Goal: Task Accomplishment & Management: Manage account settings

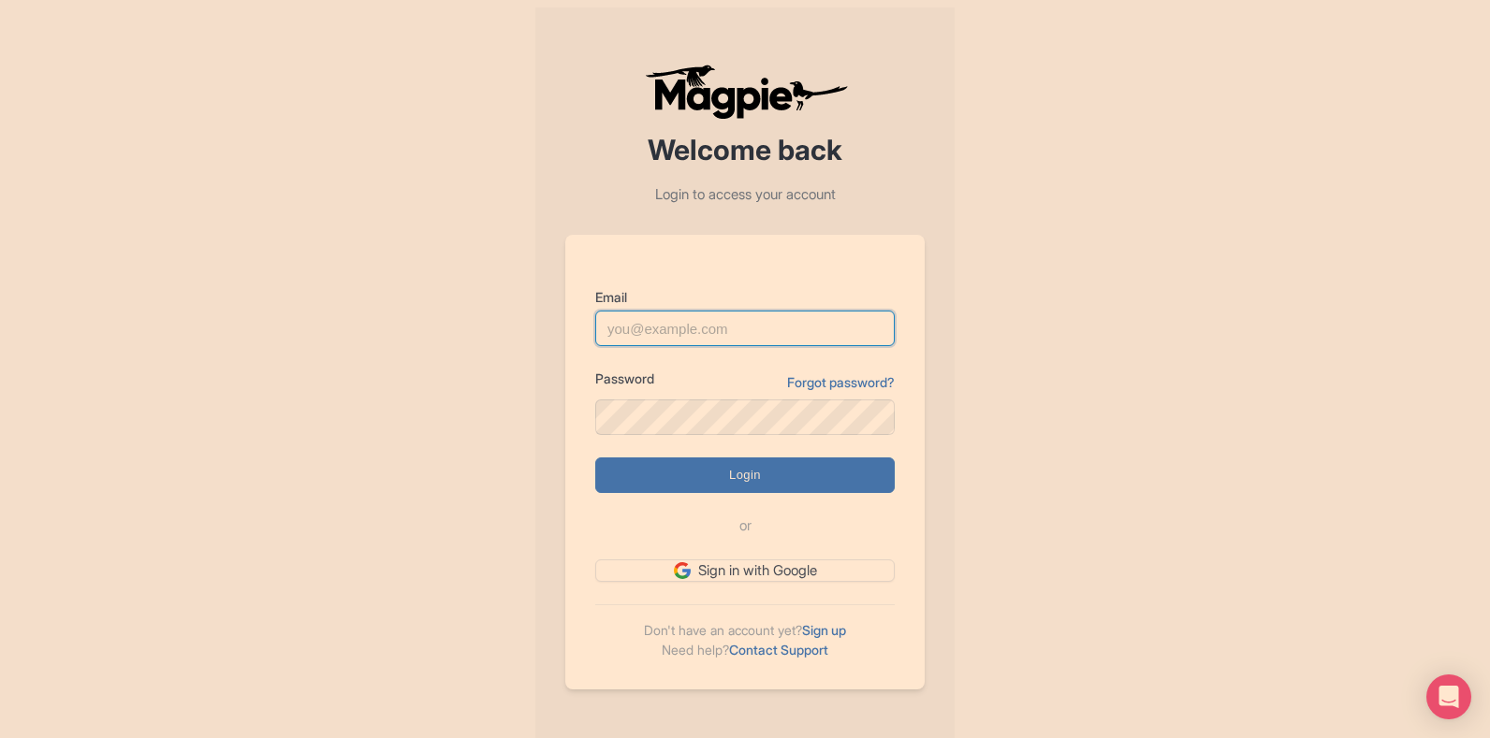
click at [705, 325] on input "Email" at bounding box center [744, 329] width 299 height 36
paste input "somnath@raynatours.com"
type input "somnath@raynatours.com"
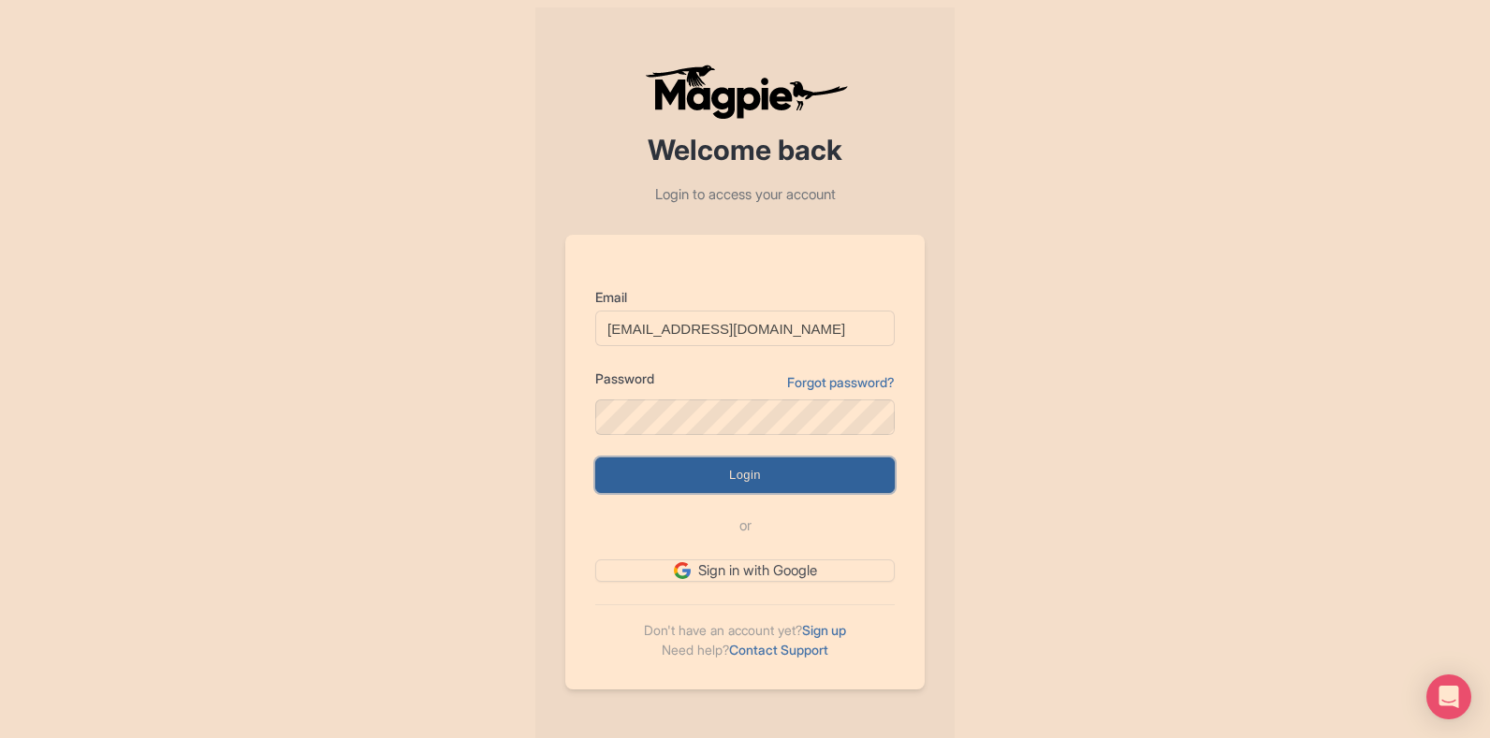
click at [707, 487] on input "Login" at bounding box center [744, 476] width 299 height 36
type input "Logging in..."
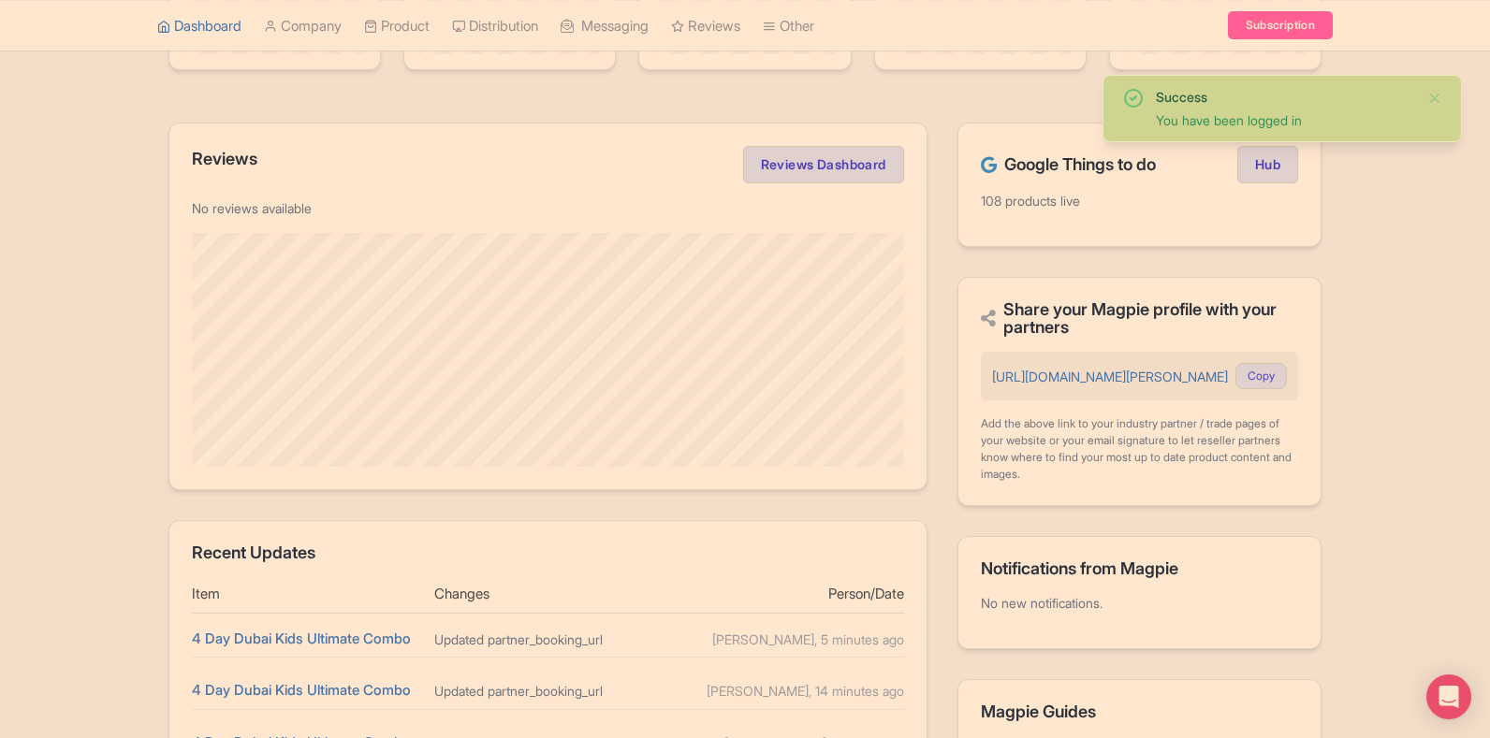
scroll to position [562, 0]
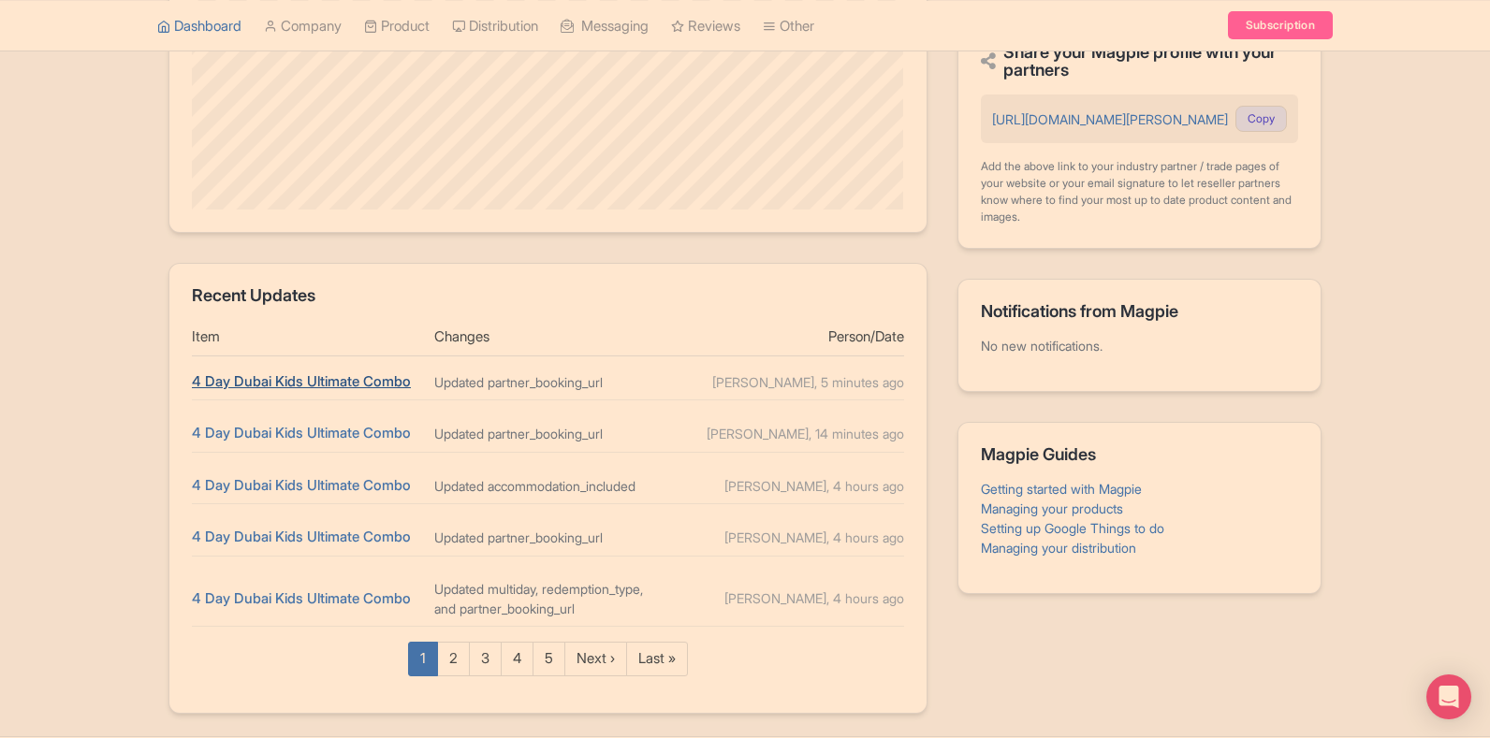
click at [287, 382] on link "4 Day Dubai Kids Ultimate Combo" at bounding box center [301, 381] width 219 height 18
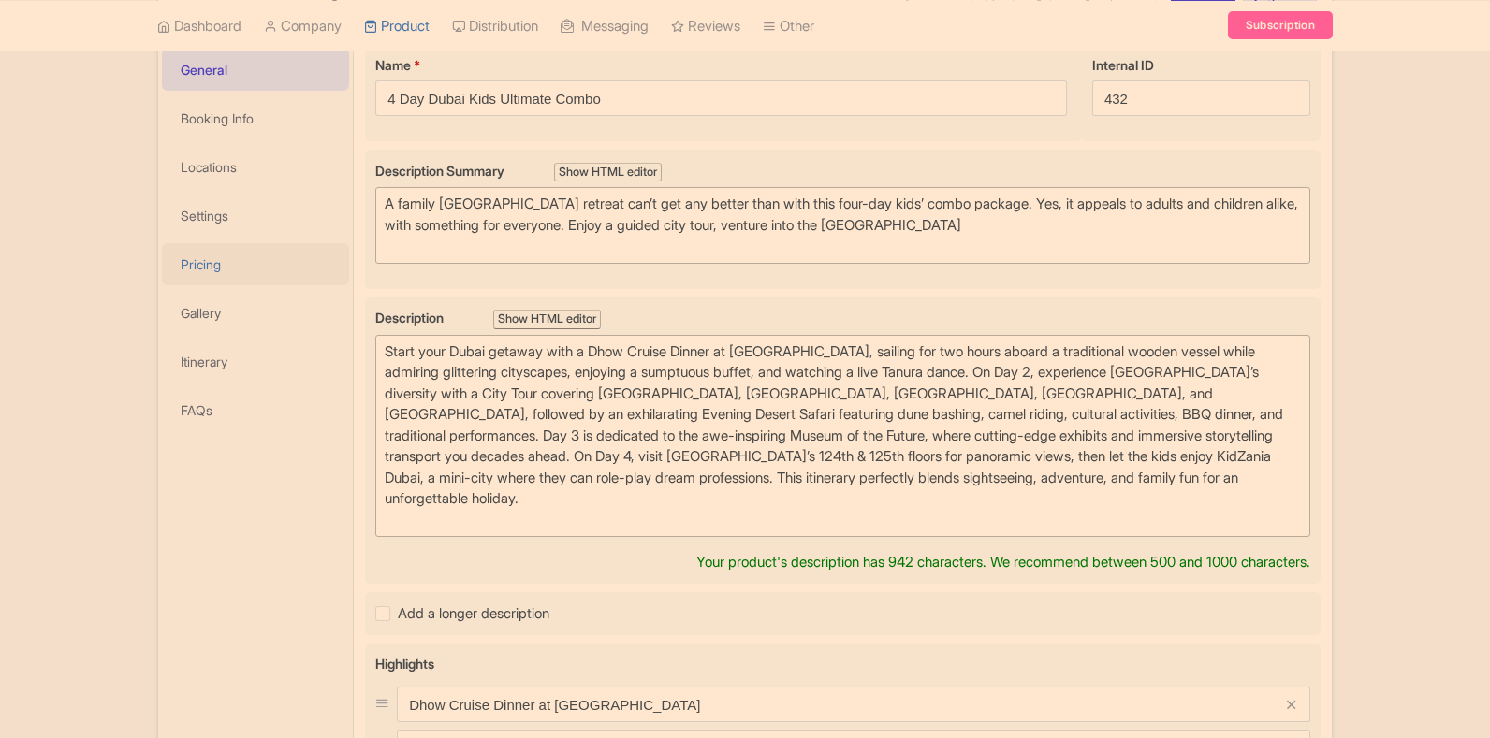
scroll to position [281, 0]
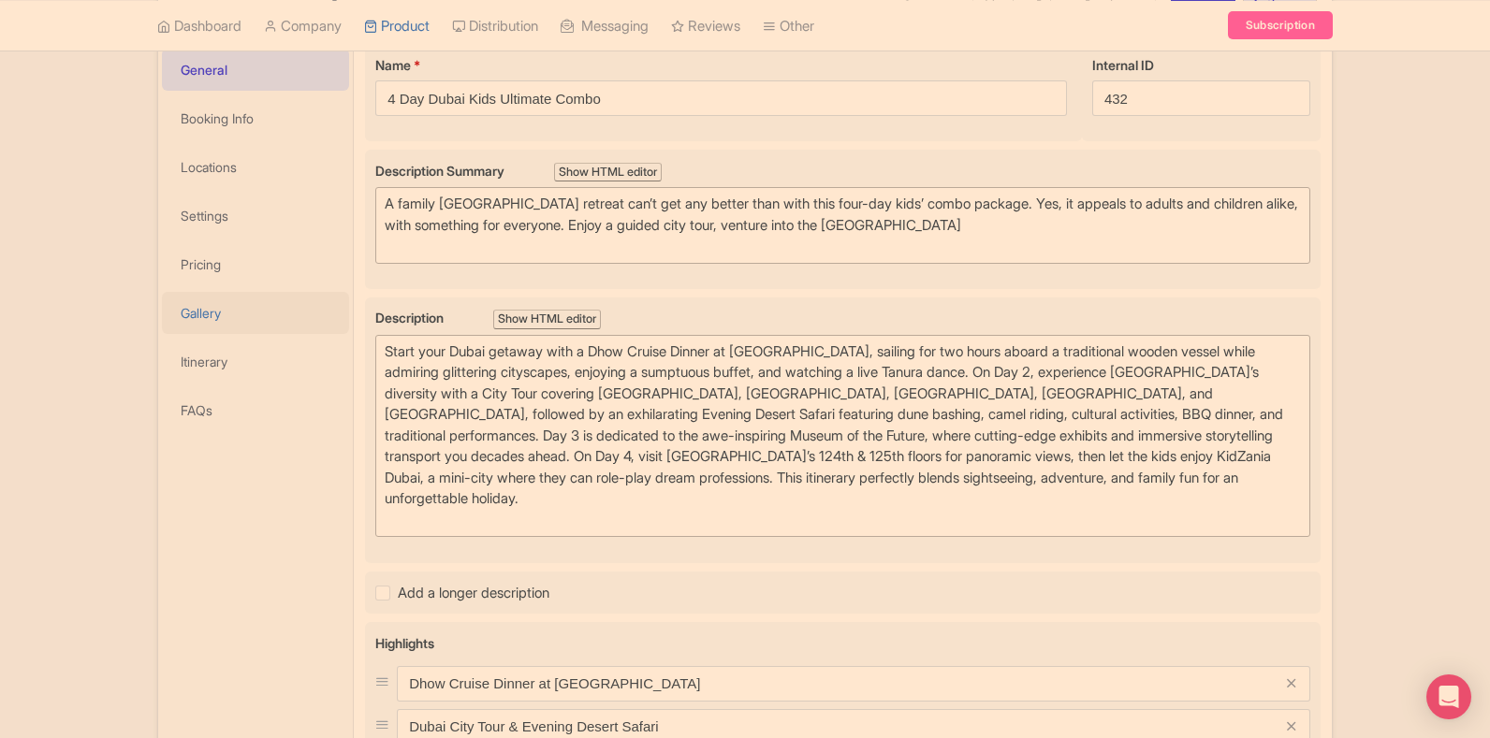
click at [204, 314] on link "Gallery" at bounding box center [255, 313] width 187 height 42
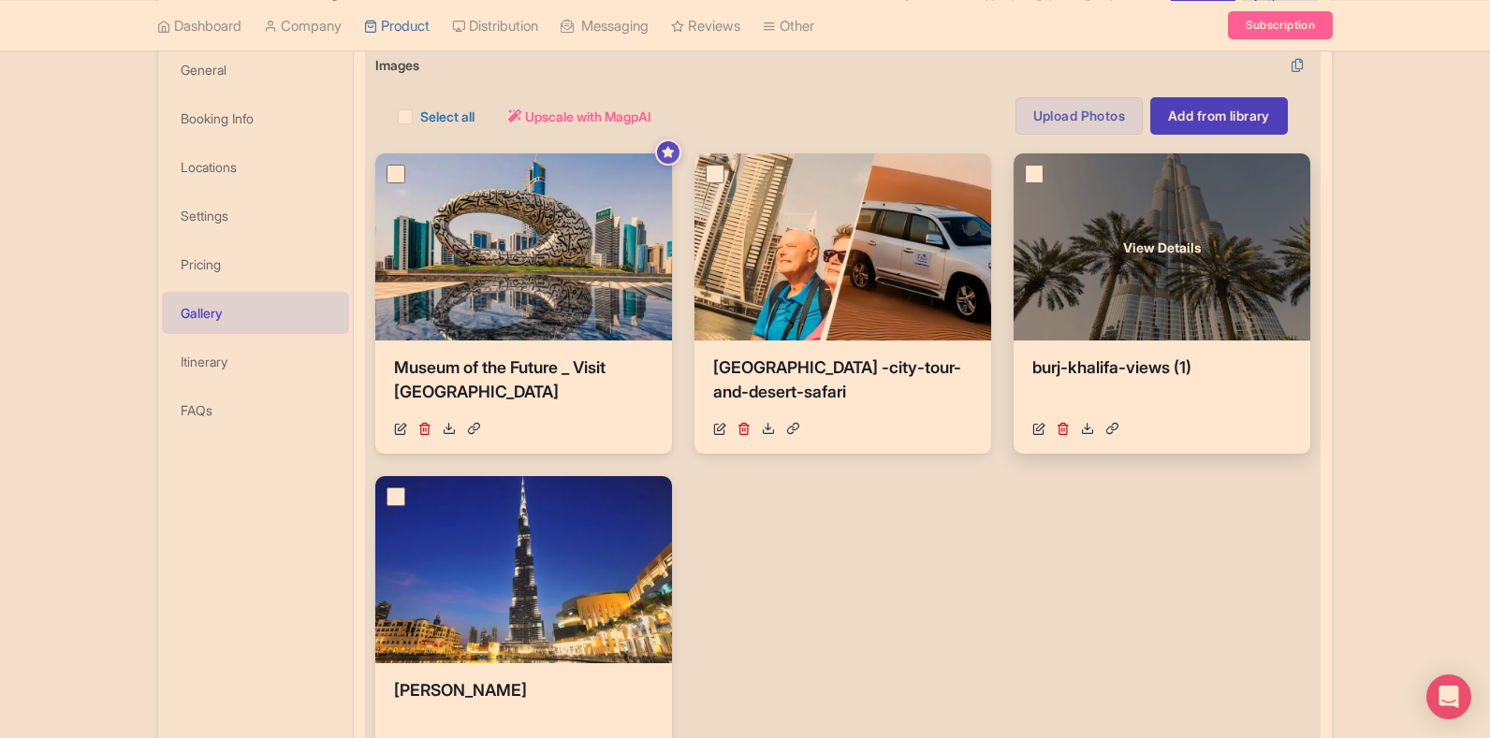
scroll to position [187, 0]
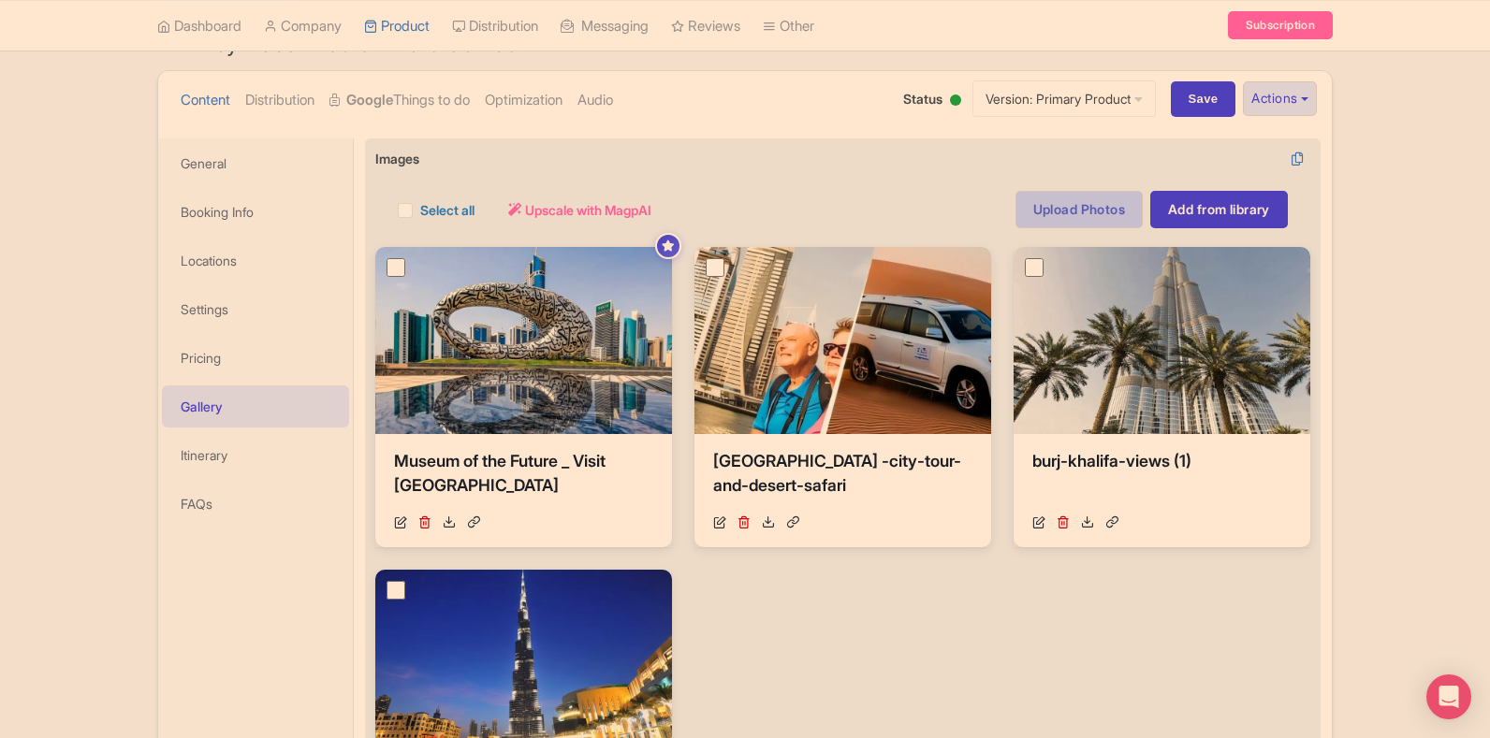
click at [1053, 209] on link "Upload Photos" at bounding box center [1078, 209] width 127 height 37
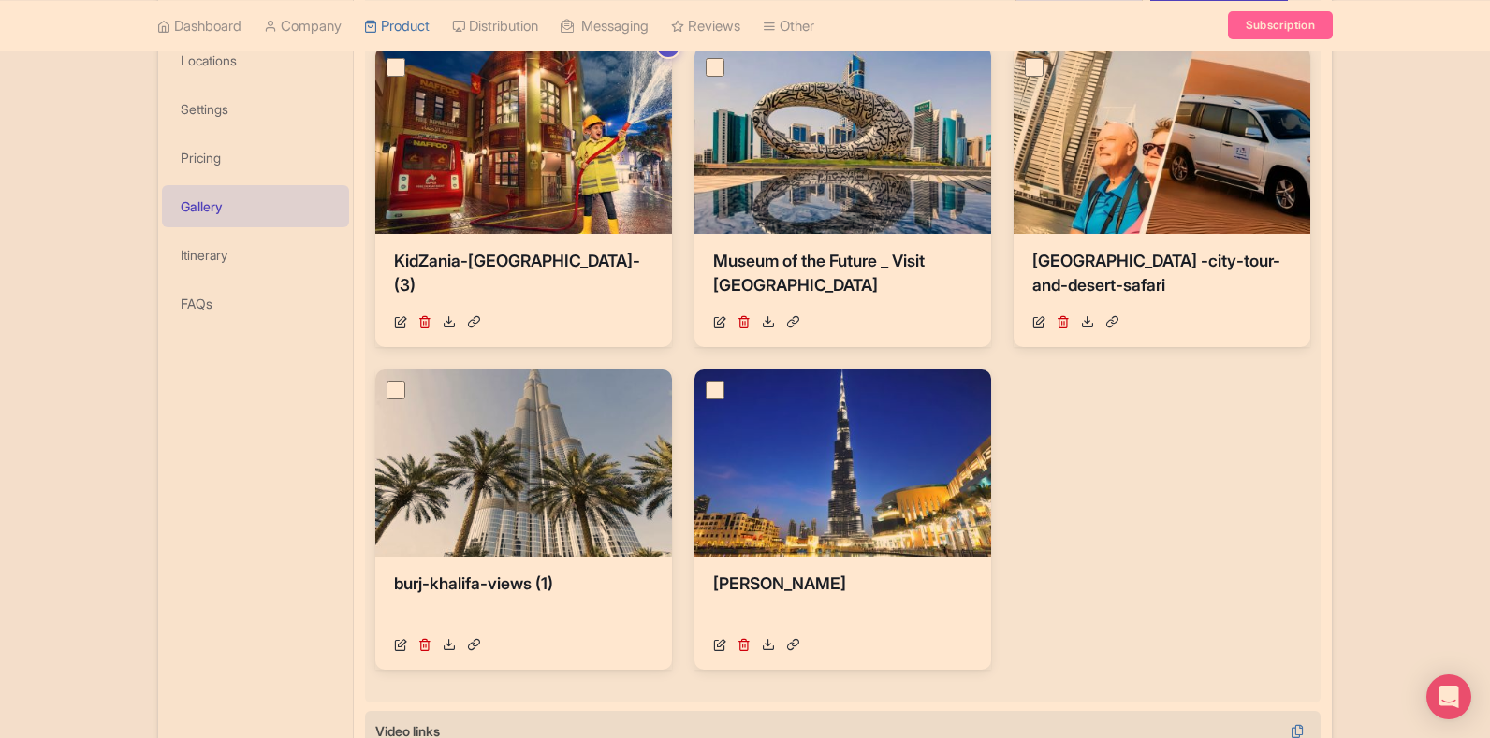
scroll to position [602, 0]
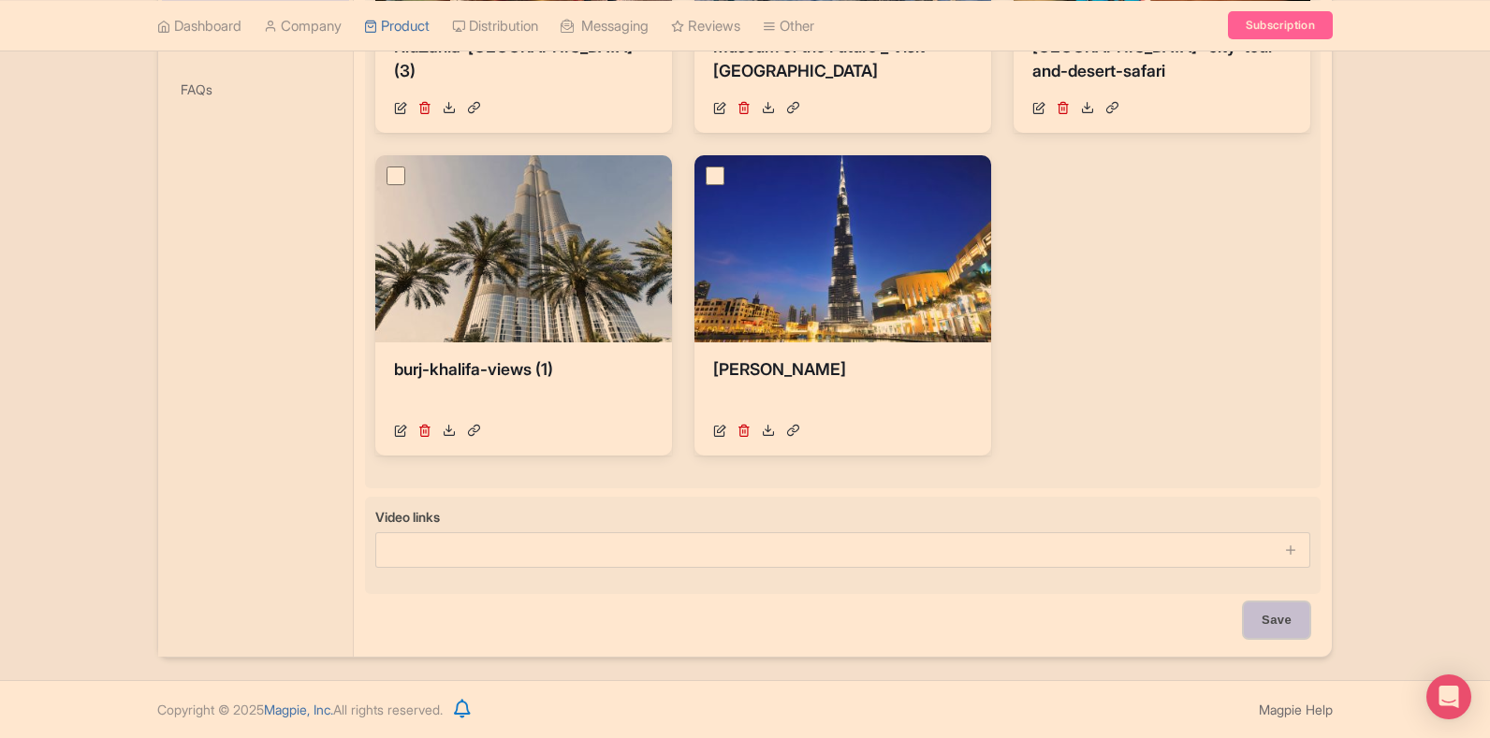
click at [1288, 625] on input "Save" at bounding box center [1277, 621] width 66 height 36
type input "Saving..."
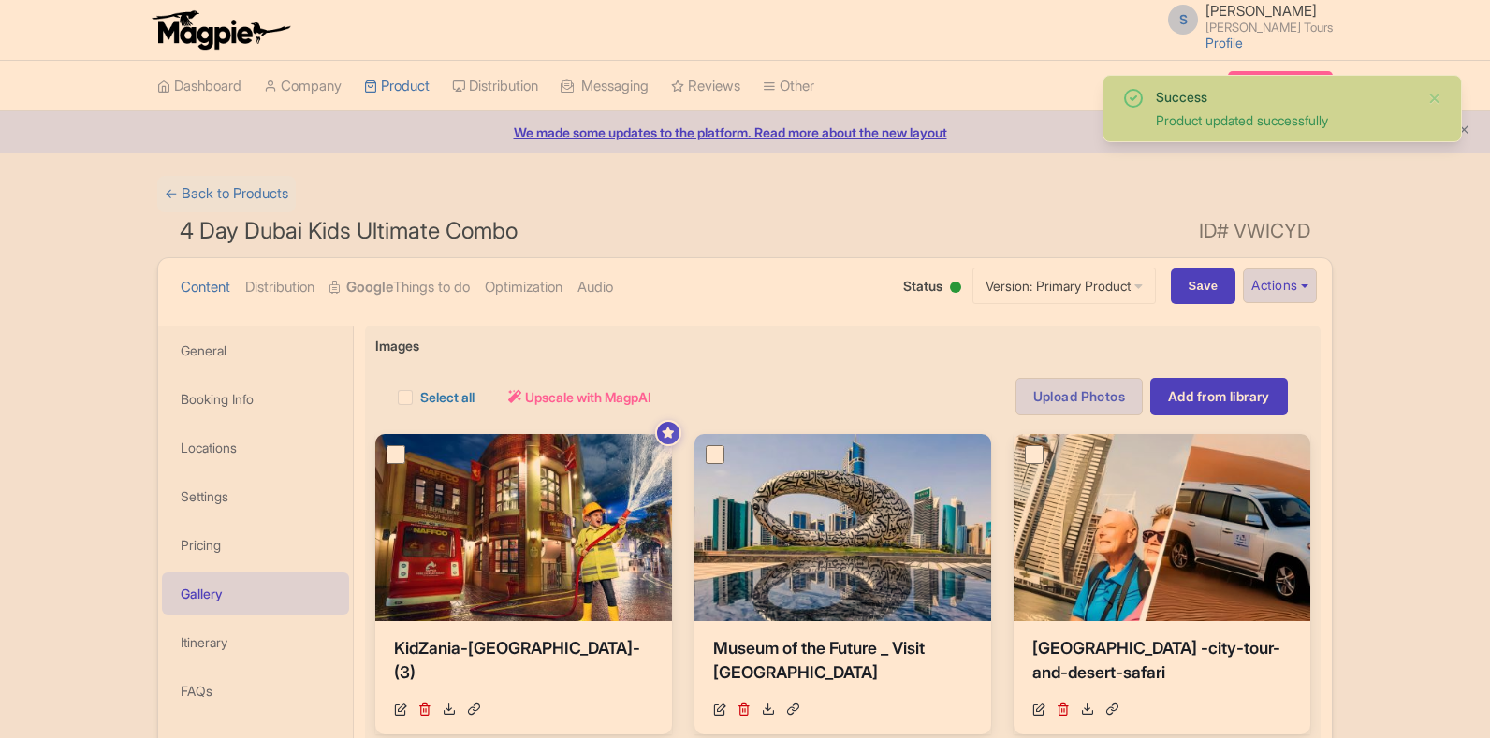
scroll to position [80, 0]
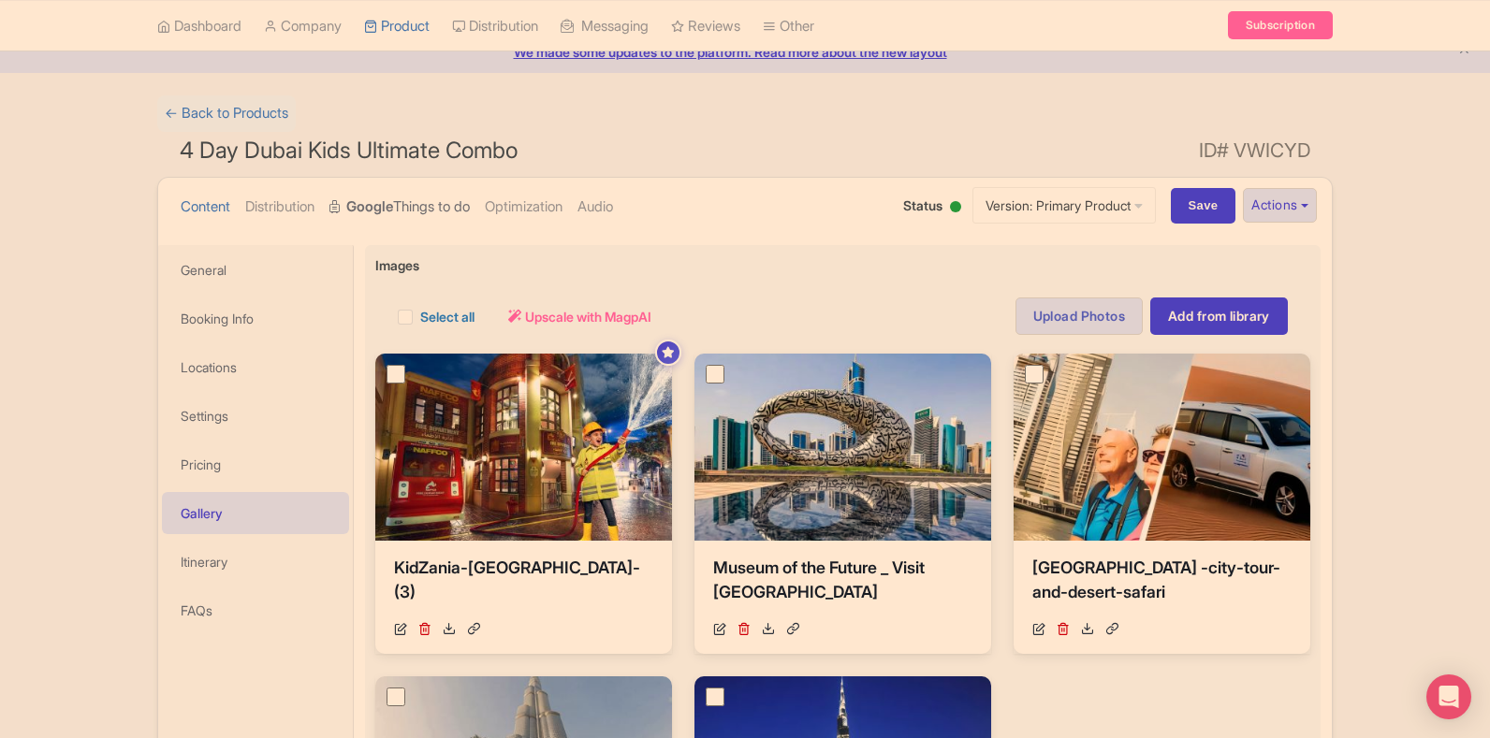
click at [393, 201] on strong "Google" at bounding box center [369, 208] width 47 height 22
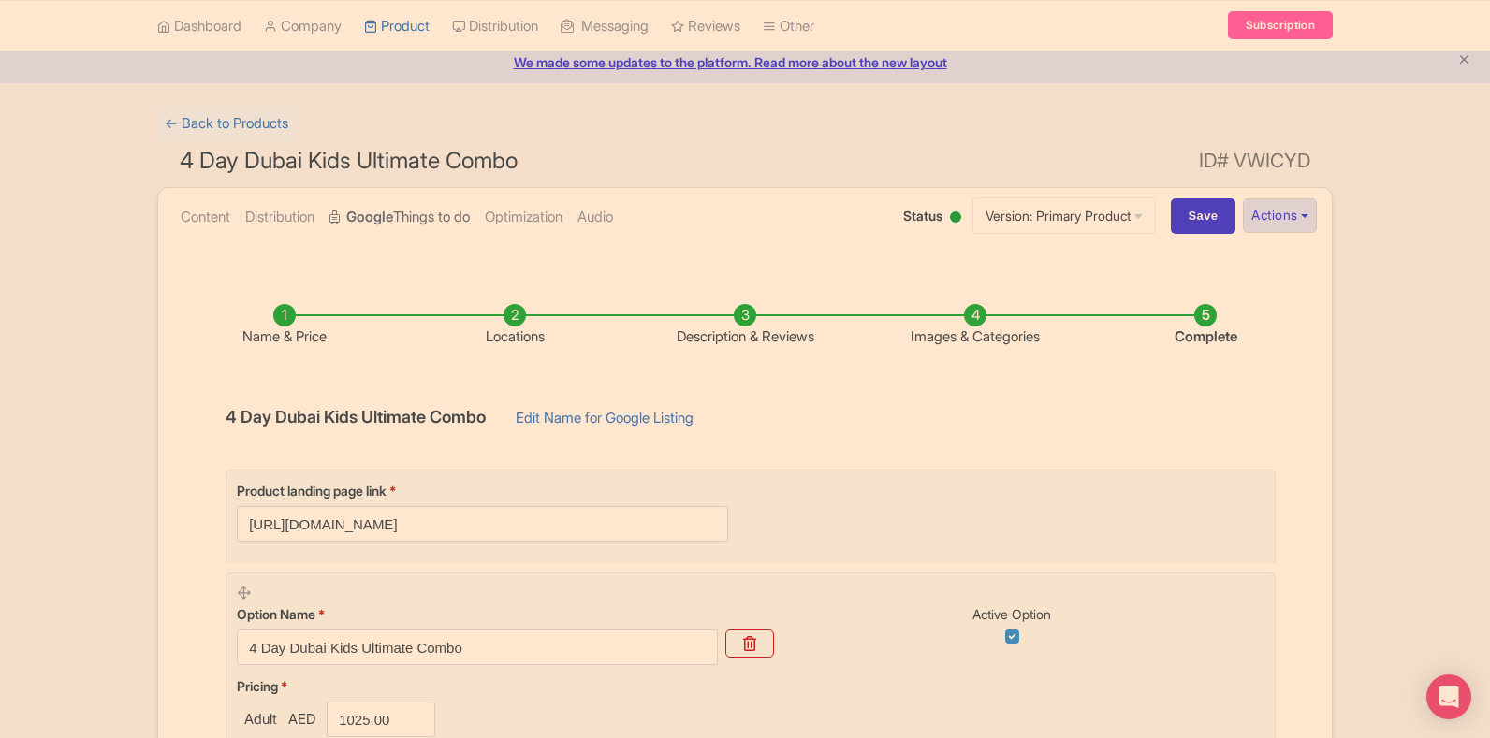
scroll to position [164, 0]
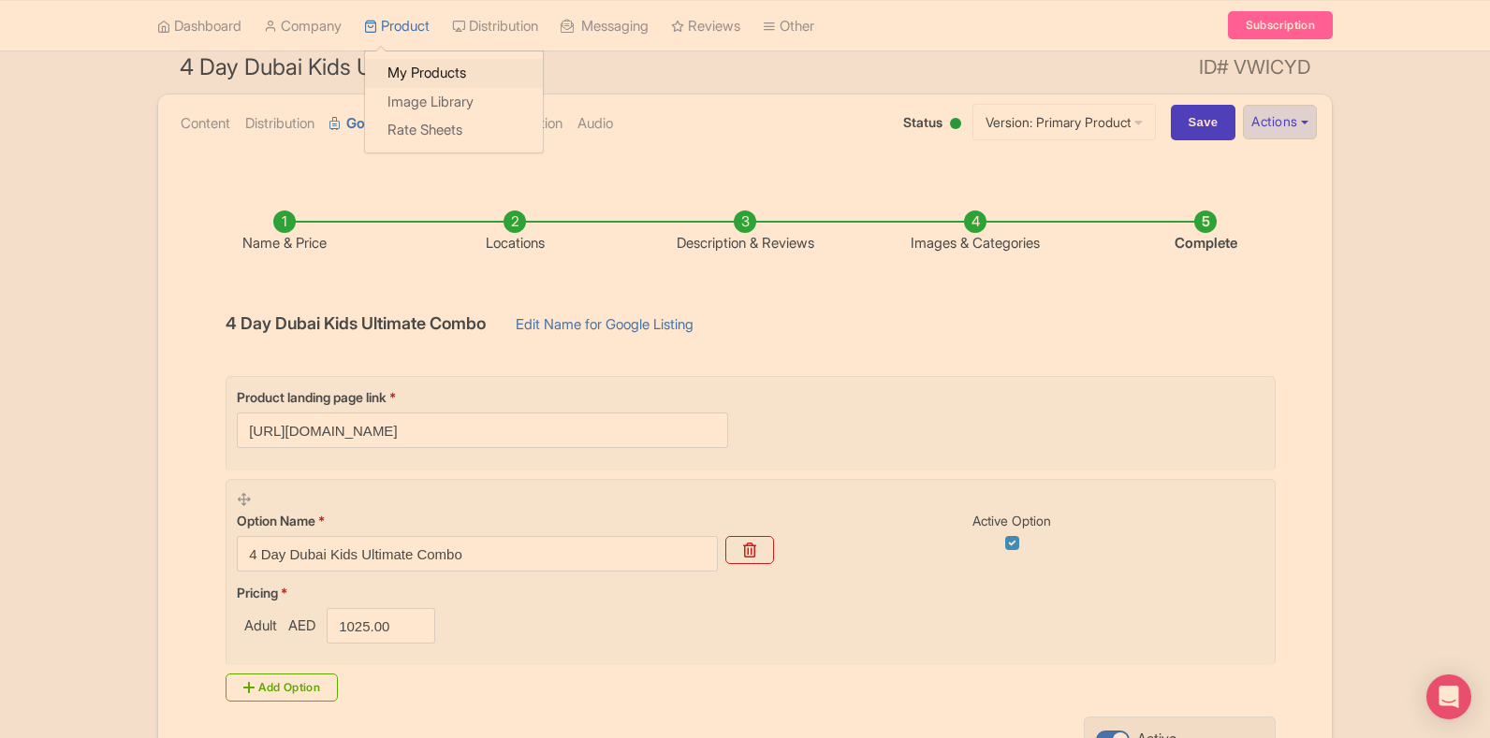
click at [416, 77] on link "My Products" at bounding box center [454, 73] width 178 height 29
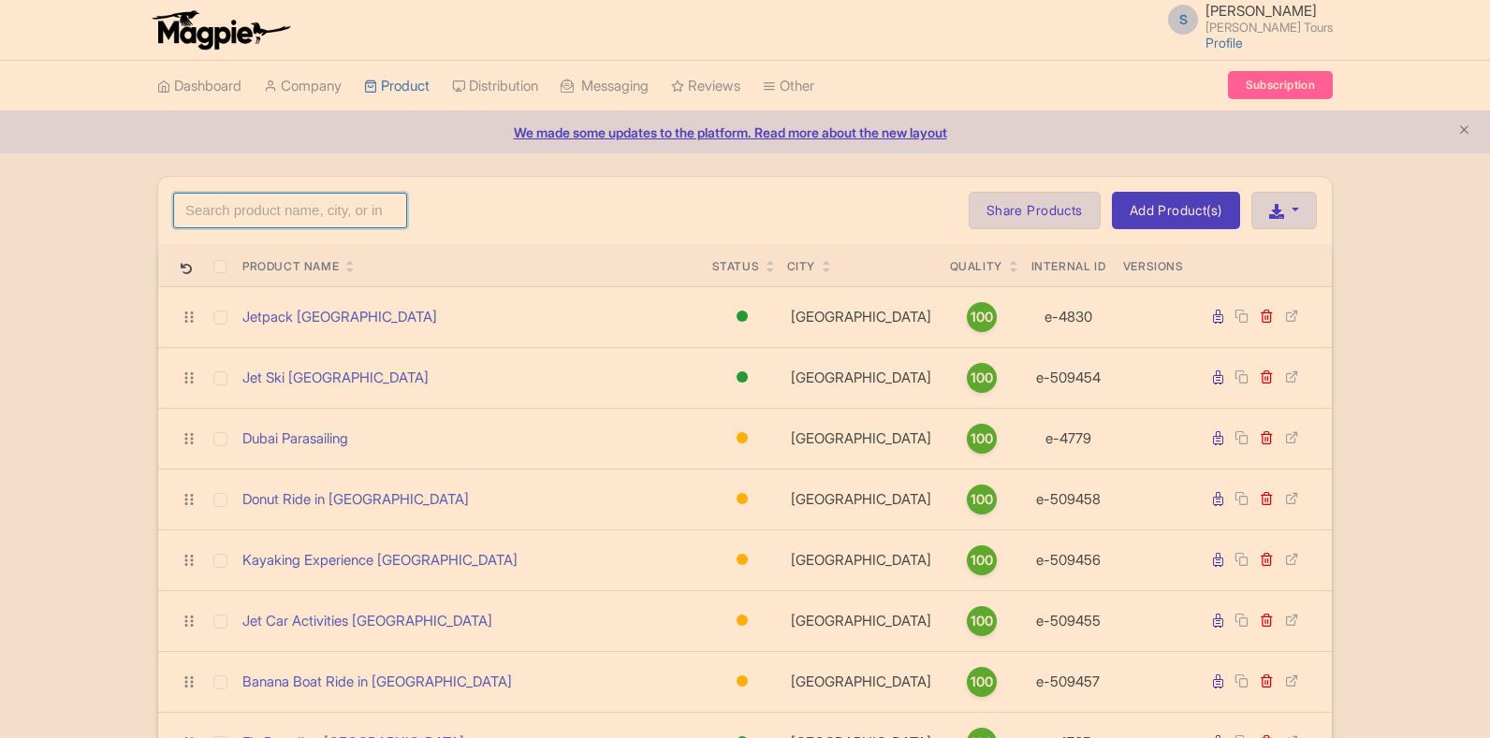
click at [354, 213] on input "search" at bounding box center [290, 211] width 234 height 36
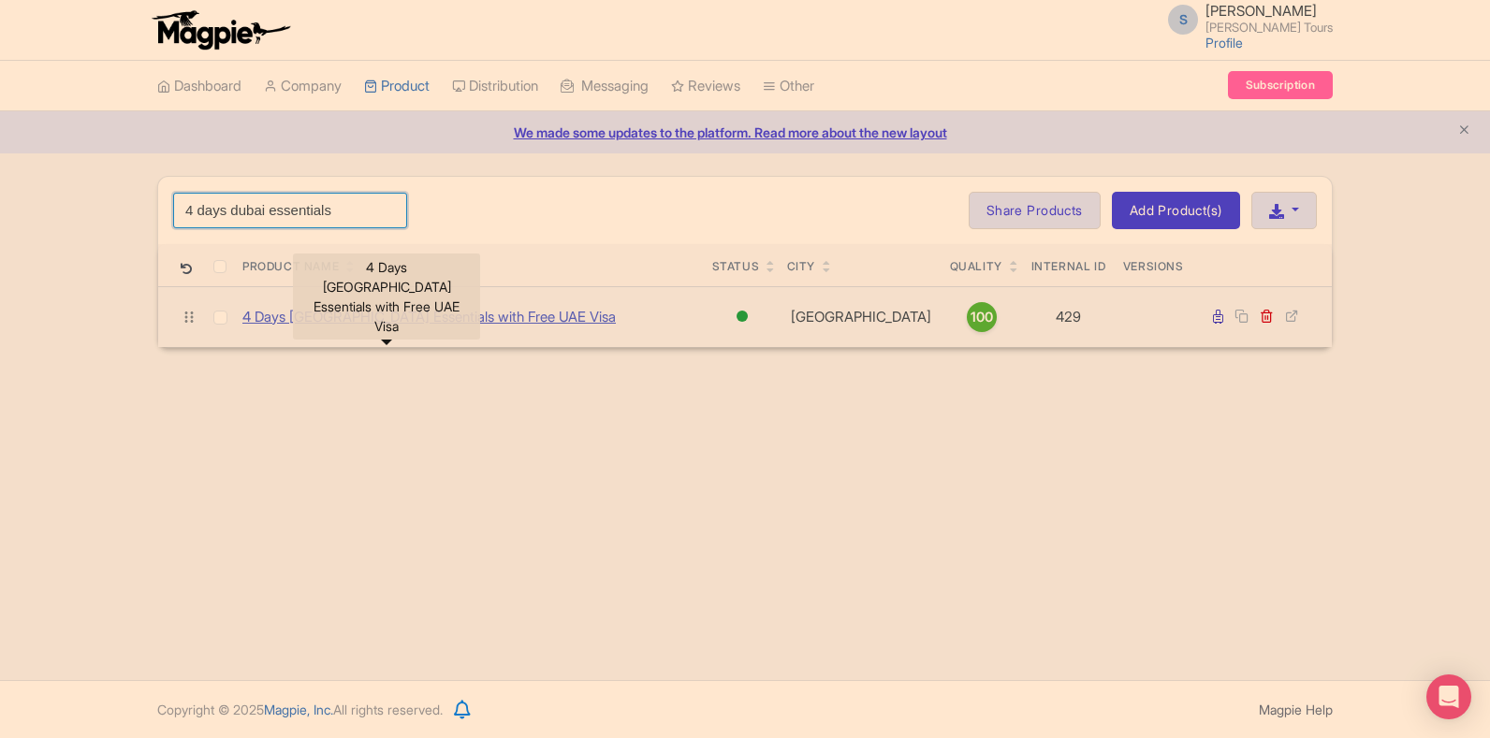
type input "4 days dubai essentials"
click at [445, 315] on link "4 Days [GEOGRAPHIC_DATA] Essentials with Free UAE Visa" at bounding box center [428, 318] width 373 height 22
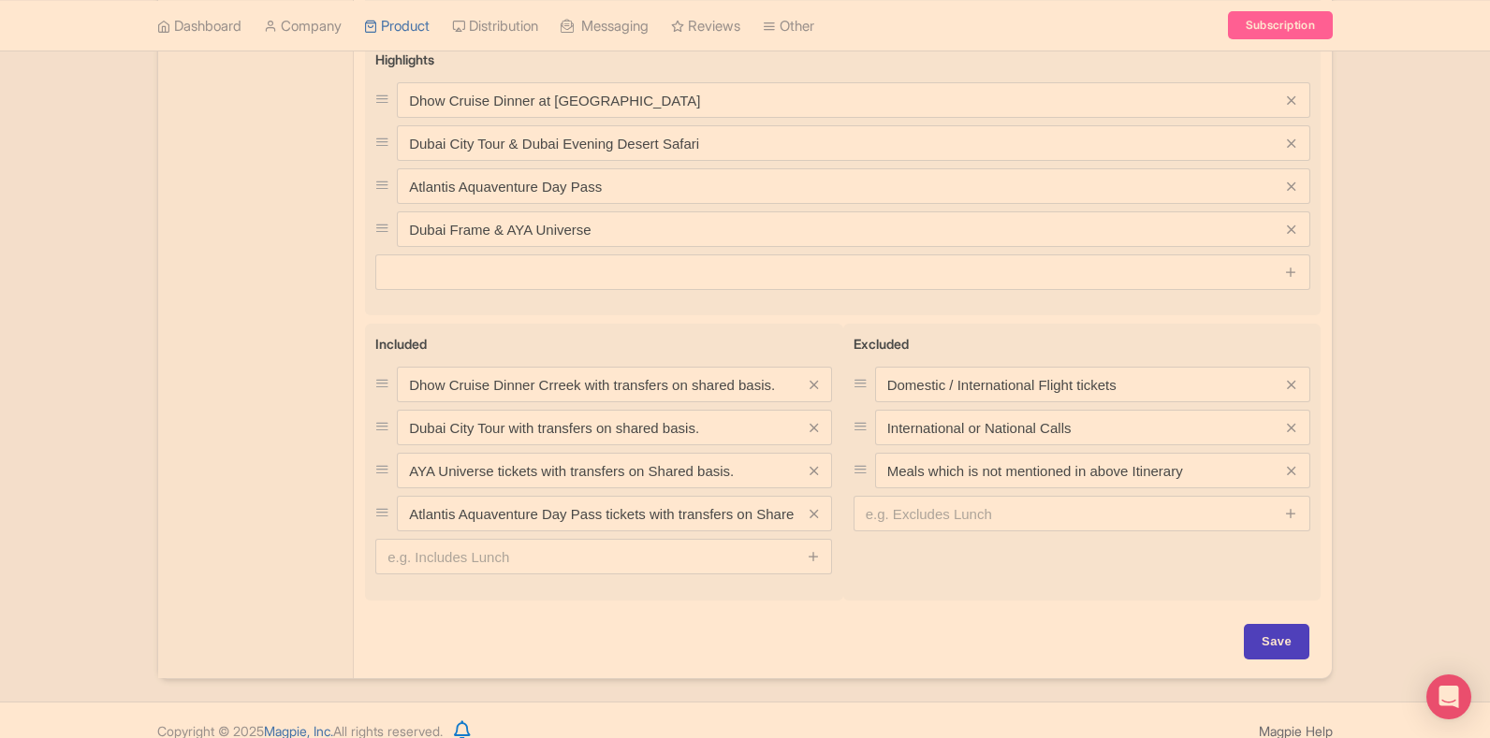
scroll to position [792, 0]
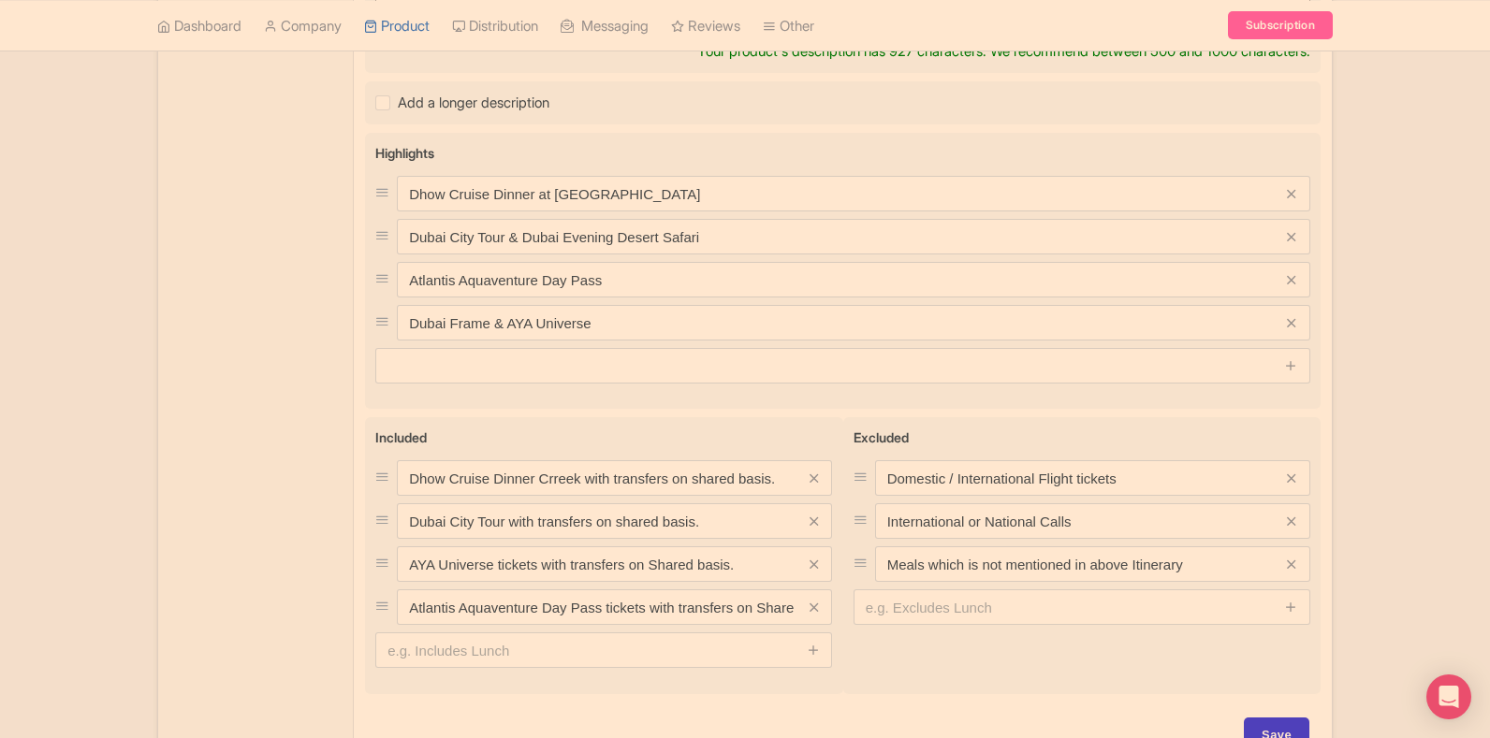
type trix-editor "<div>Begin your Dubai adventure with a Dhow Cruise Dinner at Dubai Creek, where…"
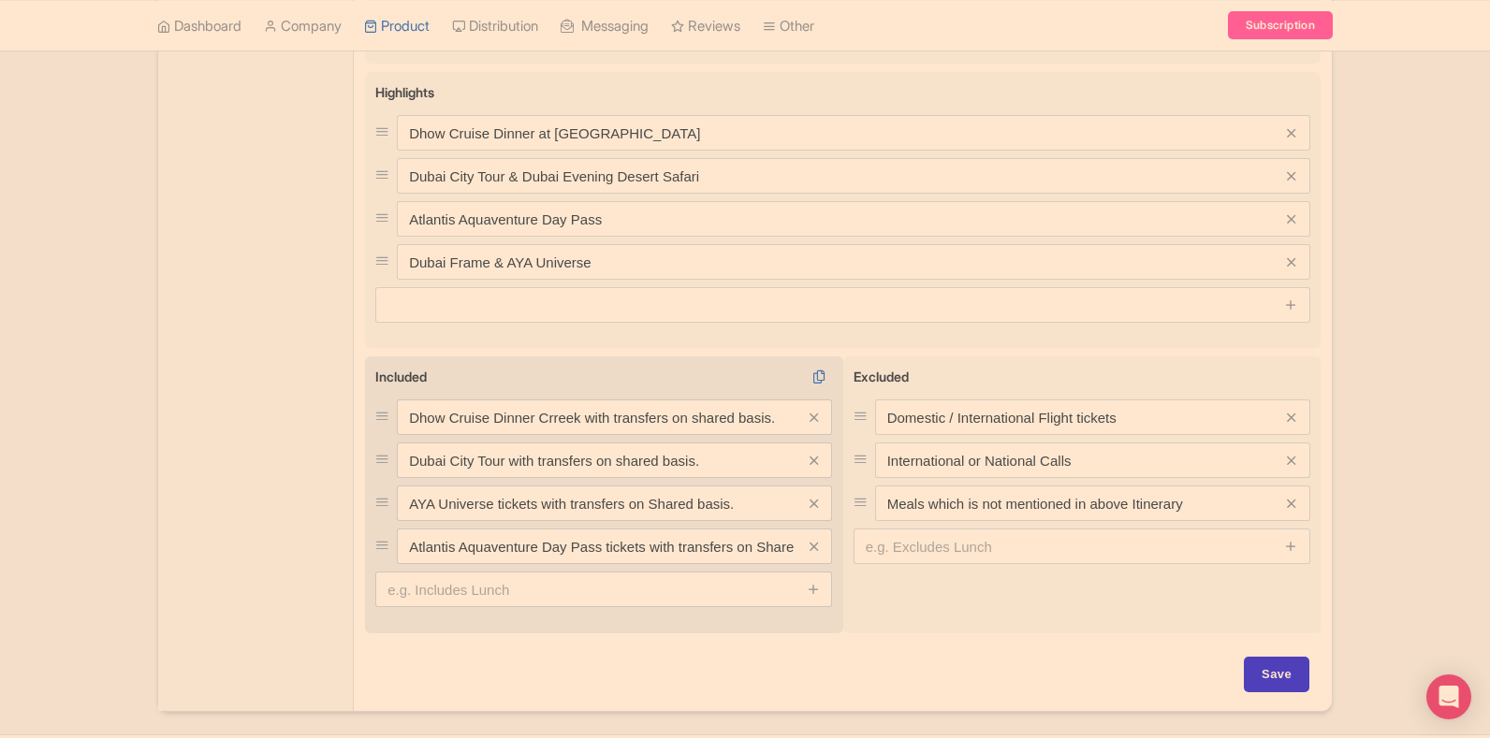
scroll to position [885, 0]
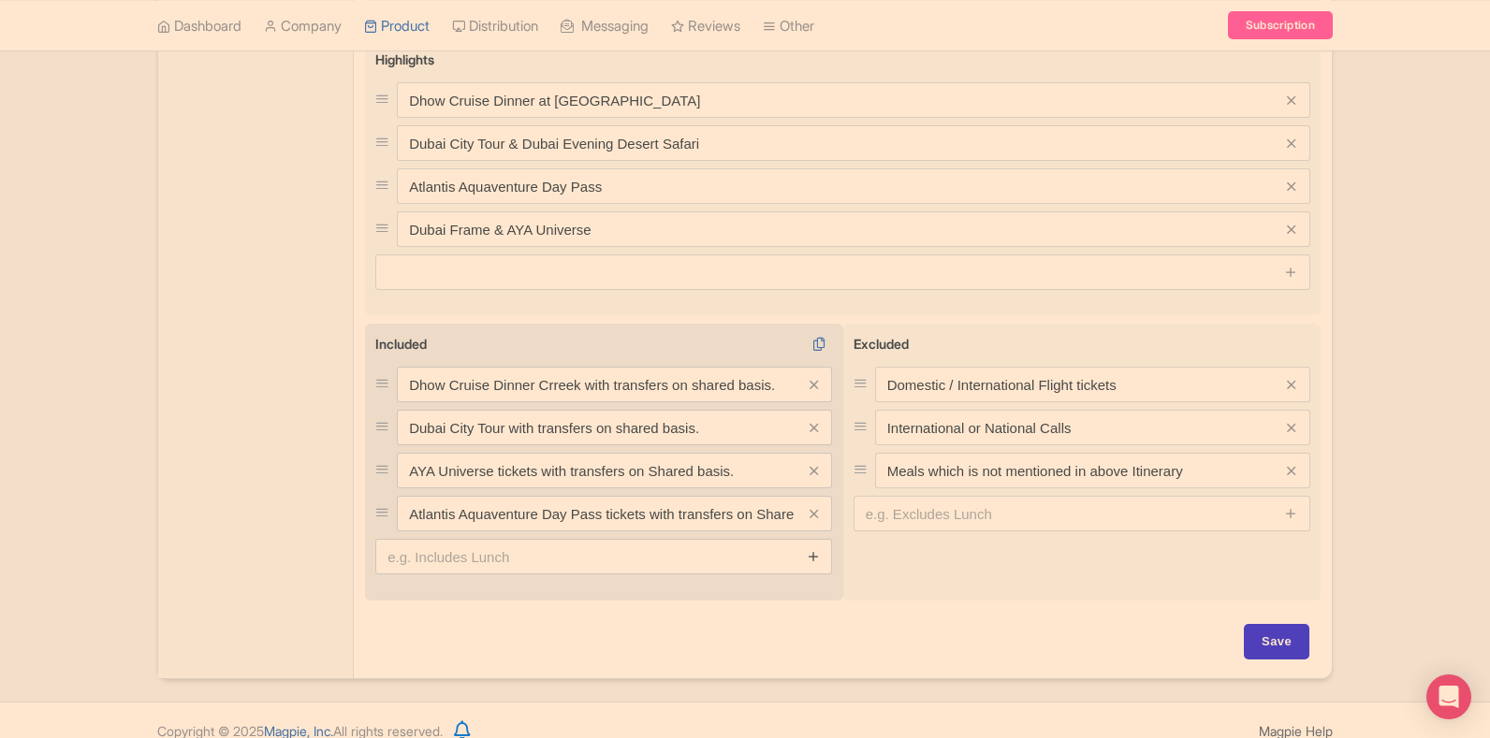
click at [813, 549] on icon at bounding box center [814, 556] width 14 height 14
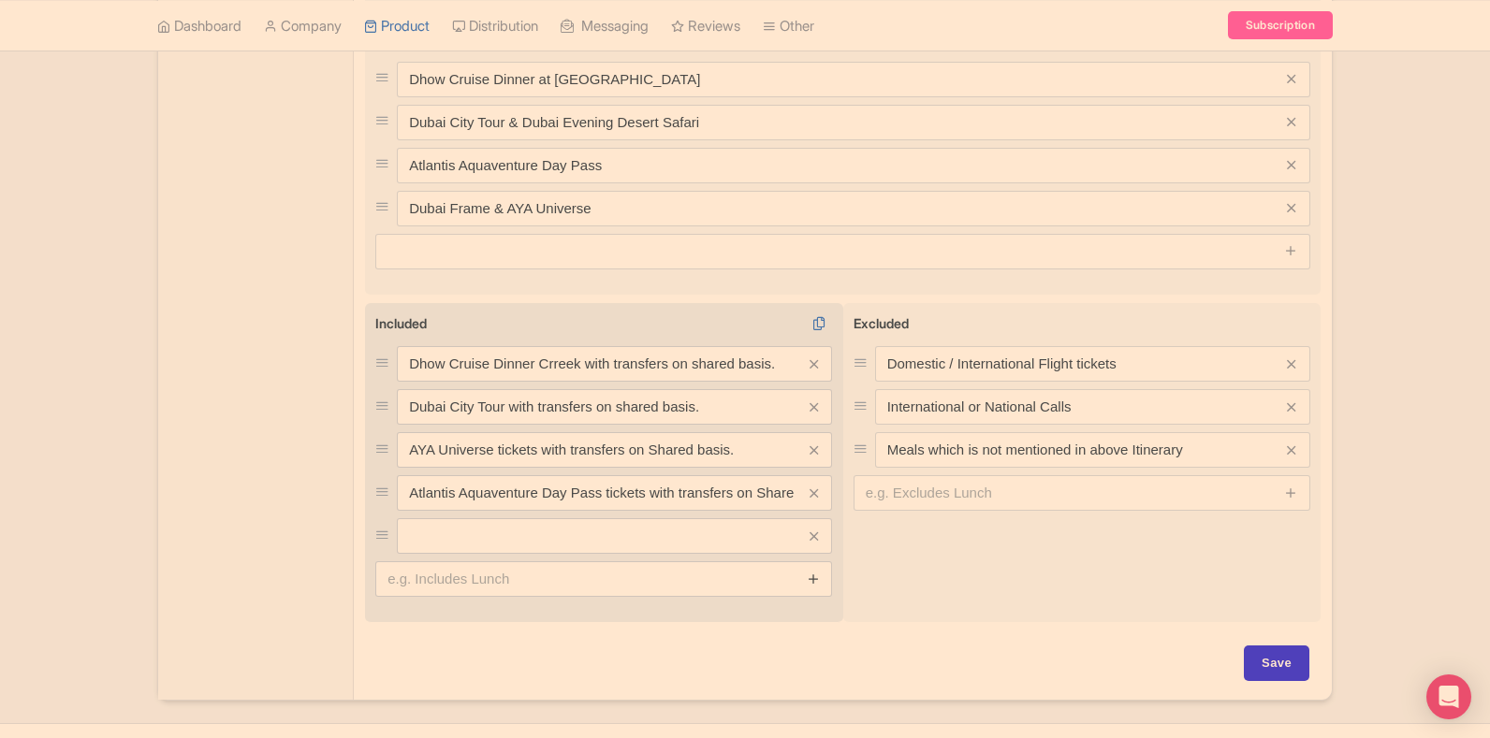
scroll to position [864, 0]
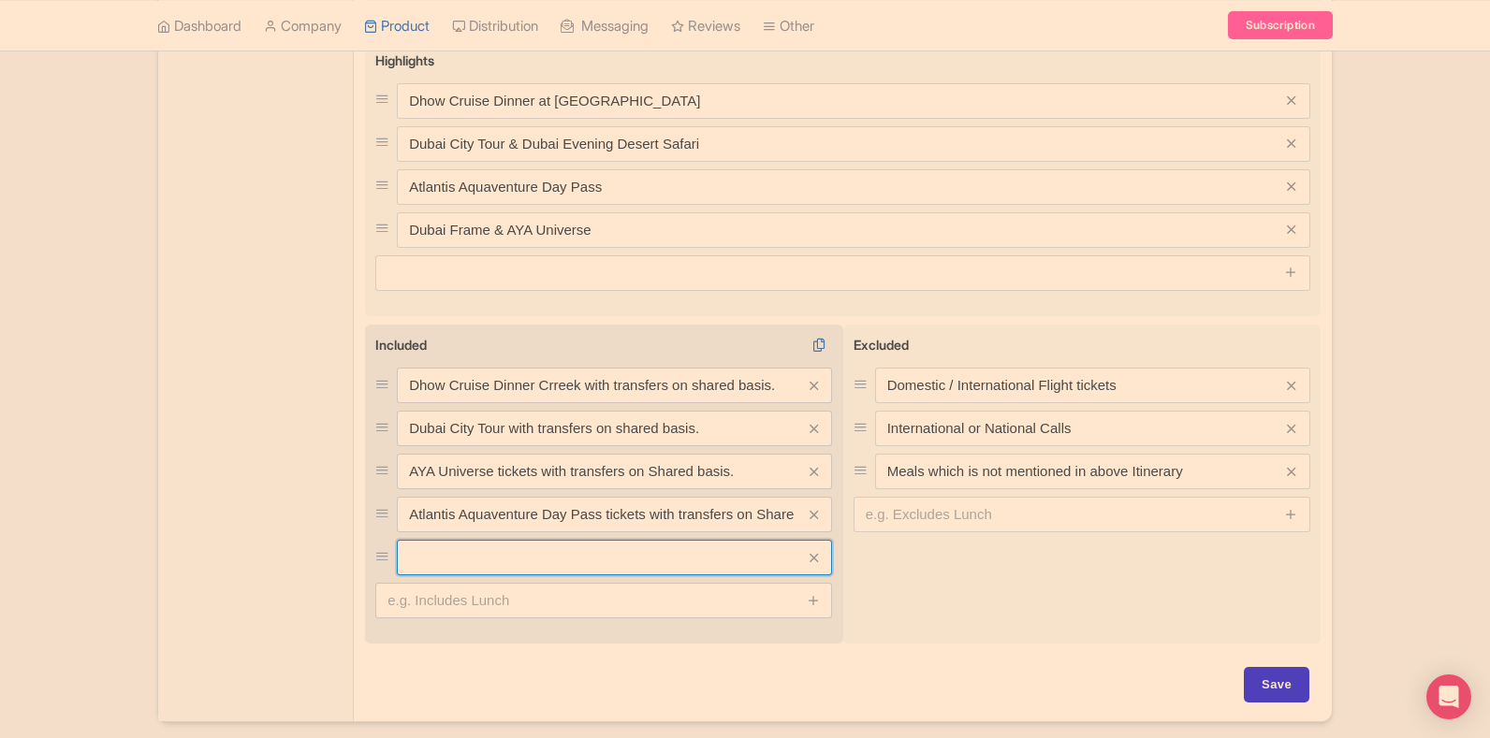
click at [540, 540] on input "text" at bounding box center [614, 558] width 435 height 36
paste input "Dubai Frame tickets with transfers on Shared basis."
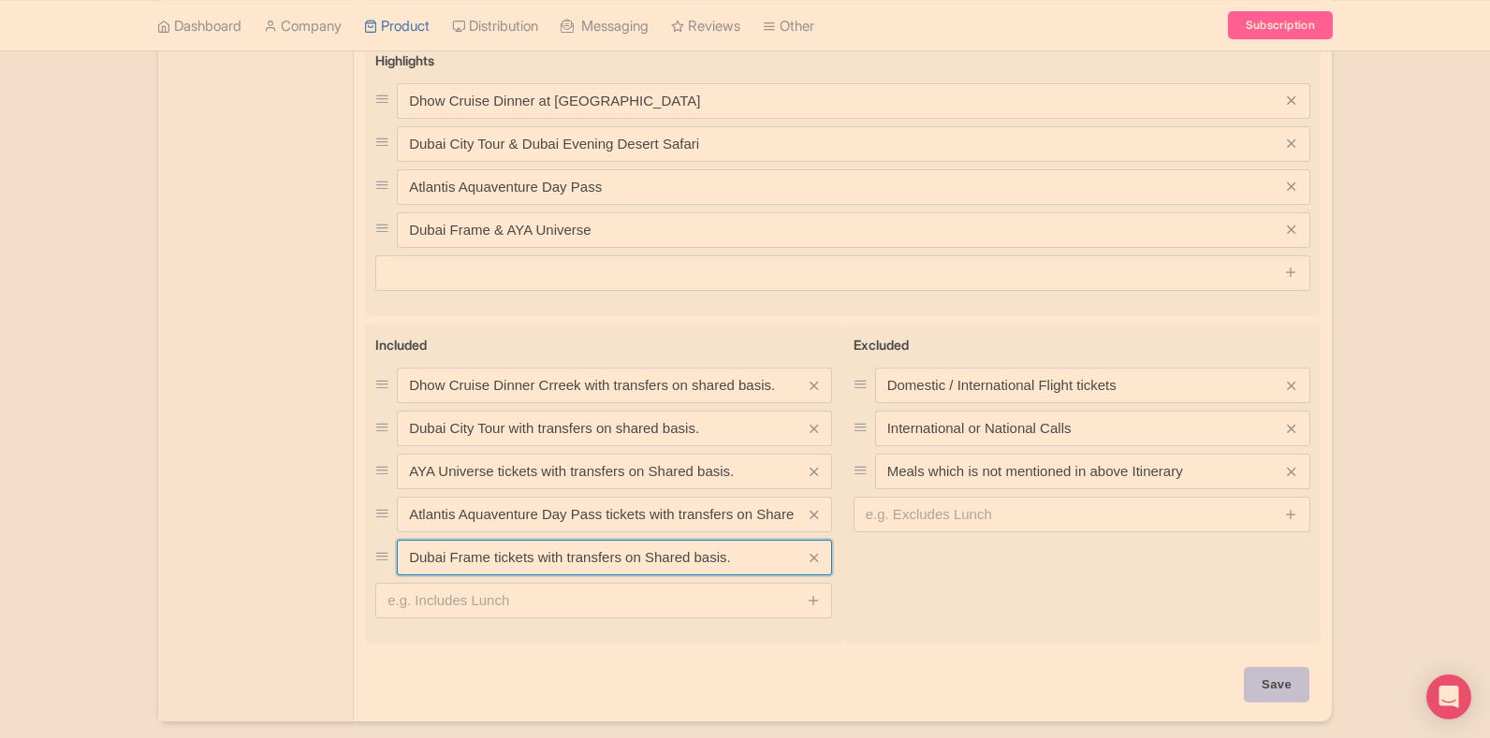
type input "Dubai Frame tickets with transfers on Shared basis."
click at [1248, 667] on input "Save" at bounding box center [1277, 685] width 66 height 36
type input "Saving..."
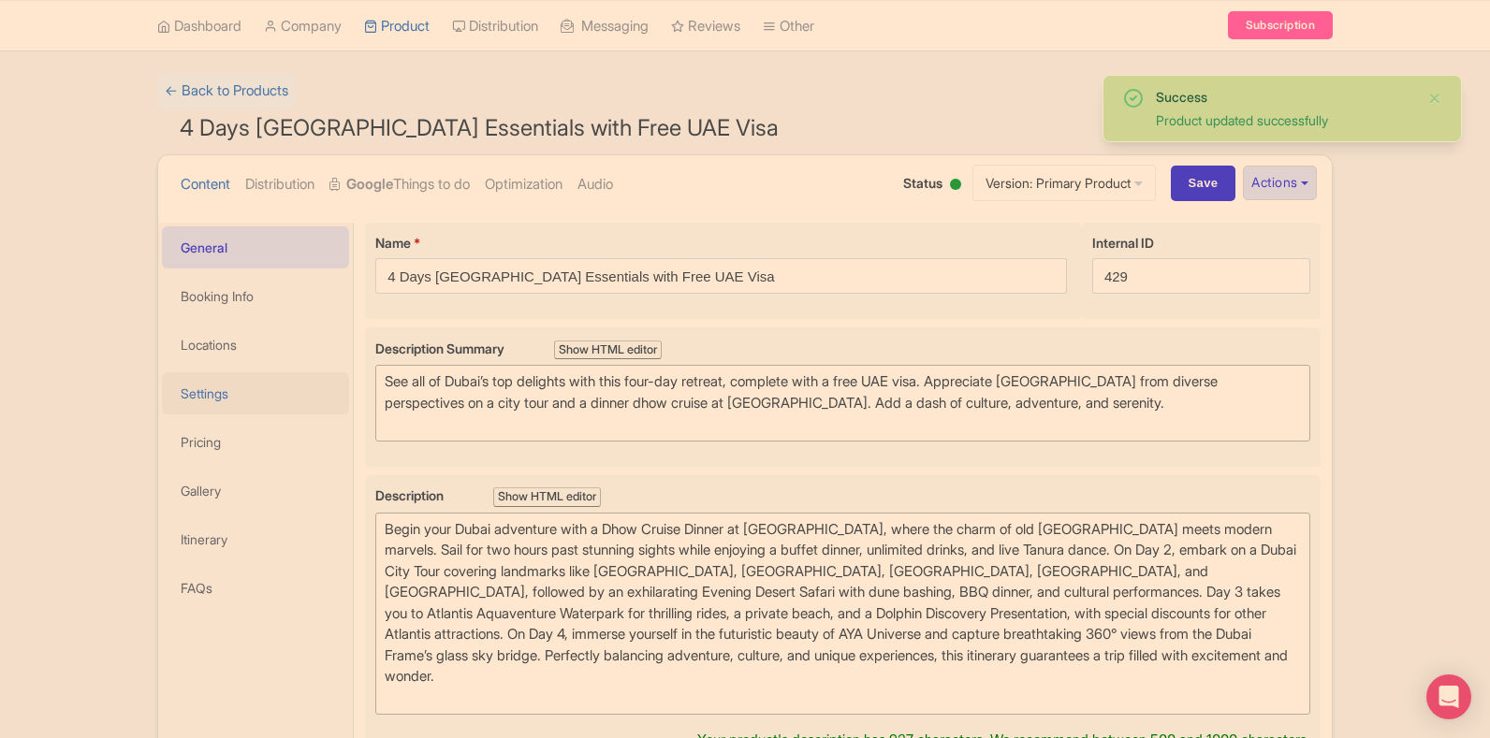
scroll to position [136, 0]
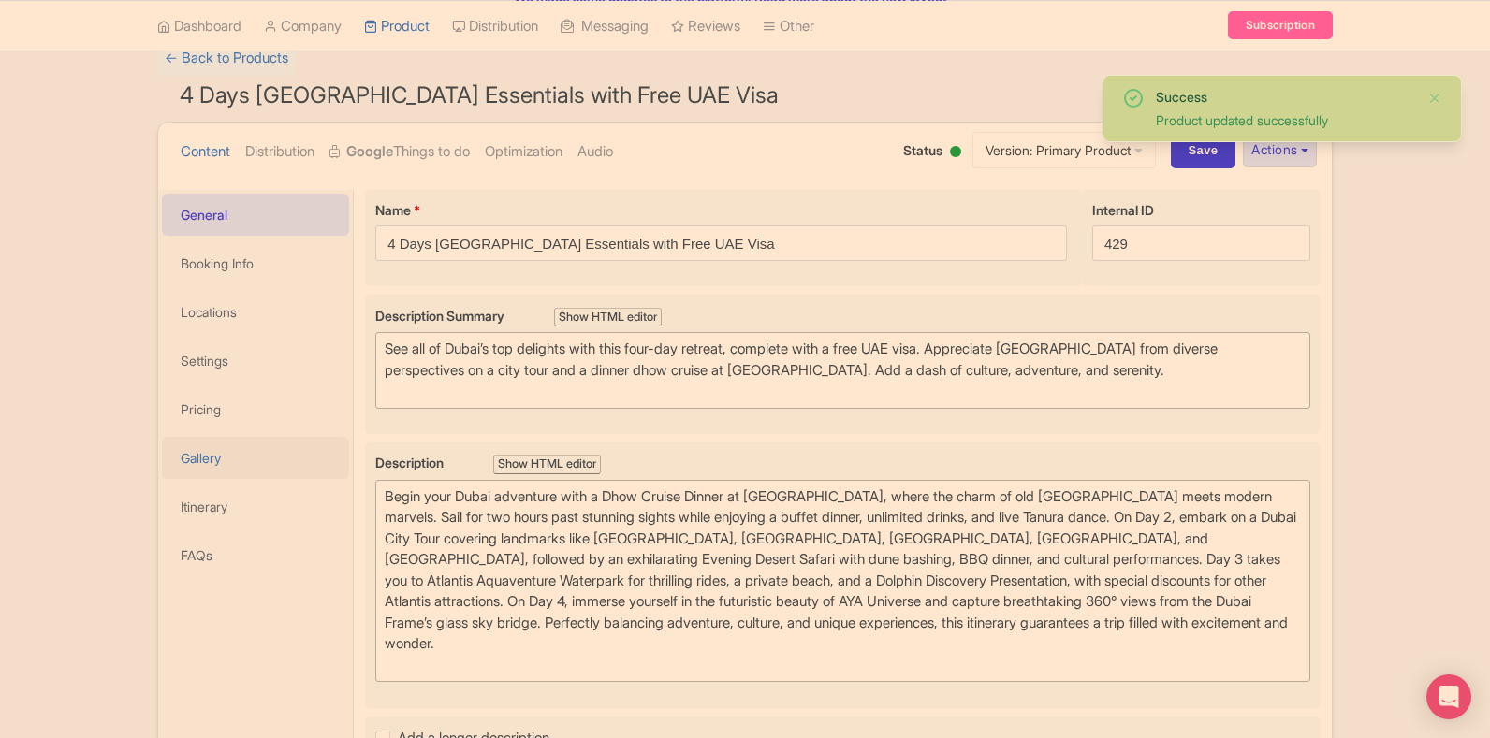
click at [204, 460] on link "Gallery" at bounding box center [255, 458] width 187 height 42
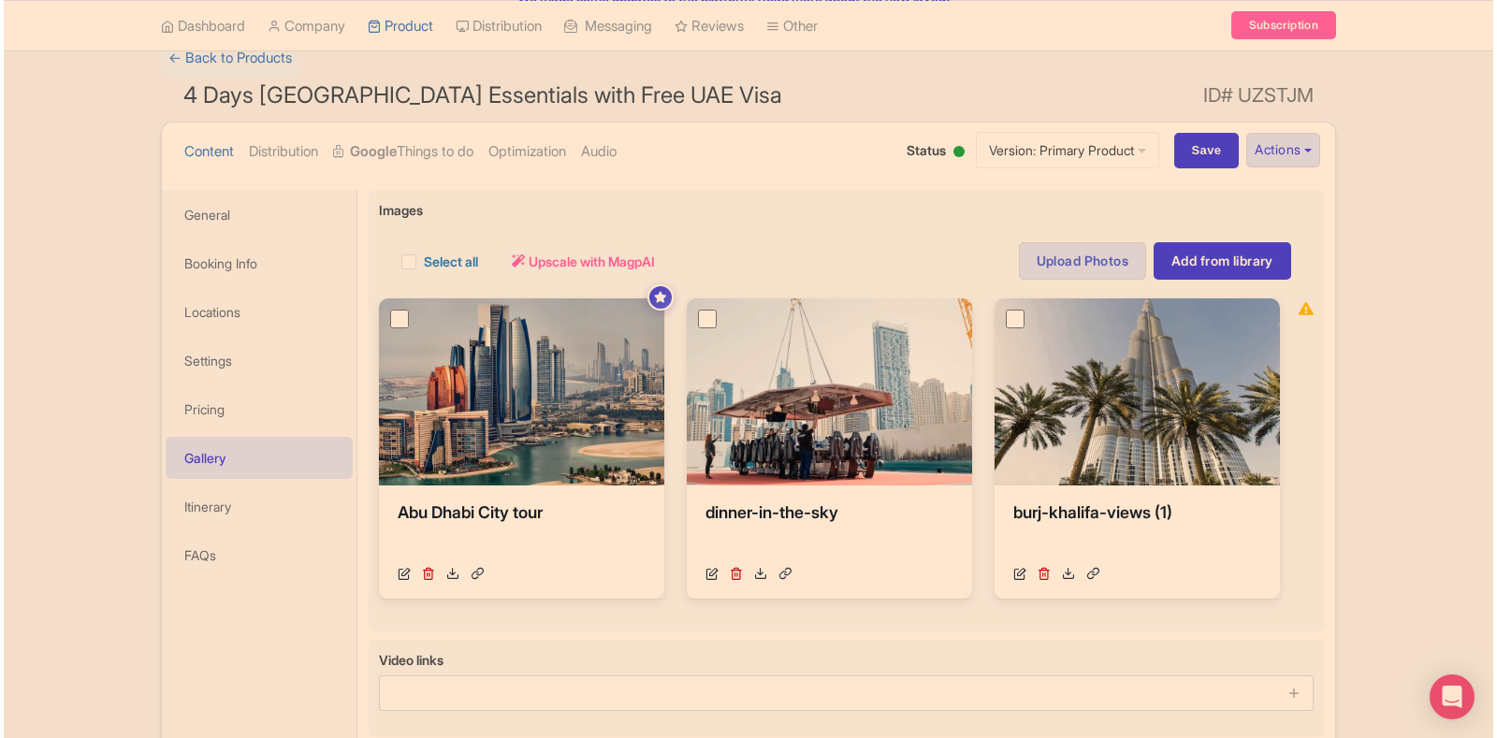
scroll to position [279, 0]
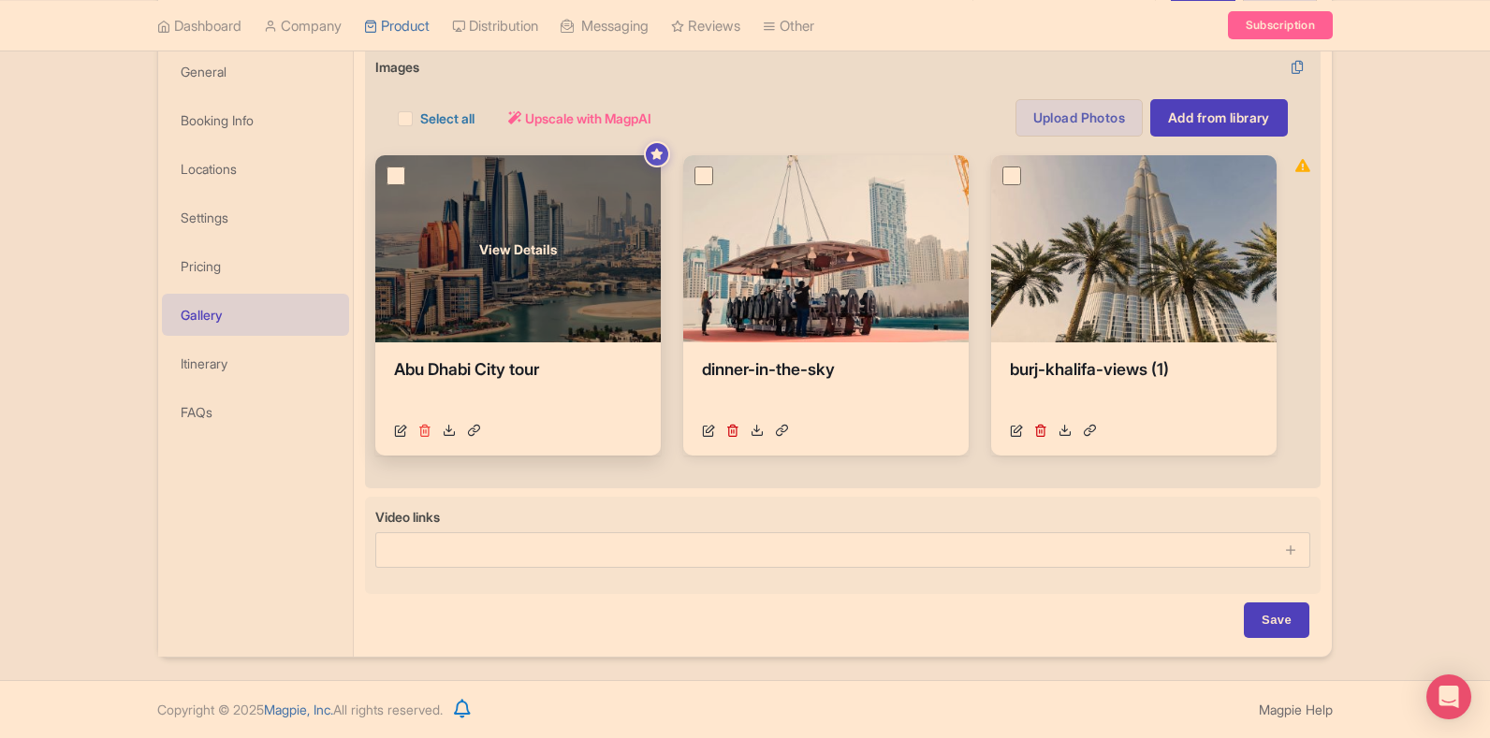
click at [425, 428] on icon at bounding box center [424, 430] width 13 height 13
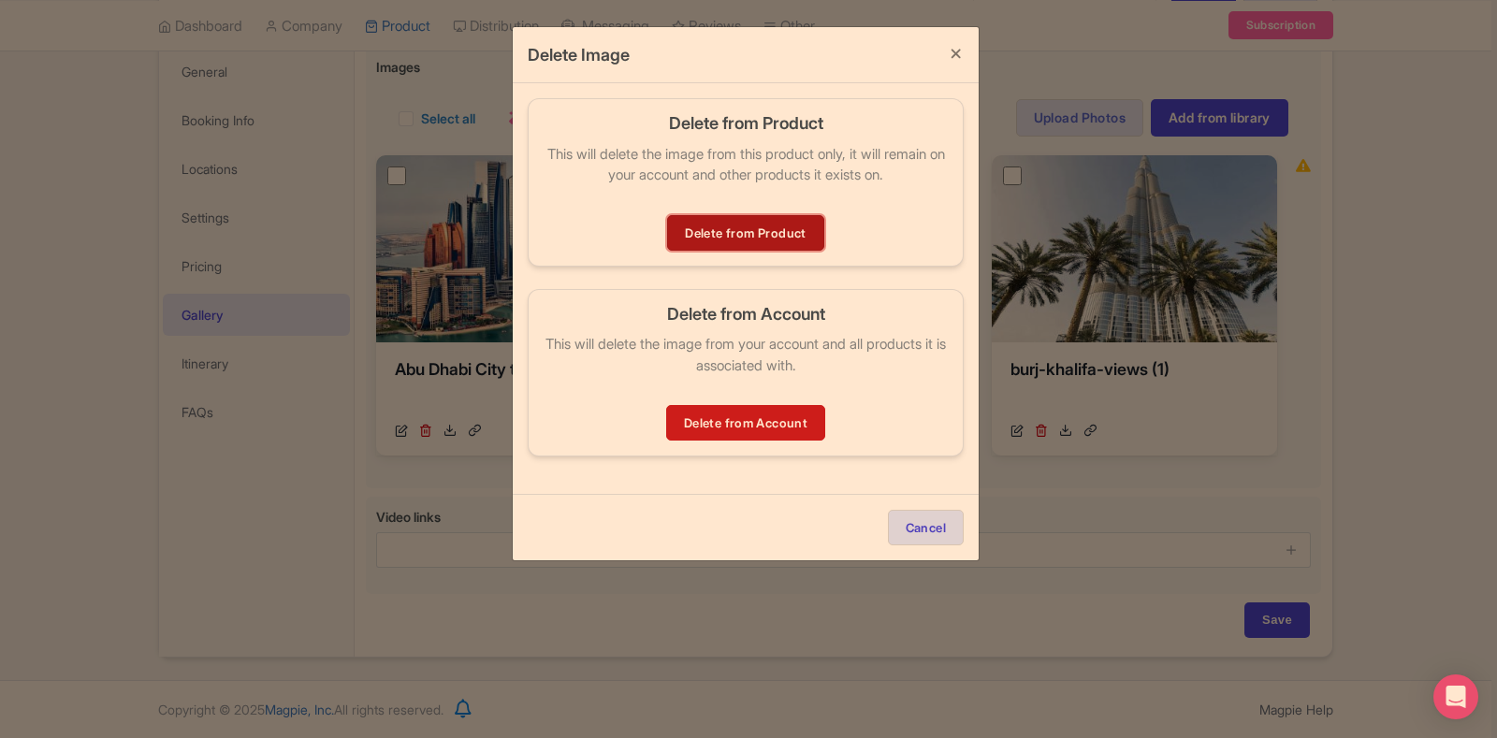
click at [801, 238] on link "Delete from Product" at bounding box center [745, 233] width 156 height 36
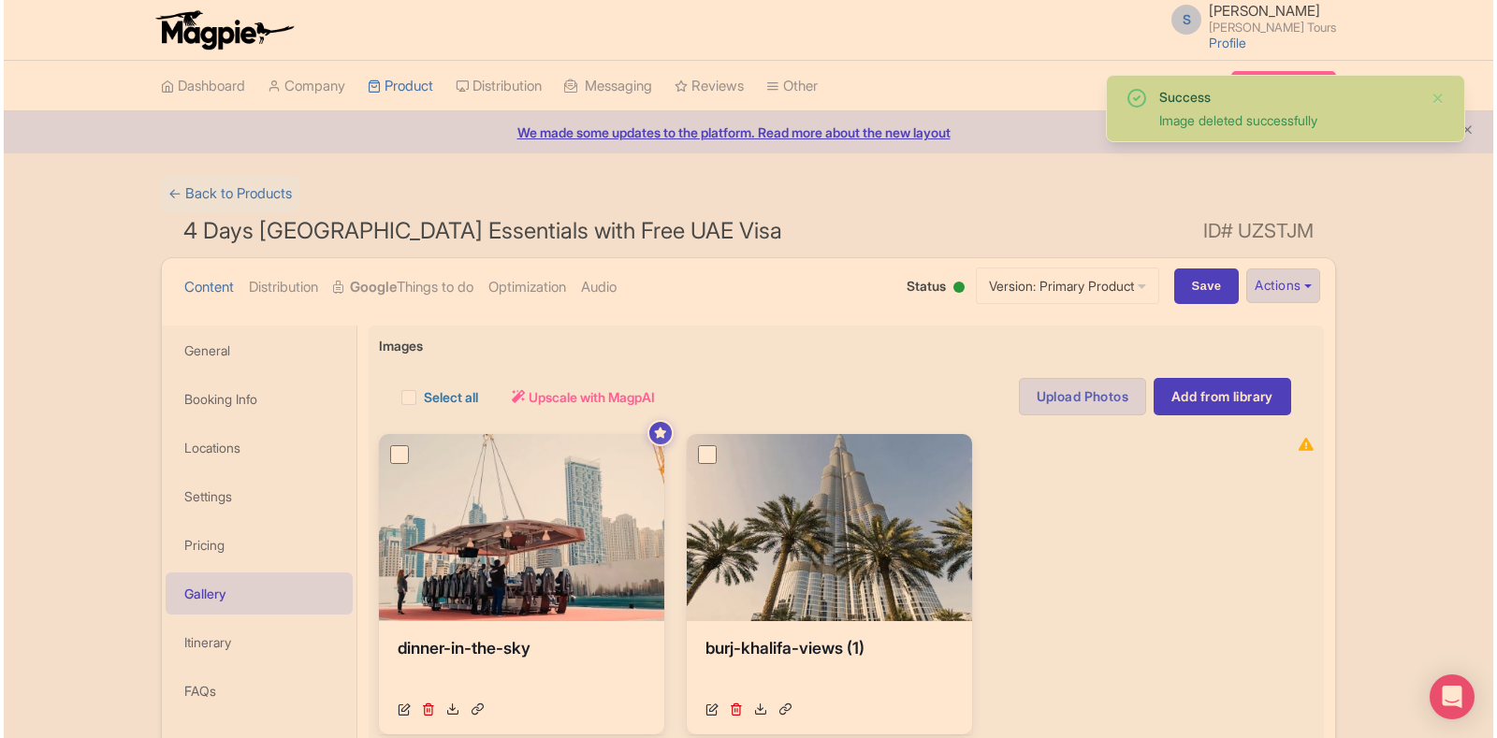
scroll to position [268, 0]
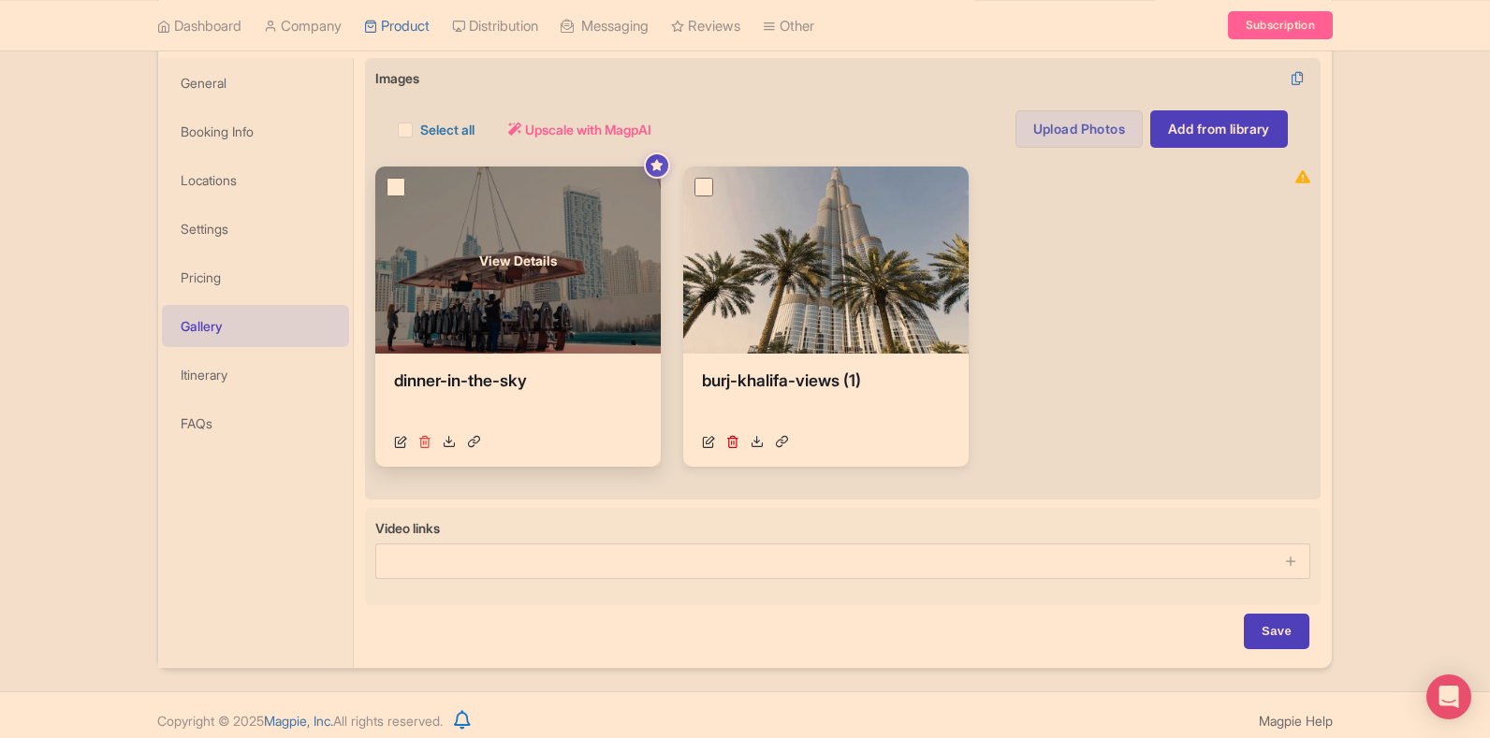
drag, startPoint x: 0, startPoint y: 0, endPoint x: 429, endPoint y: 437, distance: 612.2
click at [429, 437] on icon at bounding box center [424, 441] width 13 height 13
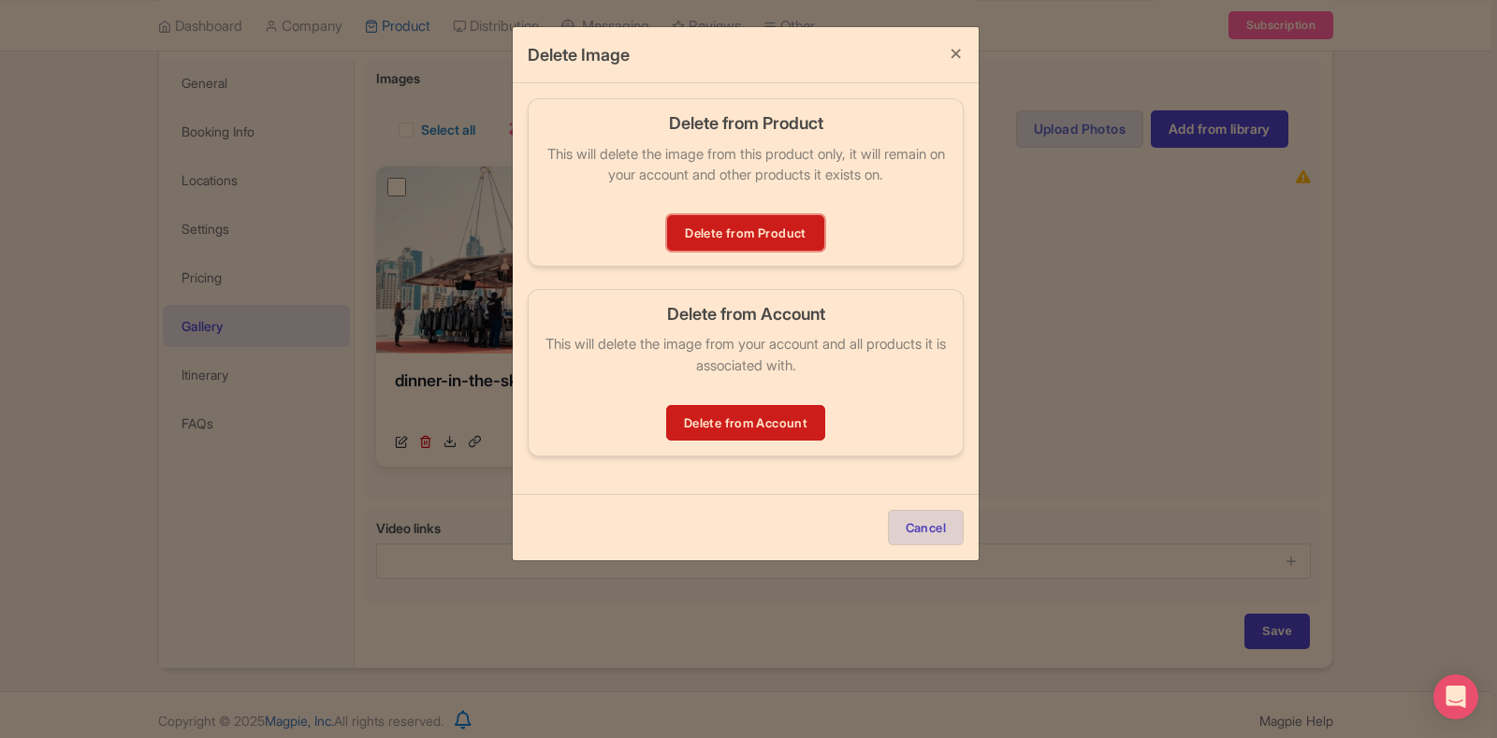
click at [736, 236] on link "Delete from Product" at bounding box center [745, 233] width 156 height 36
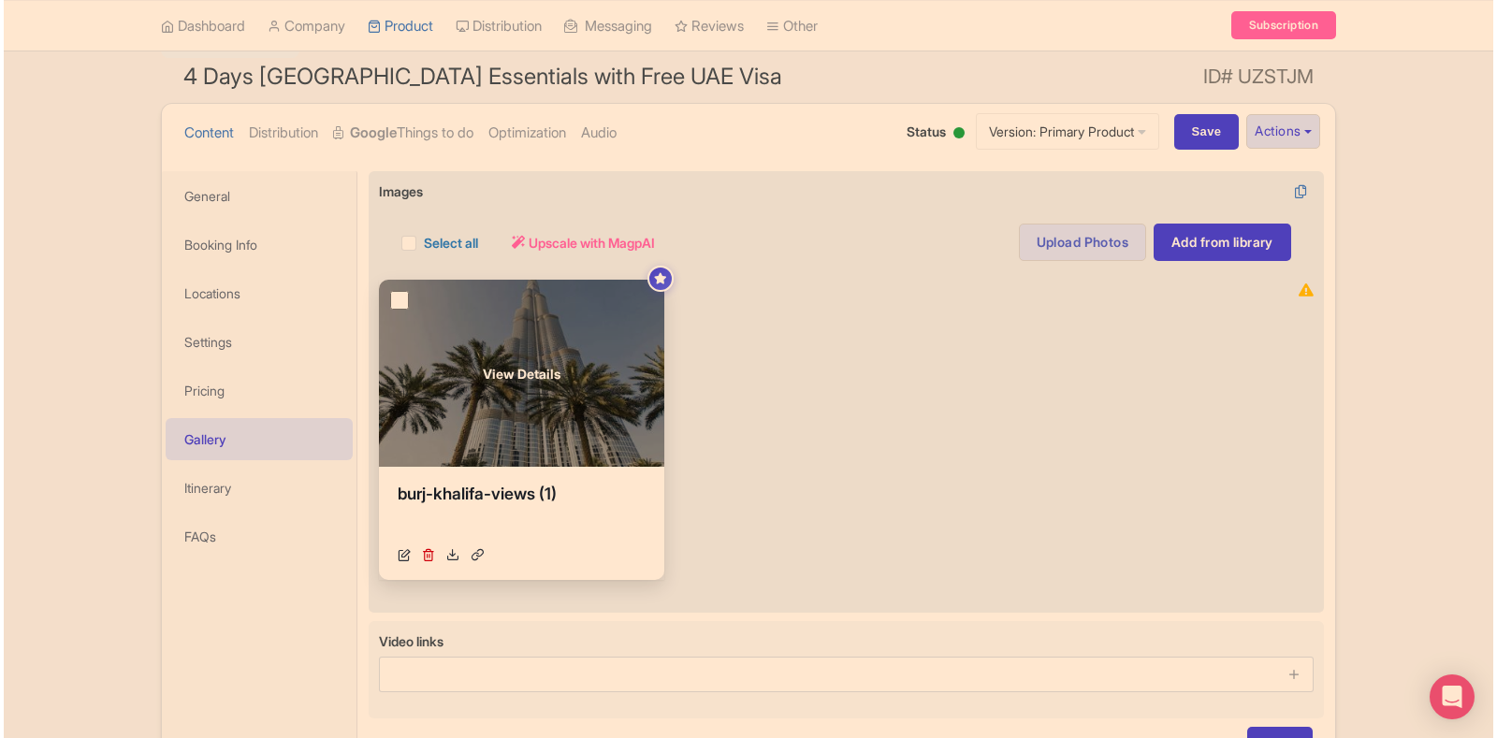
scroll to position [268, 0]
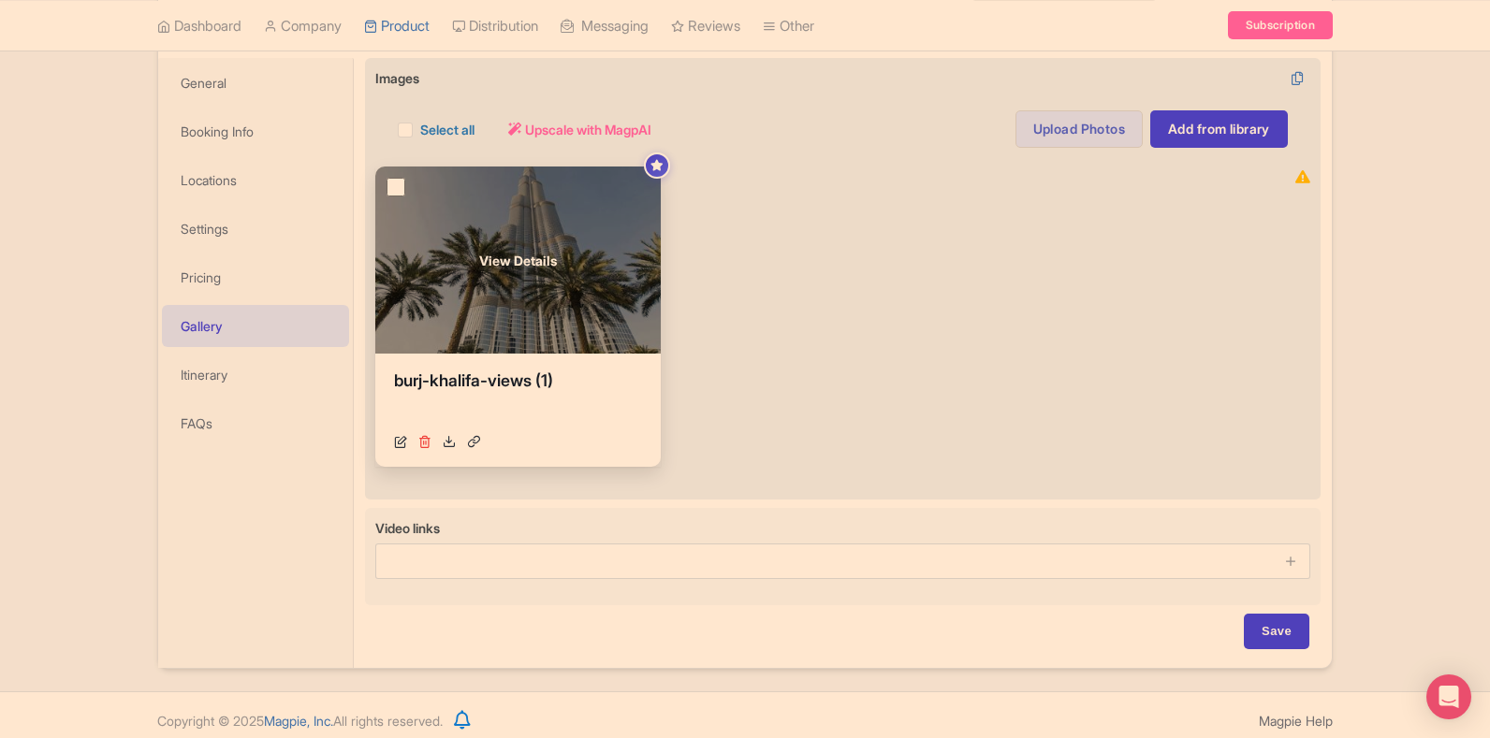
click at [421, 444] on icon at bounding box center [424, 441] width 13 height 13
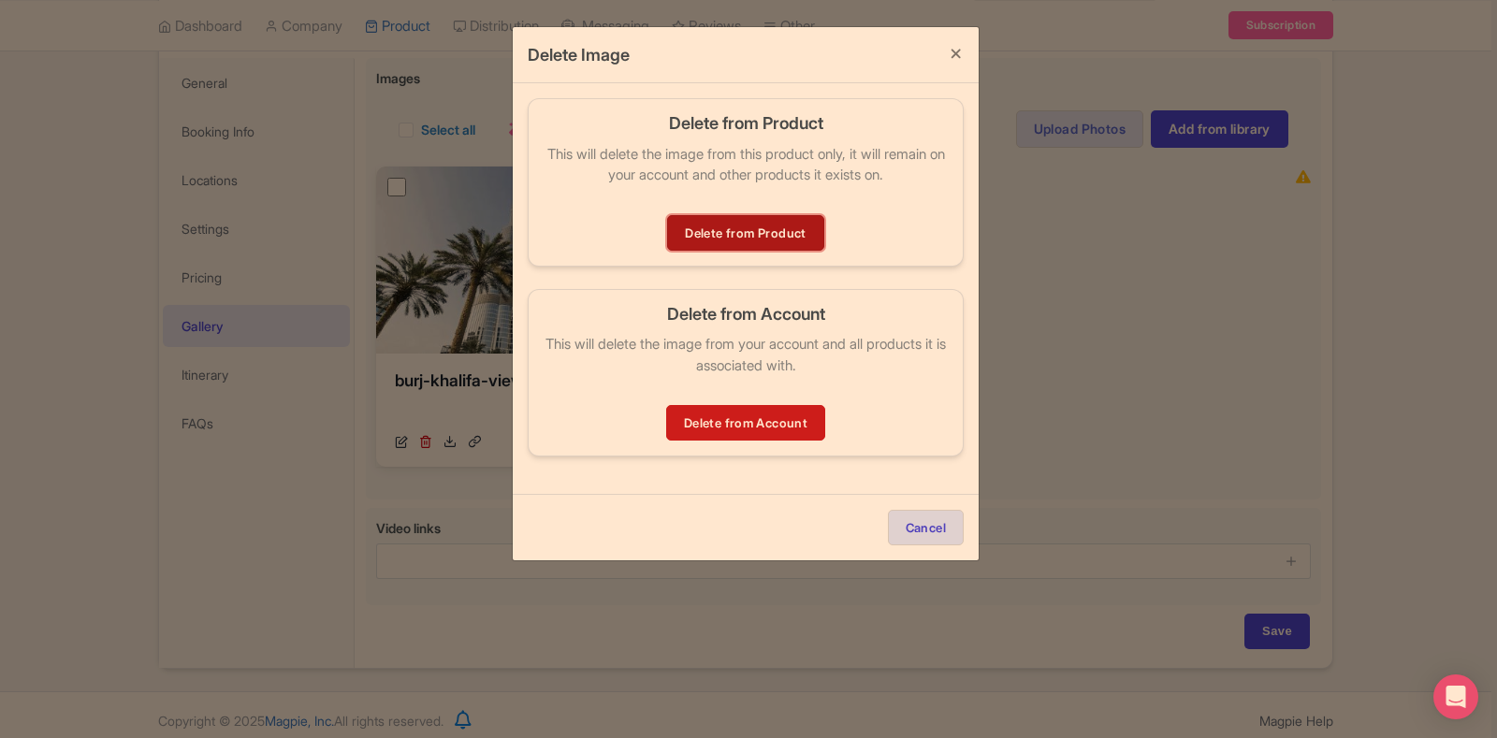
click at [746, 228] on link "Delete from Product" at bounding box center [745, 233] width 156 height 36
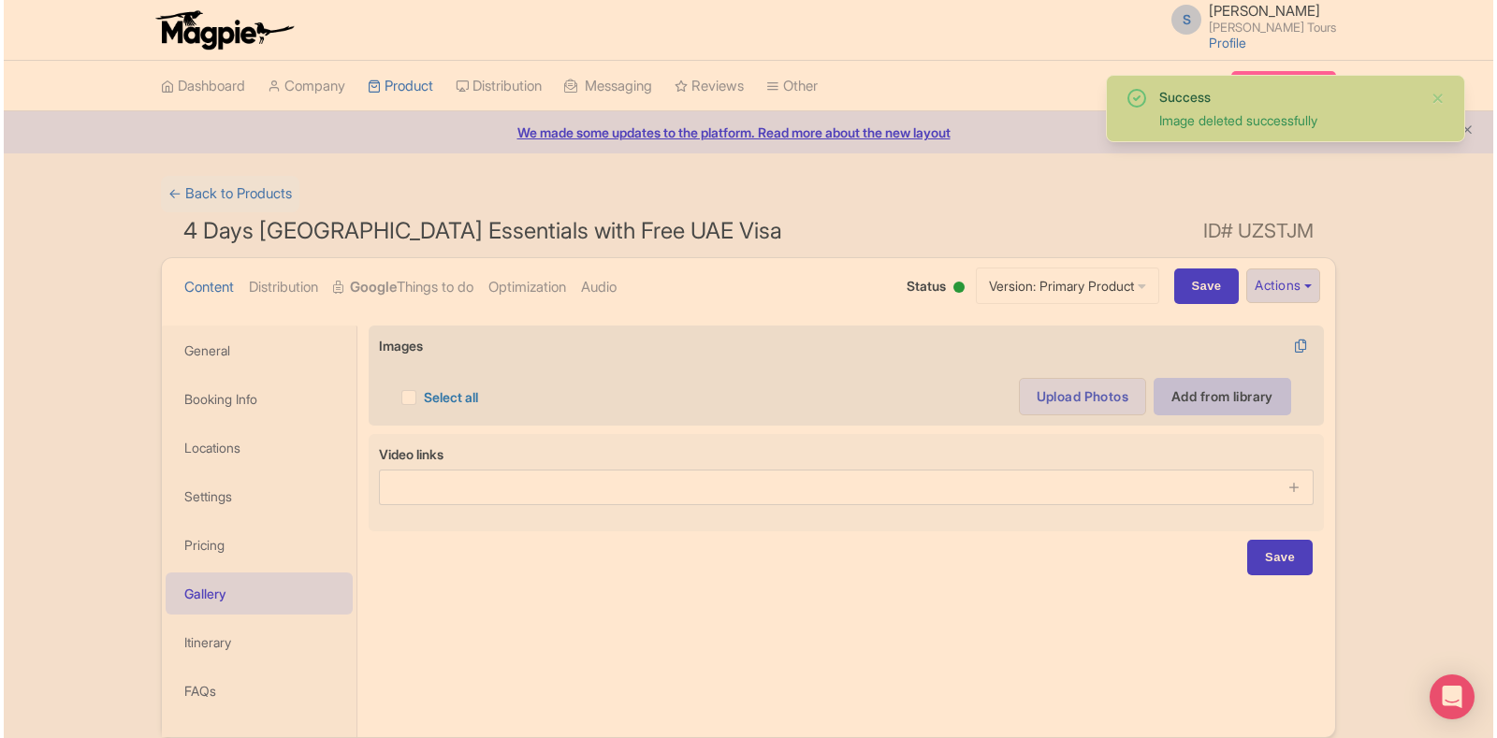
scroll to position [80, 0]
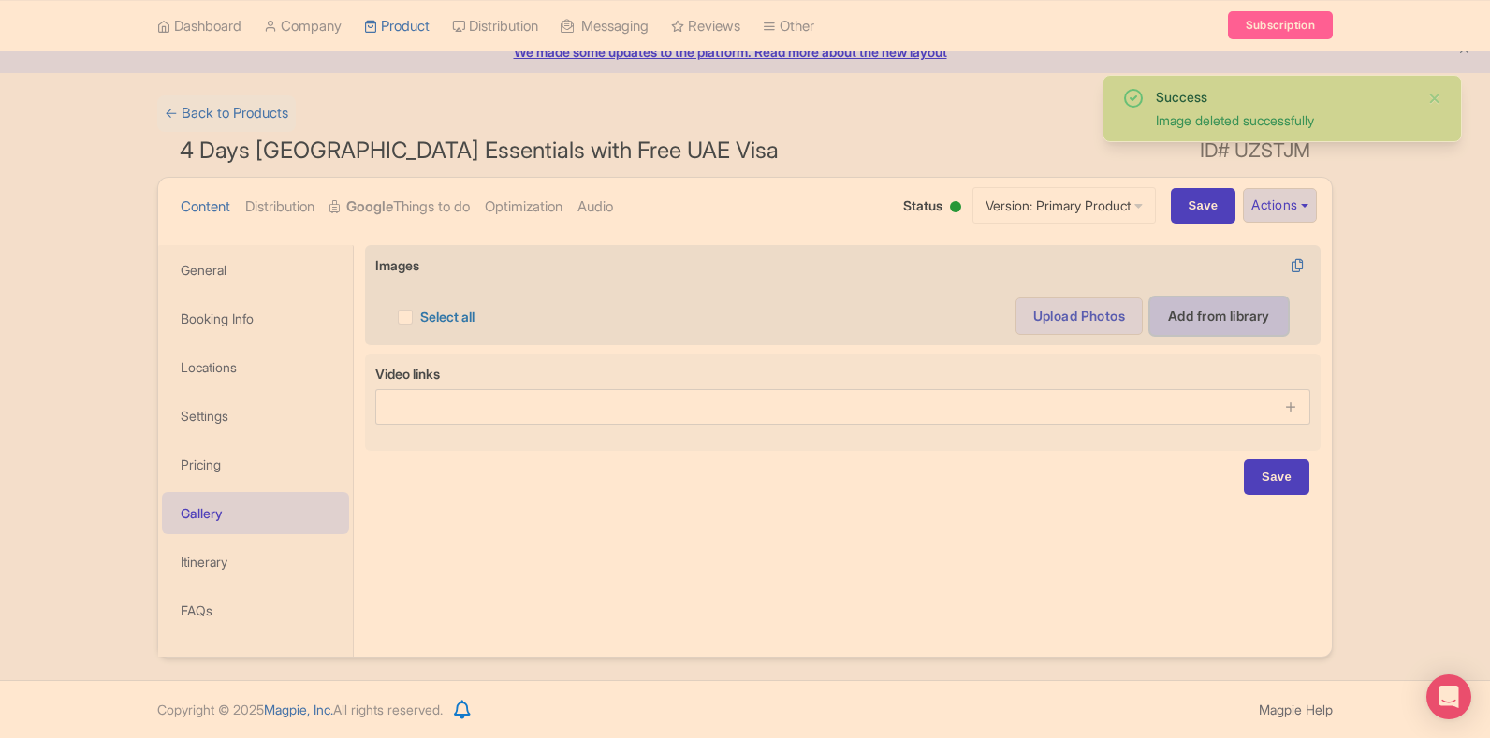
click at [1226, 316] on link "Add from library" at bounding box center [1219, 316] width 138 height 37
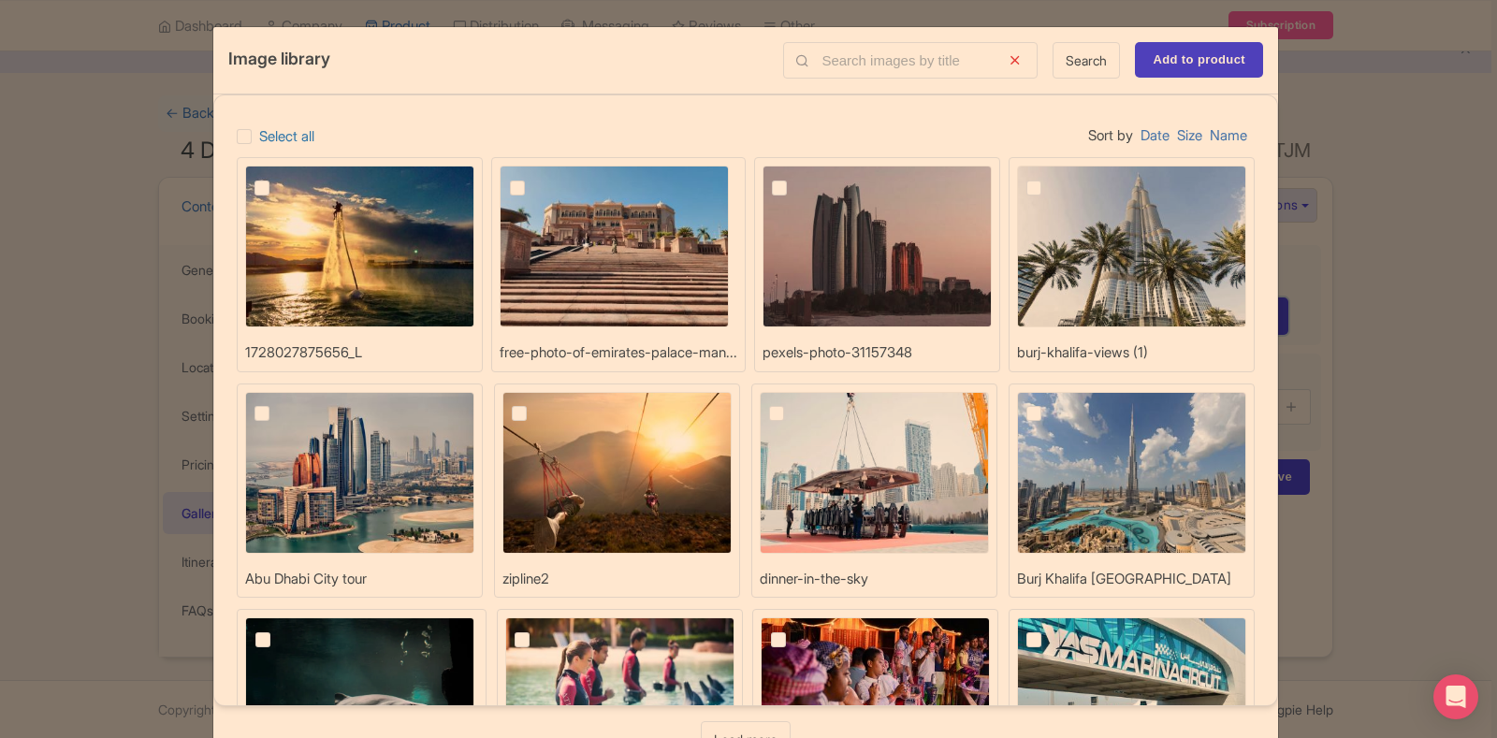
scroll to position [0, 0]
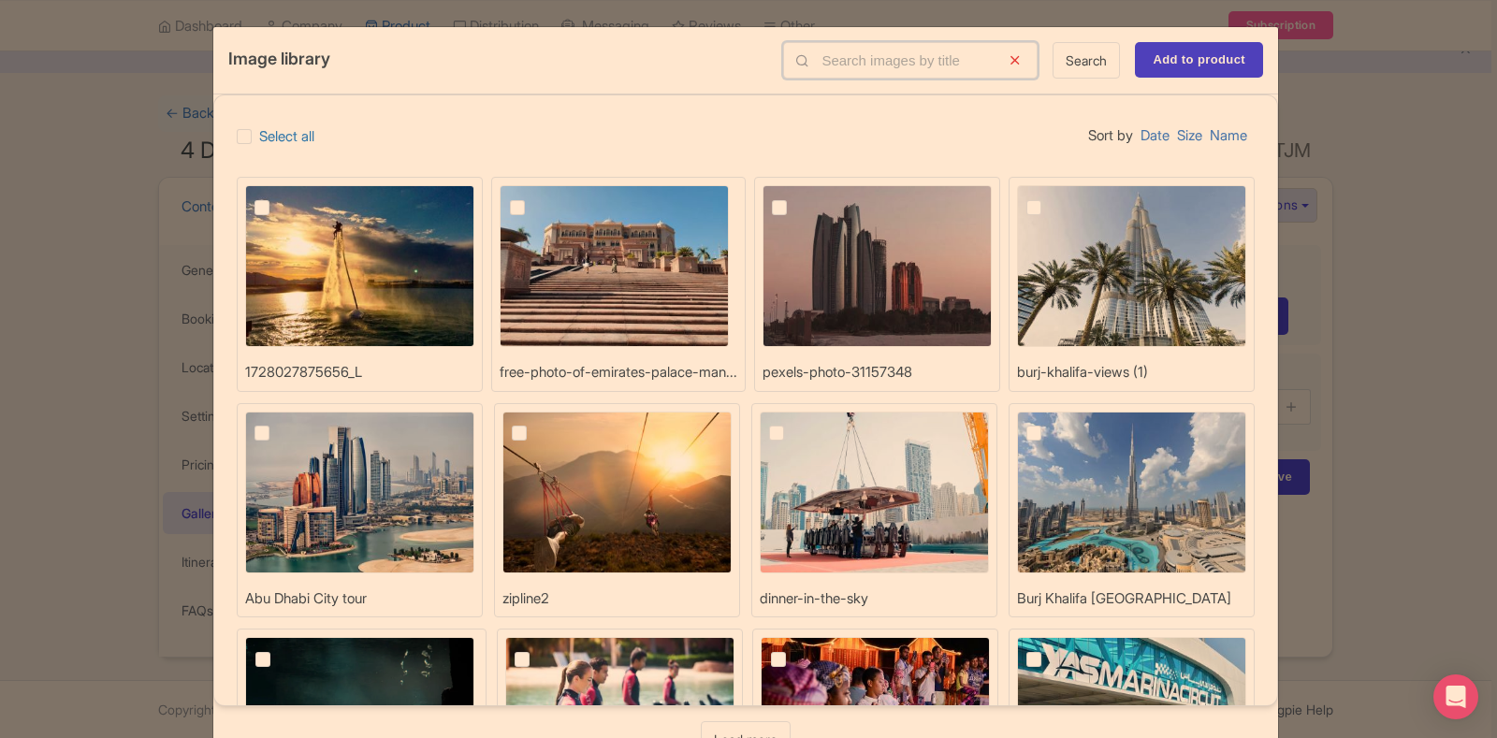
click at [839, 60] on input "text" at bounding box center [910, 60] width 255 height 36
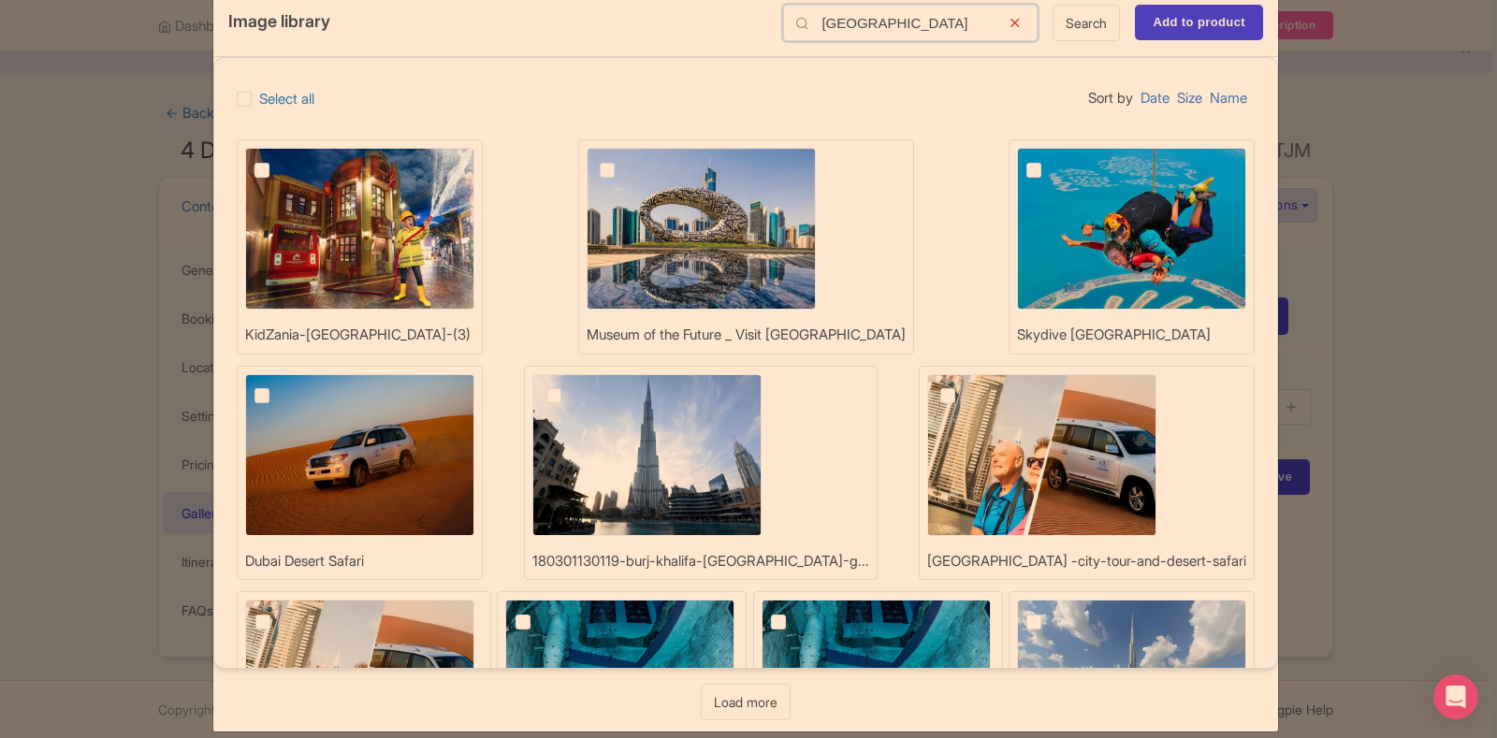
scroll to position [58, 0]
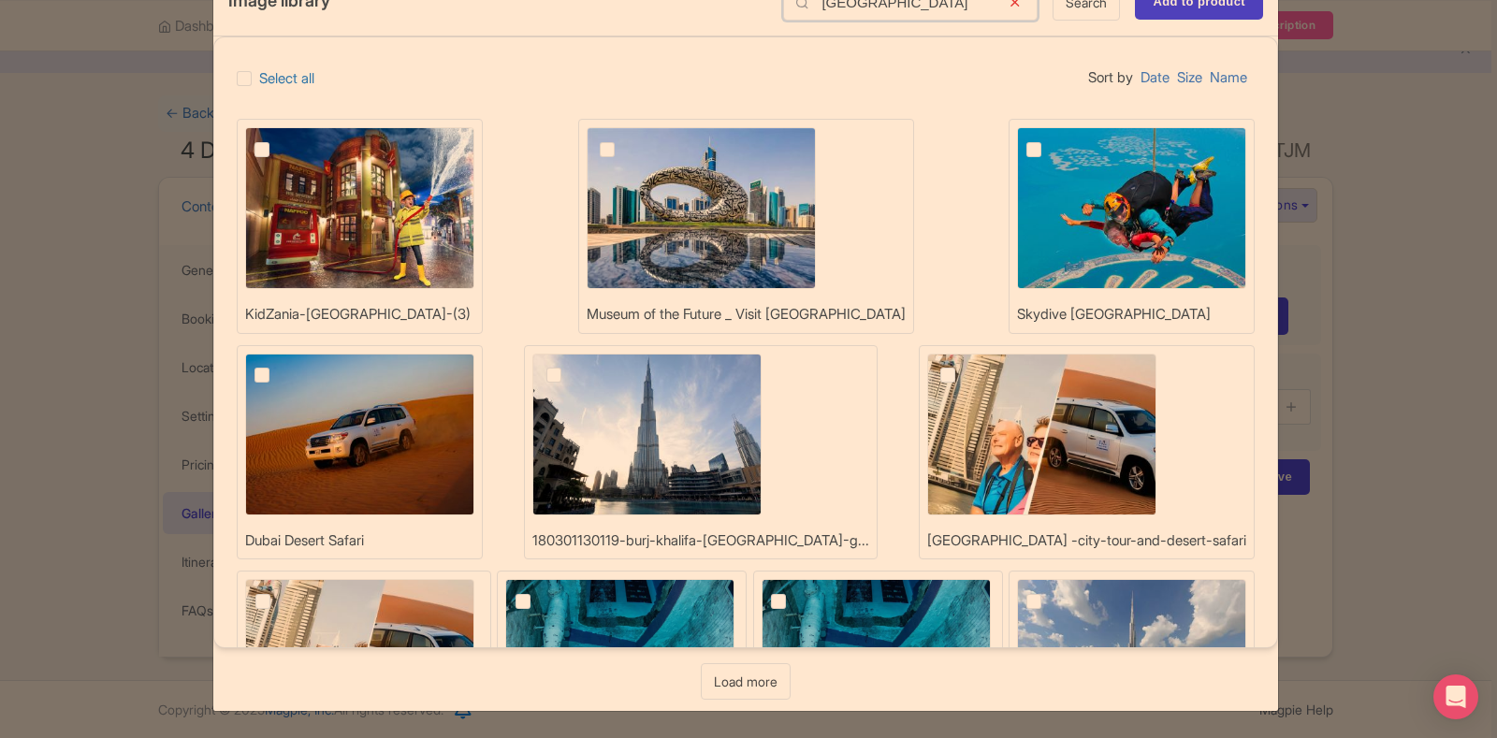
type input "dubai"
click at [474, 579] on img at bounding box center [359, 660] width 229 height 162
click at [290, 579] on input "checkbox" at bounding box center [284, 585] width 12 height 12
checkbox input "true"
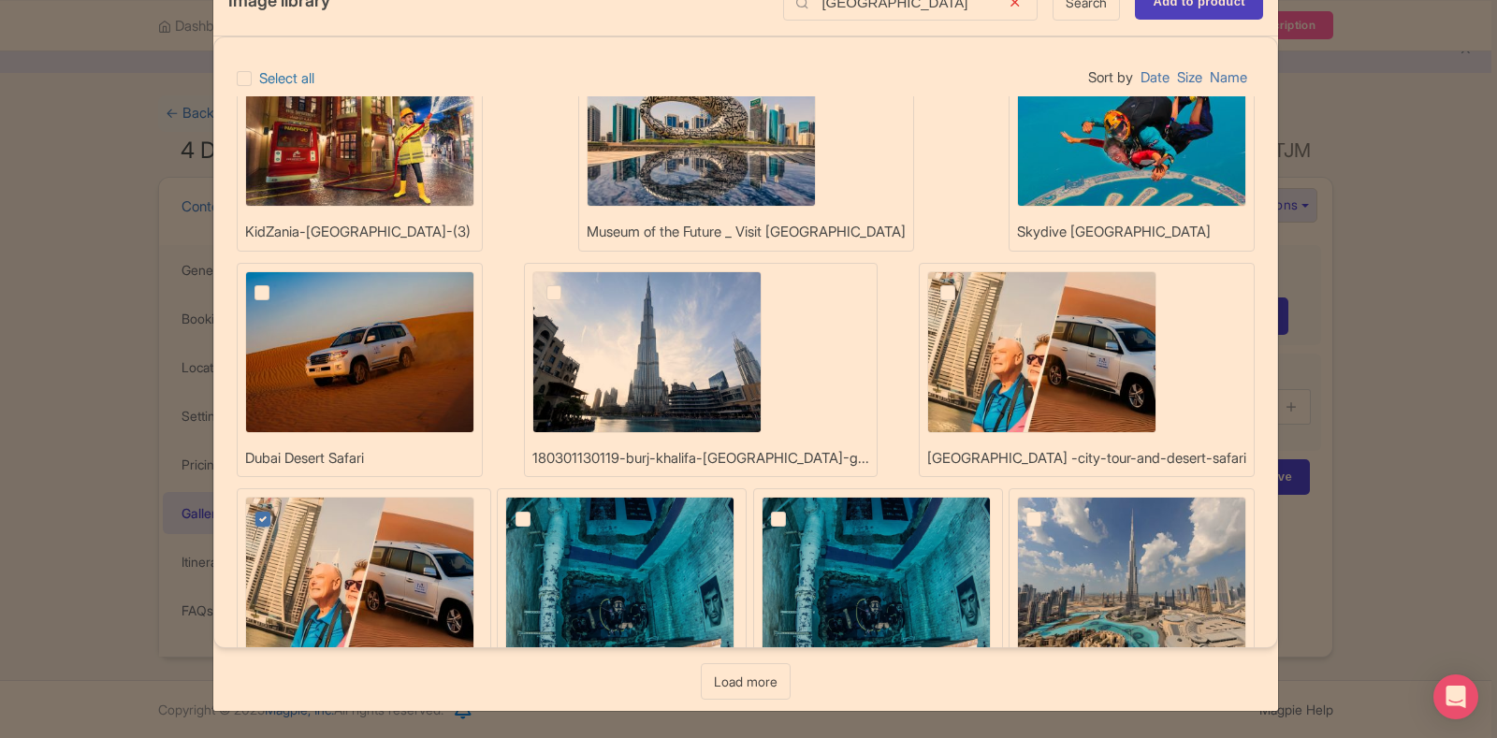
scroll to position [94, 0]
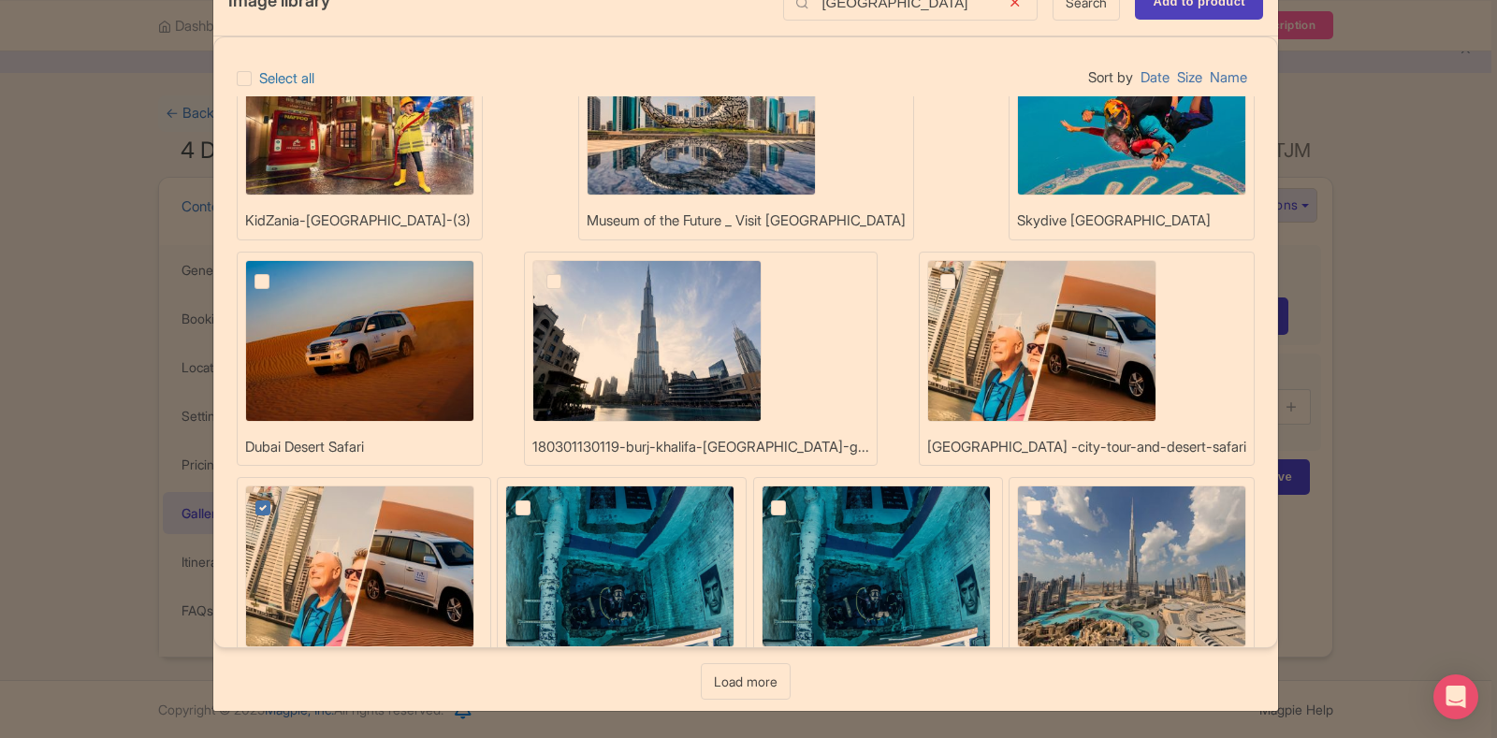
click at [927, 402] on img at bounding box center [1041, 341] width 229 height 162
click at [963, 272] on input "checkbox" at bounding box center [969, 266] width 12 height 12
checkbox input "true"
click at [278, 497] on label at bounding box center [278, 497] width 0 height 0
click at [290, 486] on input "checkbox" at bounding box center [284, 492] width 12 height 12
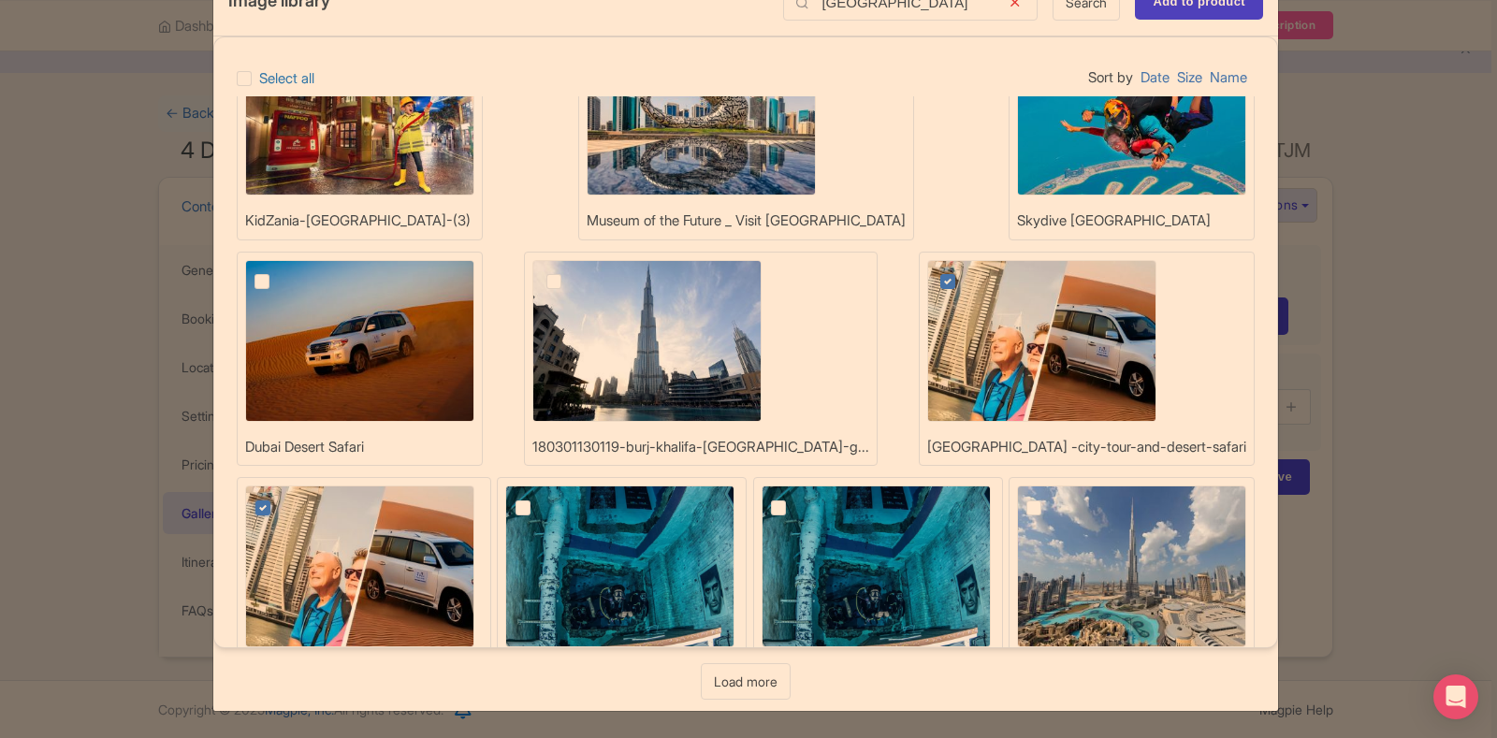
checkbox input "false"
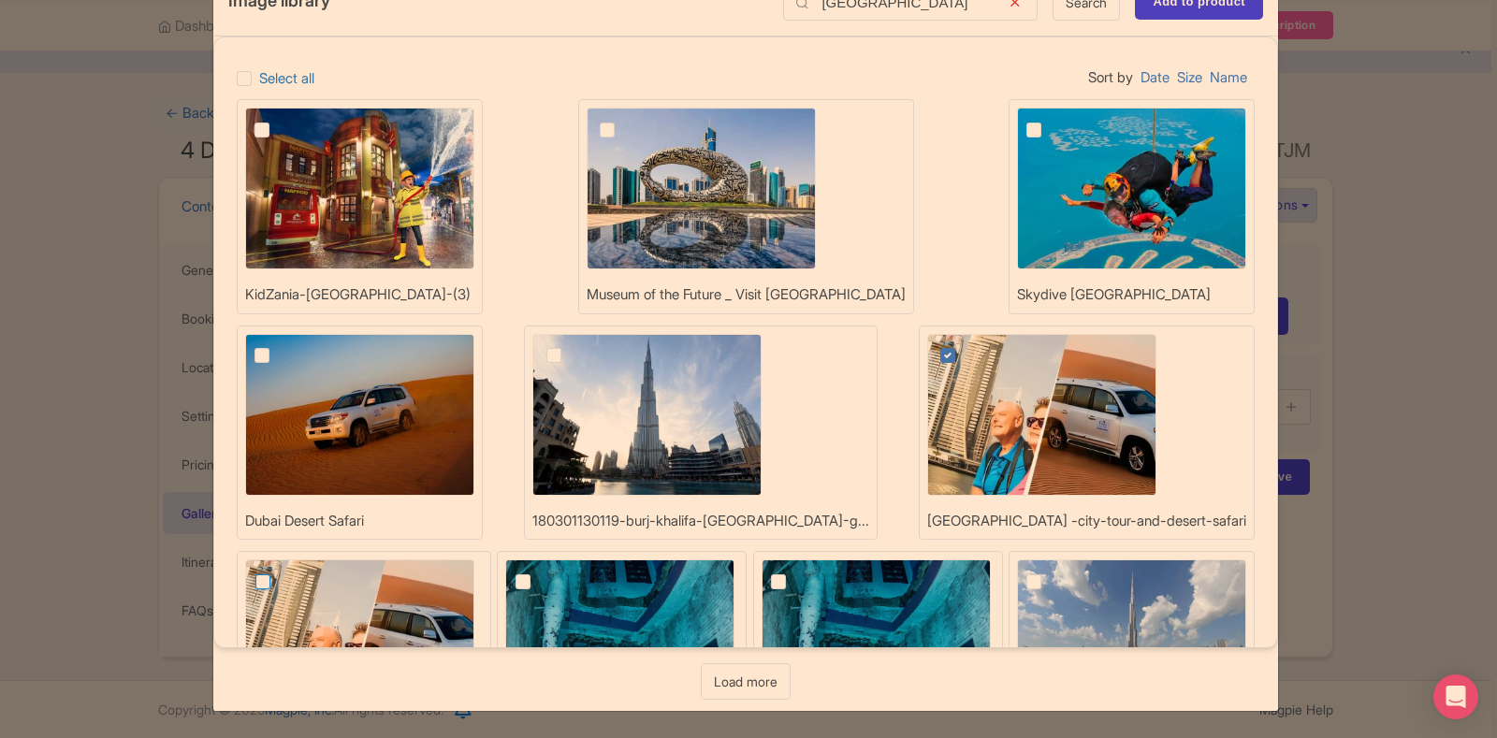
scroll to position [0, 0]
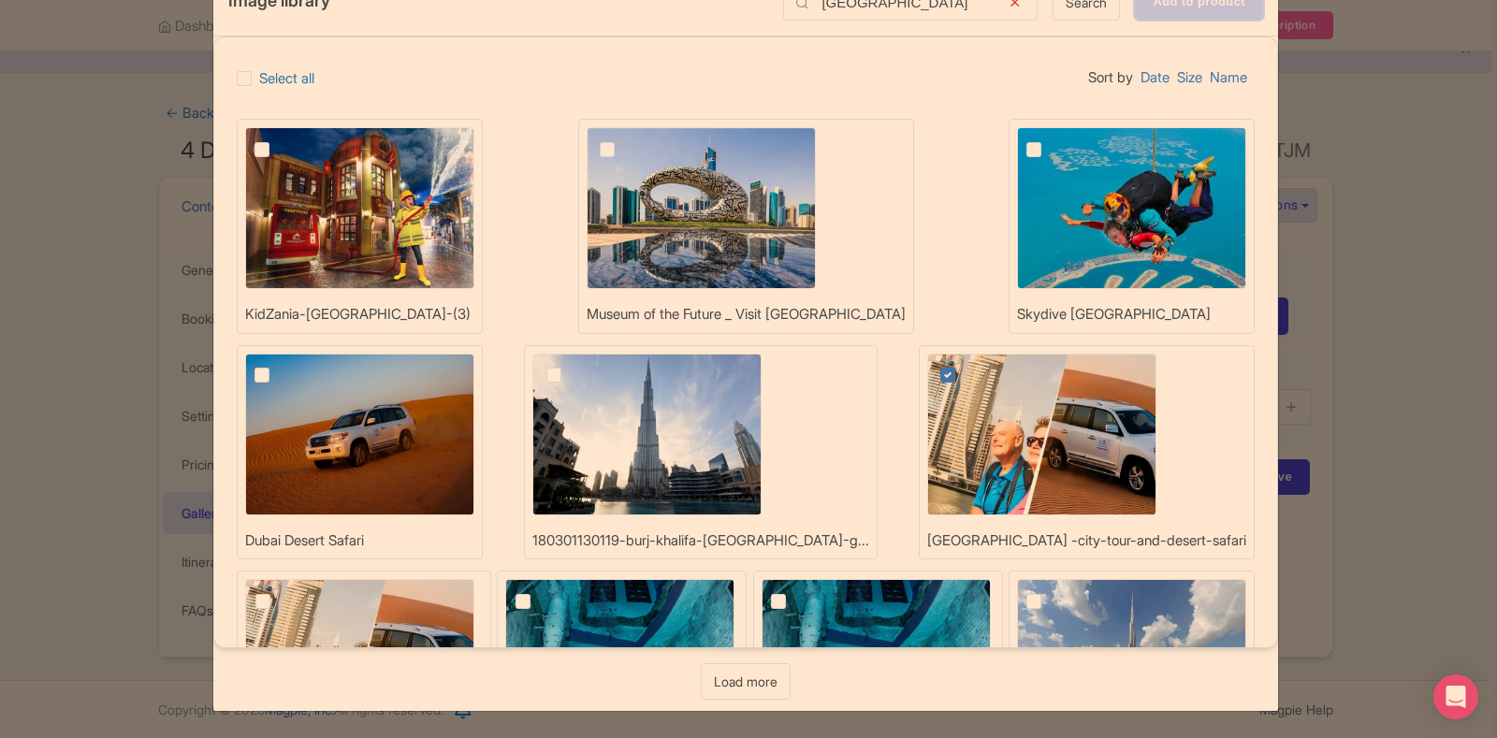
click at [1193, 12] on input "Add to product" at bounding box center [1199, 2] width 128 height 36
type input "Adding..."
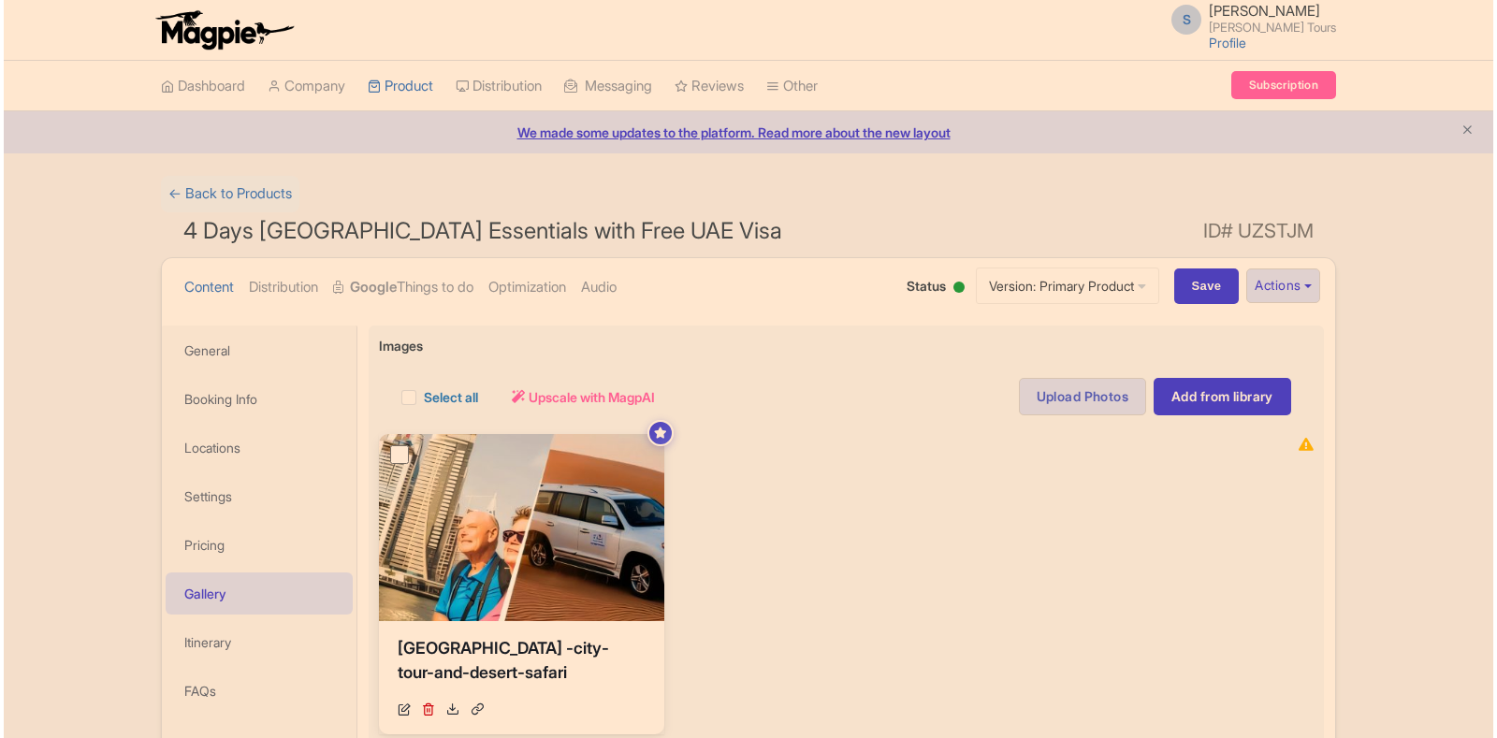
scroll to position [279, 0]
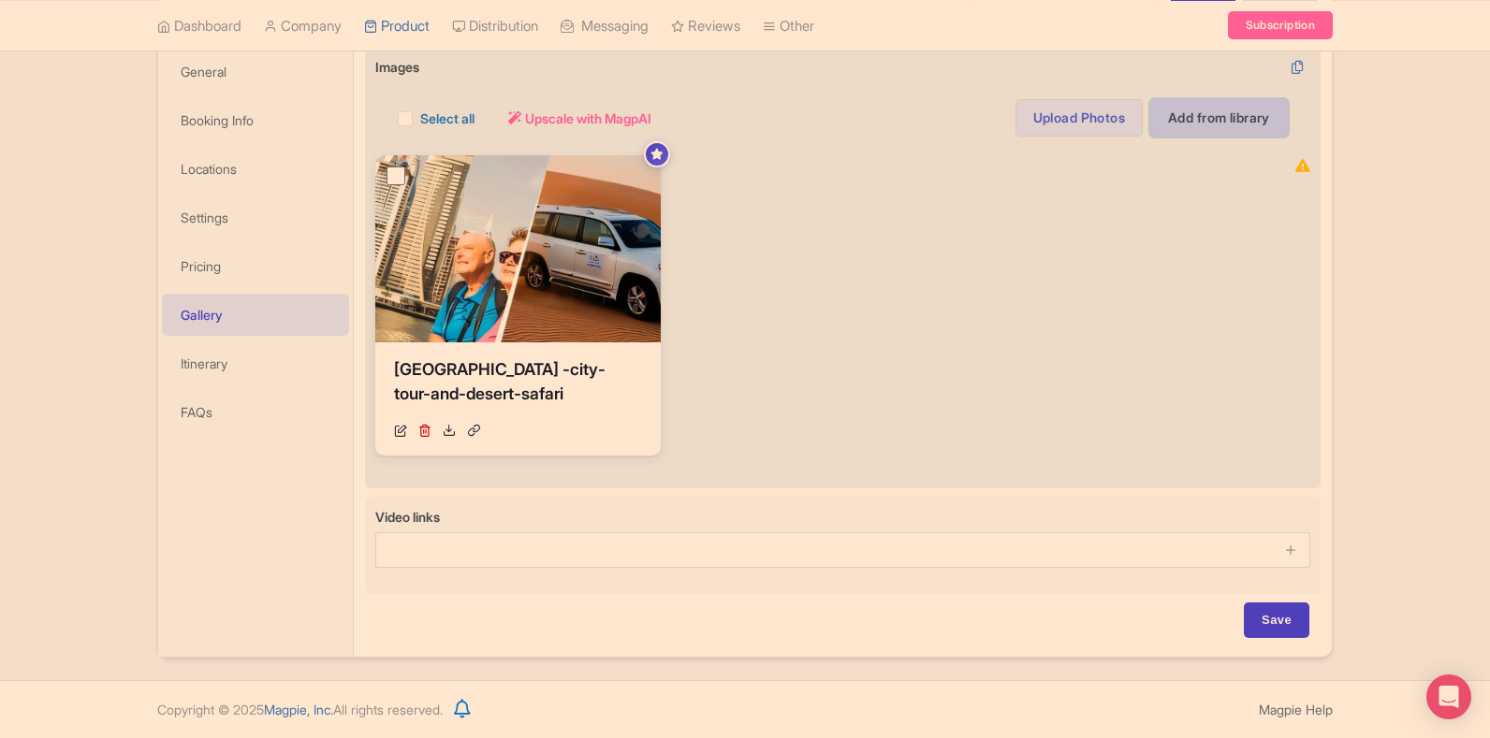
click at [1189, 119] on link "Add from library" at bounding box center [1219, 117] width 138 height 37
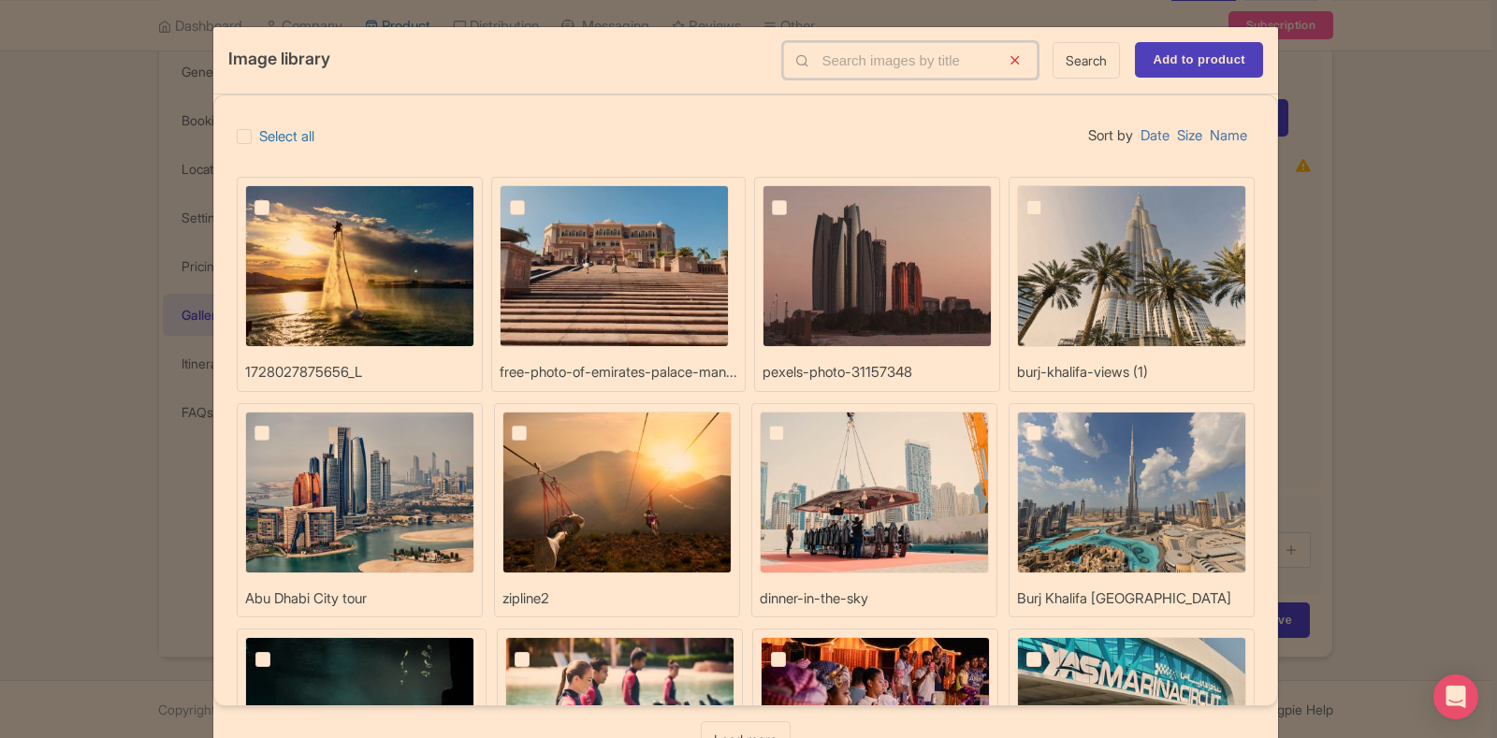
click at [863, 53] on input "text" at bounding box center [910, 60] width 255 height 36
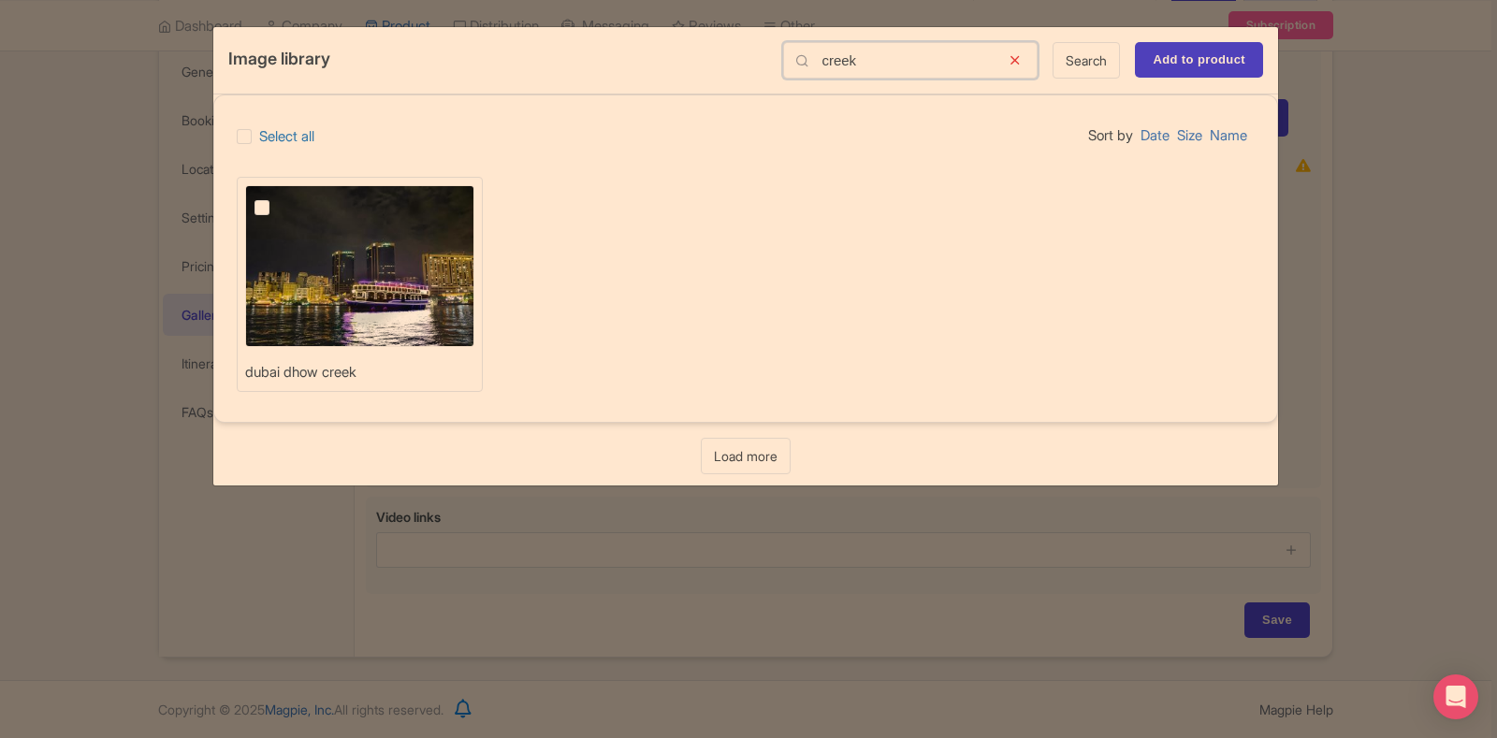
type input "creek"
click at [277, 197] on label at bounding box center [277, 197] width 0 height 0
click at [277, 197] on input "checkbox" at bounding box center [283, 191] width 12 height 12
checkbox input "true"
click at [1172, 60] on input "Add to product" at bounding box center [1199, 60] width 128 height 36
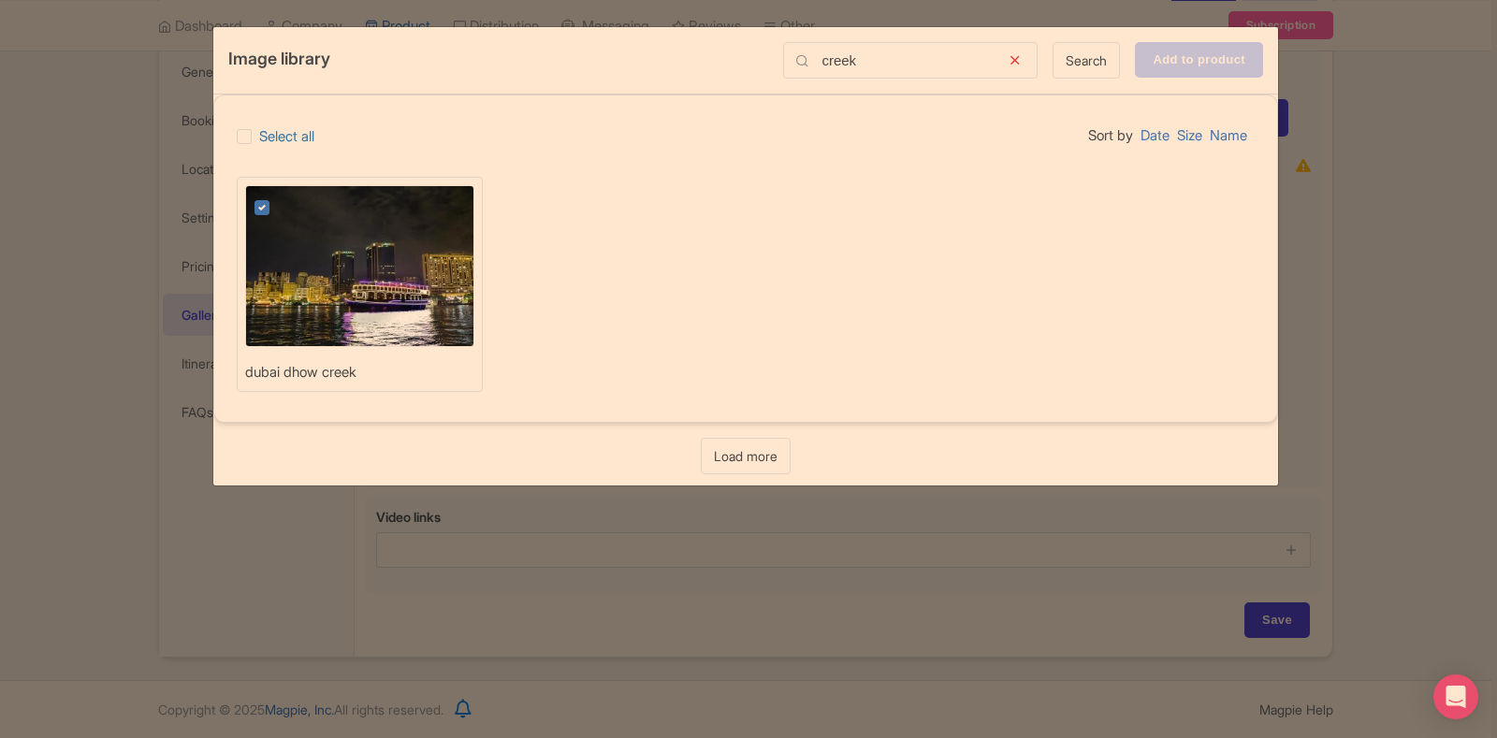
type input "Adding..."
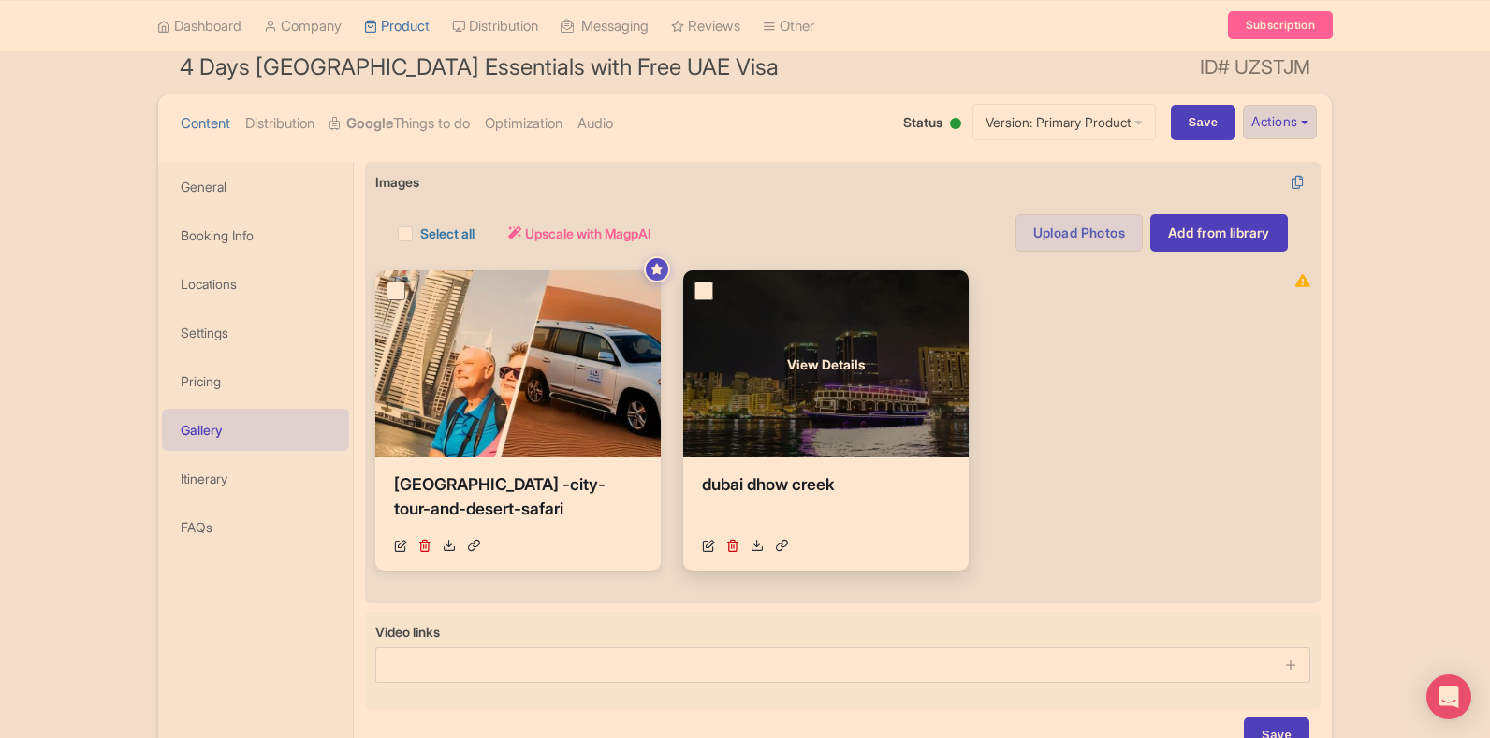
scroll to position [268, 0]
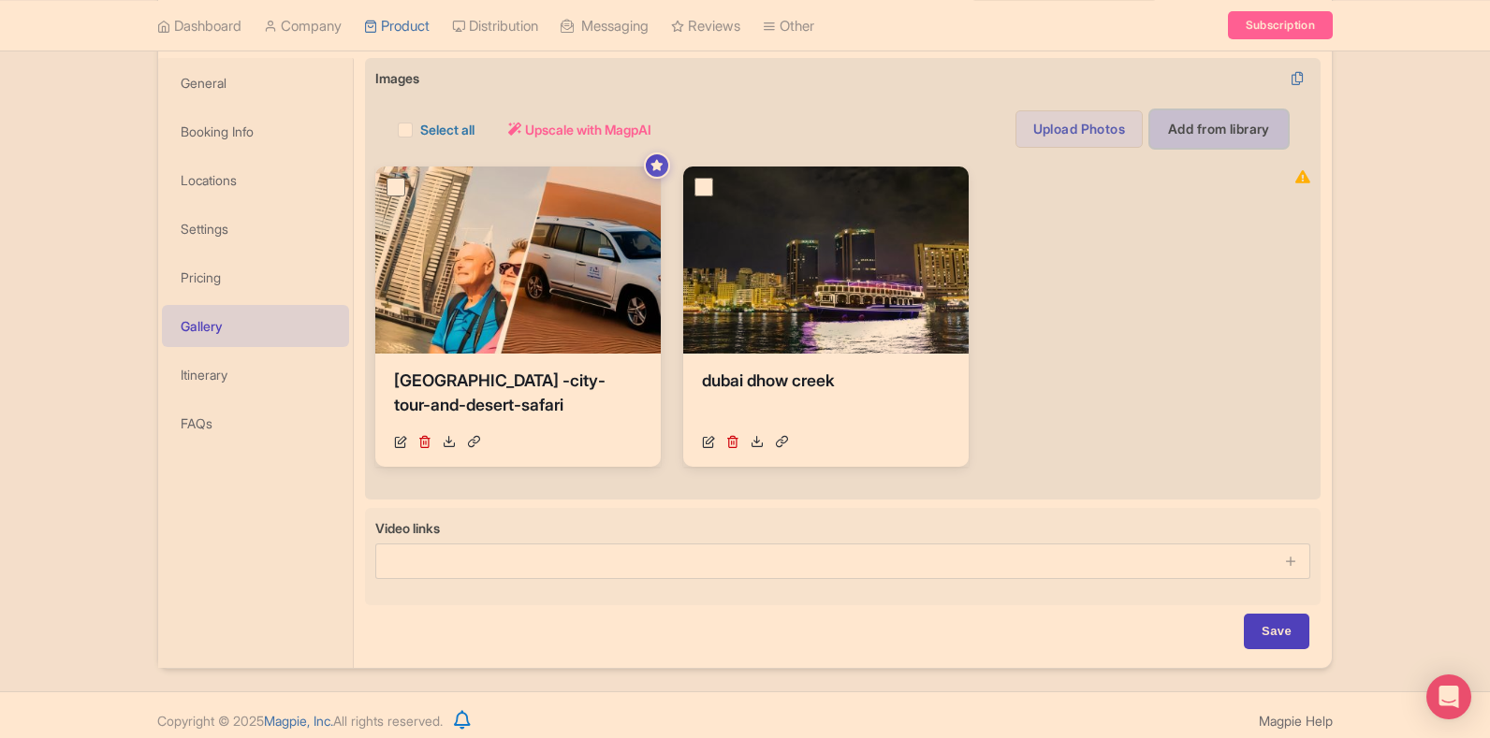
click at [1185, 124] on link "Add from library" at bounding box center [1219, 128] width 138 height 37
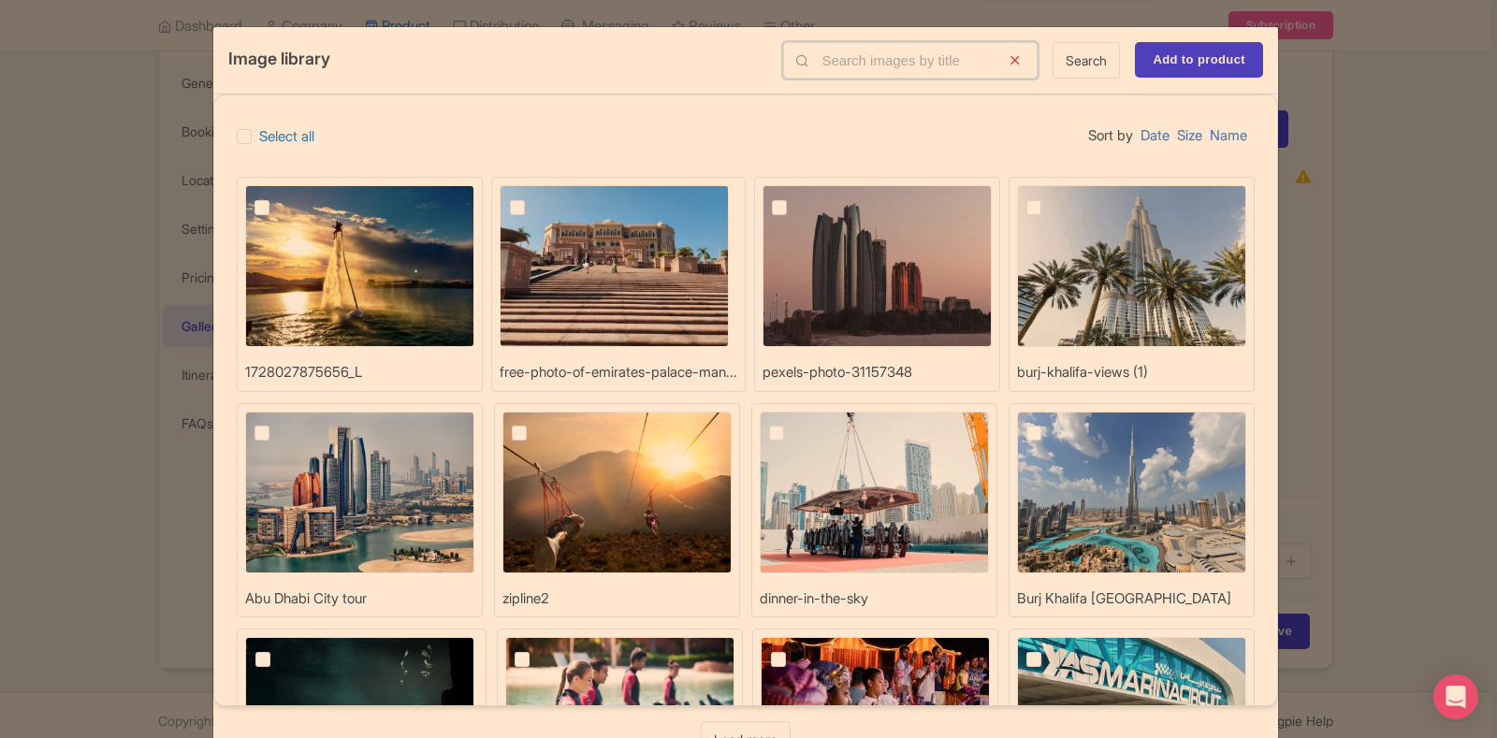
click at [874, 49] on input "text" at bounding box center [910, 60] width 255 height 36
type input "atlantis"
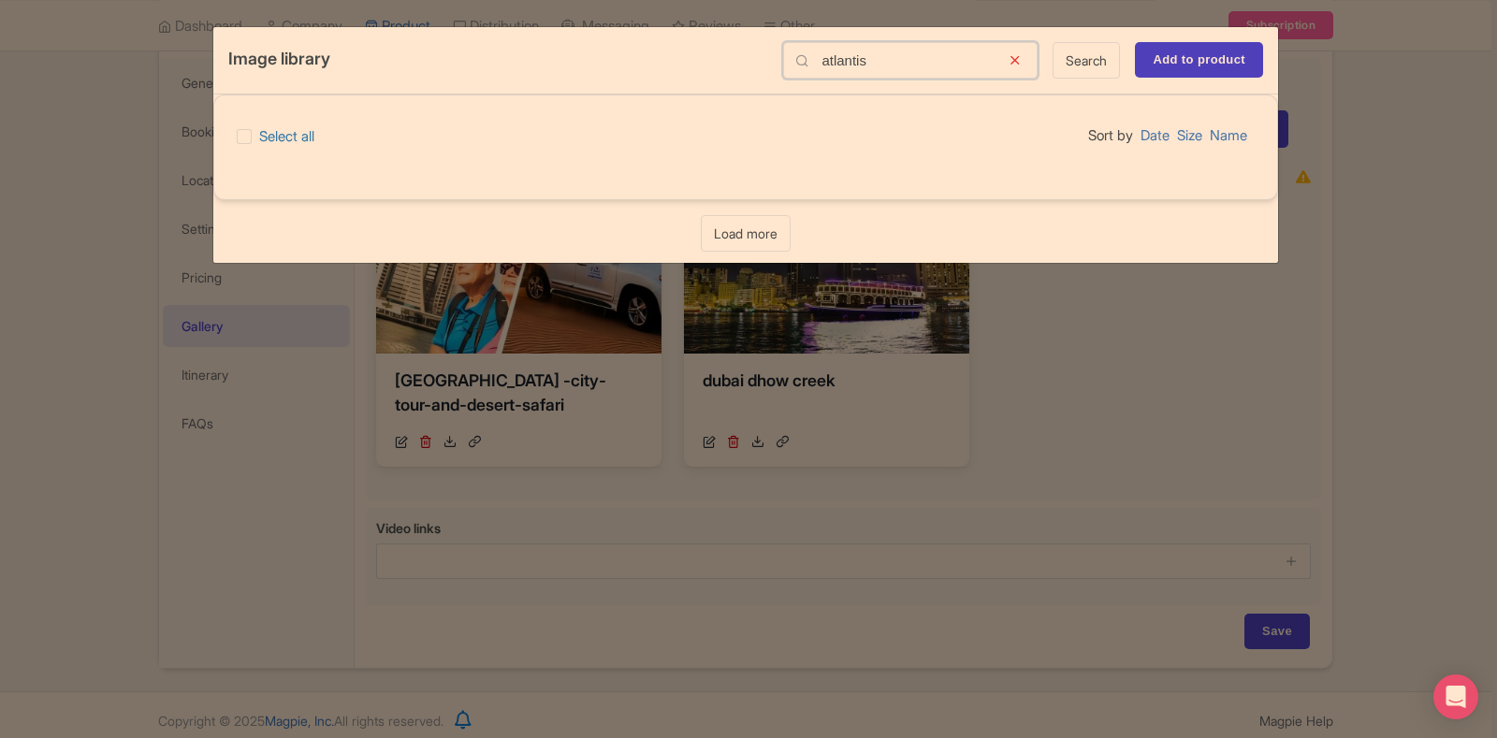
drag, startPoint x: 914, startPoint y: 66, endPoint x: 699, endPoint y: 68, distance: 215.3
click at [699, 68] on div "Image library atlantis Search Add to product" at bounding box center [745, 60] width 1065 height 67
click at [1017, 56] on icon at bounding box center [1015, 60] width 46 height 36
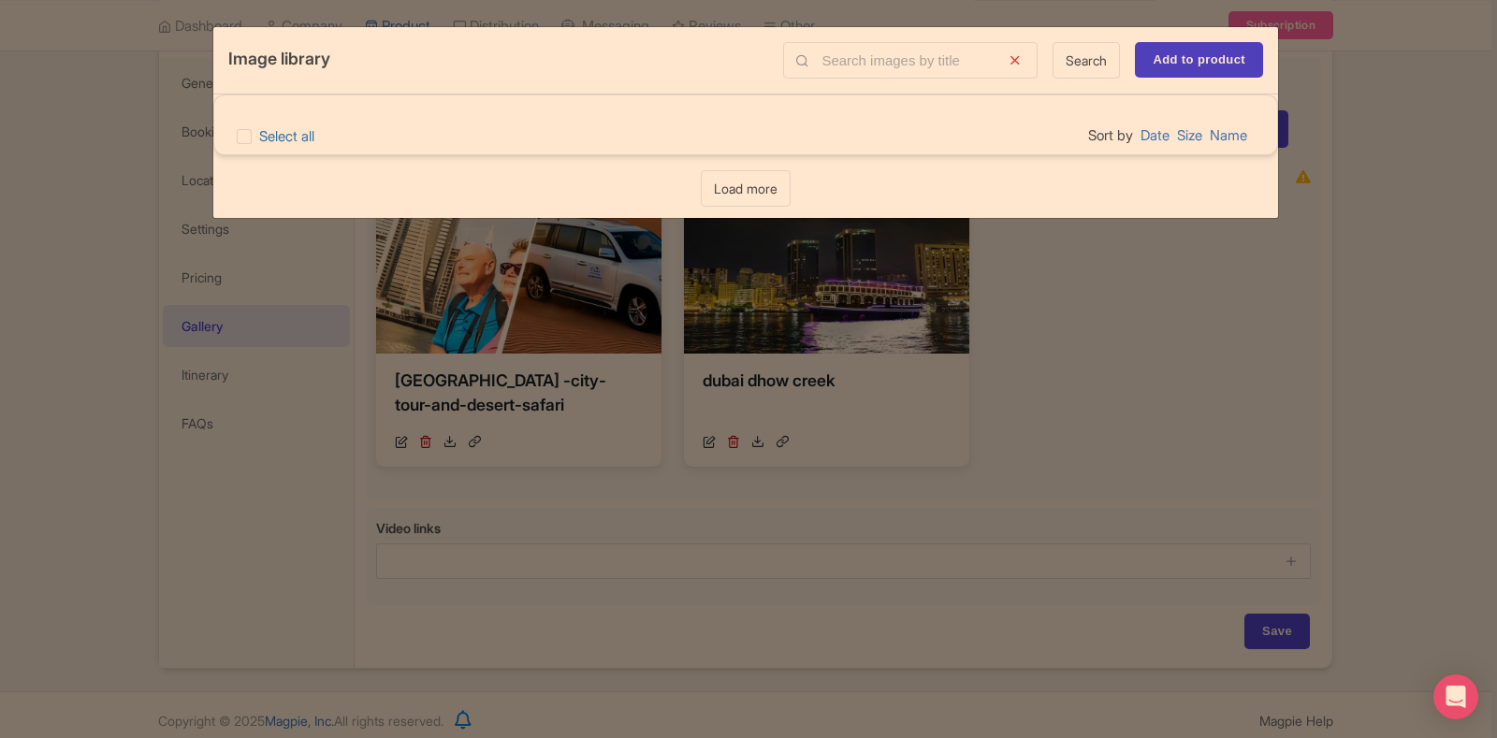
click at [1009, 57] on icon at bounding box center [1015, 60] width 46 height 36
click at [1147, 372] on div "Image library Search Add to product Select all Sort by Date Size Name Loading..…" at bounding box center [748, 369] width 1497 height 738
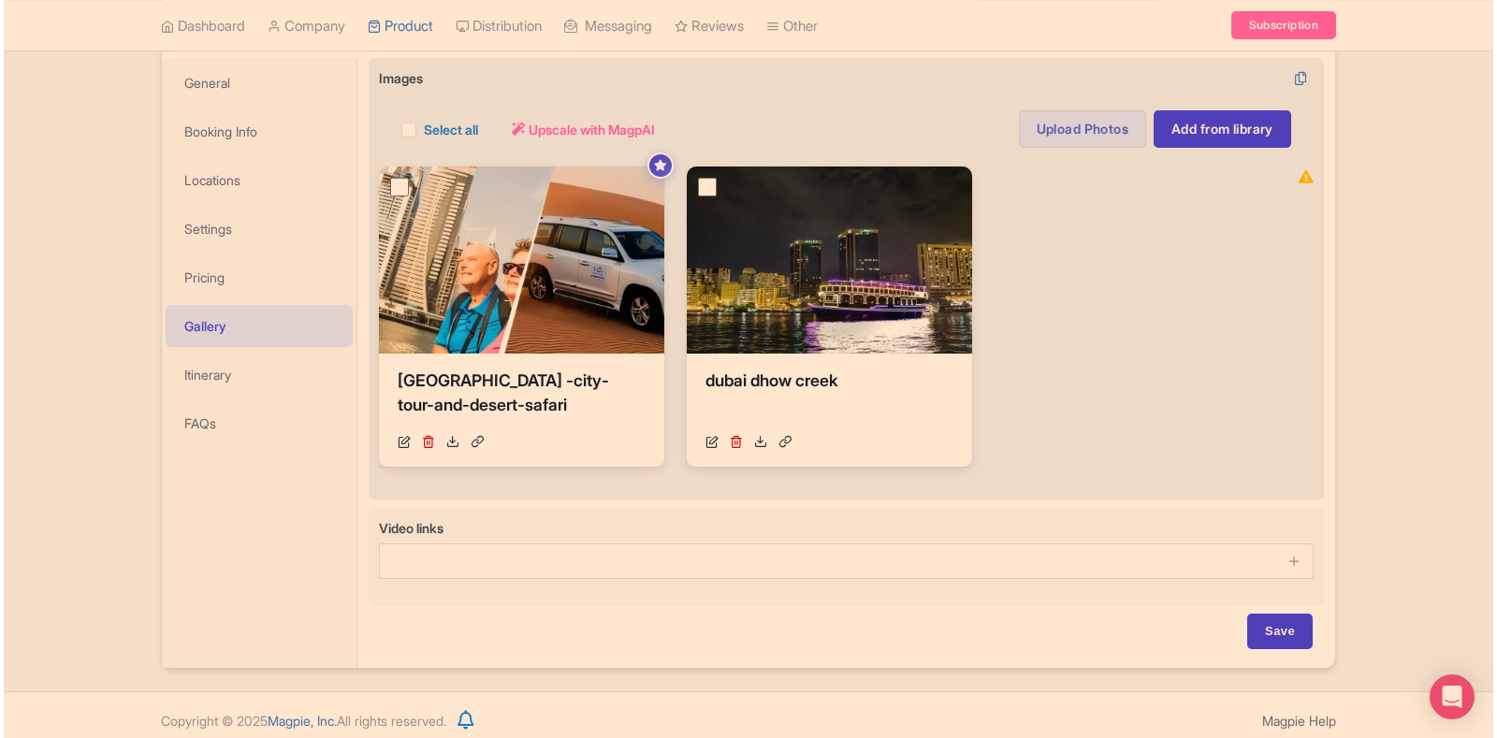
scroll to position [80, 0]
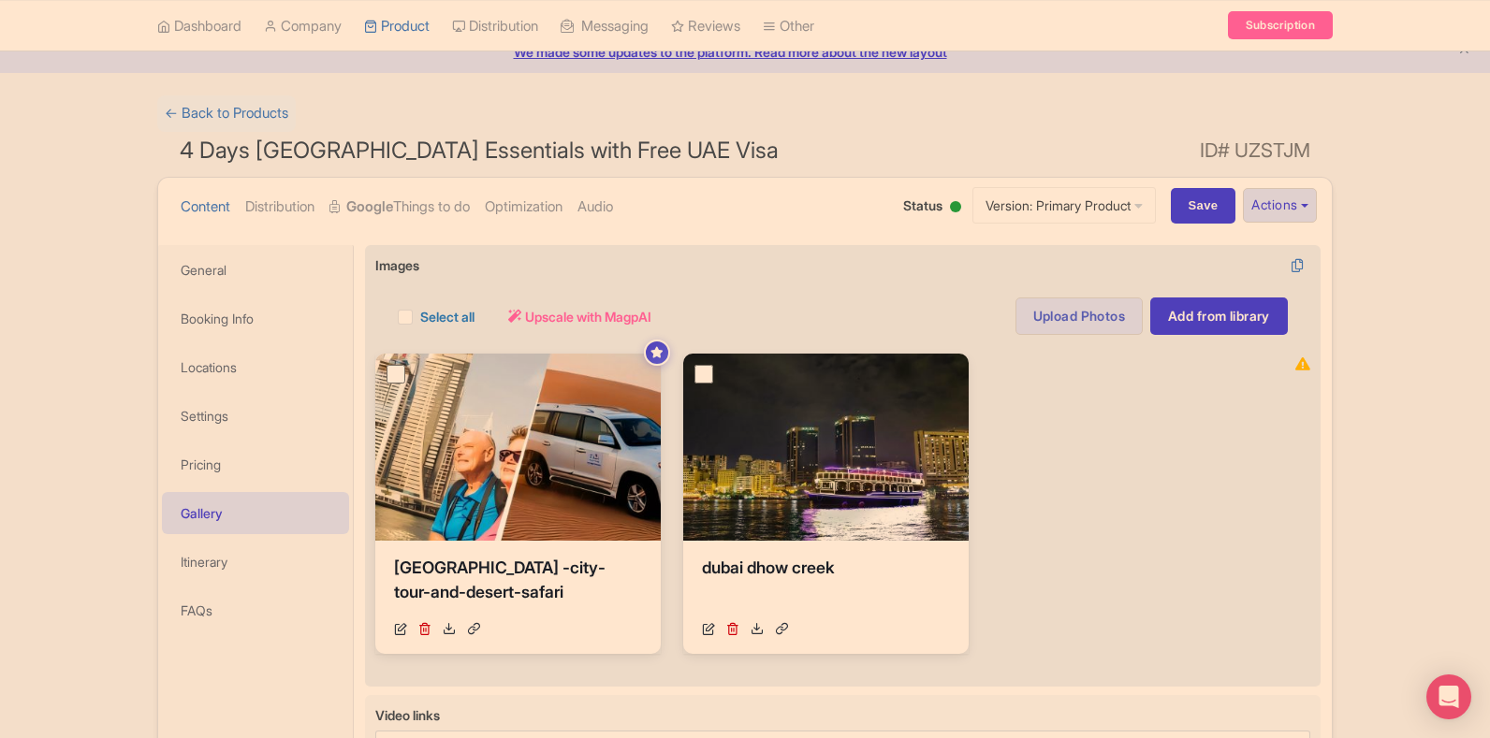
click at [1085, 294] on div "Select all Actions Remove from product Delete Download Export Upscale with Magp…" at bounding box center [842, 305] width 935 height 60
click at [1083, 323] on link "Upload Photos" at bounding box center [1078, 316] width 127 height 37
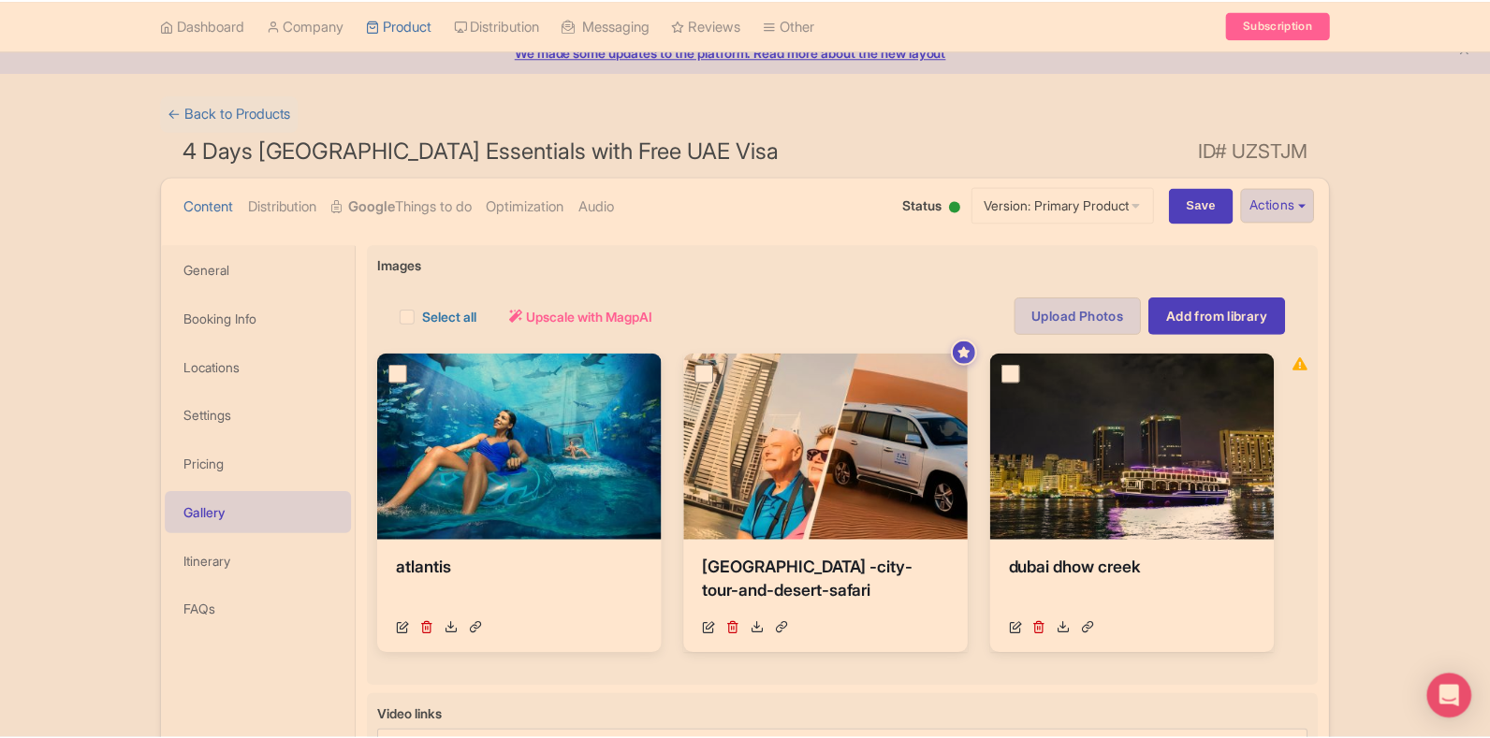
scroll to position [279, 0]
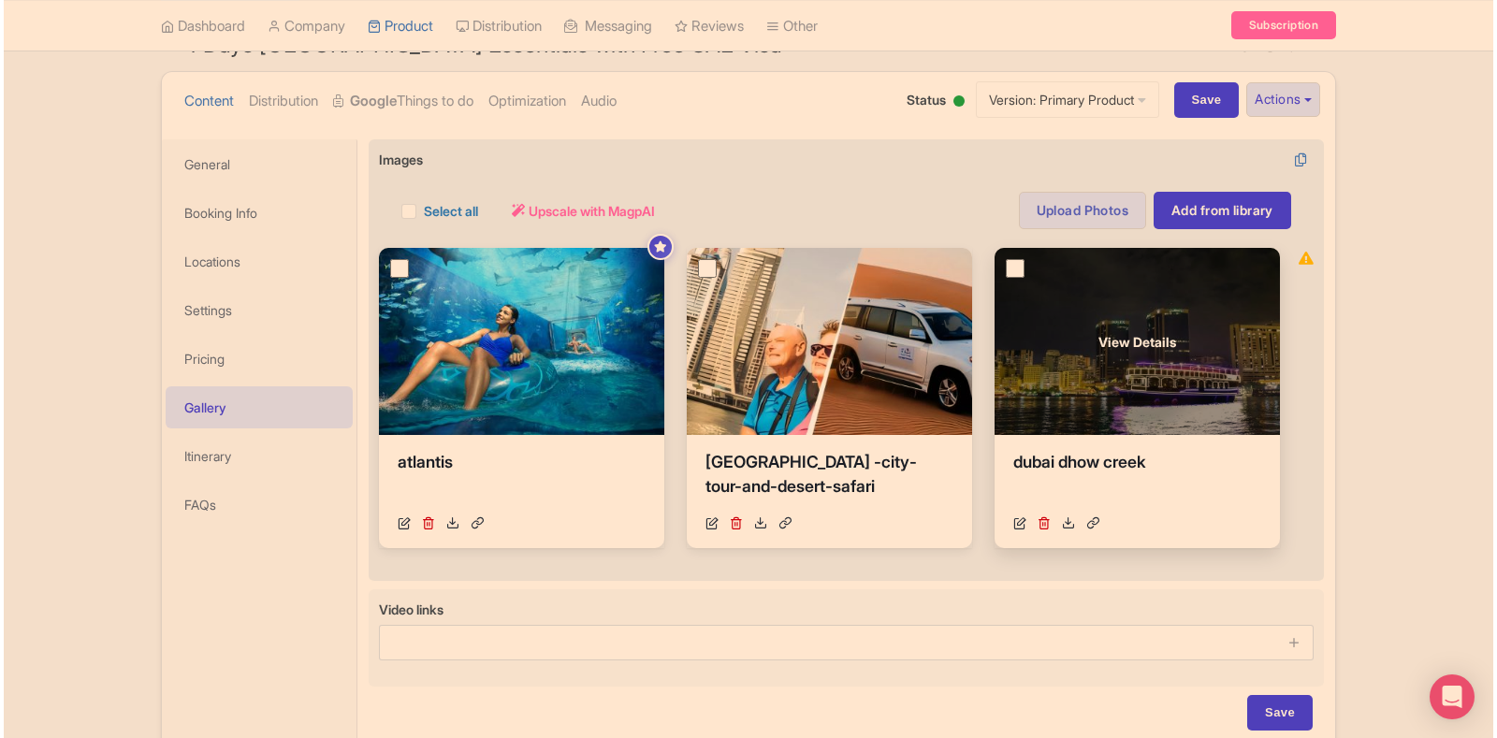
scroll to position [174, 0]
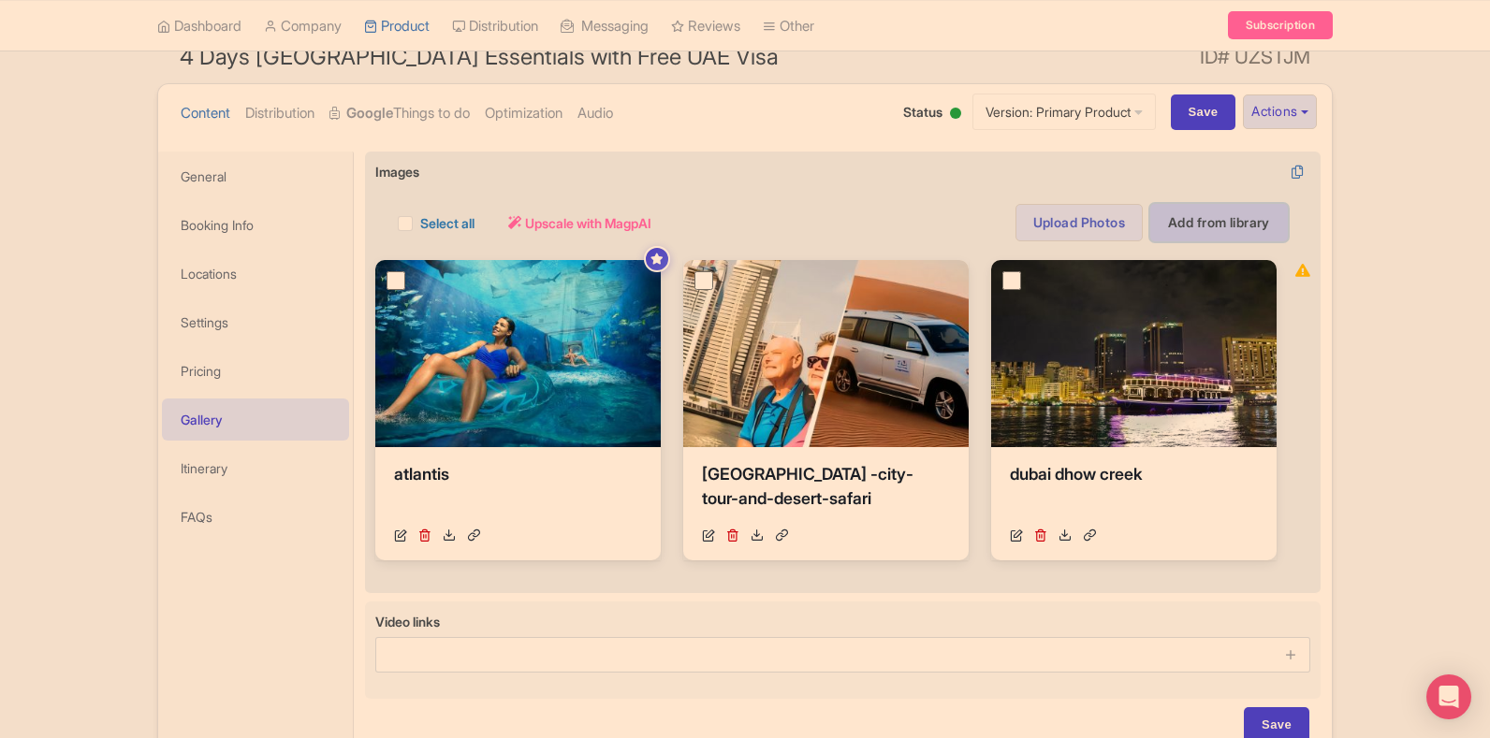
click at [1238, 231] on link "Add from library" at bounding box center [1219, 222] width 138 height 37
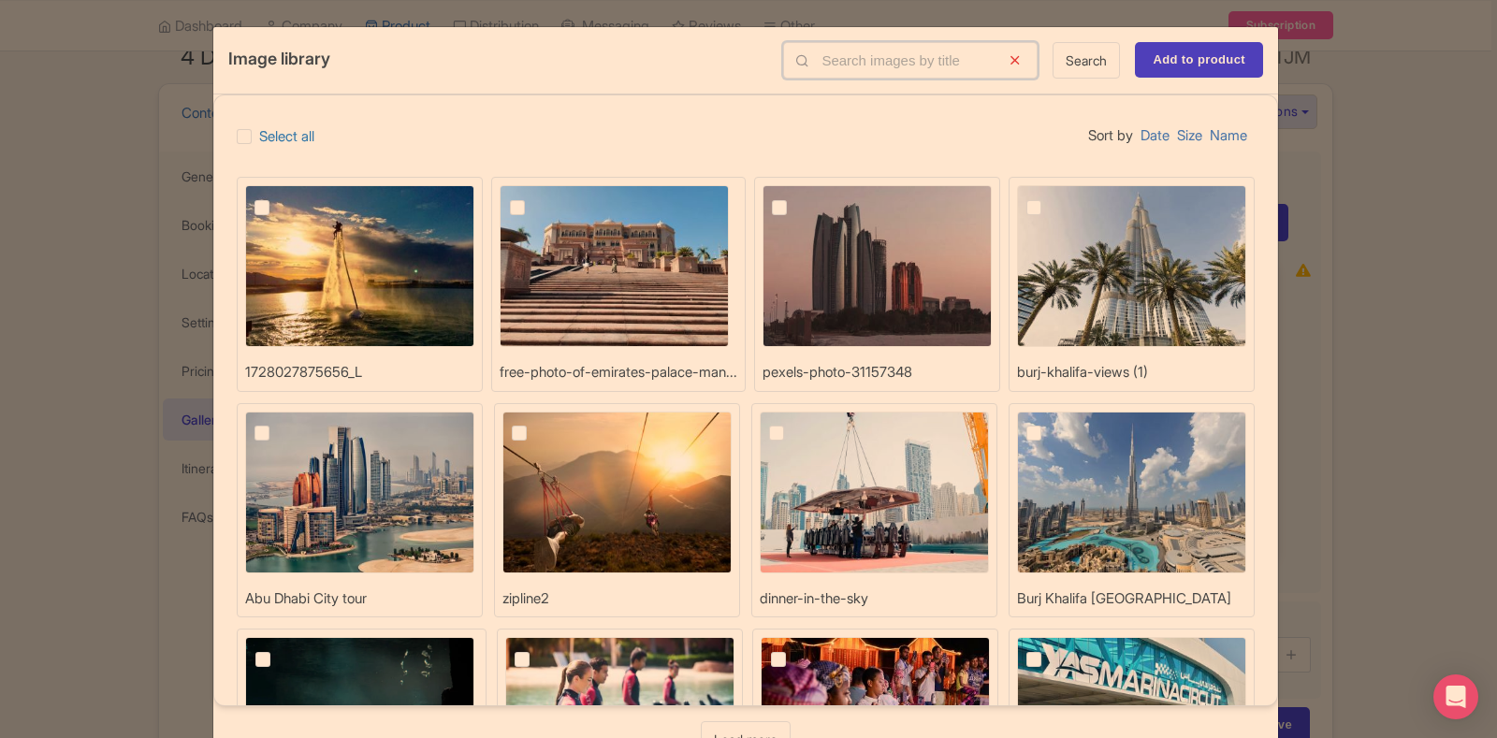
click at [839, 61] on input "text" at bounding box center [910, 60] width 255 height 36
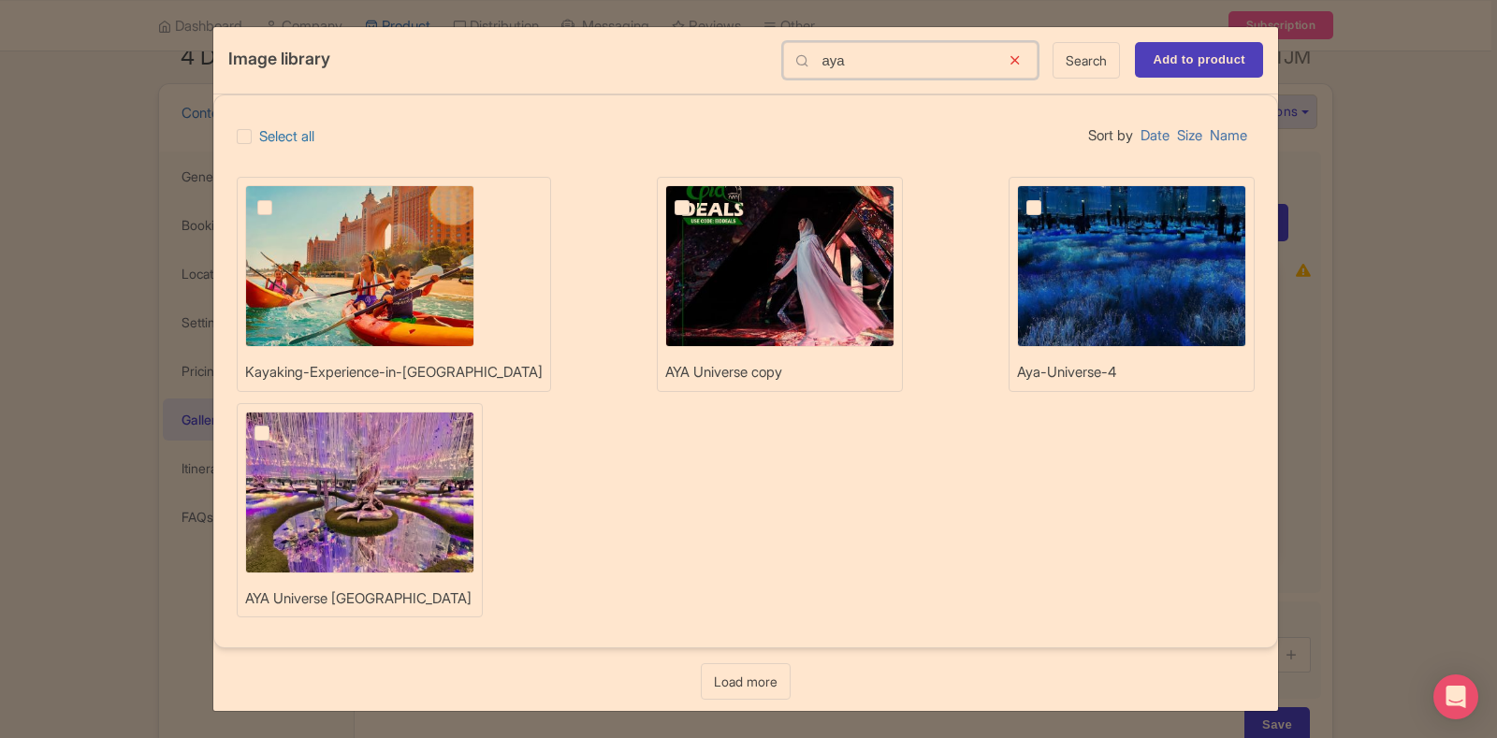
type input "aya"
click at [474, 412] on img at bounding box center [359, 493] width 229 height 162
click at [289, 412] on input "checkbox" at bounding box center [283, 418] width 12 height 12
checkbox input "true"
click at [1163, 80] on div "Image library aya Search Add to product" at bounding box center [745, 60] width 1065 height 67
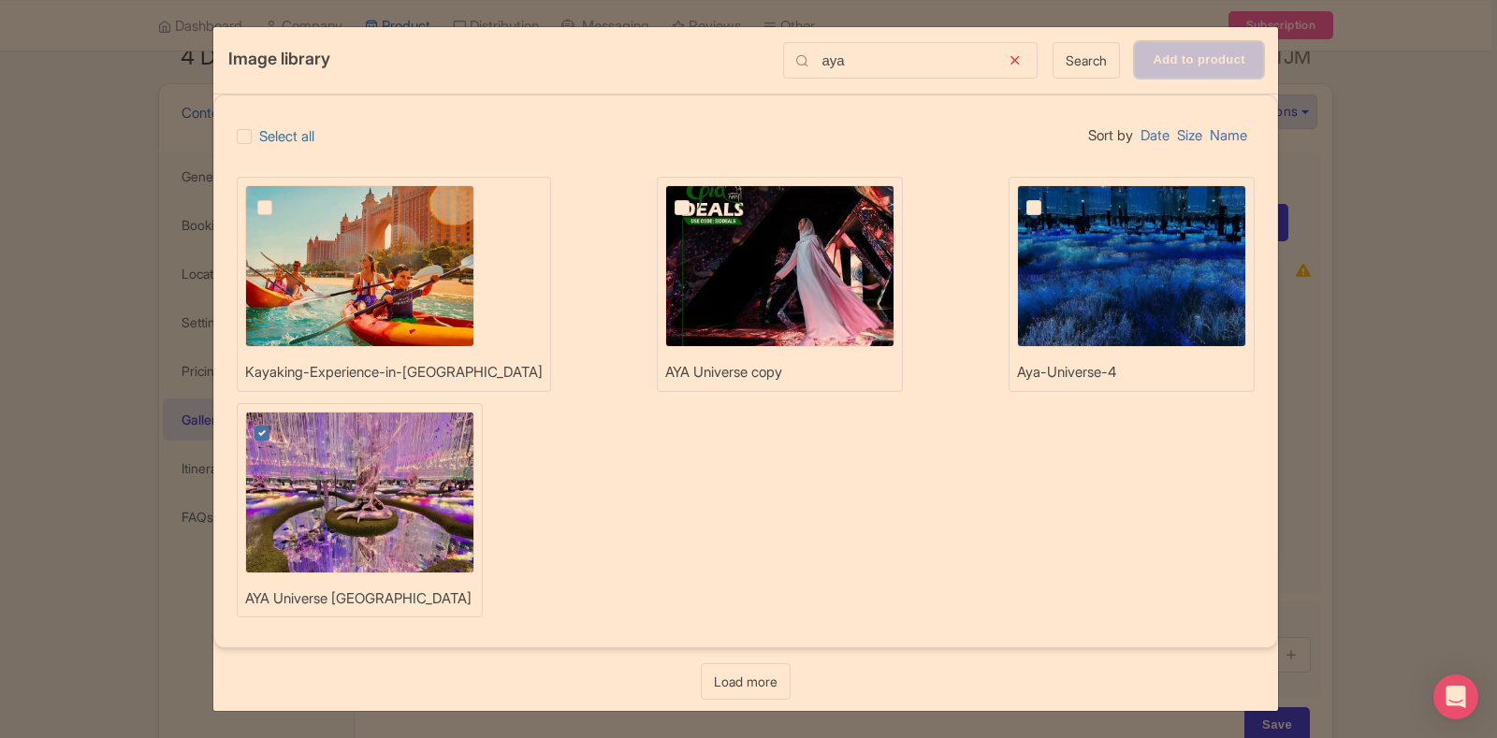
click at [1184, 54] on input "Add to product" at bounding box center [1199, 60] width 128 height 36
type input "Adding..."
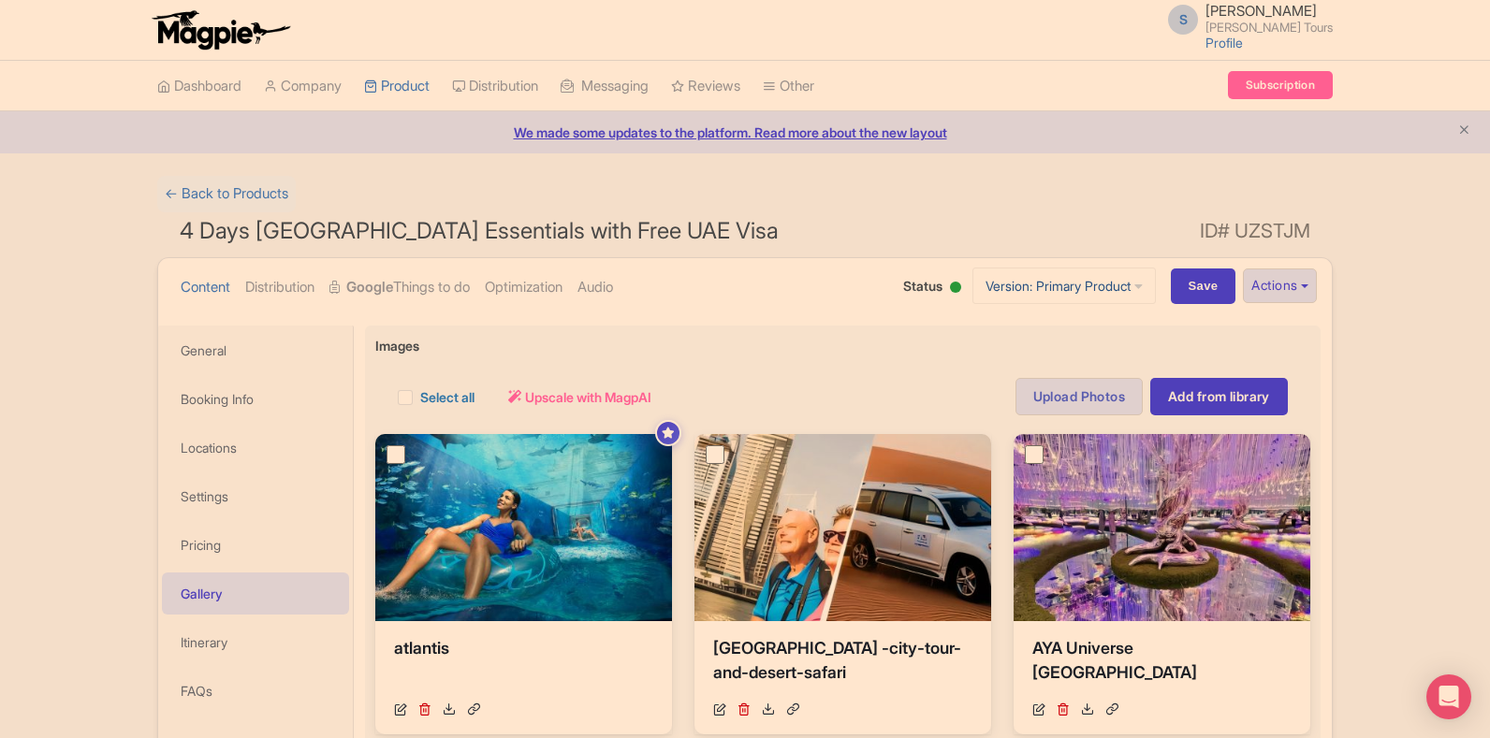
click at [992, 277] on link "Version: Primary Product" at bounding box center [1063, 286] width 183 height 36
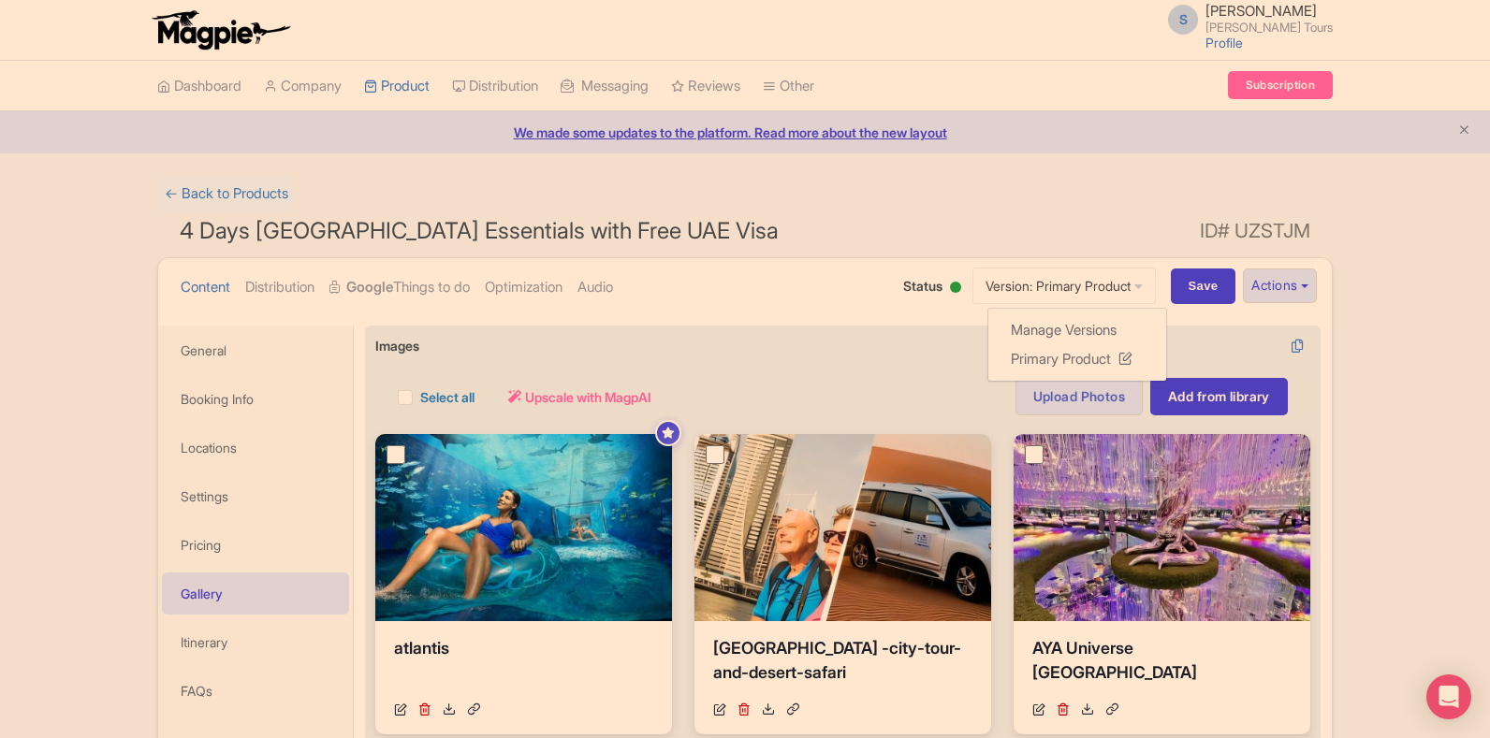
drag, startPoint x: 905, startPoint y: 324, endPoint x: 915, endPoint y: 331, distance: 12.7
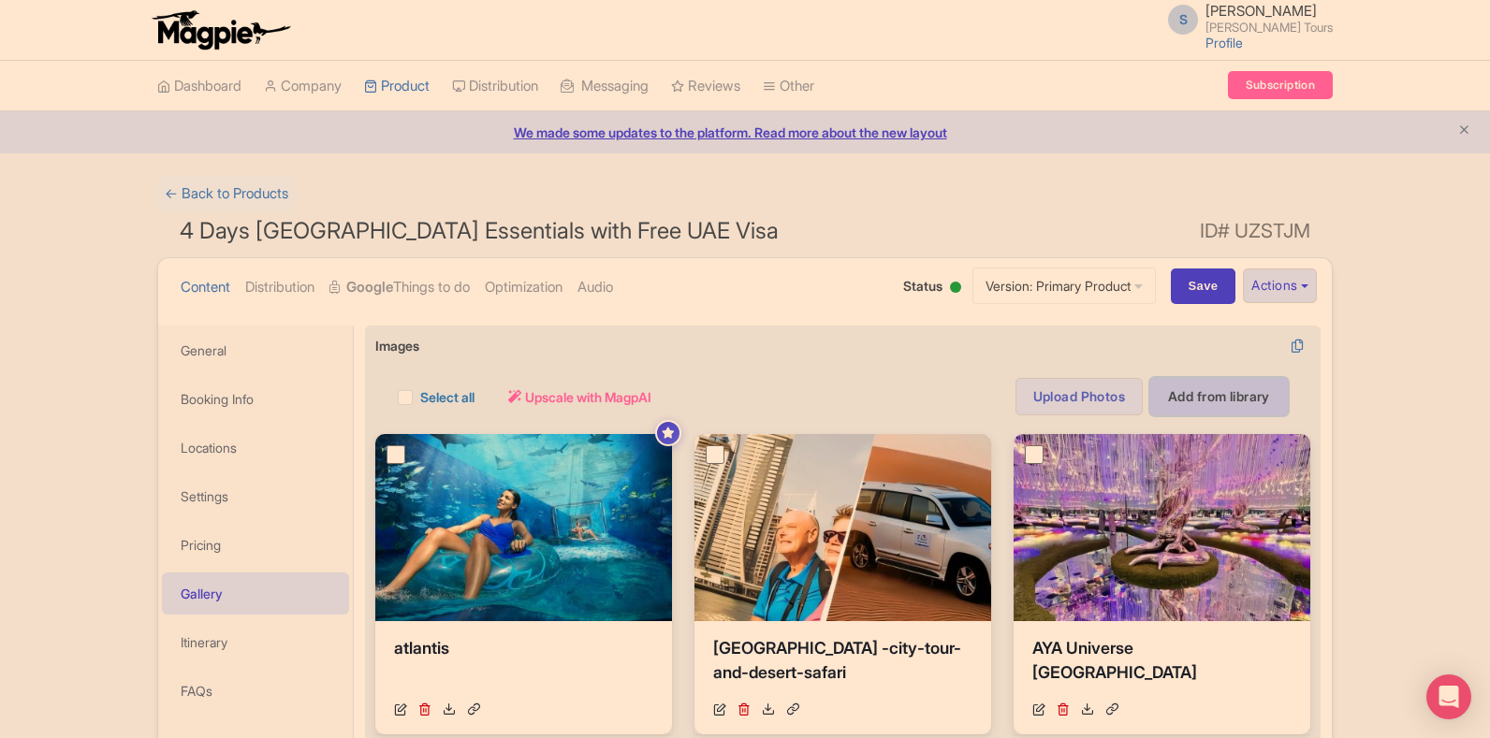
click at [1188, 404] on link "Add from library" at bounding box center [1219, 396] width 138 height 37
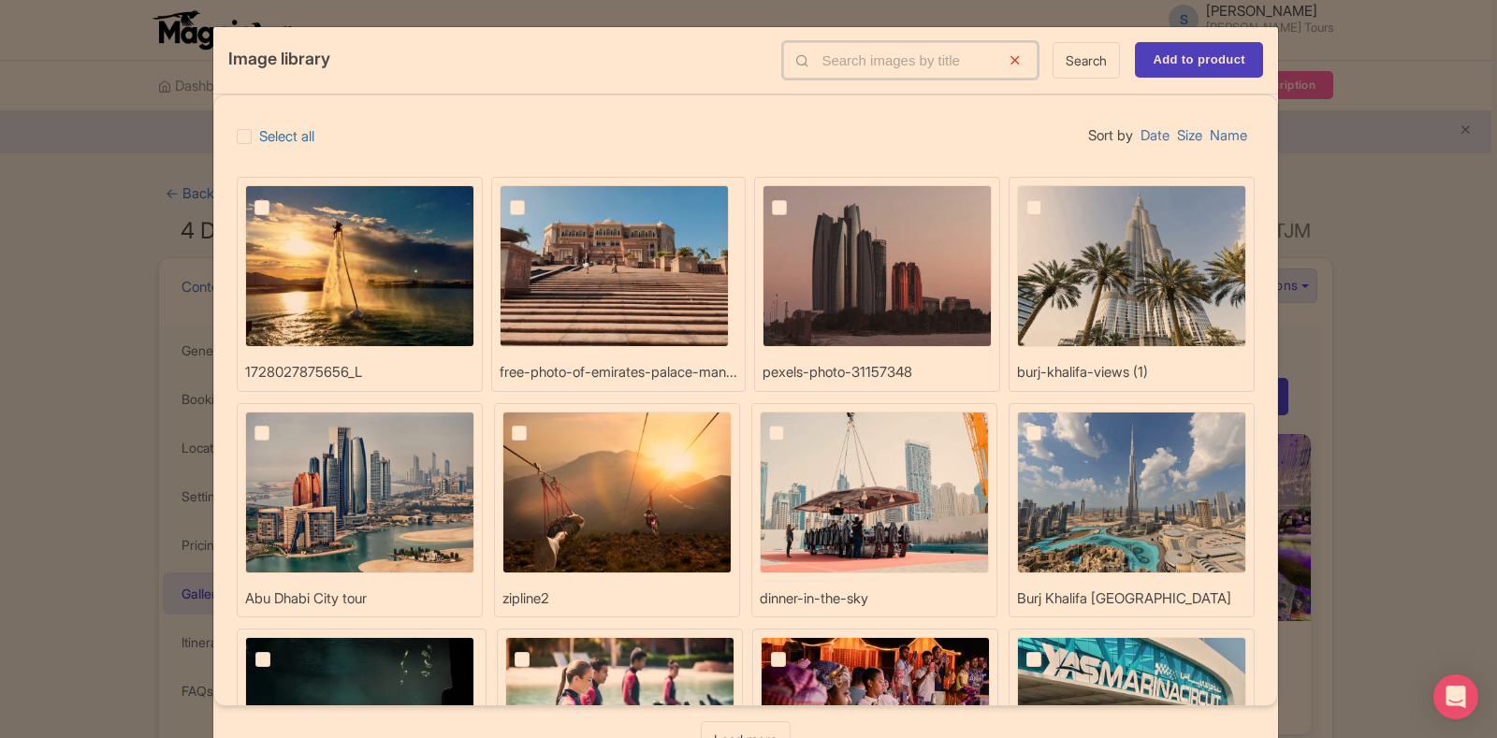
click at [859, 54] on input "text" at bounding box center [910, 60] width 255 height 36
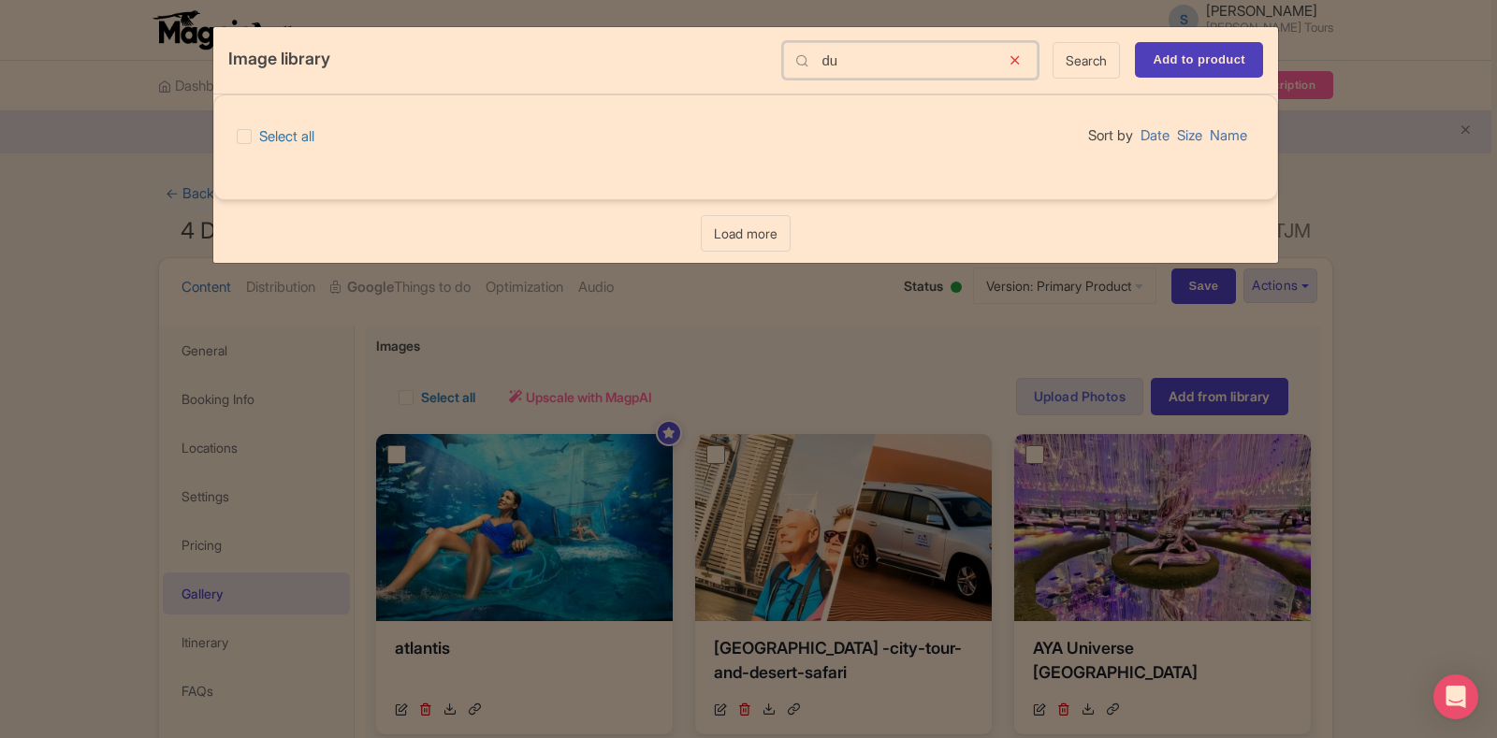
type input "d"
click at [1015, 55] on icon at bounding box center [1015, 60] width 46 height 36
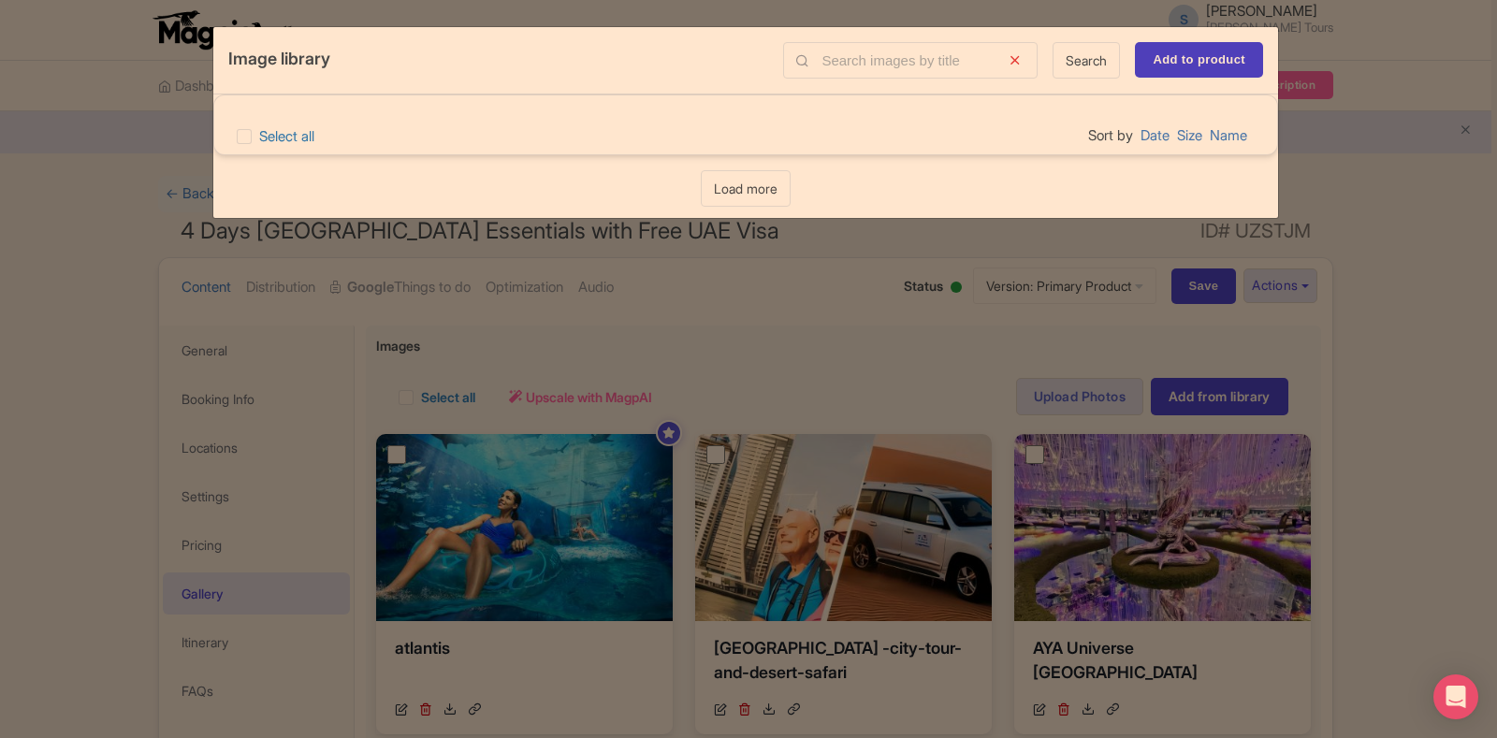
click at [1006, 58] on icon at bounding box center [1015, 60] width 46 height 36
click at [1012, 60] on icon at bounding box center [1015, 60] width 46 height 36
click at [1043, 336] on div "Image library Search Add to product Select all Sort by Date Size Name Loading..…" at bounding box center [748, 369] width 1497 height 738
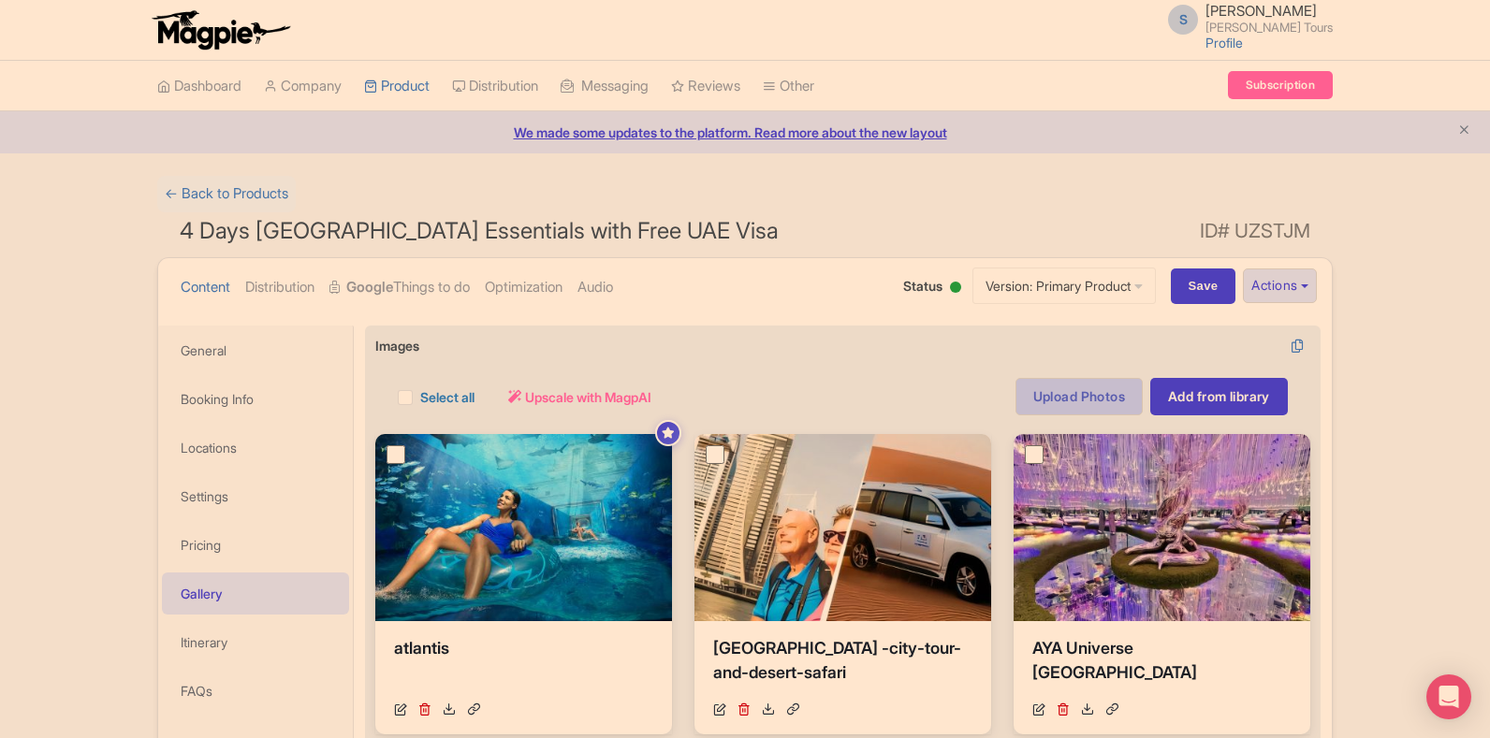
click at [1102, 401] on link "Upload Photos" at bounding box center [1078, 396] width 127 height 37
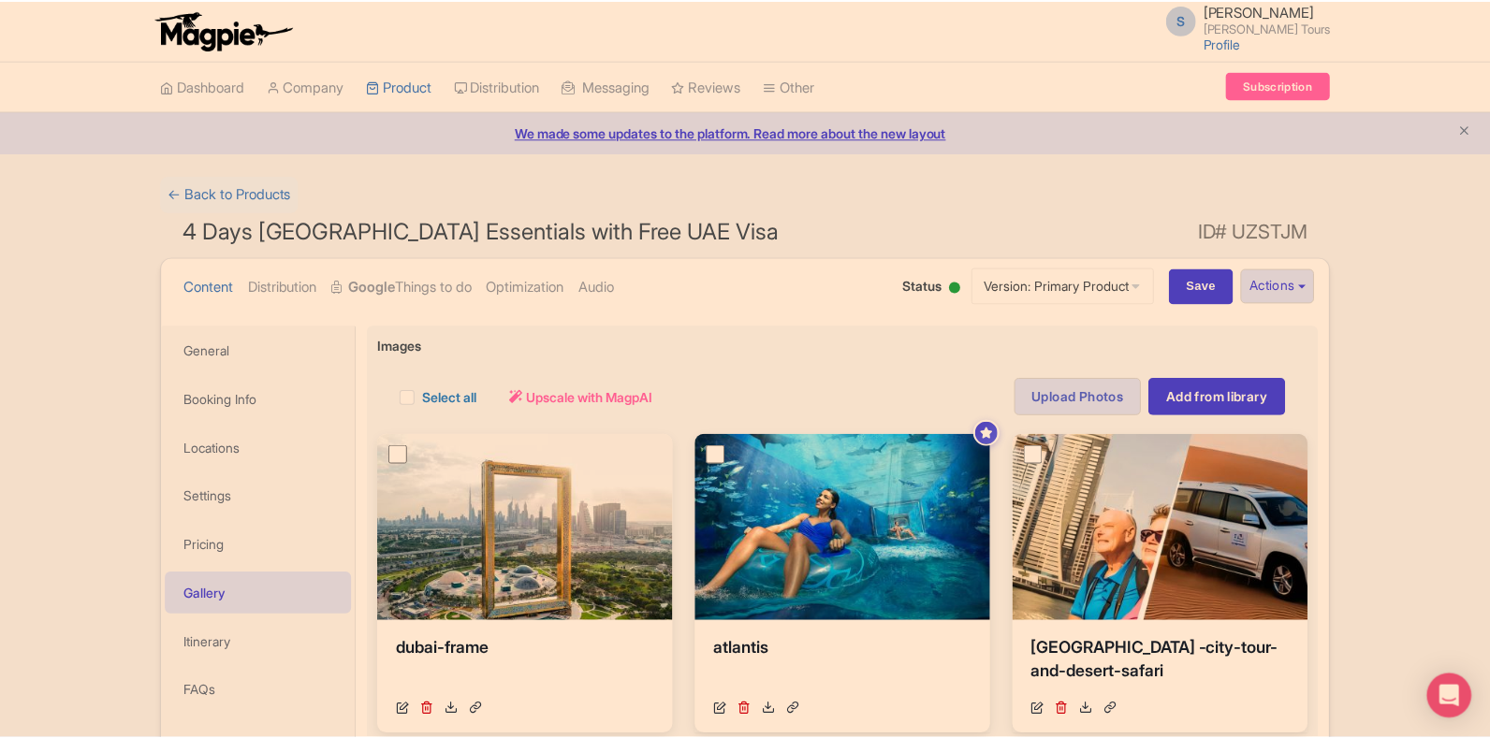
scroll to position [326, 0]
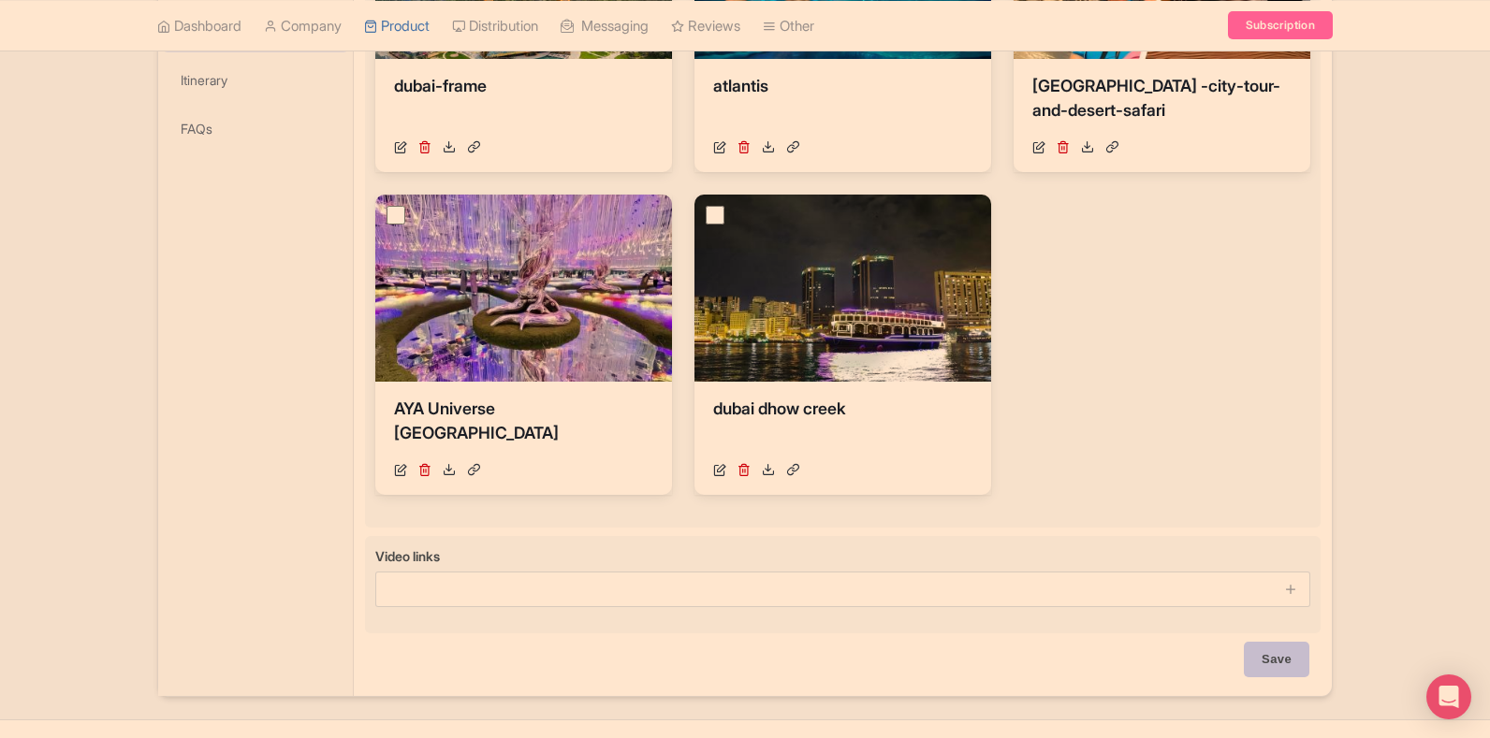
scroll to position [602, 0]
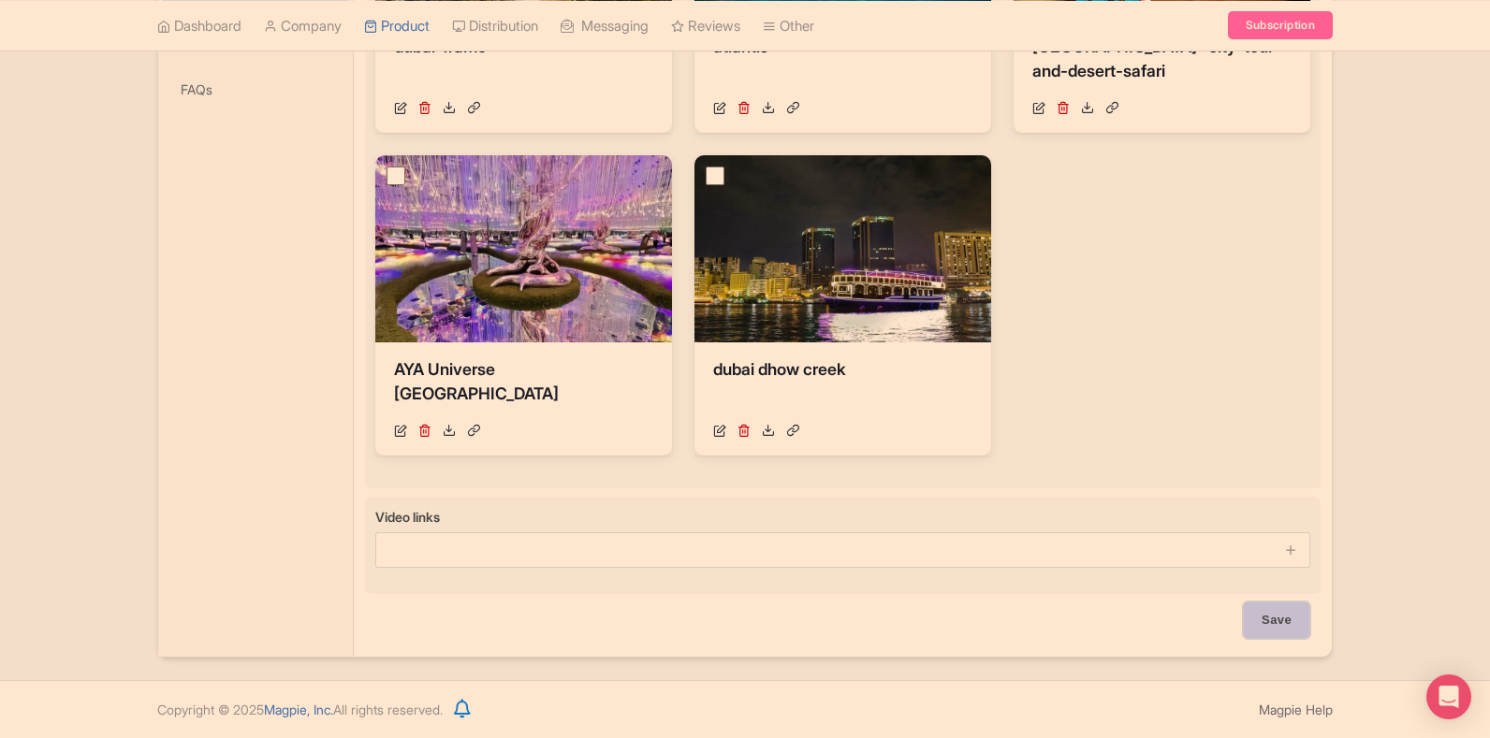
click at [1258, 620] on input "Save" at bounding box center [1277, 621] width 66 height 36
type input "Saving..."
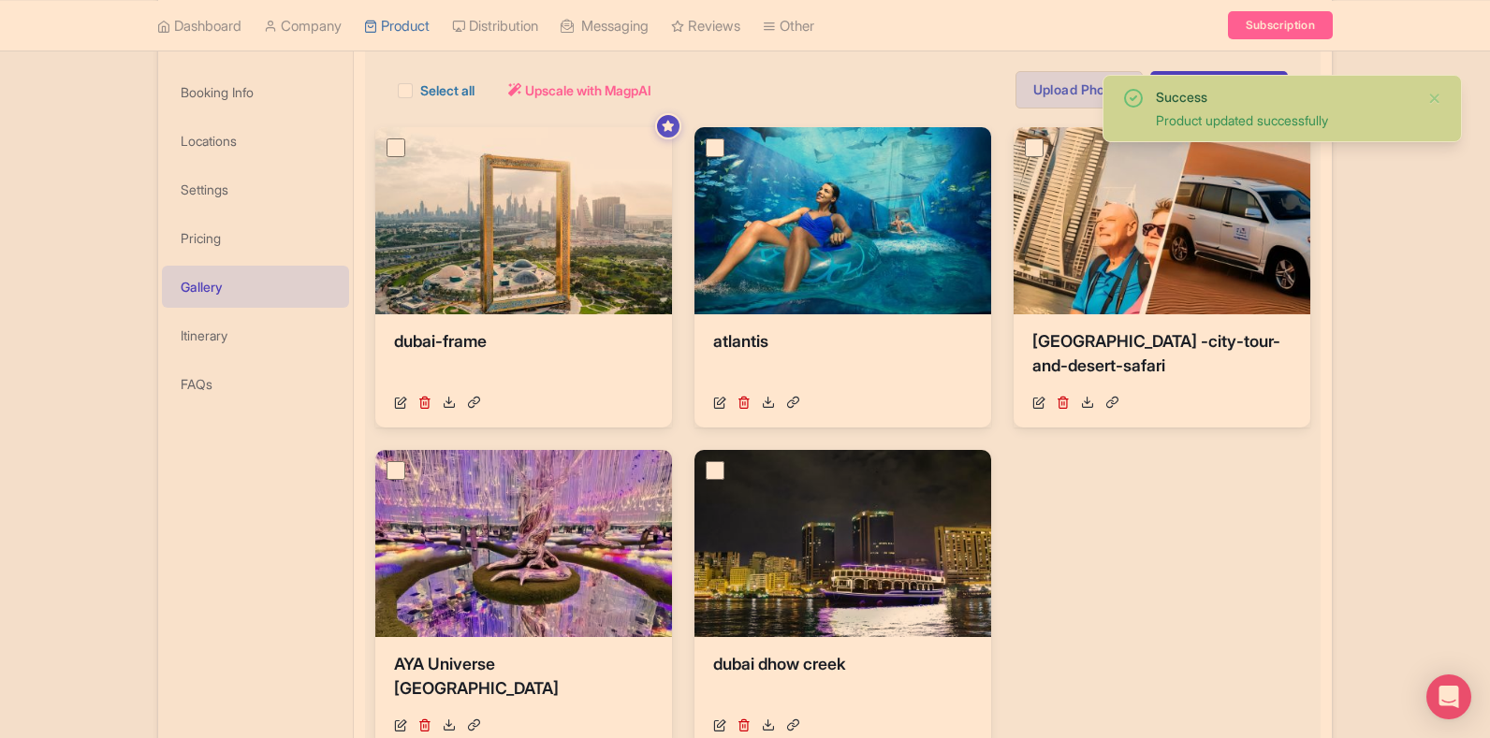
scroll to position [174, 0]
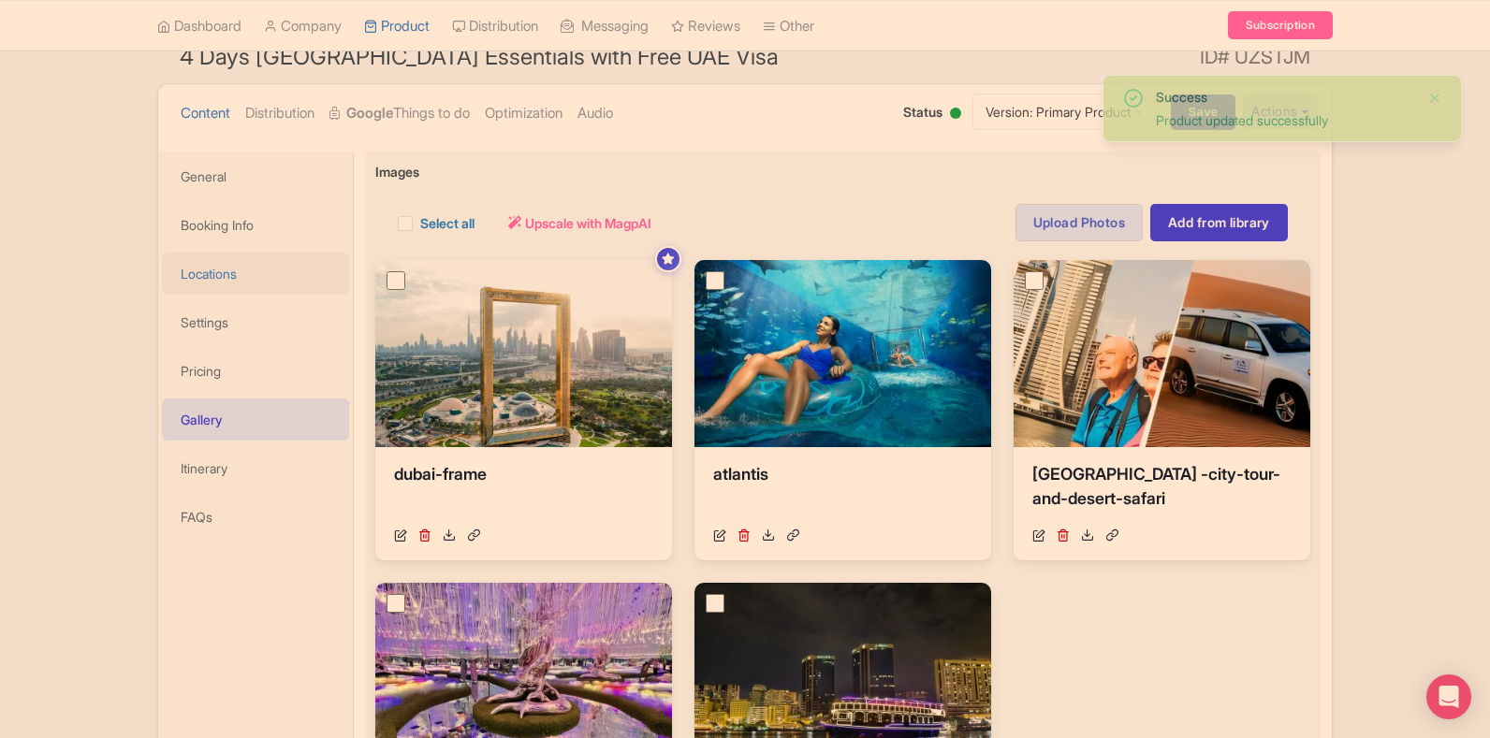
click at [220, 264] on link "Locations" at bounding box center [255, 274] width 187 height 42
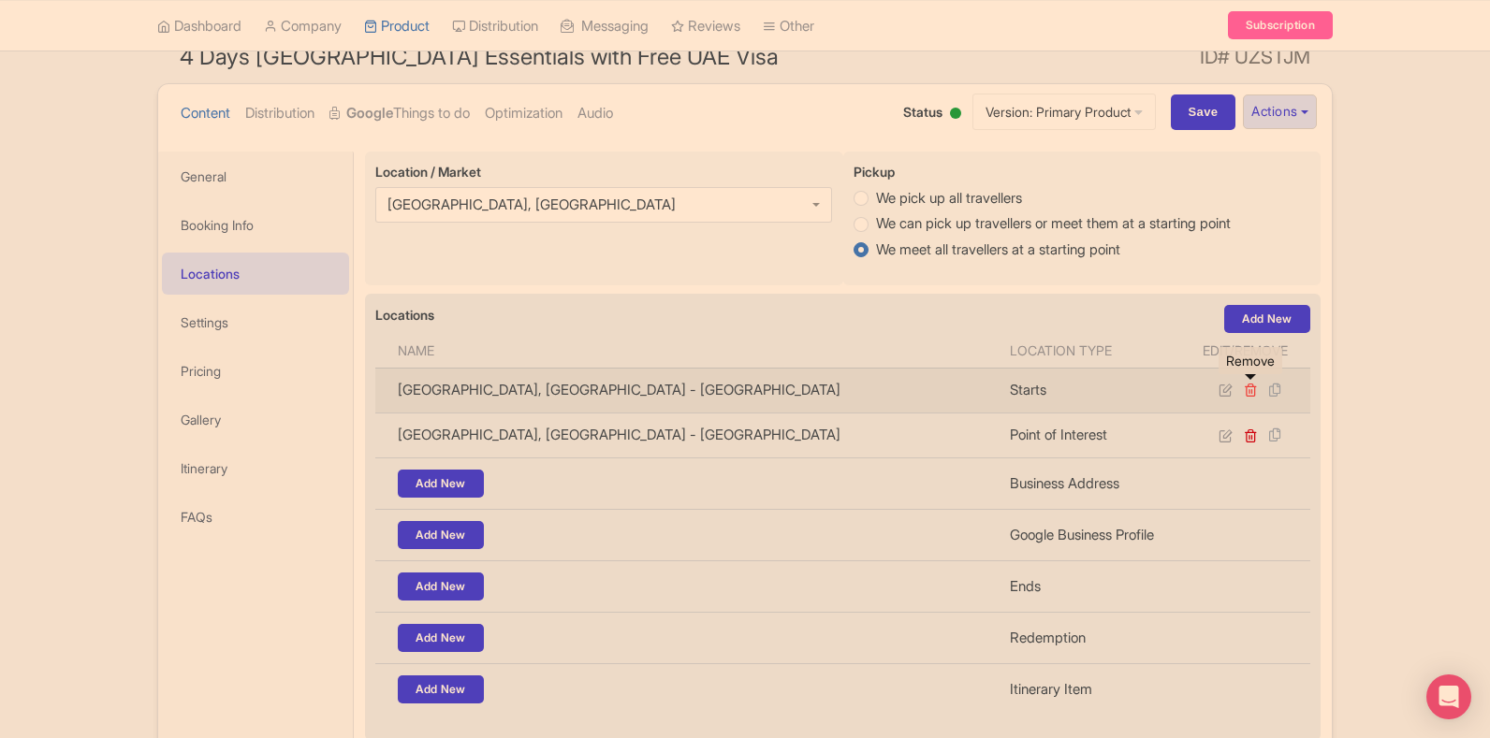
click at [1244, 390] on icon at bounding box center [1251, 390] width 14 height 14
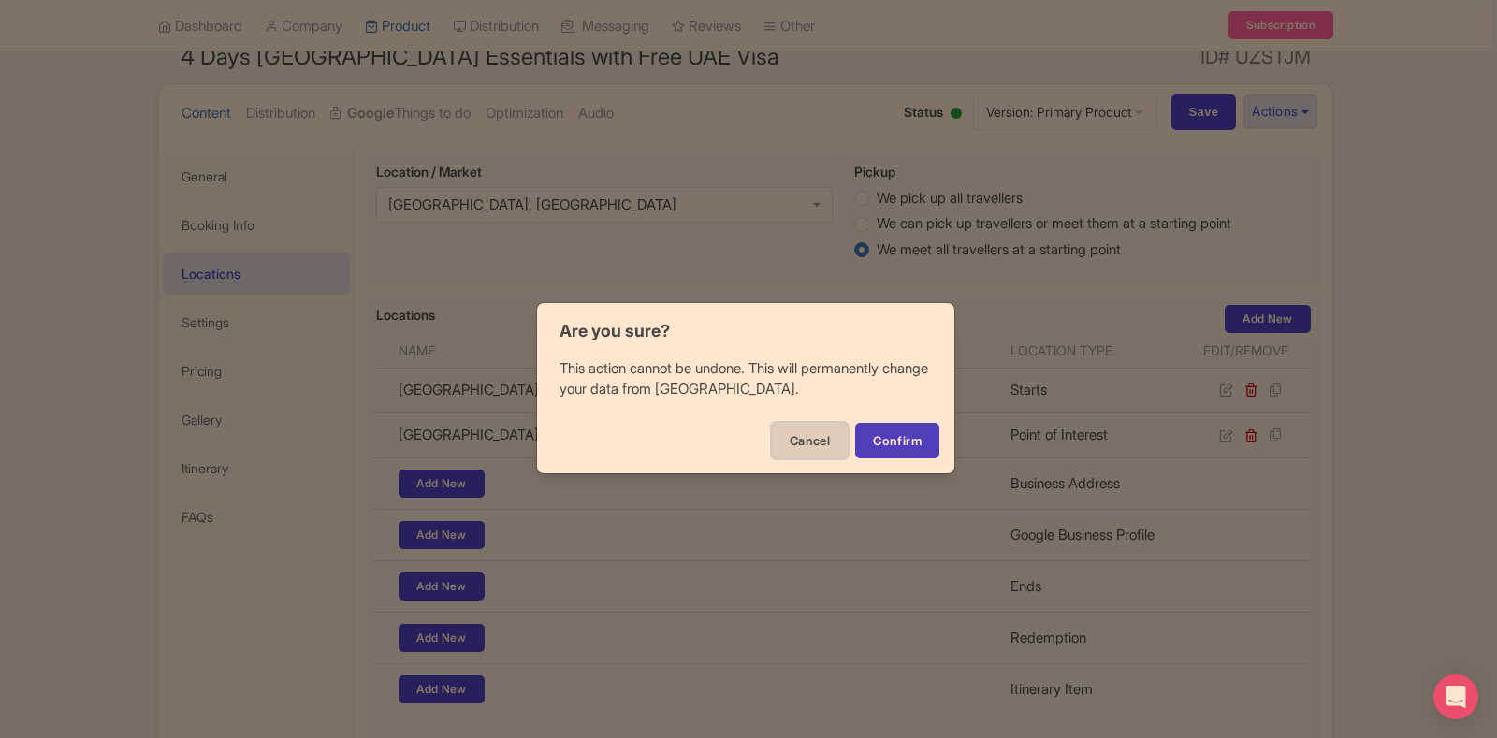
click at [782, 431] on button "Cancel" at bounding box center [810, 441] width 76 height 36
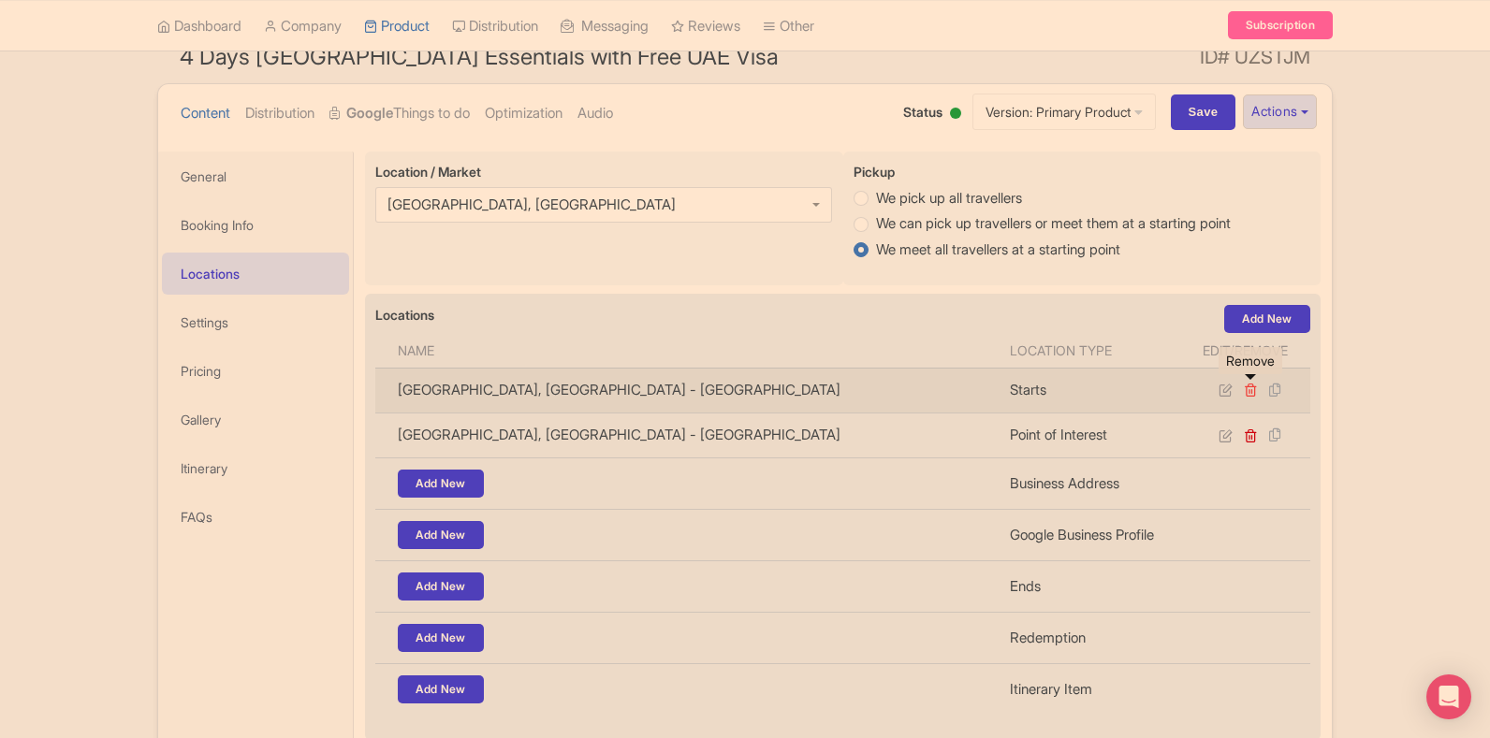
click at [1245, 396] on icon at bounding box center [1251, 390] width 14 height 14
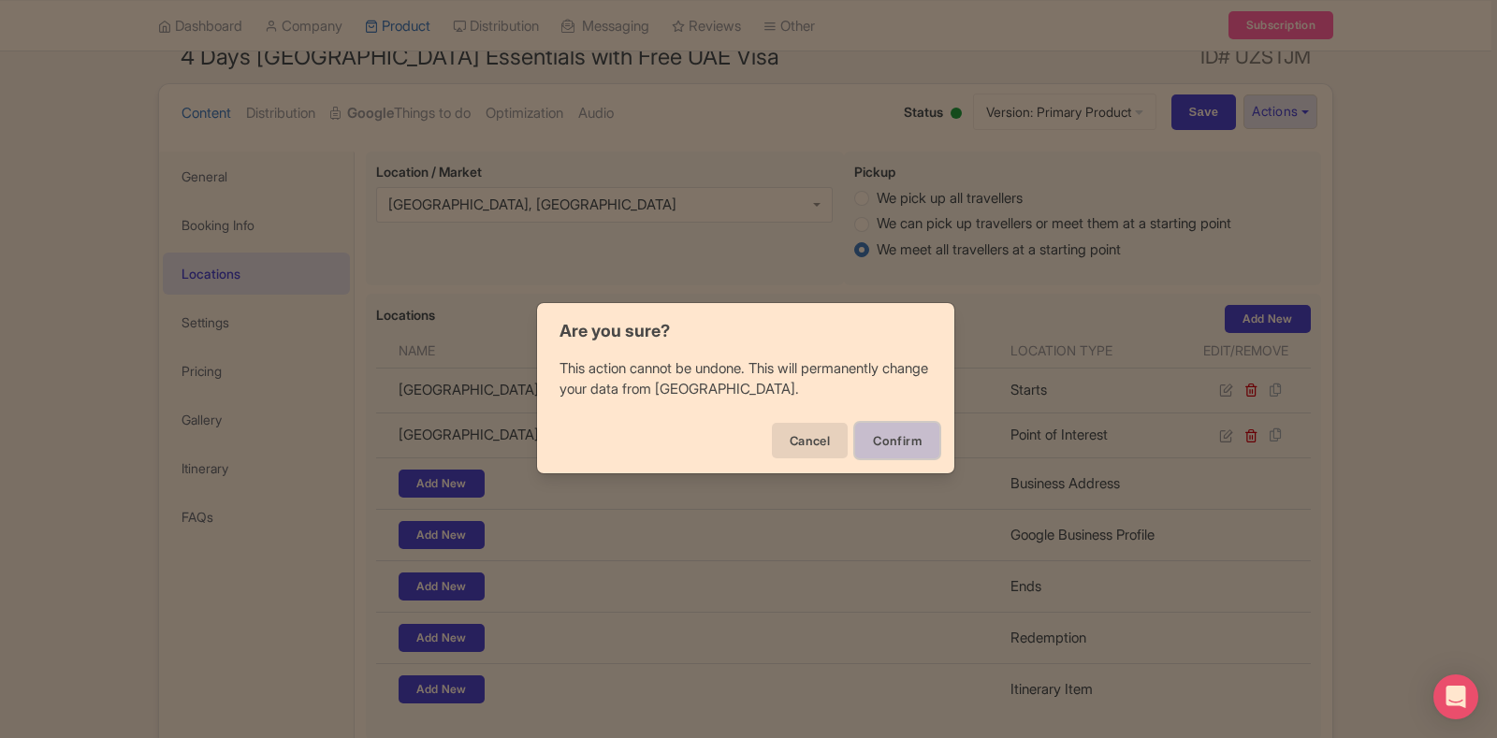
click at [910, 442] on button "Confirm" at bounding box center [897, 441] width 84 height 36
click at [870, 440] on button "Confirm" at bounding box center [897, 441] width 84 height 36
click at [870, 450] on button "Confirm" at bounding box center [897, 441] width 84 height 36
click at [823, 450] on button "Cancel" at bounding box center [810, 441] width 76 height 36
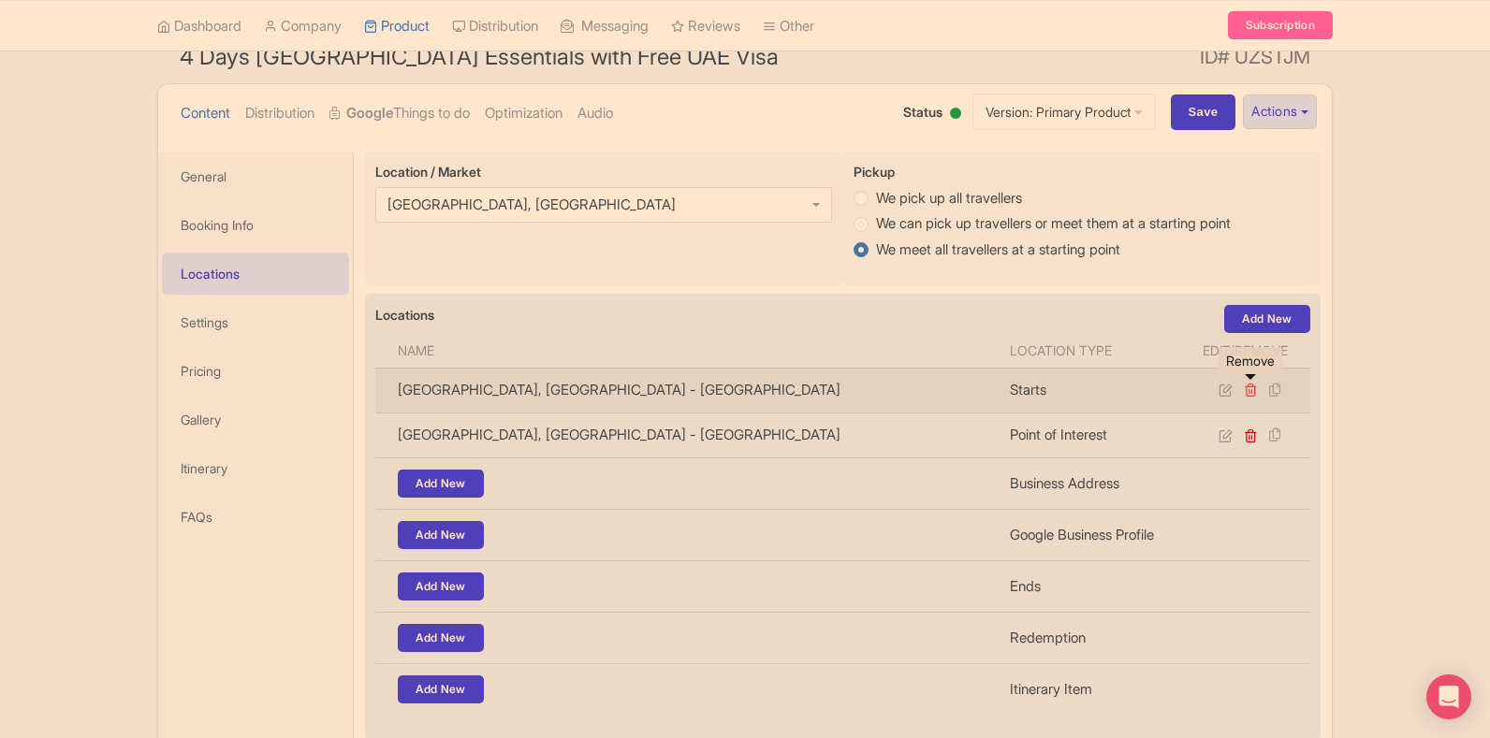
click at [1252, 388] on icon at bounding box center [1251, 390] width 14 height 14
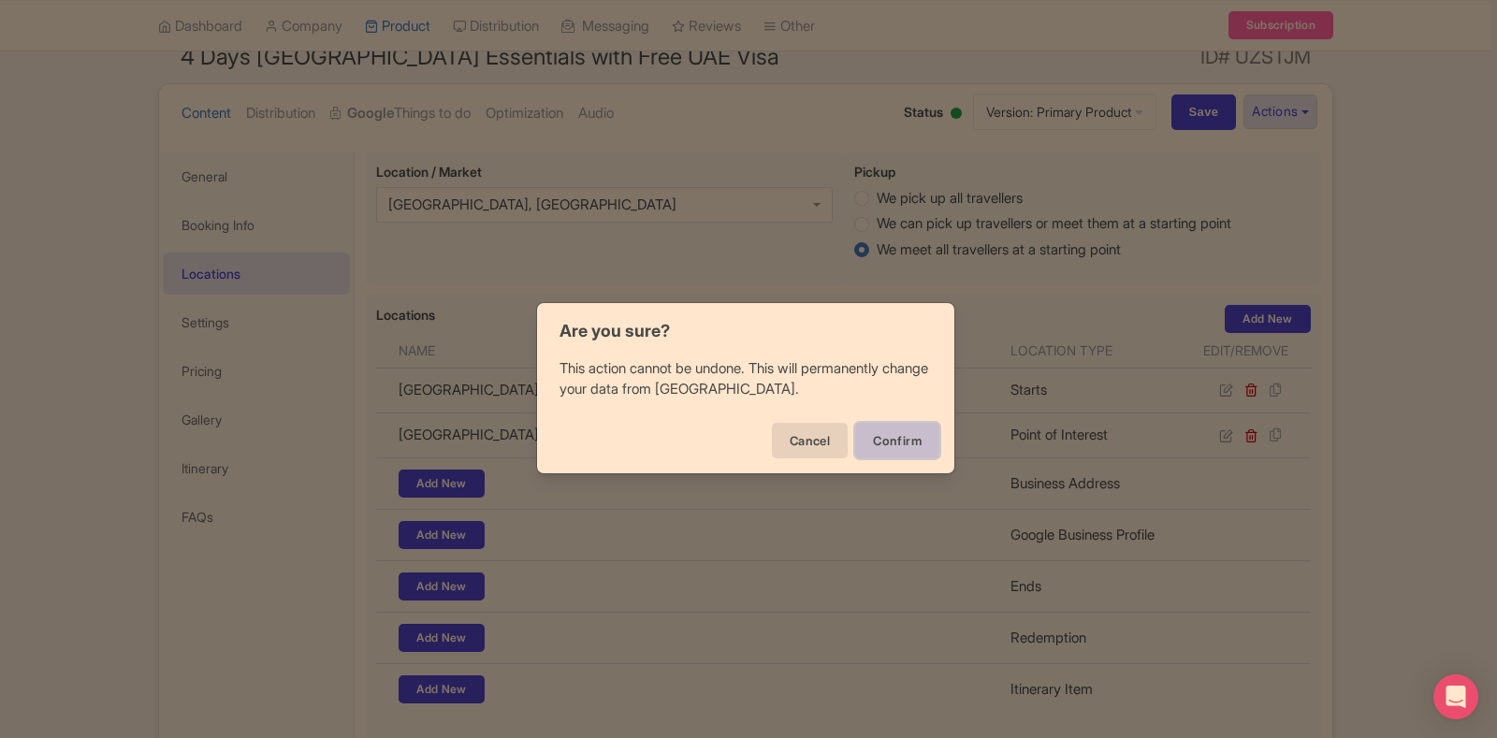
click at [888, 431] on button "Confirm" at bounding box center [897, 441] width 84 height 36
click at [977, 337] on div "Are you sure? This action cannot be undone. This will permanently change your d…" at bounding box center [748, 369] width 1497 height 738
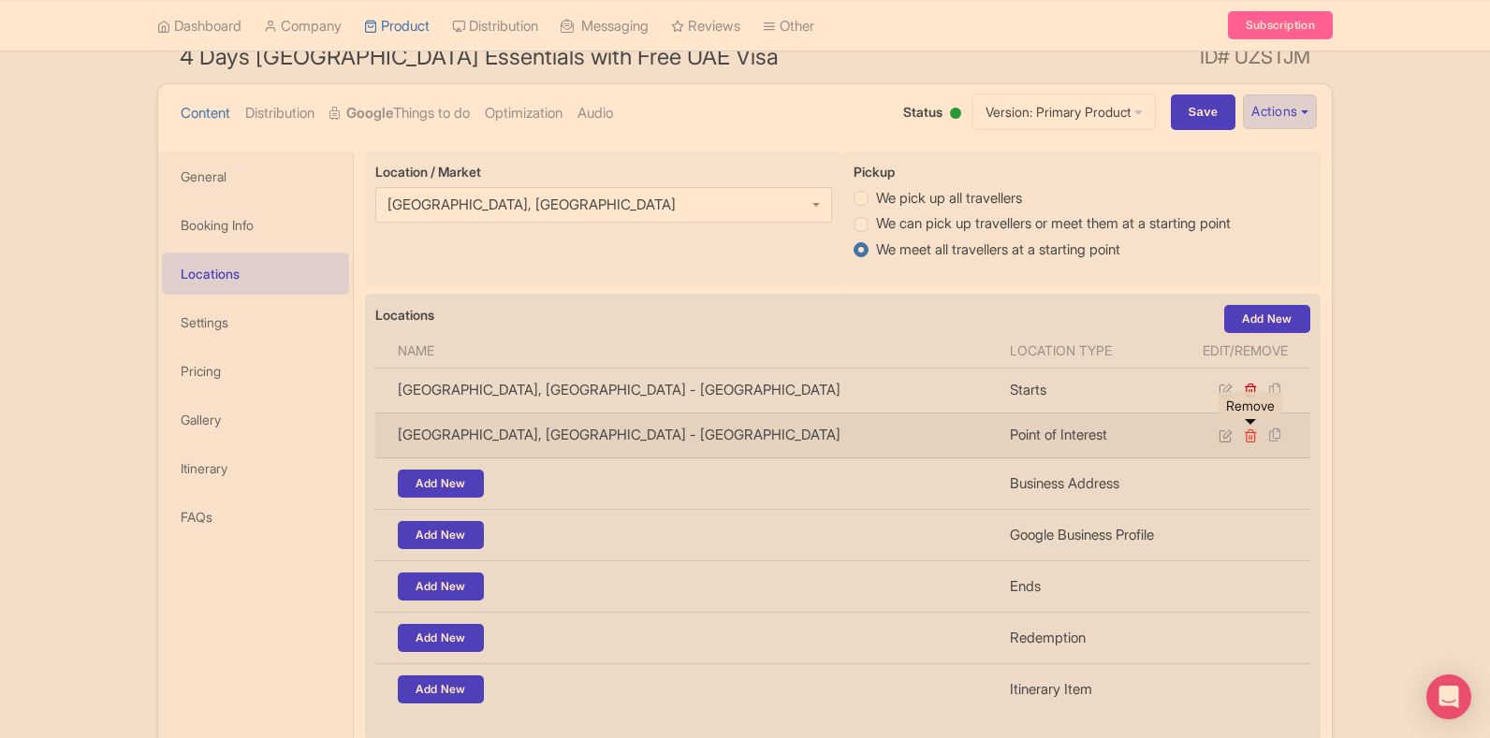
click at [1253, 441] on icon at bounding box center [1251, 436] width 14 height 14
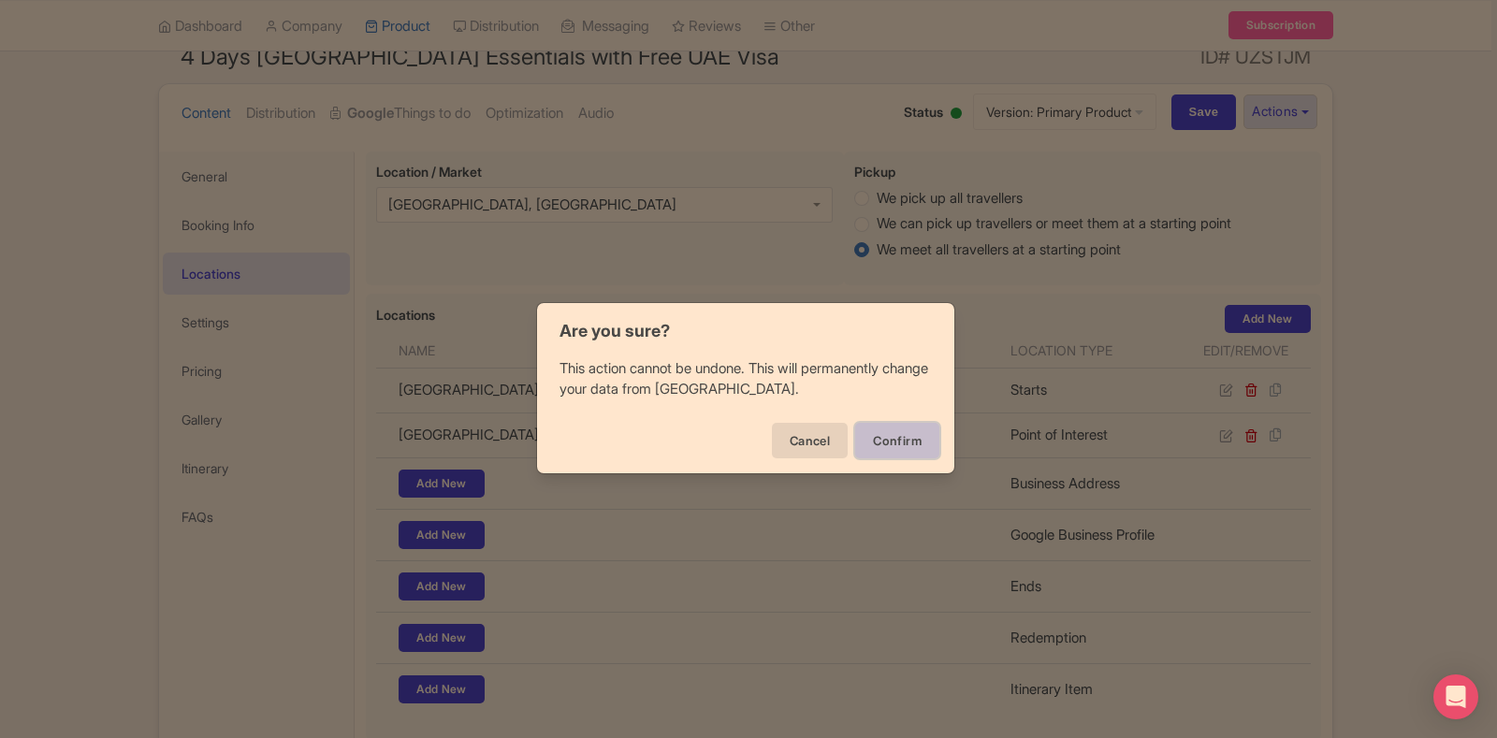
click at [893, 445] on button "Confirm" at bounding box center [897, 441] width 84 height 36
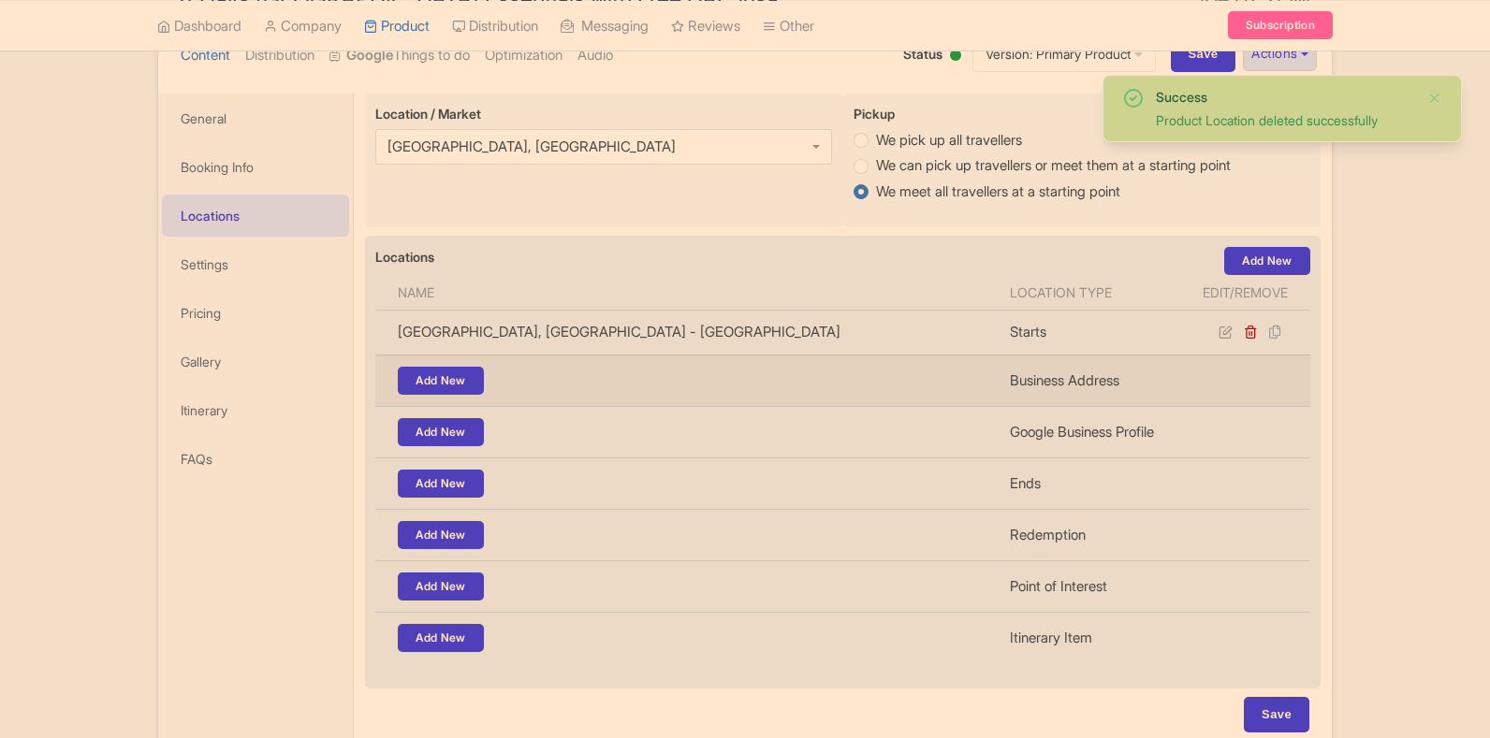
scroll to position [139, 0]
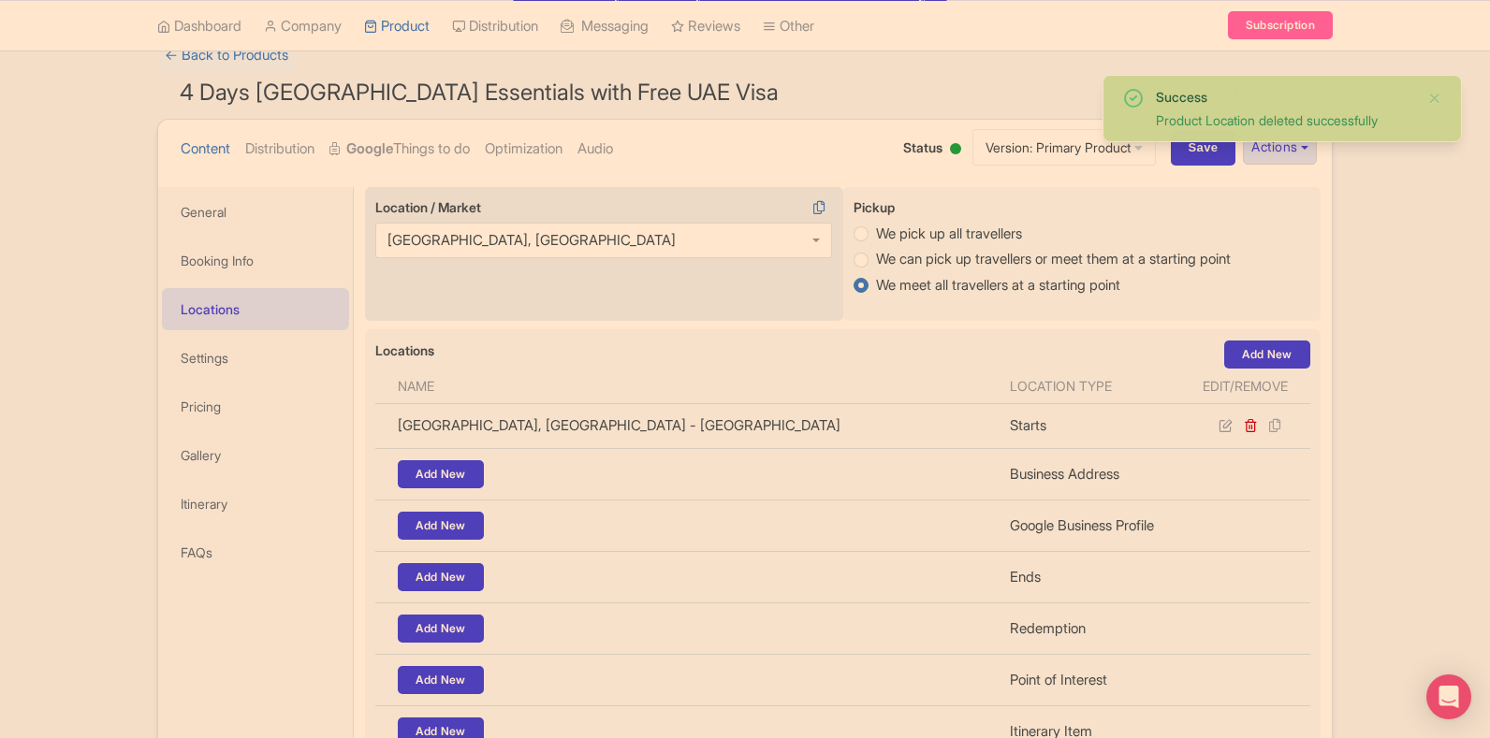
click at [810, 240] on div "[GEOGRAPHIC_DATA], [GEOGRAPHIC_DATA]" at bounding box center [603, 241] width 457 height 36
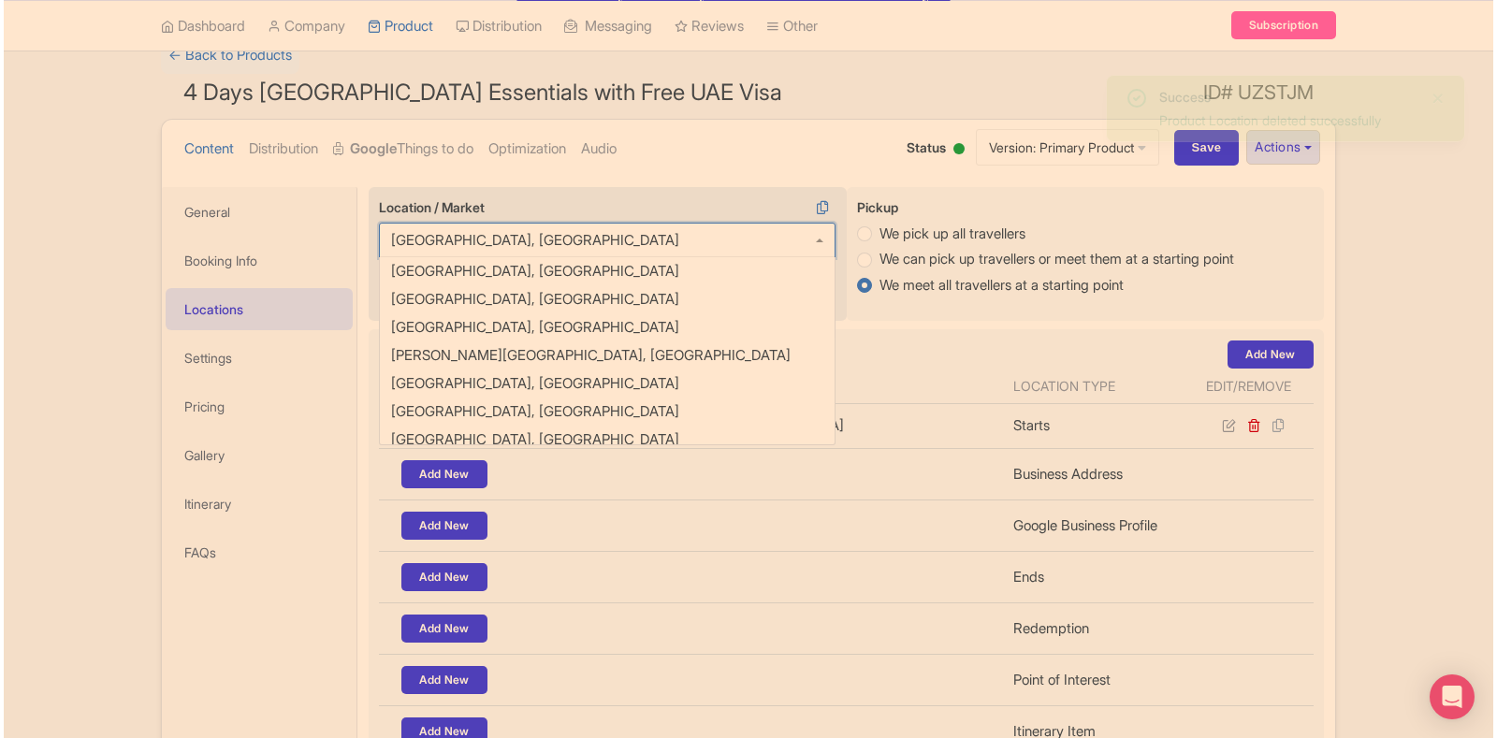
scroll to position [1245, 0]
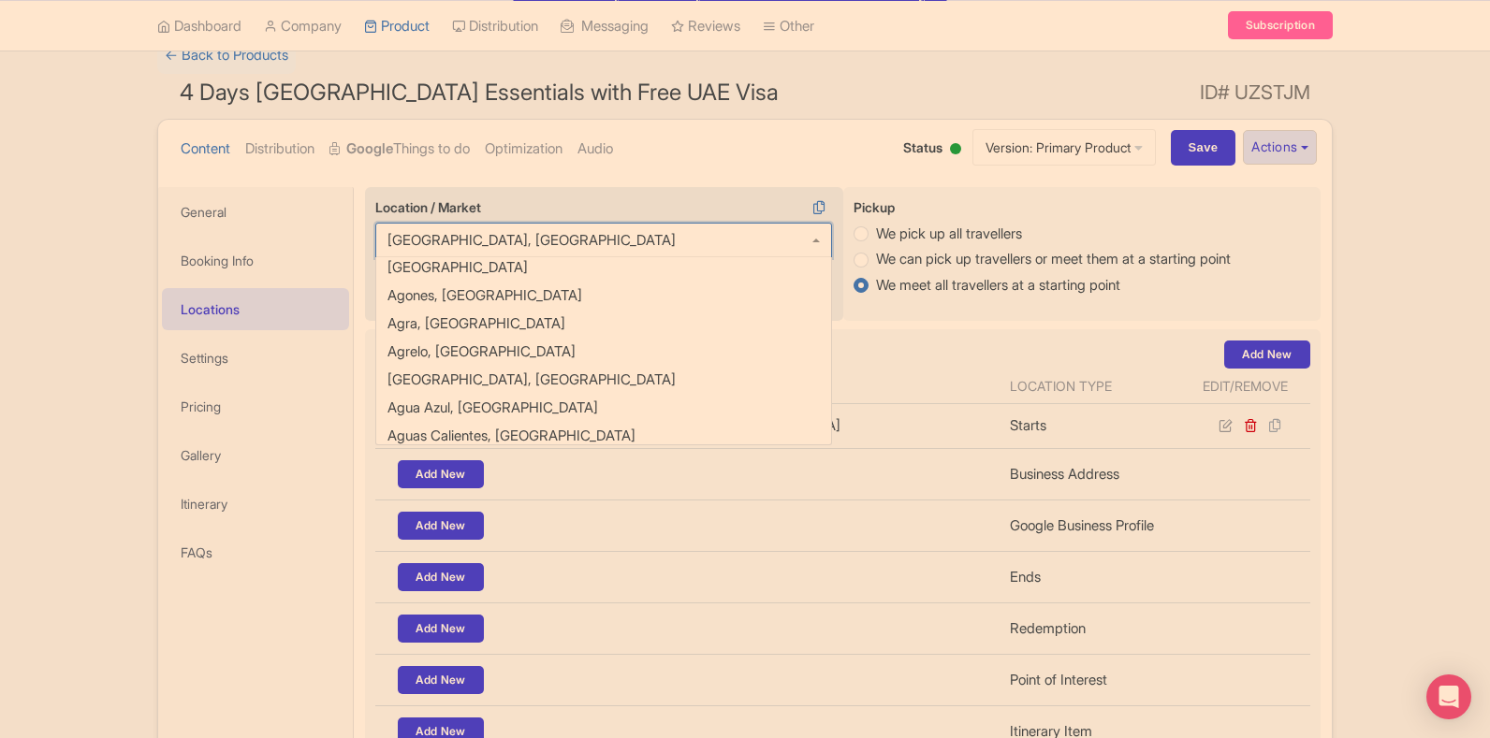
click at [810, 240] on div "Dubai, United Arab Emirates" at bounding box center [603, 241] width 457 height 36
click at [761, 241] on div "Dubai, United Arab Emirates" at bounding box center [603, 241] width 457 height 36
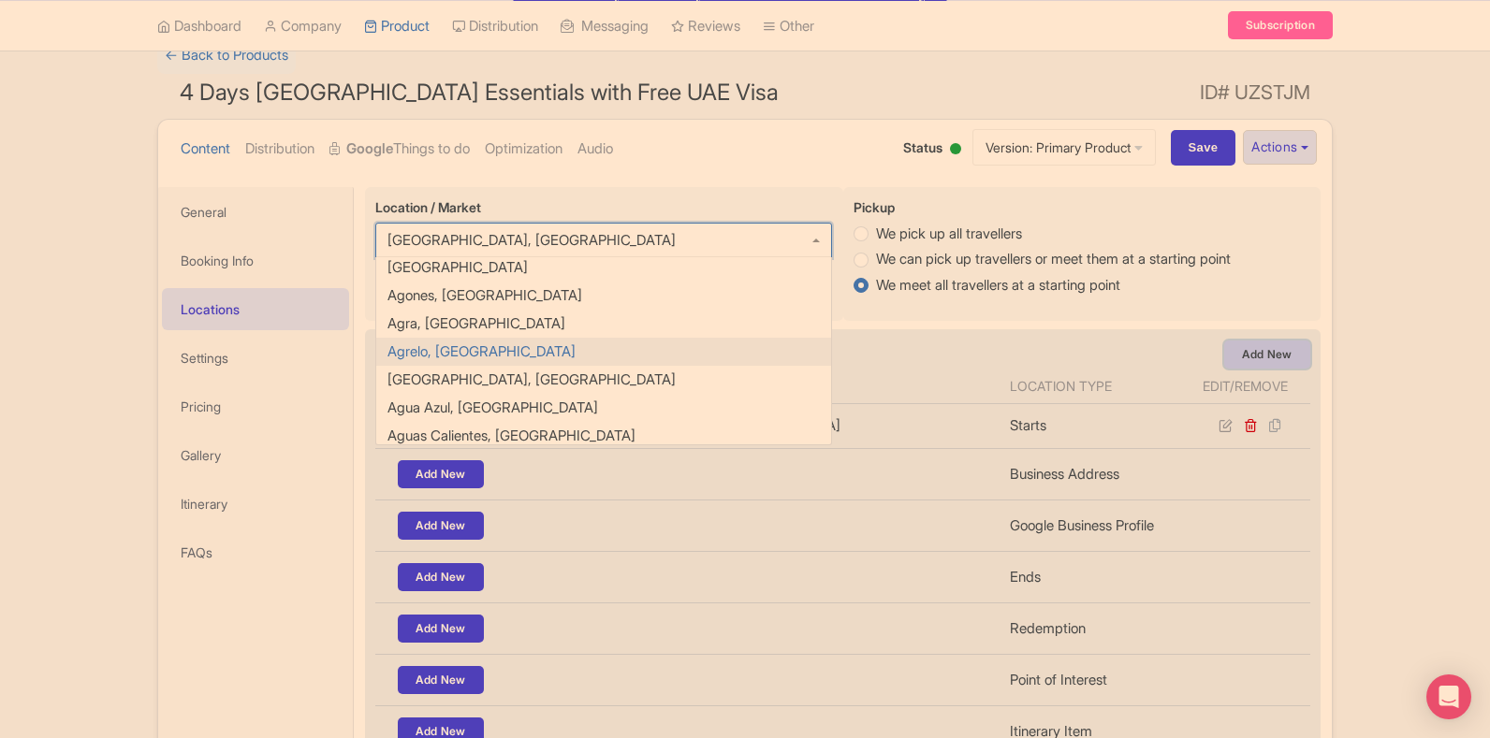
click at [1289, 353] on link "Add New" at bounding box center [1267, 355] width 86 height 28
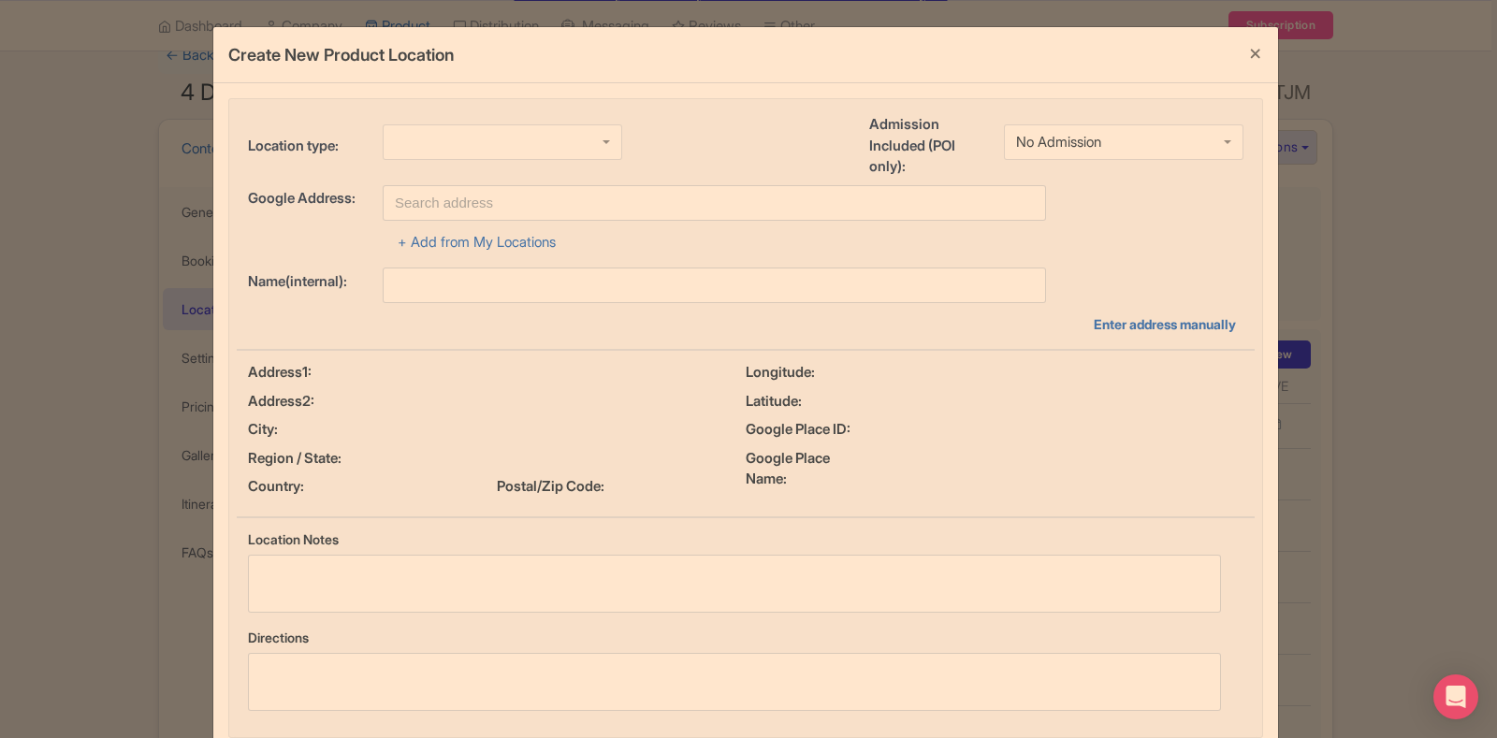
click at [445, 138] on div at bounding box center [503, 142] width 240 height 36
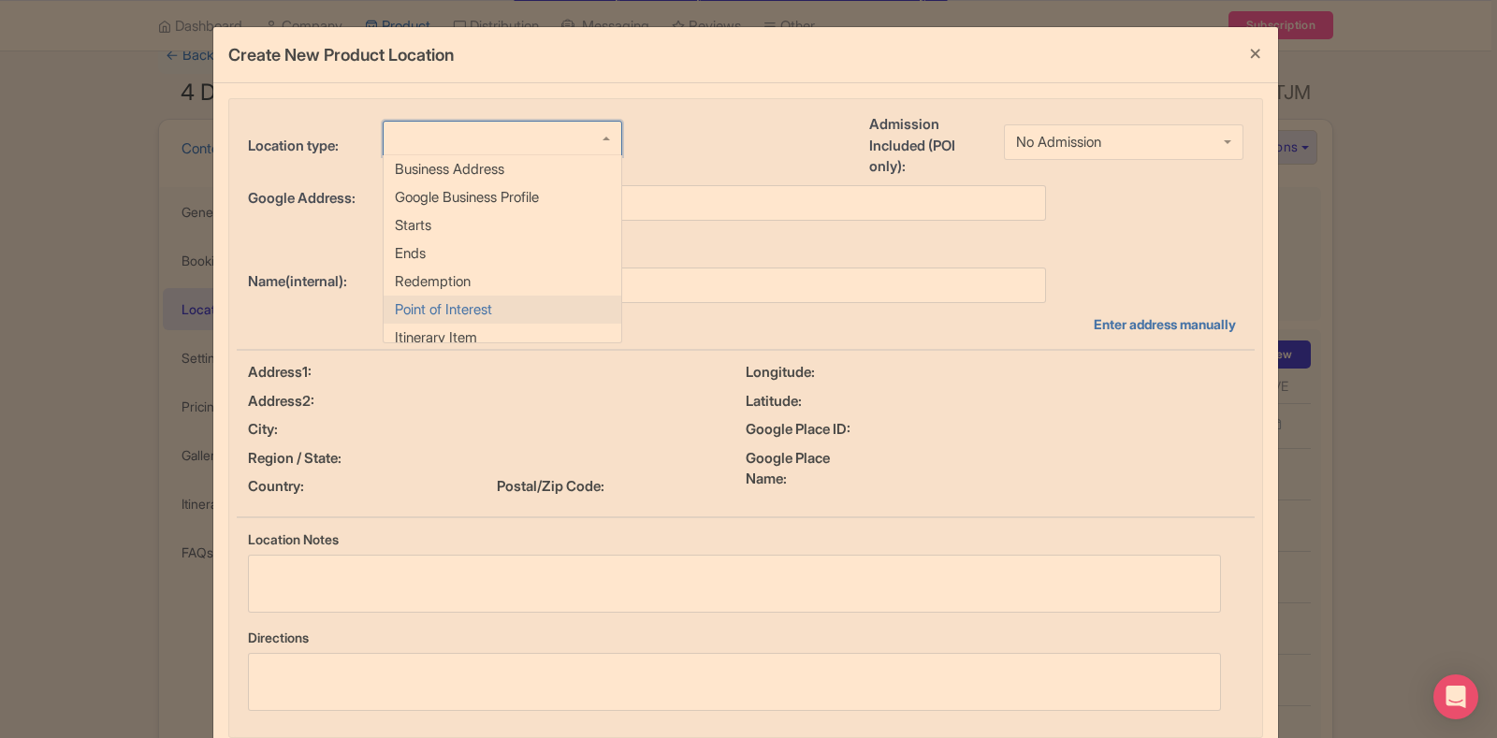
scroll to position [0, 0]
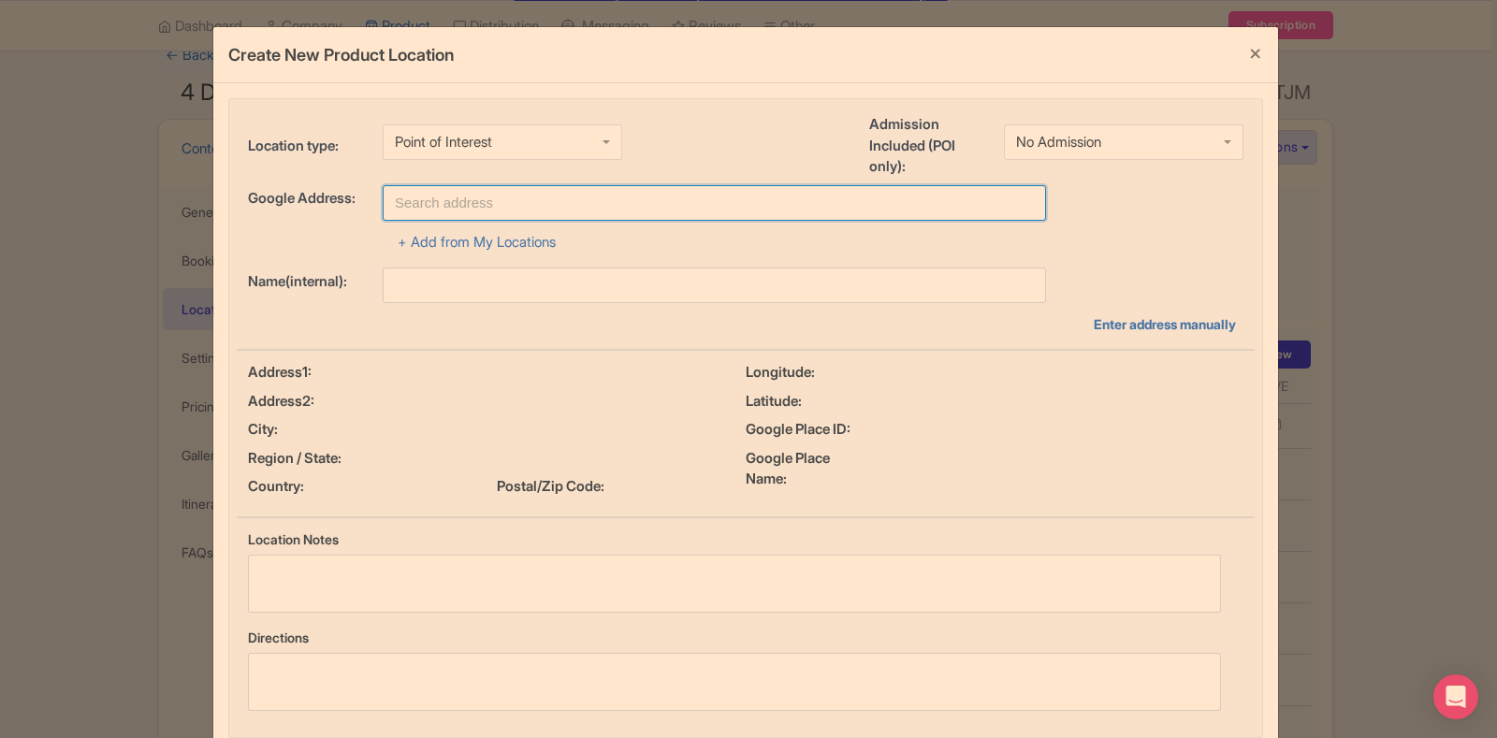
click at [416, 203] on input "text" at bounding box center [715, 203] width 664 height 36
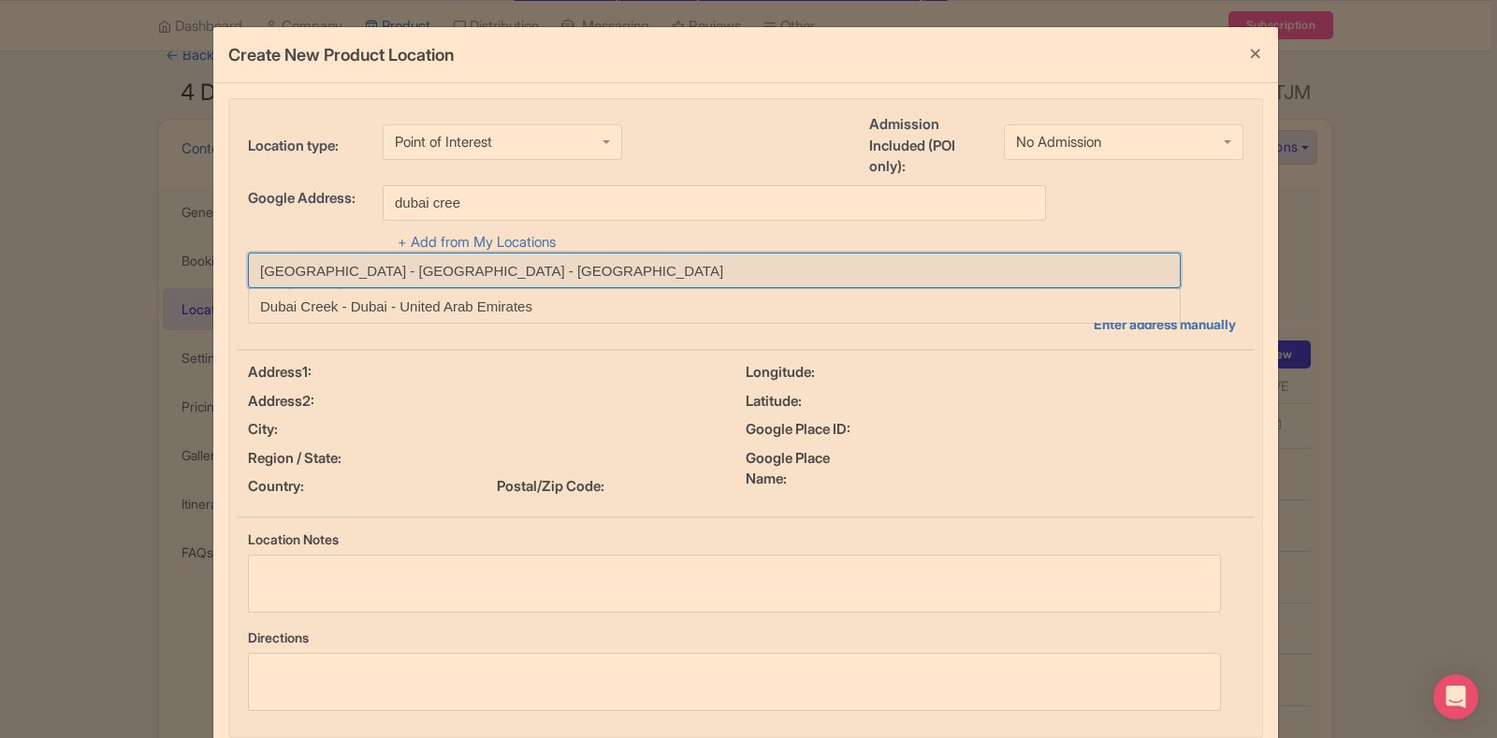
click at [463, 269] on input at bounding box center [714, 271] width 933 height 36
type input "Dubai Creek Harbour - Dubai - United Arab Emirates"
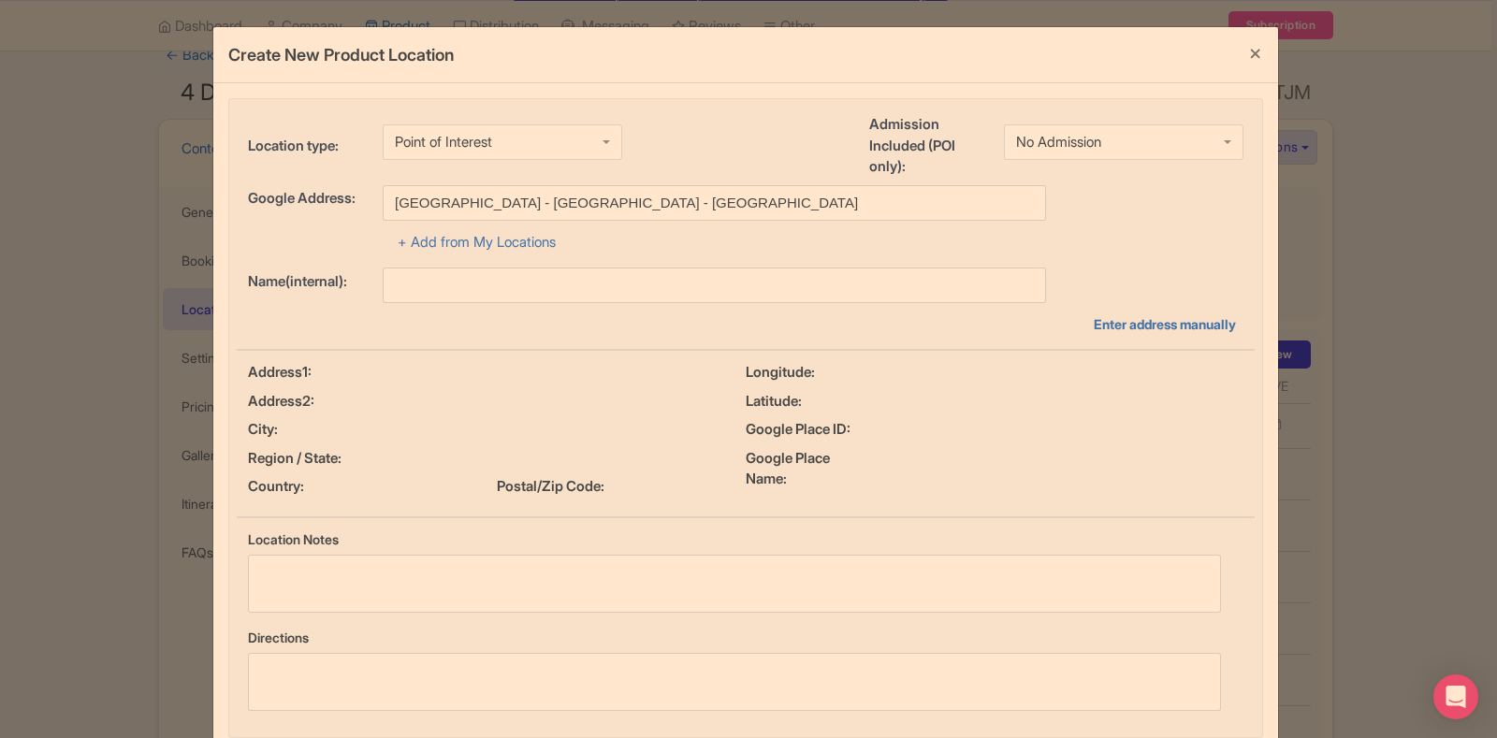
type input "Dubai Creek Harbour - Dubai - United Arab Emirates"
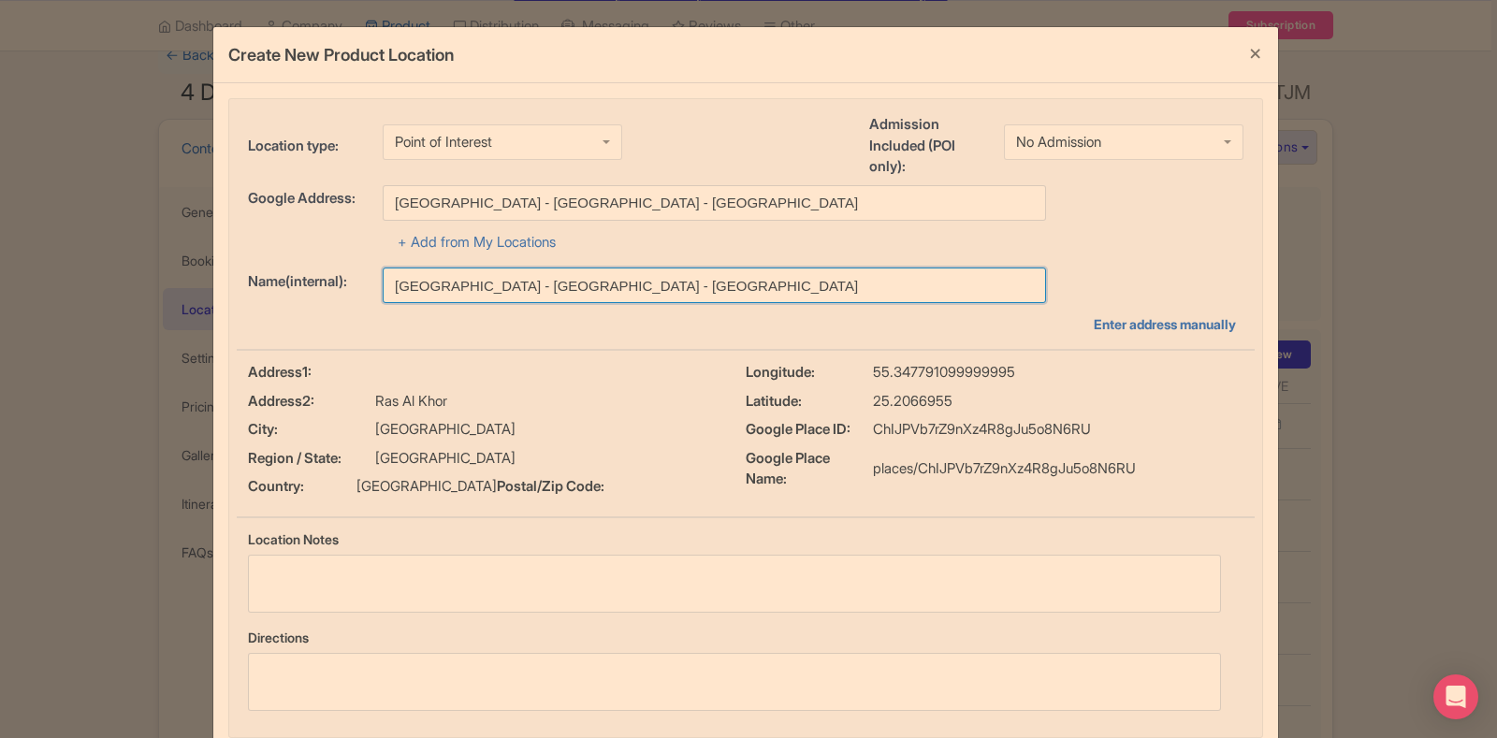
click at [466, 279] on input "[GEOGRAPHIC_DATA] - [GEOGRAPHIC_DATA] - [GEOGRAPHIC_DATA]" at bounding box center [715, 286] width 664 height 36
click at [466, 279] on input "Dubai Creek Harbour - Dubai - United Arab Emirates" at bounding box center [715, 286] width 664 height 36
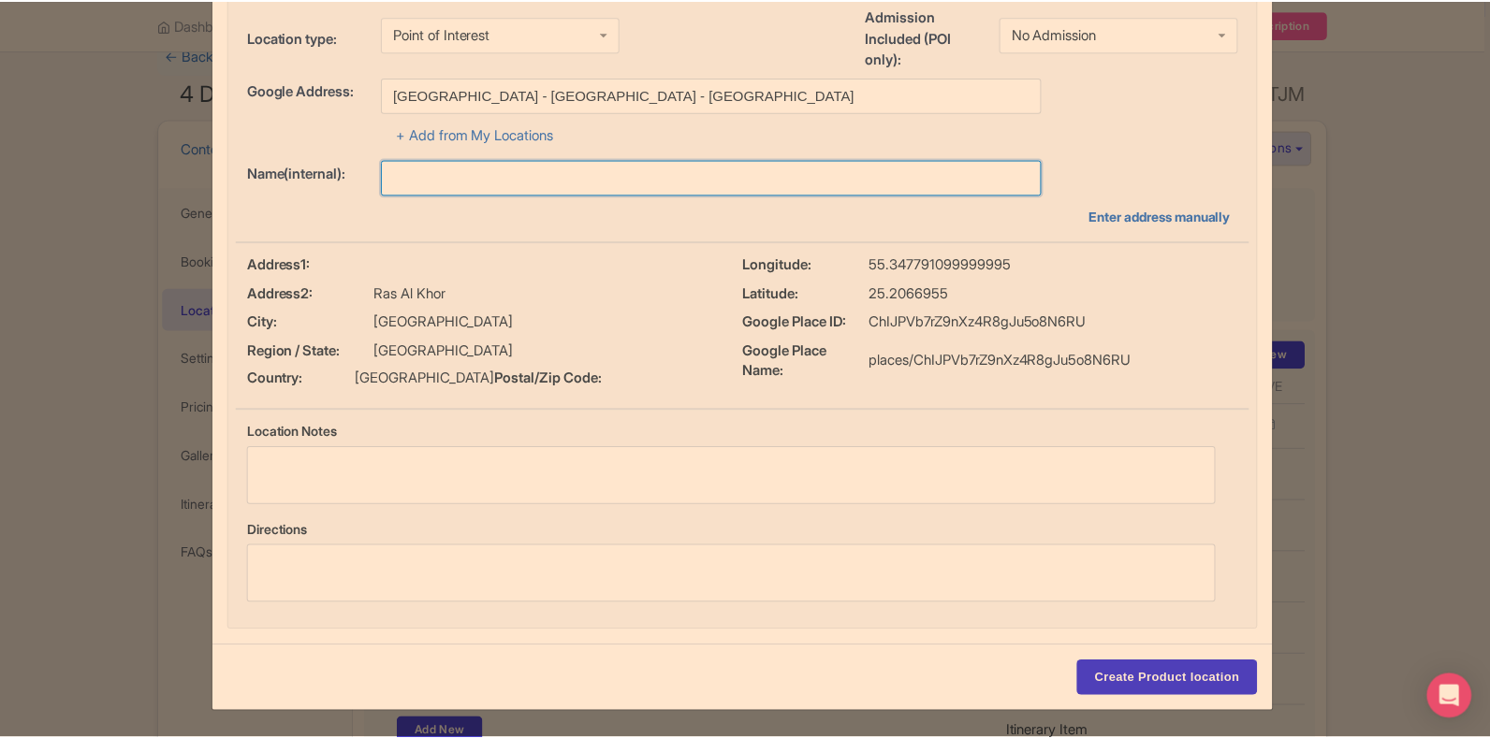
scroll to position [129, 0]
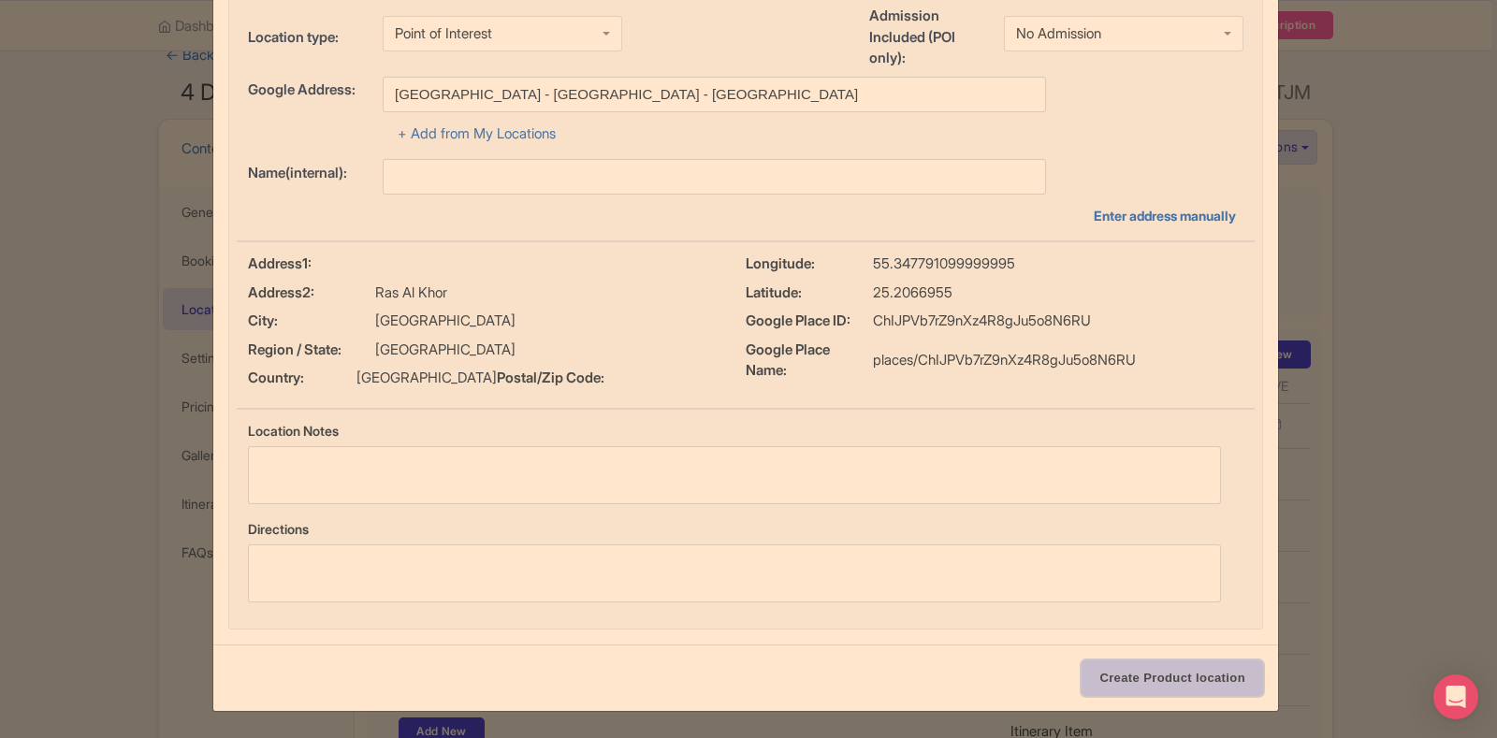
click at [1165, 682] on input "Create Product location" at bounding box center [1173, 679] width 182 height 36
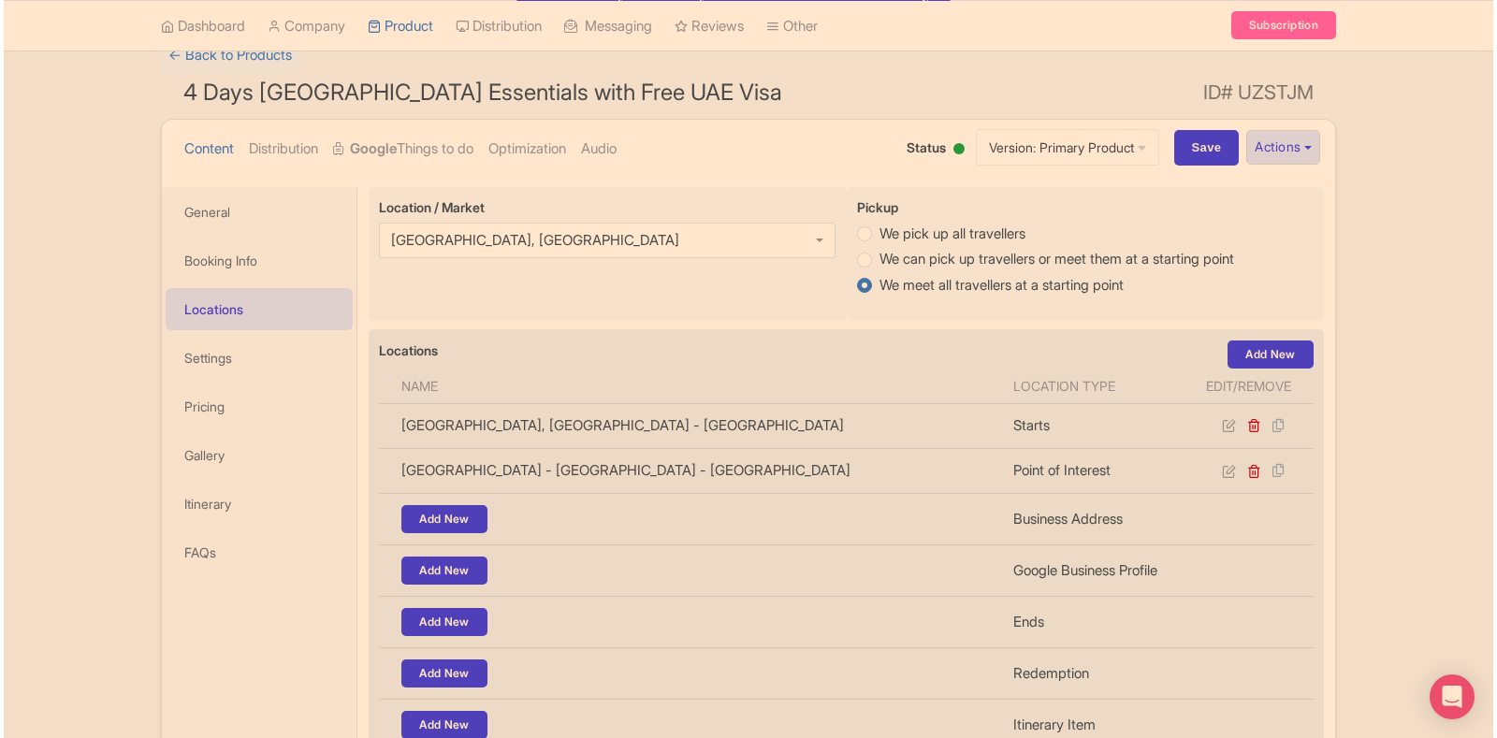
scroll to position [232, 0]
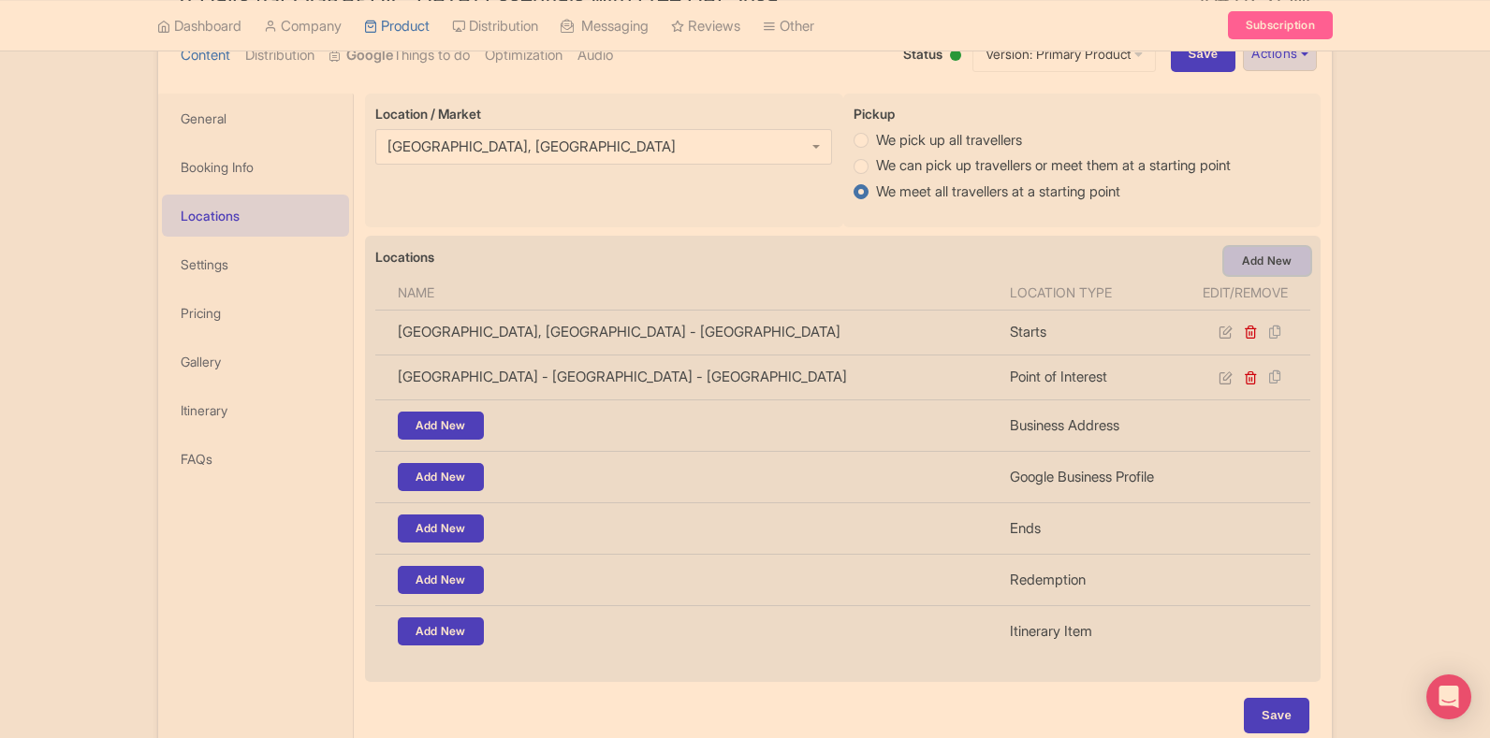
click at [1254, 271] on link "Add New" at bounding box center [1267, 261] width 86 height 28
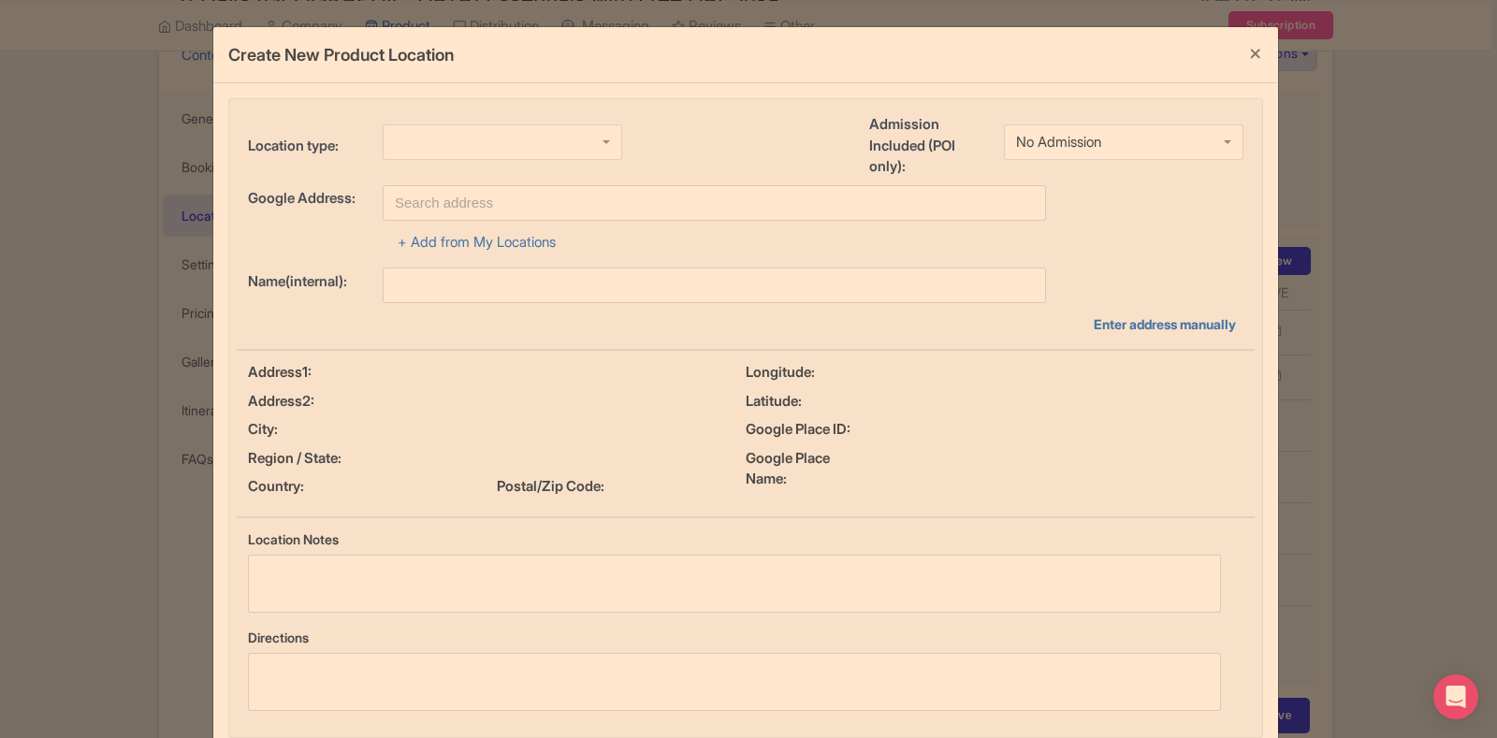
click at [443, 156] on div at bounding box center [503, 142] width 240 height 36
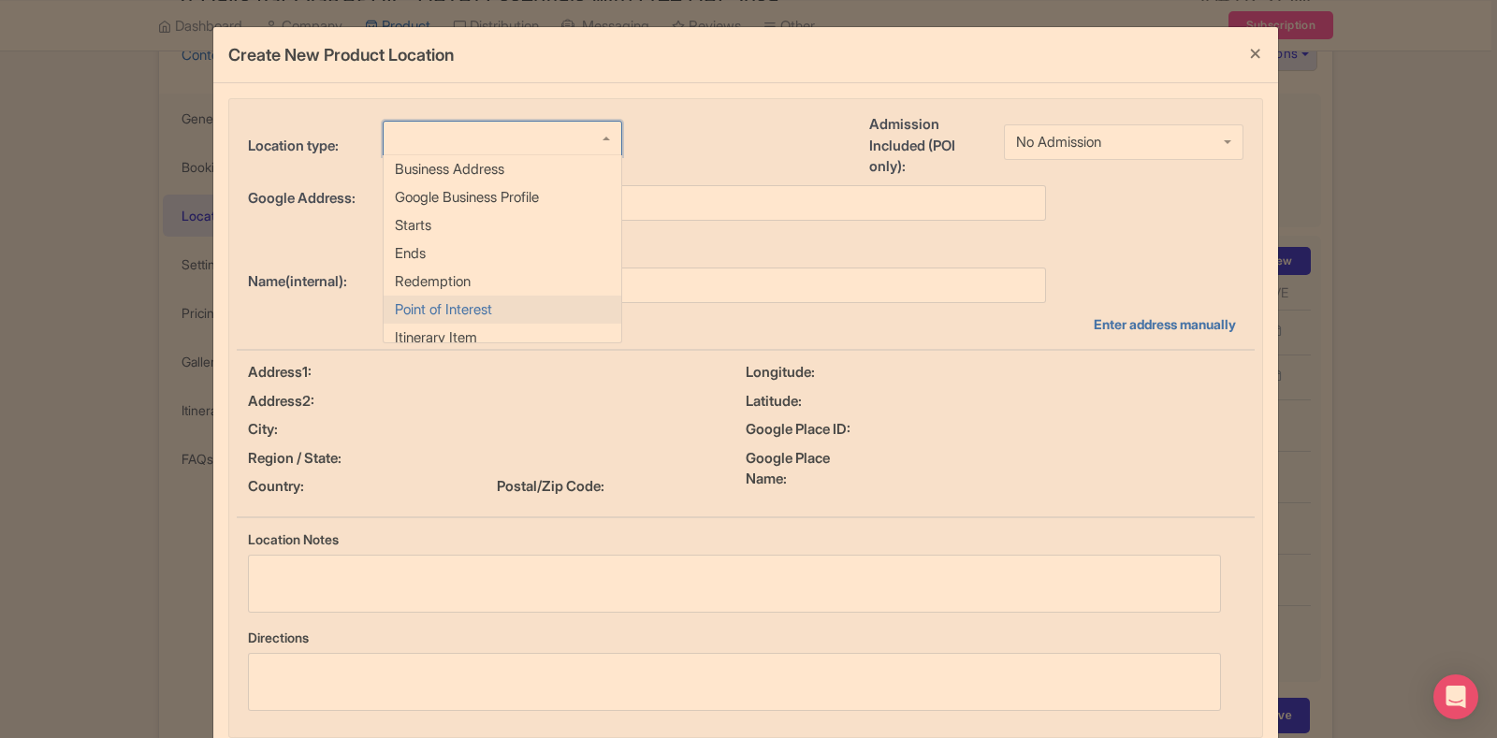
scroll to position [0, 0]
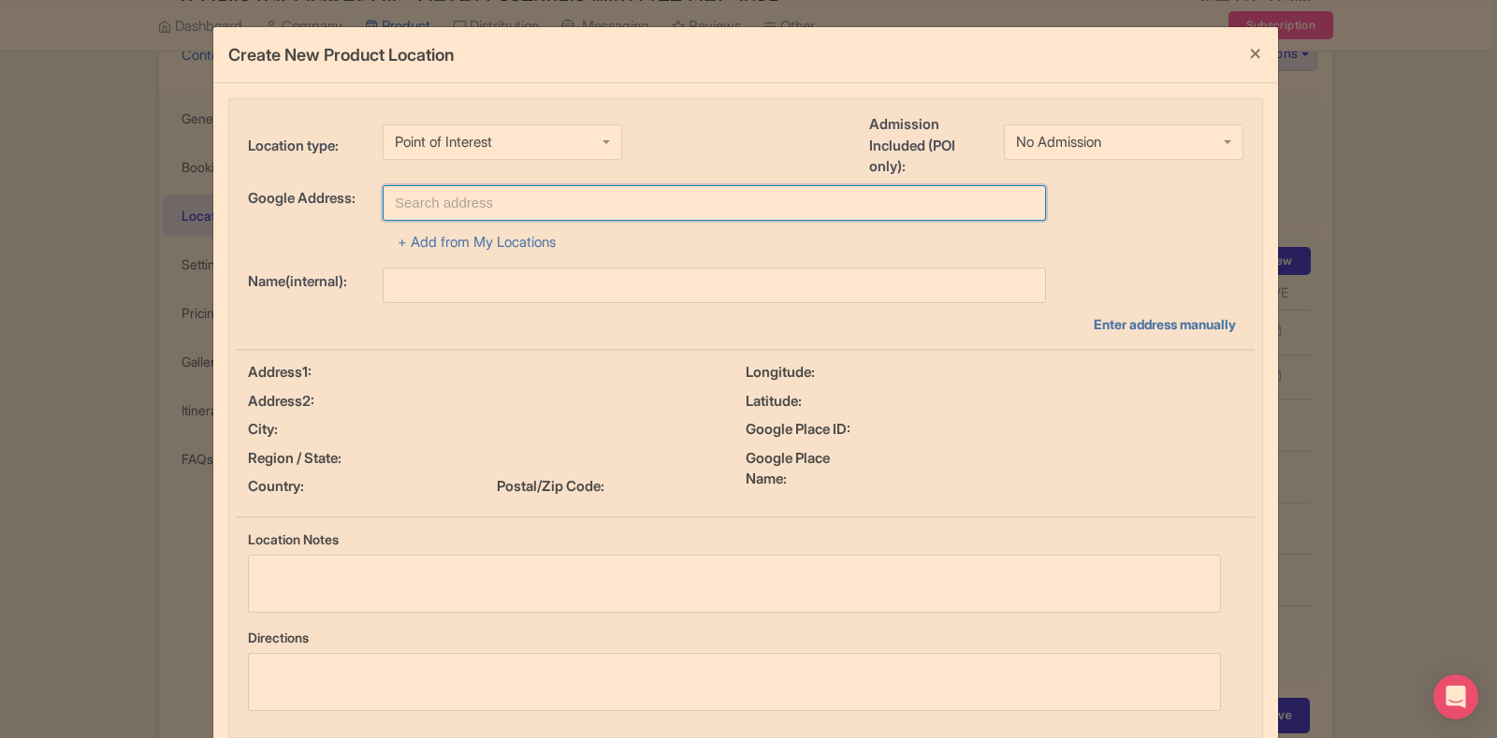
click at [464, 200] on input "text" at bounding box center [715, 203] width 664 height 36
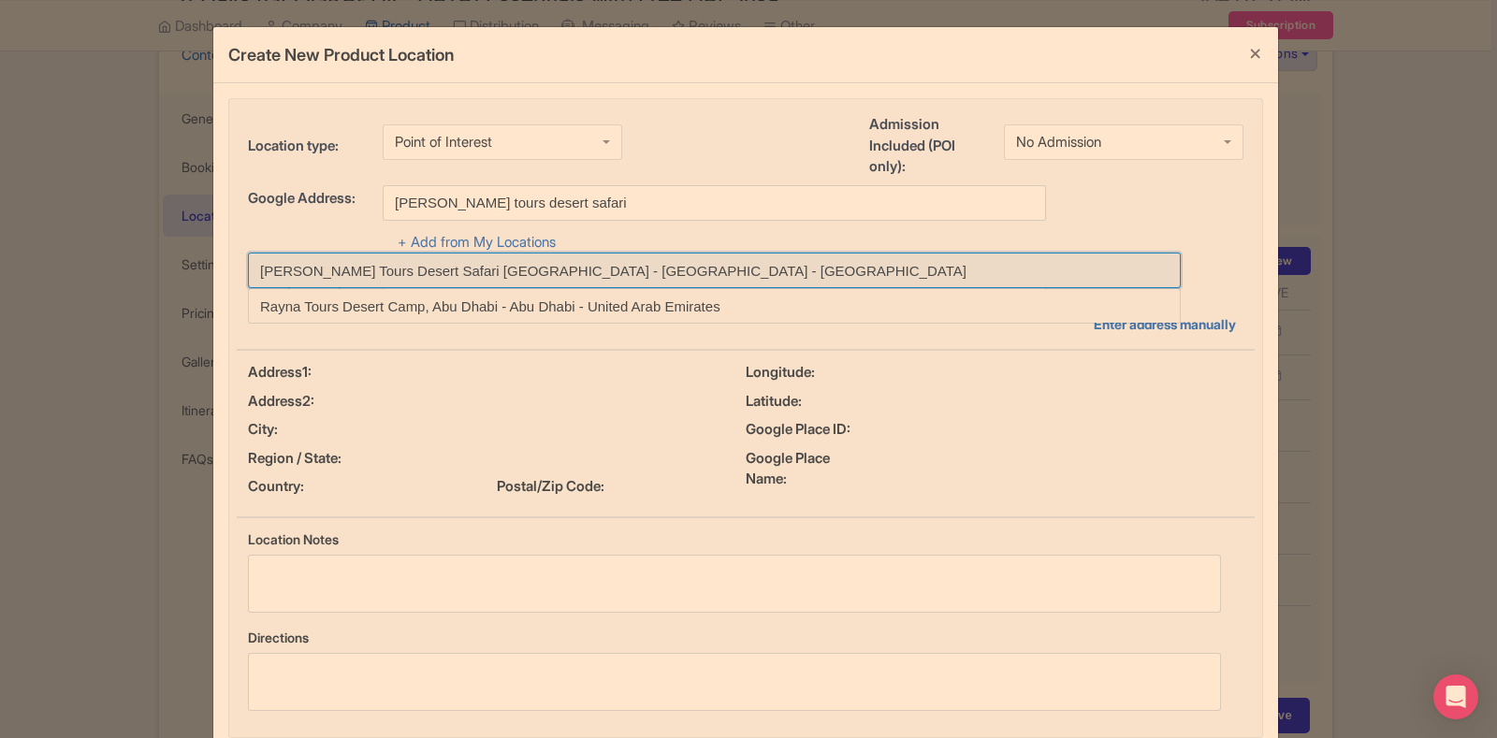
click at [467, 271] on input at bounding box center [714, 271] width 933 height 36
type input "[PERSON_NAME] Tours Desert Safari [GEOGRAPHIC_DATA] - [GEOGRAPHIC_DATA] - [GEOG…"
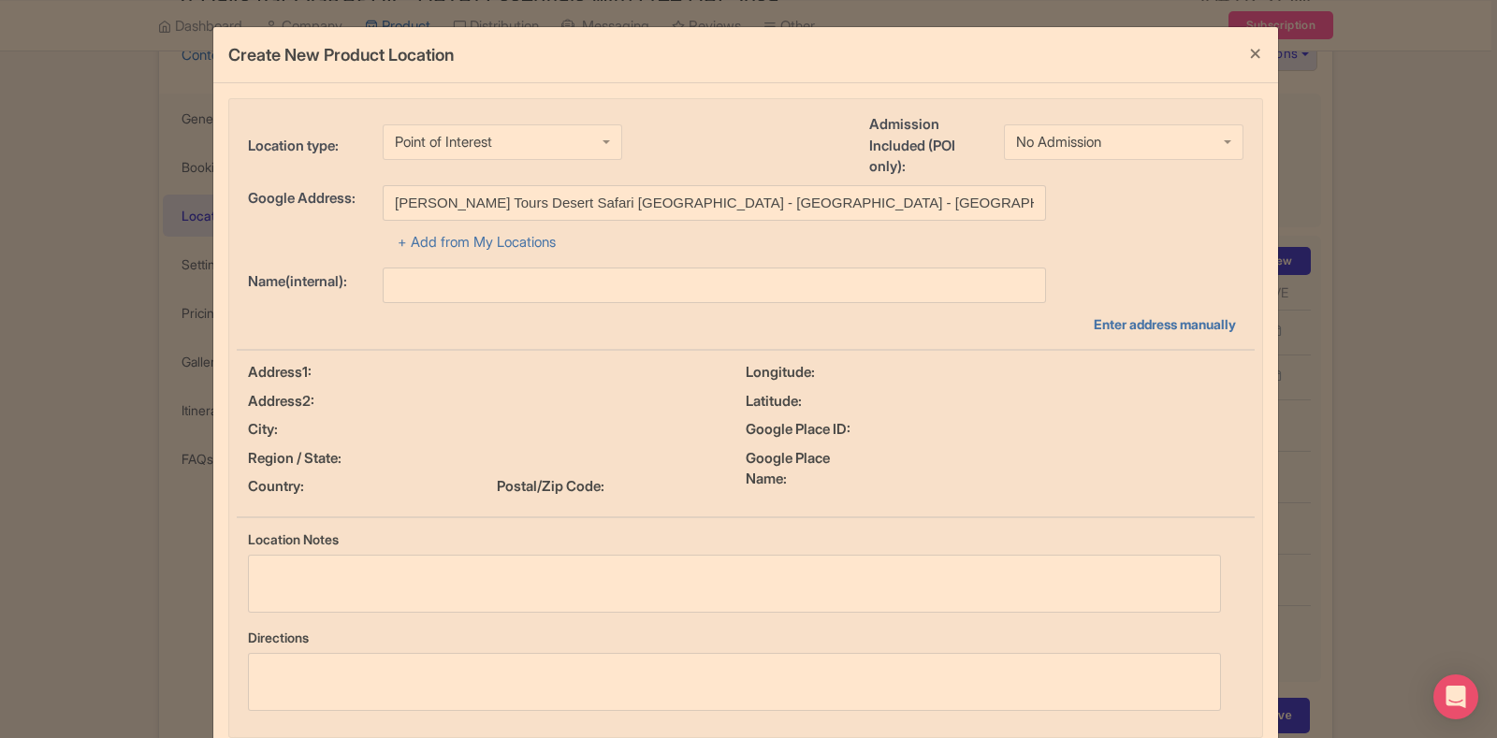
type input "[PERSON_NAME] Tours Desert Safari [GEOGRAPHIC_DATA] - [GEOGRAPHIC_DATA] - [GEOG…"
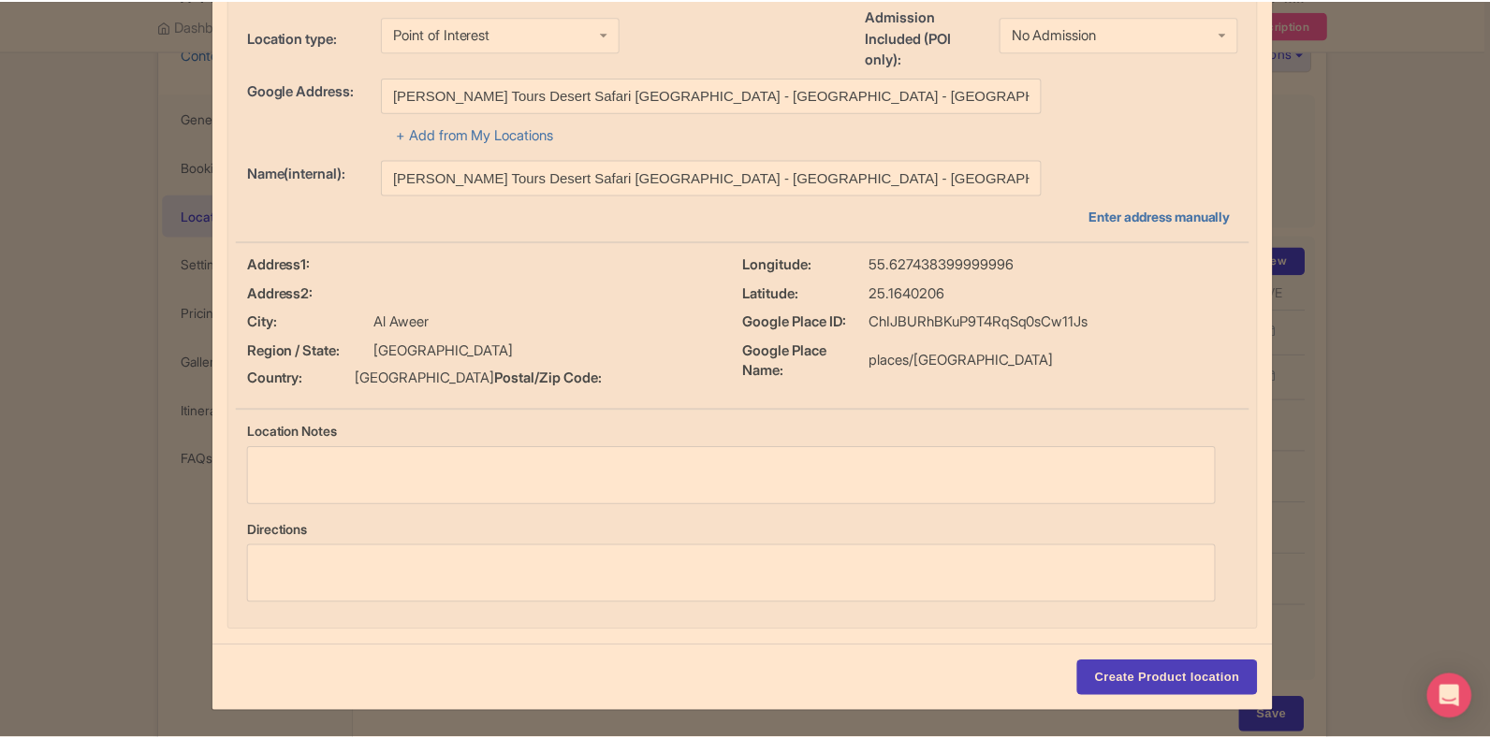
scroll to position [129, 0]
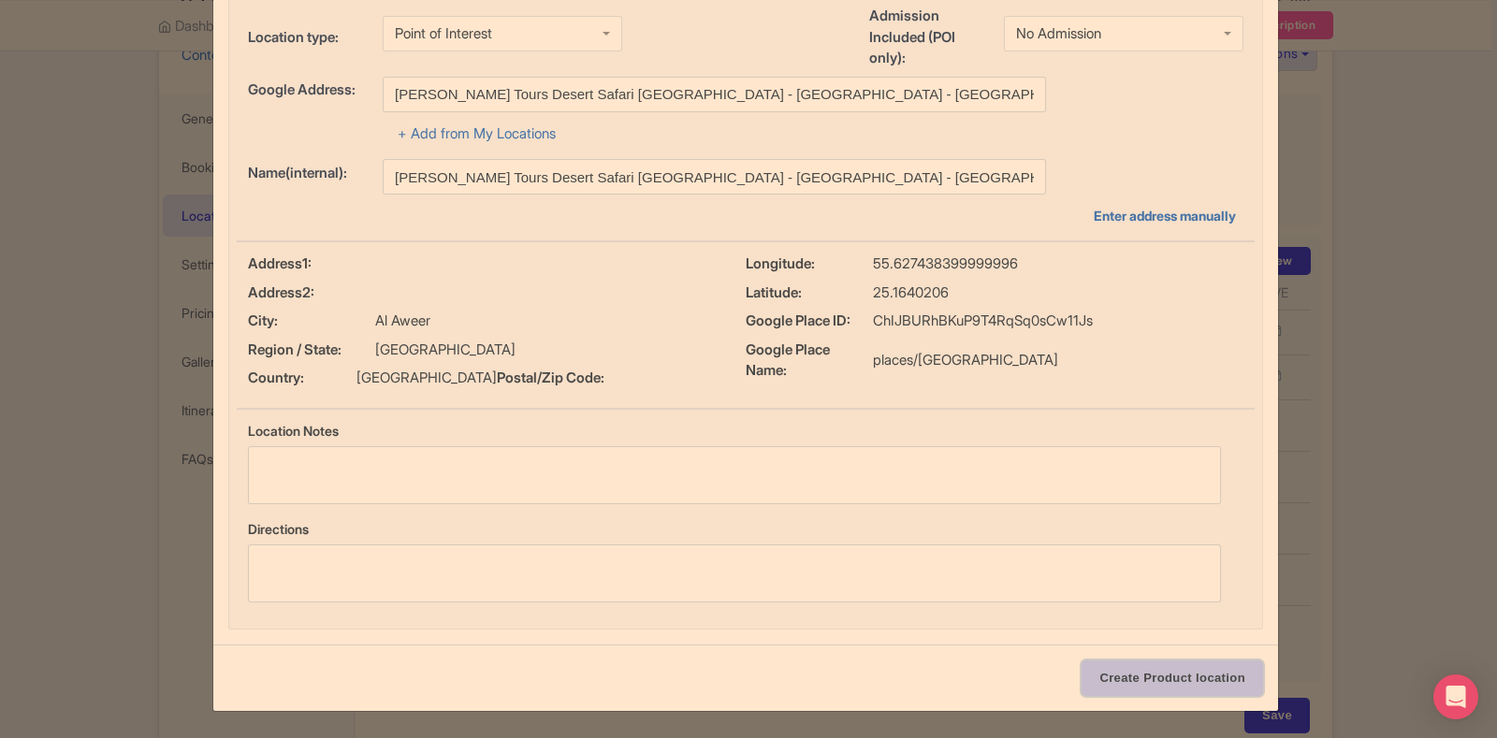
click at [1132, 674] on input "Create Product location" at bounding box center [1173, 679] width 182 height 36
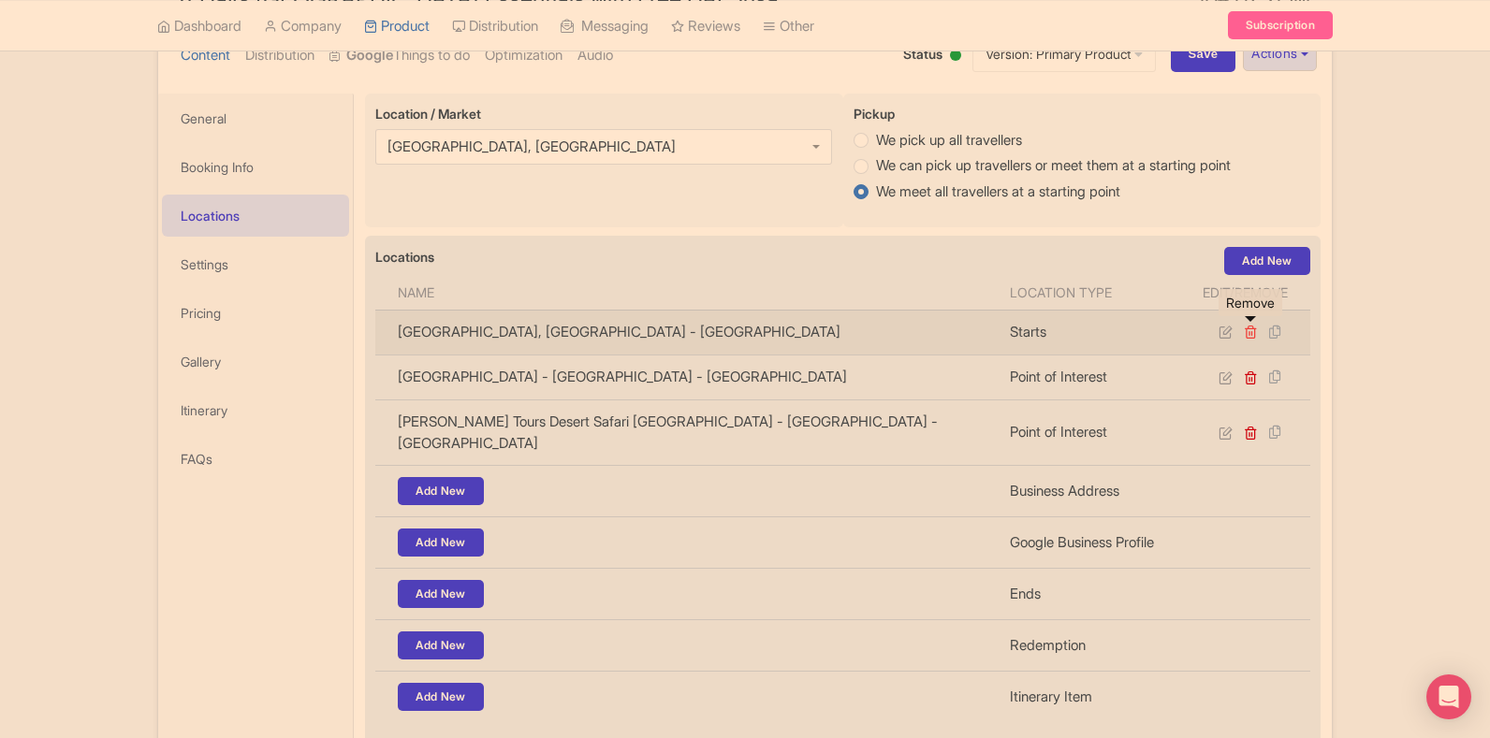
click at [1250, 338] on icon at bounding box center [1251, 332] width 14 height 14
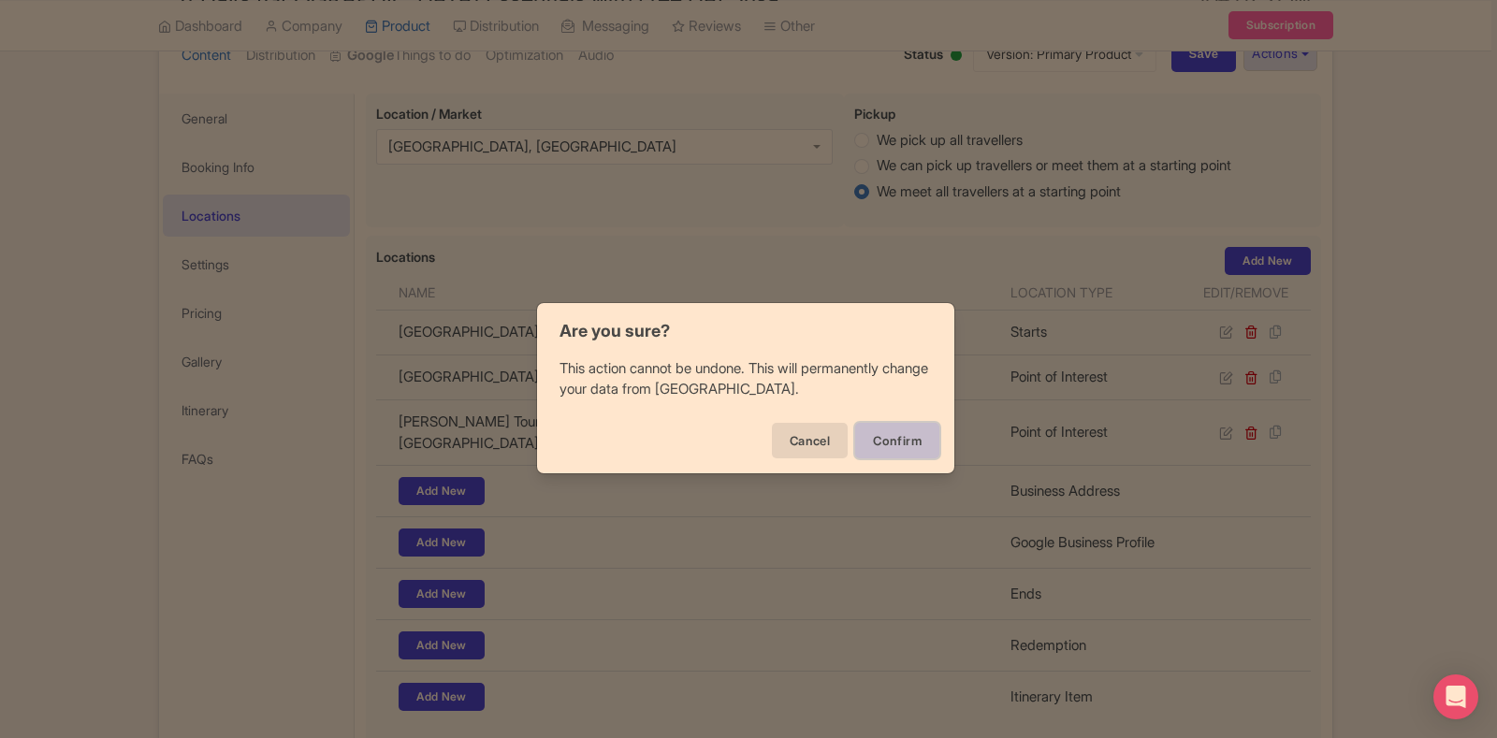
click at [879, 443] on button "Confirm" at bounding box center [897, 441] width 84 height 36
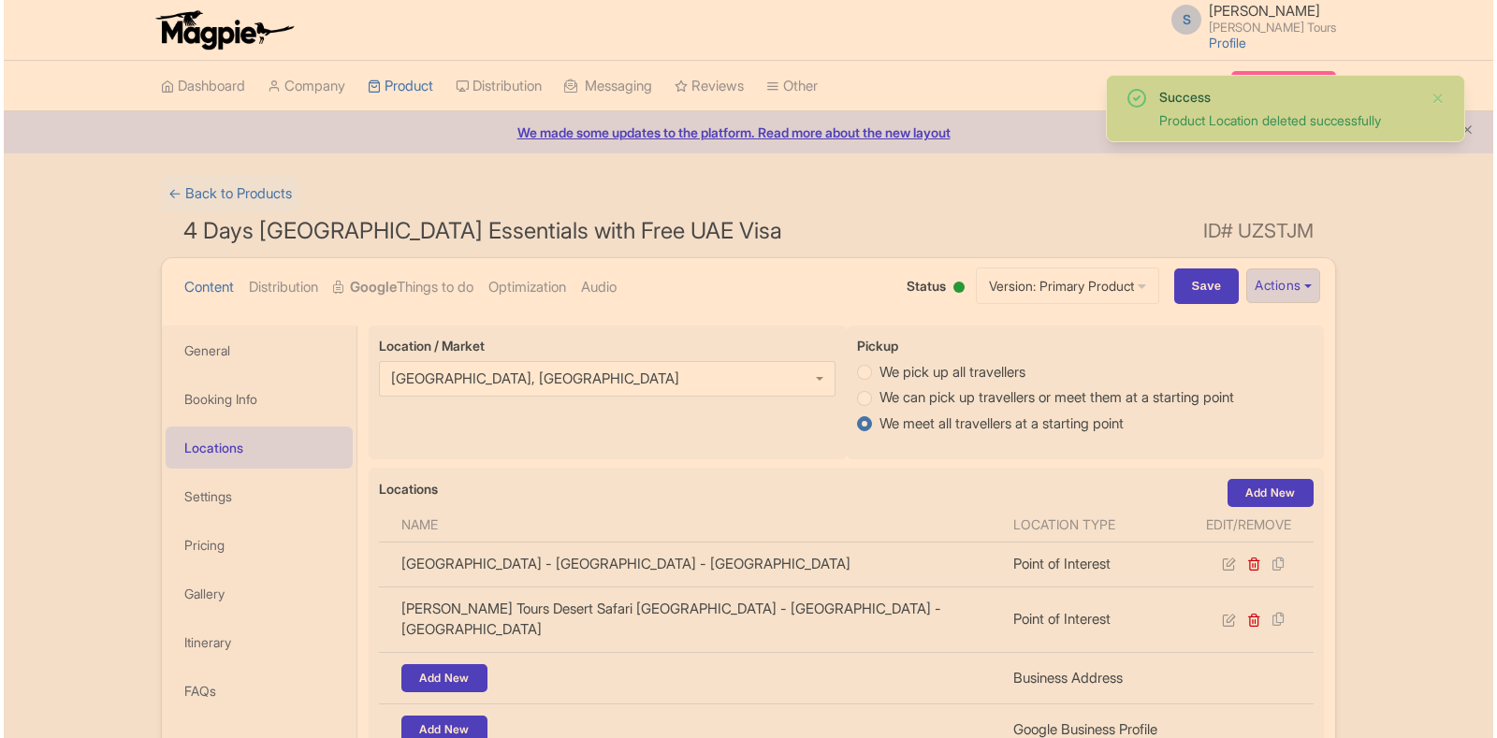
scroll to position [232, 0]
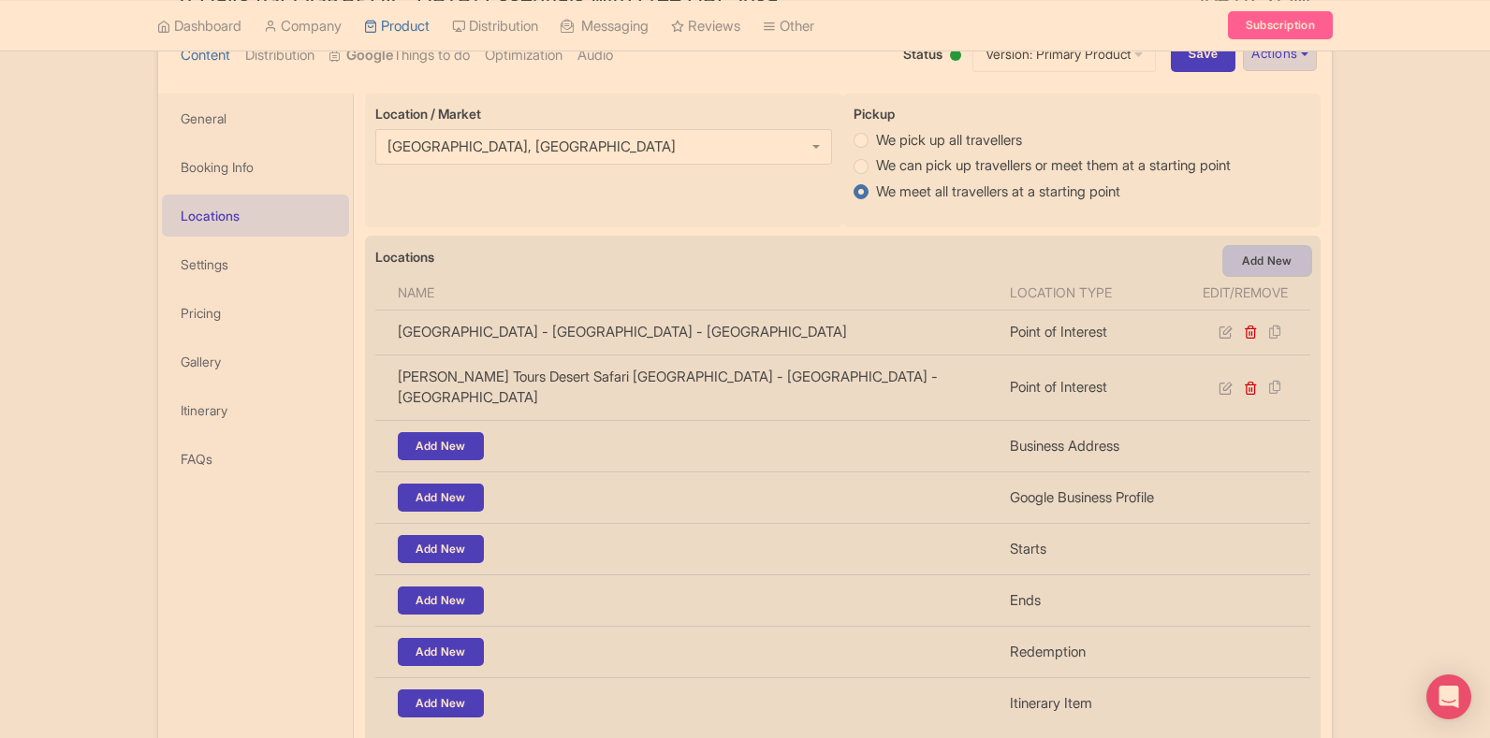
click at [1244, 258] on link "Add New" at bounding box center [1267, 261] width 86 height 28
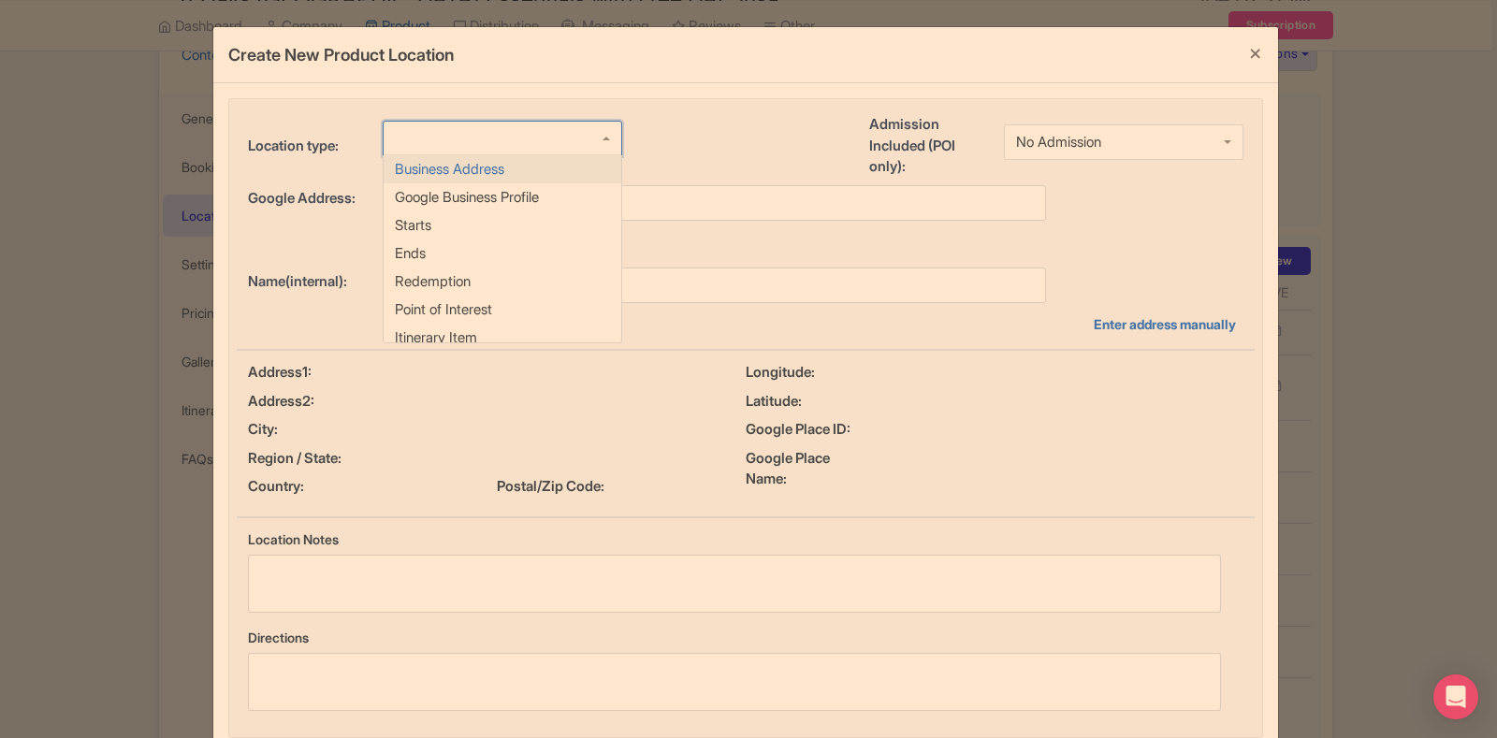
click at [457, 151] on div at bounding box center [503, 139] width 240 height 36
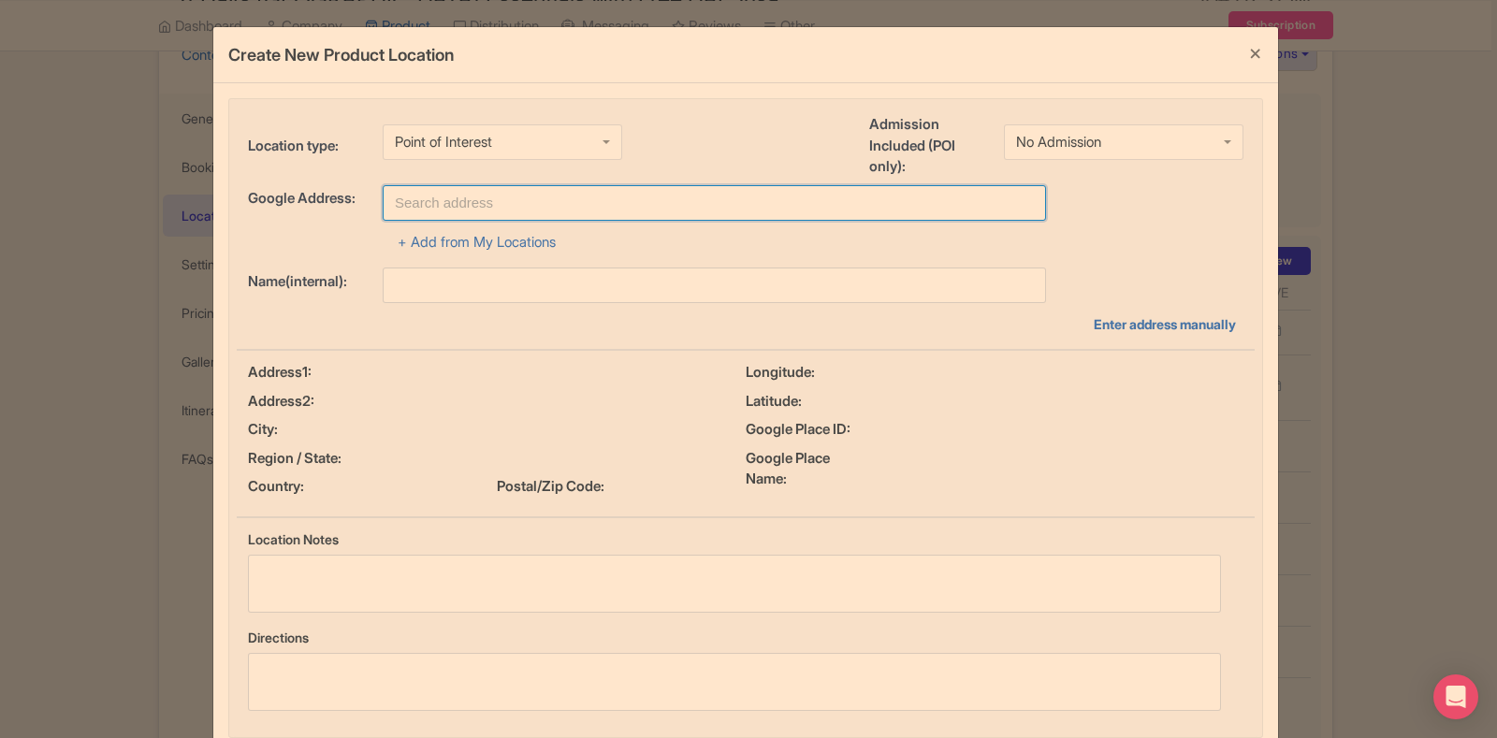
click at [490, 200] on input "text" at bounding box center [715, 203] width 664 height 36
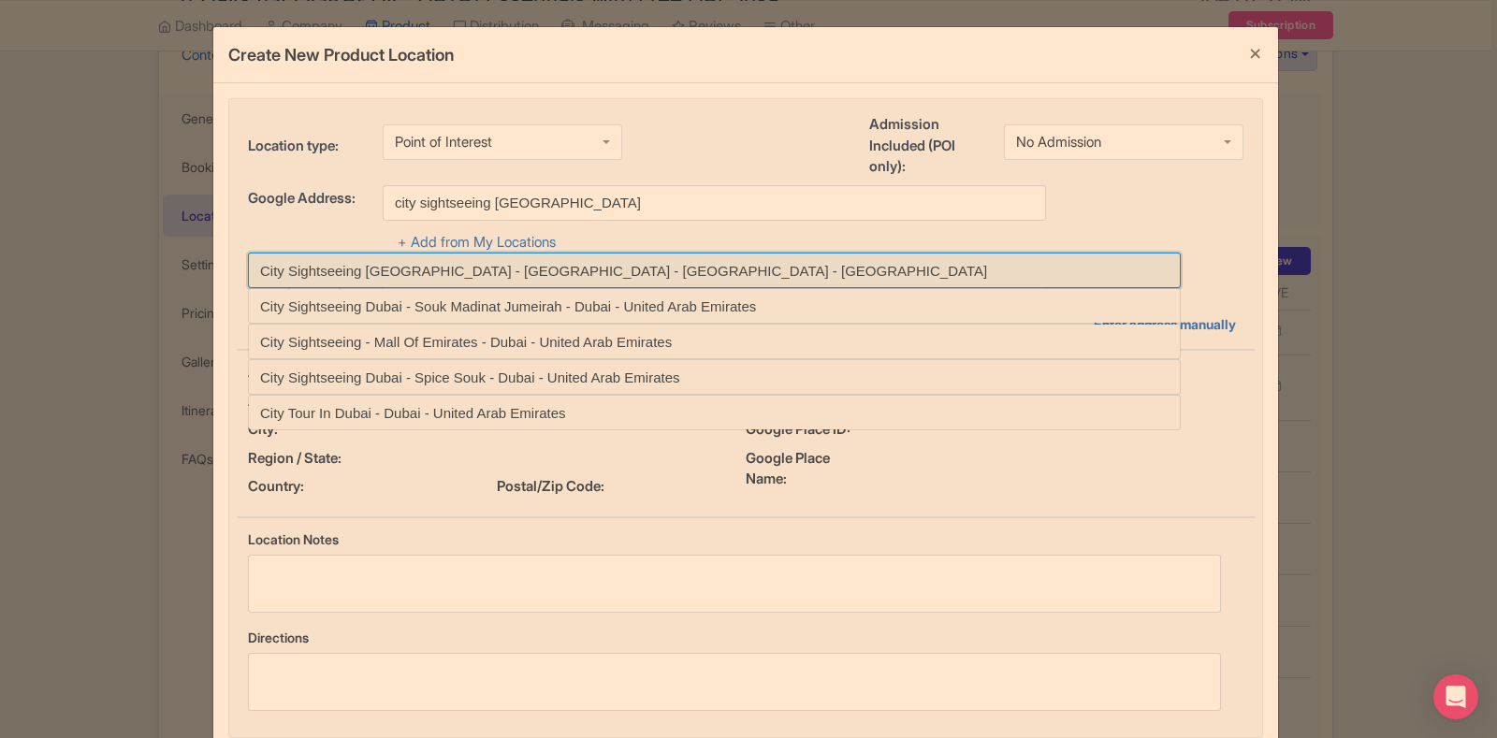
click at [476, 266] on input at bounding box center [714, 271] width 933 height 36
type input "City Sightseeing [GEOGRAPHIC_DATA] - [GEOGRAPHIC_DATA] - [GEOGRAPHIC_DATA] - [G…"
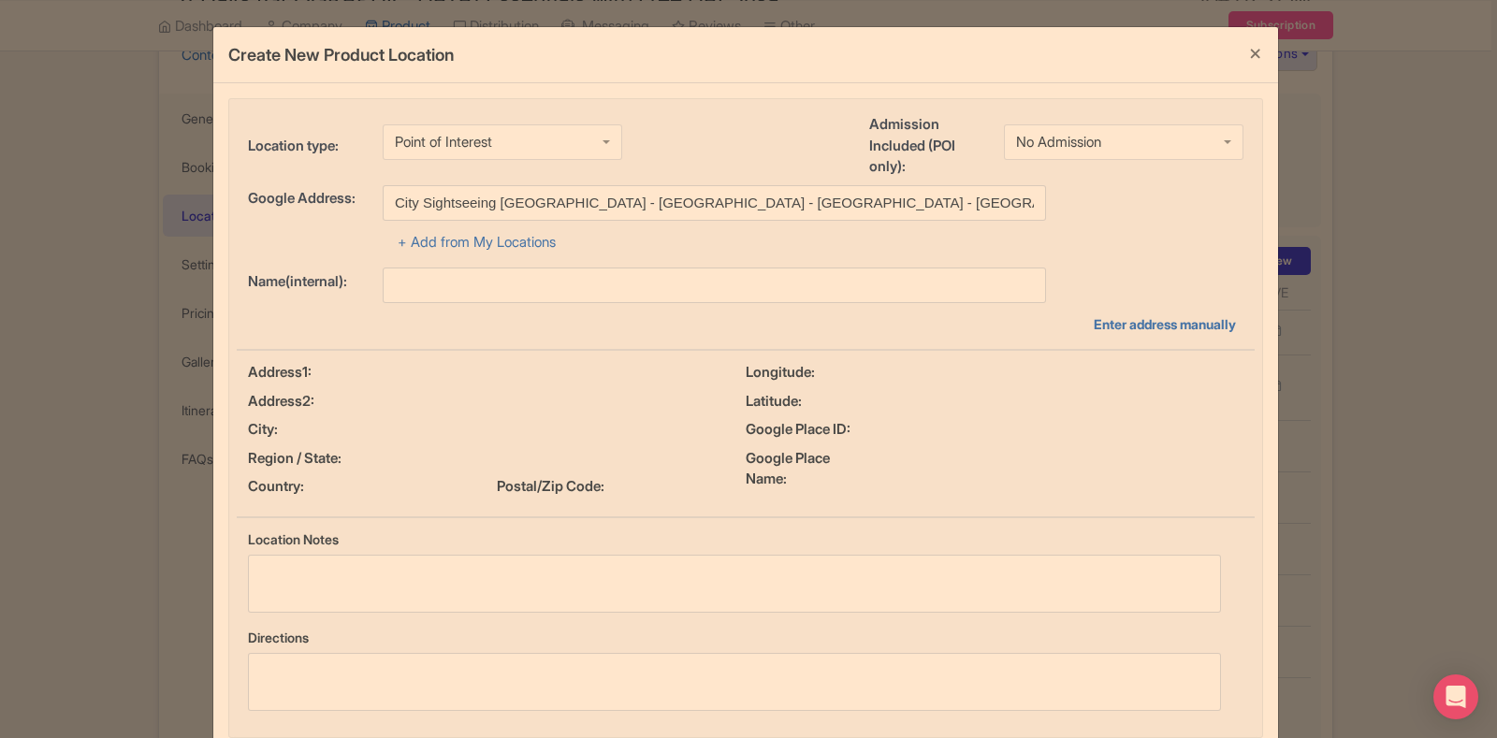
type input "City Sightseeing [GEOGRAPHIC_DATA] - [GEOGRAPHIC_DATA] - [GEOGRAPHIC_DATA] - [G…"
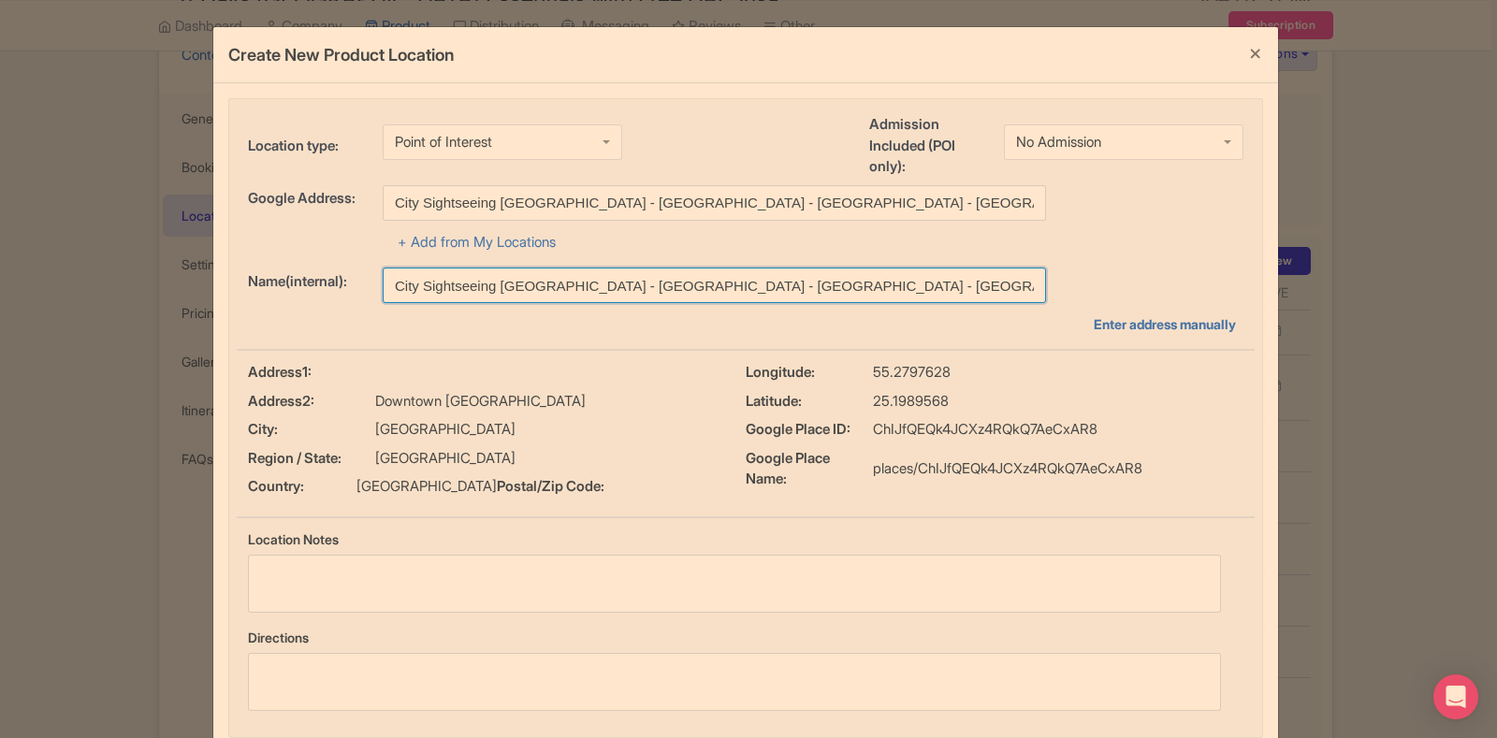
click at [627, 296] on input "City Sightseeing [GEOGRAPHIC_DATA] - [GEOGRAPHIC_DATA] - [GEOGRAPHIC_DATA] - [G…" at bounding box center [715, 286] width 664 height 36
click at [627, 296] on input "City Sightseeing Dubai - Dubai Mall - Dubai - United Arab Emirates" at bounding box center [715, 286] width 664 height 36
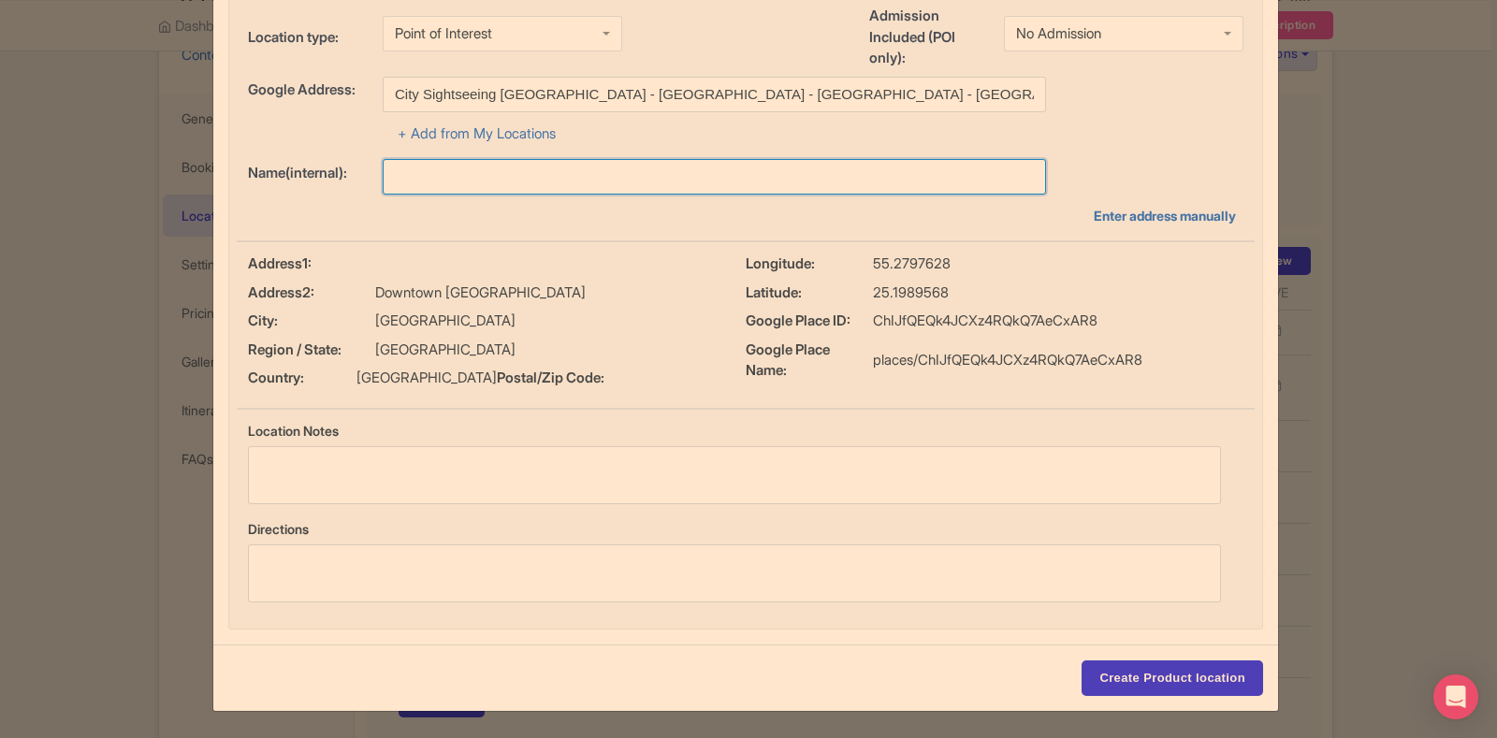
scroll to position [129, 0]
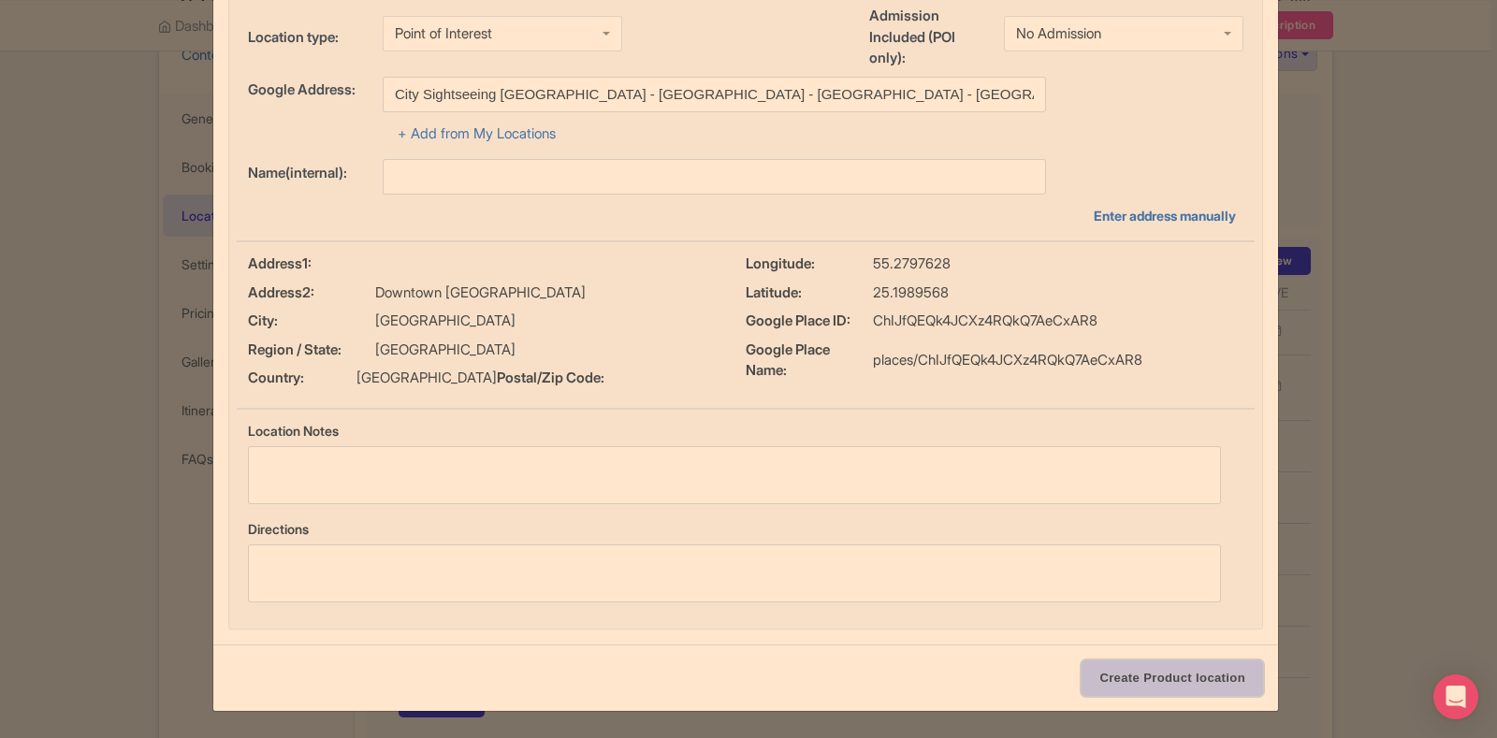
click at [1175, 674] on input "Create Product location" at bounding box center [1173, 679] width 182 height 36
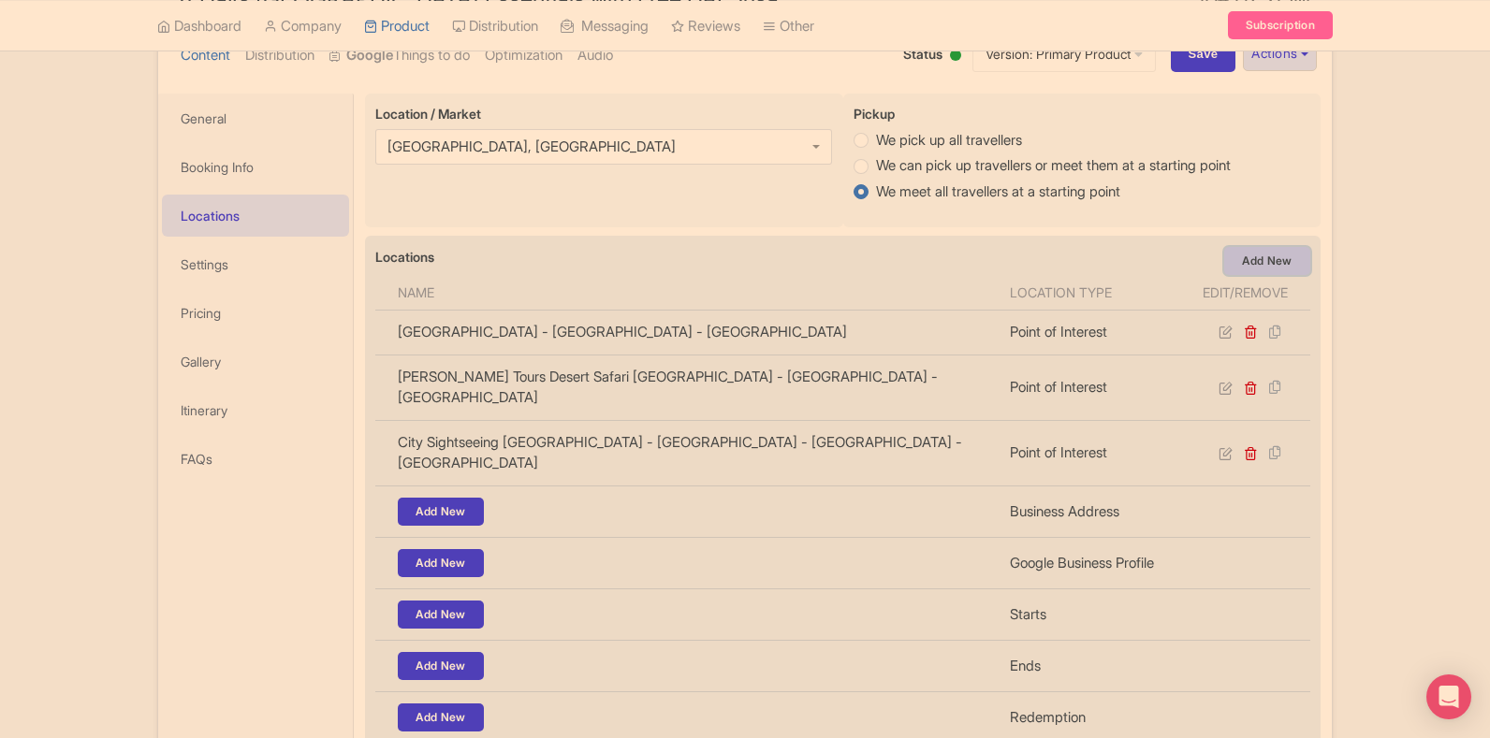
click at [1274, 257] on link "Add New" at bounding box center [1267, 261] width 86 height 28
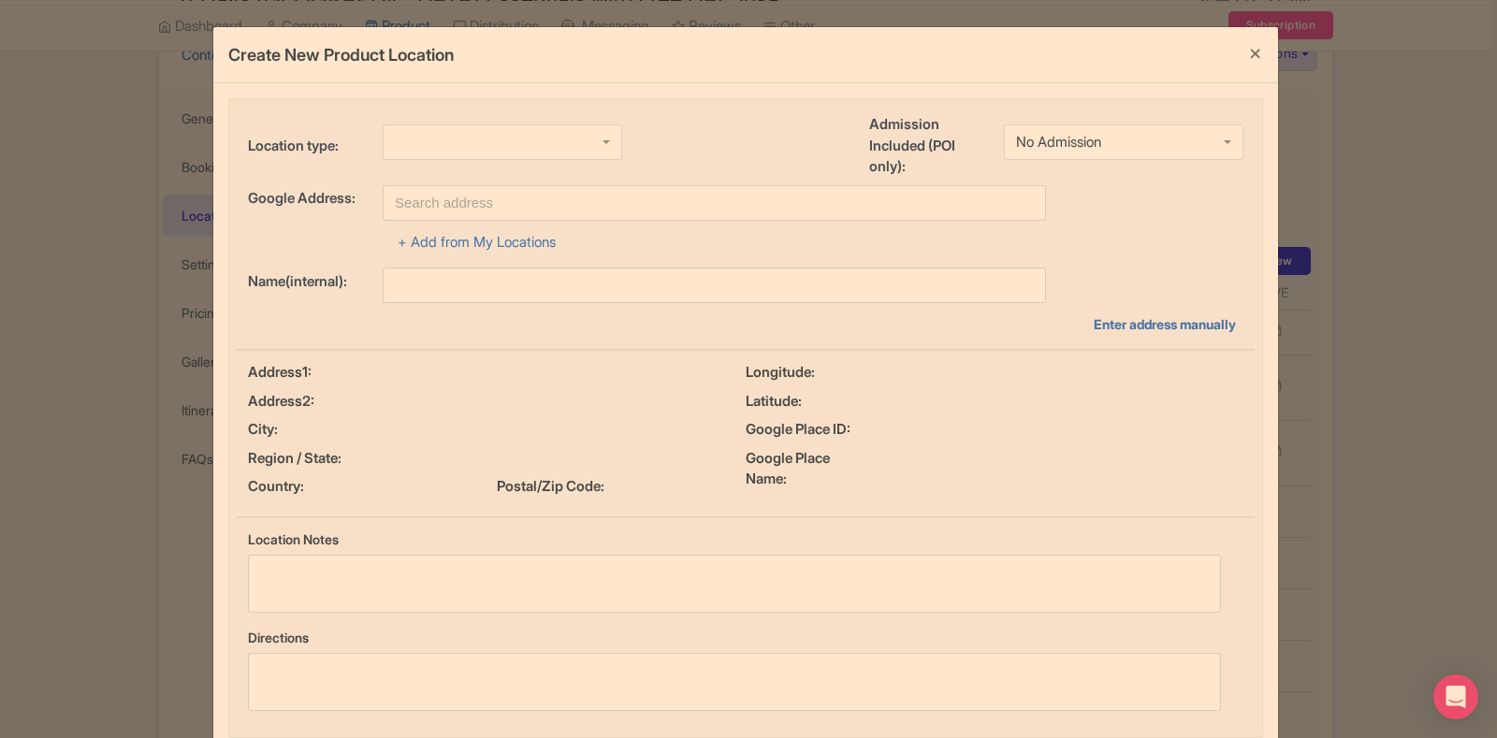
click at [506, 136] on div at bounding box center [503, 142] width 240 height 36
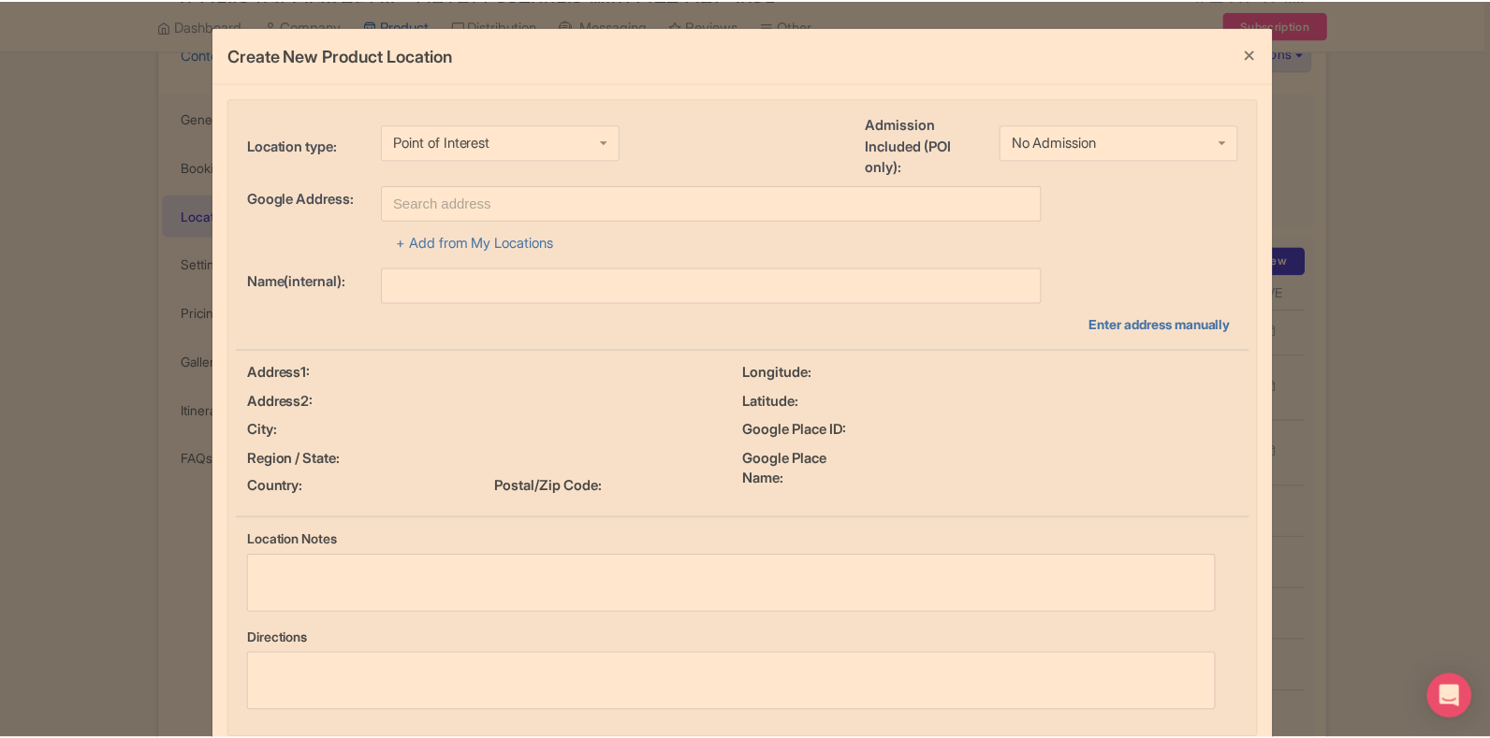
scroll to position [0, 0]
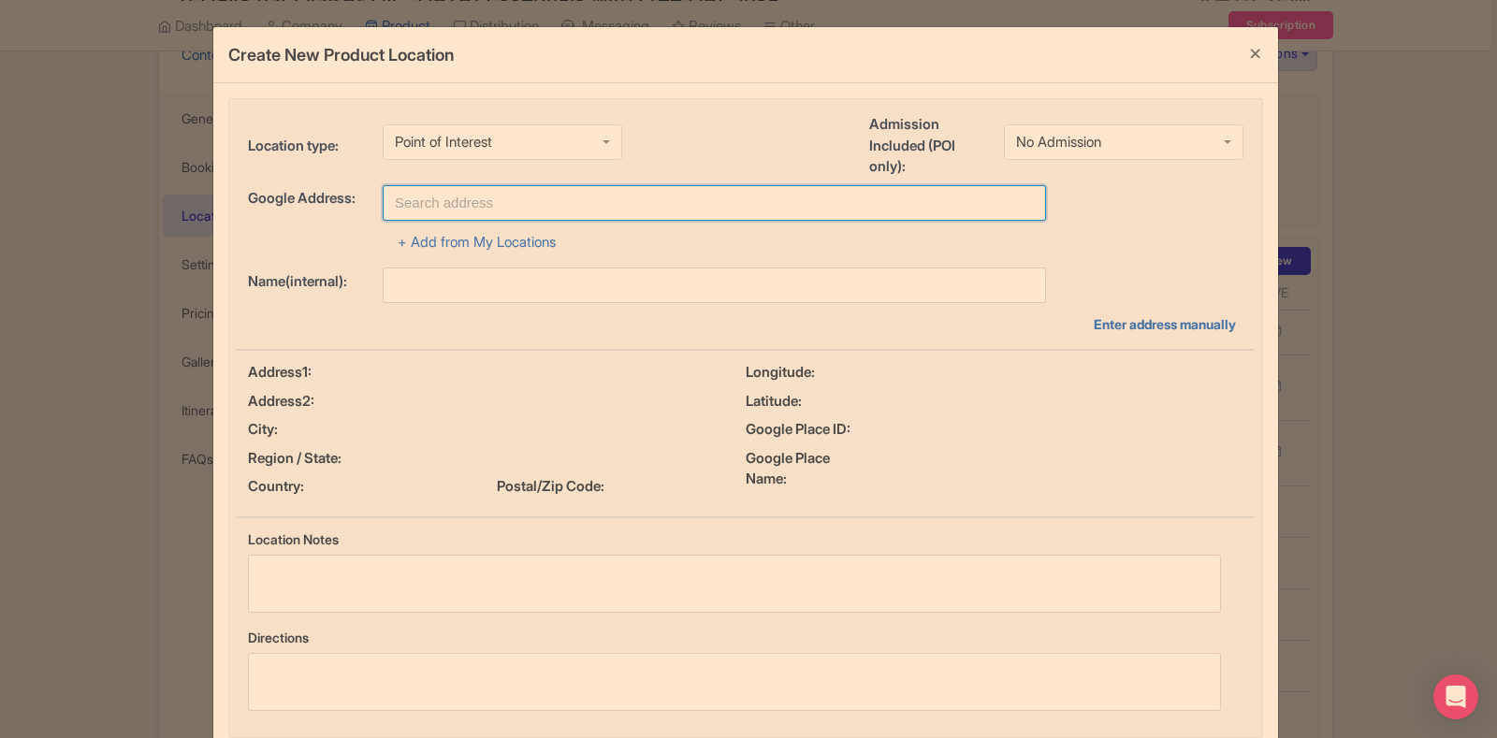
click at [481, 194] on input "text" at bounding box center [715, 203] width 664 height 36
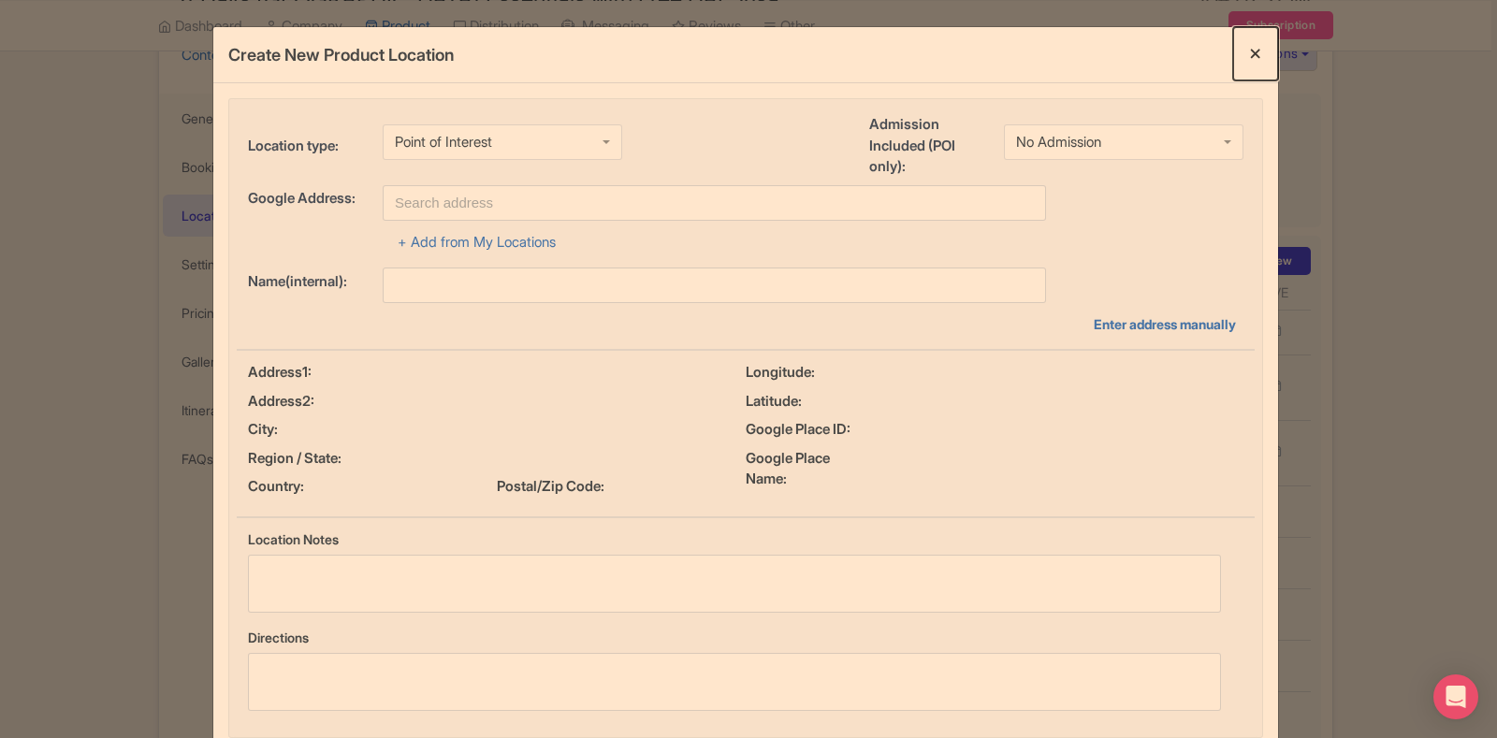
click at [1255, 60] on button "Close" at bounding box center [1255, 53] width 45 height 53
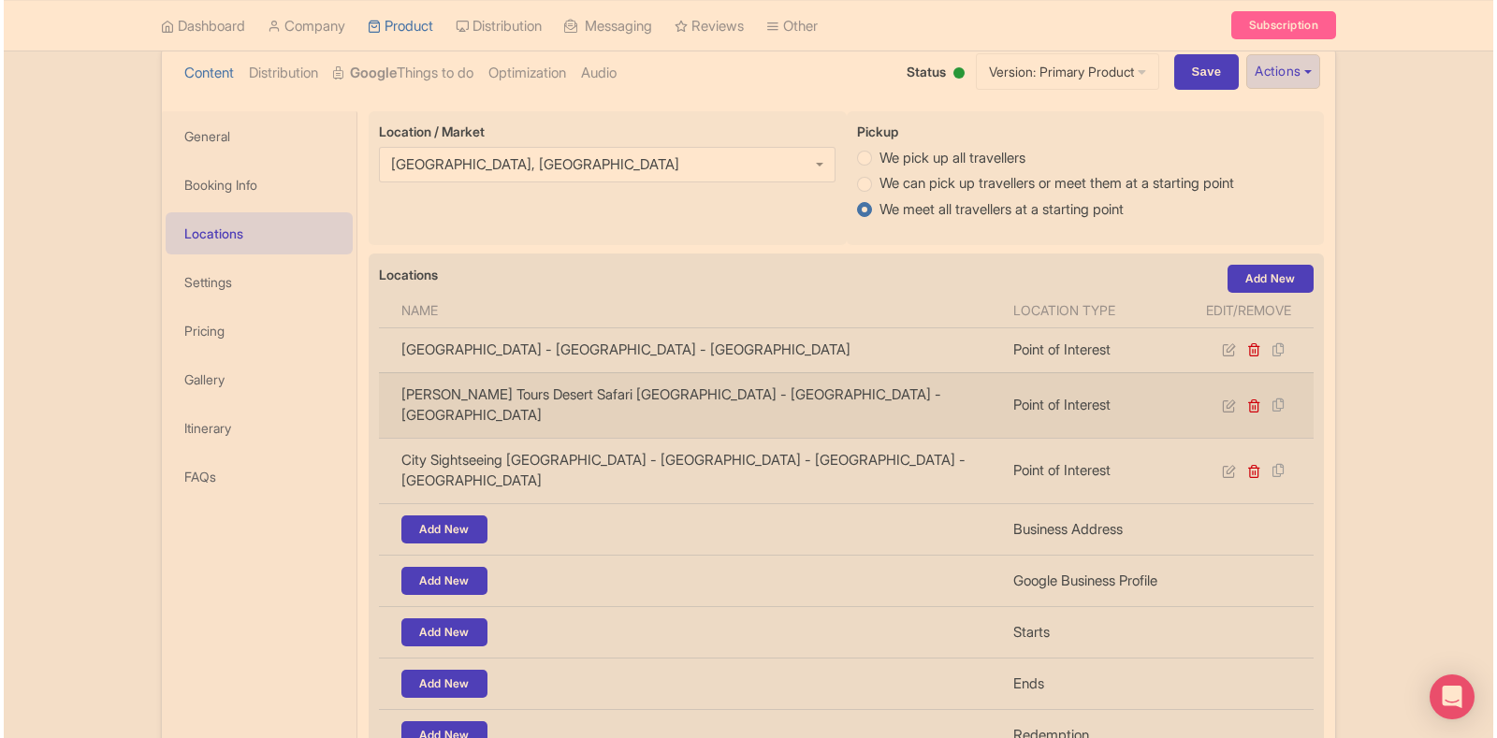
scroll to position [281, 0]
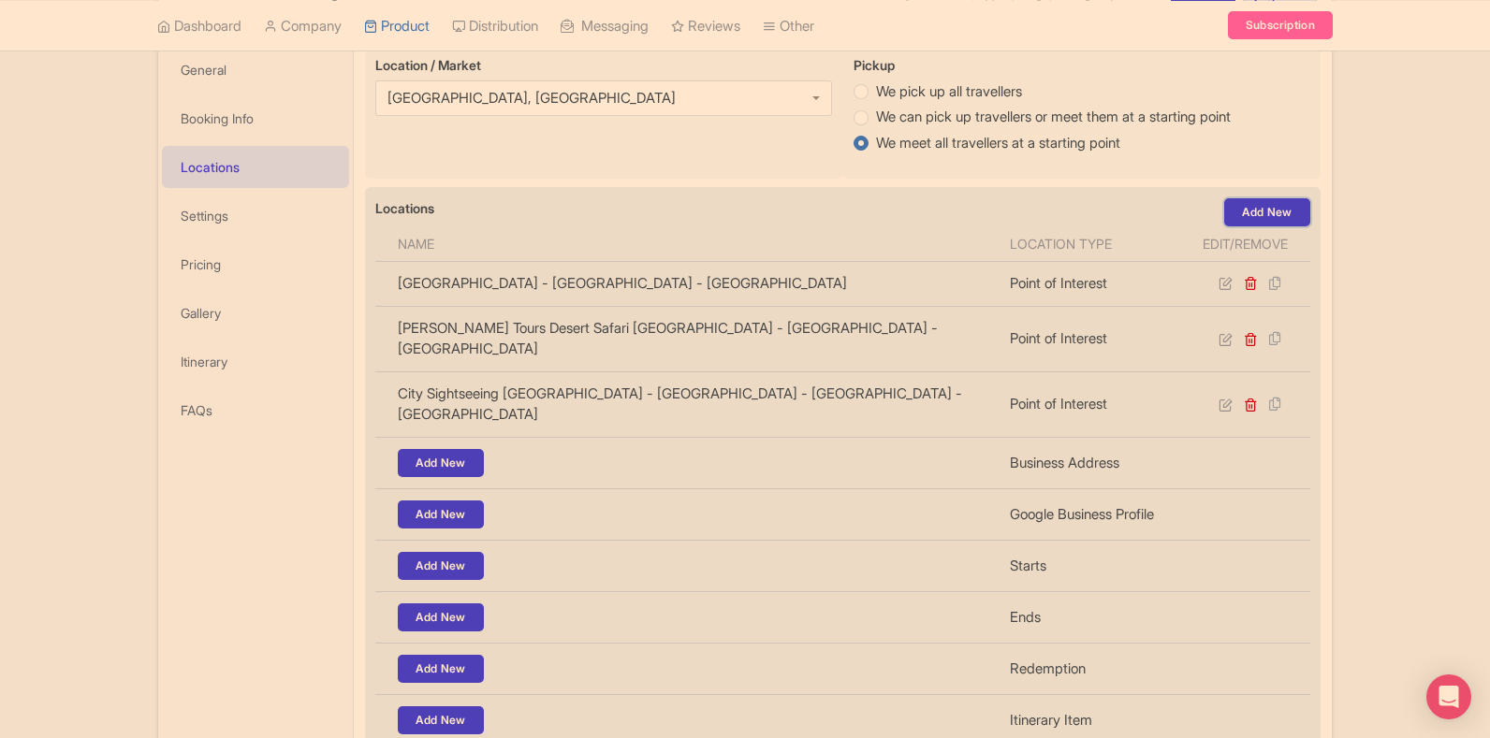
click at [1268, 215] on link "Add New" at bounding box center [1267, 212] width 86 height 28
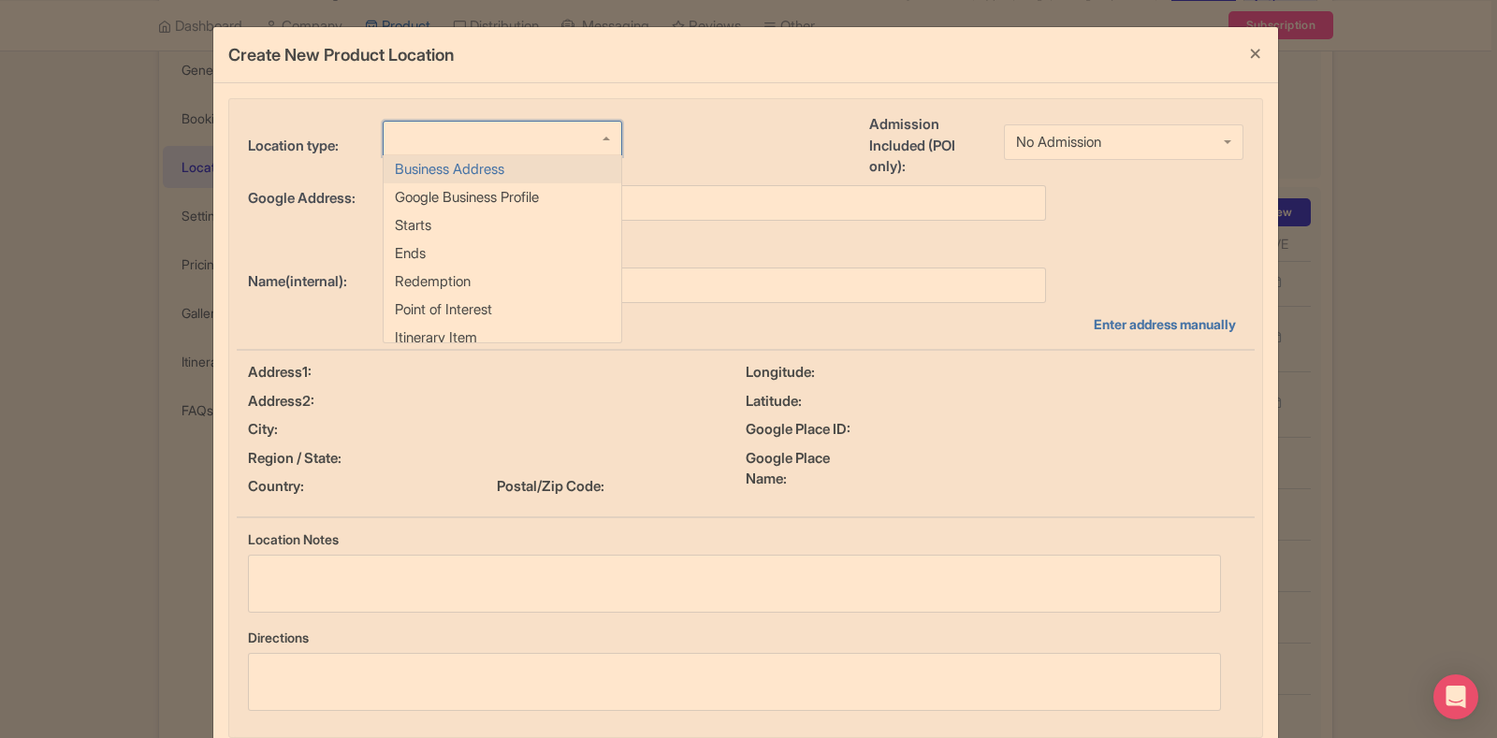
click at [425, 132] on div at bounding box center [503, 139] width 240 height 36
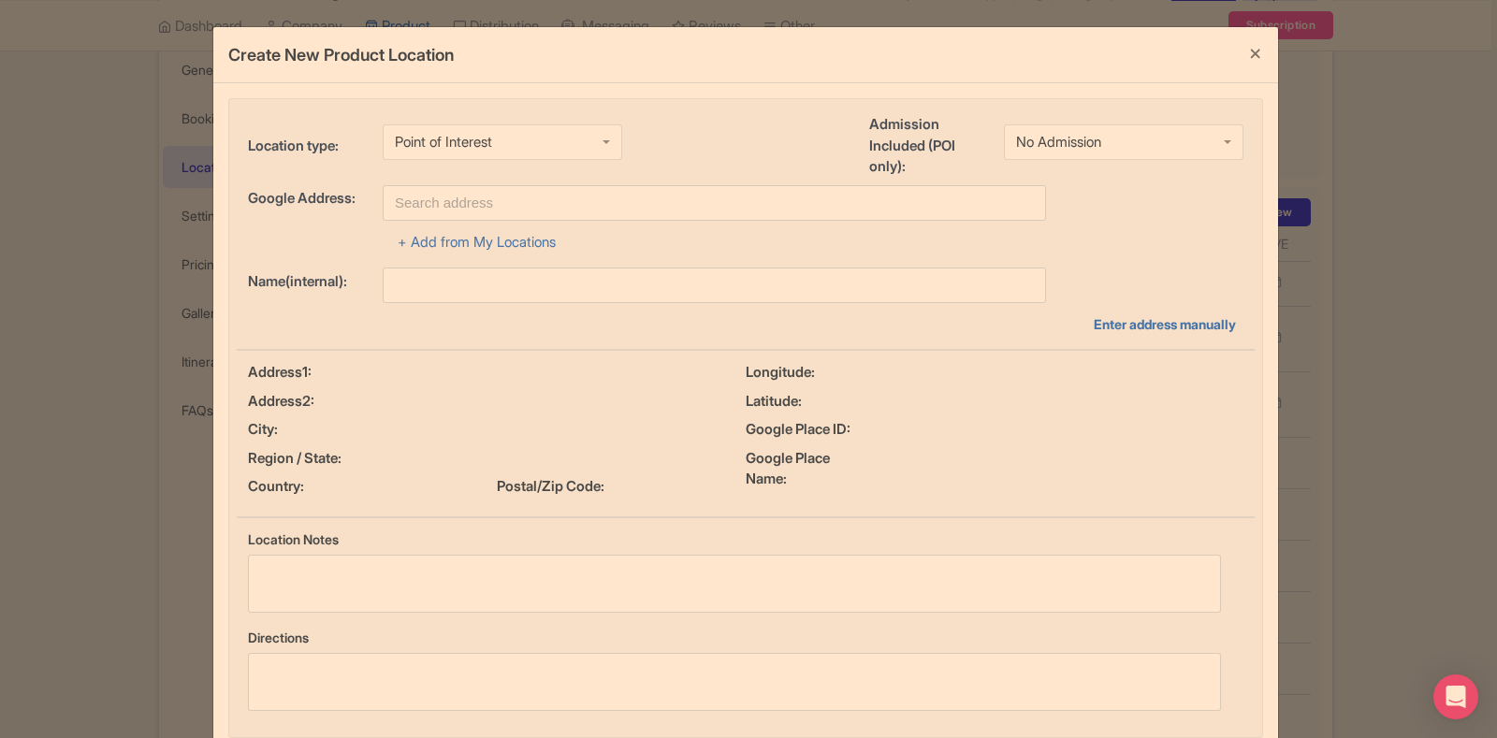
scroll to position [0, 0]
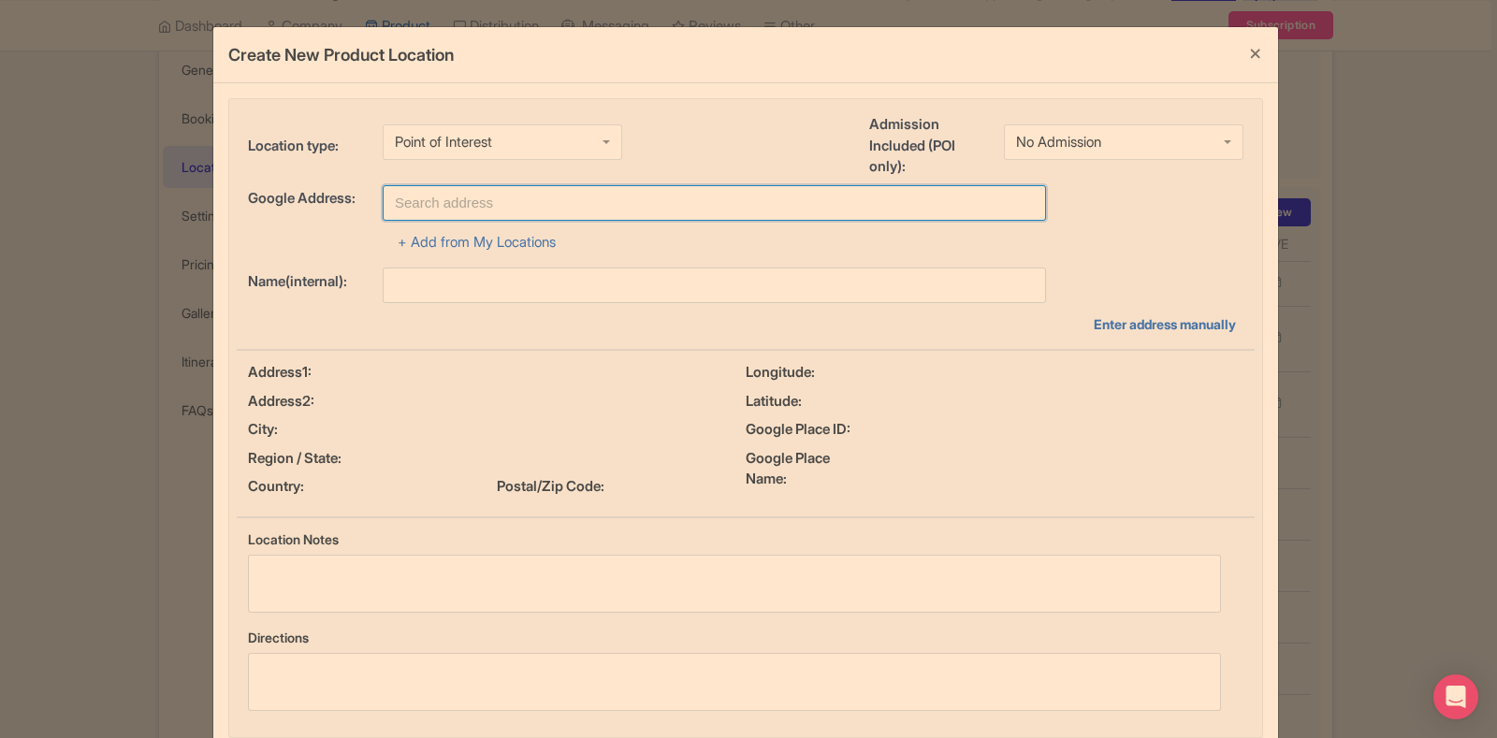
click at [457, 209] on input "text" at bounding box center [715, 203] width 664 height 36
paste input "Atlantis The Palm - Crescent Rd - The Palm Jumeirah - Dubai - United Arab Emira…"
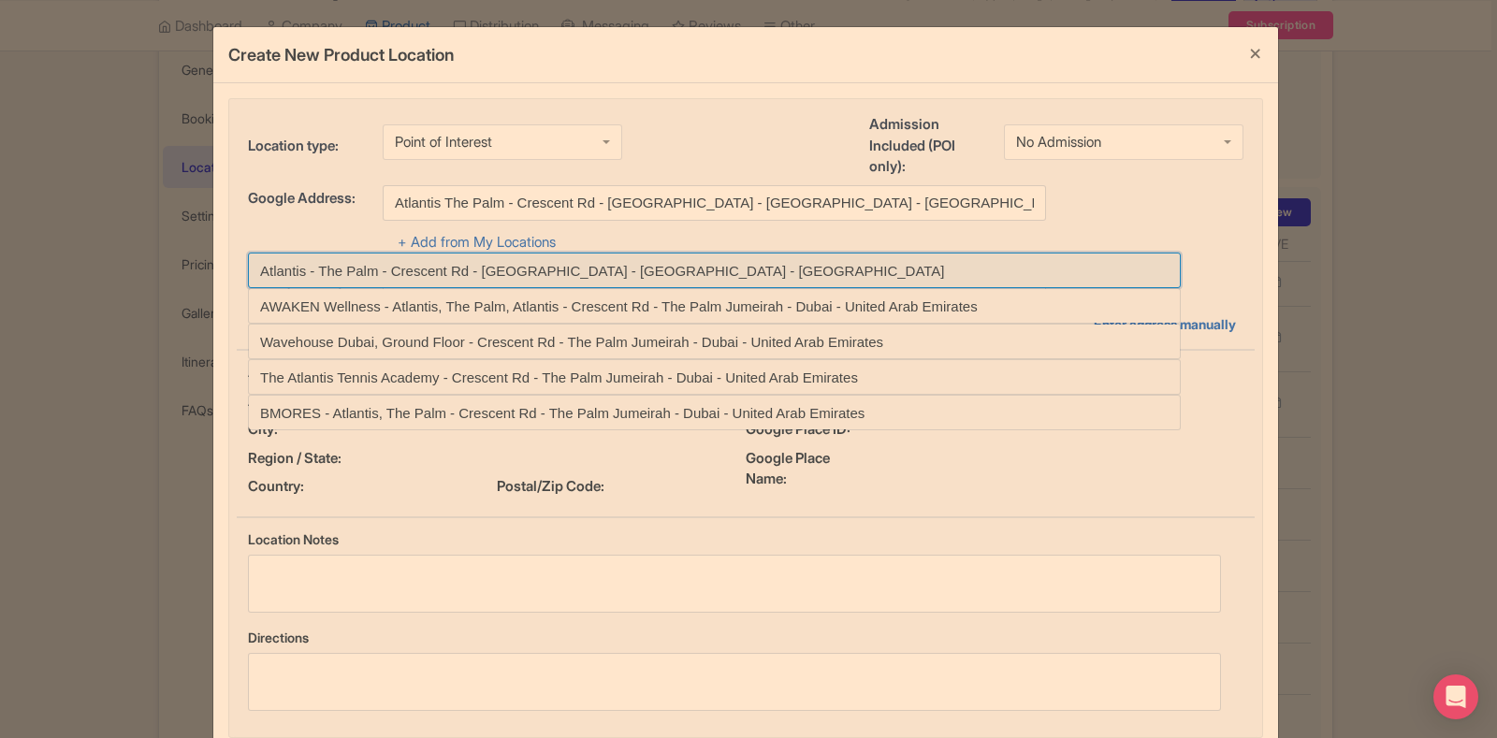
click at [476, 273] on input at bounding box center [714, 271] width 933 height 36
type input "Atlantis - The Palm - Crescent Rd - The Palm Jumeirah - Dubai - United Arab Emi…"
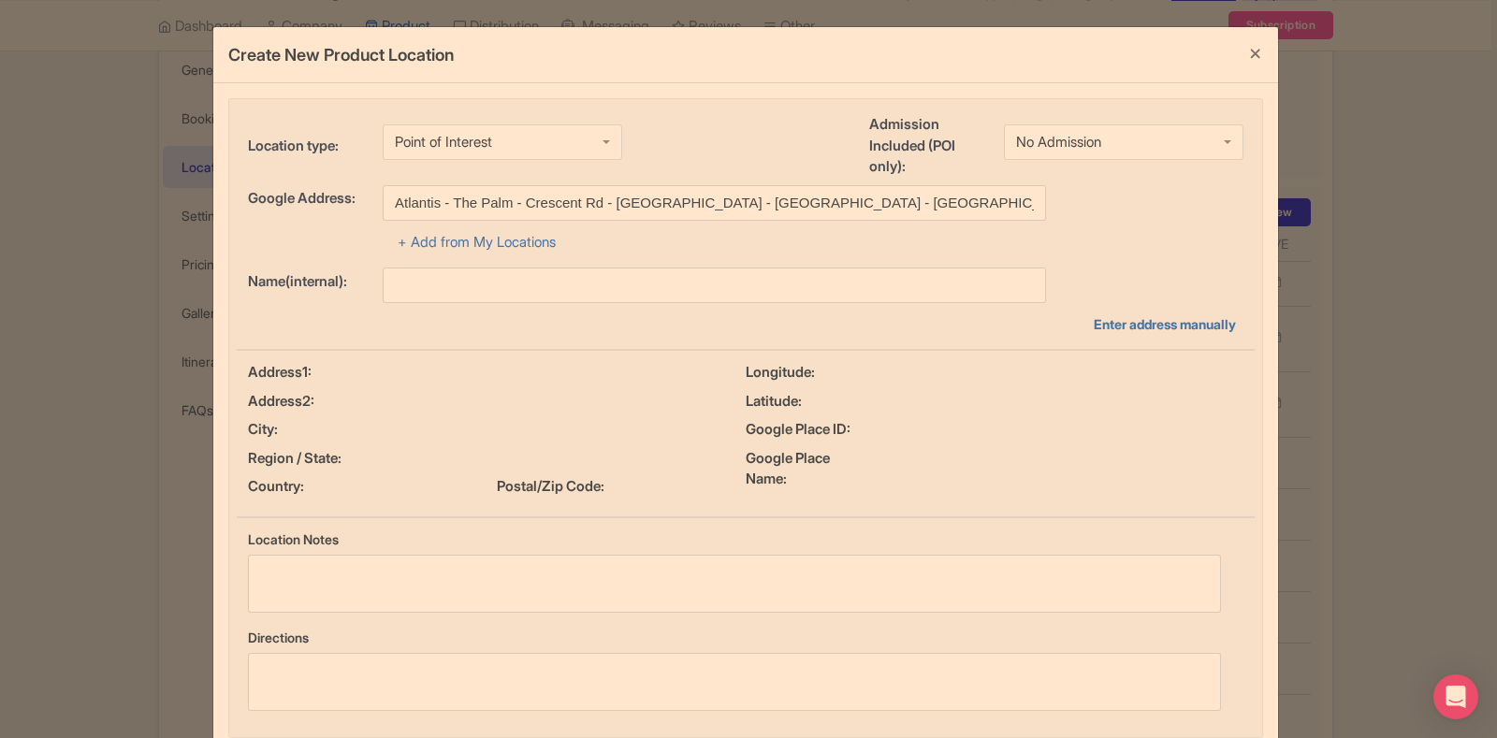
type input "Atlantis - The Palm - Crescent Rd - The Palm Jumeirah - Dubai - United Arab Emi…"
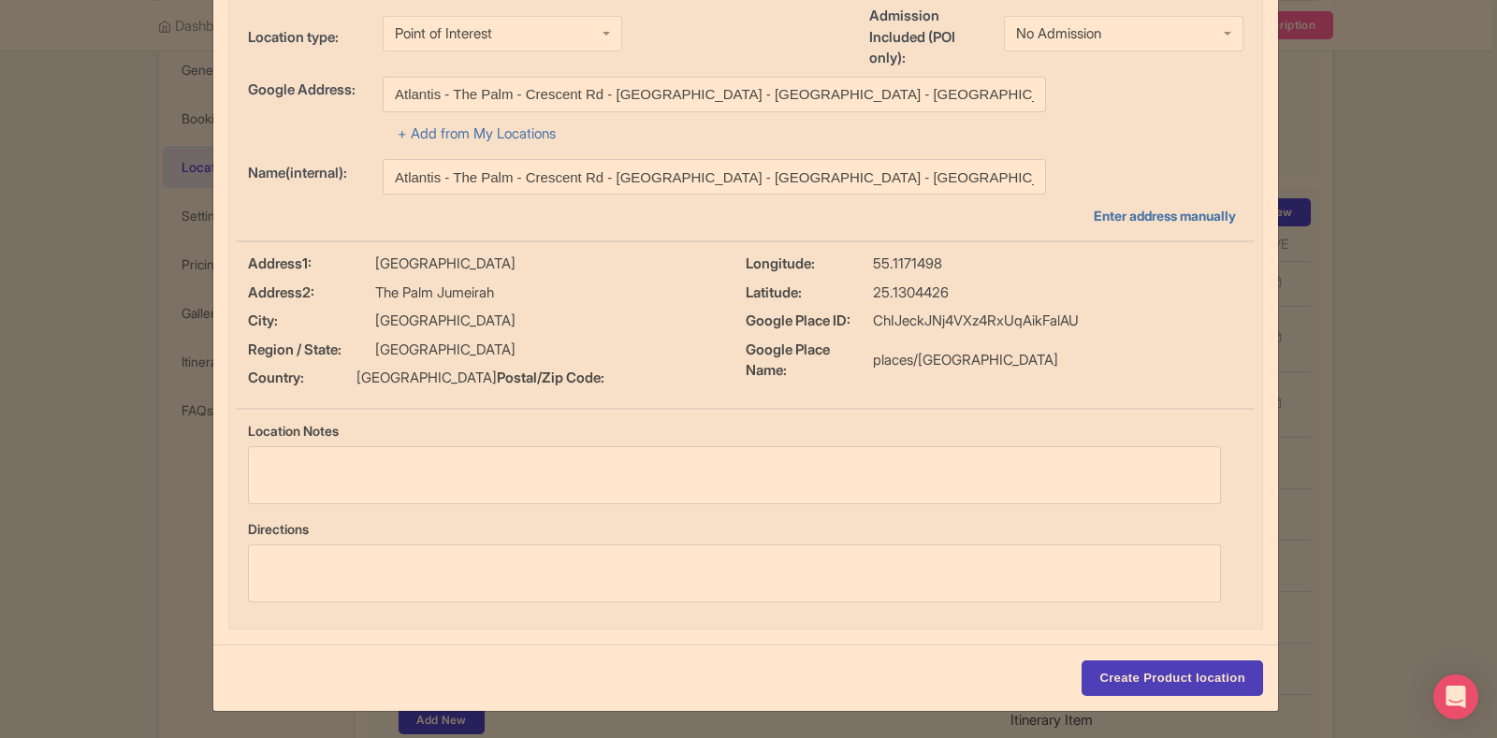
scroll to position [129, 0]
click at [1133, 673] on input "Create Product location" at bounding box center [1173, 679] width 182 height 36
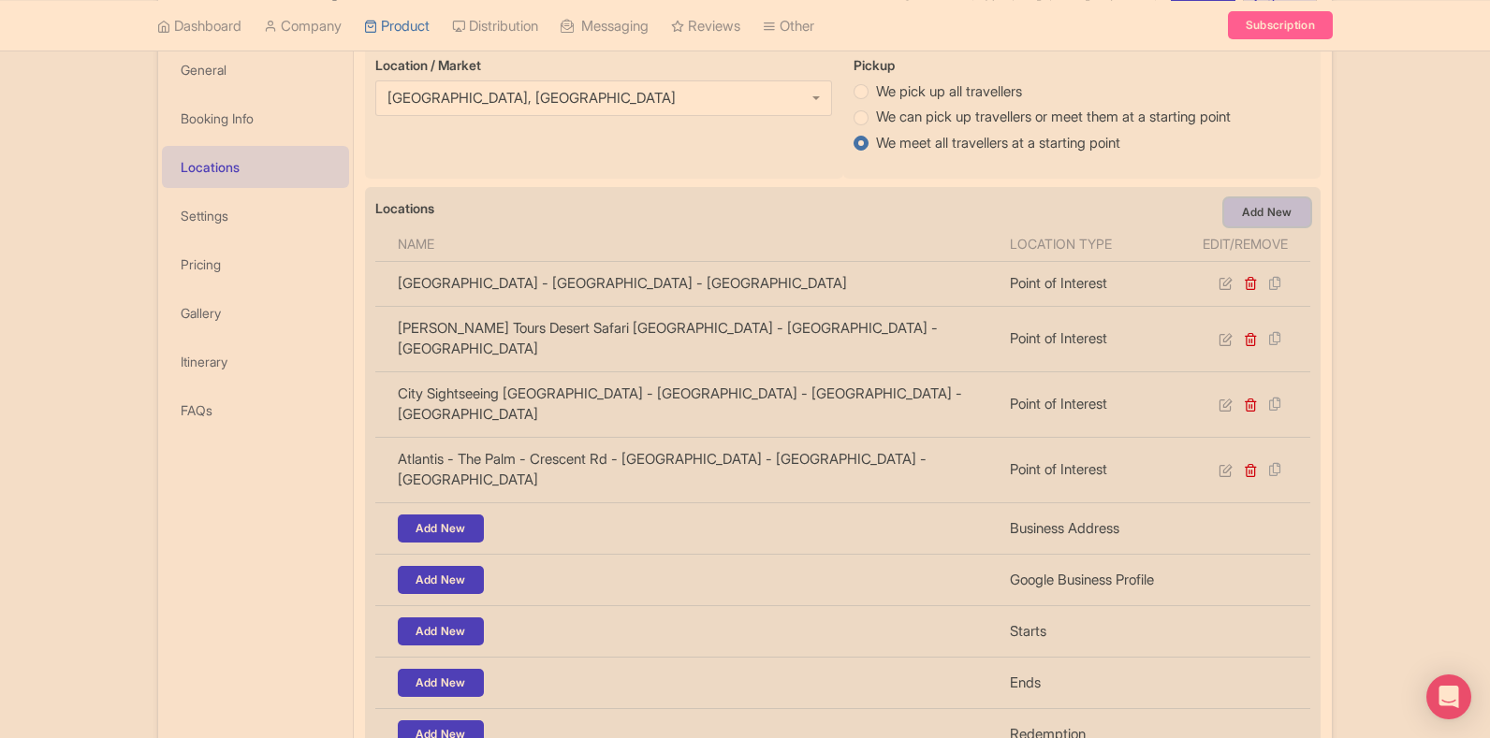
click at [1248, 213] on link "Add New" at bounding box center [1267, 212] width 86 height 28
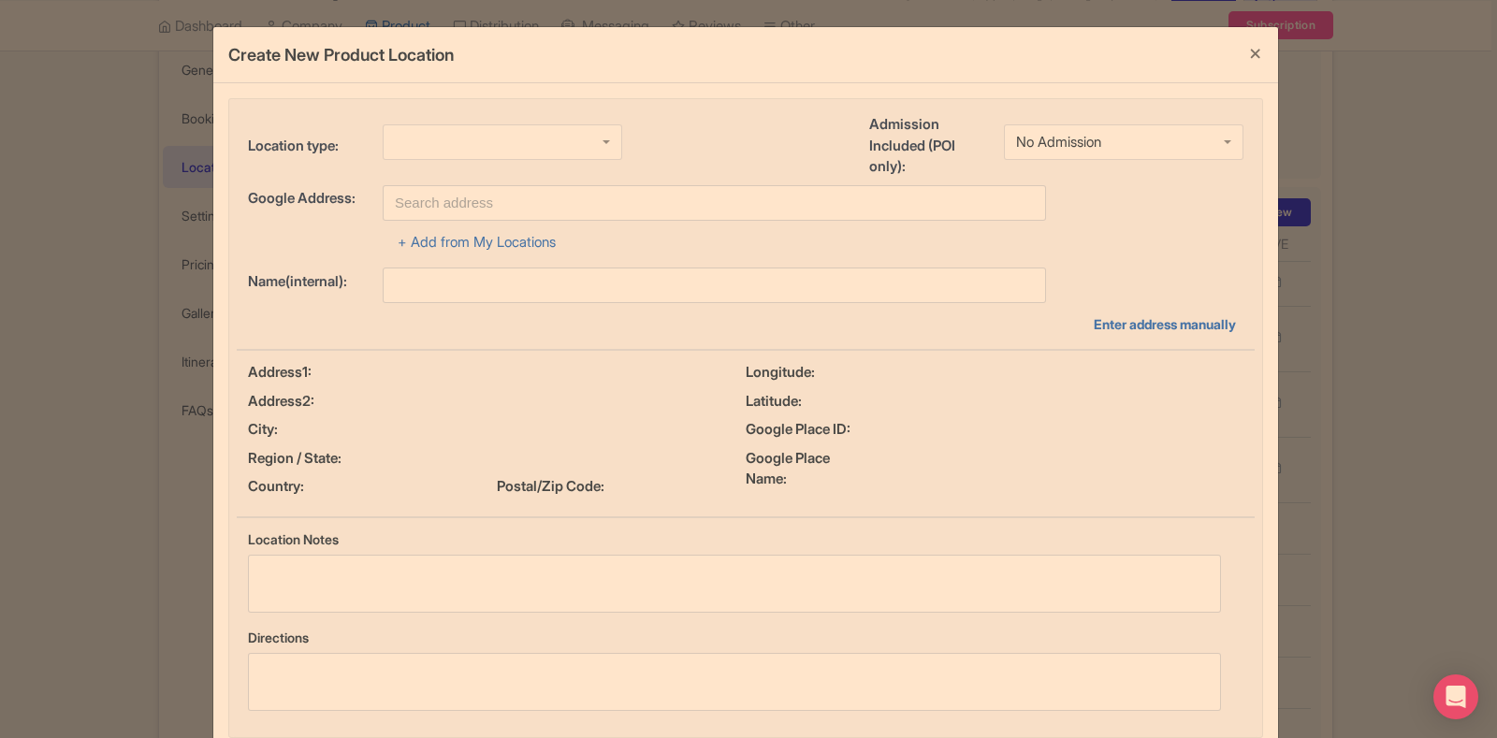
click at [447, 139] on div at bounding box center [503, 142] width 240 height 36
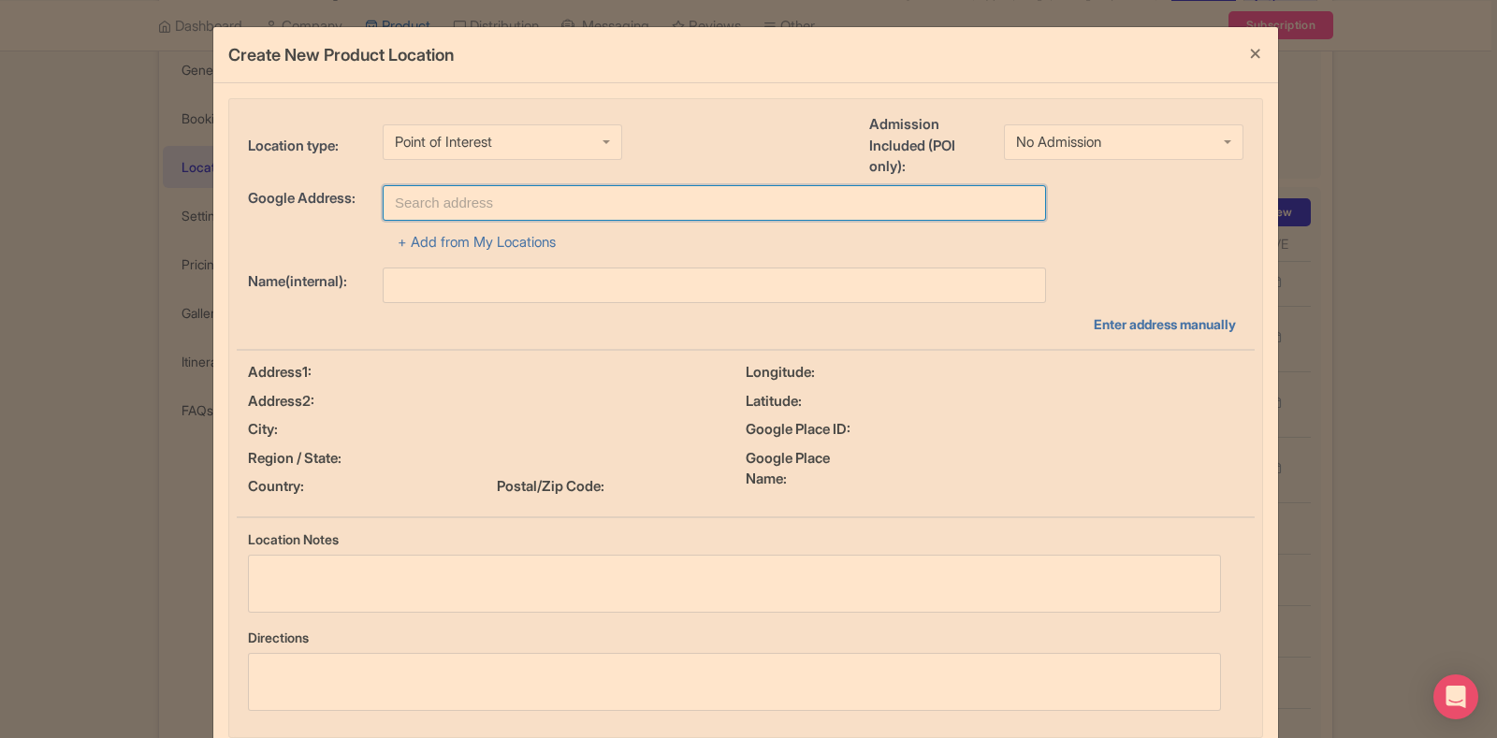
click at [469, 196] on input "text" at bounding box center [715, 203] width 664 height 36
paste input "Zabeel Park Jogging Track - Za'abeel - Al Kifaf - Dubai - United Arab Emirates"
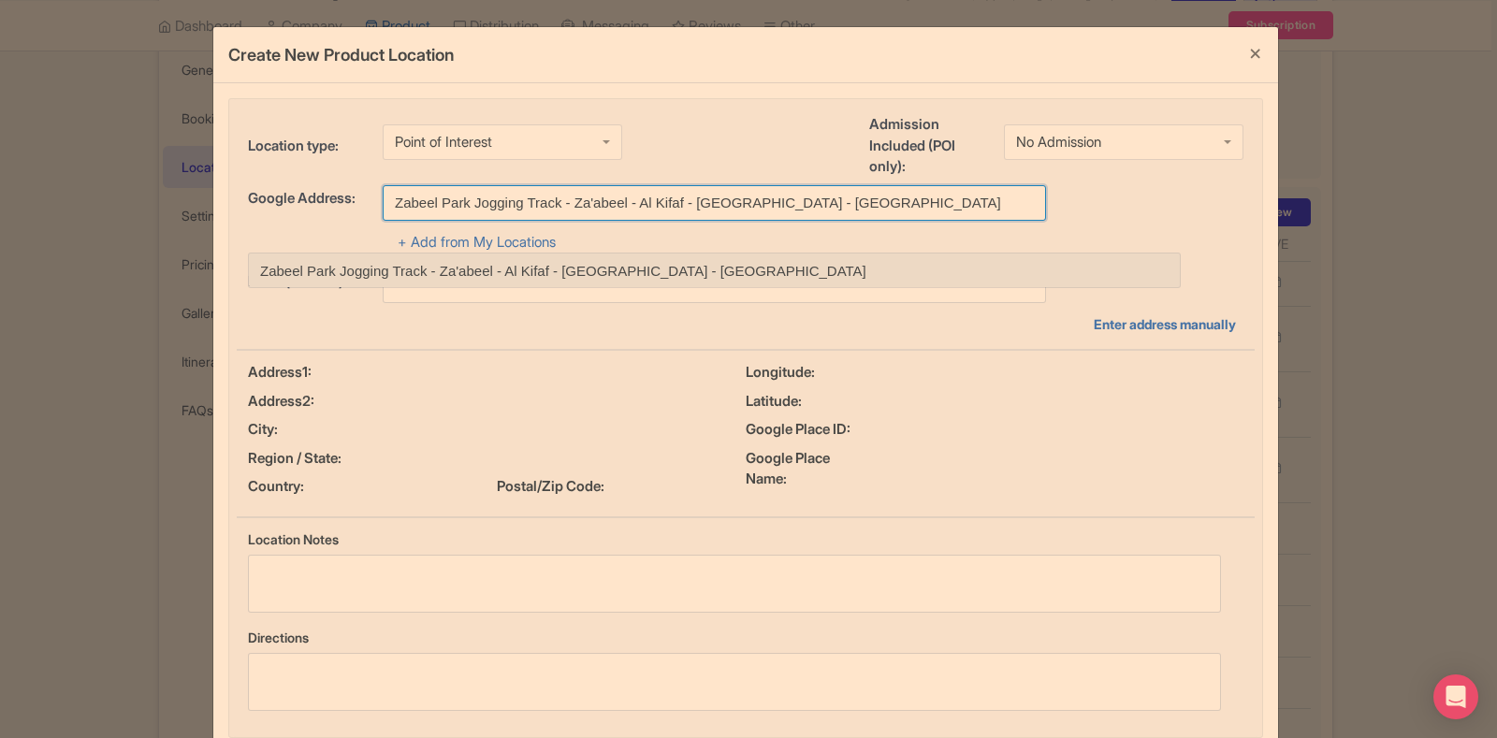
type input "Zabeel Park Jogging Track - Za'abeel - Al Kifaf - Dubai - United Arab Emirates"
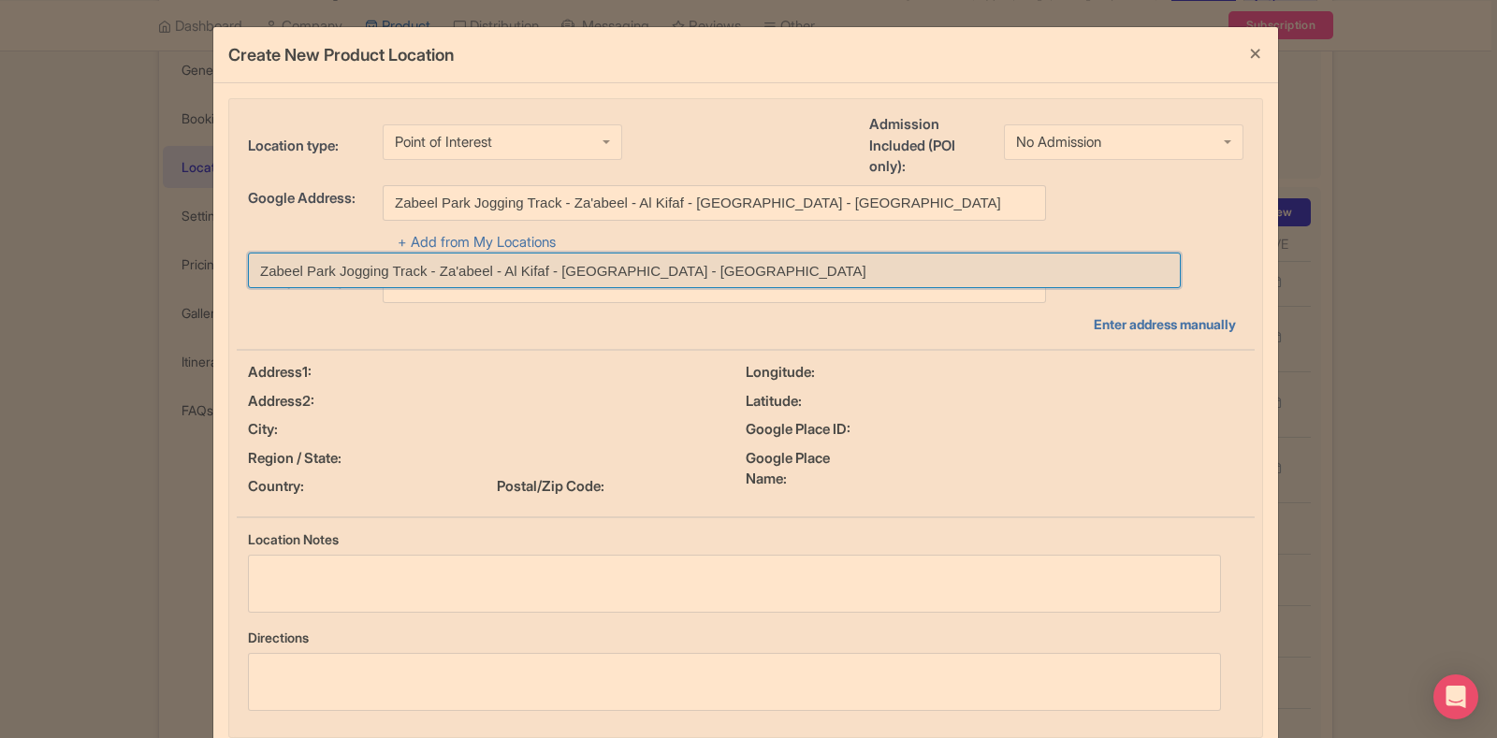
click at [474, 277] on input at bounding box center [714, 271] width 933 height 36
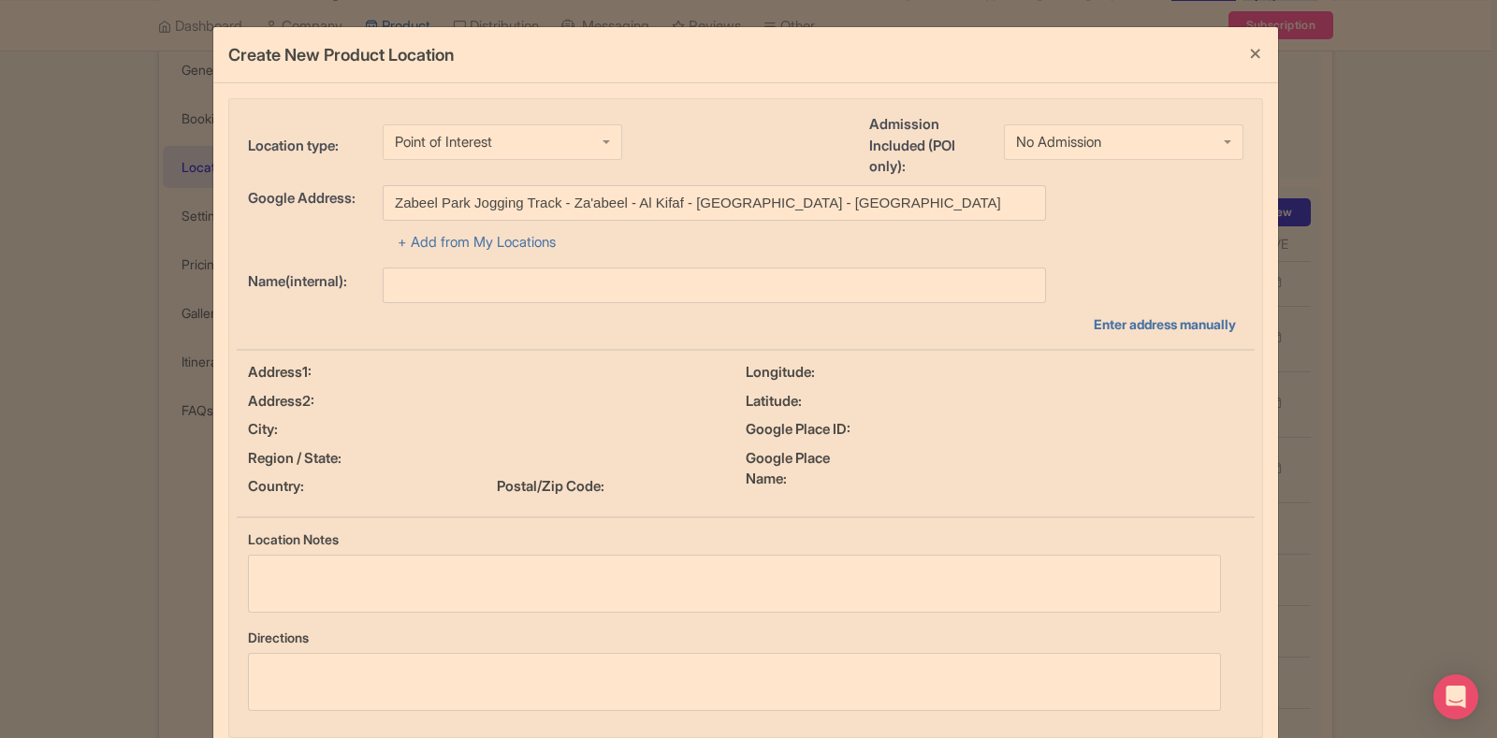
type input "Zabeel Park Jogging Track - Za'abeel - Al Kifaf - Dubai - United Arab Emirates"
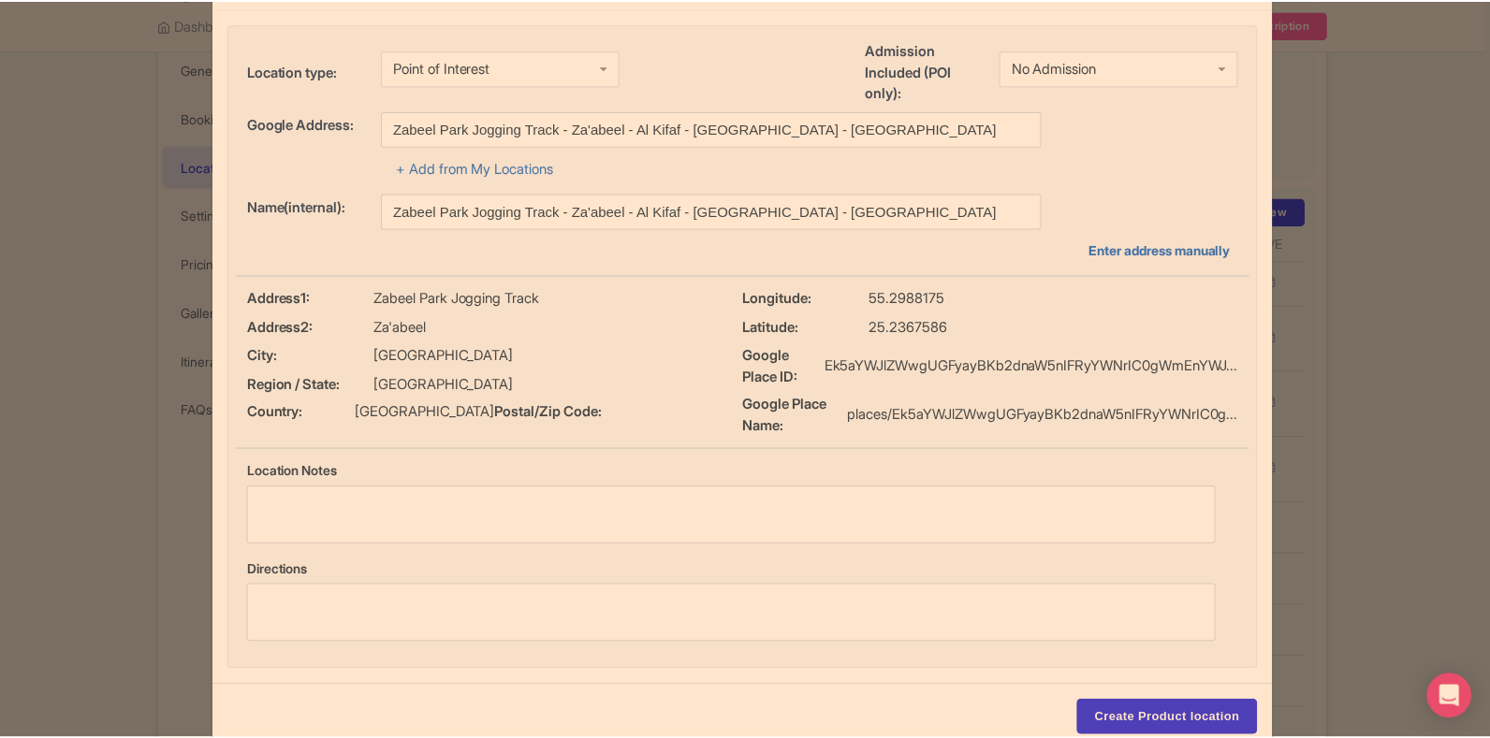
scroll to position [129, 0]
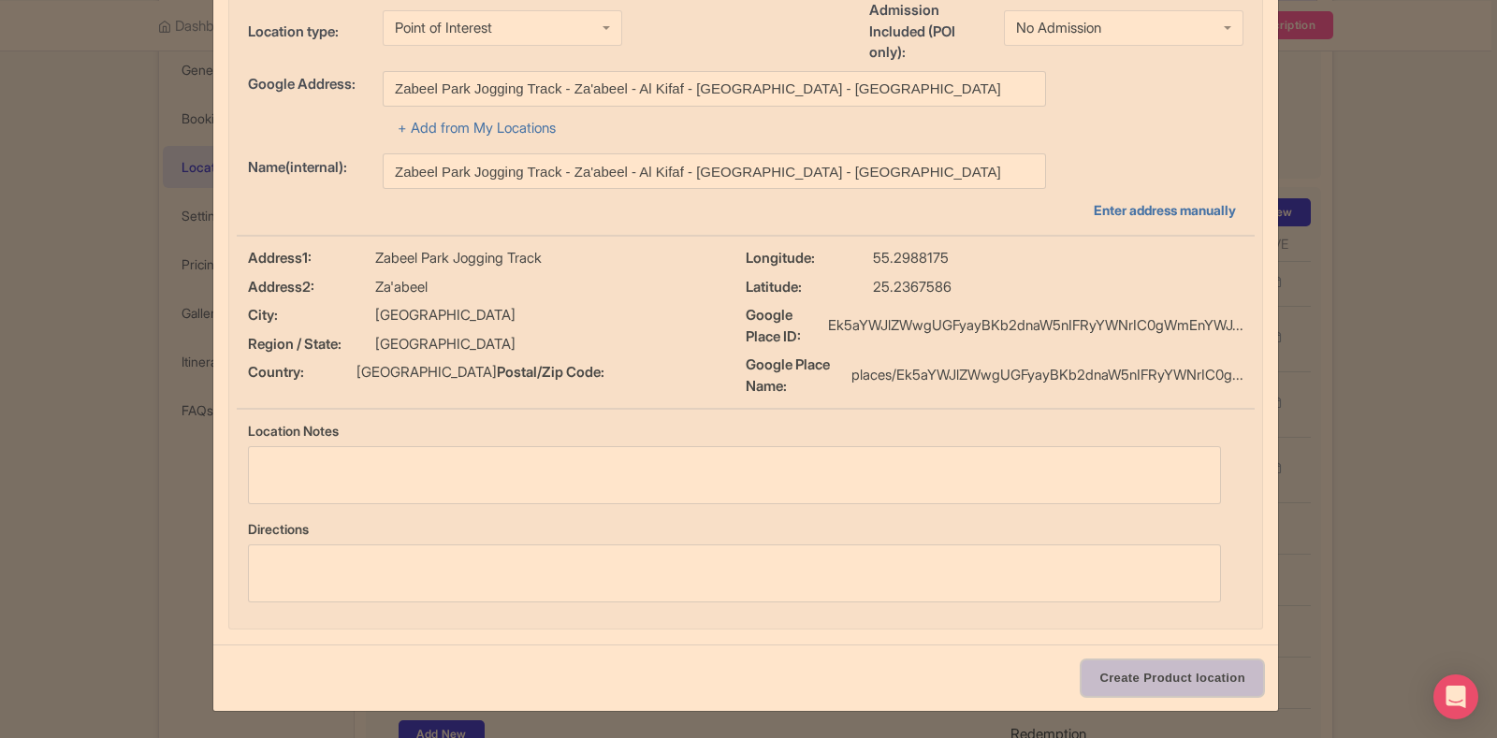
click at [1109, 674] on input "Create Product location" at bounding box center [1173, 679] width 182 height 36
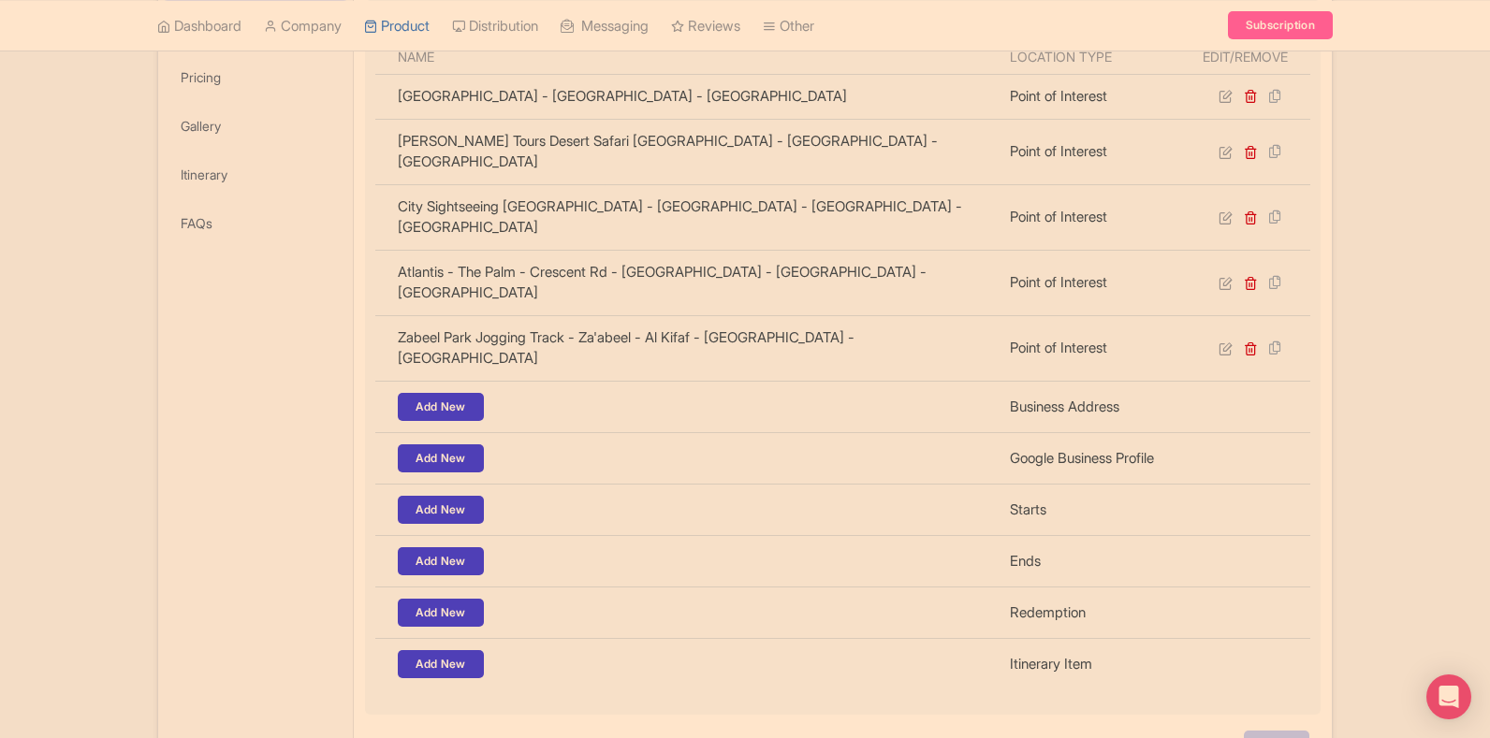
scroll to position [514, 0]
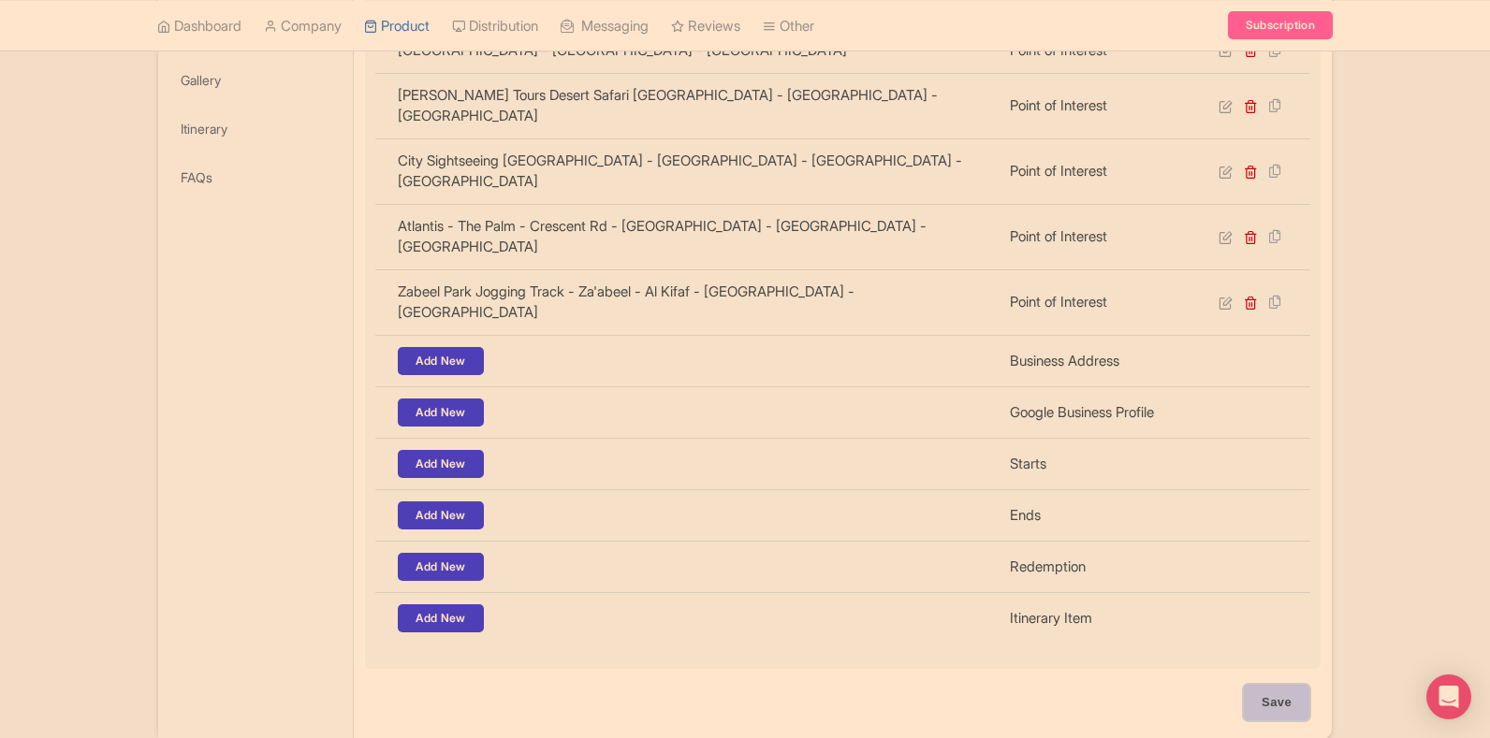
click at [1283, 685] on input "Save" at bounding box center [1277, 703] width 66 height 36
type input "Update Product"
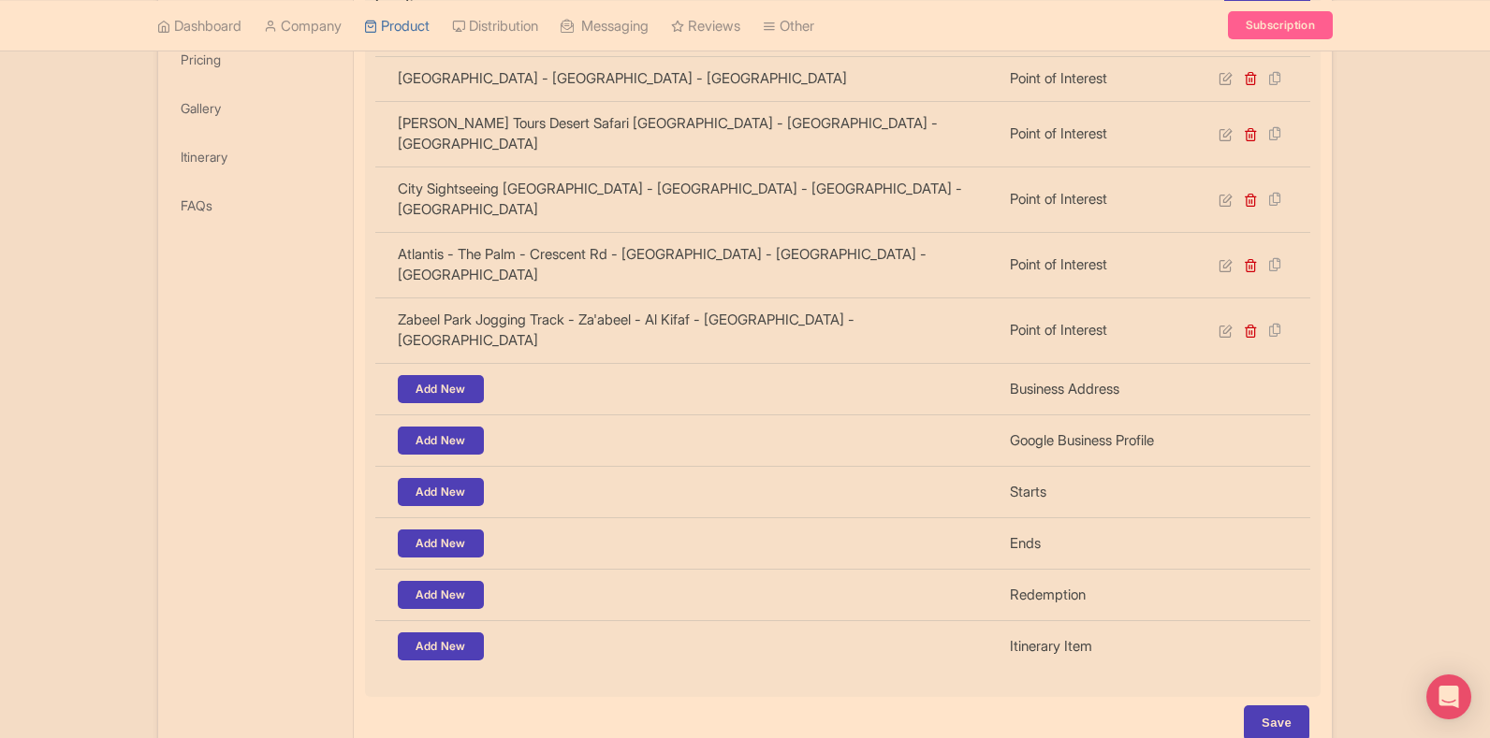
scroll to position [506, 0]
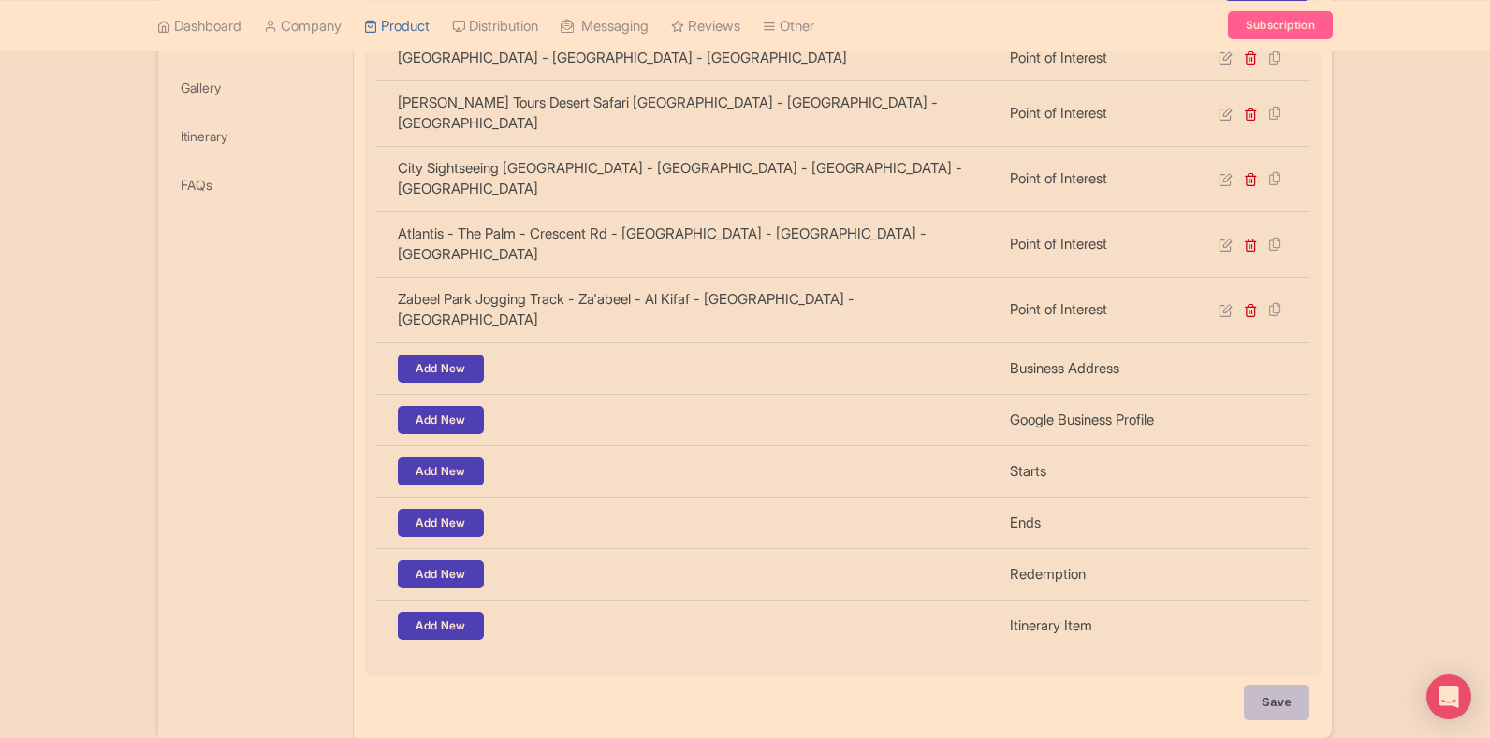
drag, startPoint x: 1268, startPoint y: 599, endPoint x: 1277, endPoint y: 620, distance: 23.1
click at [1273, 606] on div "[PERSON_NAME] reserve the rights to change / amend the itinerary All the transf…" at bounding box center [843, 273] width 978 height 931
click at [1277, 685] on input "Save" at bounding box center [1277, 703] width 66 height 36
type input "Saving..."
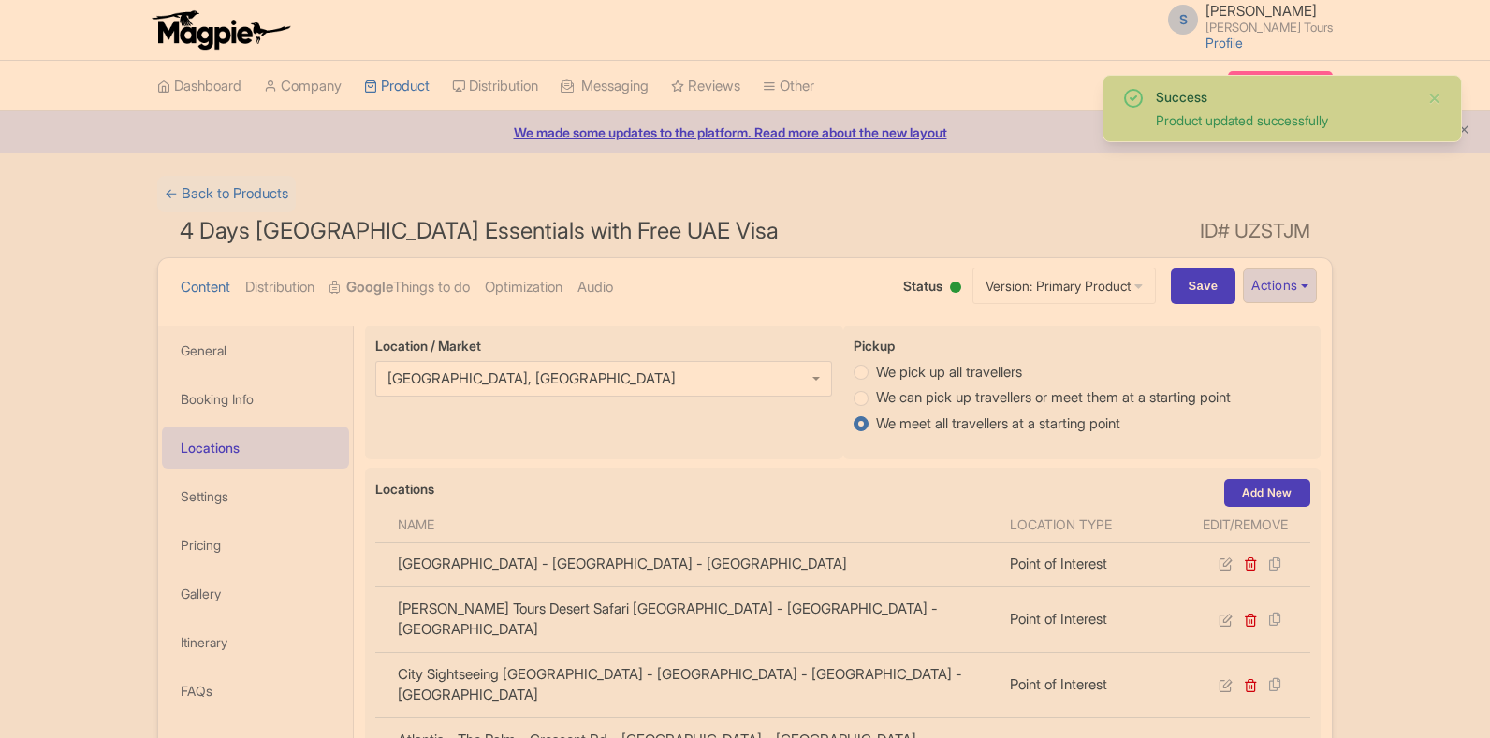
scroll to position [326, 0]
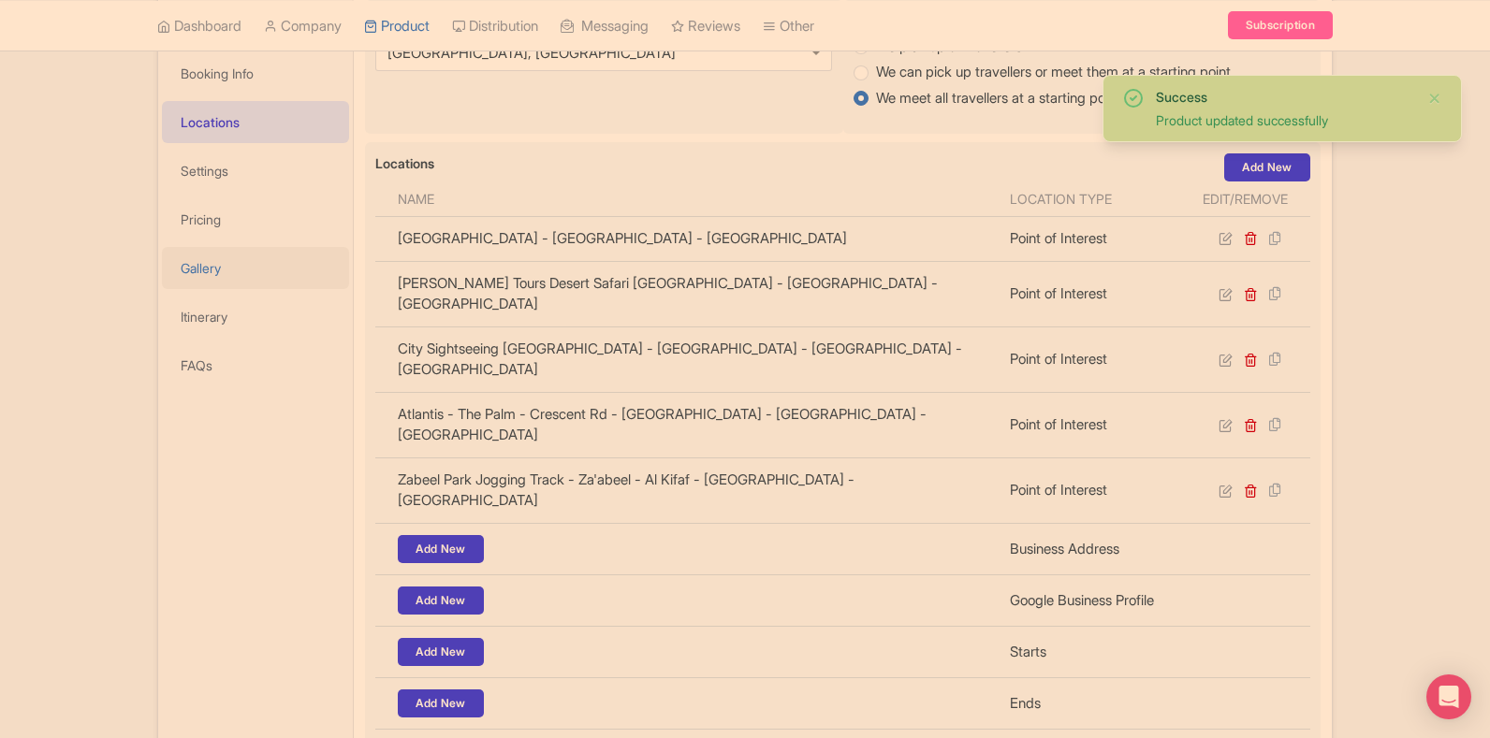
click at [203, 271] on link "Gallery" at bounding box center [255, 268] width 187 height 42
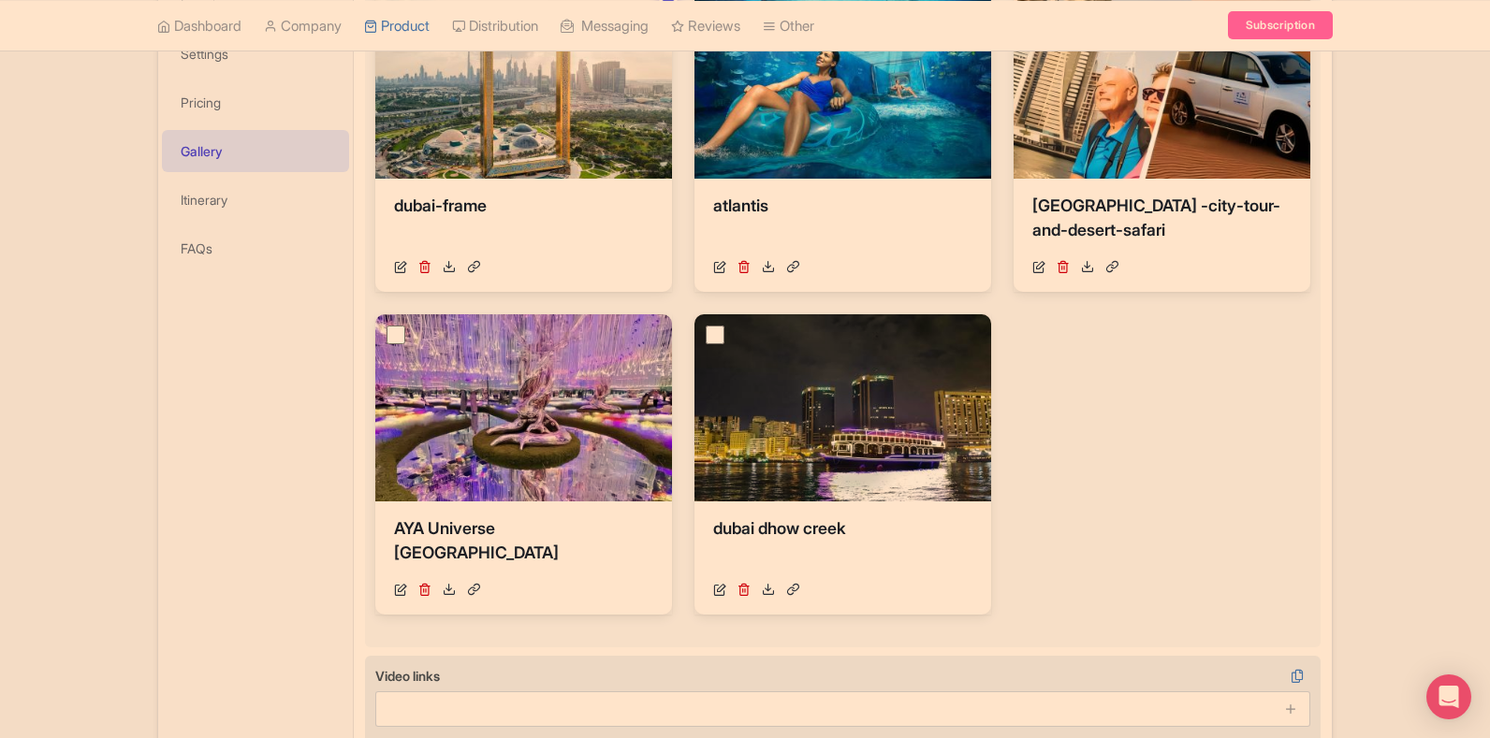
scroll to position [602, 0]
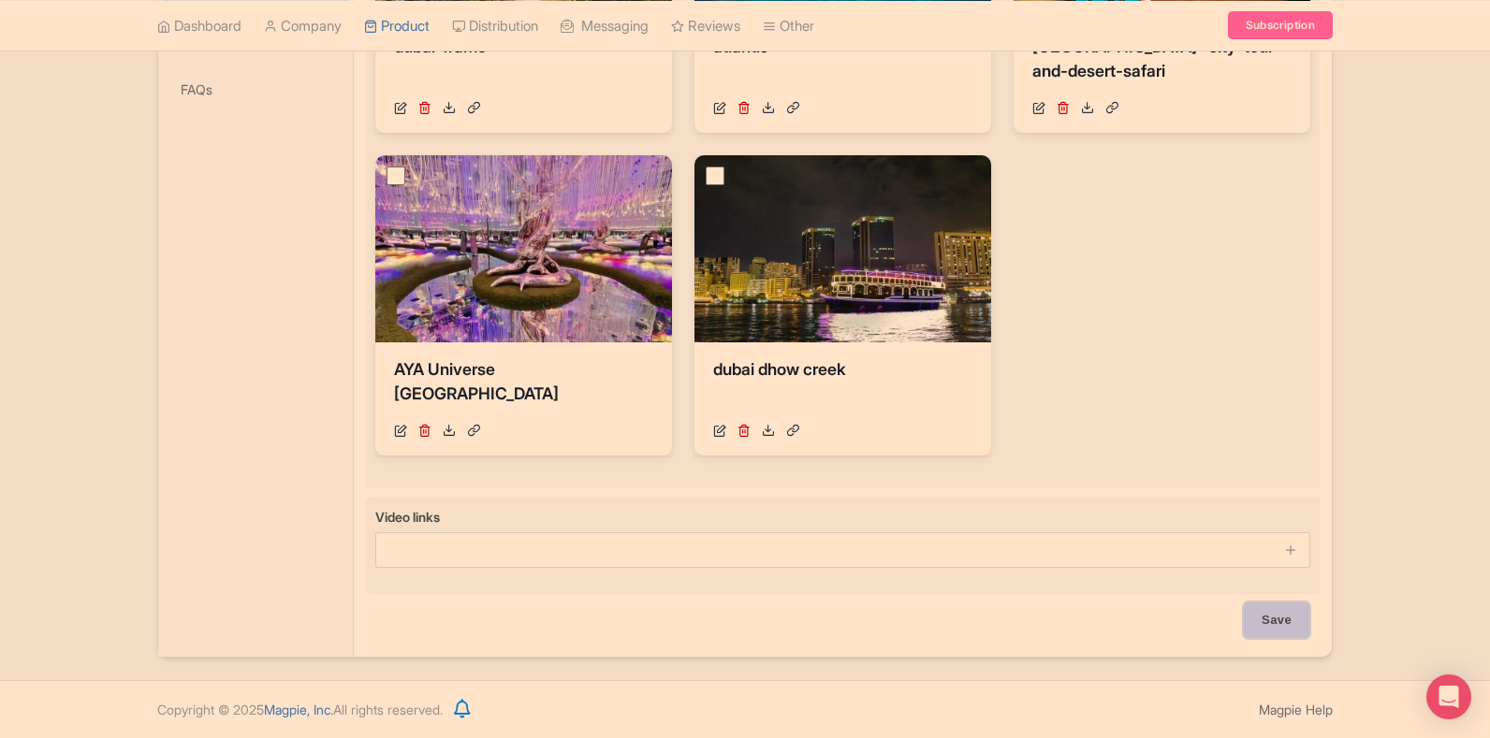
click at [1268, 622] on input "Save" at bounding box center [1277, 621] width 66 height 36
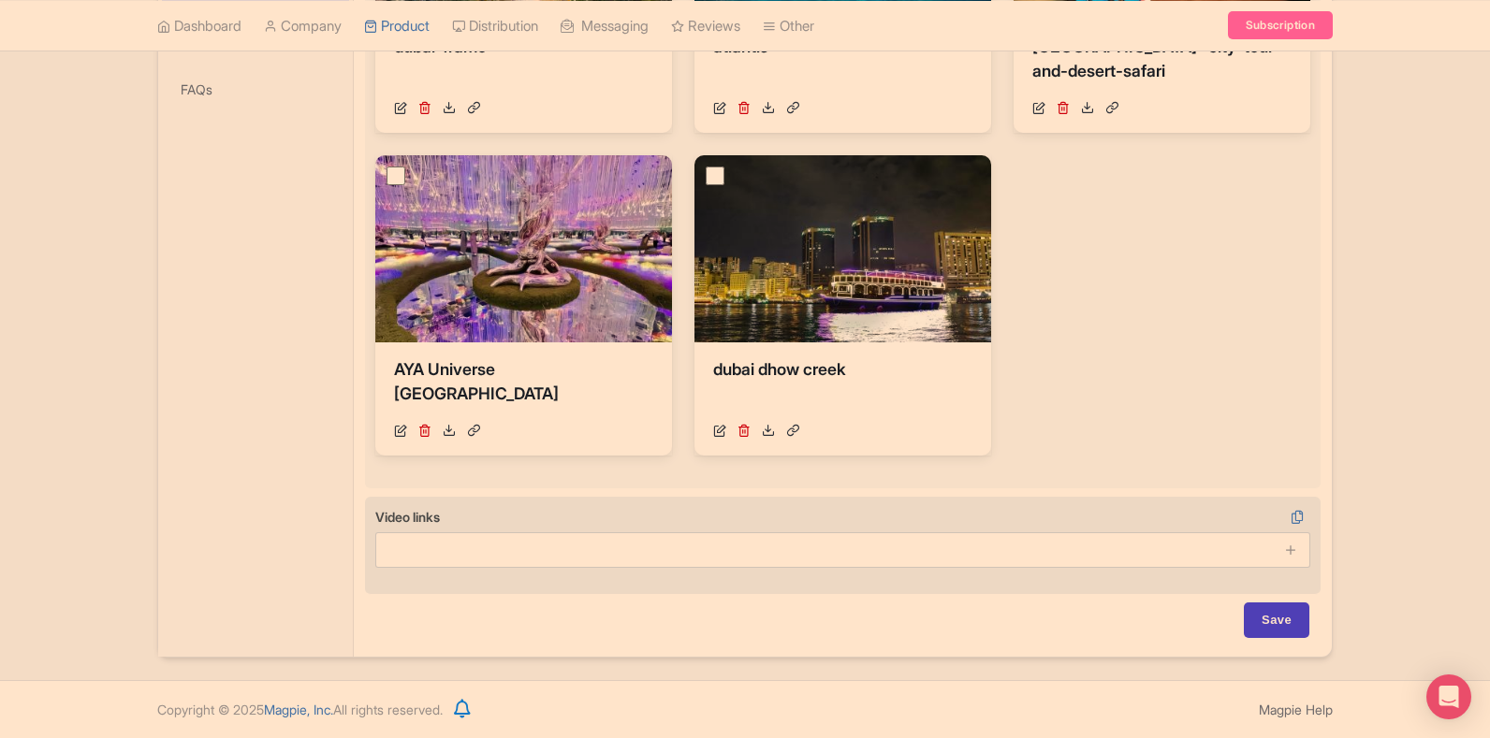
type input "Saving..."
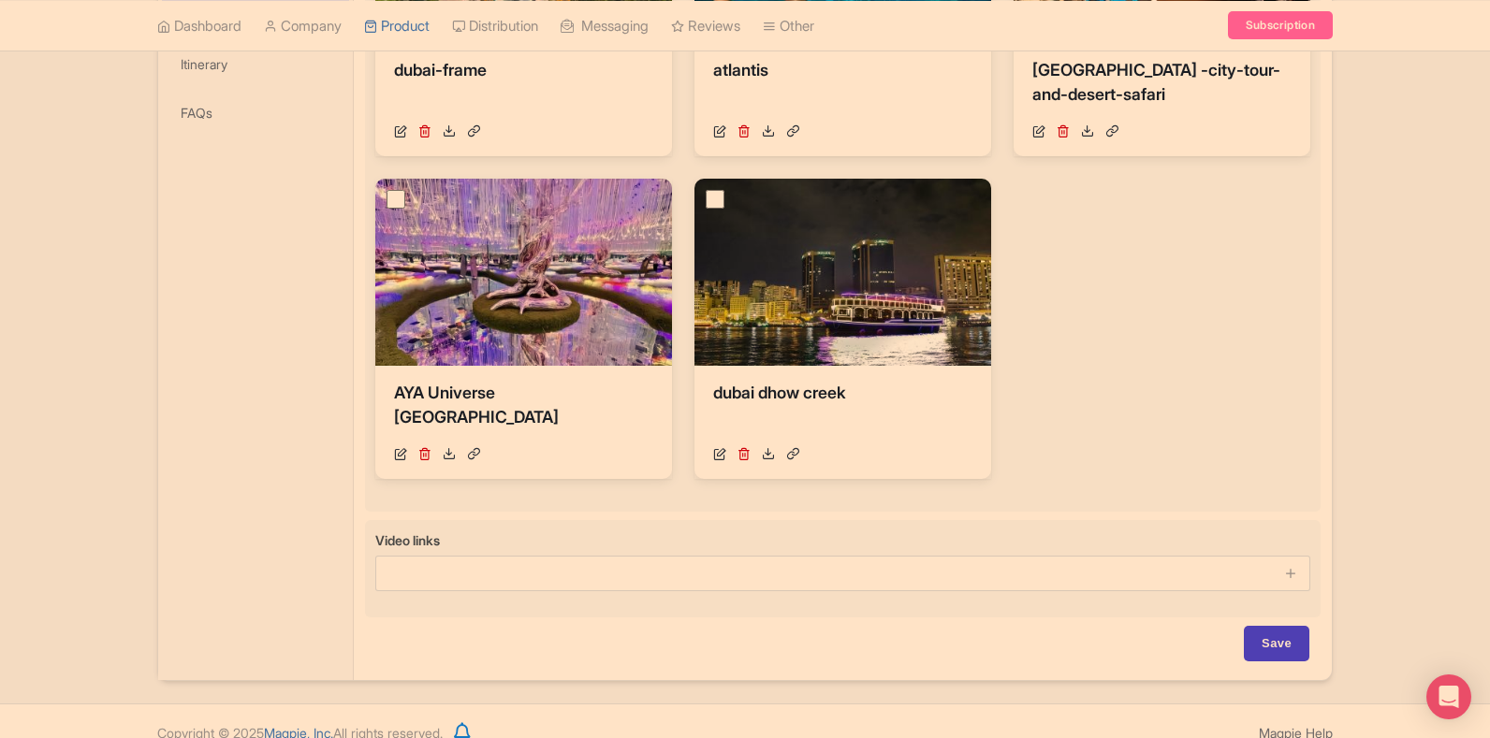
scroll to position [602, 0]
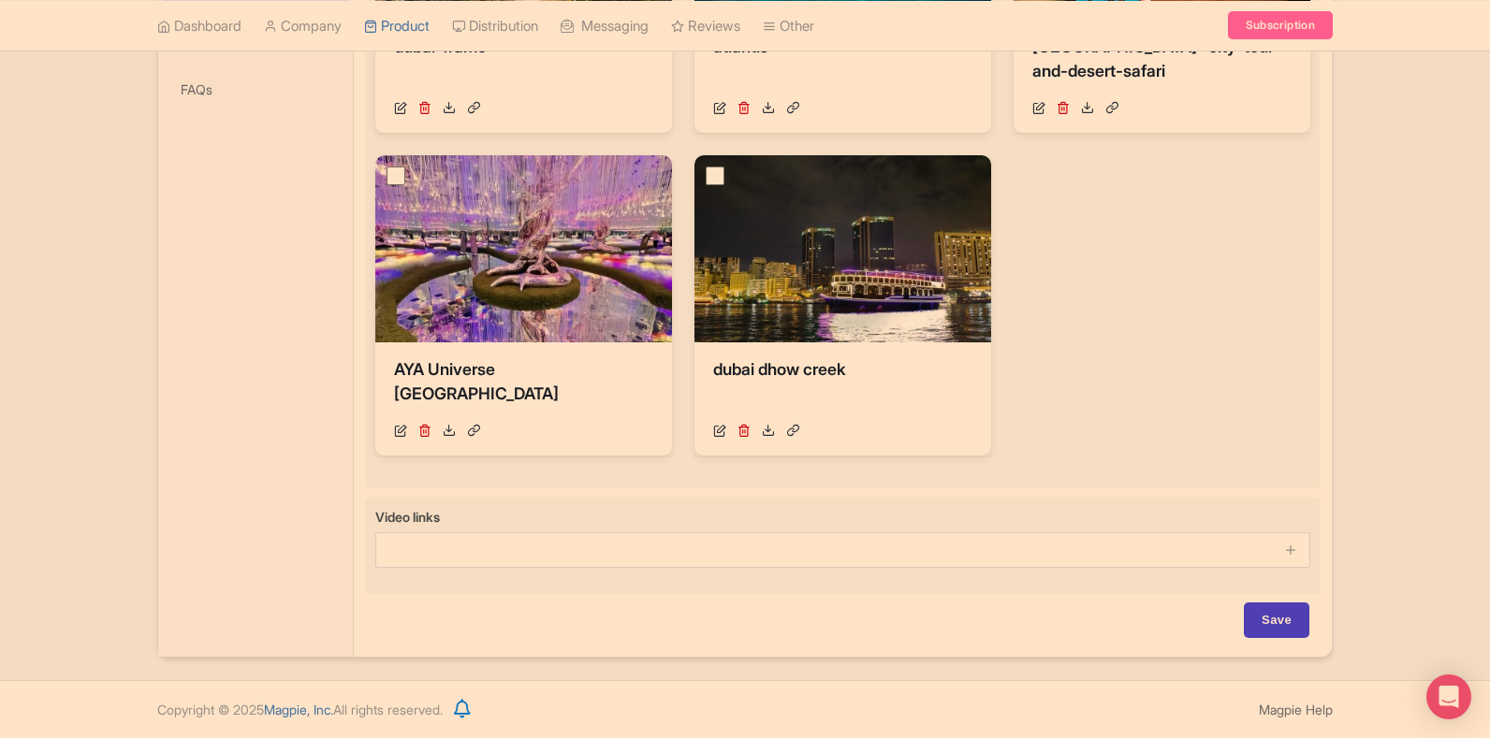
click at [1310, 629] on div "Save" at bounding box center [843, 630] width 956 height 54
click at [1273, 625] on input "Save" at bounding box center [1277, 621] width 66 height 36
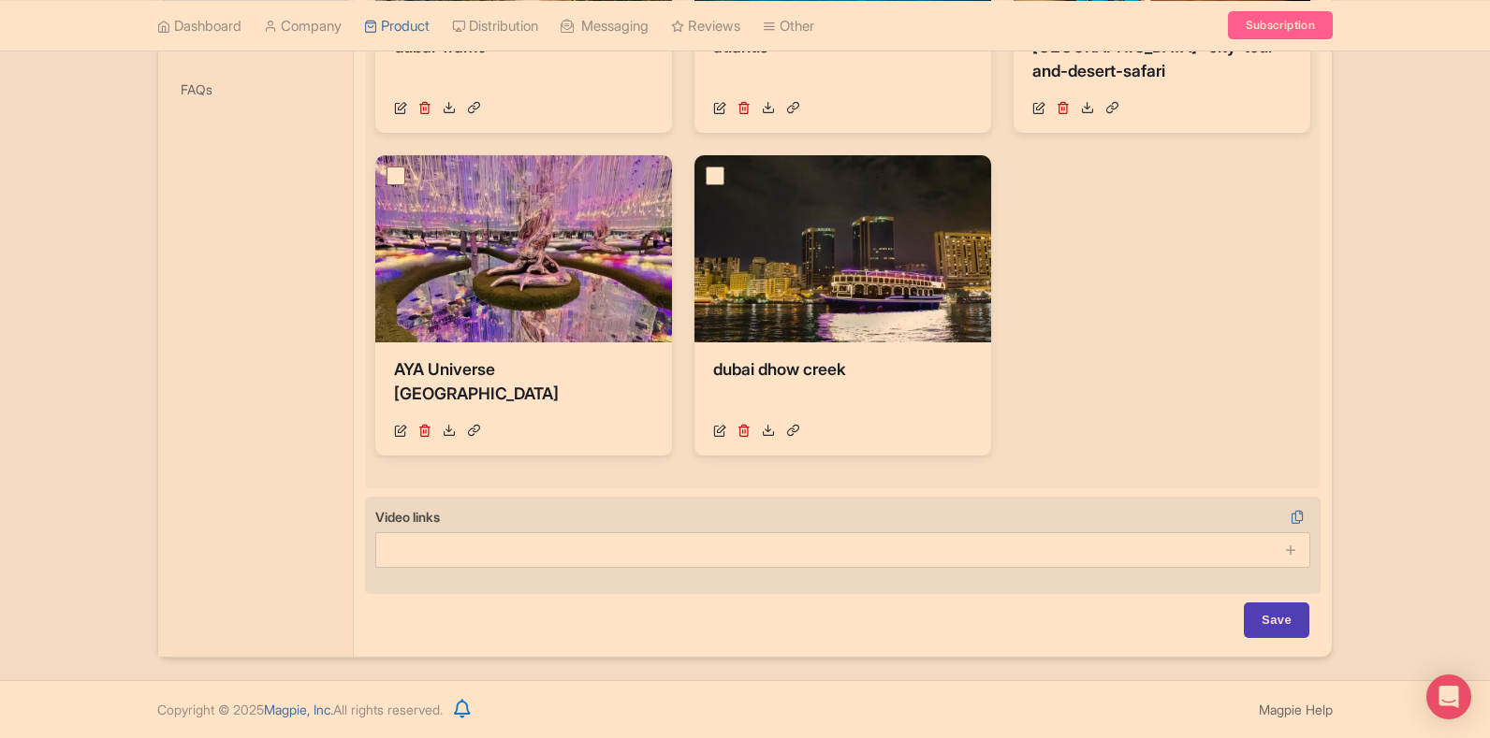
type input "Saving..."
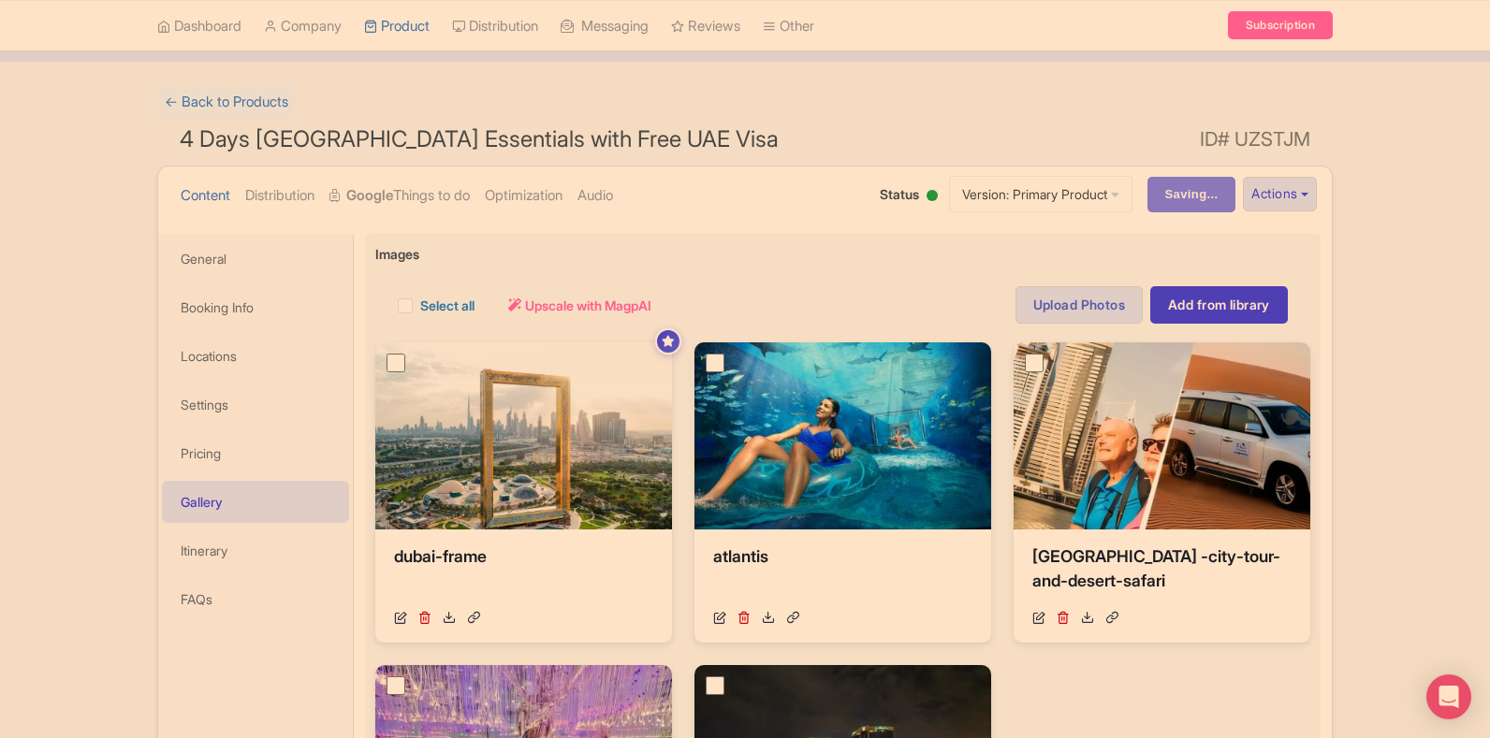
scroll to position [134, 0]
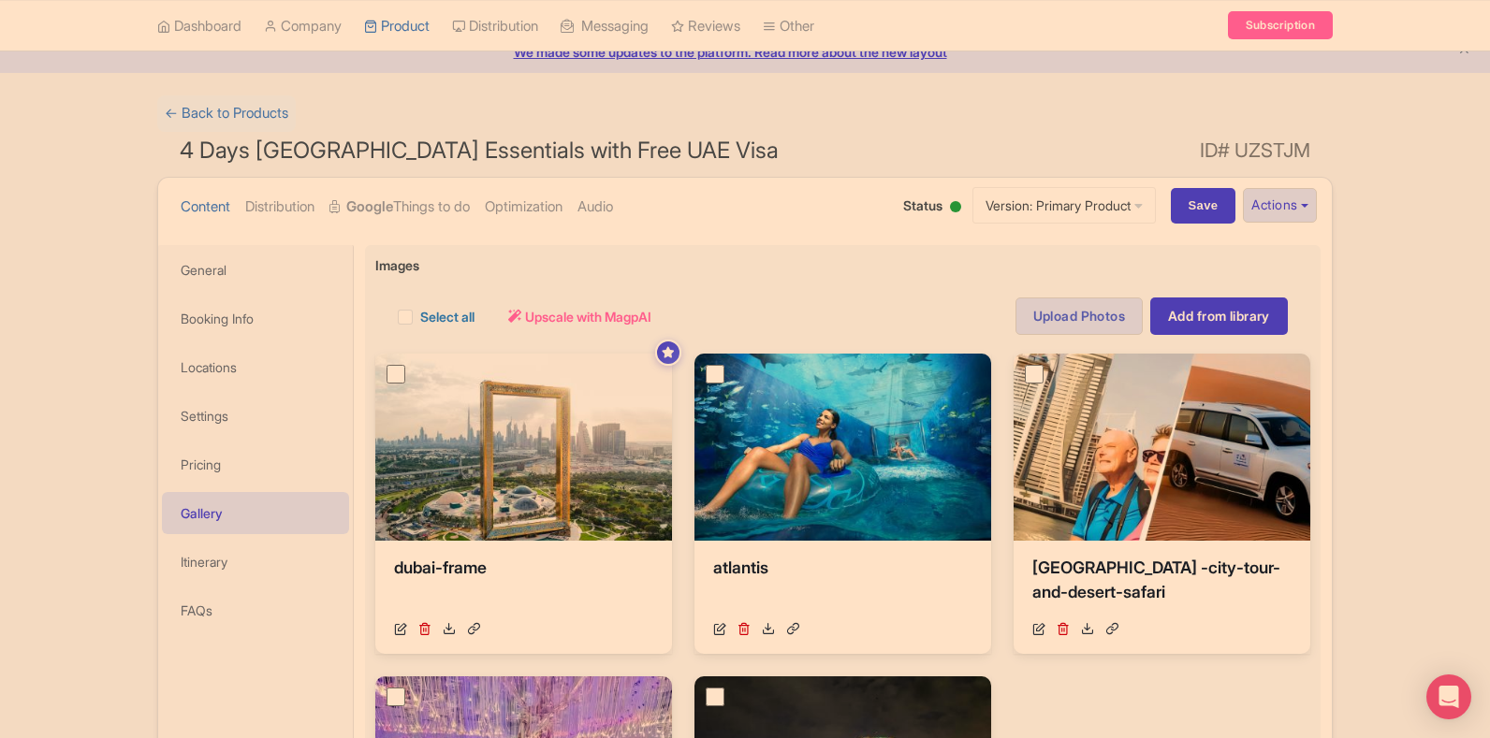
scroll to position [174, 0]
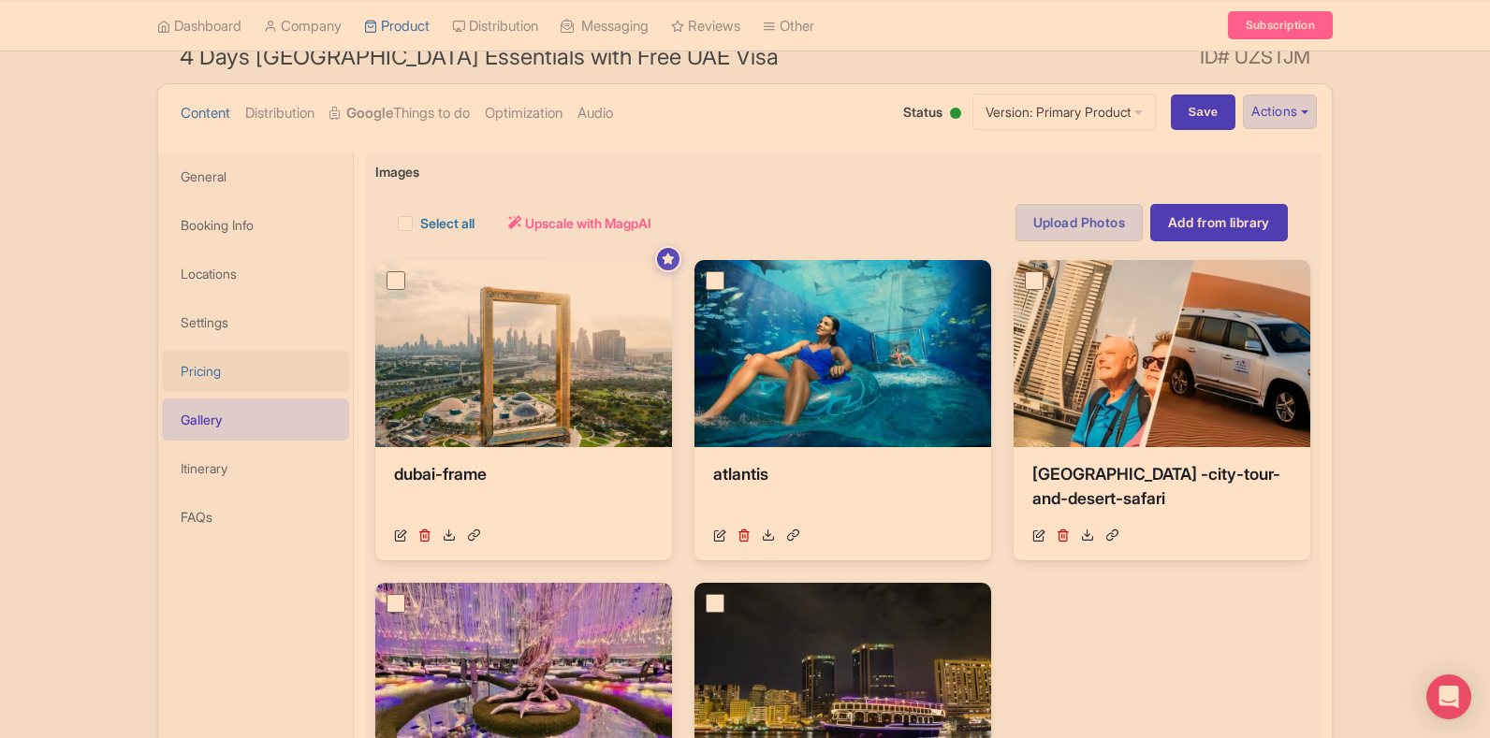
click at [225, 365] on link "Pricing" at bounding box center [255, 371] width 187 height 42
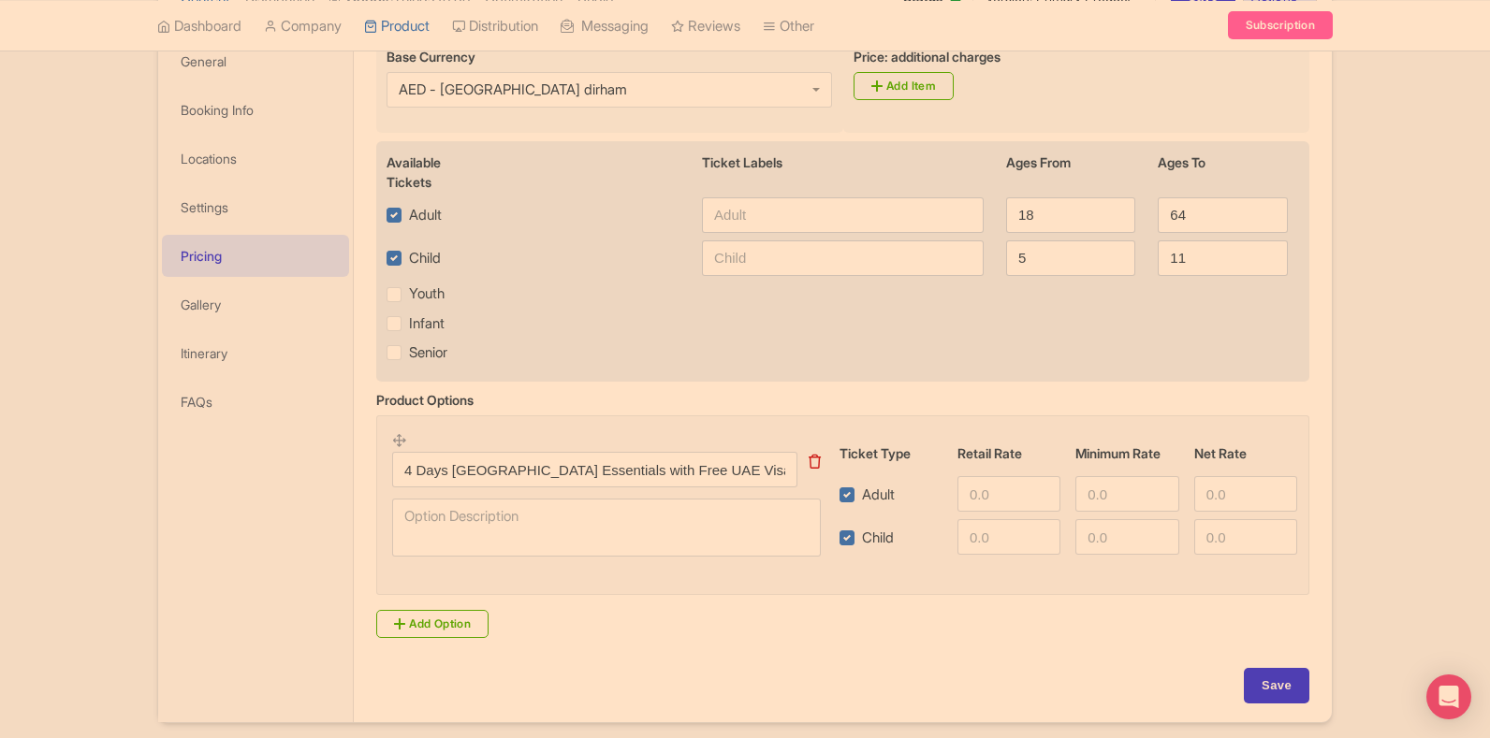
scroll to position [355, 0]
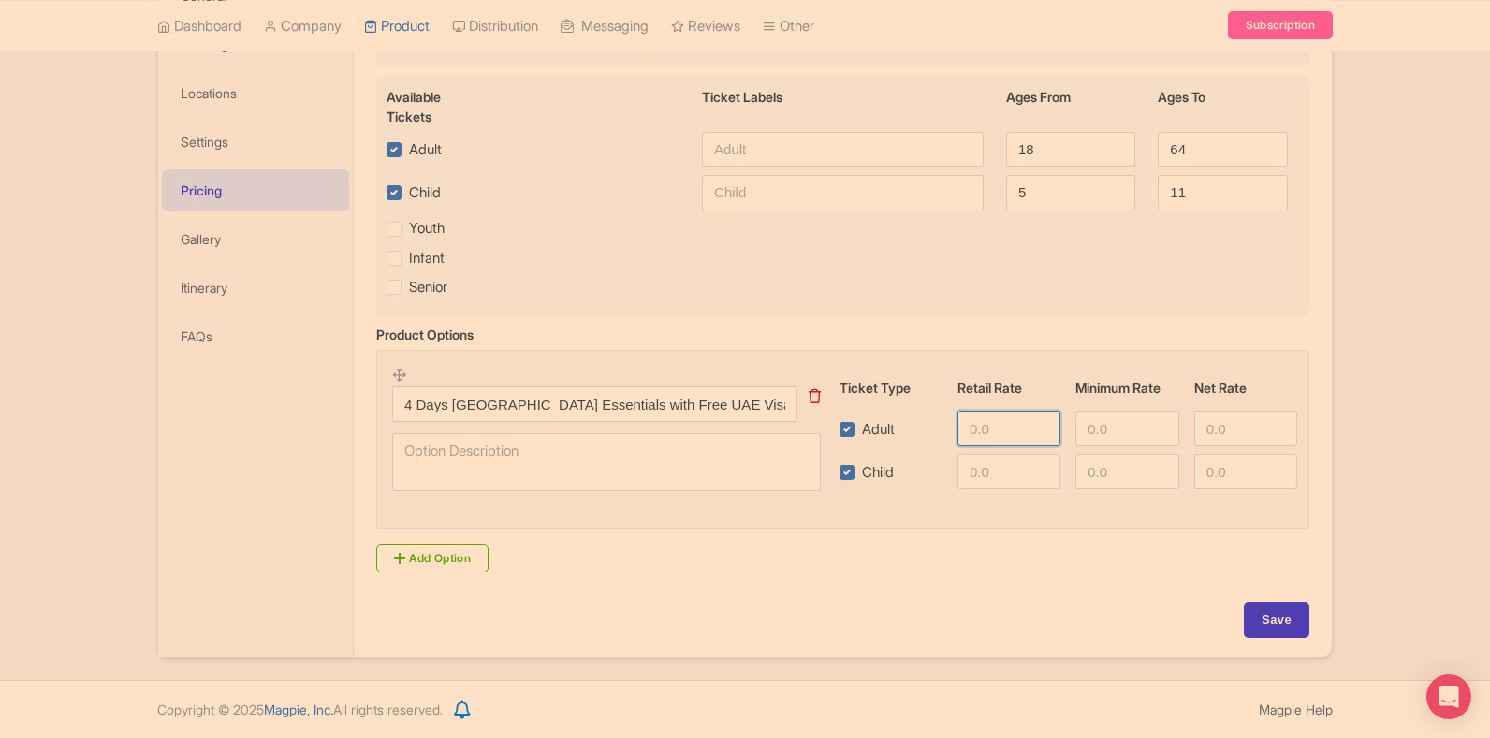
click at [978, 431] on input "number" at bounding box center [1008, 429] width 103 height 36
type input "1139"
click at [980, 469] on input "number" at bounding box center [1008, 472] width 103 height 36
type input "1139"
click at [1268, 620] on input "Save" at bounding box center [1277, 621] width 66 height 36
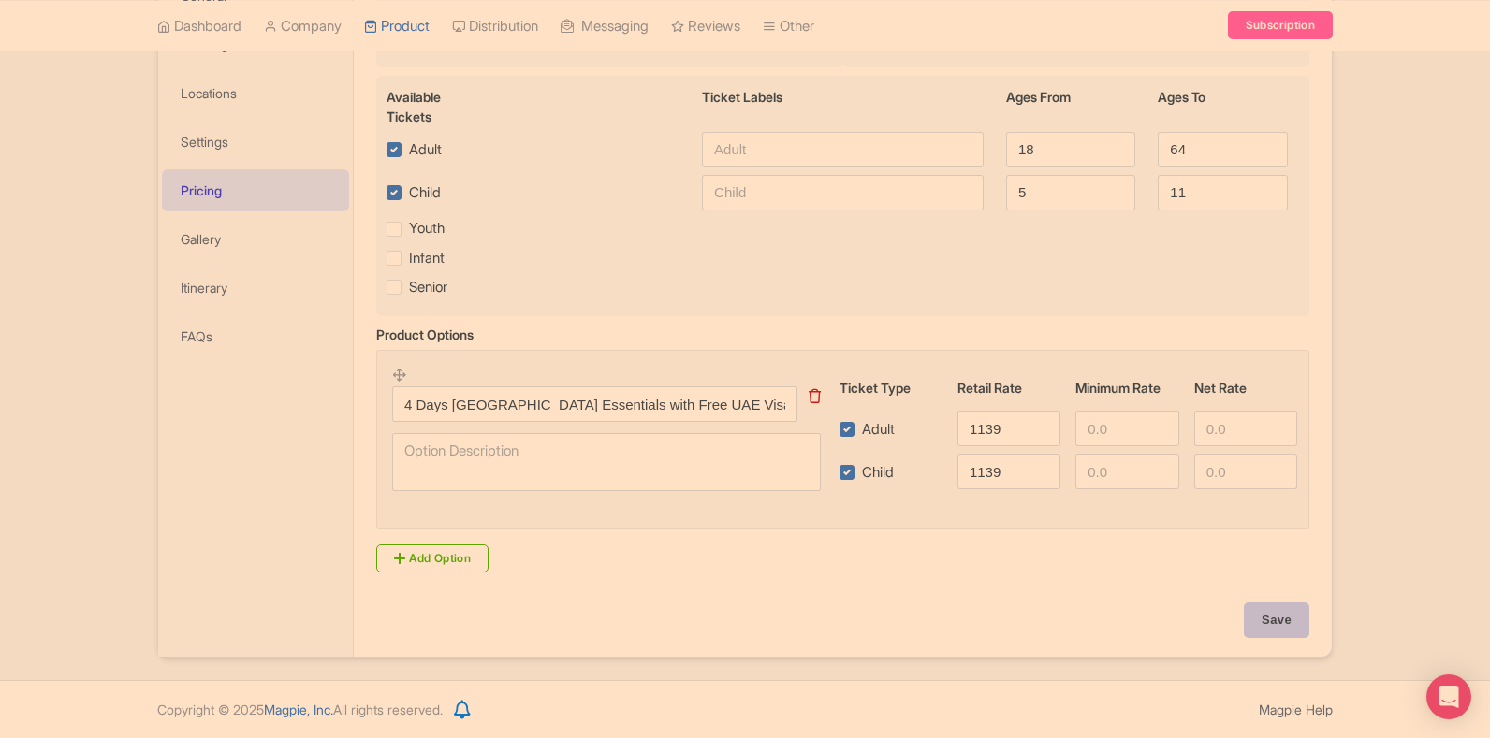
type input "Saving..."
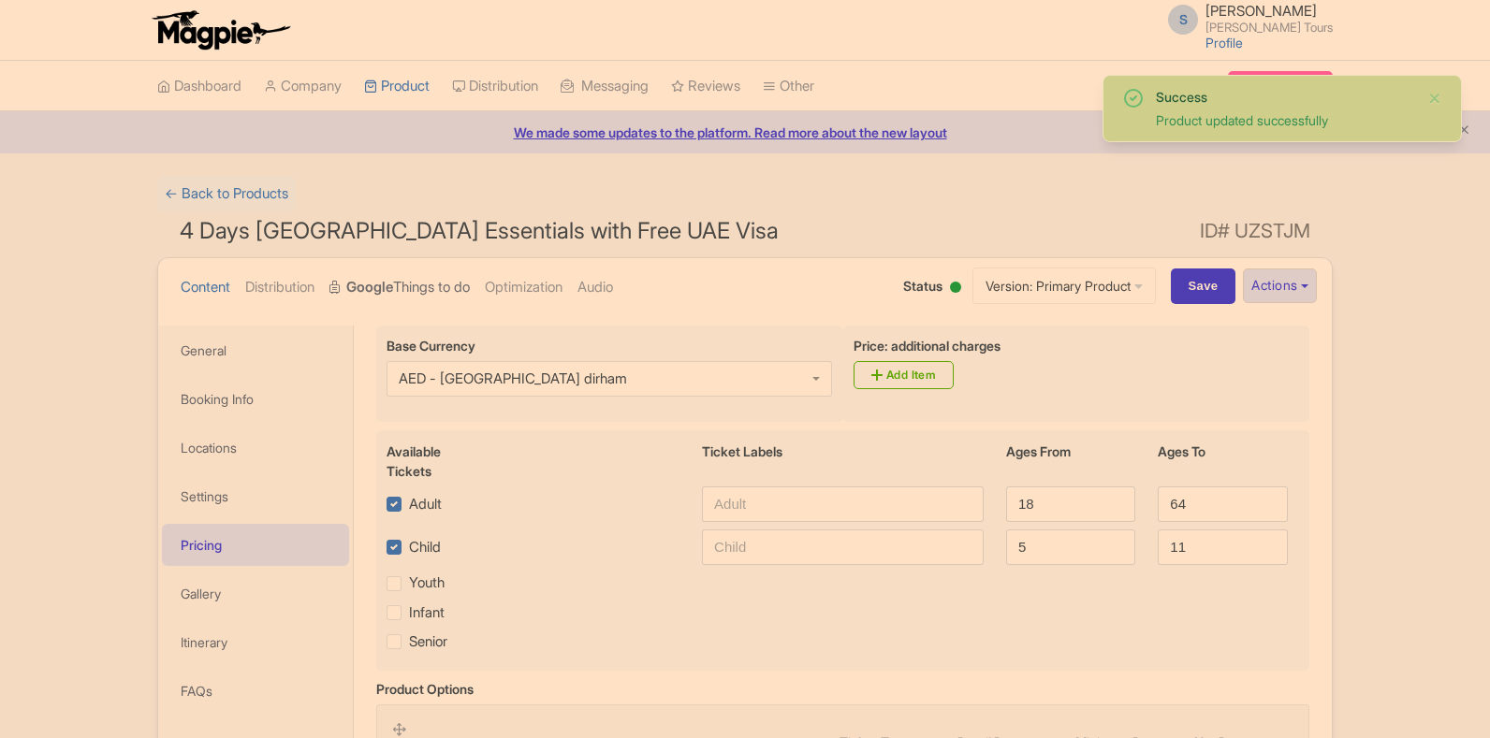
click at [434, 284] on link "Google Things to do" at bounding box center [399, 287] width 140 height 59
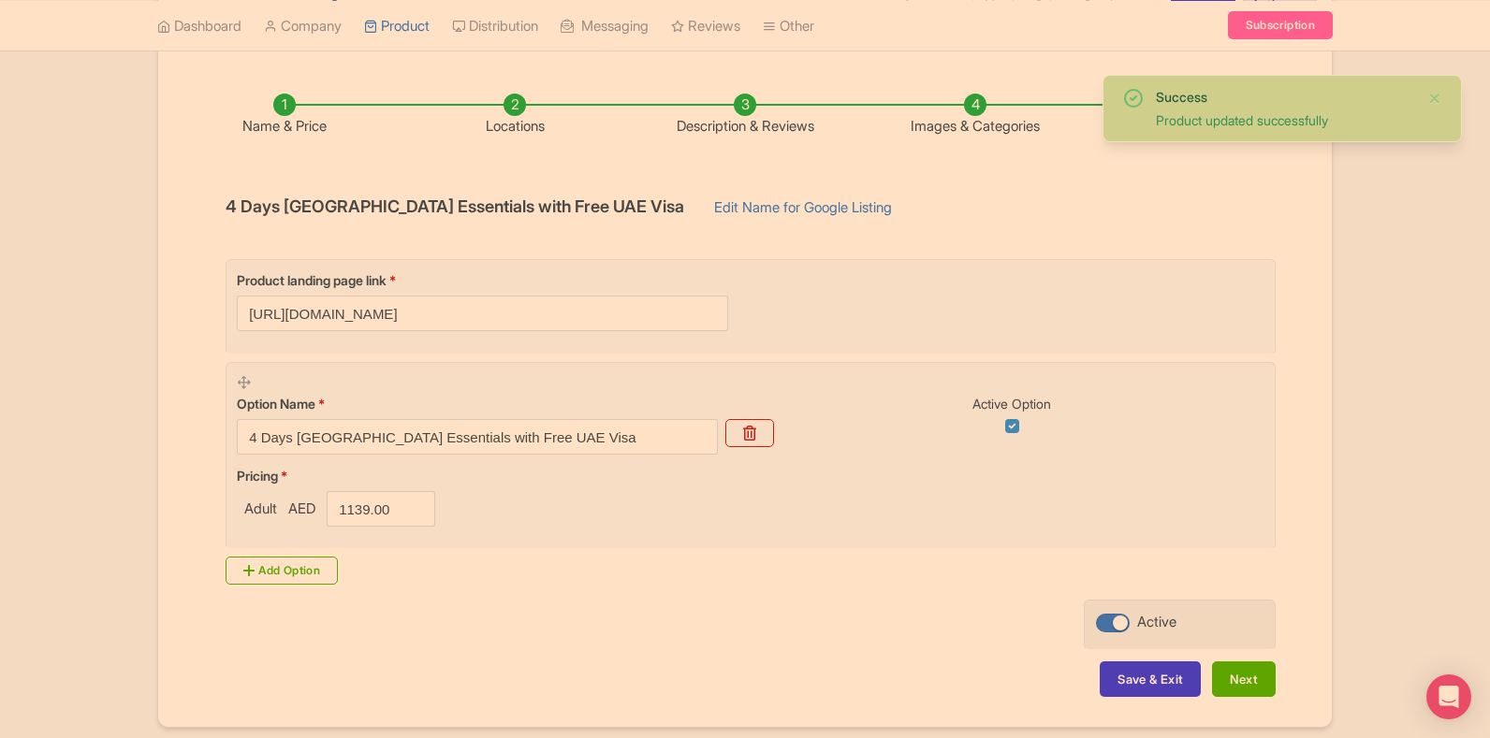
scroll to position [351, 0]
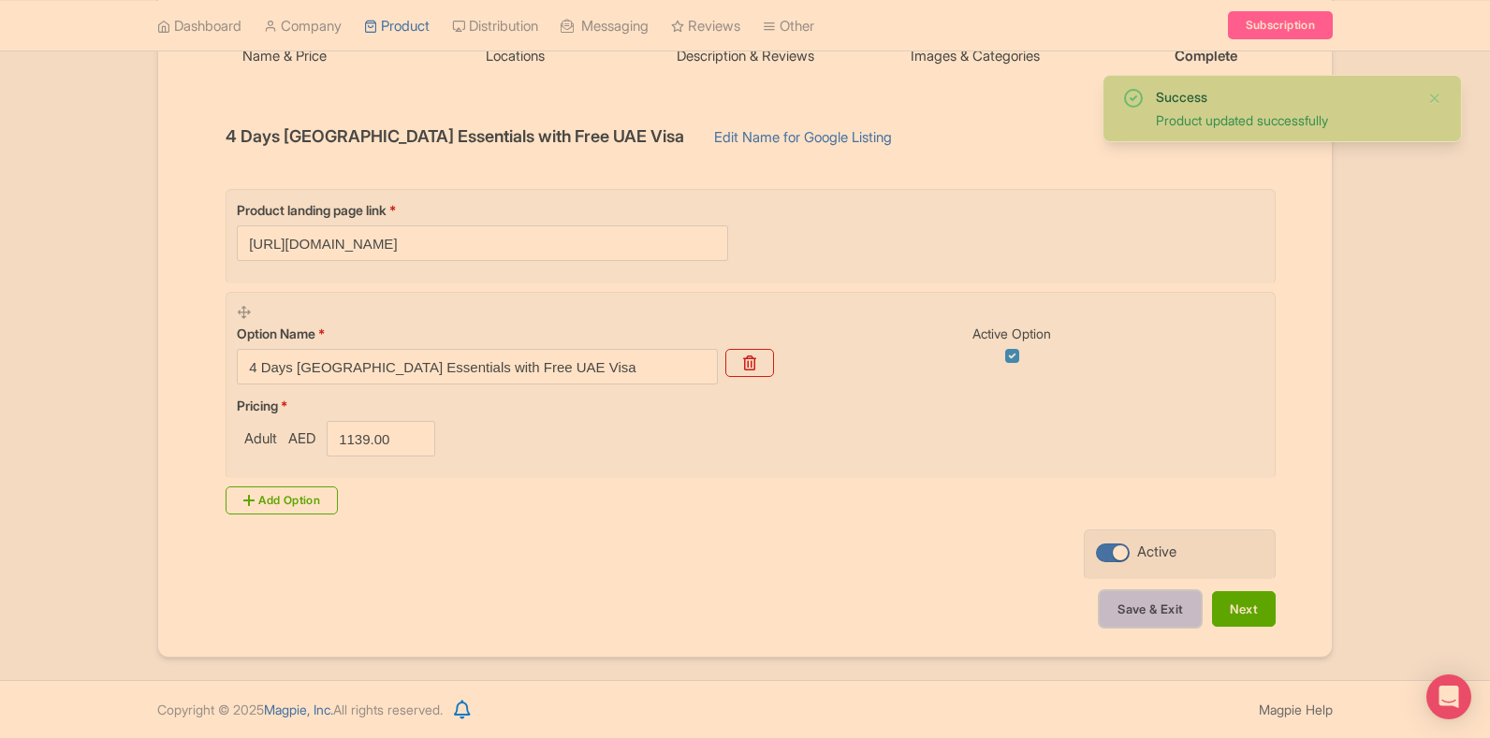
click at [1142, 607] on button "Save & Exit" at bounding box center [1150, 609] width 101 height 36
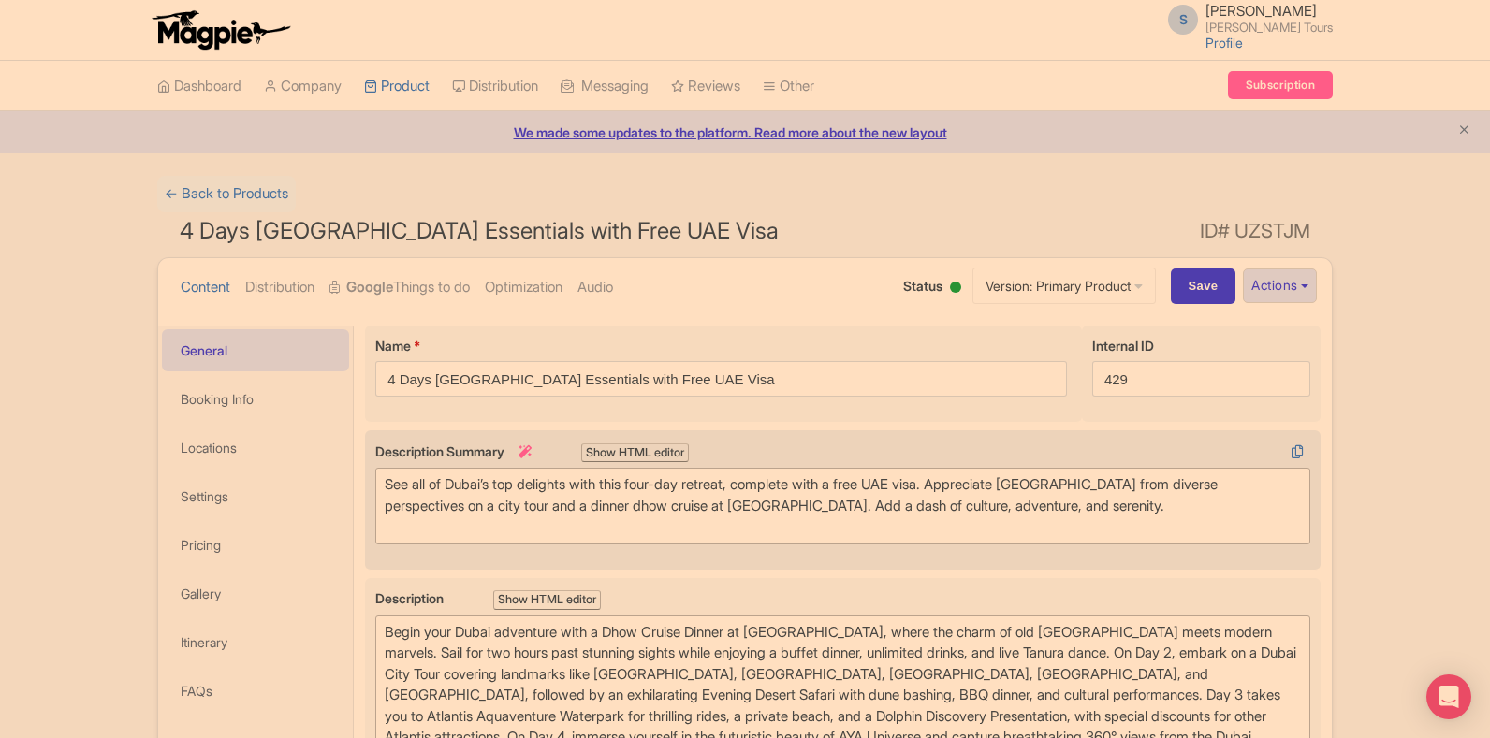
scroll to position [187, 0]
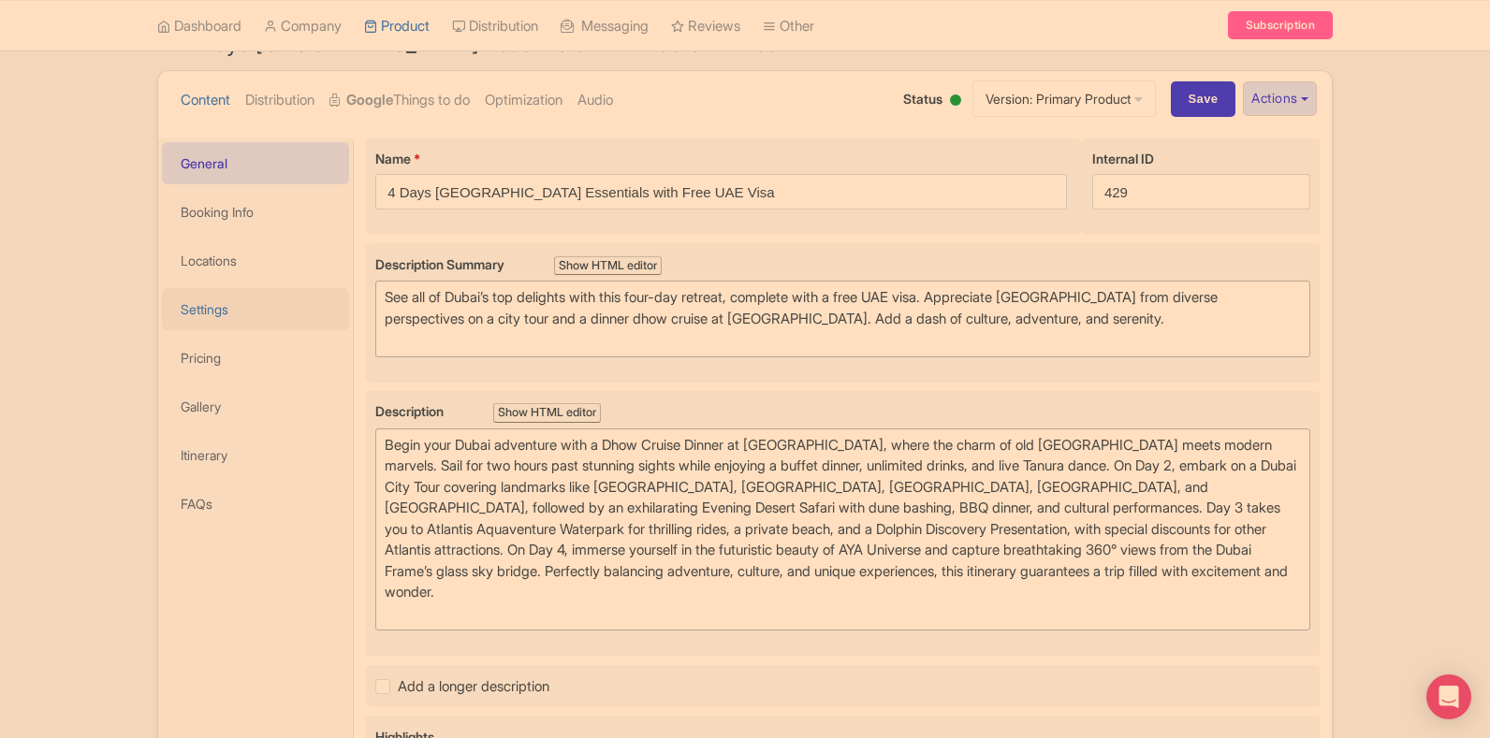
click at [188, 314] on link "Settings" at bounding box center [255, 309] width 187 height 42
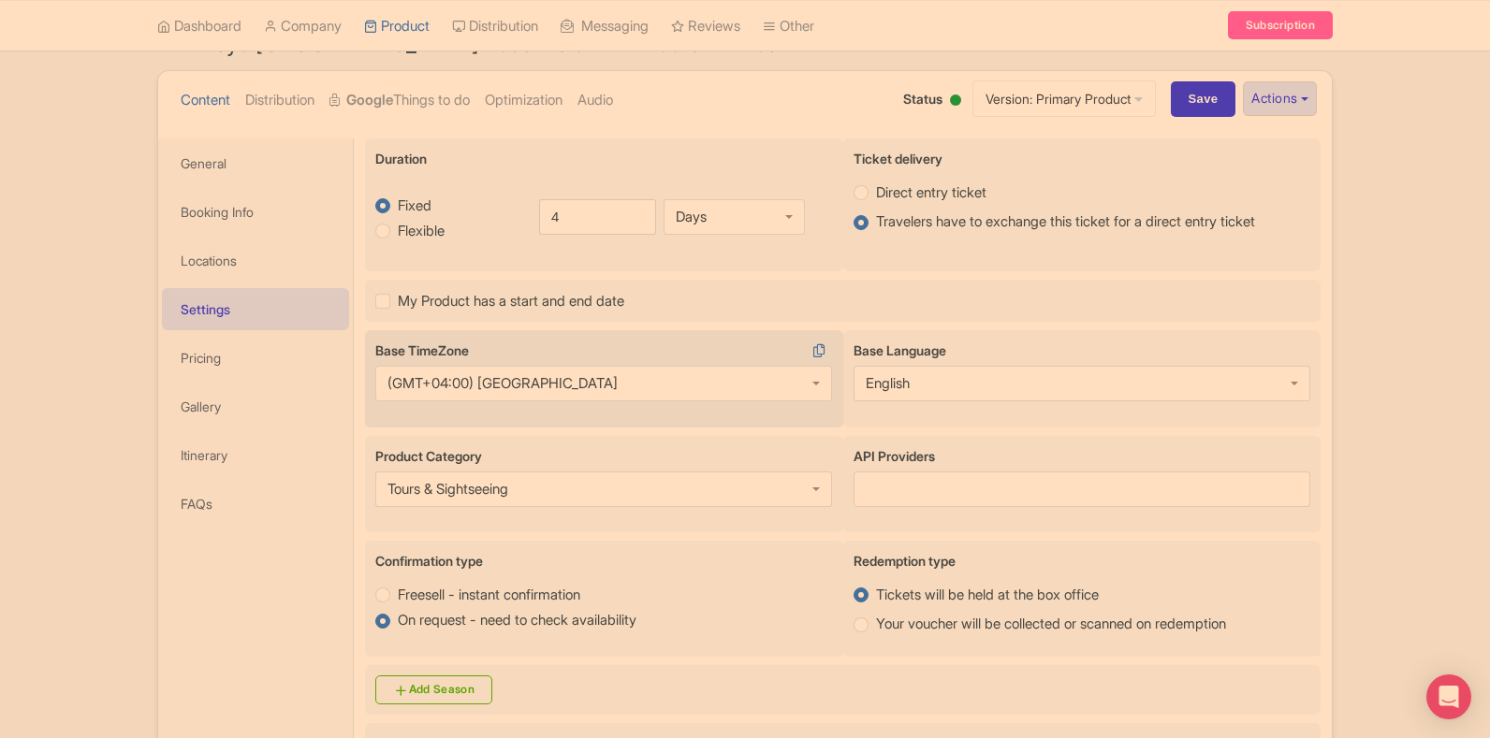
scroll to position [468, 0]
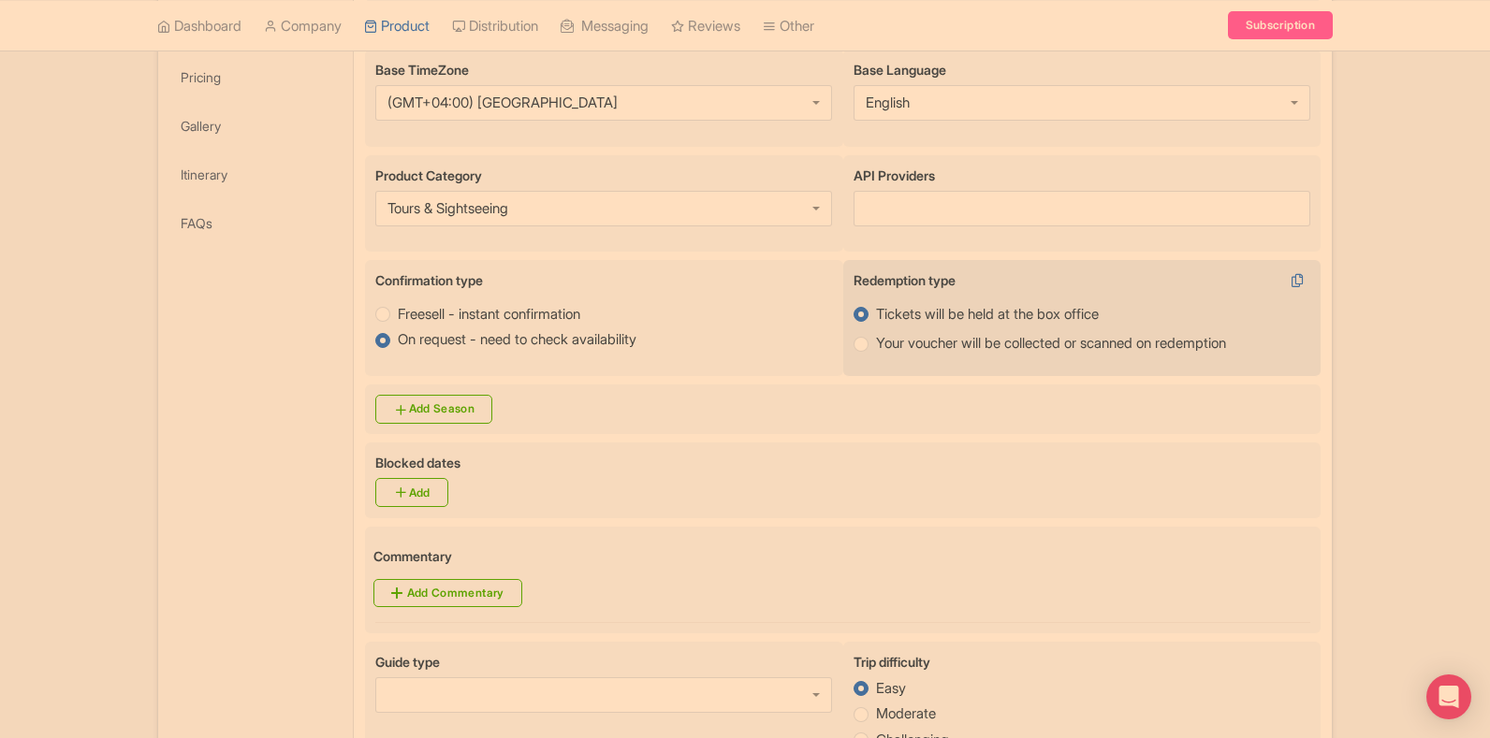
click at [876, 346] on label "Your voucher will be collected or scanned on redemption" at bounding box center [1051, 344] width 350 height 22
click at [876, 346] on input "Your voucher will be collected or scanned on redemption" at bounding box center [885, 342] width 19 height 19
radio input "true"
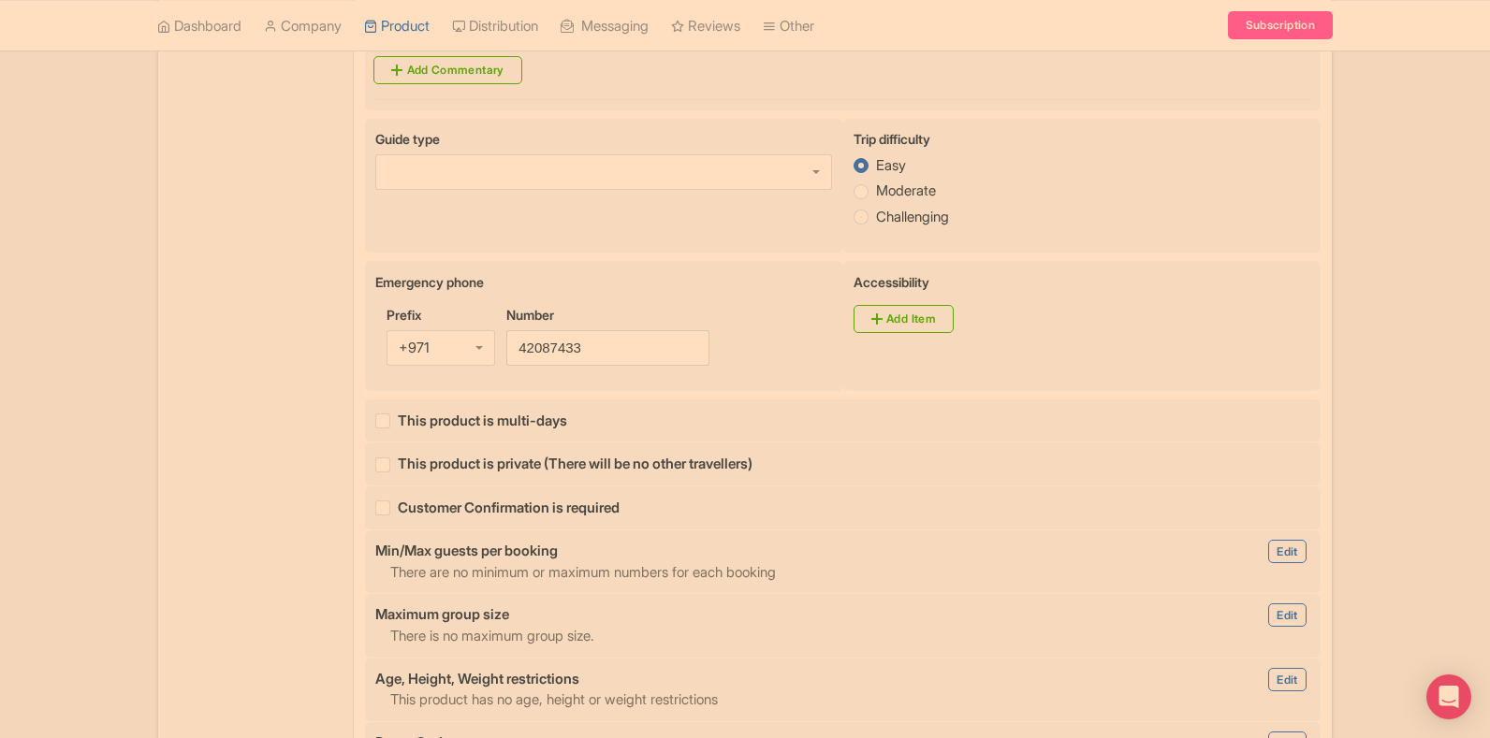
scroll to position [1217, 0]
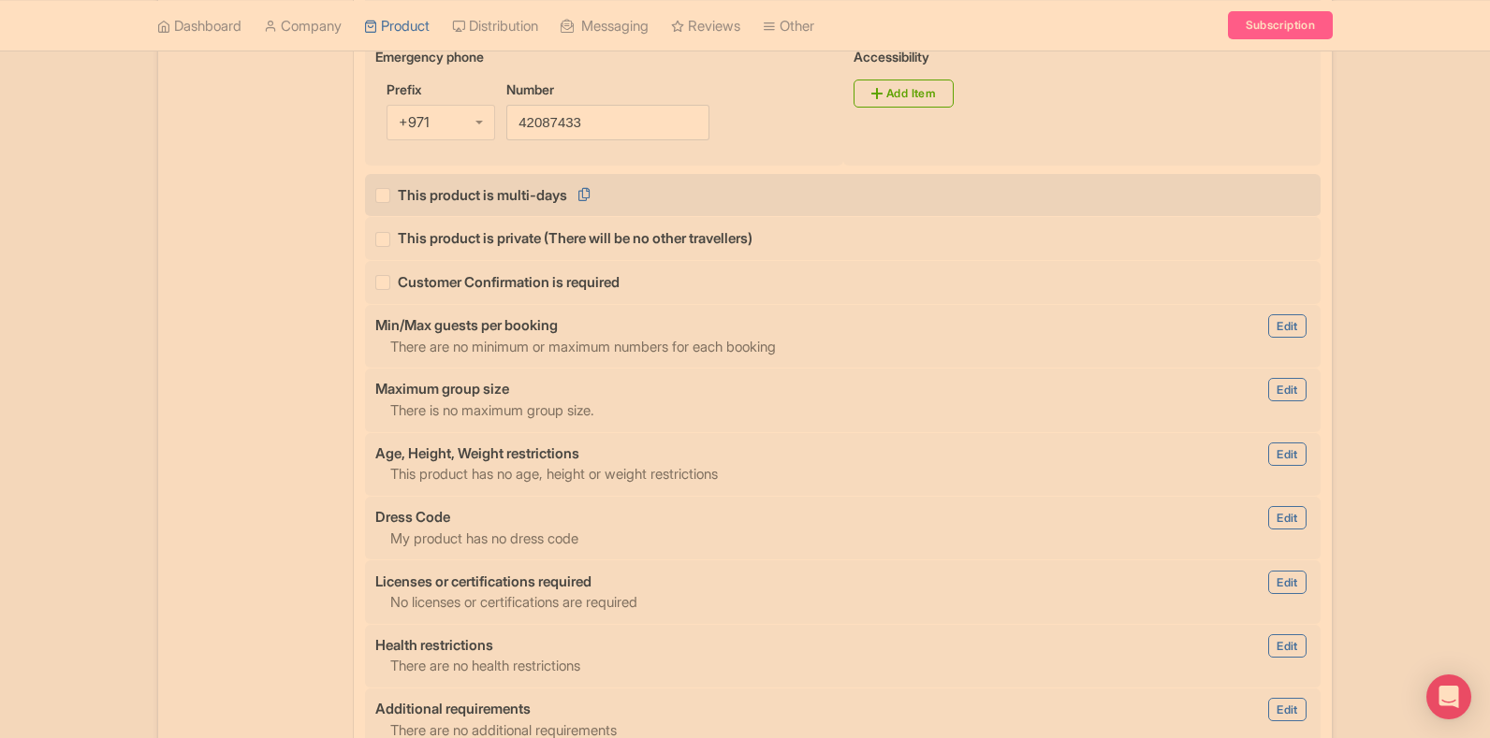
click at [398, 197] on label "This product is multi-days" at bounding box center [482, 196] width 169 height 22
click at [398, 197] on input "This product is multi-days" at bounding box center [404, 190] width 12 height 12
checkbox input "true"
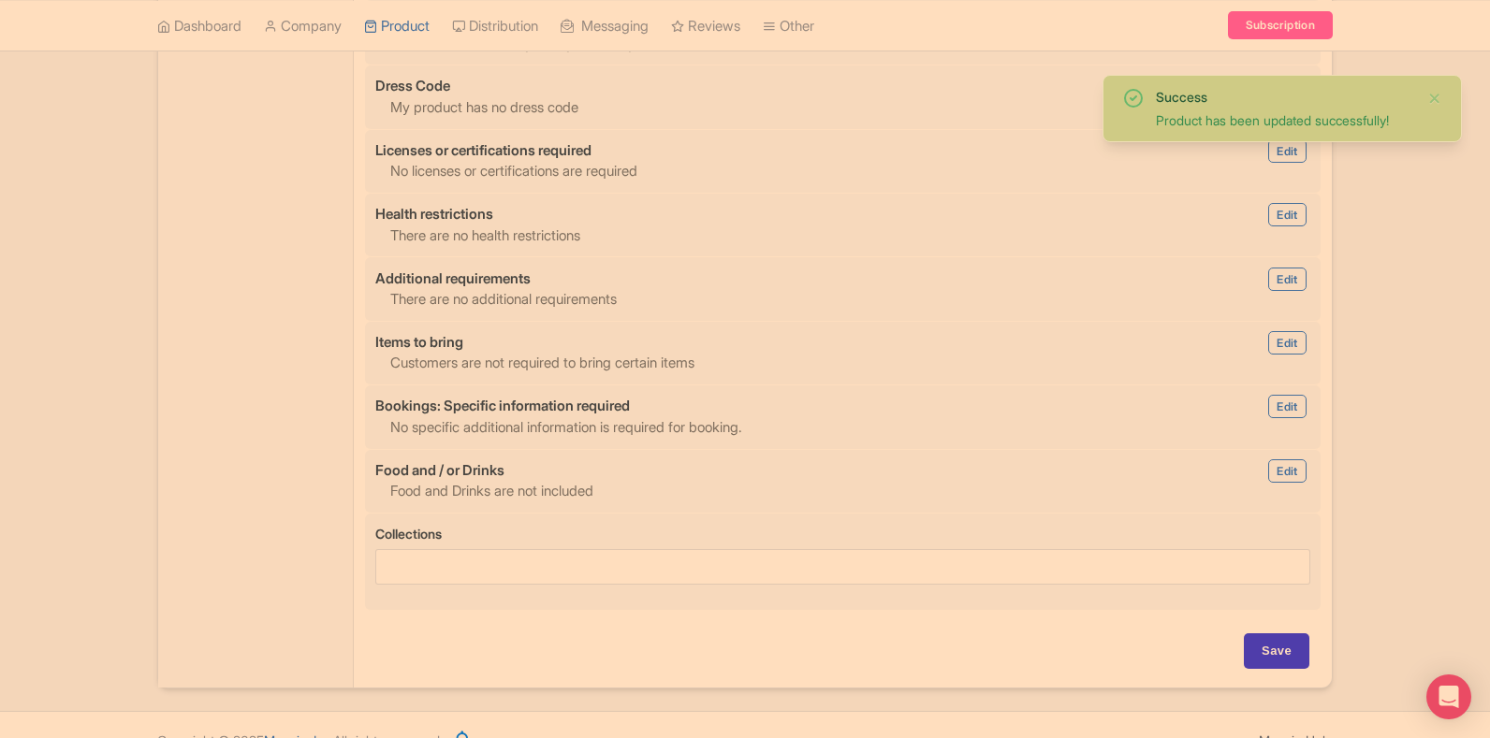
scroll to position [1714, 0]
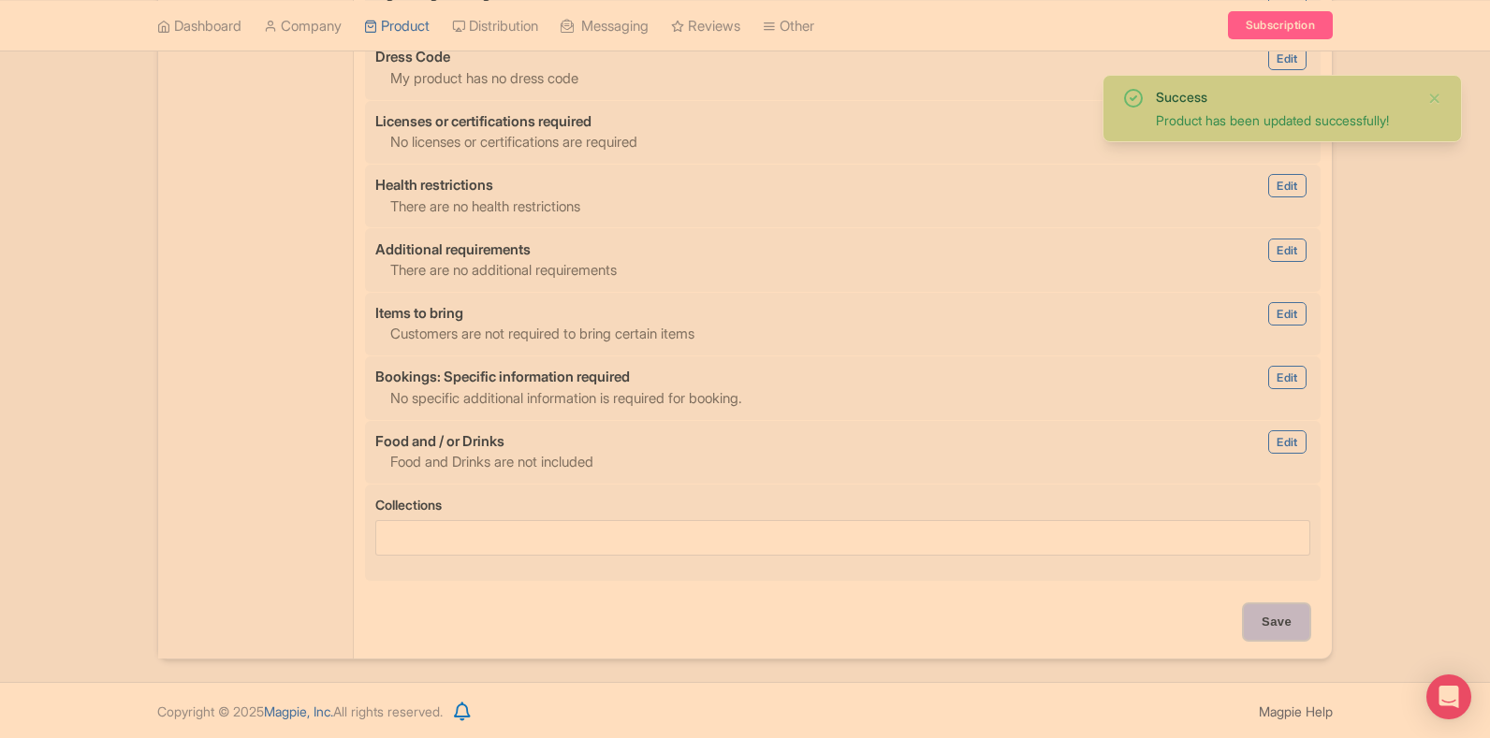
click at [1245, 611] on input "Save" at bounding box center [1277, 623] width 66 height 36
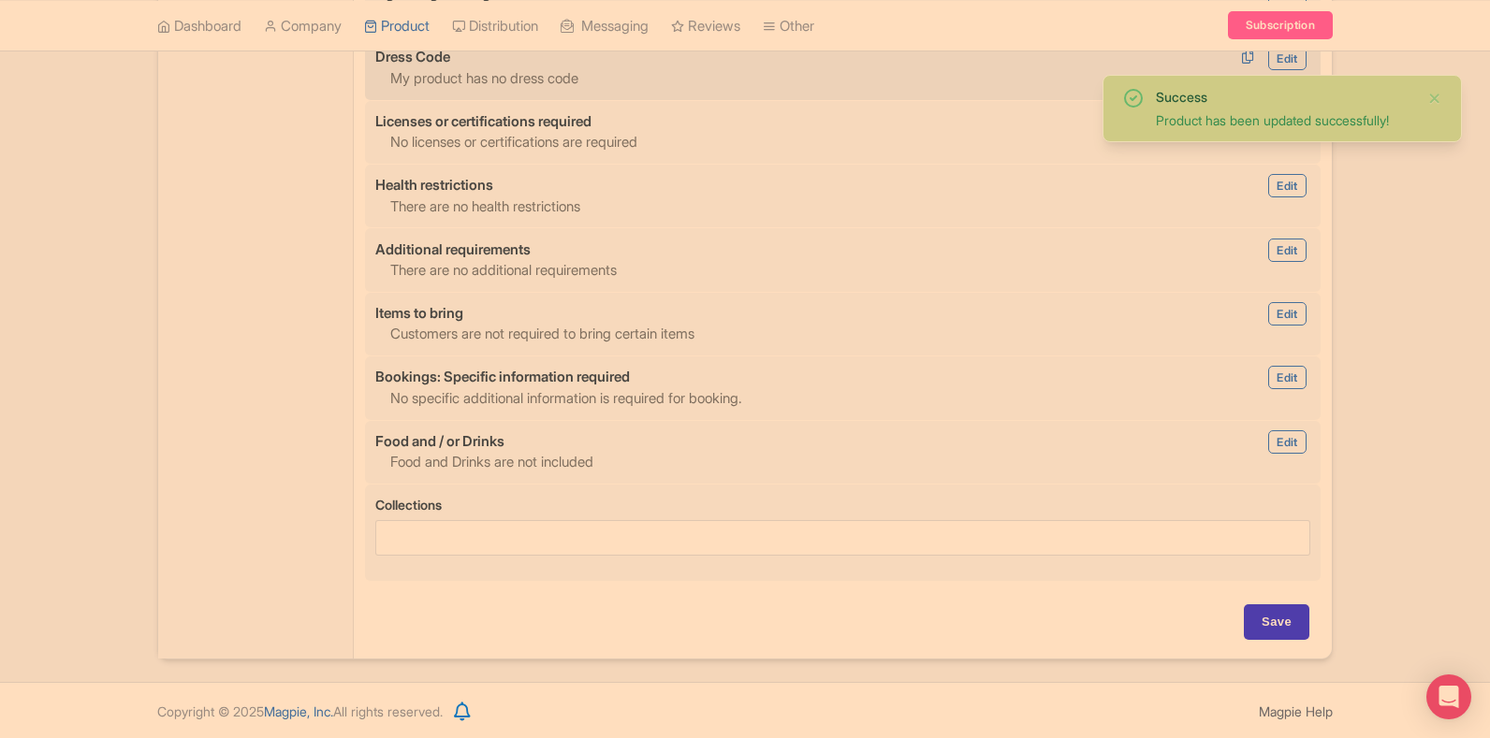
type input "Update Product"
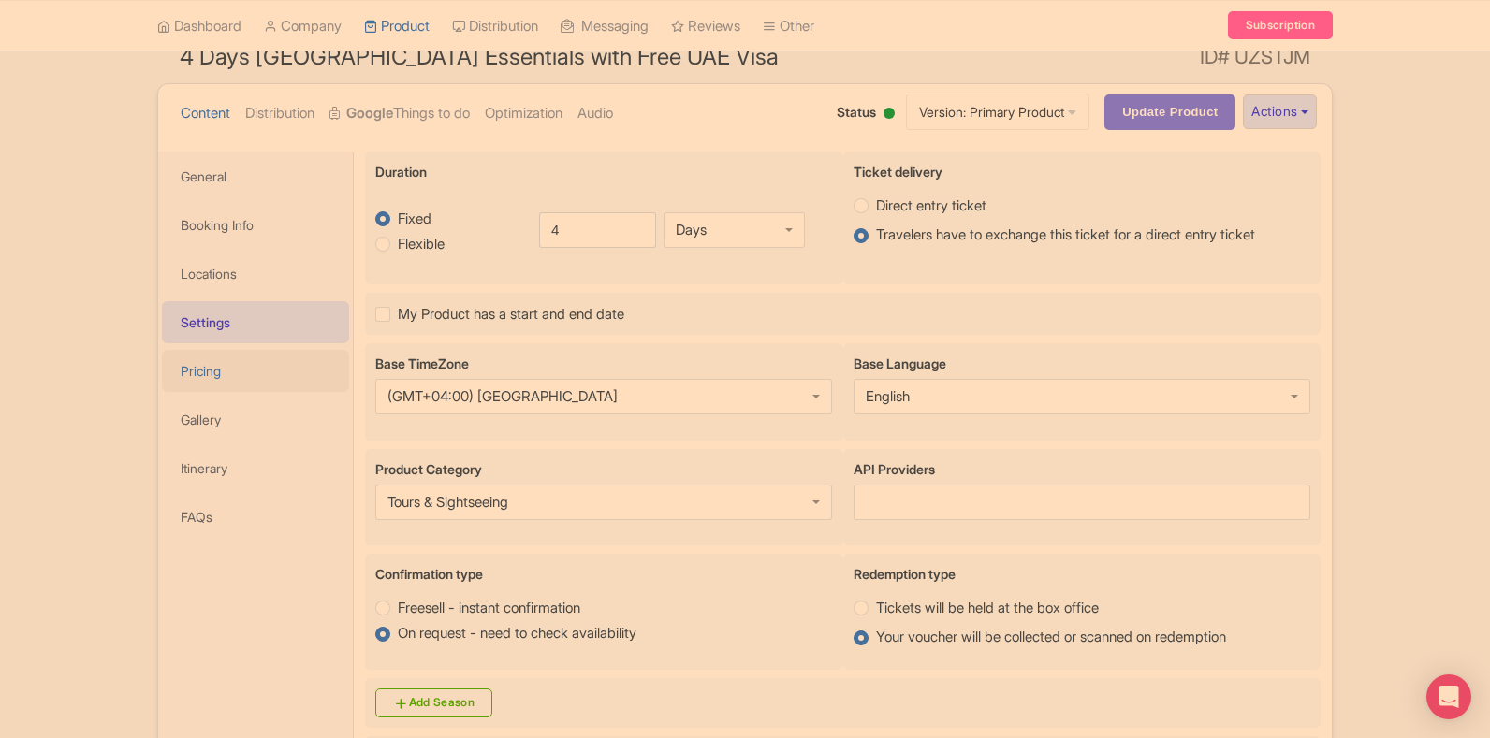
scroll to position [123, 0]
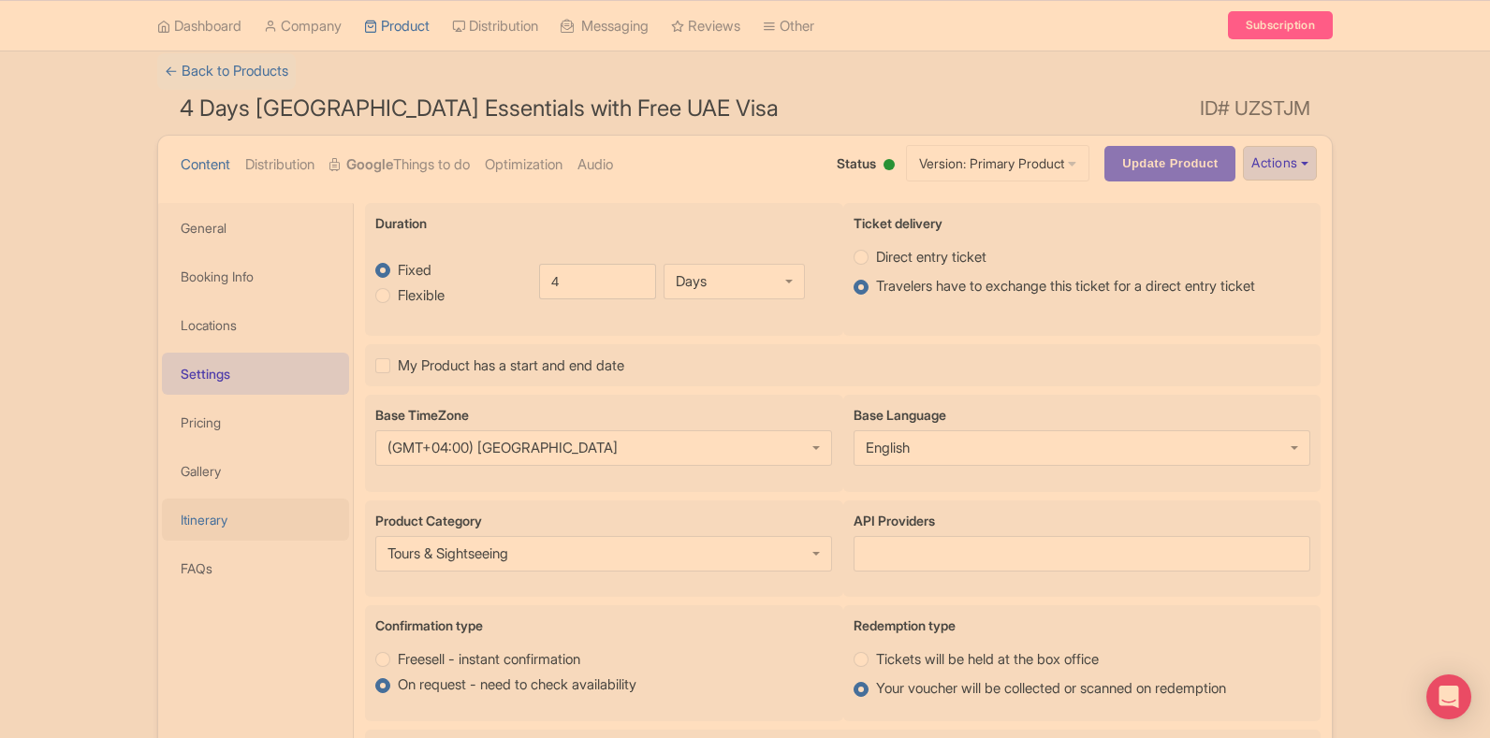
click at [226, 531] on link "Itinerary" at bounding box center [255, 520] width 187 height 42
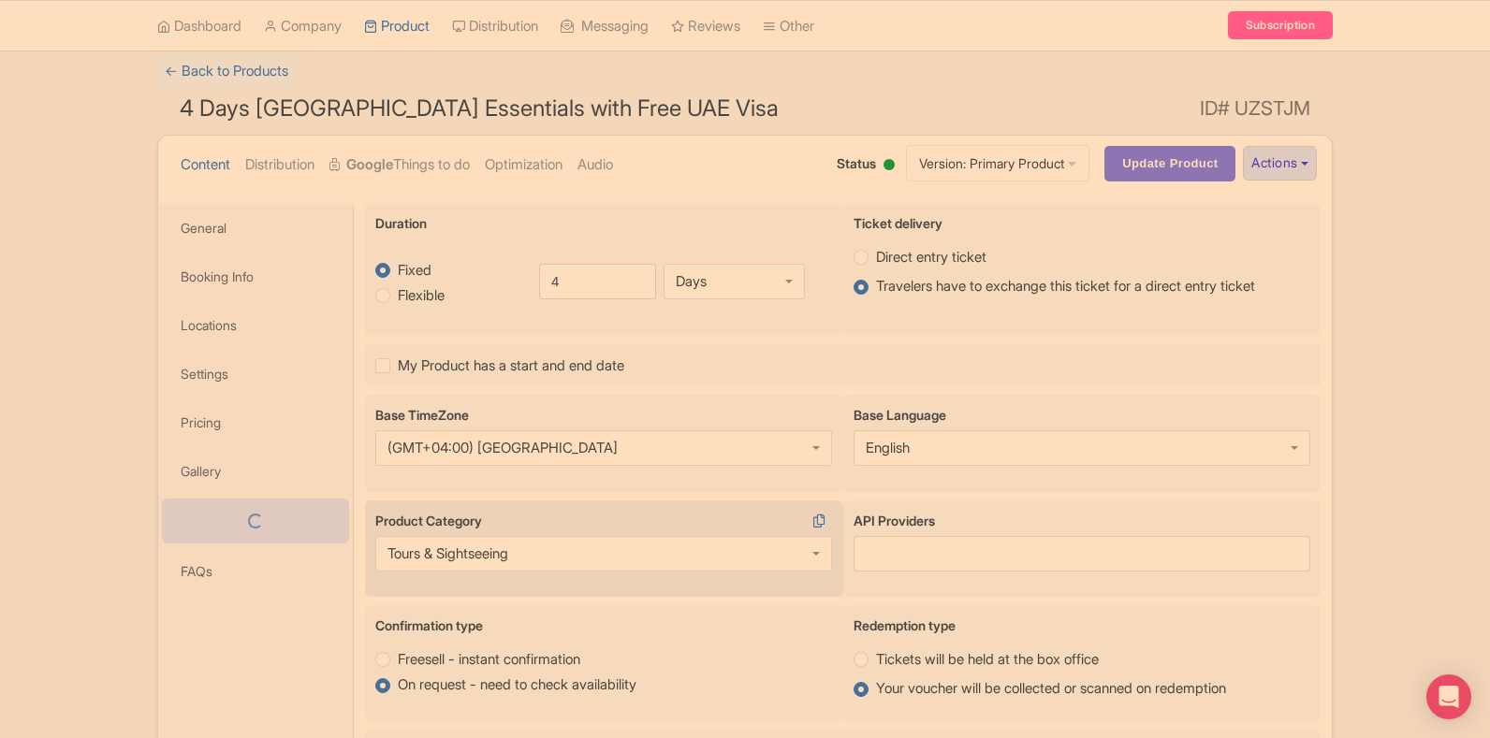
scroll to position [80, 0]
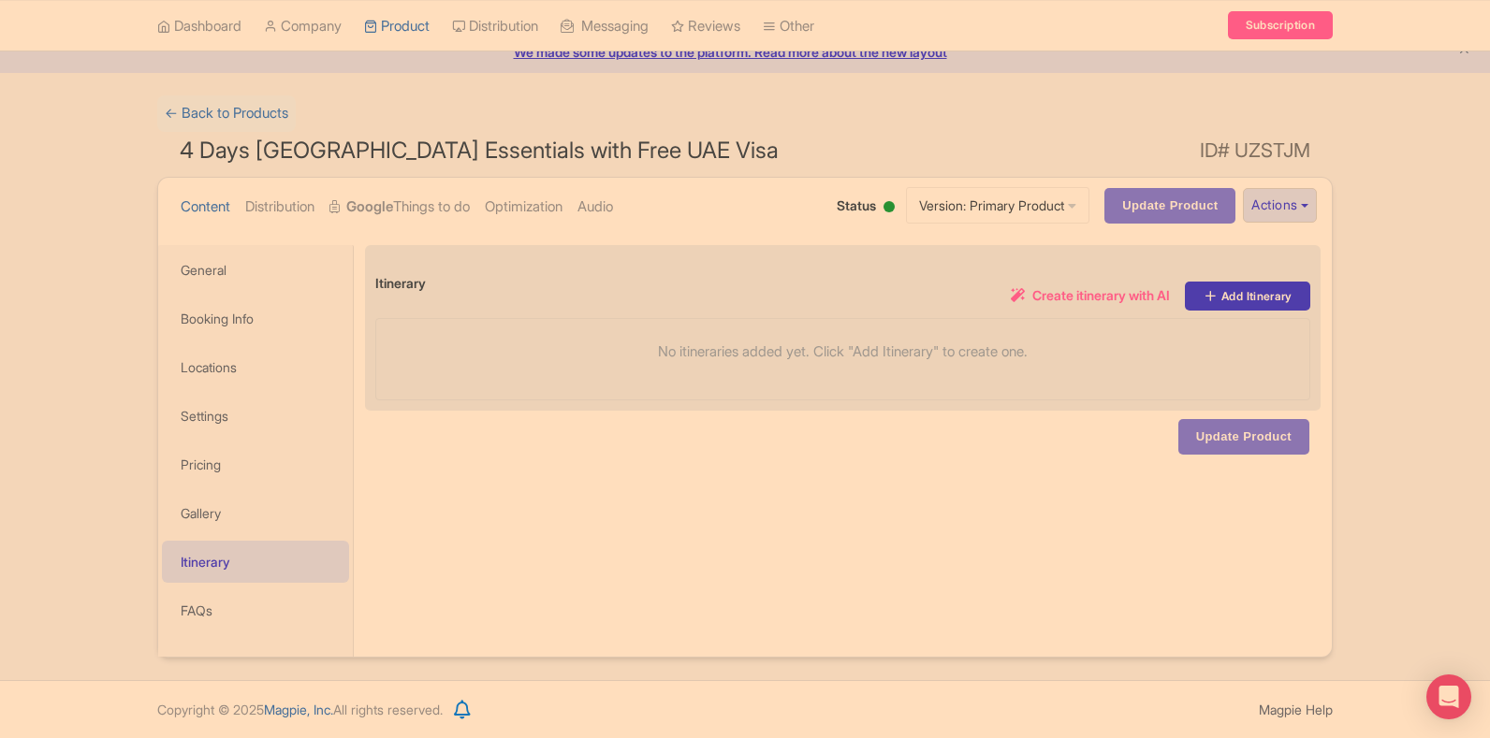
click at [1068, 293] on span "Create itinerary with AI" at bounding box center [1101, 295] width 138 height 20
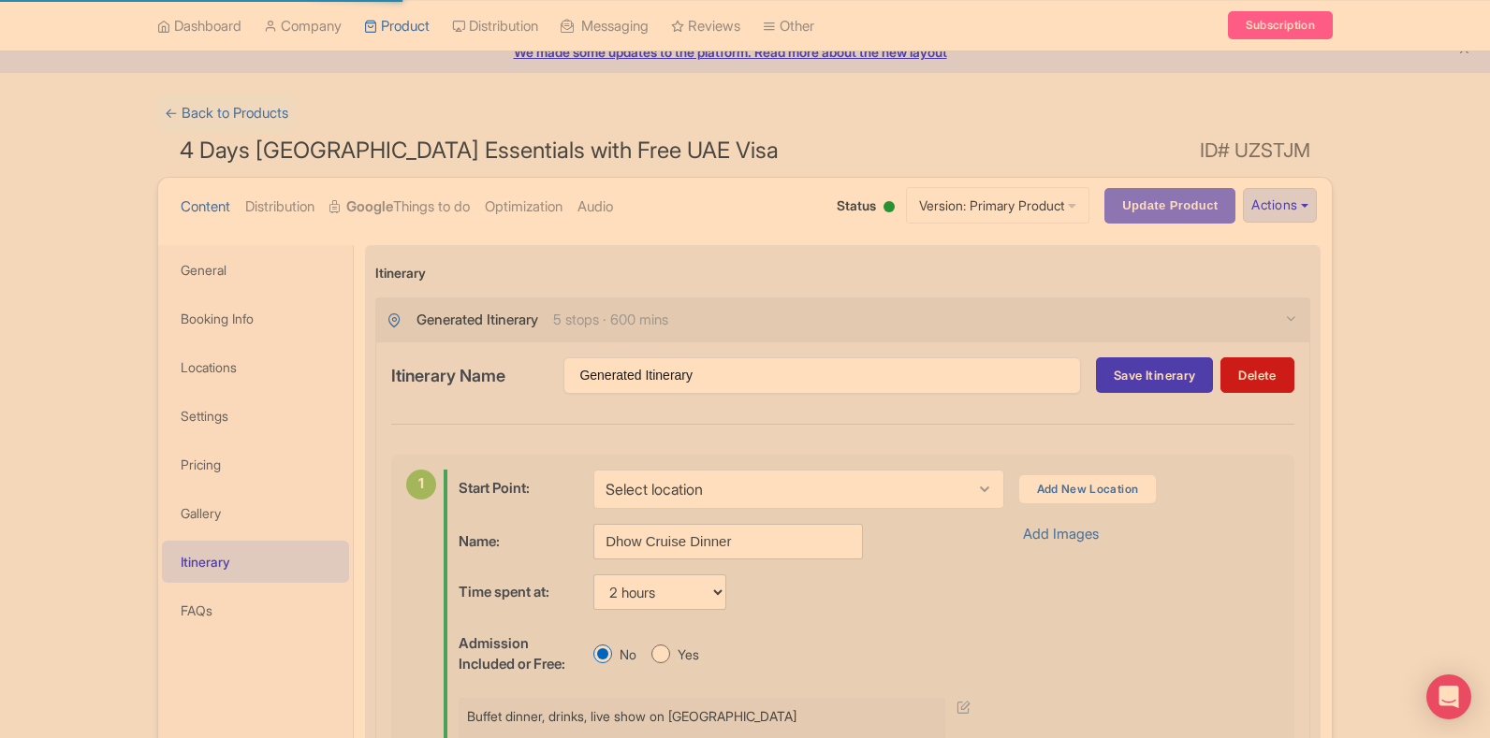
scroll to position [174, 0]
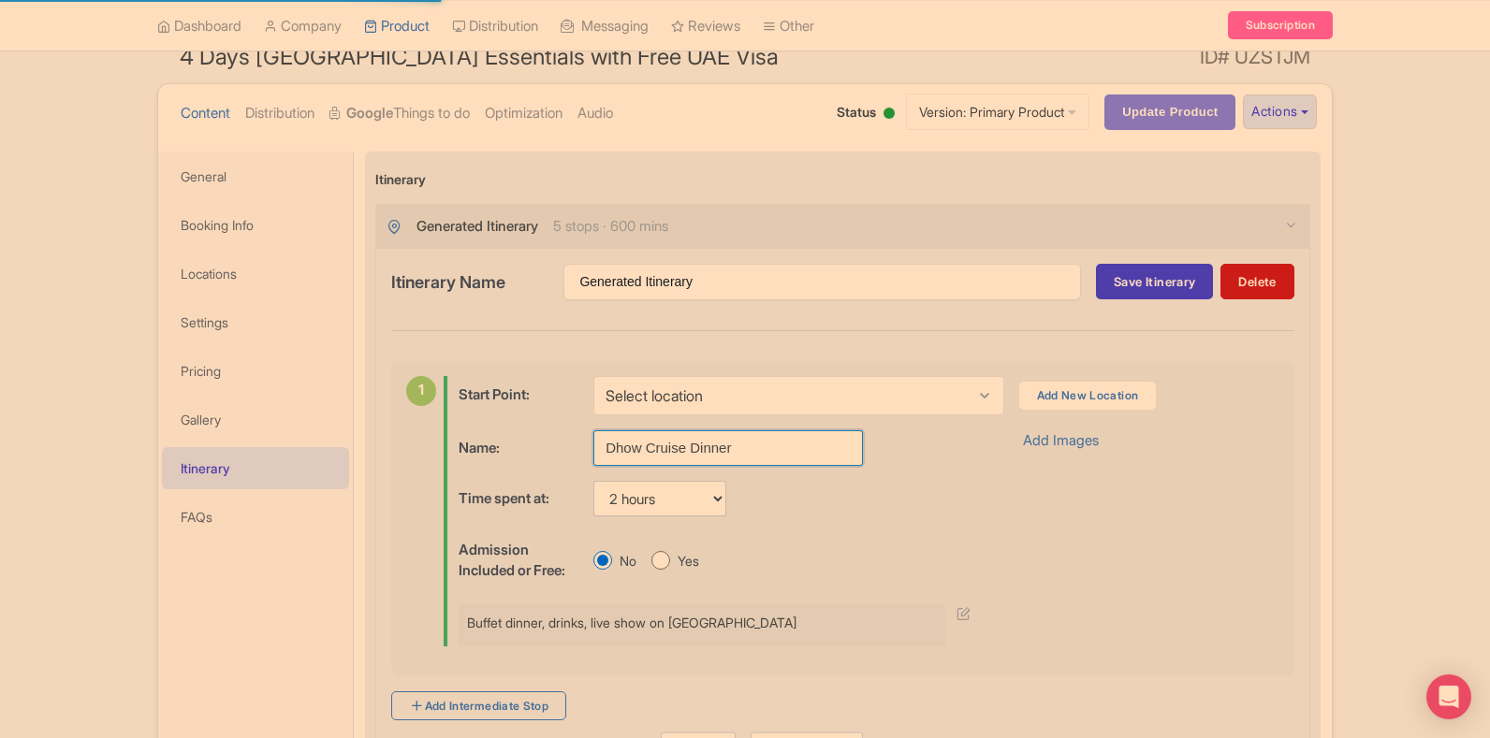
click at [644, 434] on input "Dhow Cruise Dinner" at bounding box center [728, 448] width 270 height 36
paste input "at Dubai Creek"
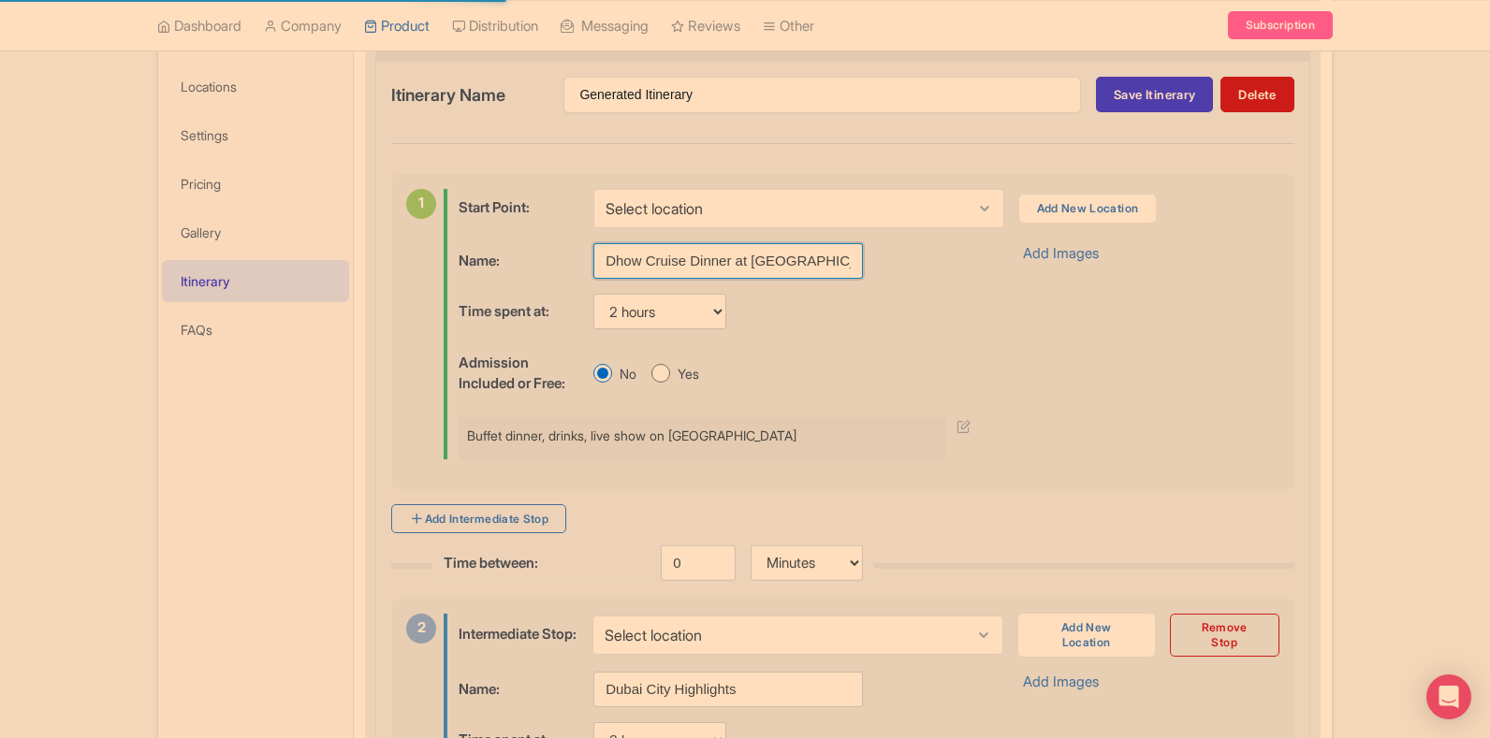
scroll to position [455, 0]
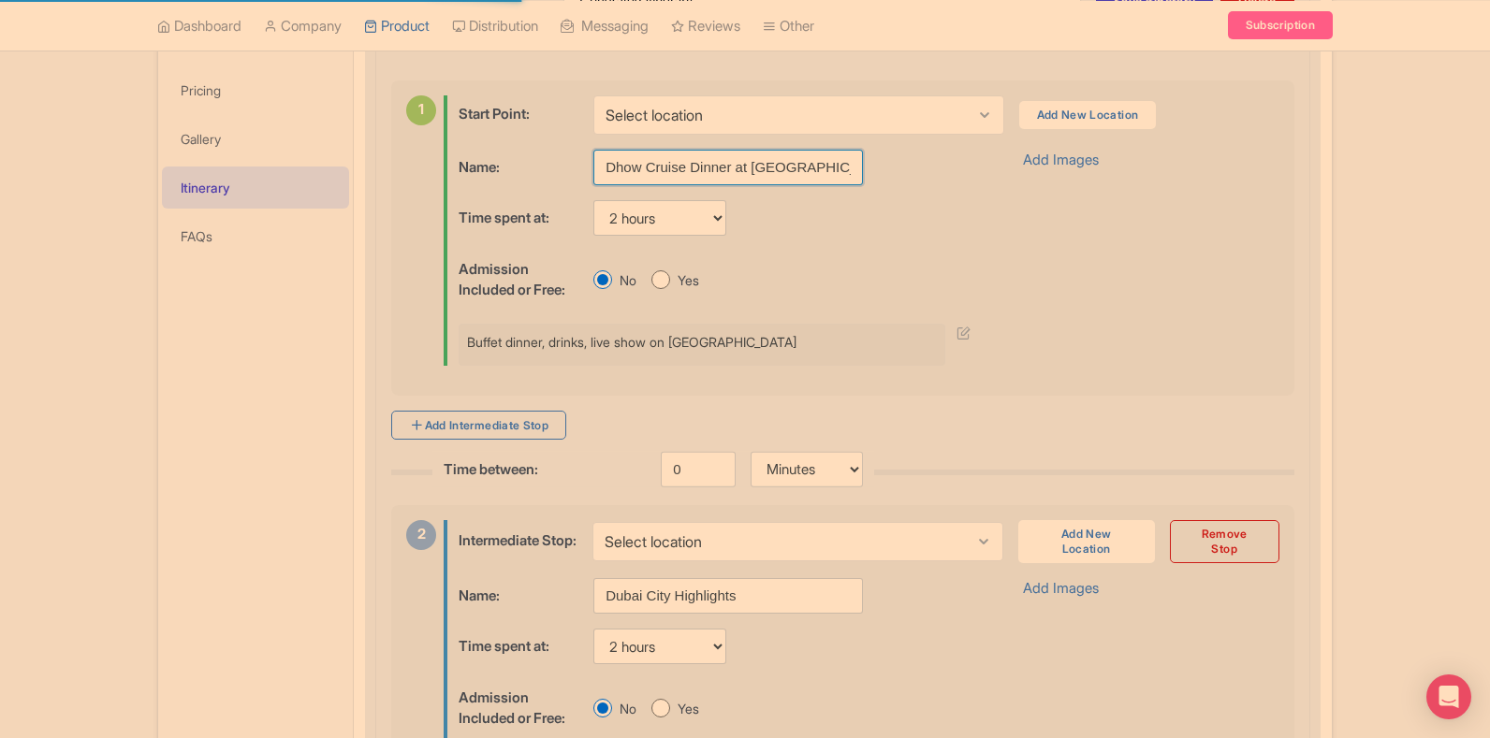
type input "Dhow Cruise Dinner at Dubai Creek"
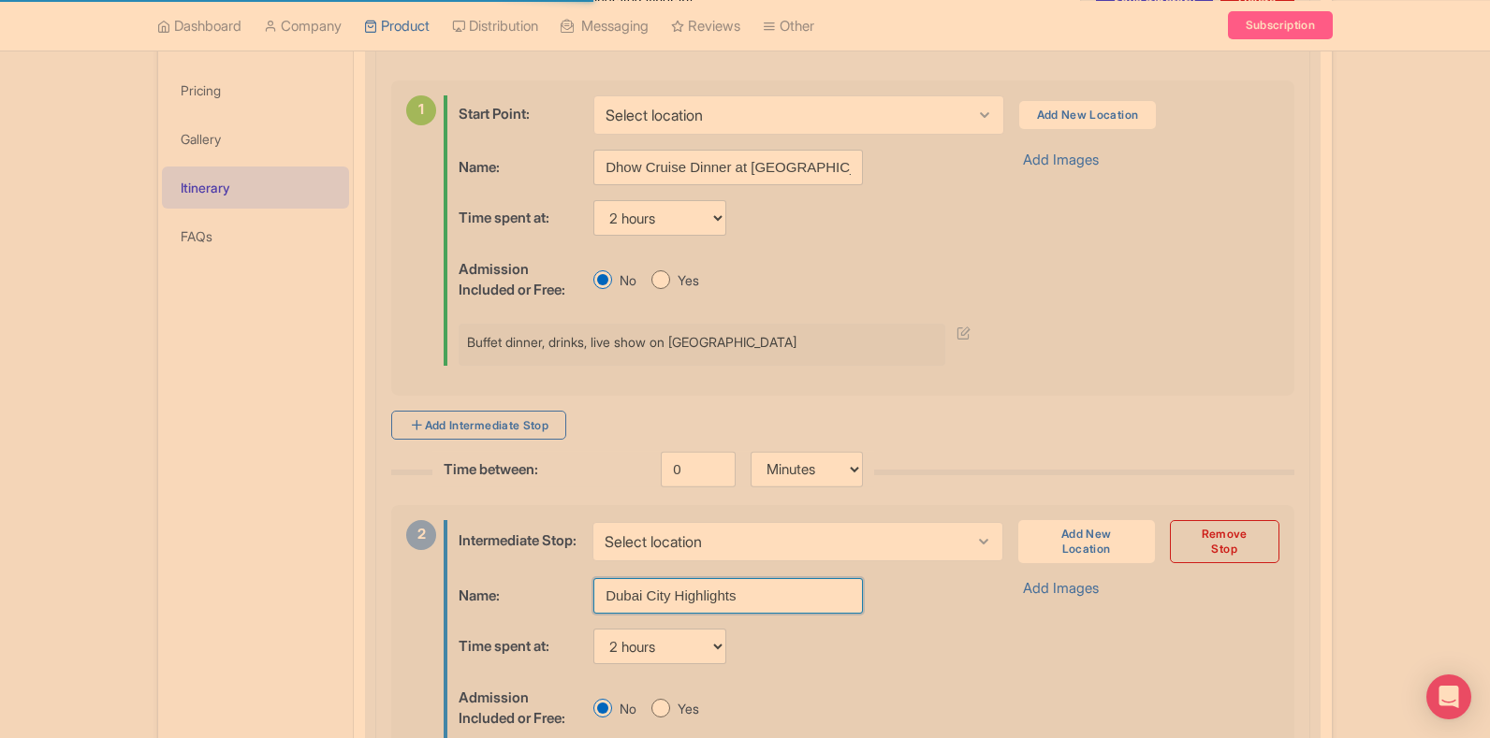
click at [662, 599] on input "Dubai City Highlights" at bounding box center [728, 596] width 270 height 36
paste input "Tour & Dubai Evening Desert Safari"
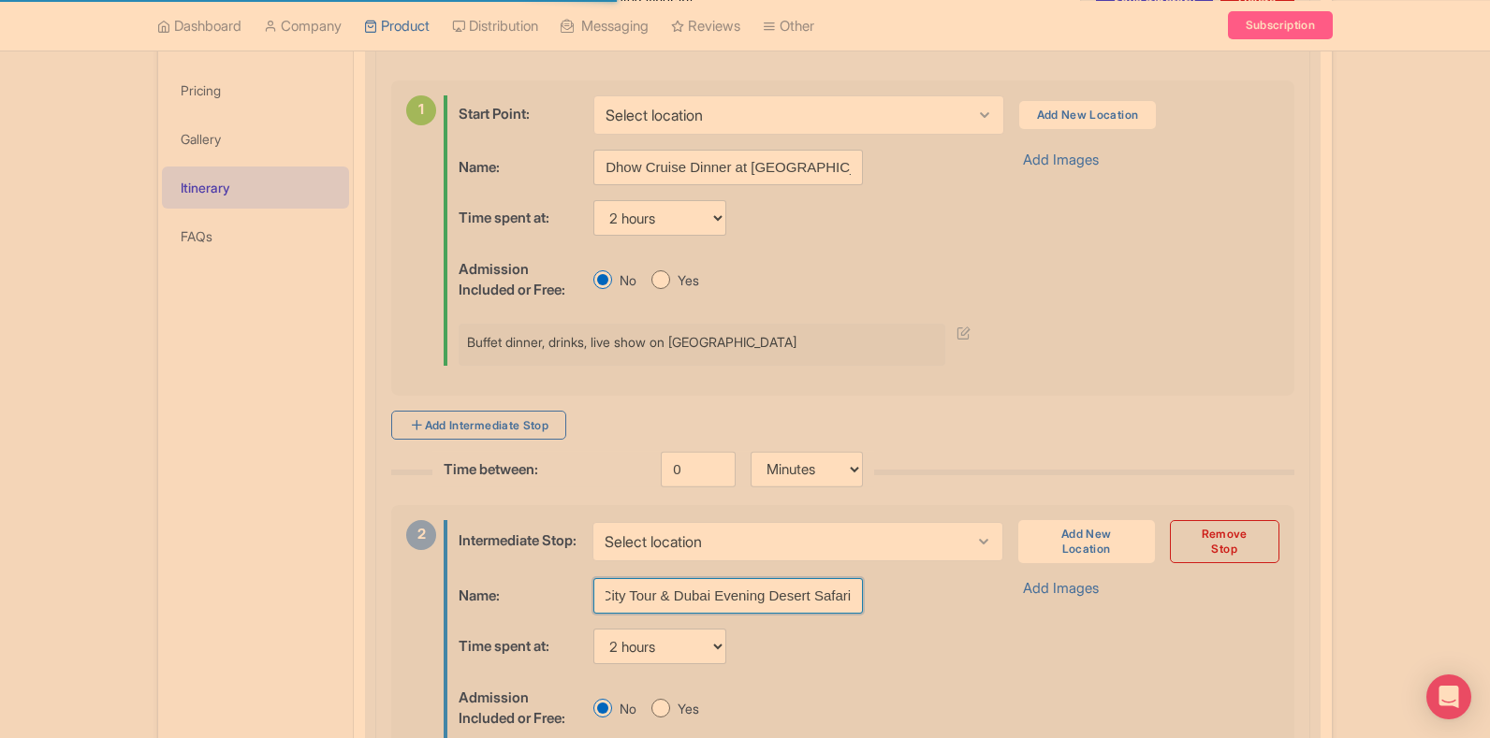
type input "Dubai City Tour & Dubai Evening Desert Safari"
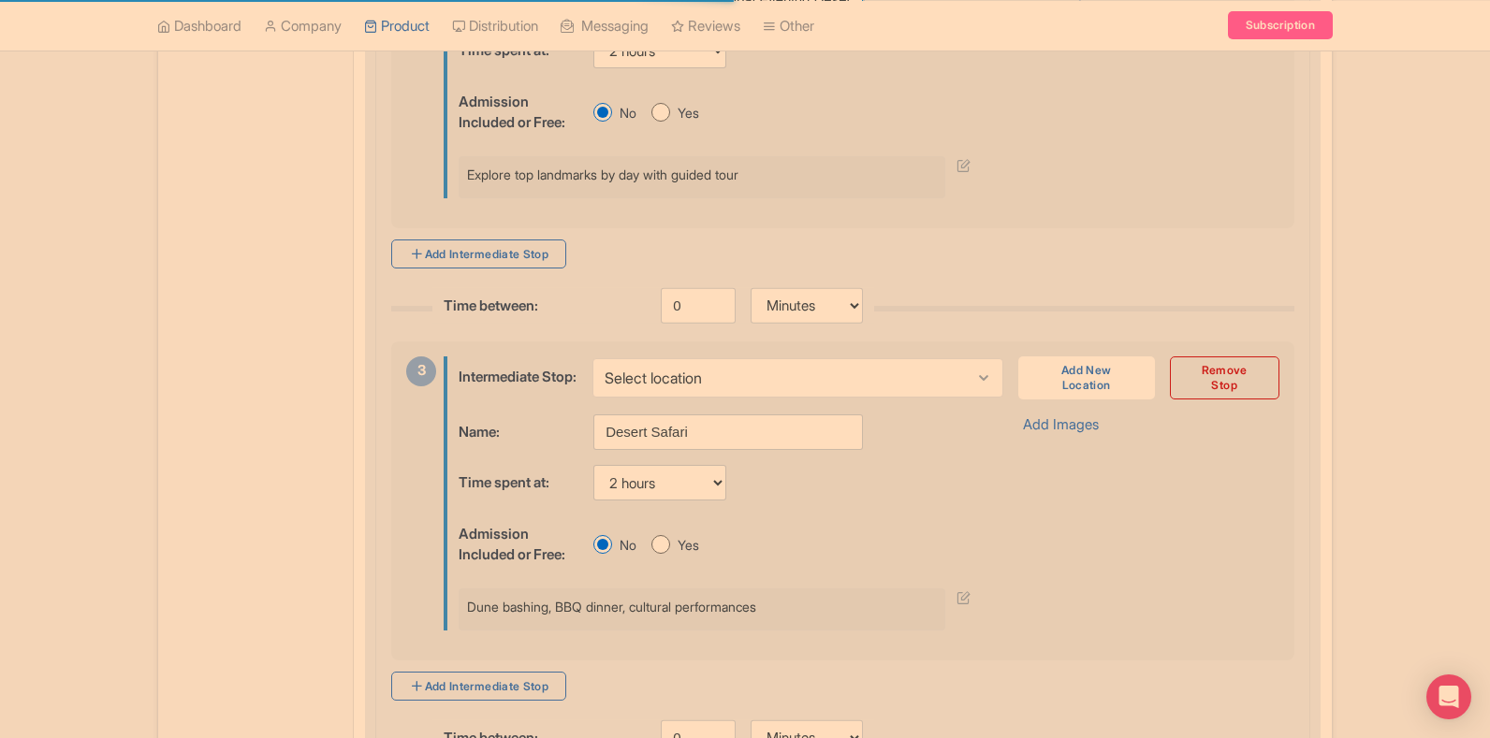
scroll to position [1110, 0]
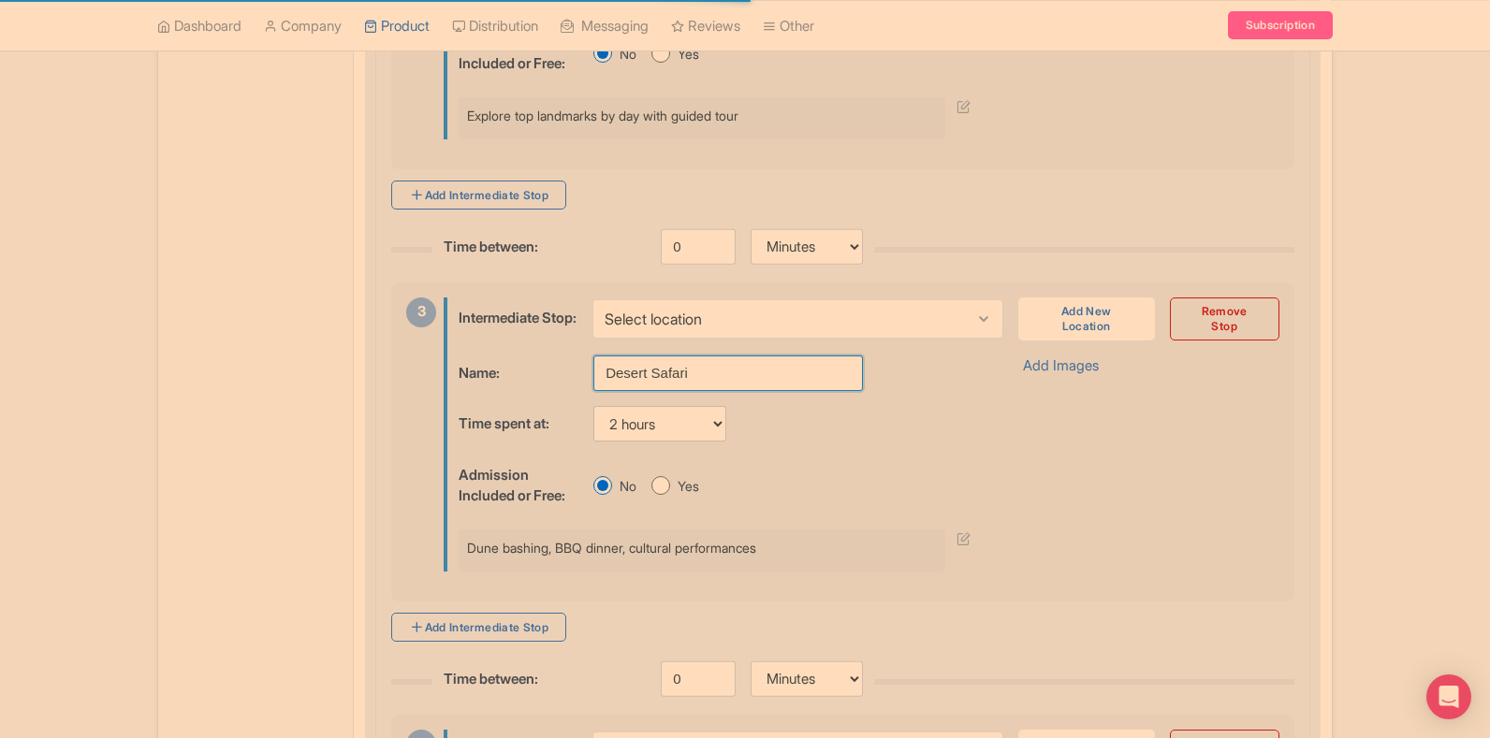
click at [641, 391] on input "Desert Safari" at bounding box center [728, 374] width 270 height 36
paste input "Atlantis Aquaventure Day Pass"
type input "Atlantis Aquaventure Day Pass"
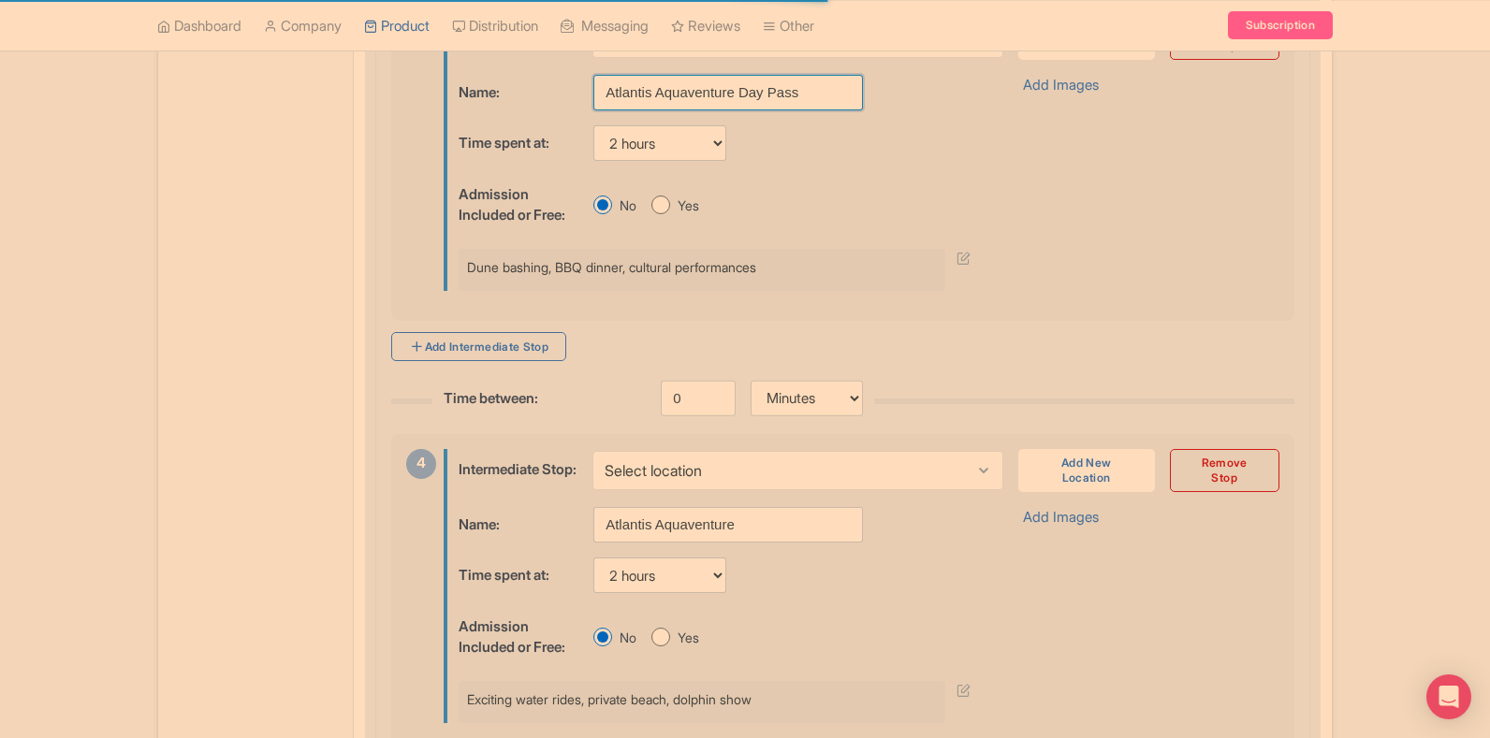
scroll to position [1484, 0]
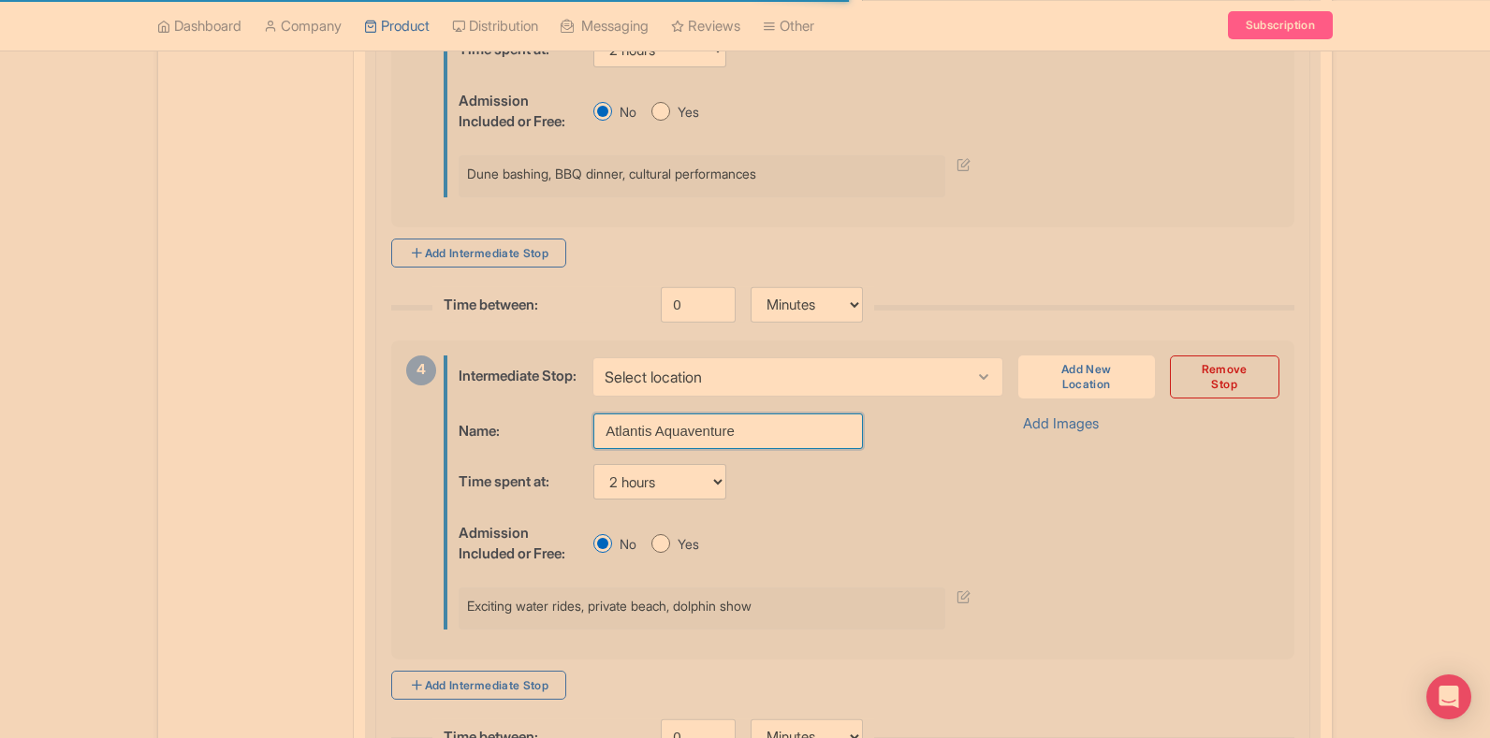
click at [623, 449] on input "Atlantis Aquaventure" at bounding box center [728, 432] width 270 height 36
paste input "Dubai Frame & AYA Univers"
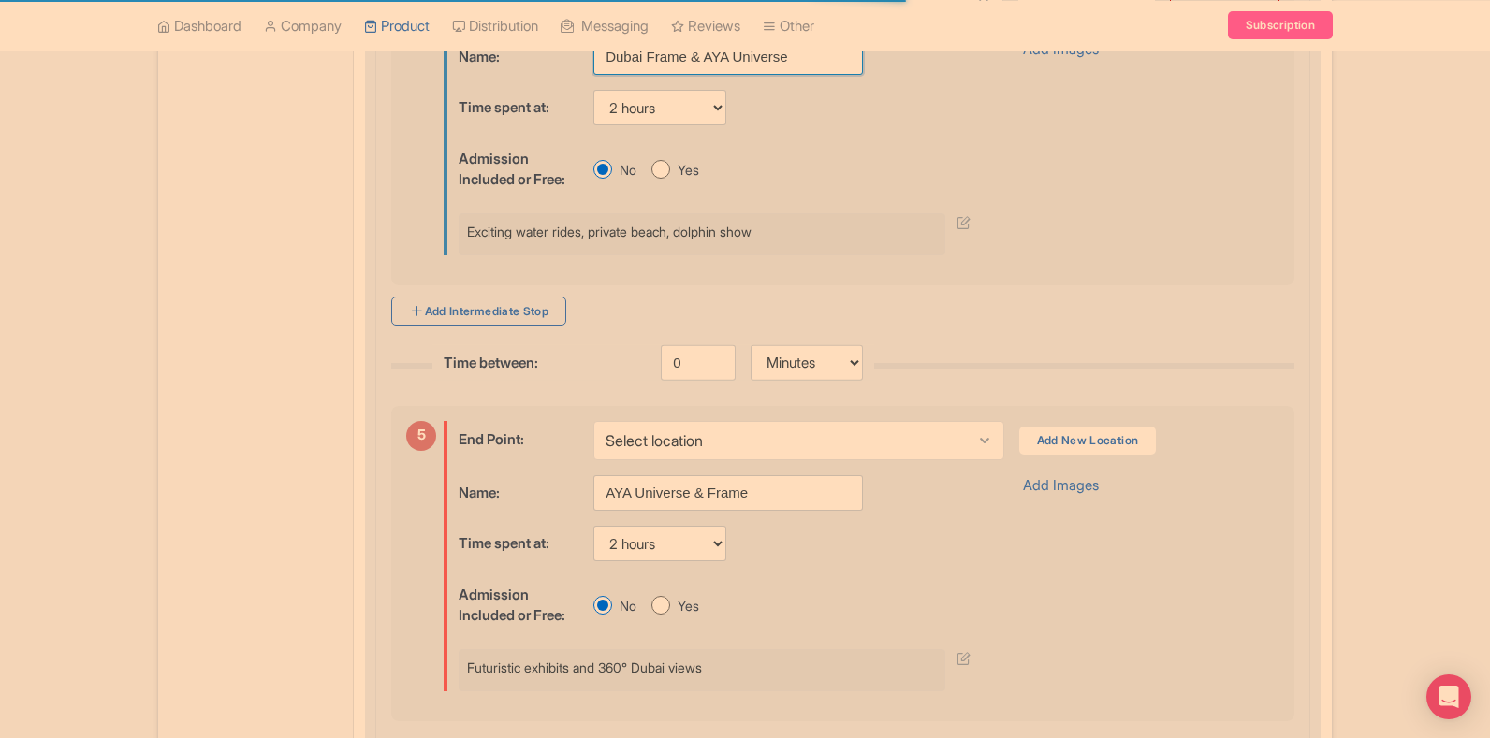
scroll to position [1859, 0]
type input "Dubai Frame & AYA Universe"
click at [708, 511] on input "AYA Universe & Frame" at bounding box center [728, 493] width 270 height 36
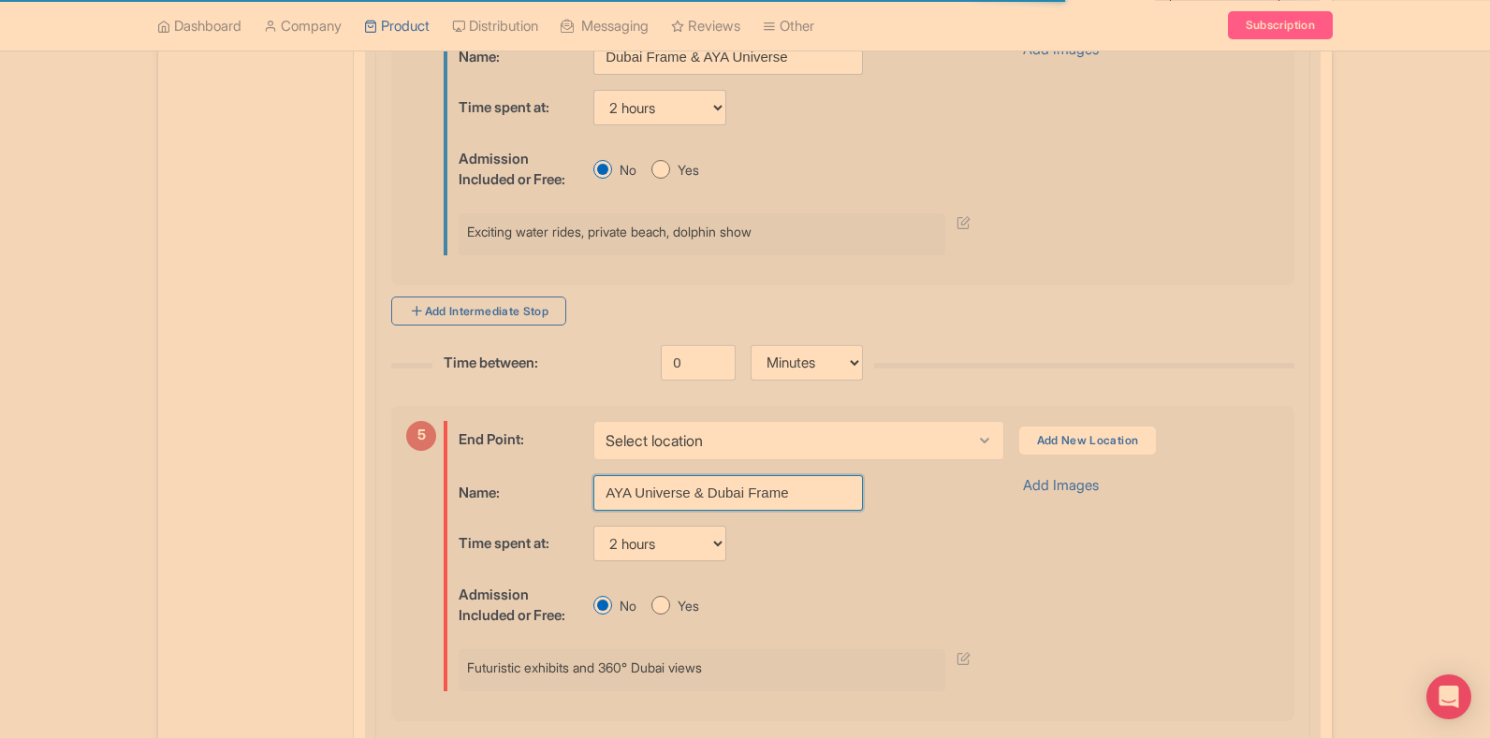
scroll to position [1578, 0]
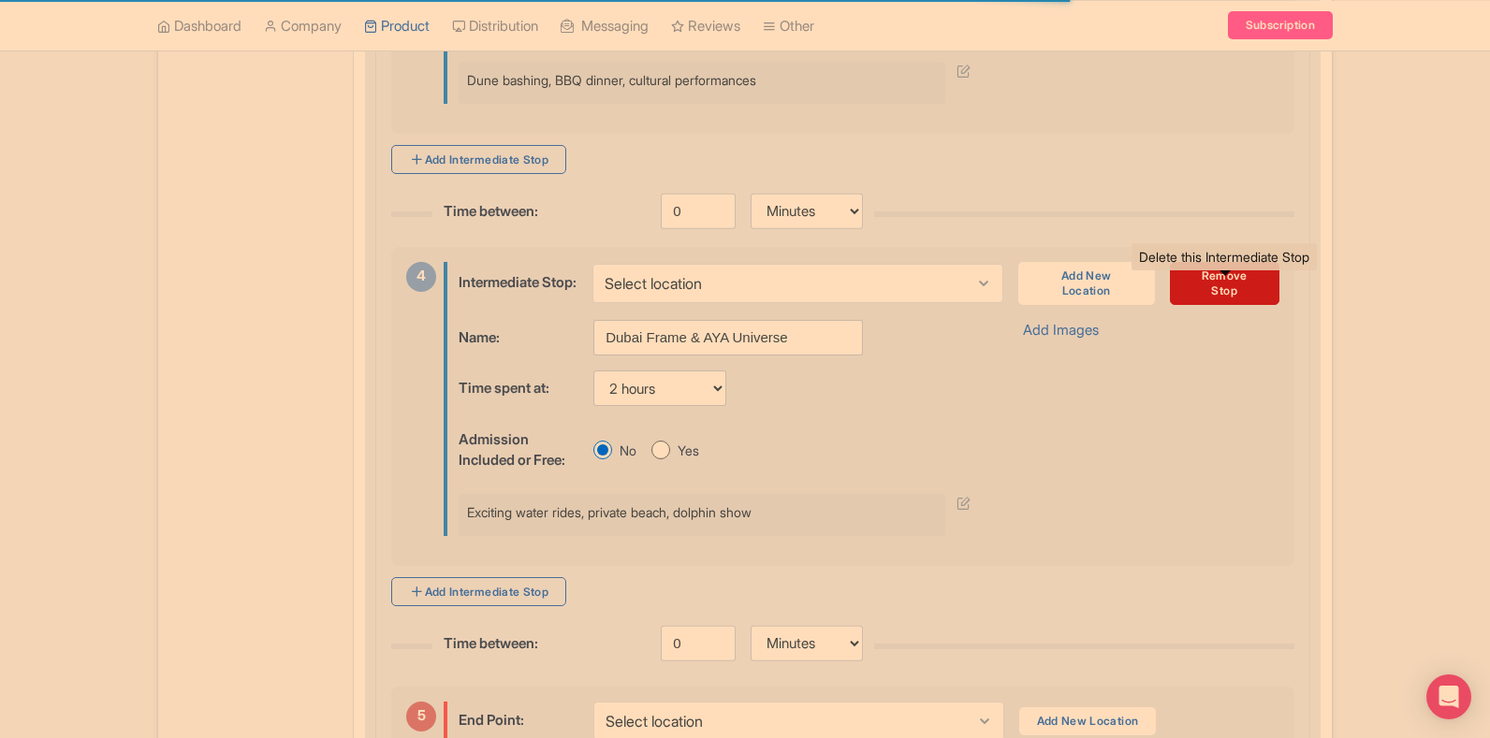
type input "AYA Universe & Dubai Frame"
click at [1241, 305] on link "Remove Stop" at bounding box center [1224, 283] width 109 height 43
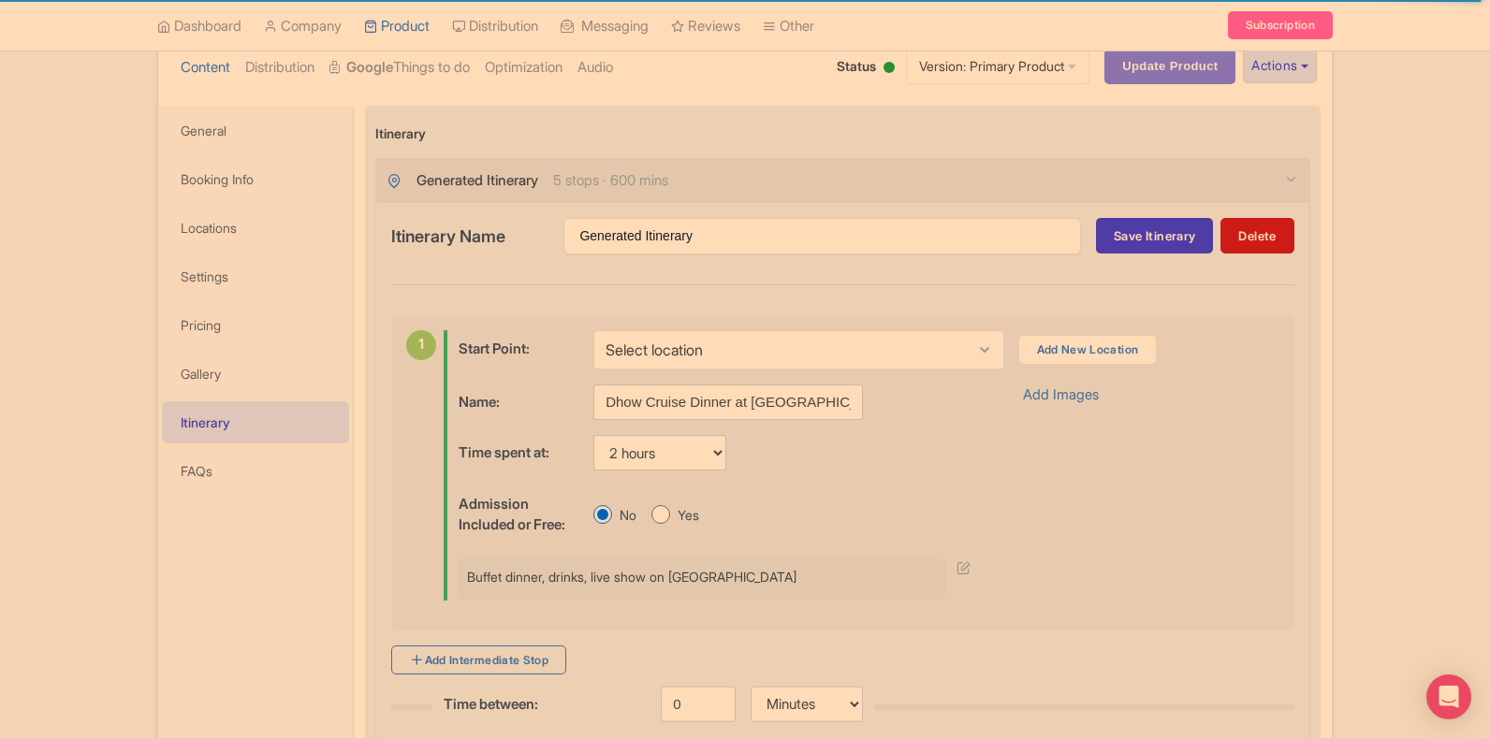
scroll to position [379, 0]
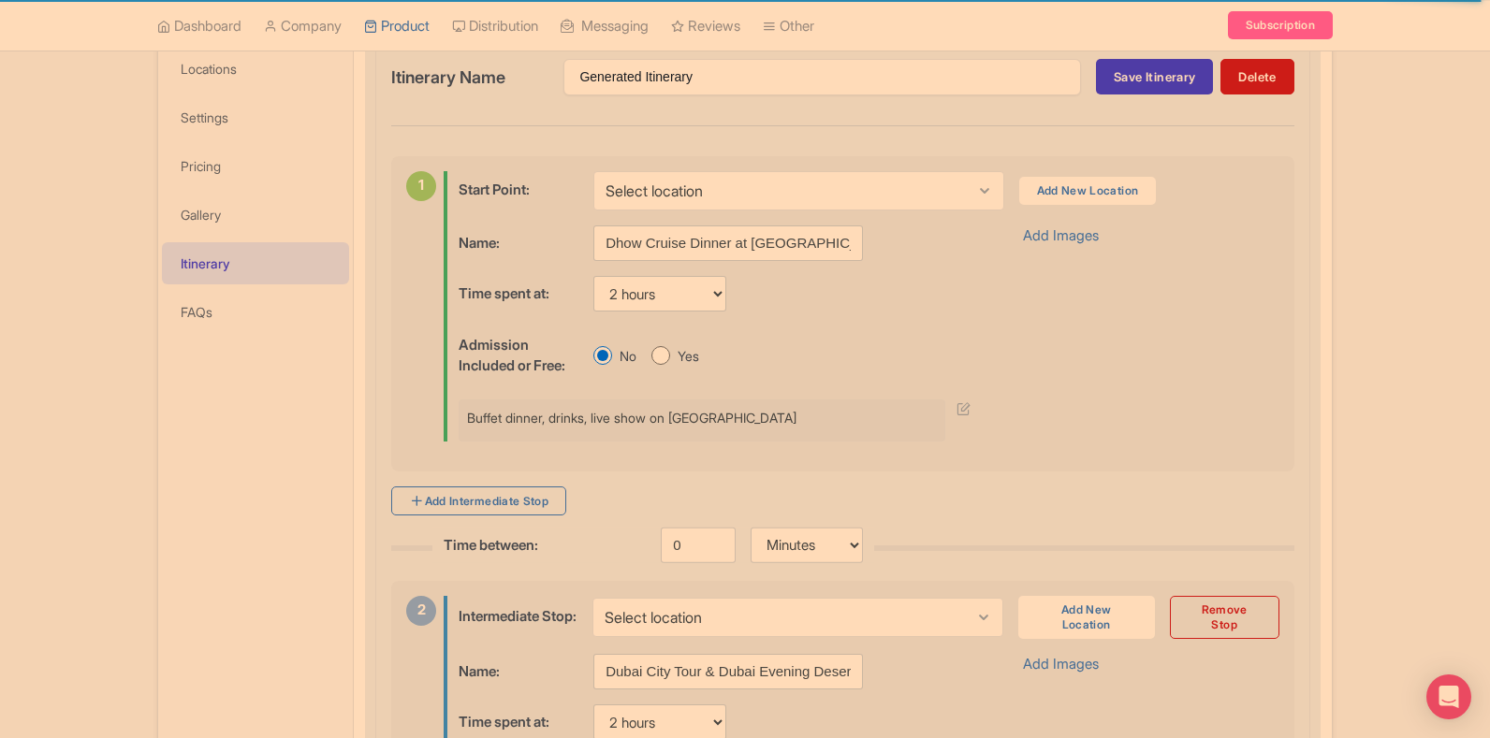
click at [667, 361] on input "Yes" at bounding box center [660, 355] width 19 height 19
radio input "true"
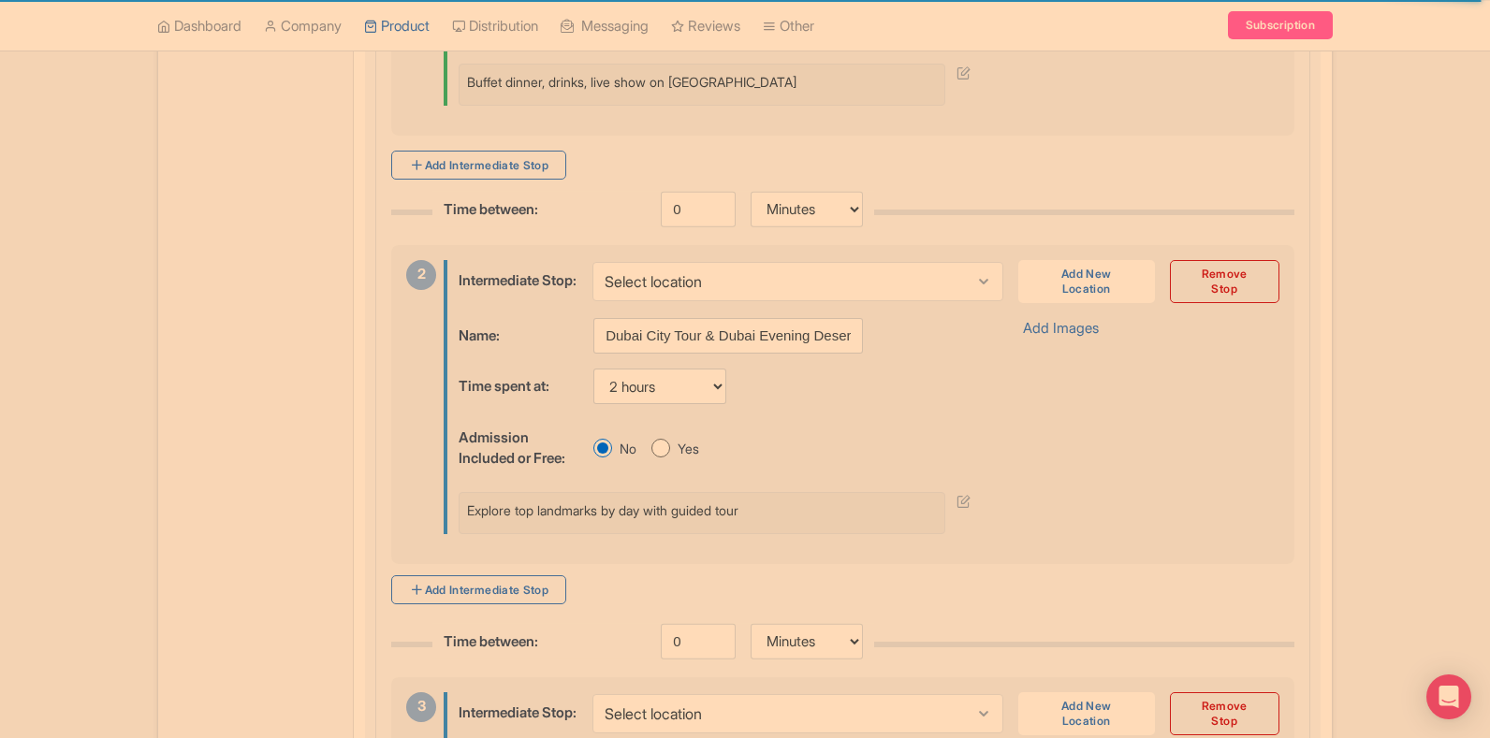
scroll to position [753, 0]
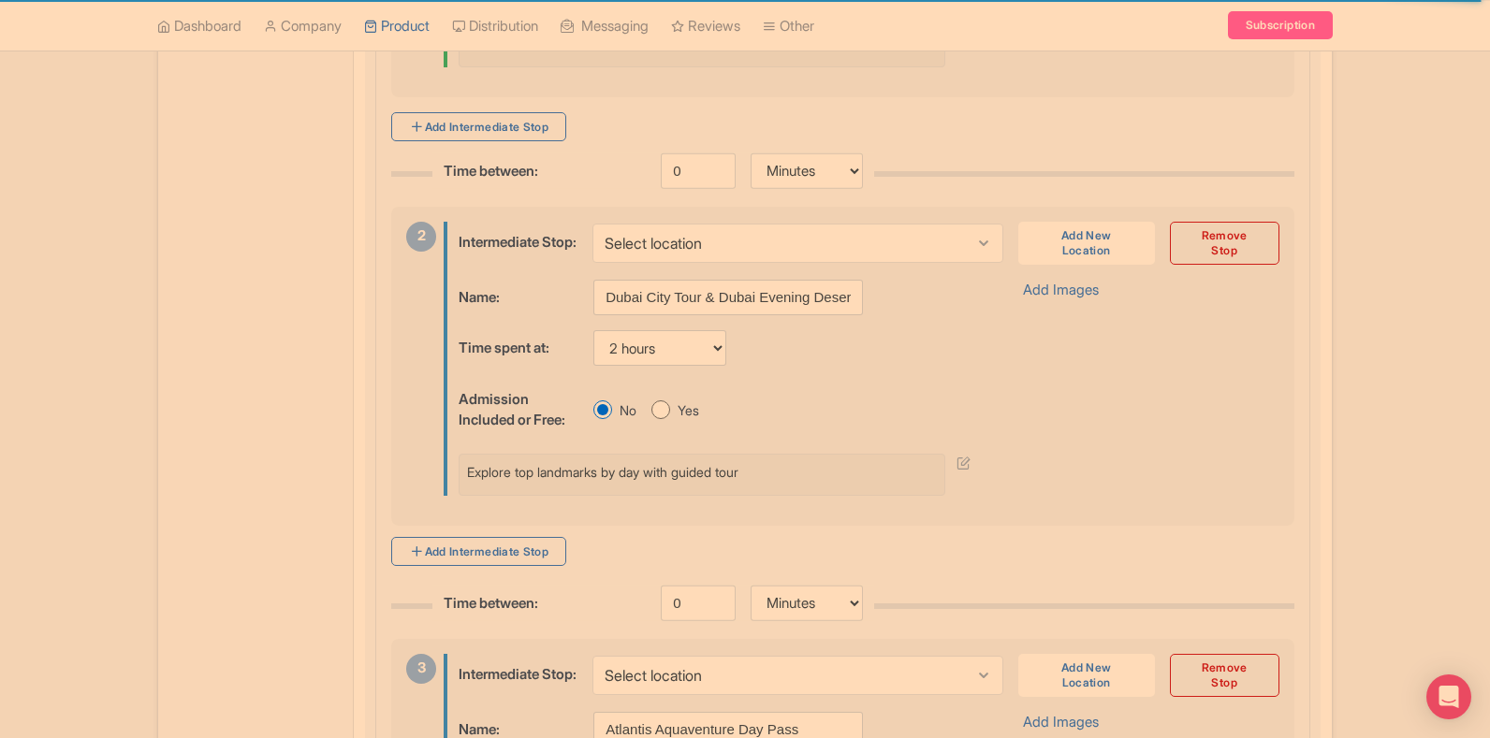
click at [663, 419] on input "Yes" at bounding box center [660, 410] width 19 height 19
radio input "true"
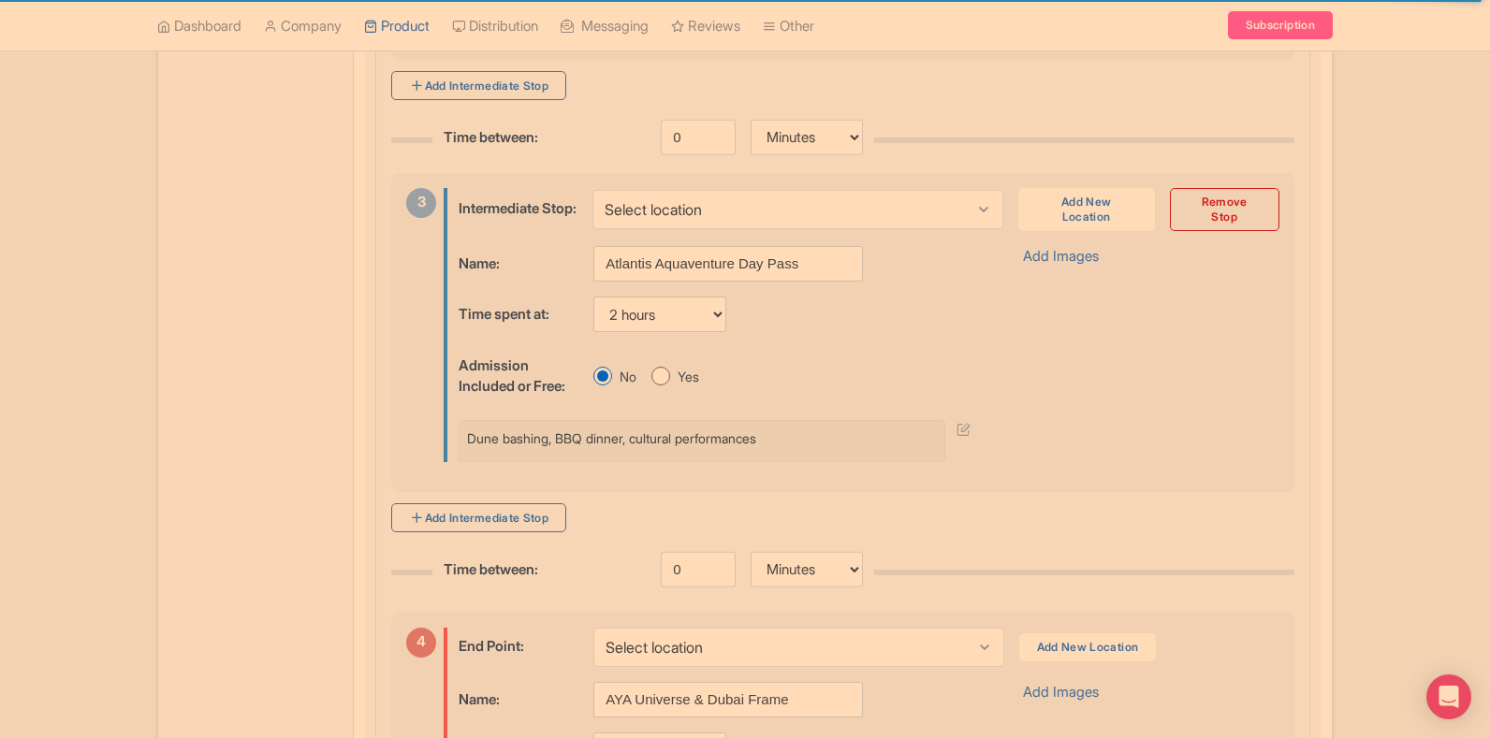
scroll to position [1221, 0]
click at [658, 384] on input "Yes" at bounding box center [660, 374] width 19 height 19
radio input "true"
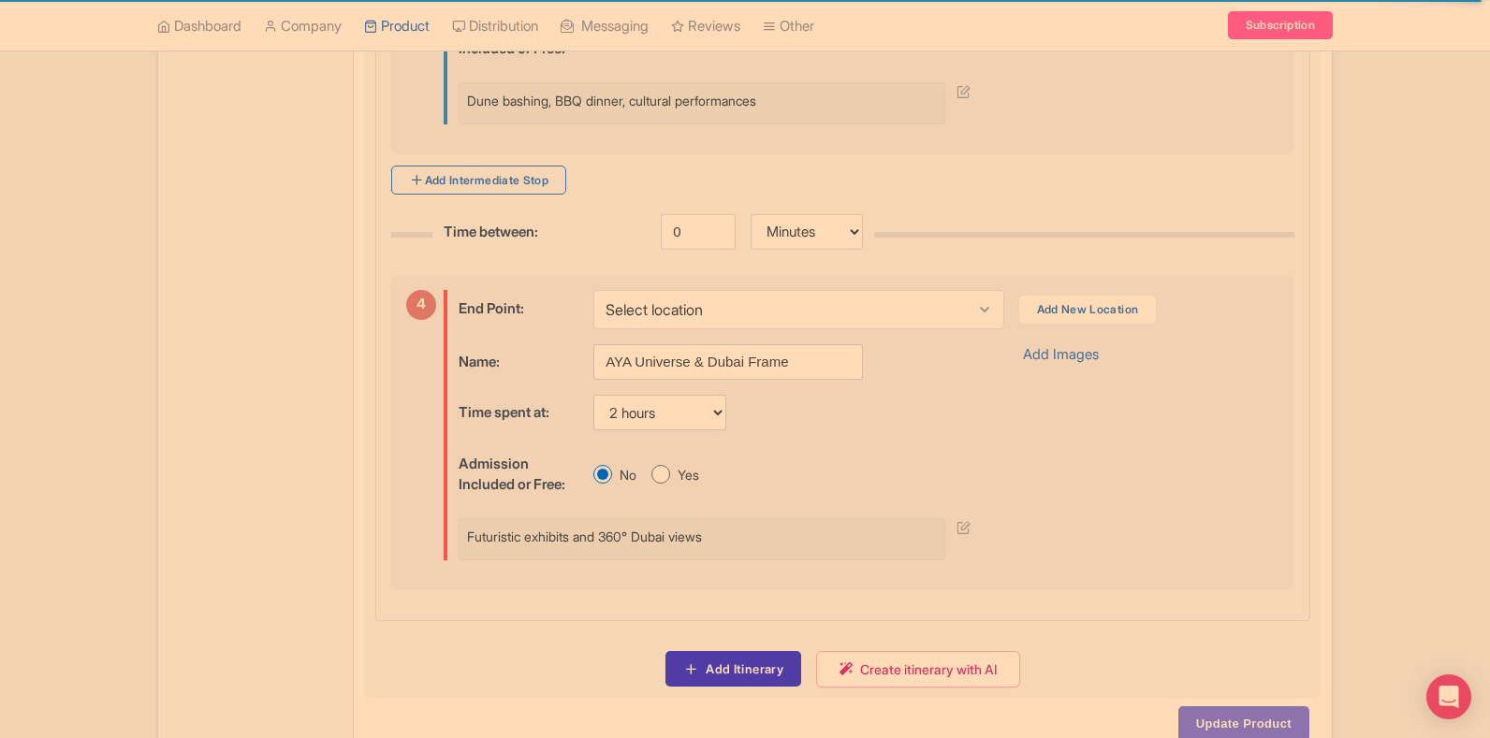
scroll to position [1596, 0]
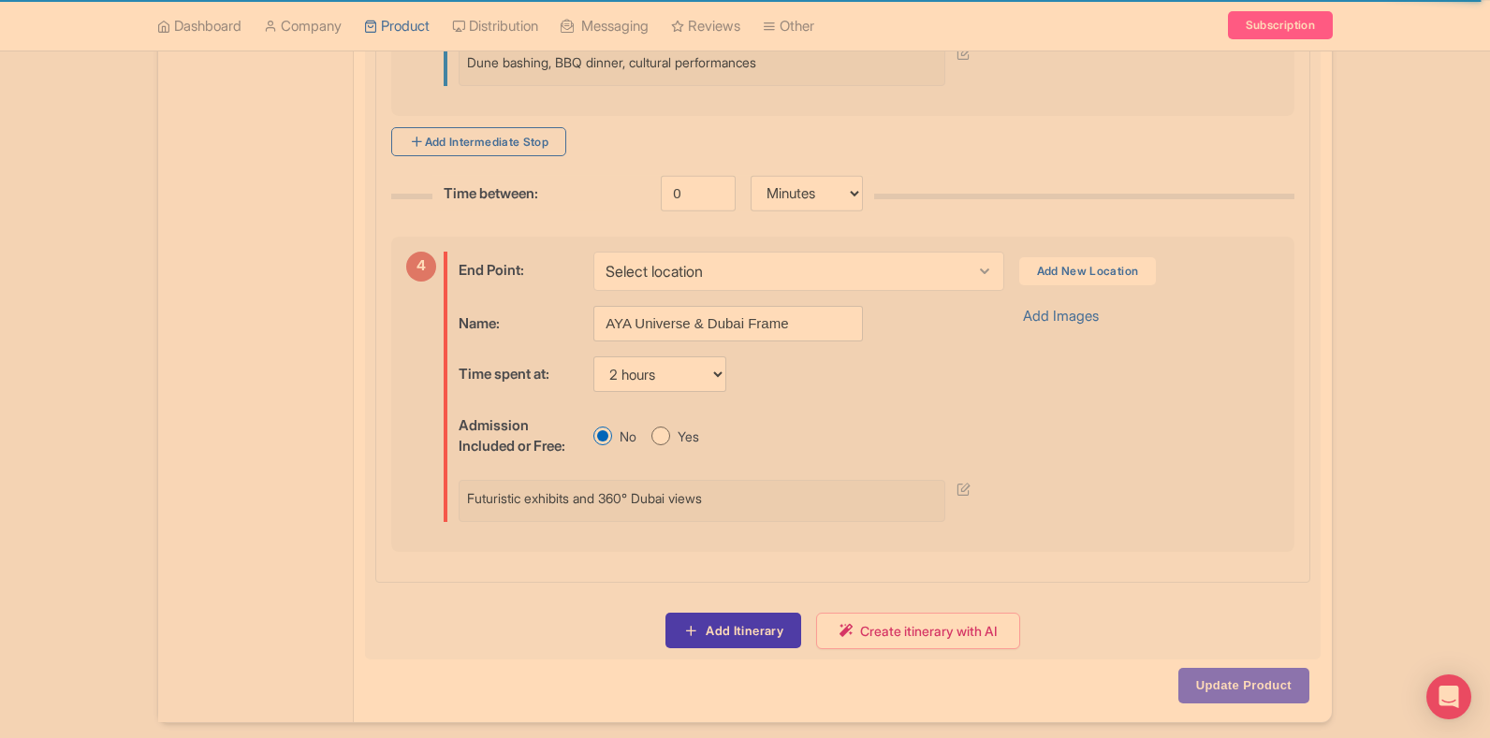
click at [656, 445] on input "Yes" at bounding box center [660, 436] width 19 height 19
radio input "true"
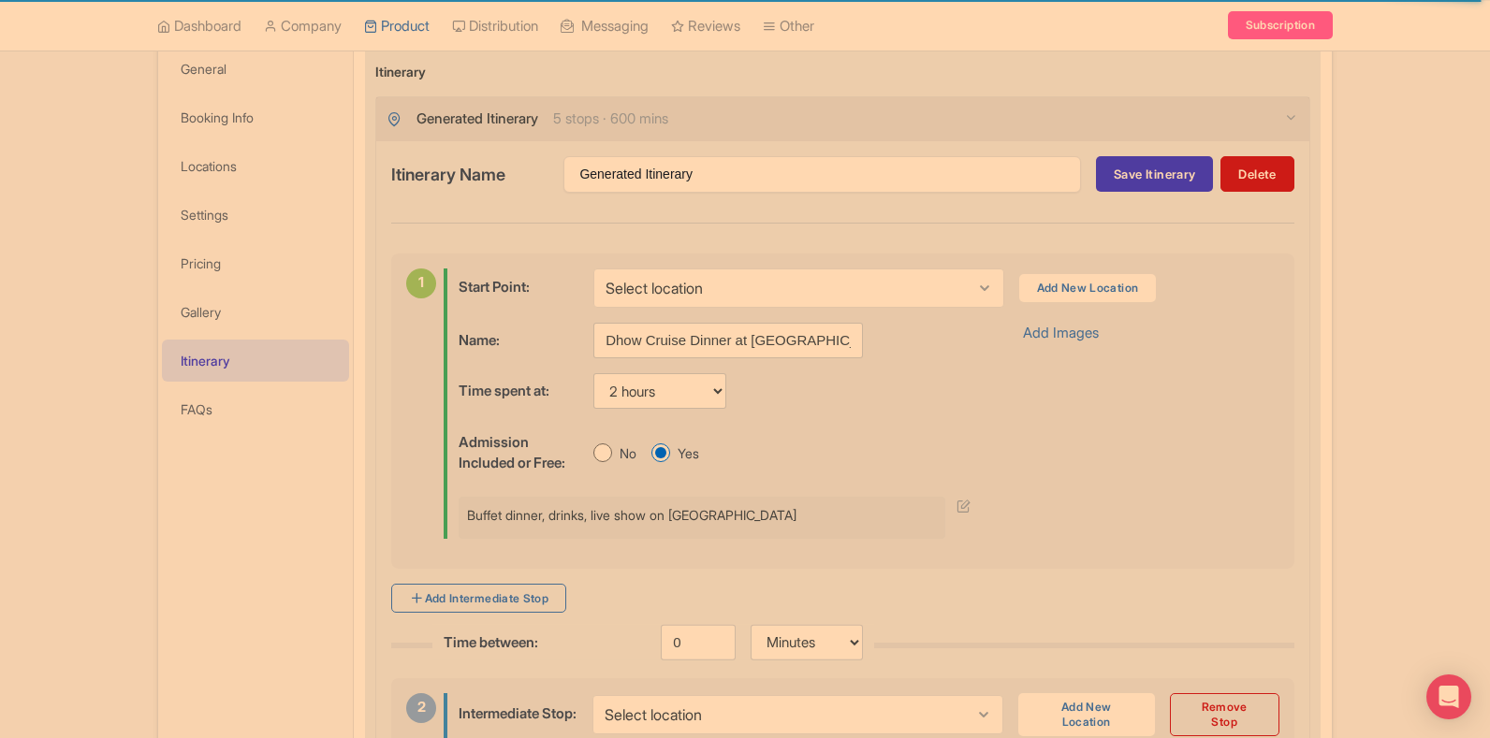
scroll to position [0, 0]
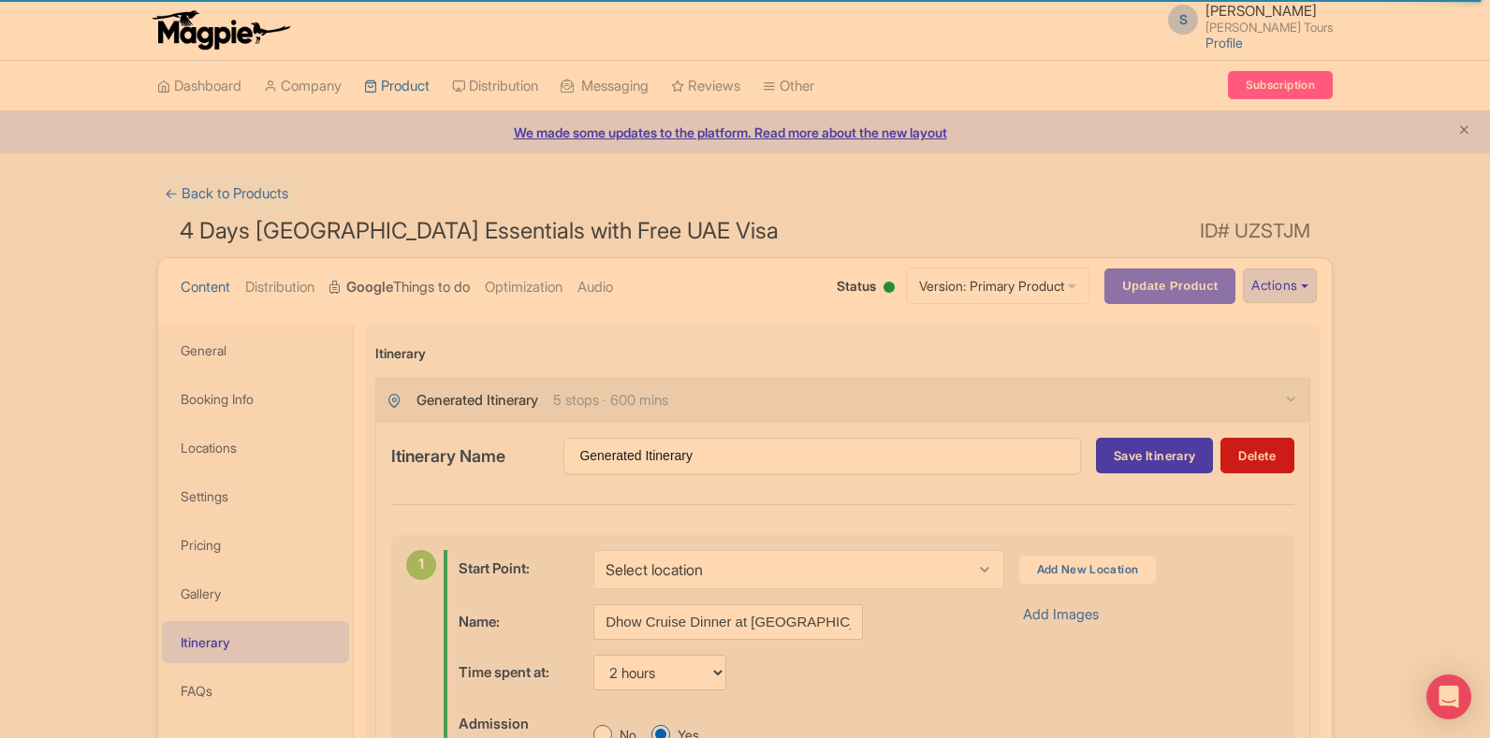
click at [393, 280] on strong "Google" at bounding box center [369, 288] width 47 height 22
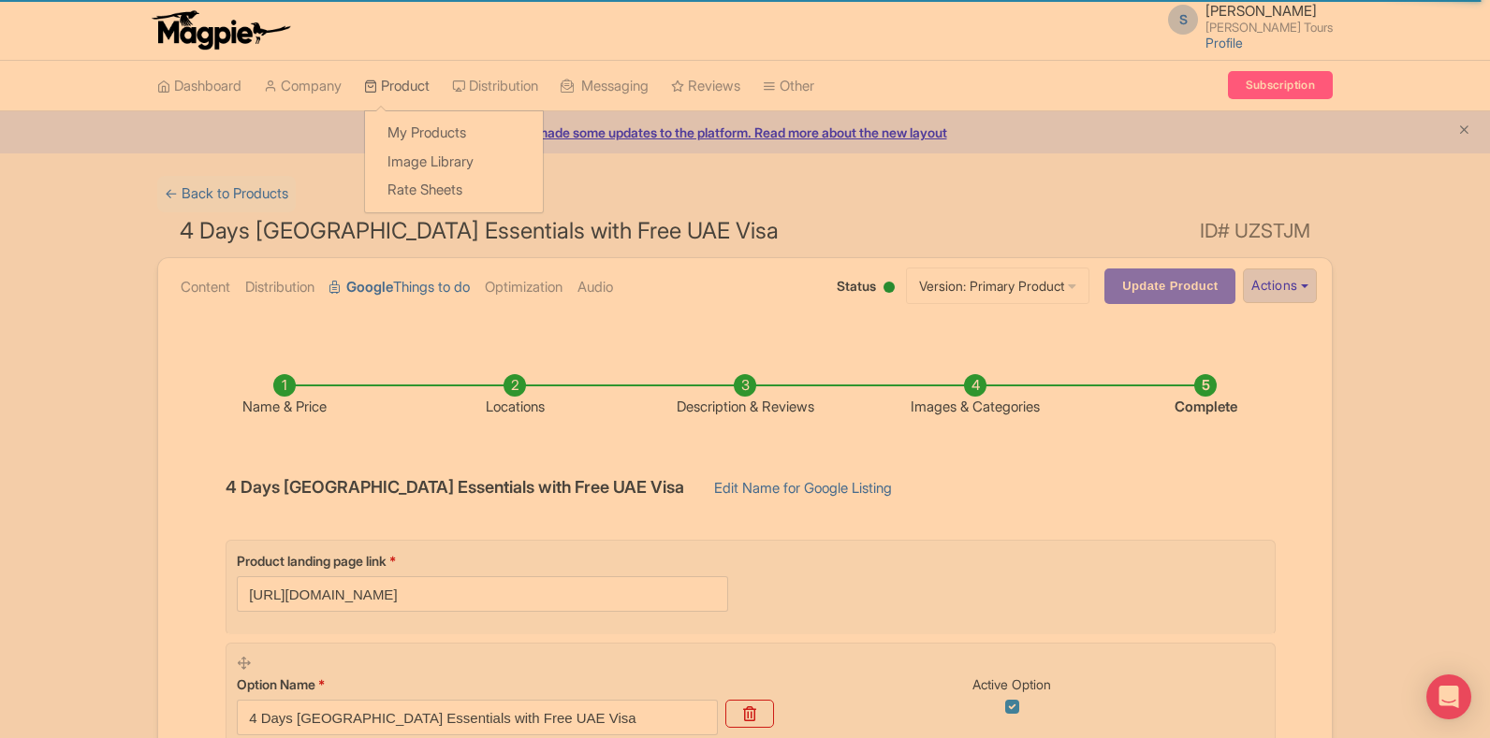
click at [401, 81] on link "Product" at bounding box center [397, 86] width 66 height 51
click at [421, 133] on link "My Products" at bounding box center [454, 133] width 178 height 29
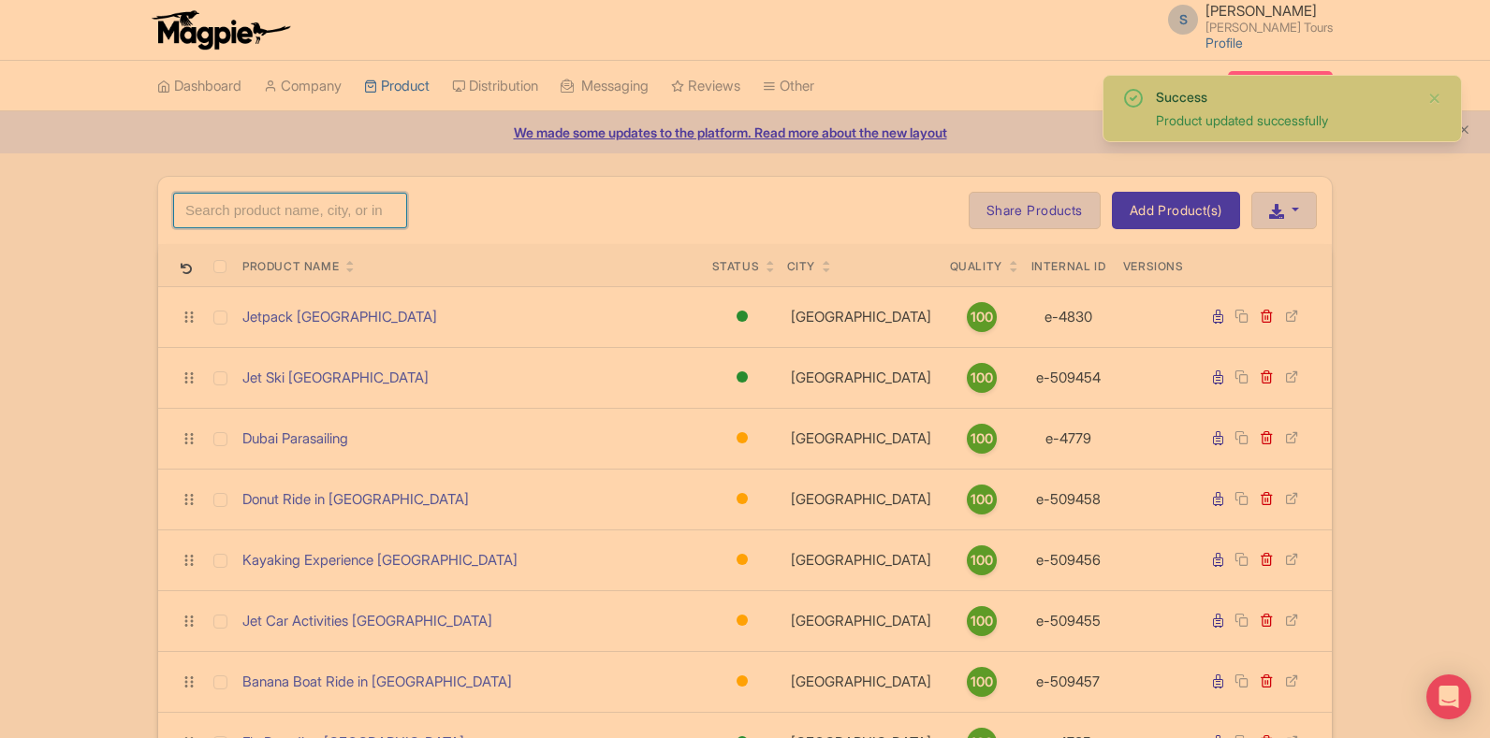
click at [348, 226] on input "search" at bounding box center [290, 211] width 234 height 36
click at [349, 214] on input "search" at bounding box center [290, 211] width 234 height 36
paste input "4-Day Dubai Family Adventure Package"
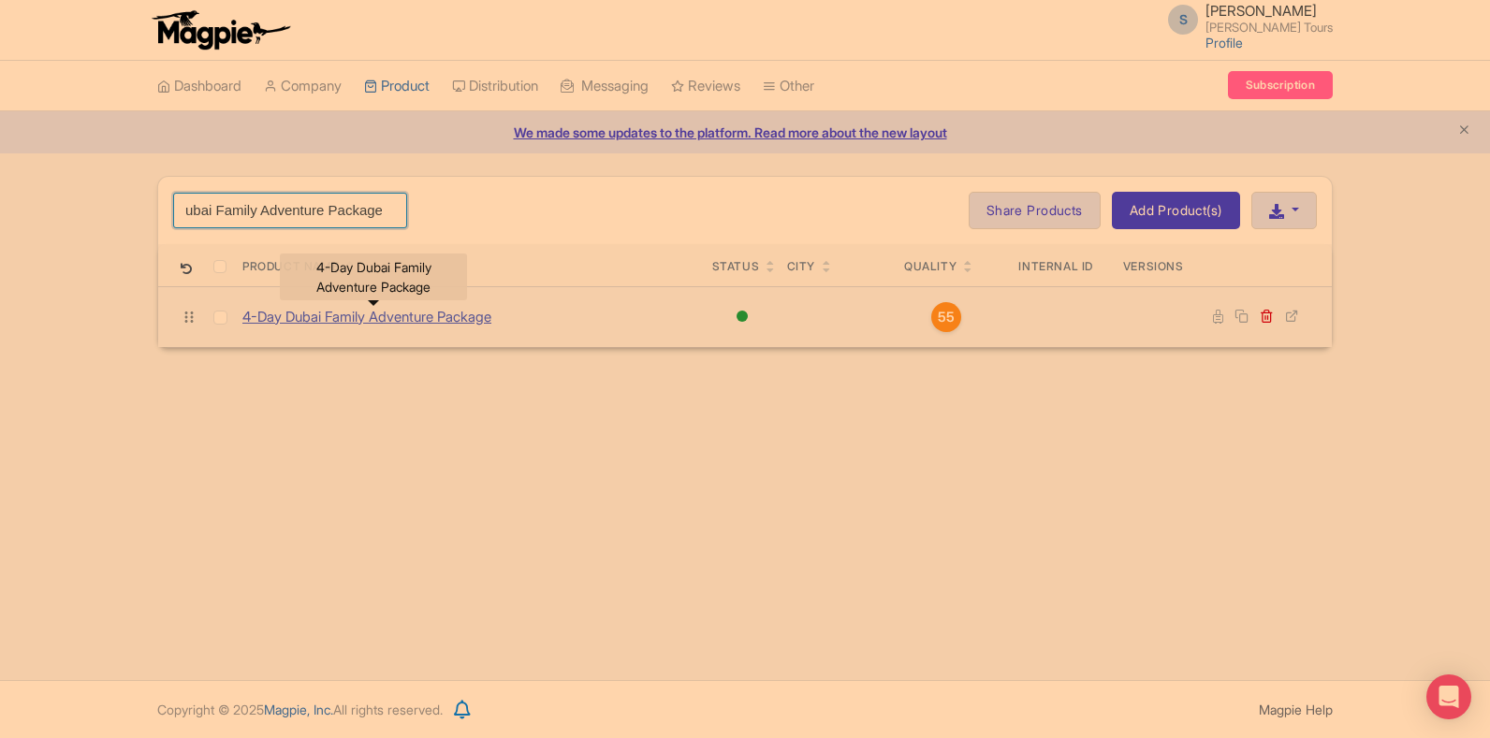
type input "4-Day Dubai Family Adventure Package"
click at [447, 322] on link "4-Day Dubai Family Adventure Package" at bounding box center [366, 318] width 249 height 22
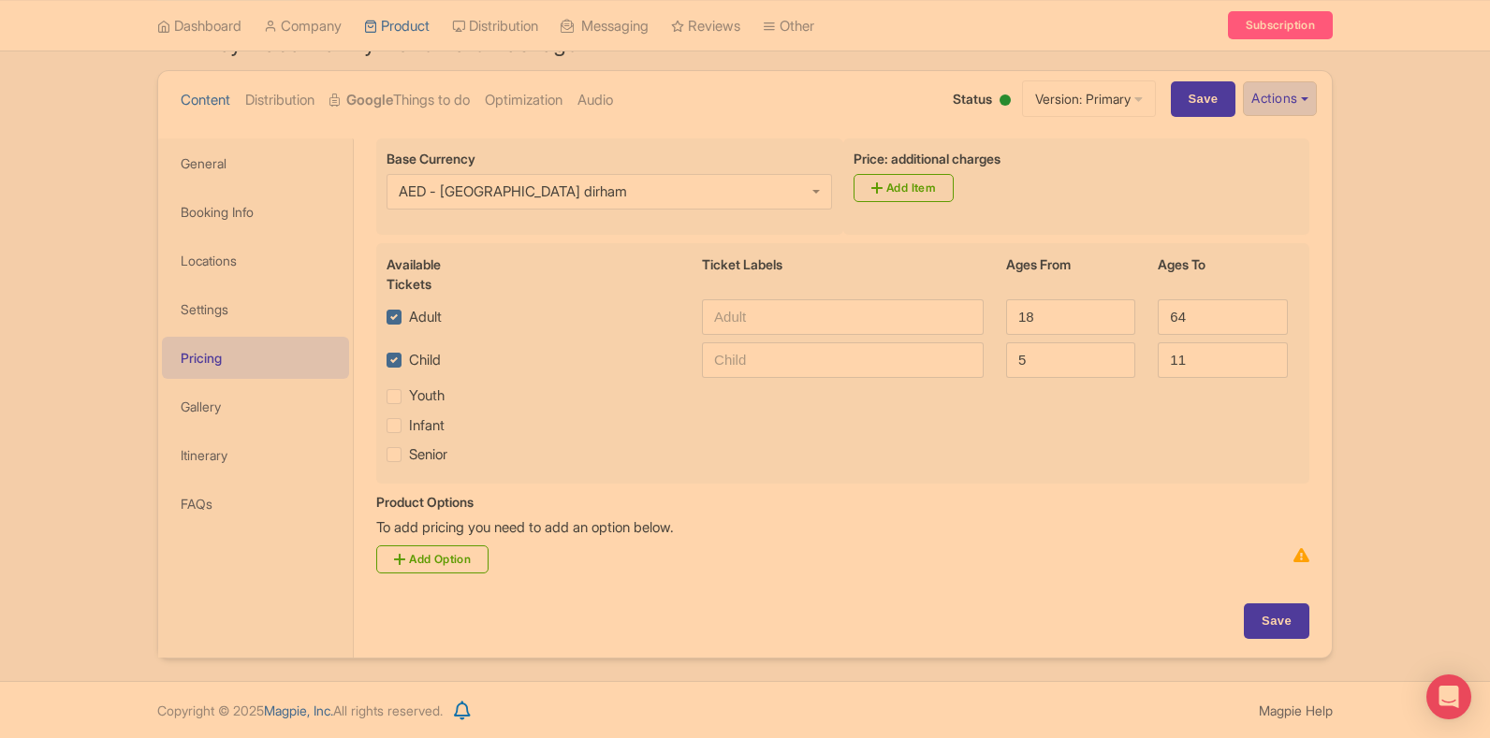
scroll to position [187, 0]
click at [435, 562] on link "Add Option" at bounding box center [432, 560] width 112 height 28
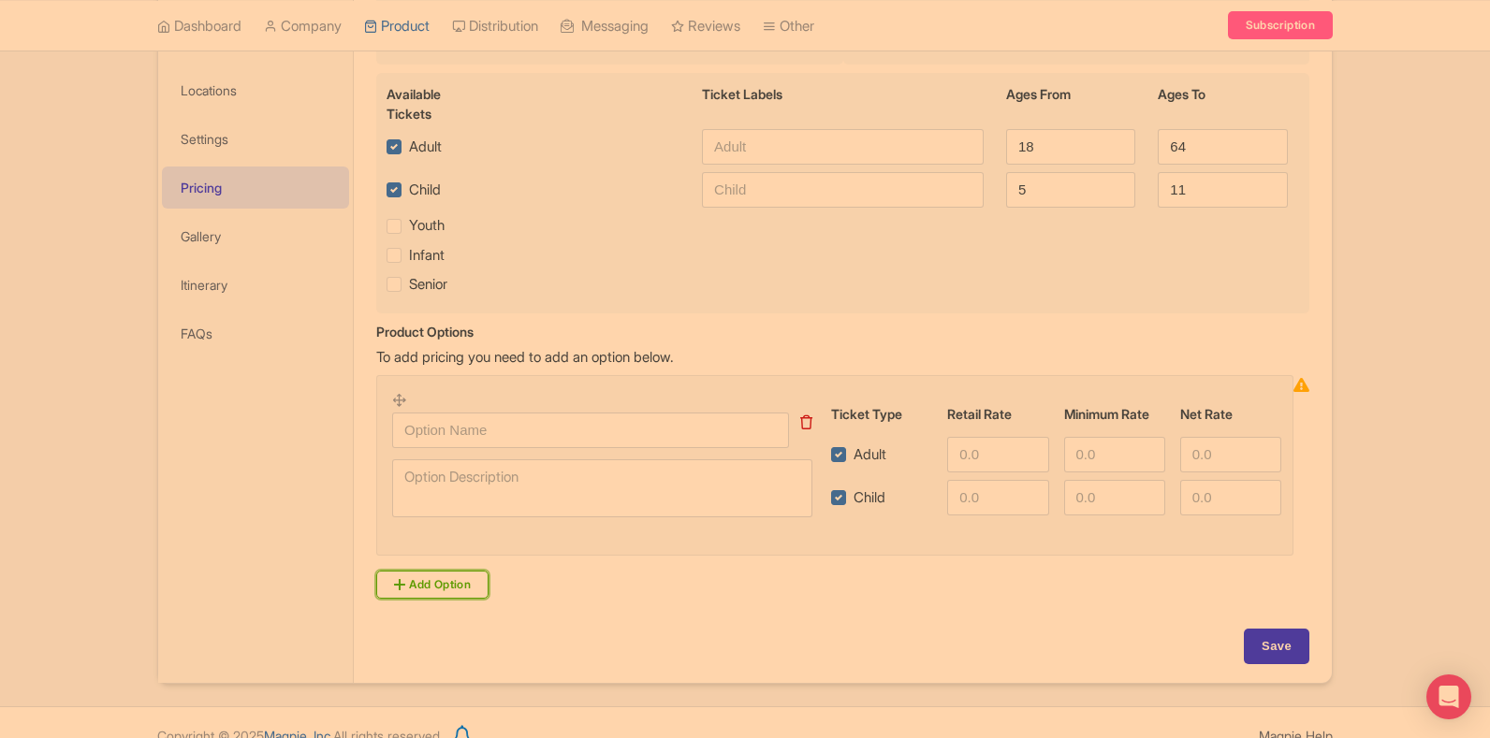
scroll to position [374, 0]
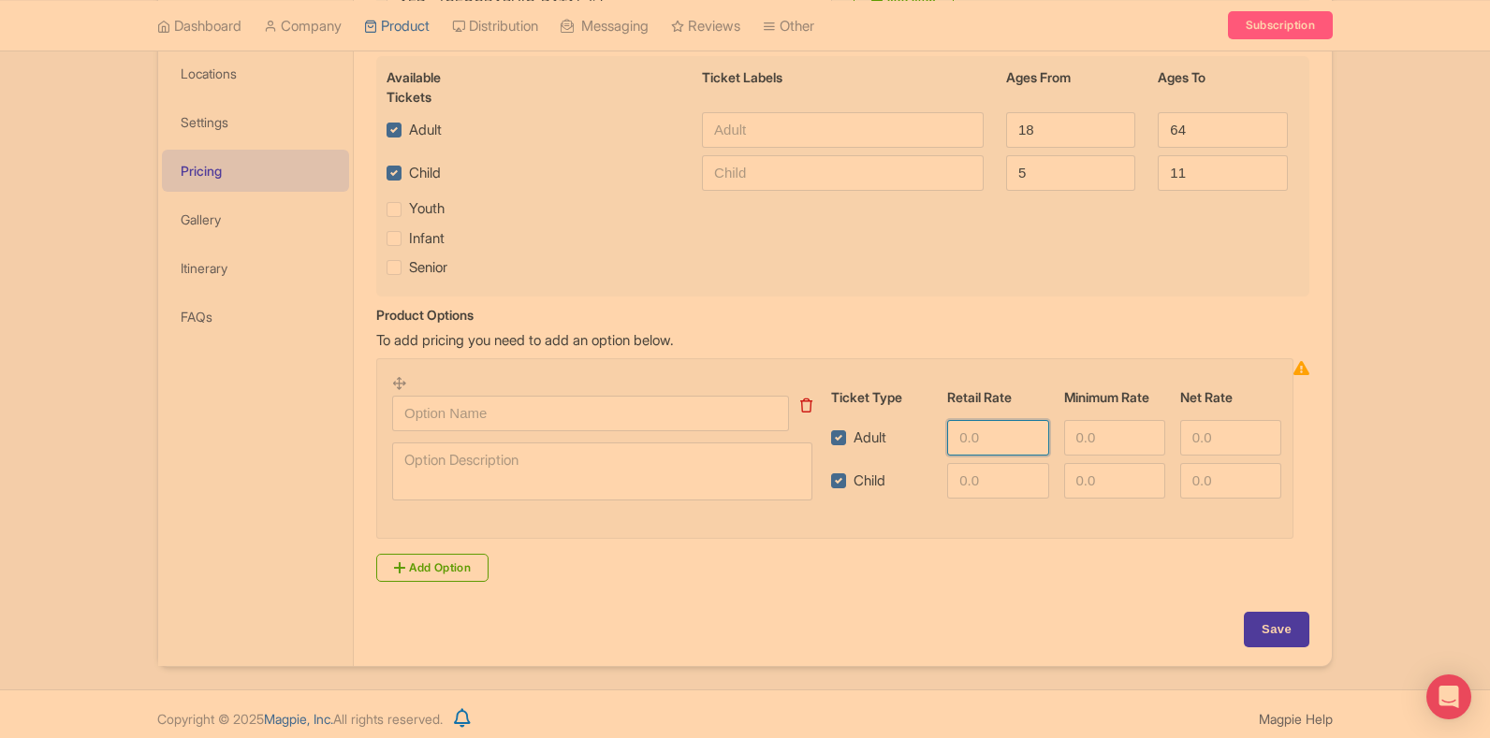
click at [1012, 438] on input "number" at bounding box center [997, 438] width 101 height 36
type input "1140"
click at [1004, 475] on input "number" at bounding box center [997, 481] width 101 height 36
type input "1140"
click at [1244, 631] on input "Save" at bounding box center [1277, 630] width 66 height 36
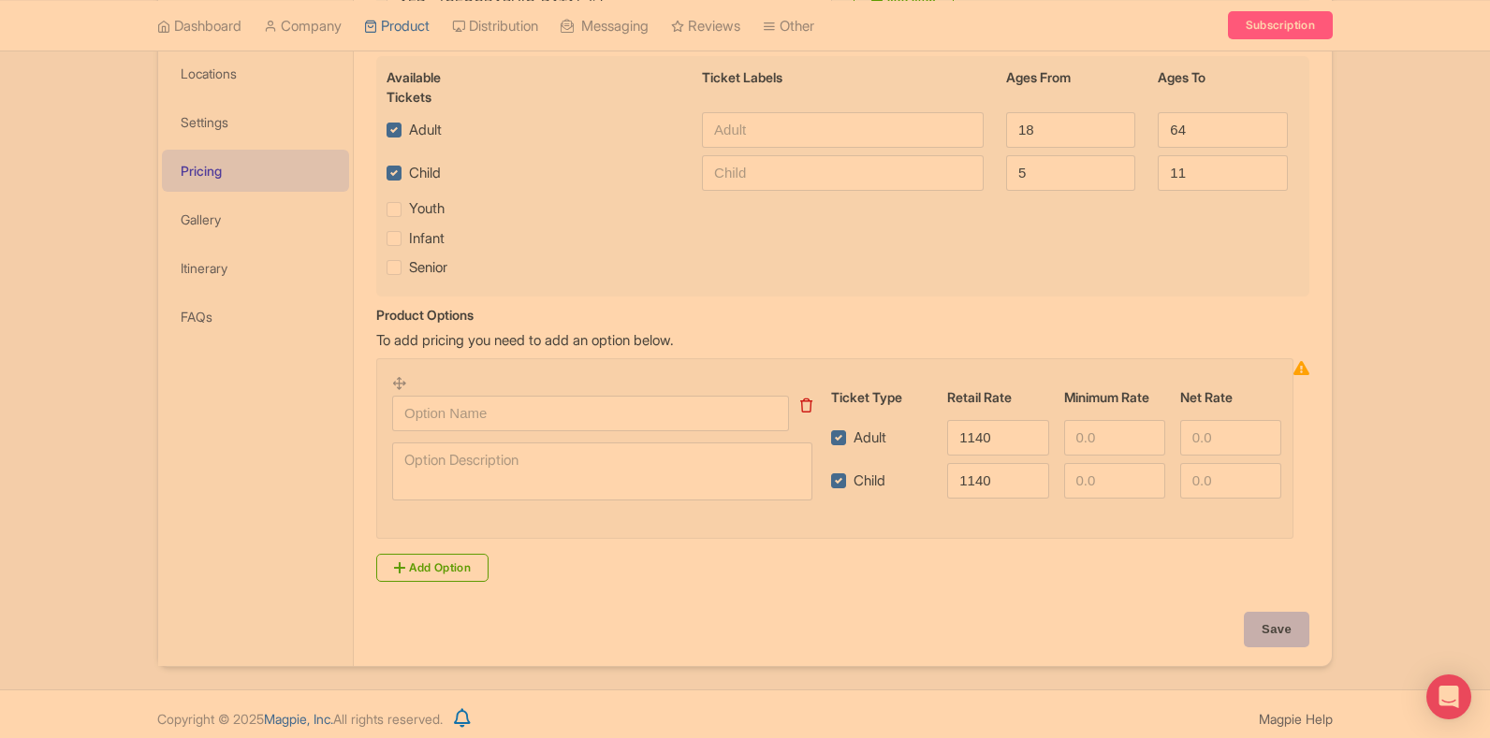
type input "Saving..."
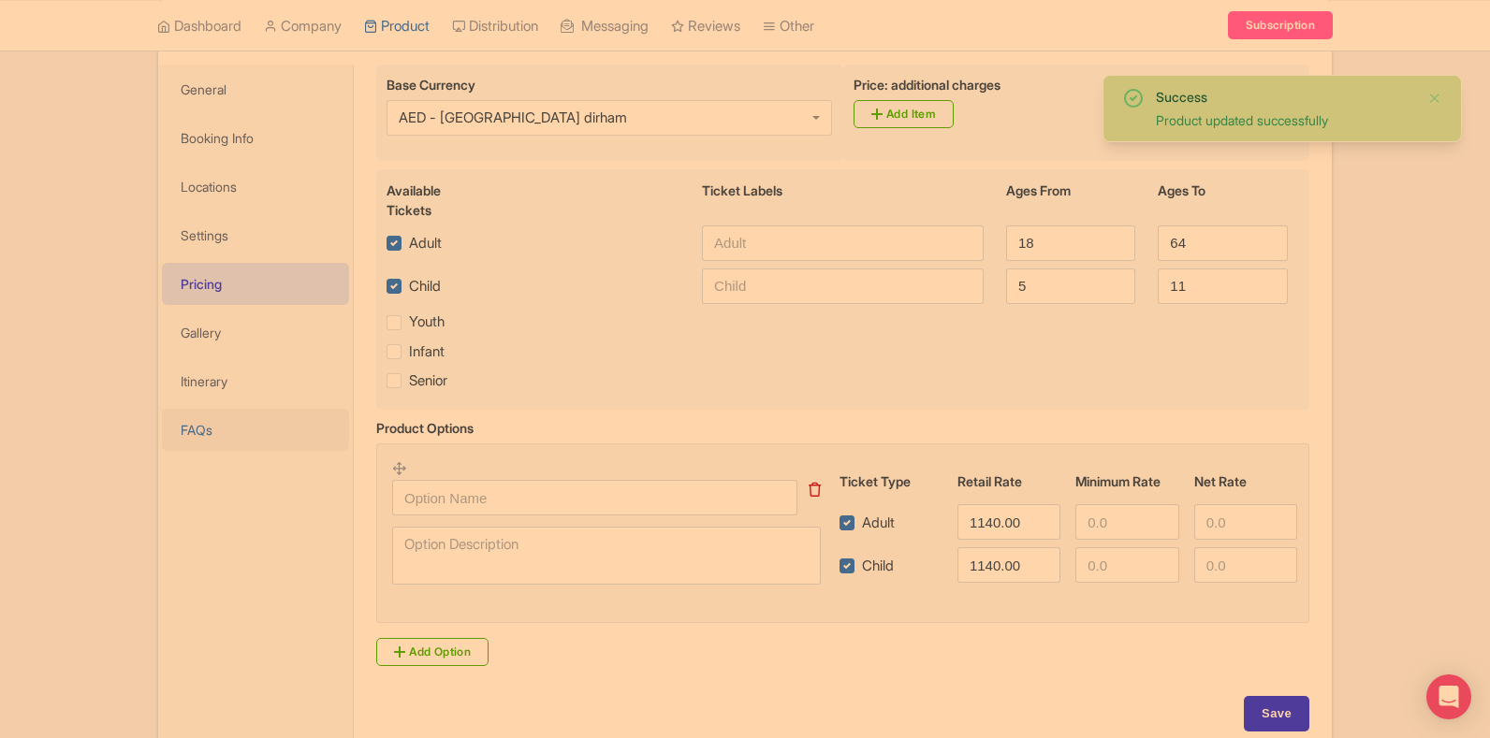
scroll to position [168, 0]
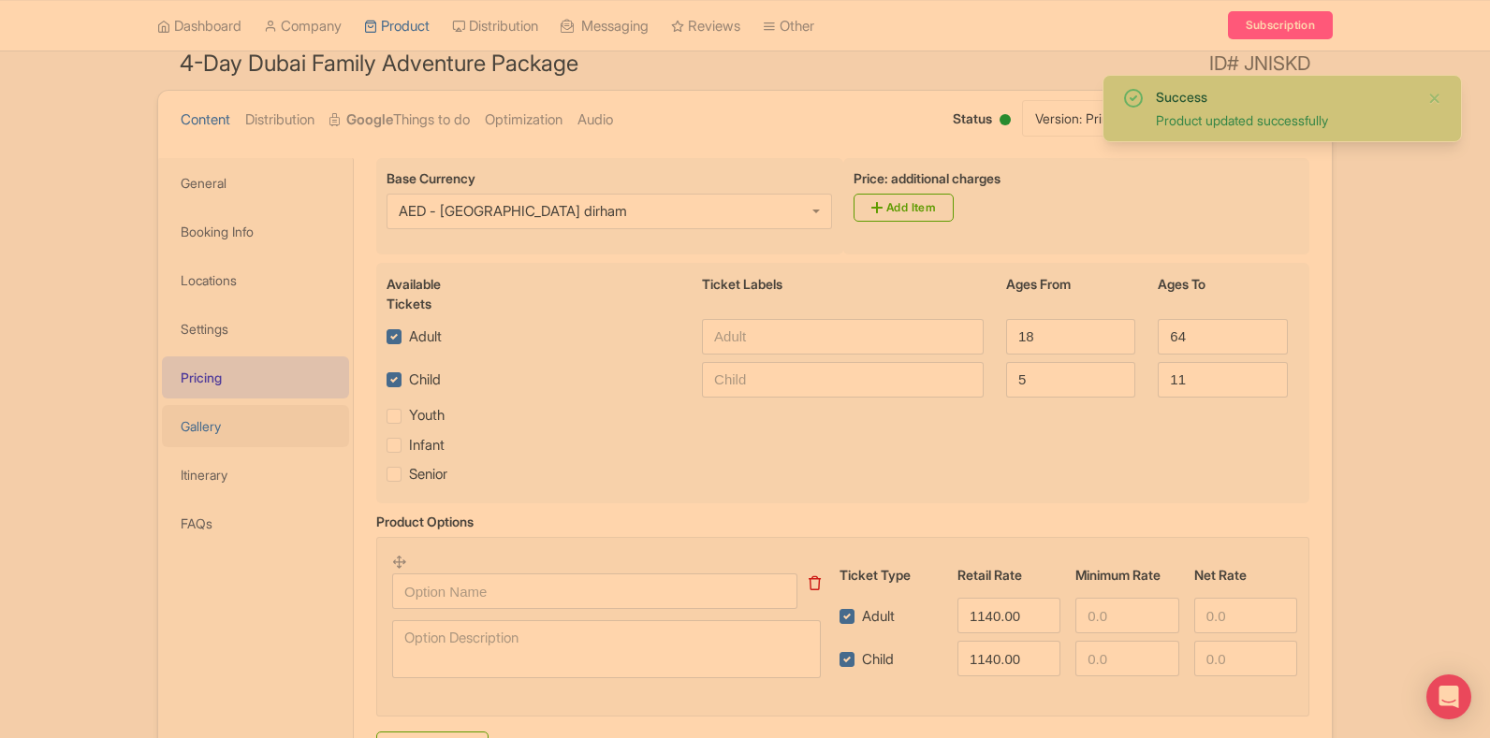
click at [230, 416] on link "Gallery" at bounding box center [255, 426] width 187 height 42
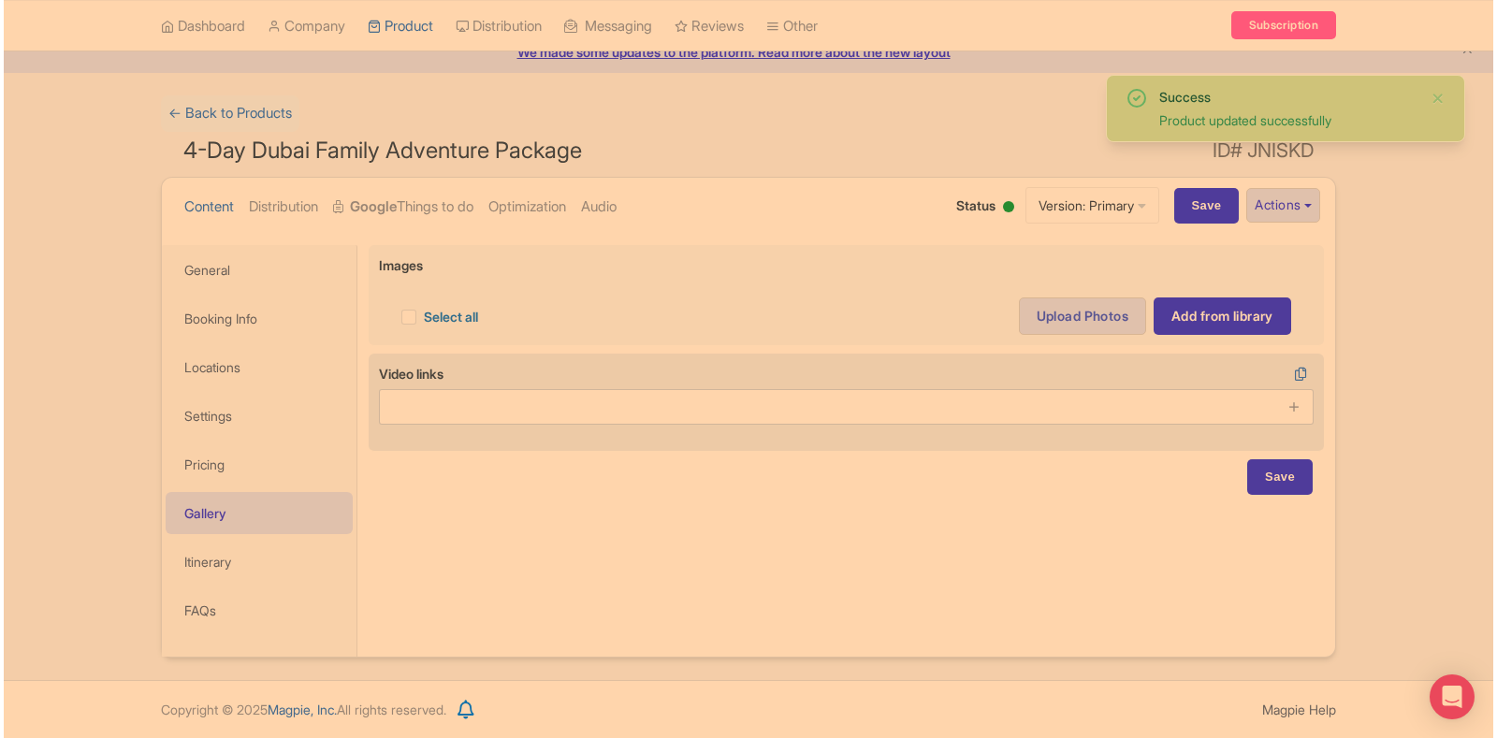
scroll to position [80, 0]
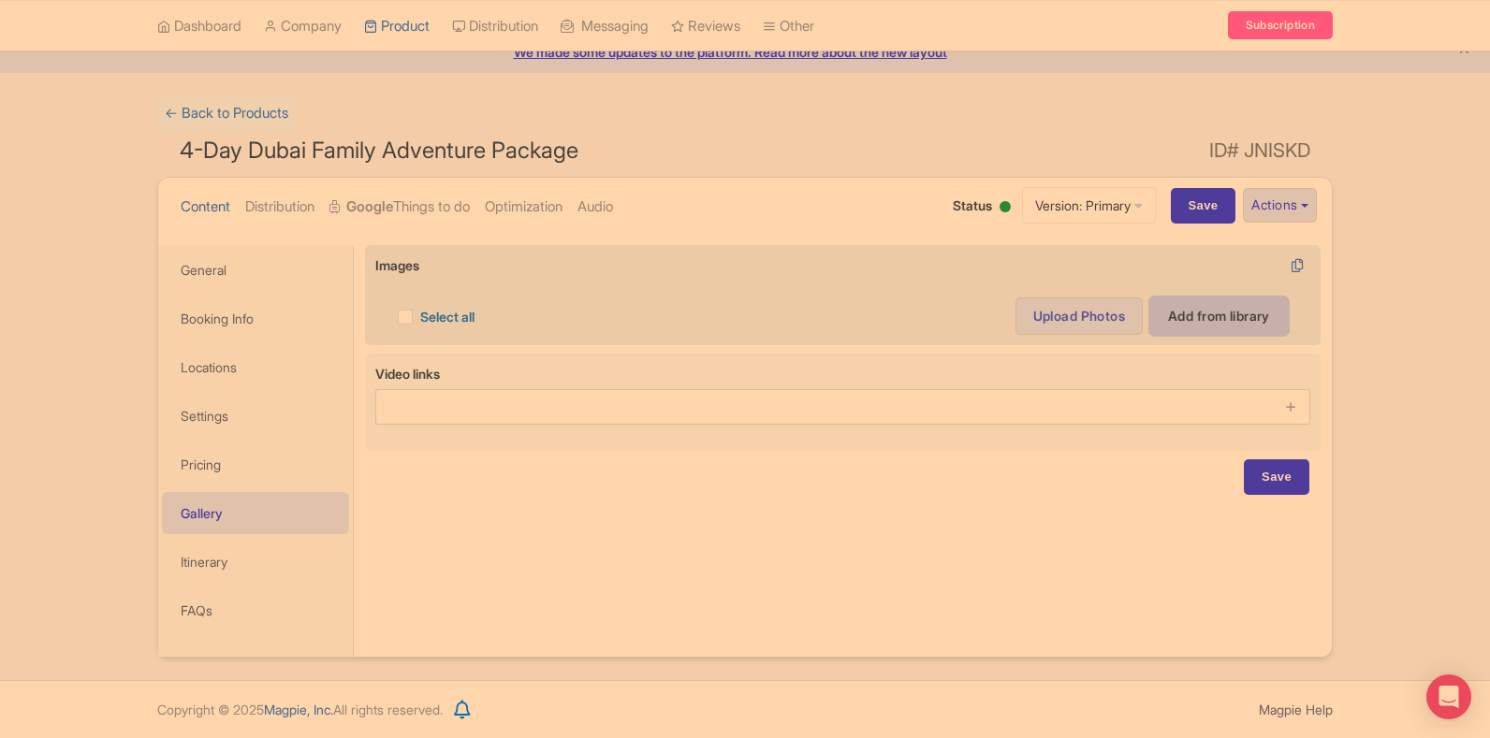
click at [1154, 329] on link "Add from library" at bounding box center [1219, 316] width 138 height 37
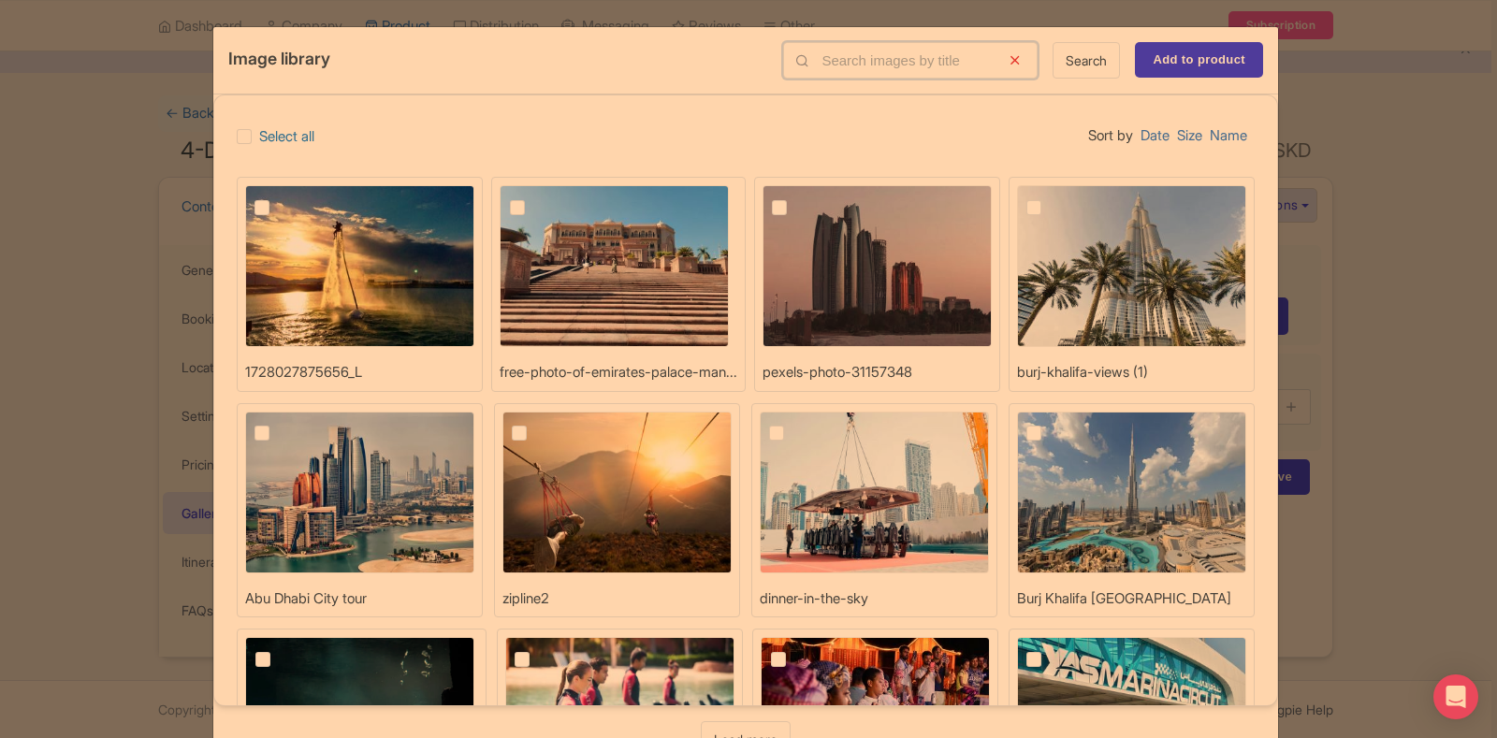
click at [927, 61] on input "text" at bounding box center [910, 60] width 255 height 36
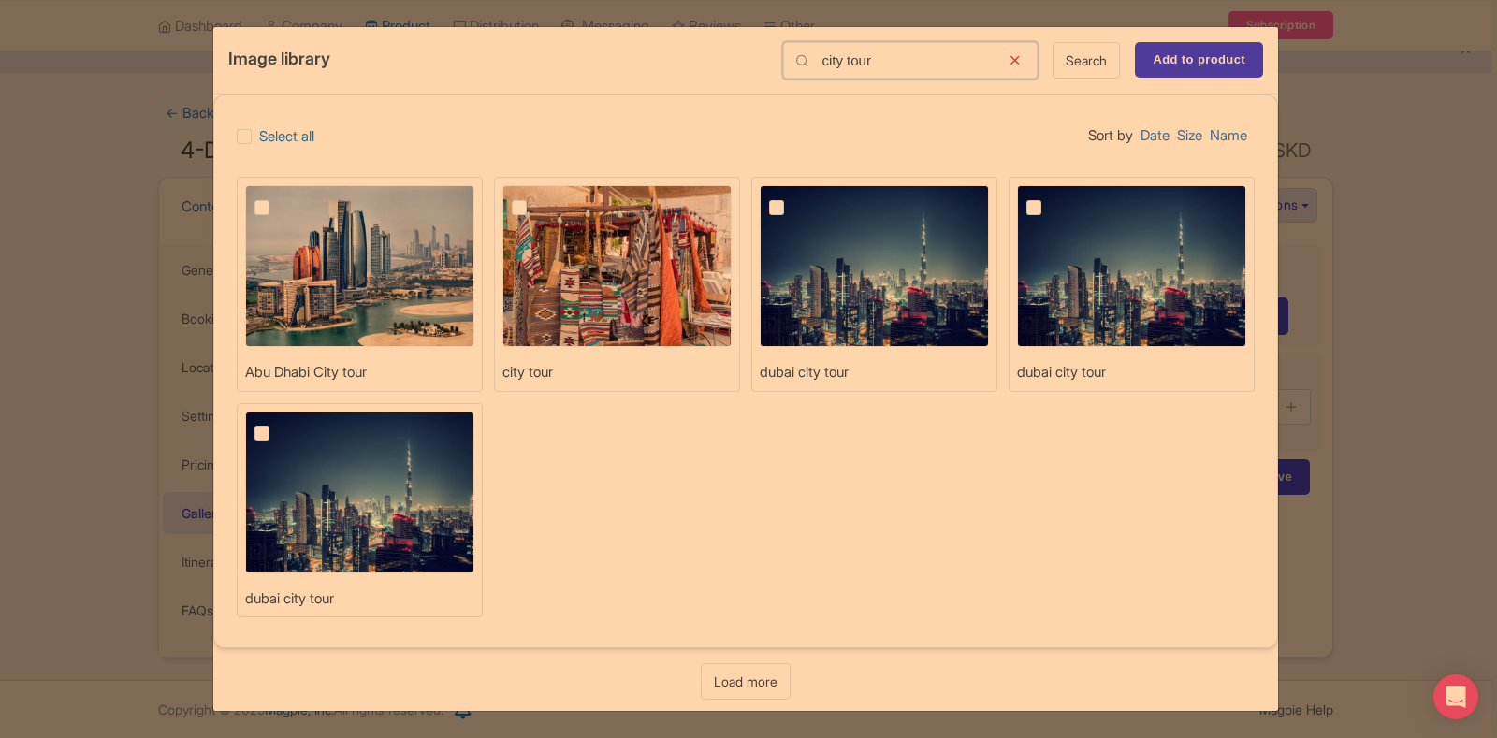
type input "city tour"
click at [826, 258] on img at bounding box center [874, 266] width 229 height 162
click at [804, 197] on input "checkbox" at bounding box center [798, 191] width 12 height 12
checkbox input "true"
click at [1240, 65] on input "Add to product" at bounding box center [1199, 60] width 128 height 36
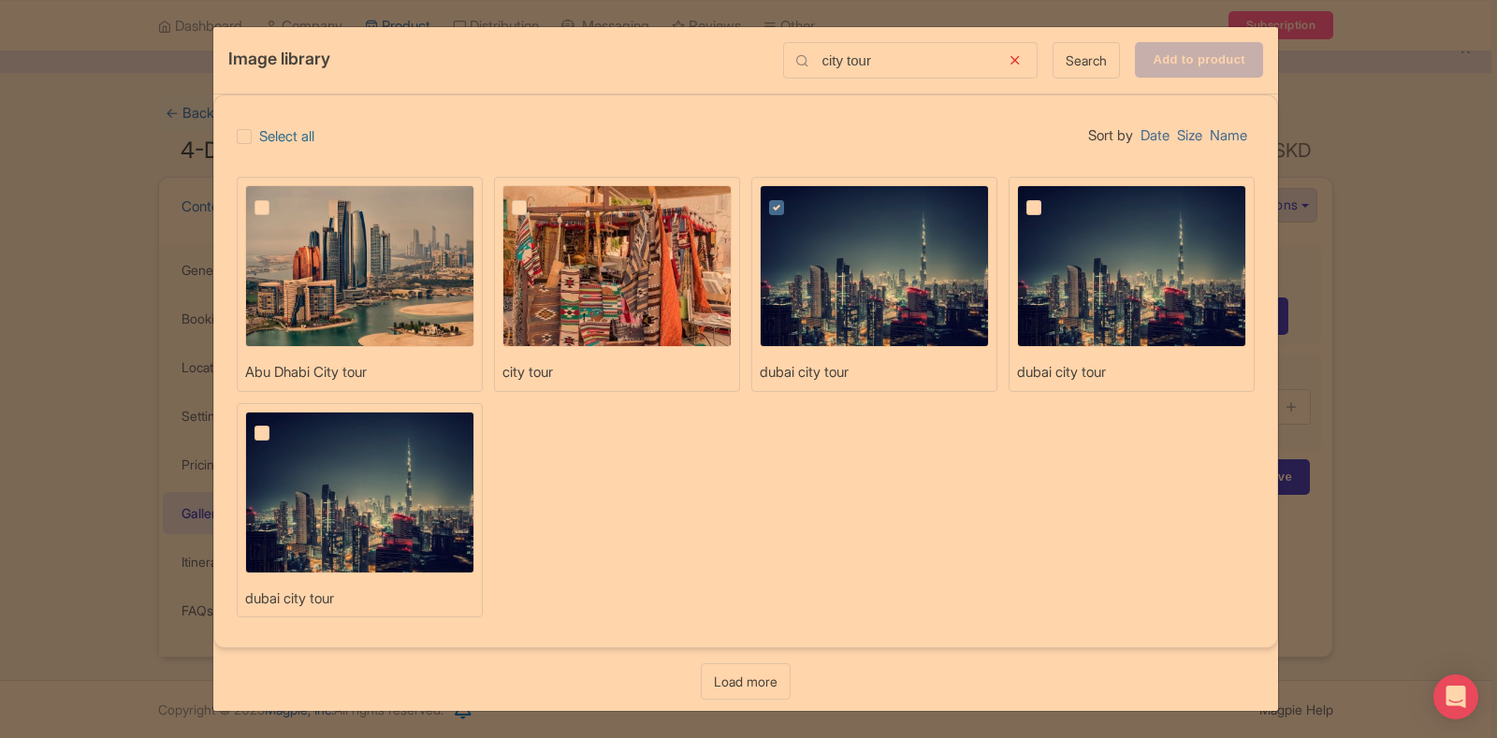
type input "Adding..."
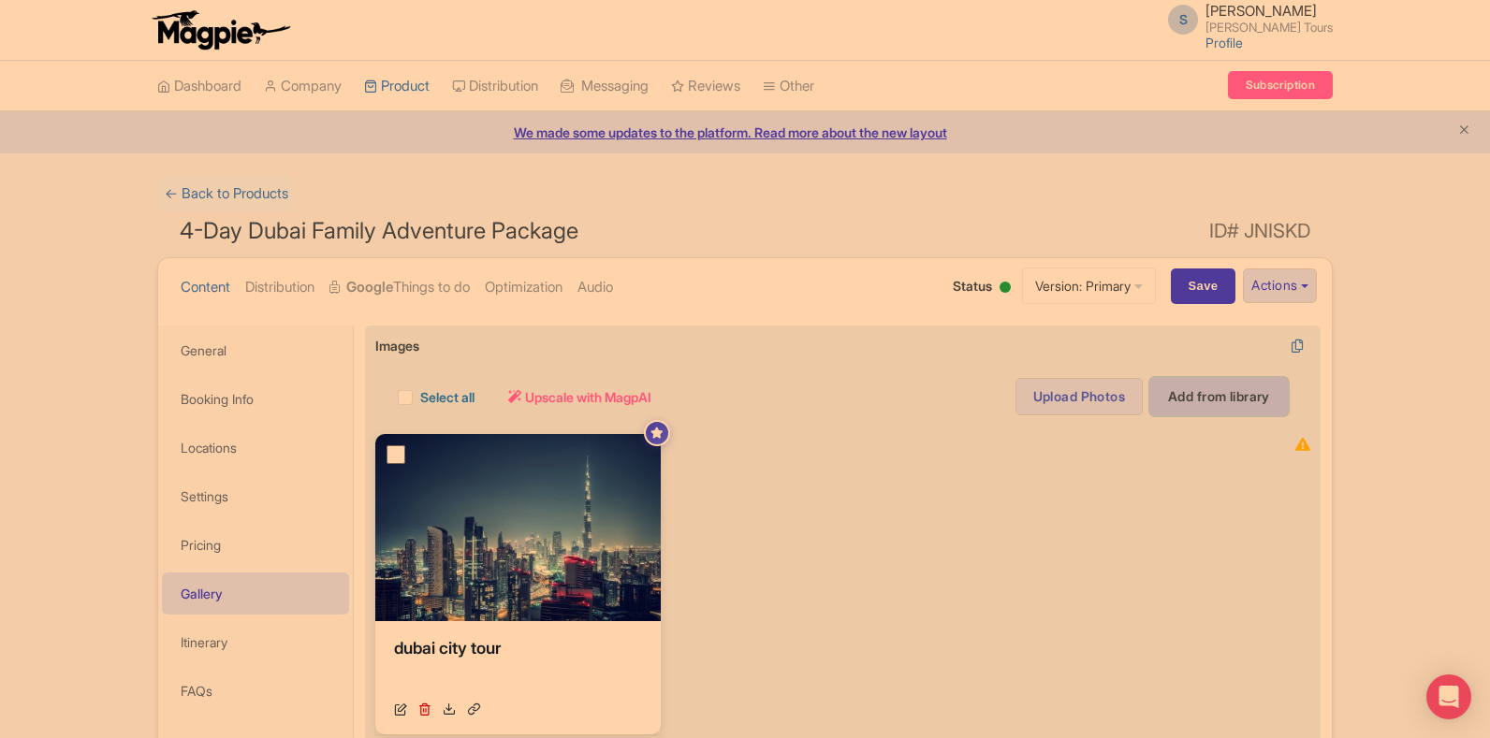
click at [1198, 394] on link "Add from library" at bounding box center [1219, 396] width 138 height 37
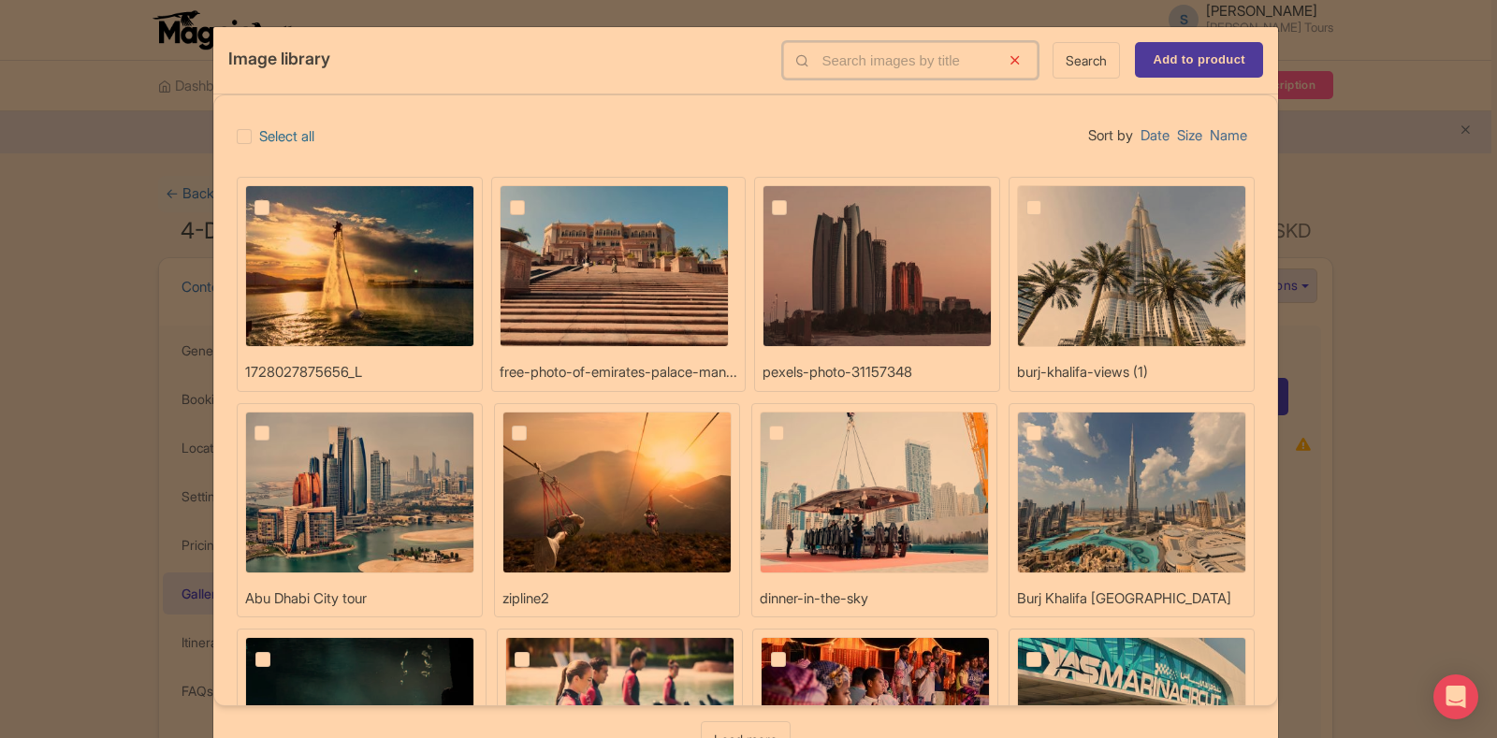
click at [832, 53] on input "text" at bounding box center [910, 60] width 255 height 36
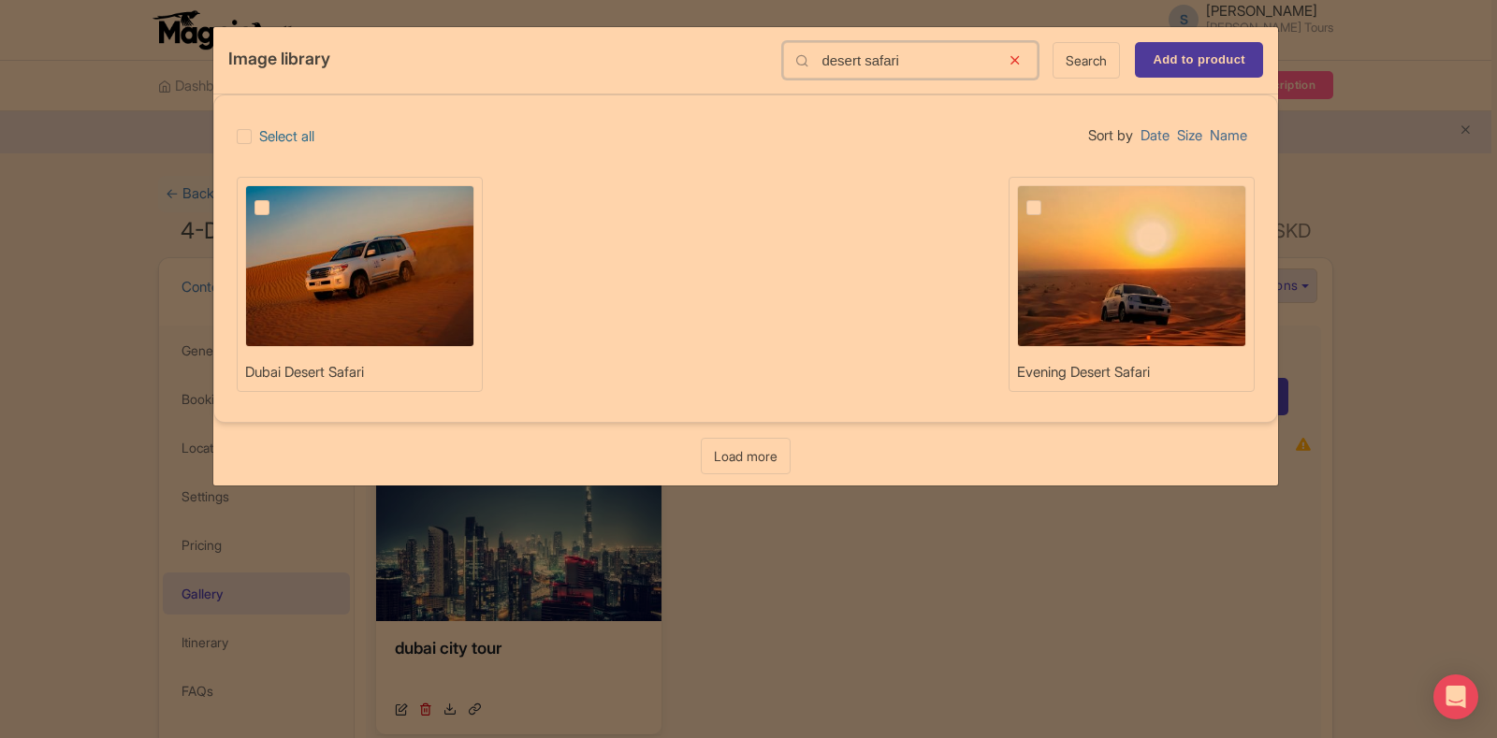
type input "desert safari"
click at [277, 197] on label at bounding box center [277, 197] width 0 height 0
click at [277, 197] on input "checkbox" at bounding box center [283, 191] width 12 height 12
checkbox input "true"
click at [1223, 56] on input "Add to product" at bounding box center [1199, 60] width 128 height 36
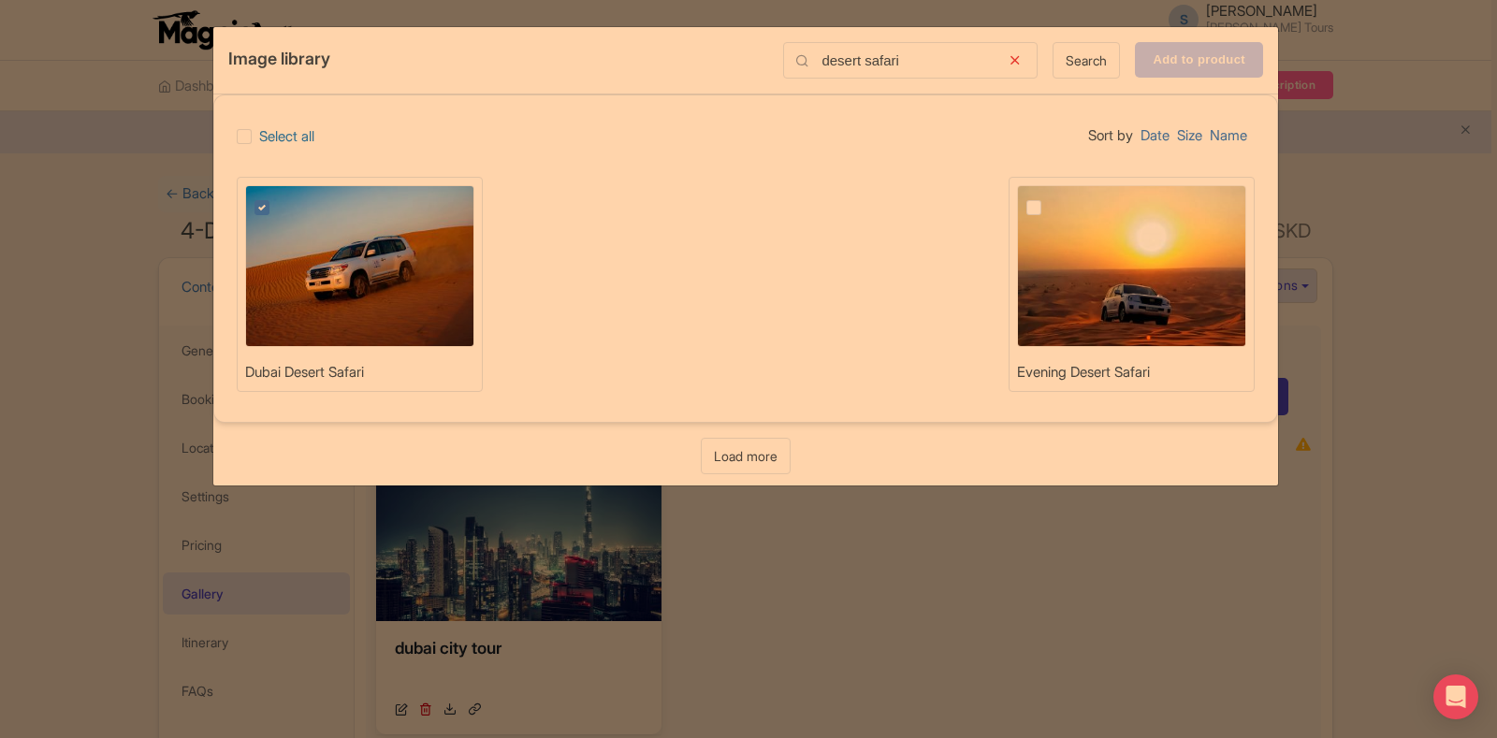
type input "Adding..."
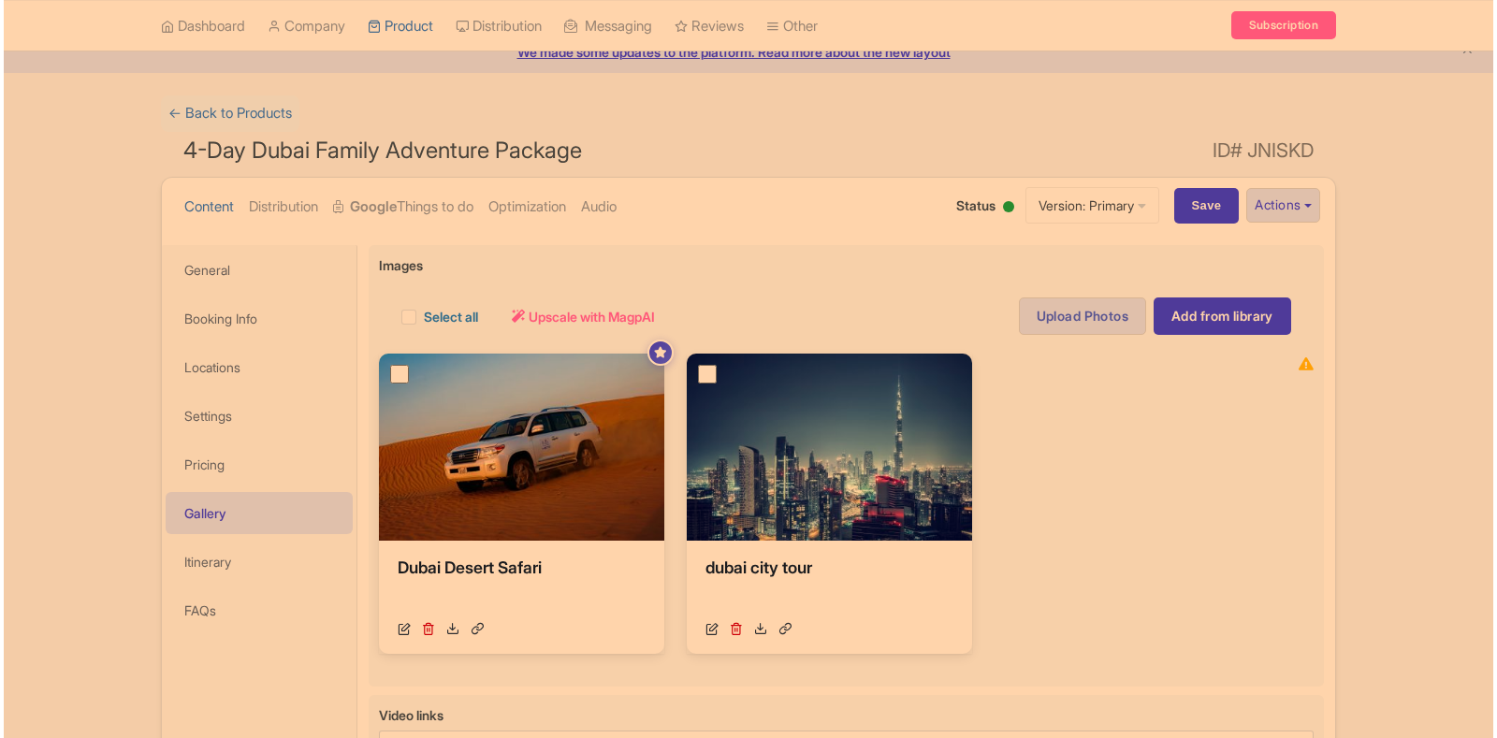
scroll to position [80, 0]
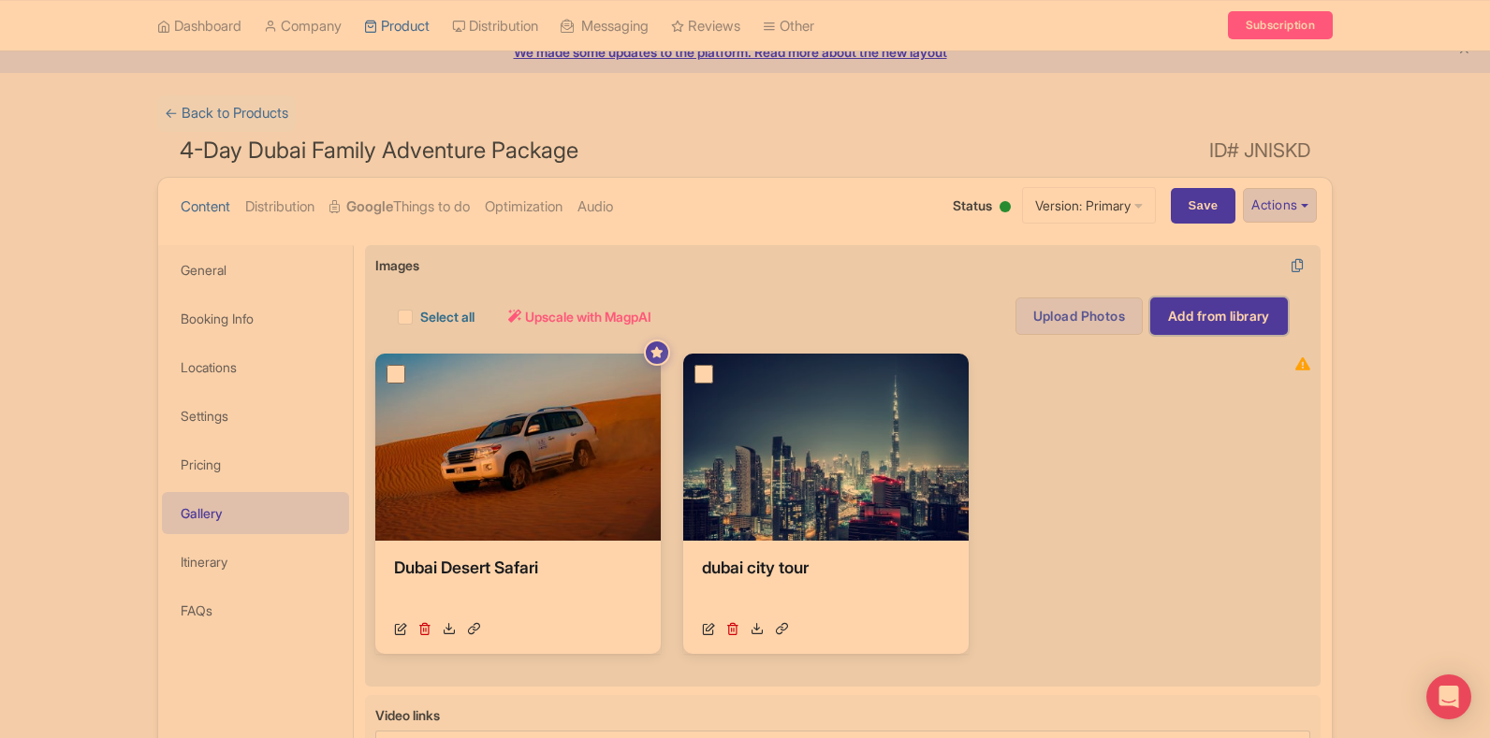
click at [1184, 307] on link "Add from library" at bounding box center [1219, 316] width 138 height 37
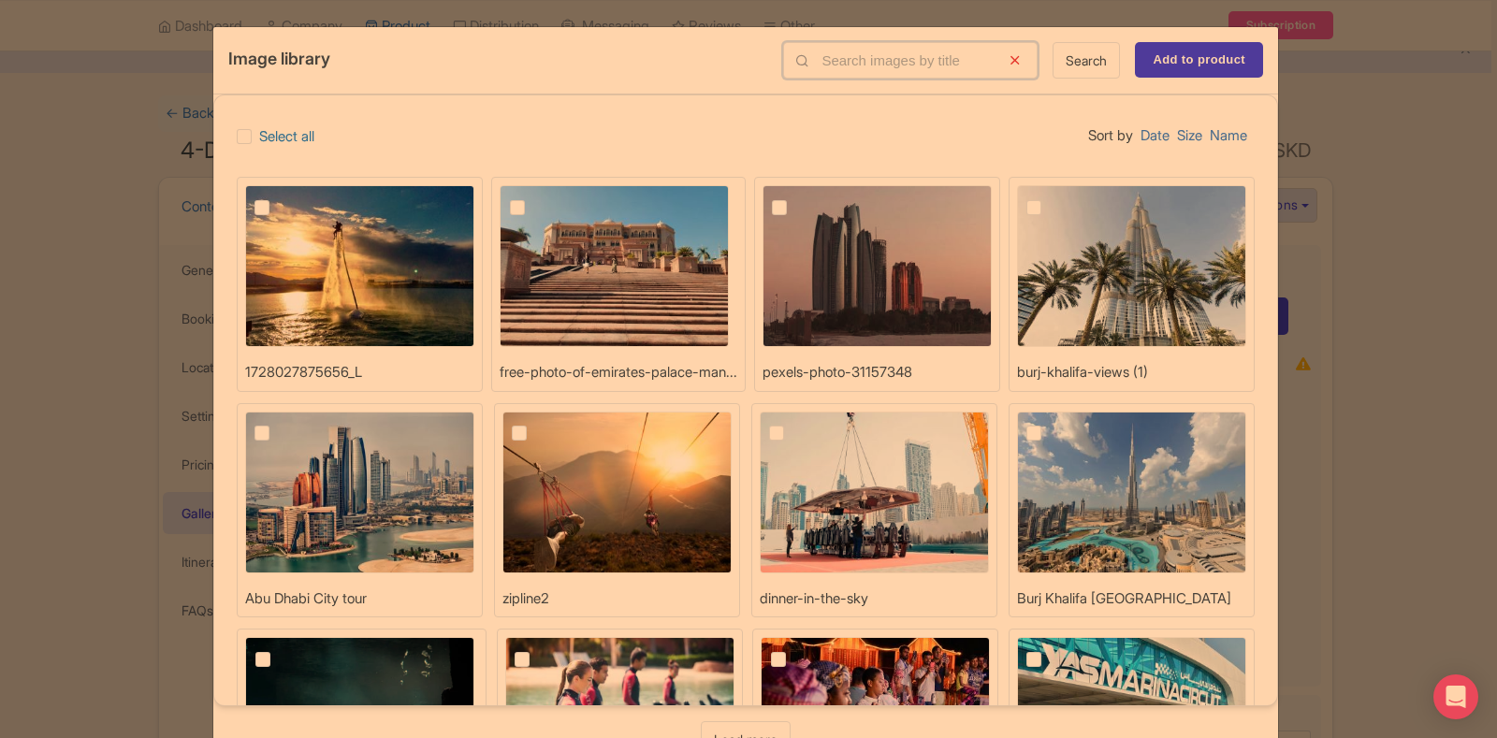
click at [859, 67] on input "text" at bounding box center [910, 60] width 255 height 36
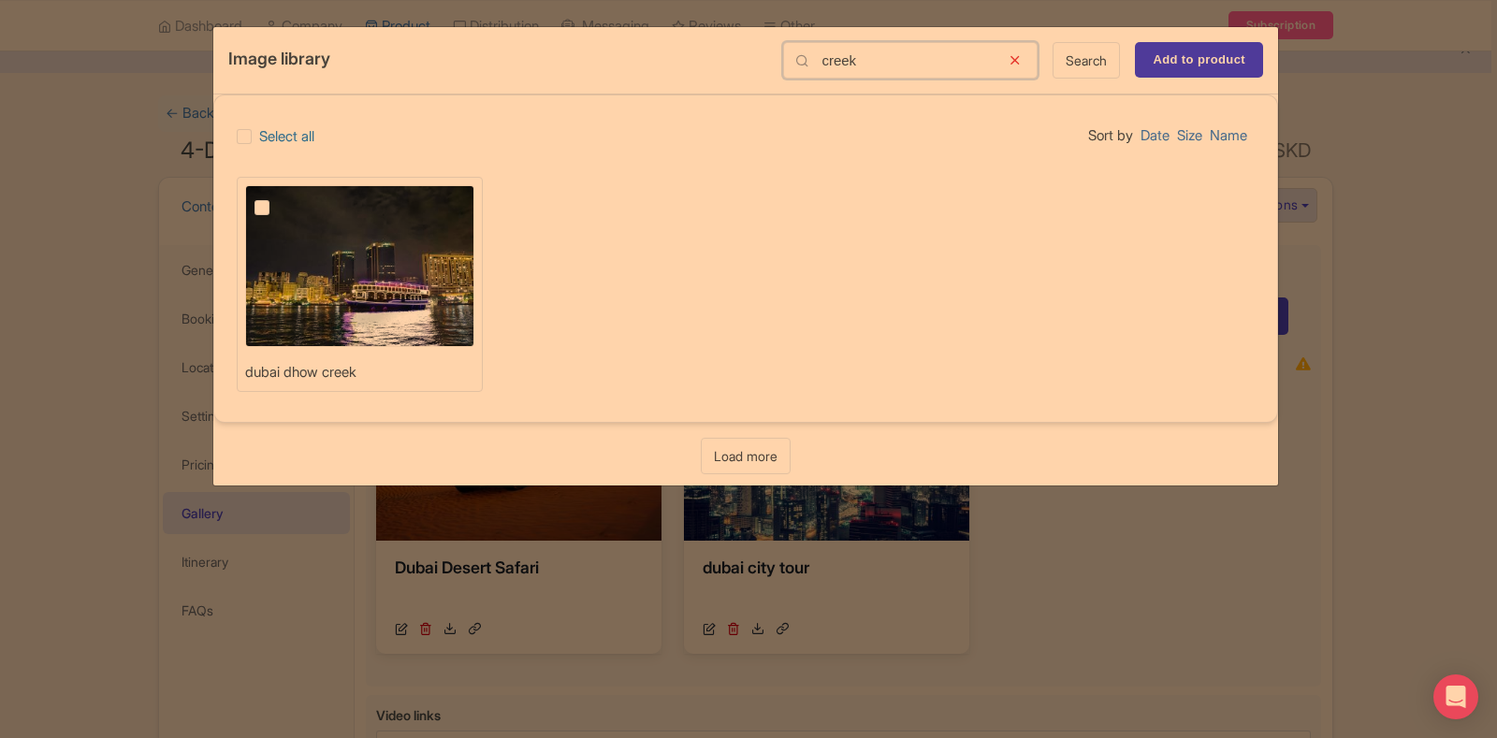
type input "creek"
click at [268, 216] on img at bounding box center [359, 266] width 229 height 162
click at [277, 197] on input "checkbox" at bounding box center [283, 191] width 12 height 12
click at [277, 197] on label at bounding box center [277, 197] width 0 height 0
click at [277, 197] on input "checkbox" at bounding box center [283, 191] width 12 height 12
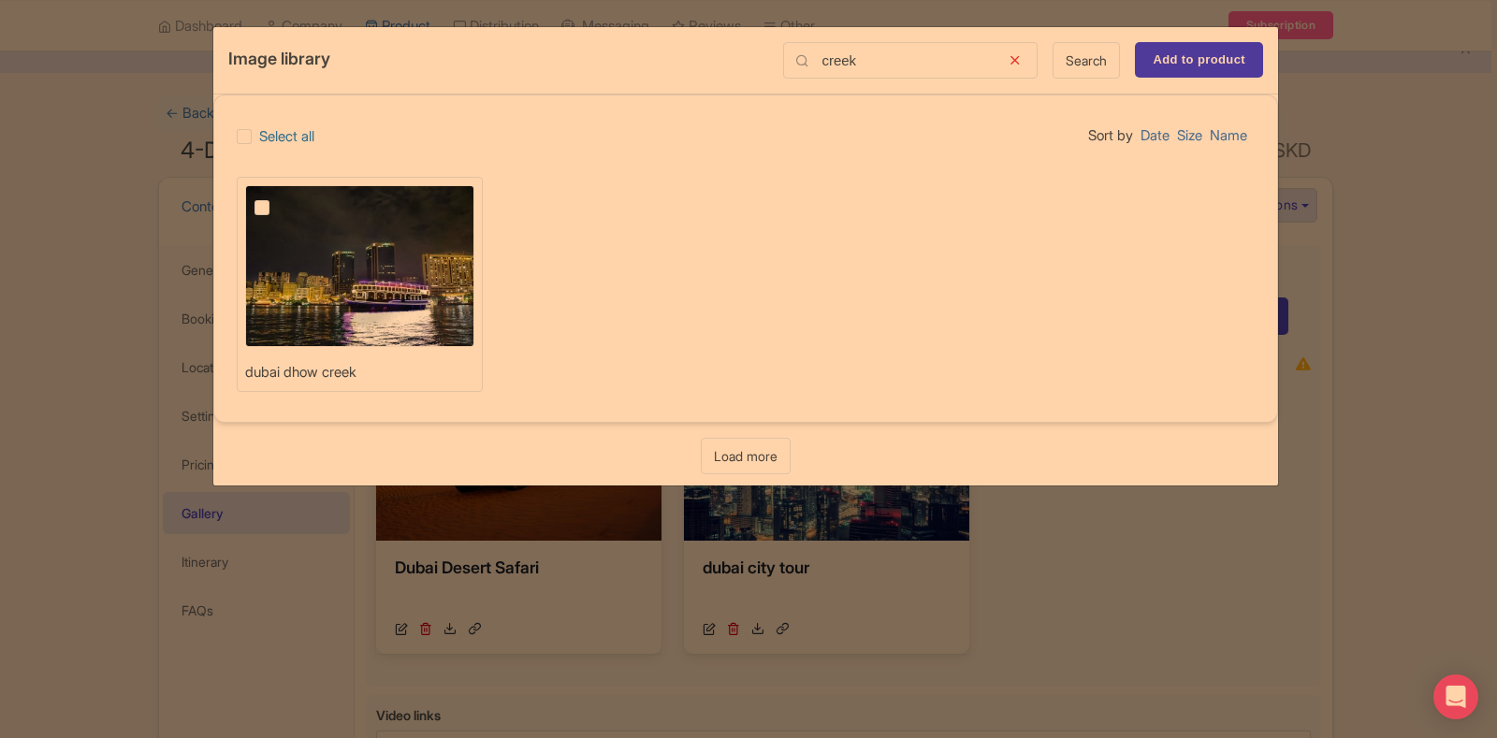
click at [277, 197] on label at bounding box center [277, 197] width 0 height 0
click at [277, 197] on input "checkbox" at bounding box center [283, 191] width 12 height 12
checkbox input "true"
click at [1188, 39] on div "Image library [DEMOGRAPHIC_DATA] Search Add to product" at bounding box center [745, 60] width 1065 height 67
click at [1190, 55] on input "Add to product" at bounding box center [1199, 60] width 128 height 36
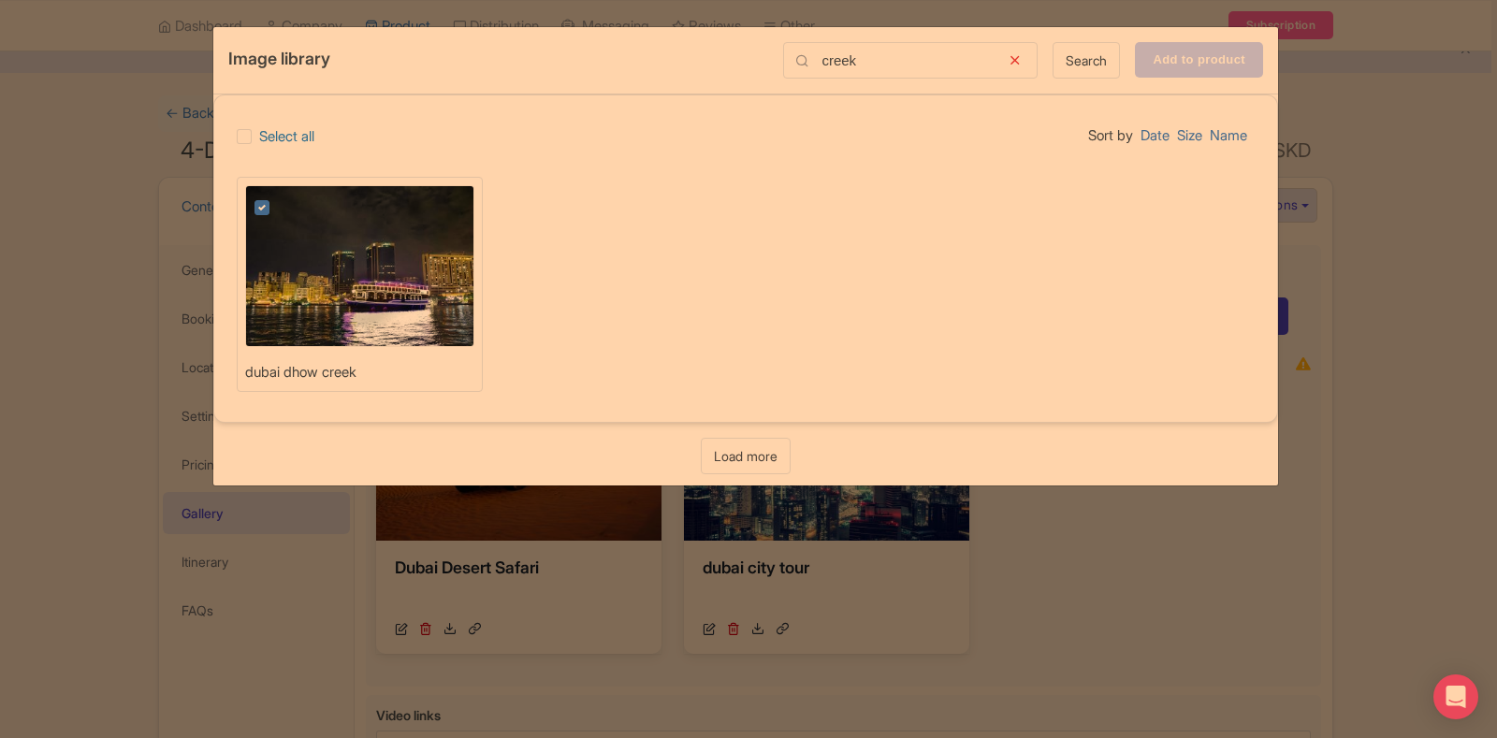
type input "Adding..."
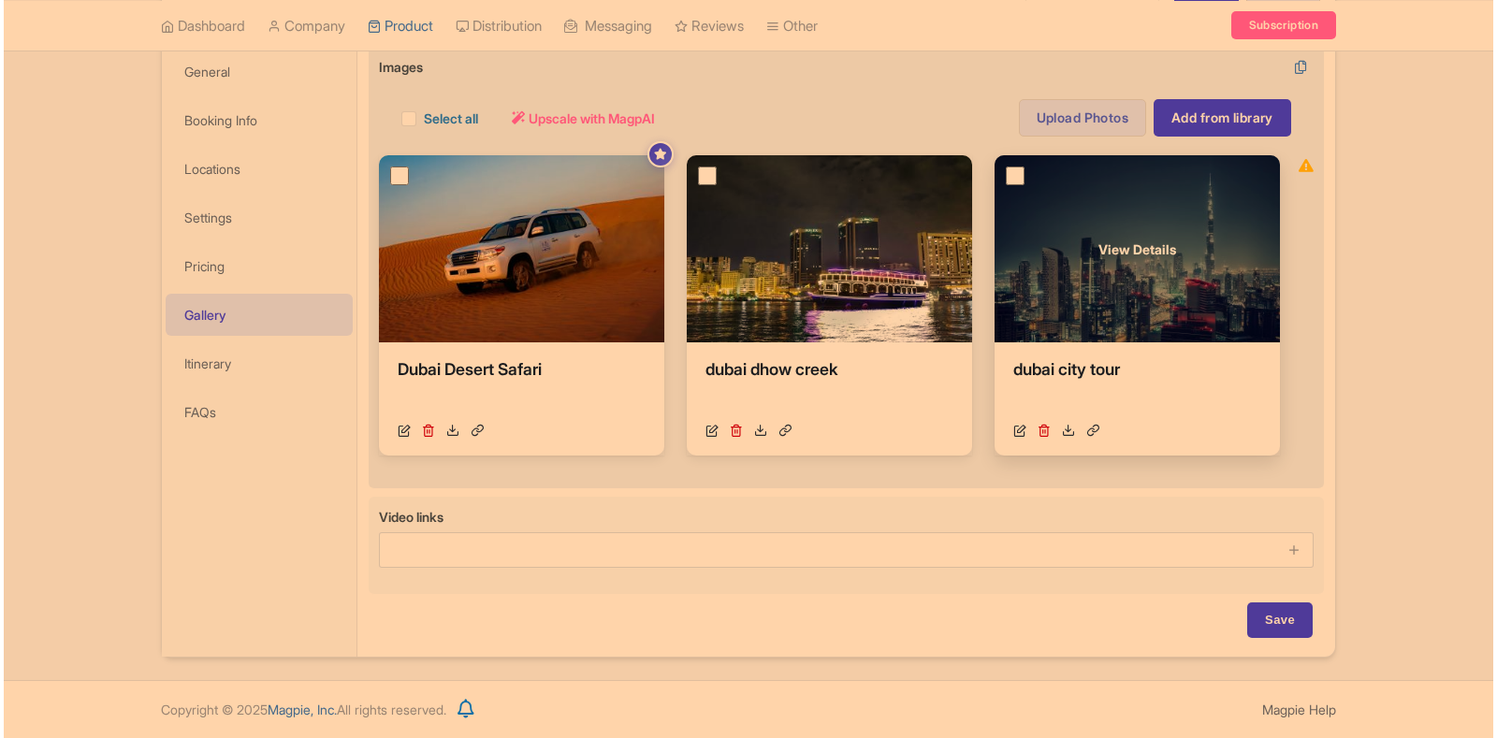
scroll to position [279, 0]
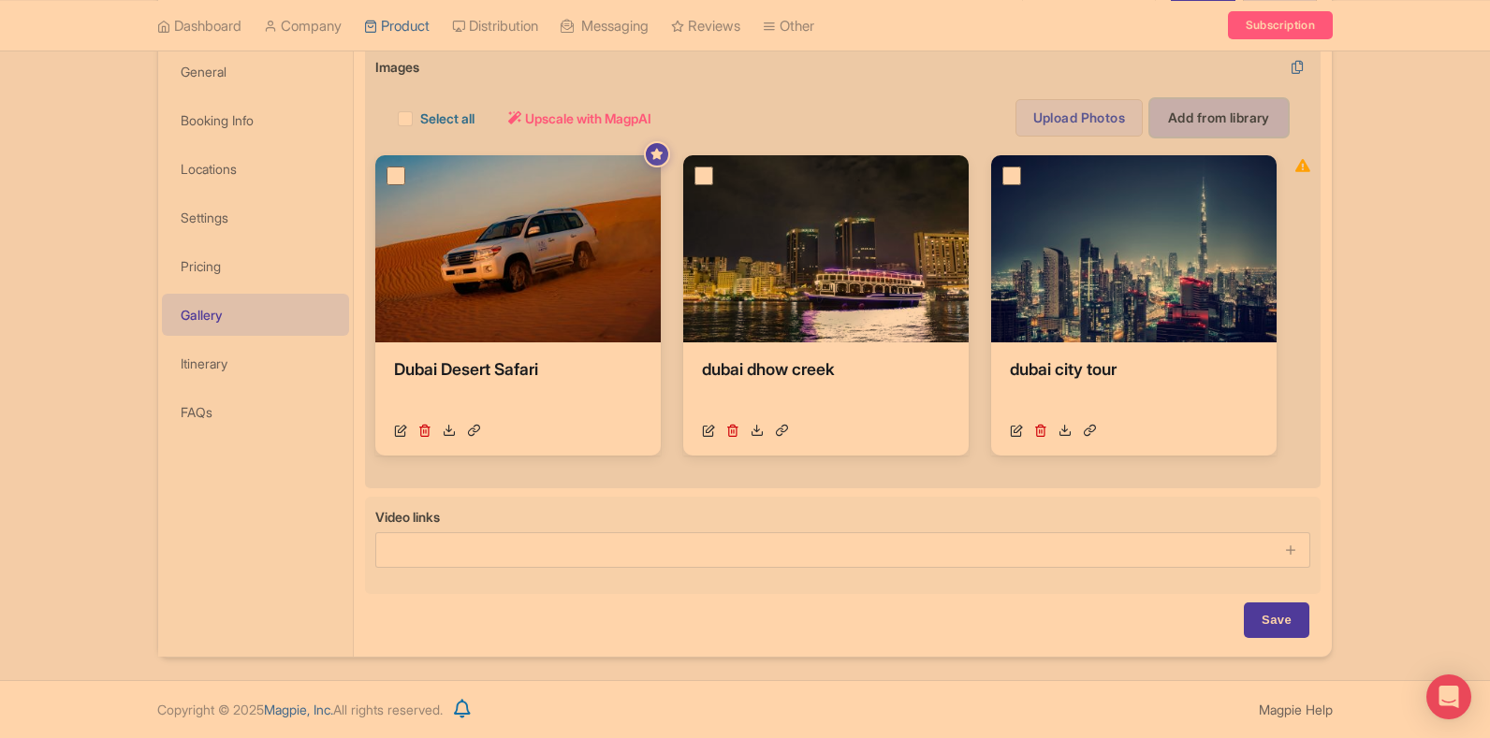
click at [1204, 109] on link "Add from library" at bounding box center [1219, 117] width 138 height 37
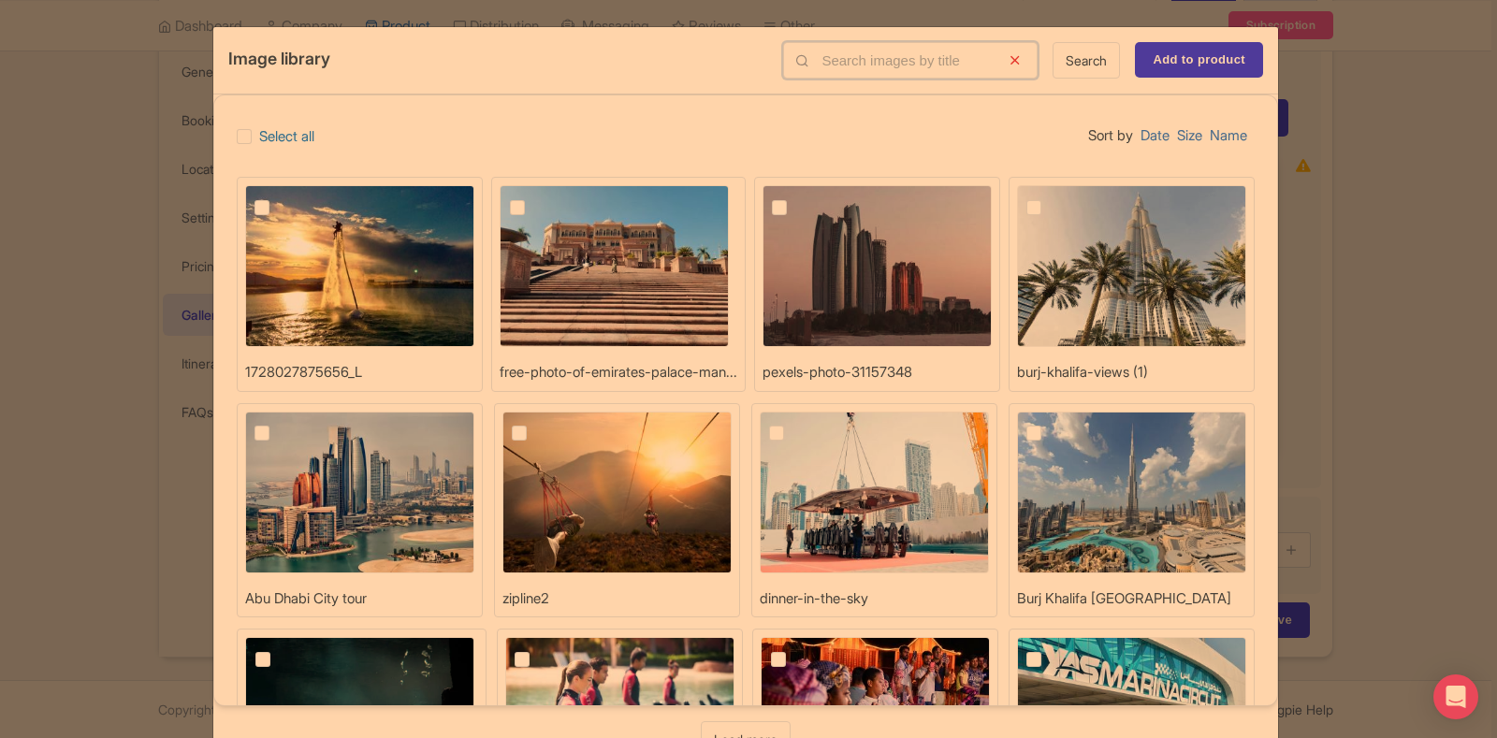
click at [915, 58] on input "text" at bounding box center [910, 60] width 255 height 36
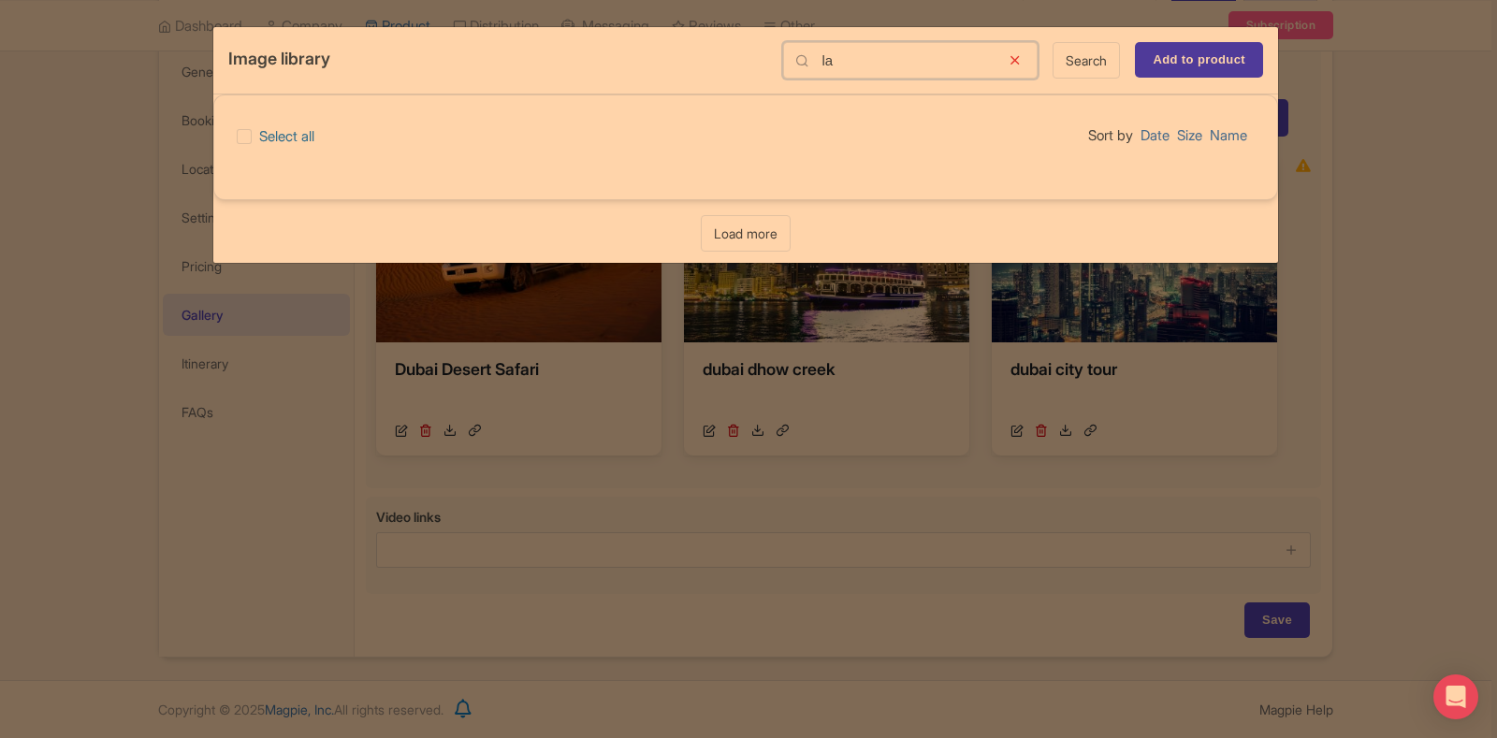
type input "la"
click at [1018, 64] on icon at bounding box center [1015, 60] width 46 height 36
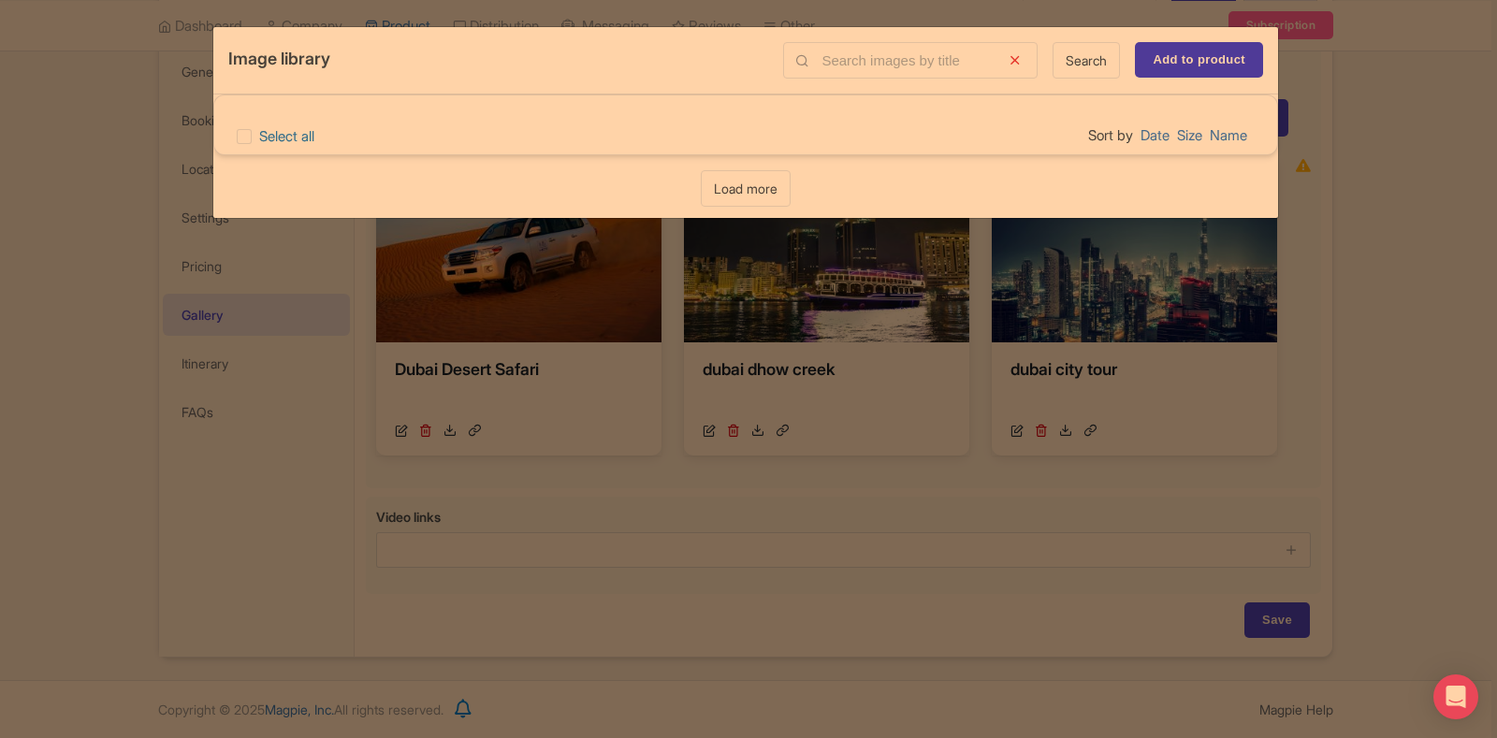
click at [1018, 64] on icon at bounding box center [1015, 60] width 46 height 36
click at [1411, 235] on div "Image library Search Add to product Select all Sort by Date Size Name Loading..…" at bounding box center [748, 369] width 1497 height 738
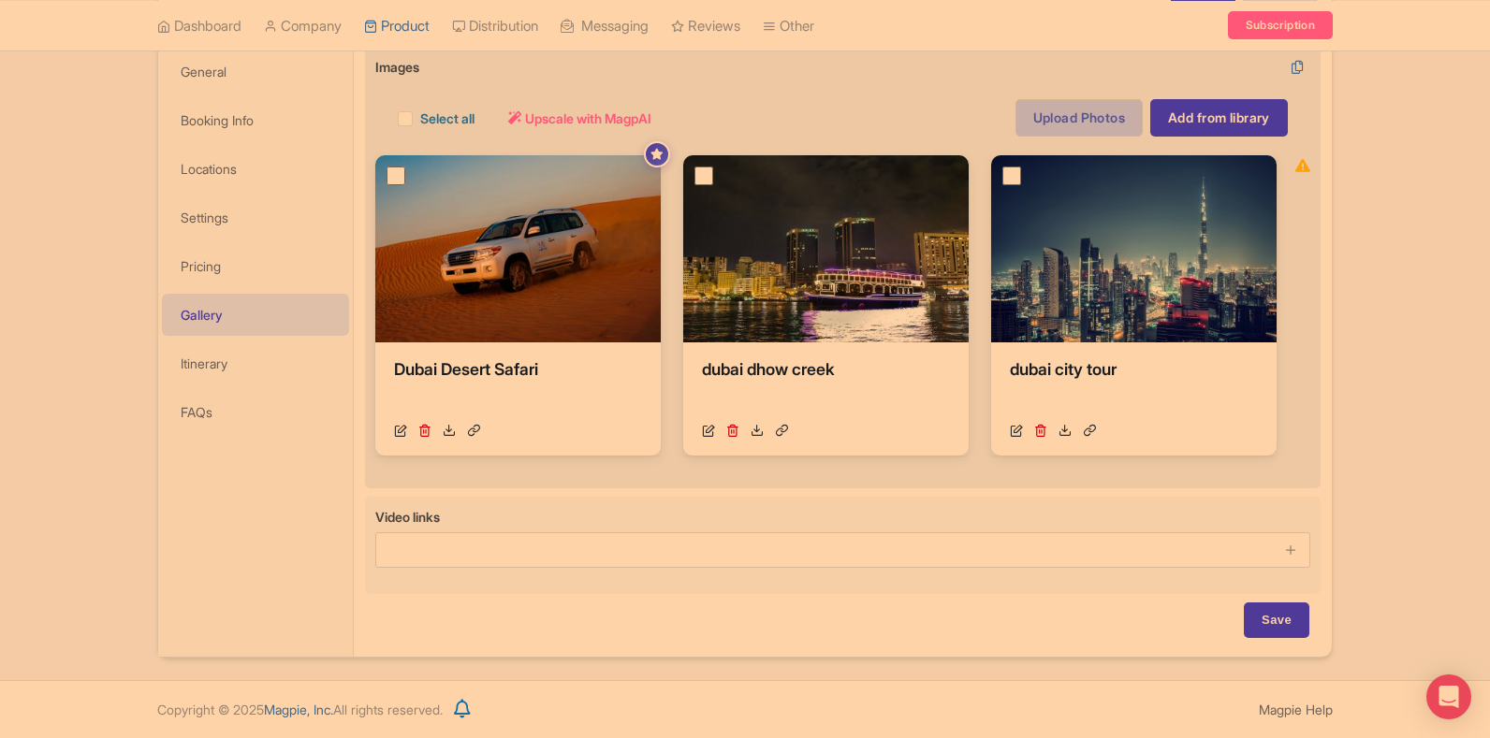
click at [1117, 124] on link "Upload Photos" at bounding box center [1078, 117] width 127 height 37
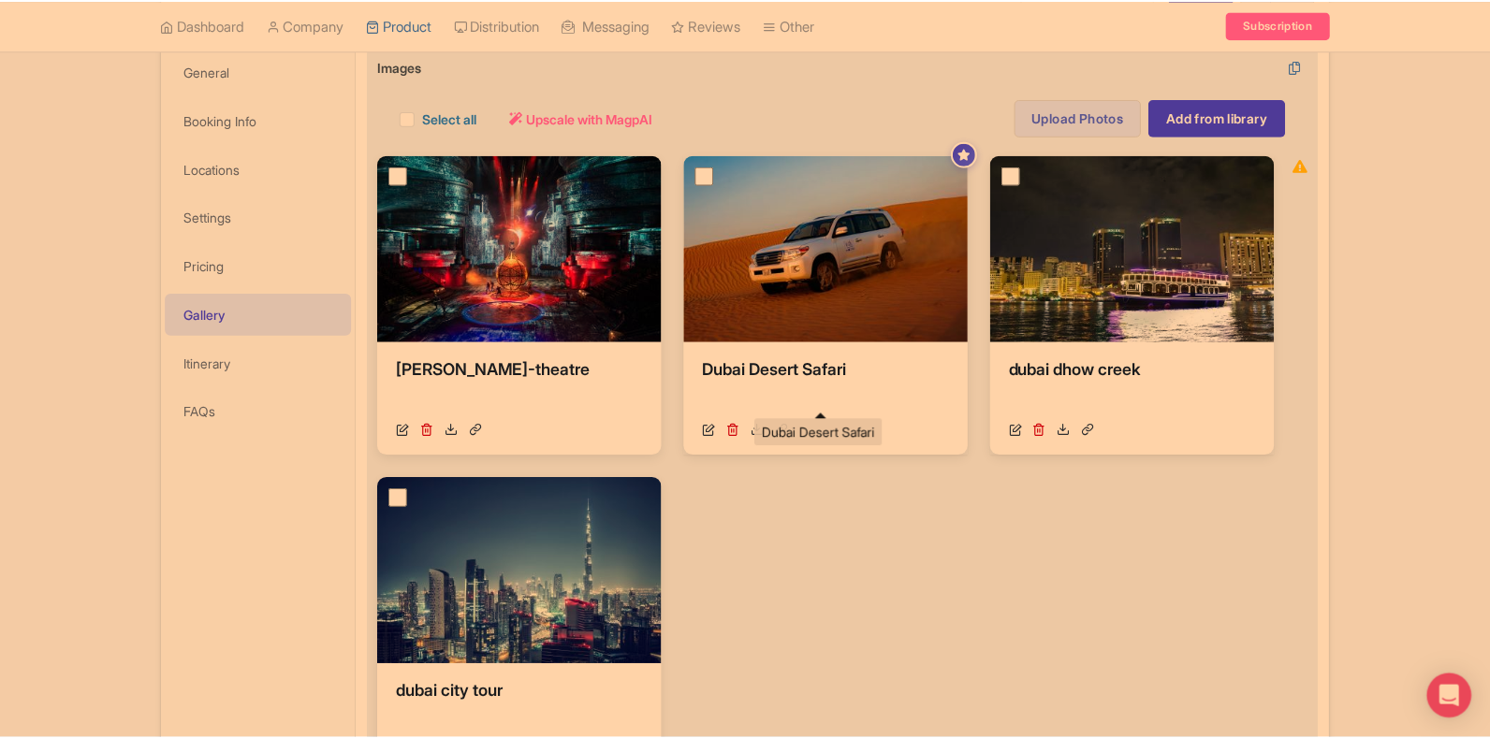
scroll to position [326, 0]
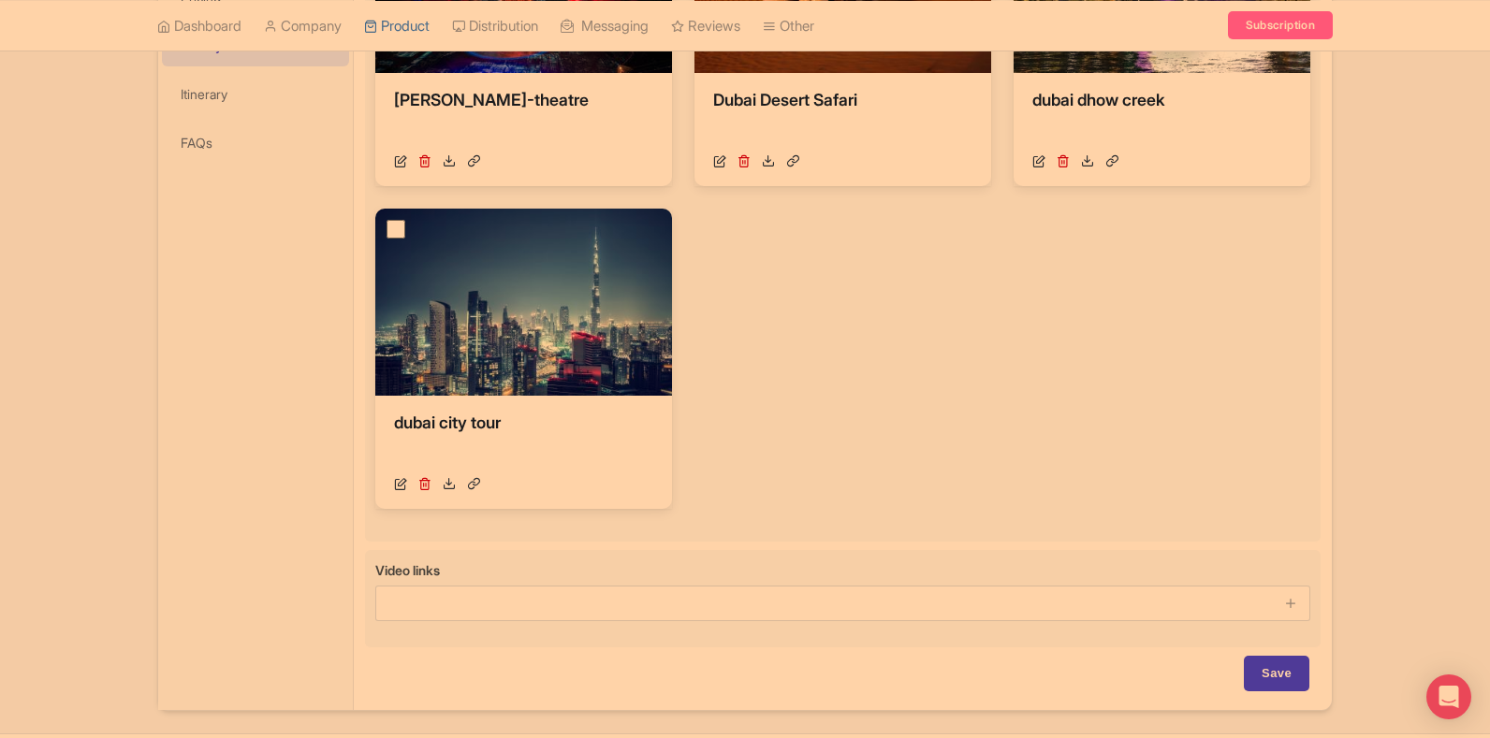
scroll to position [602, 0]
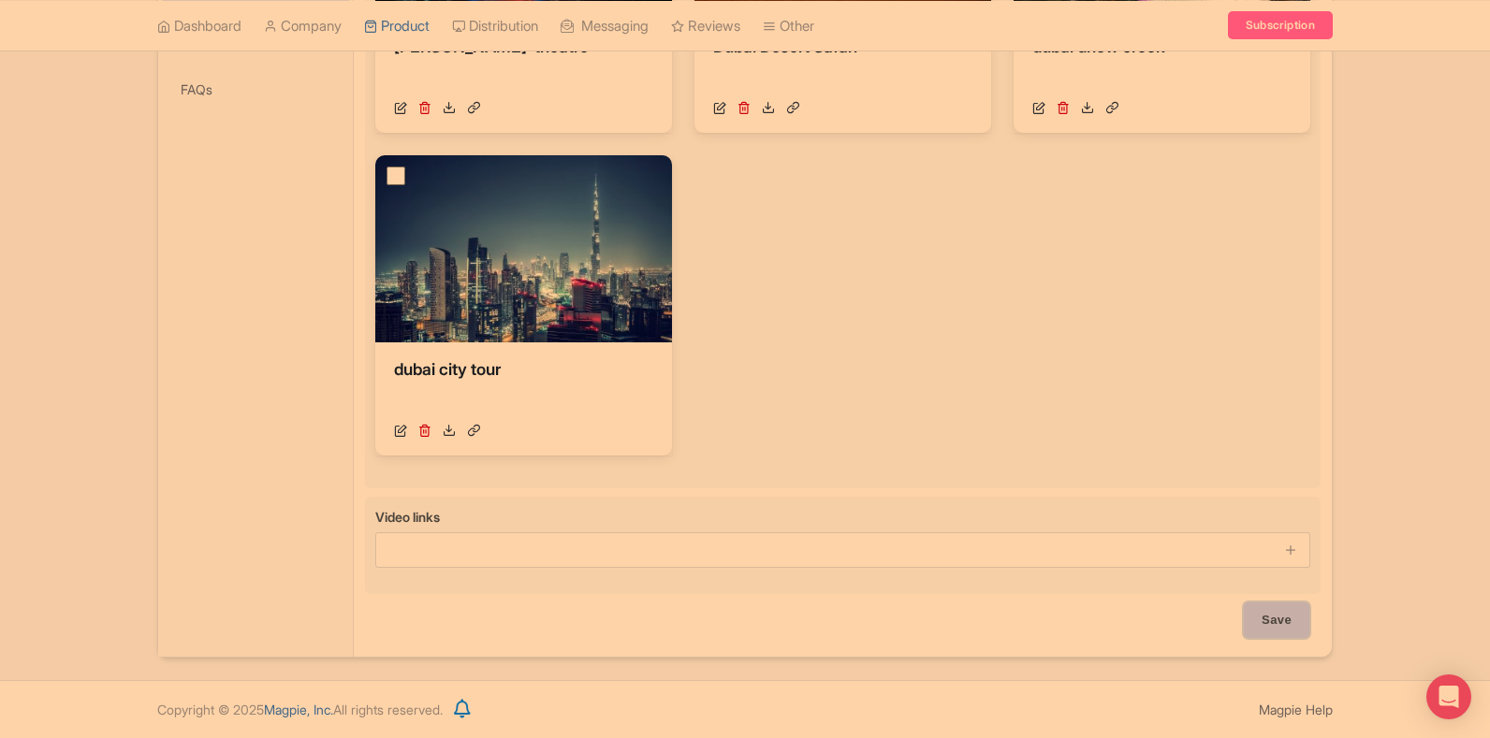
click at [1254, 623] on input "Save" at bounding box center [1277, 621] width 66 height 36
type input "Saving..."
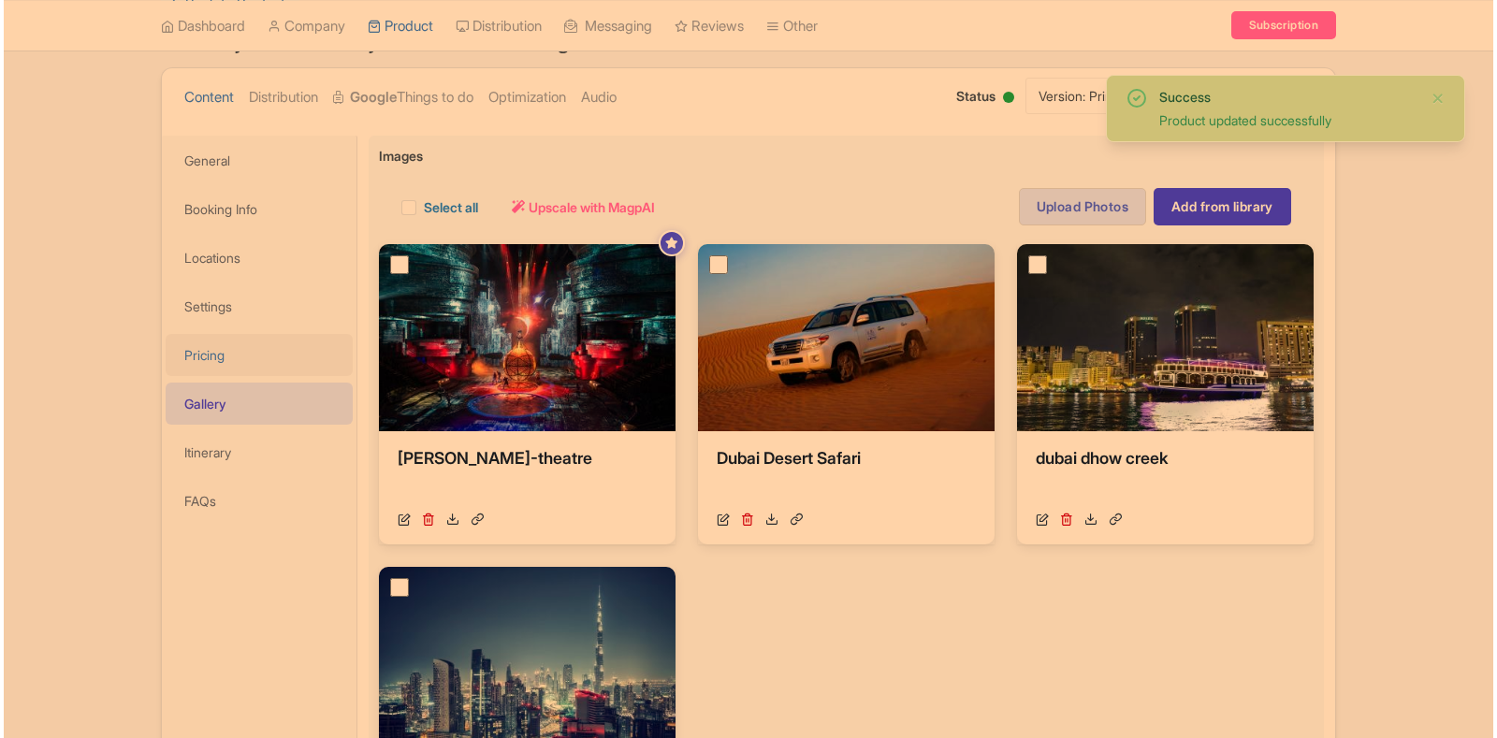
scroll to position [190, 0]
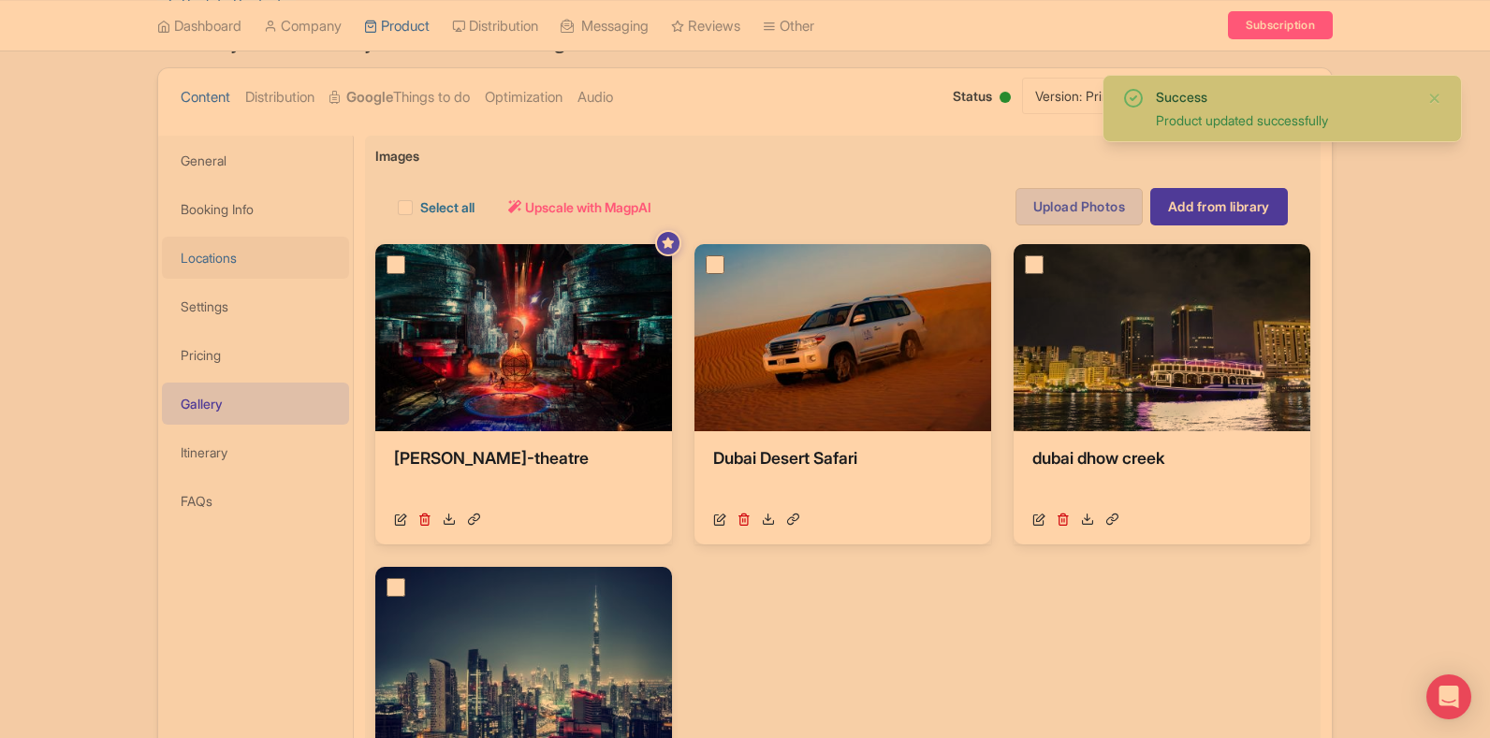
click at [241, 273] on link "Locations" at bounding box center [255, 258] width 187 height 42
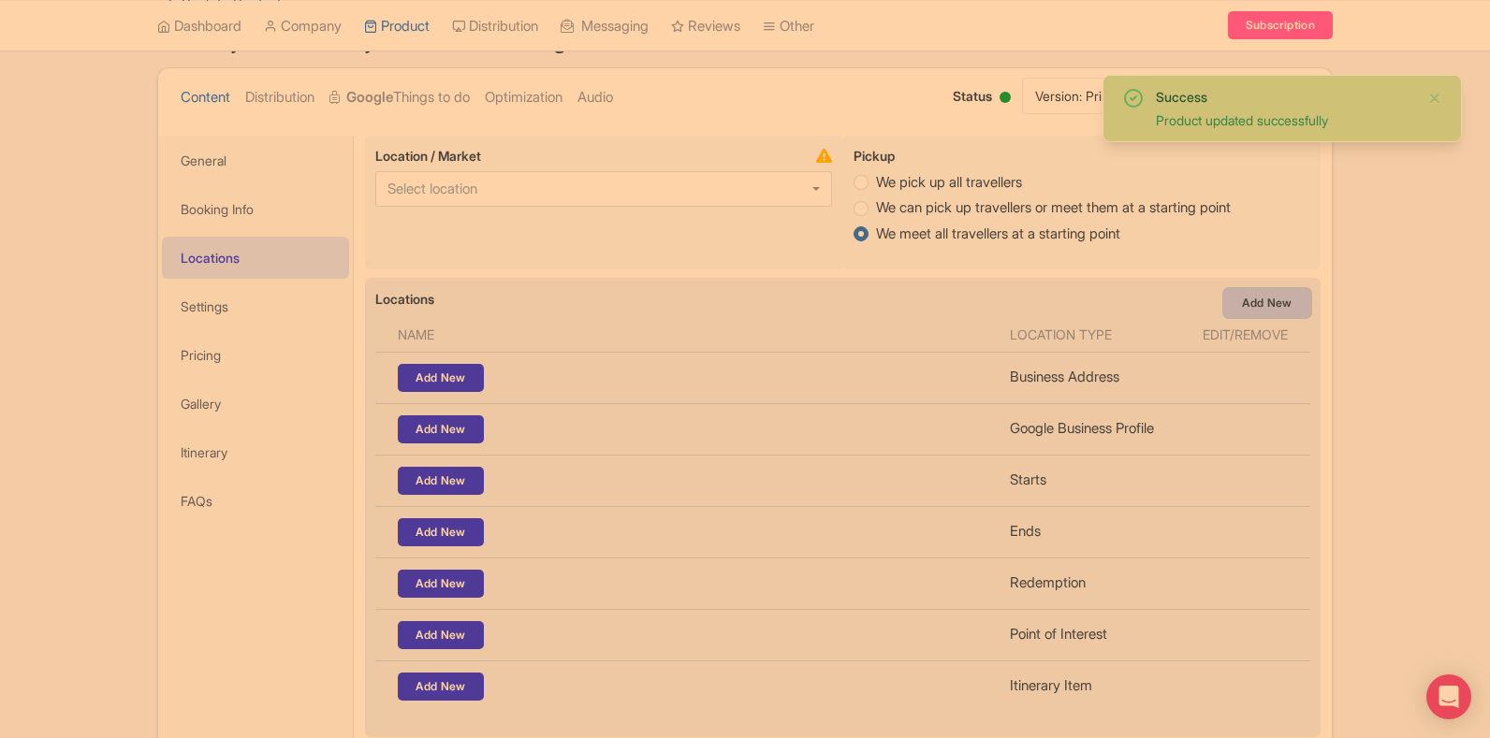
click at [1266, 309] on link "Add New" at bounding box center [1267, 303] width 86 height 28
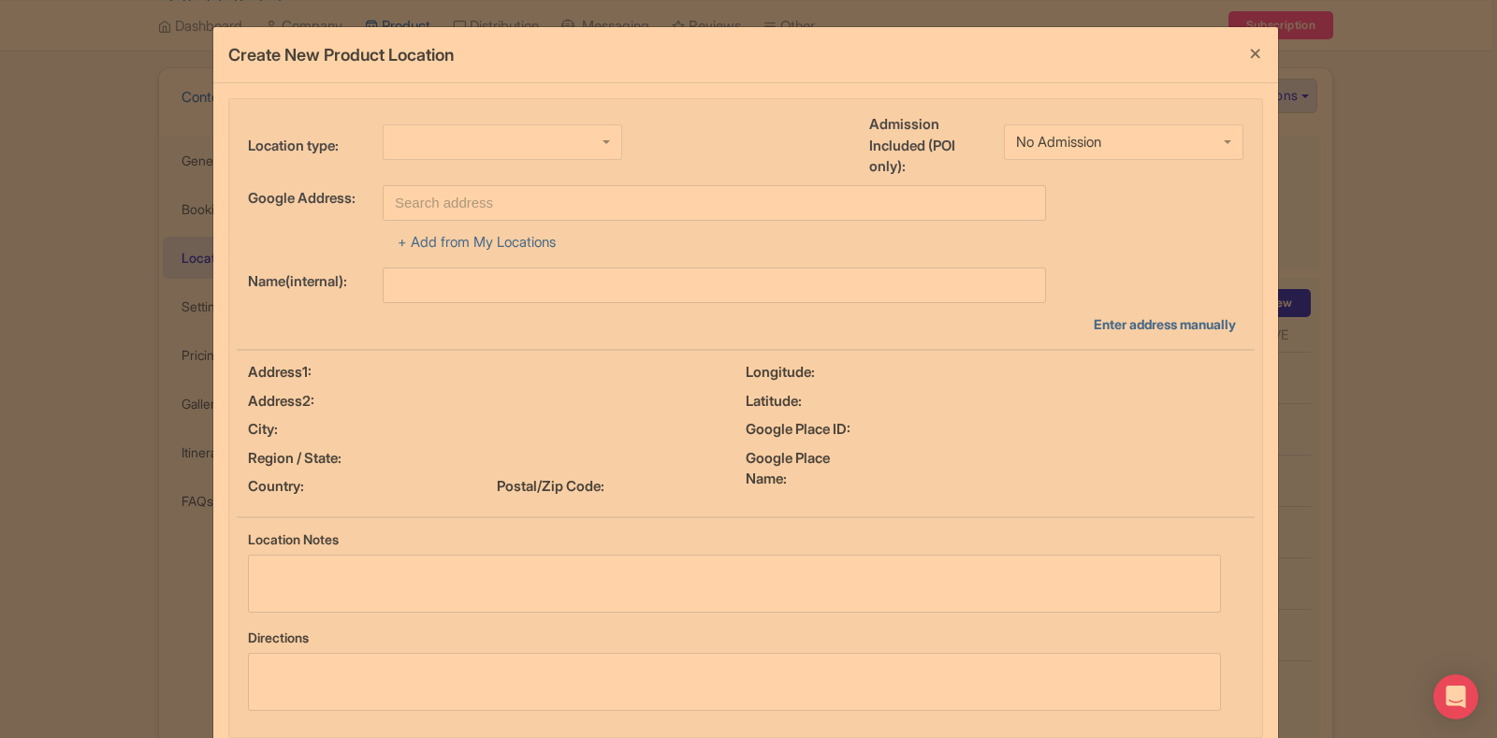
click at [479, 145] on div at bounding box center [503, 142] width 240 height 36
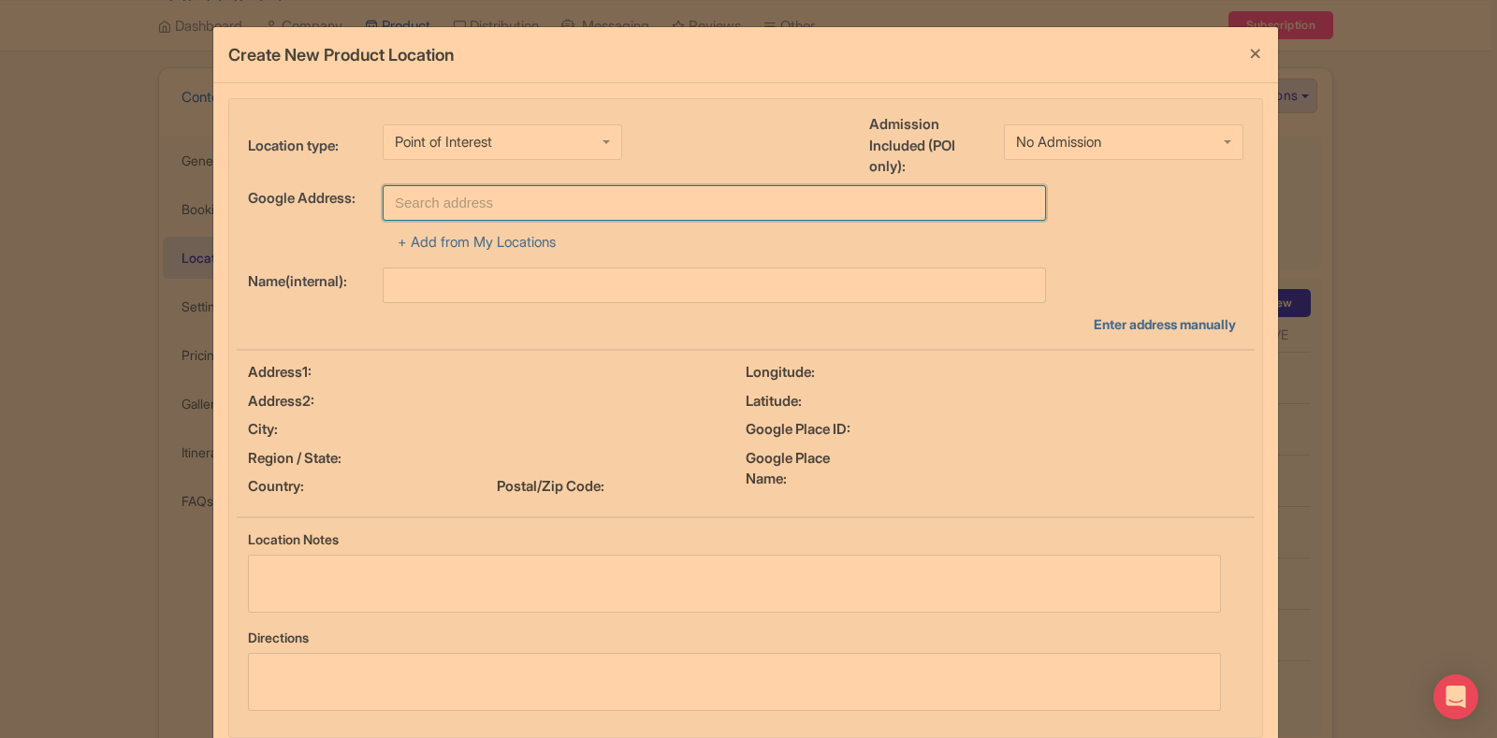
click at [494, 199] on input "text" at bounding box center [715, 203] width 664 height 36
click at [544, 195] on input "text" at bounding box center [715, 203] width 664 height 36
type input "[GEOGRAPHIC_DATA] - [GEOGRAPHIC_DATA] - [GEOGRAPHIC_DATA]"
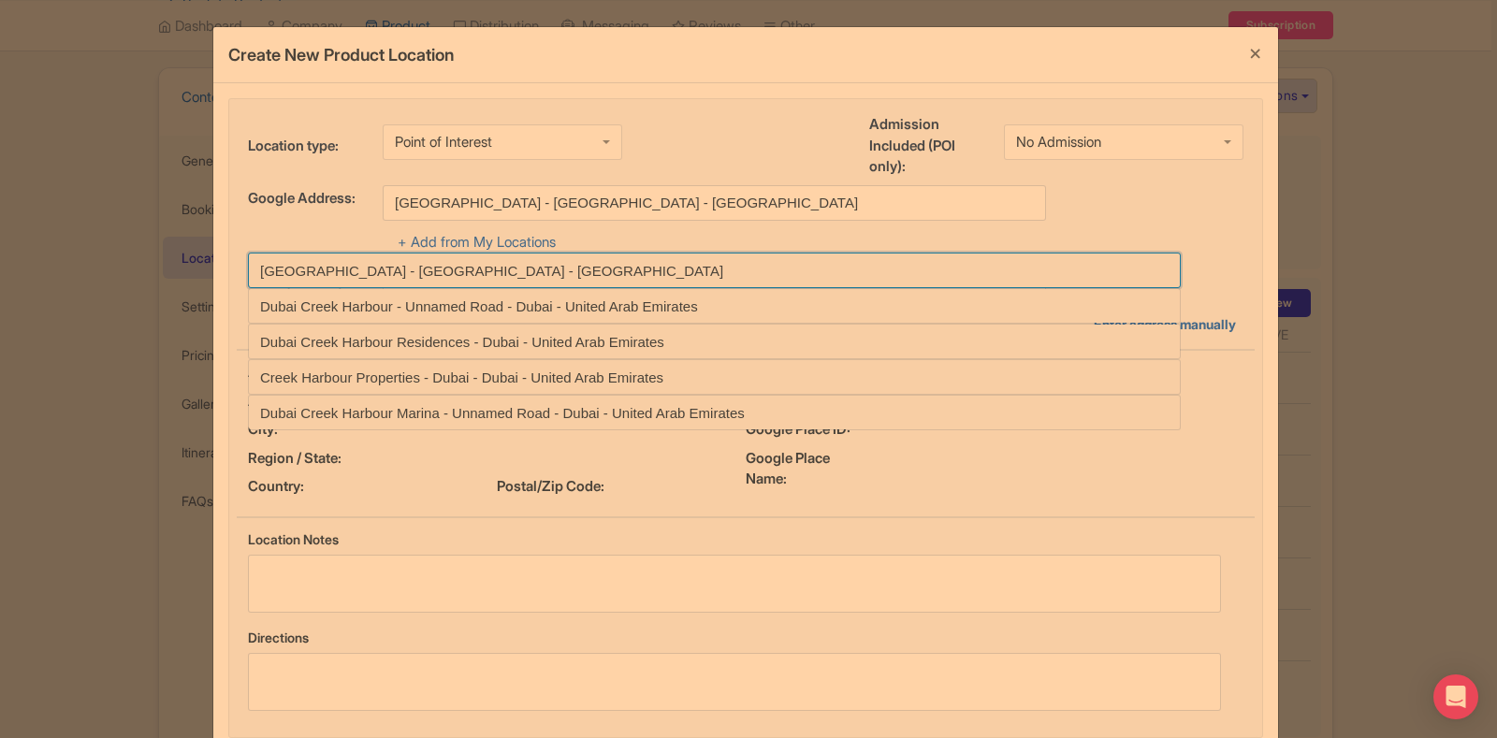
click at [531, 276] on input at bounding box center [714, 271] width 933 height 36
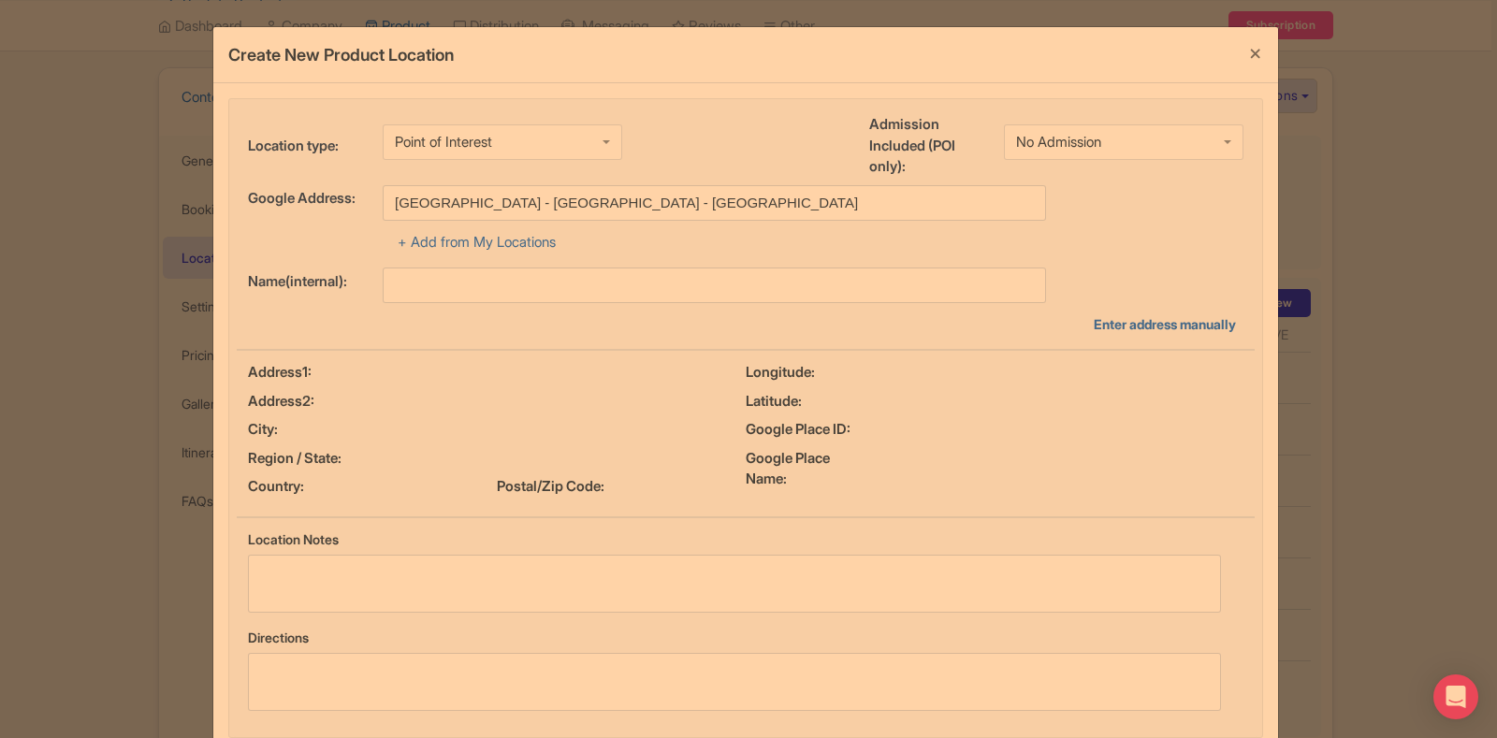
type input "[GEOGRAPHIC_DATA] - [GEOGRAPHIC_DATA] - [GEOGRAPHIC_DATA]"
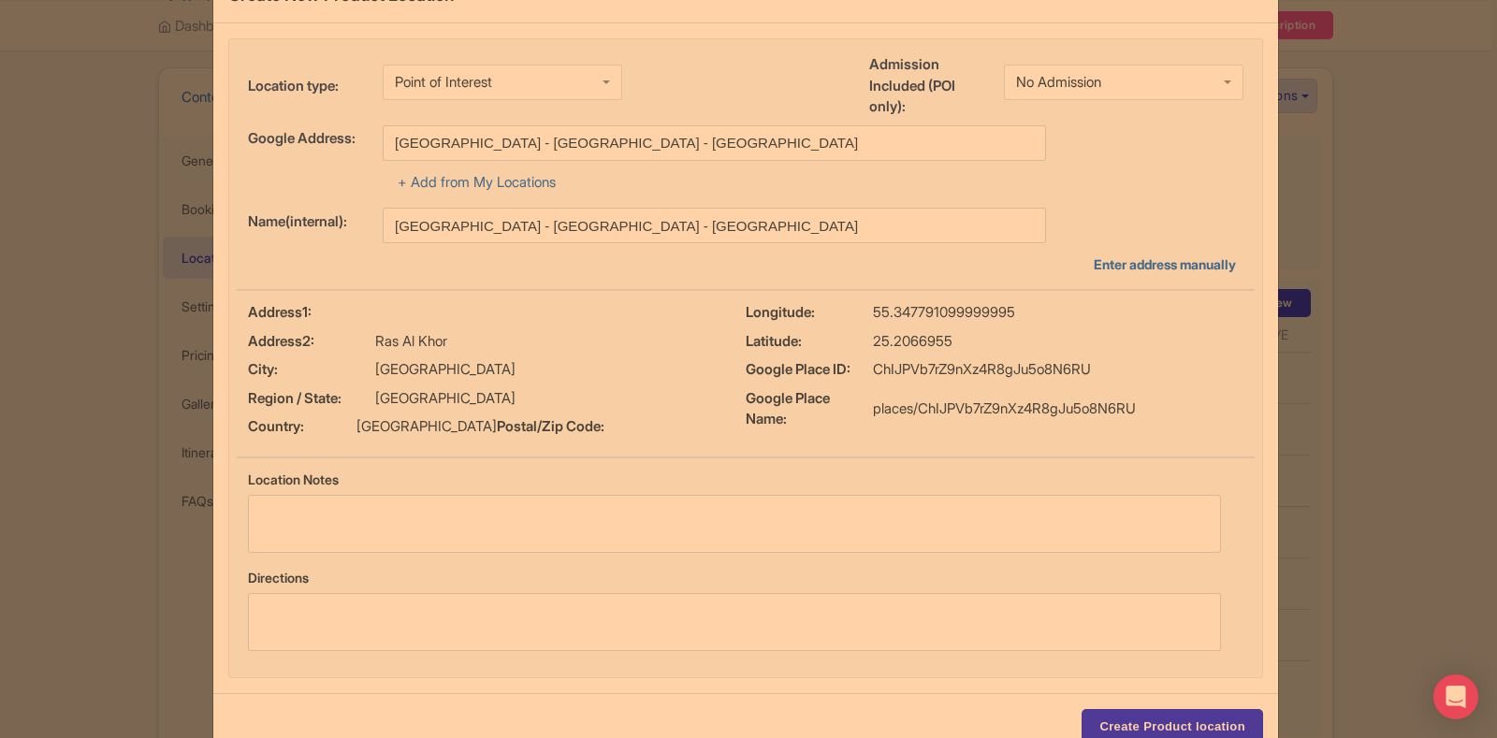
scroll to position [129, 0]
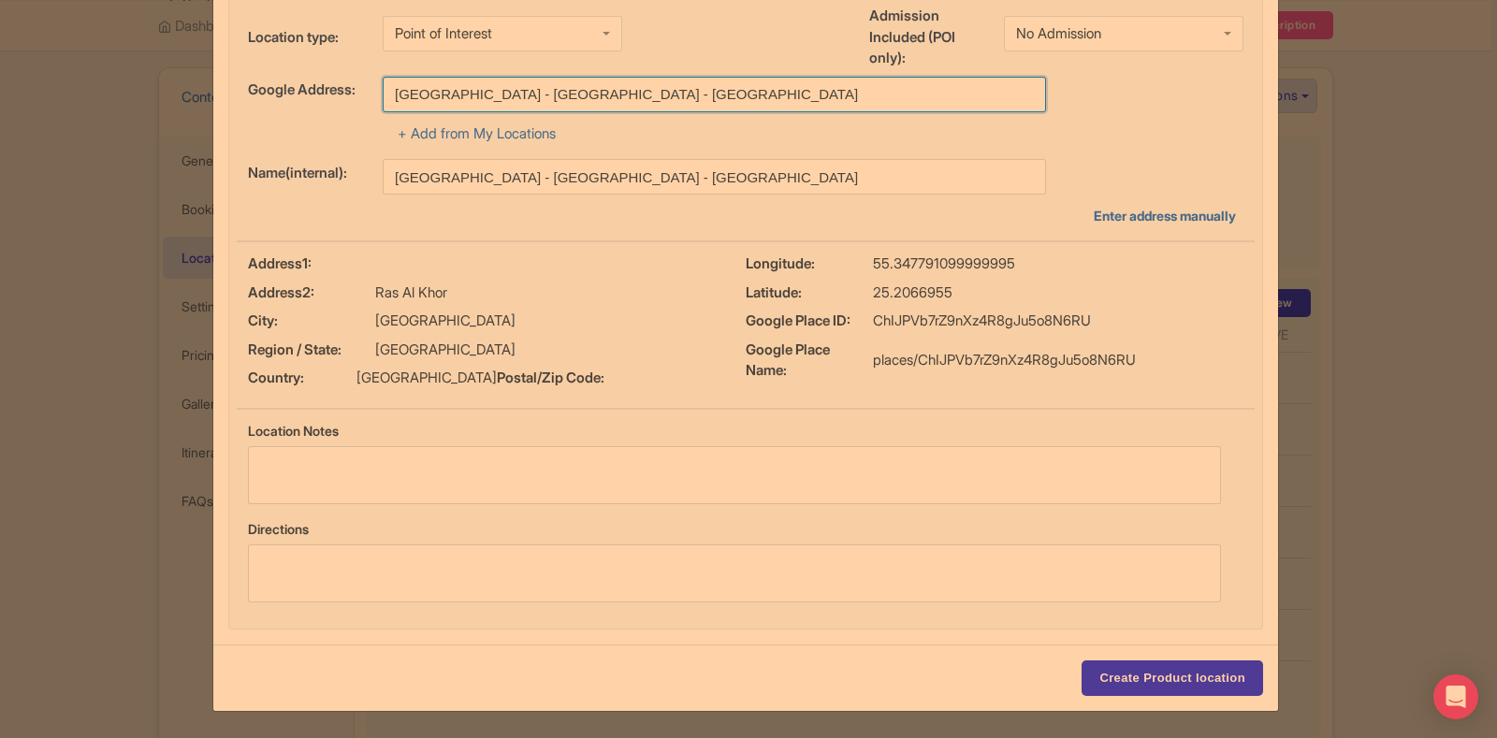
click at [520, 77] on input "[GEOGRAPHIC_DATA] - [GEOGRAPHIC_DATA] - [GEOGRAPHIC_DATA]" at bounding box center [715, 95] width 664 height 36
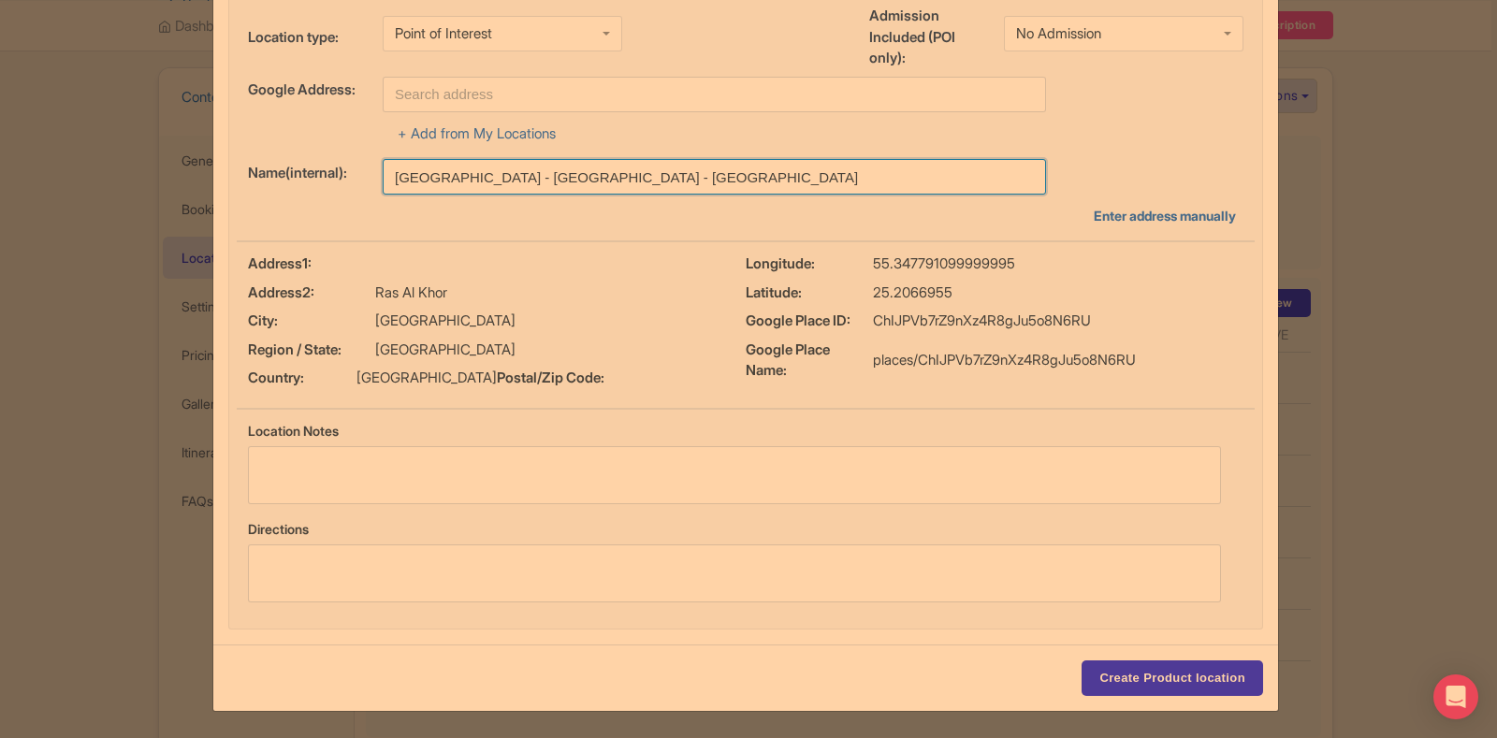
click at [521, 159] on input "[GEOGRAPHIC_DATA] - [GEOGRAPHIC_DATA] - [GEOGRAPHIC_DATA]" at bounding box center [715, 177] width 664 height 36
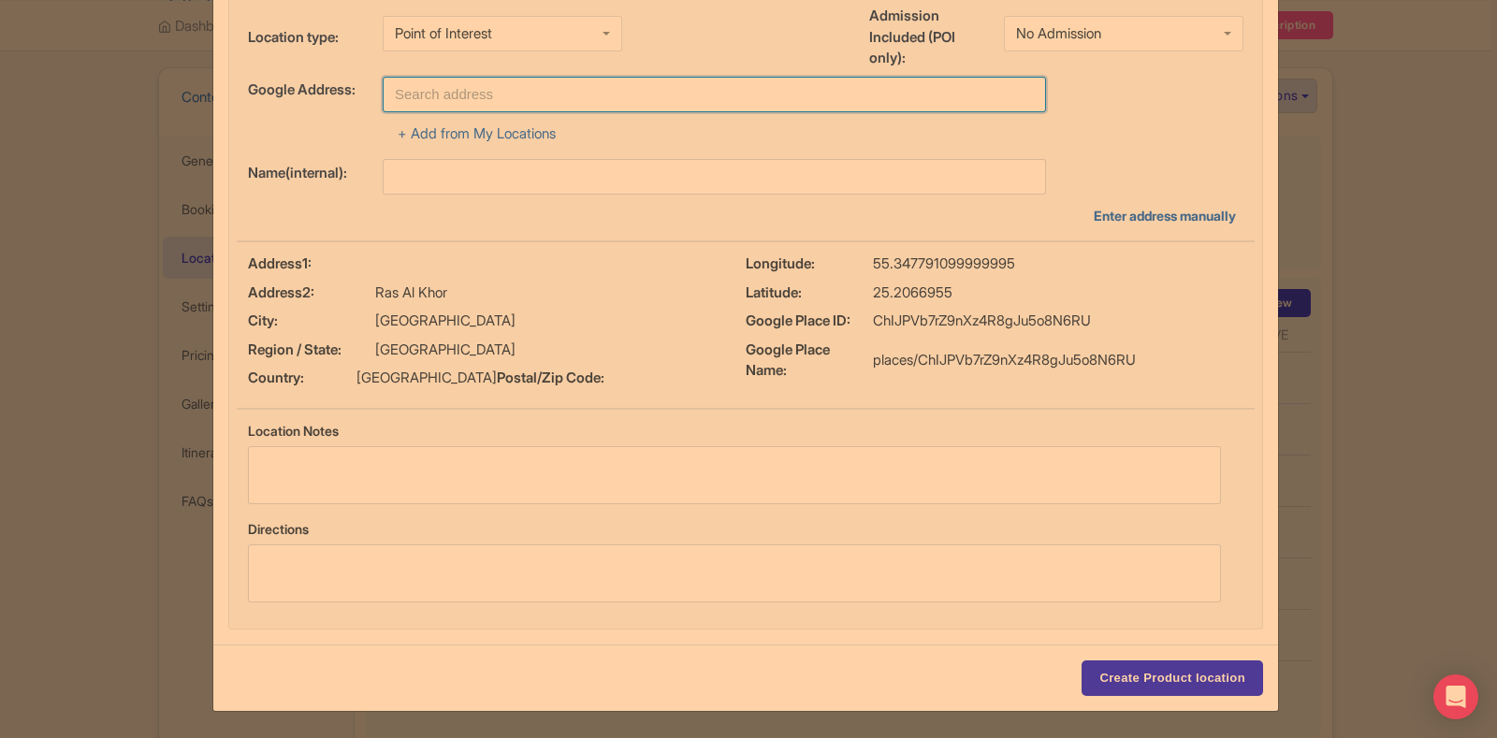
click at [554, 77] on input "text" at bounding box center [715, 95] width 664 height 36
type input "[GEOGRAPHIC_DATA] - [GEOGRAPHIC_DATA] - [GEOGRAPHIC_DATA]"
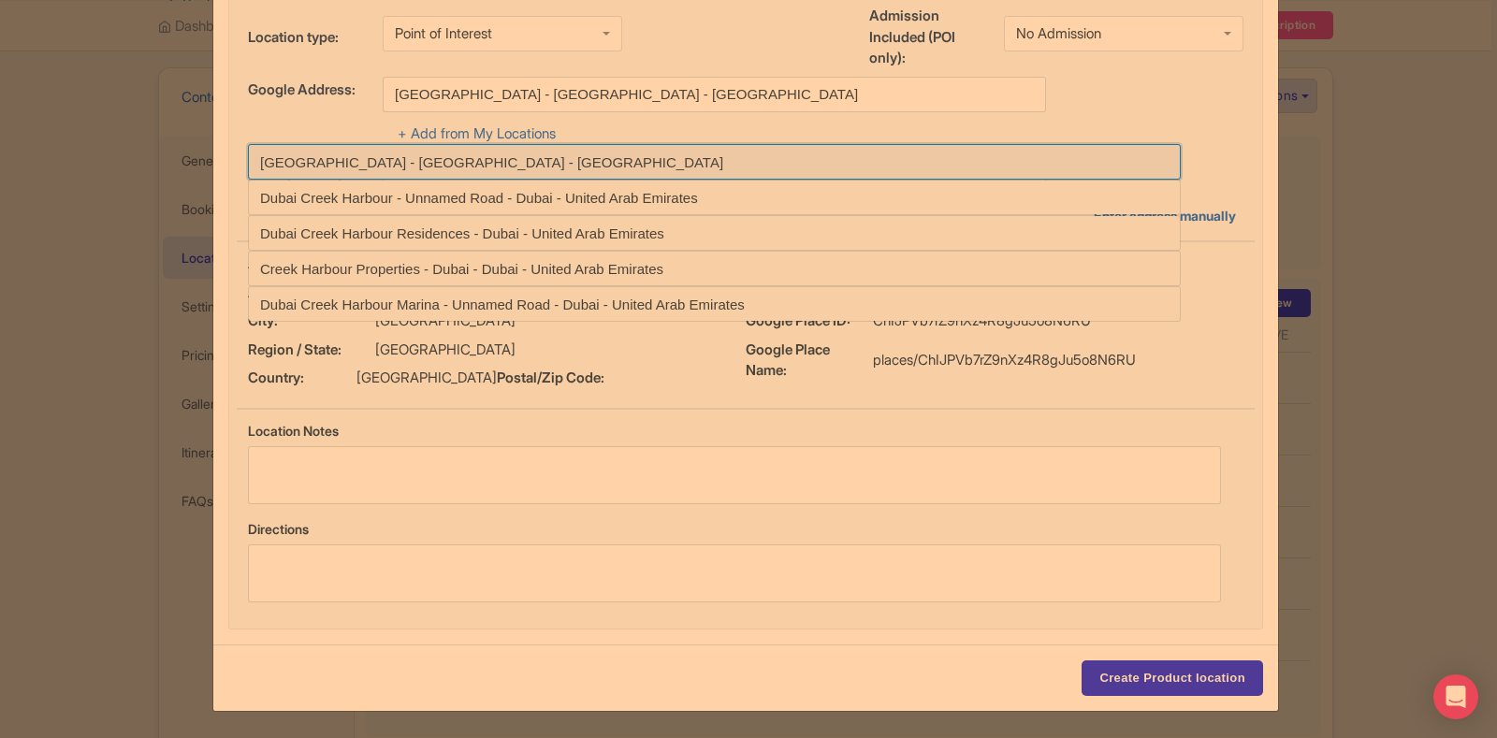
click at [576, 144] on input at bounding box center [714, 162] width 933 height 36
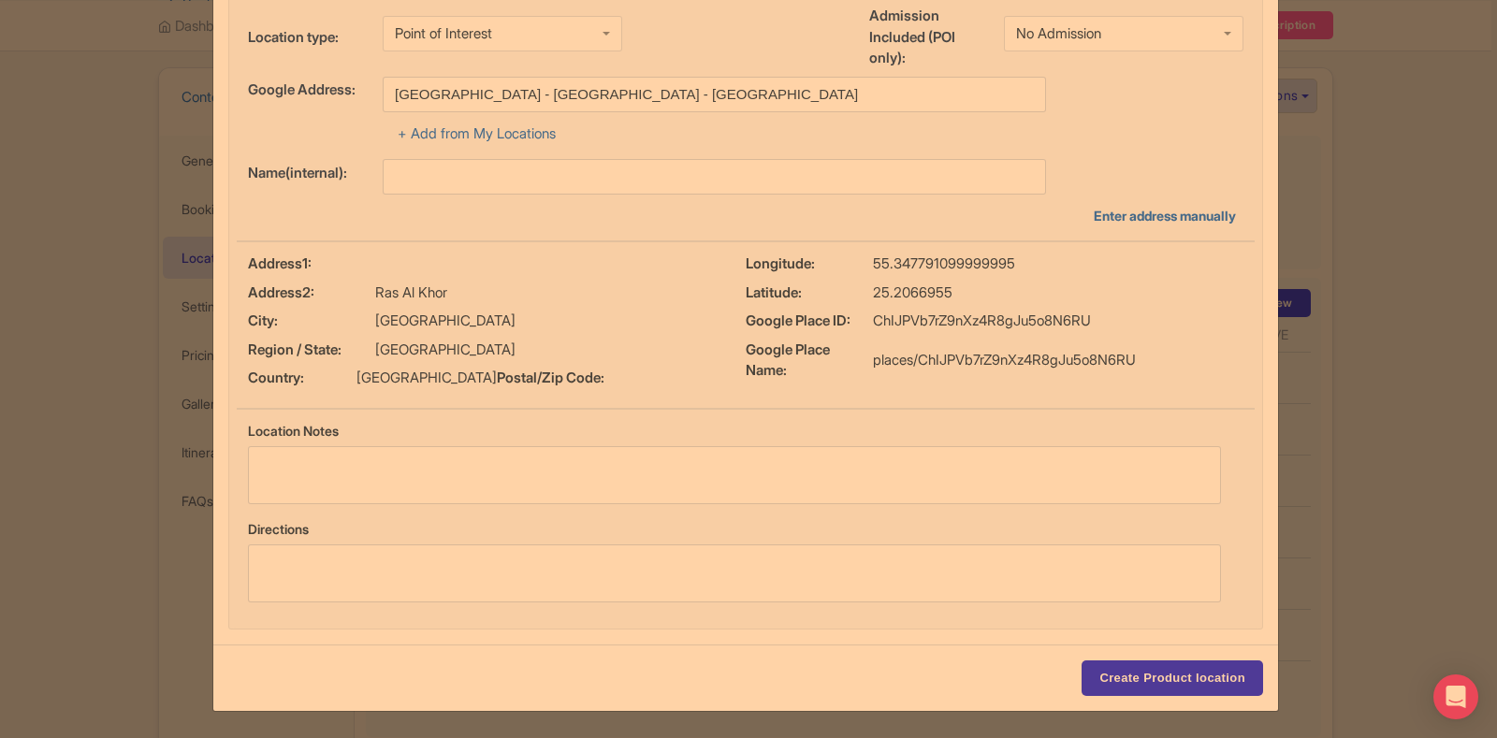
type input "[GEOGRAPHIC_DATA] - [GEOGRAPHIC_DATA] - [GEOGRAPHIC_DATA]"
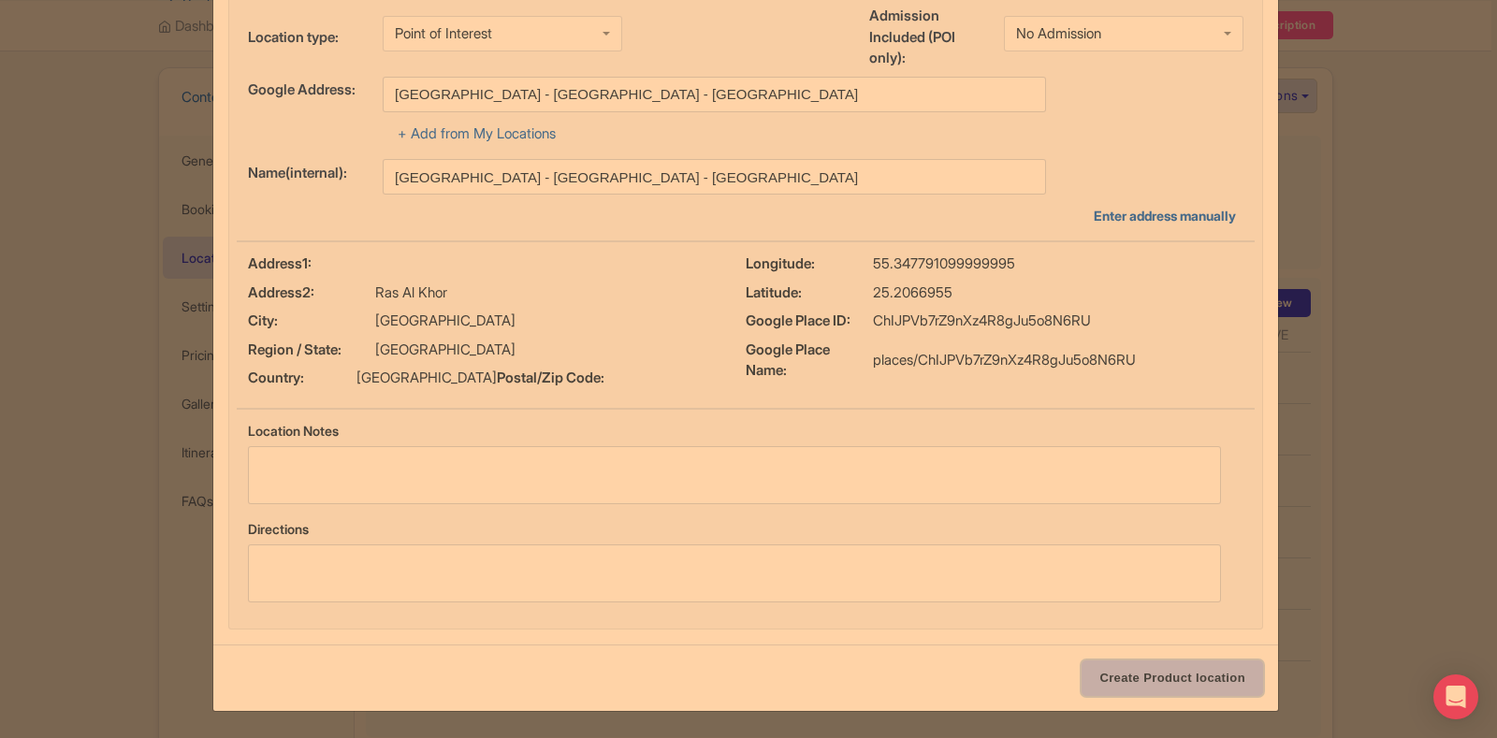
click at [1158, 688] on input "Create Product location" at bounding box center [1173, 679] width 182 height 36
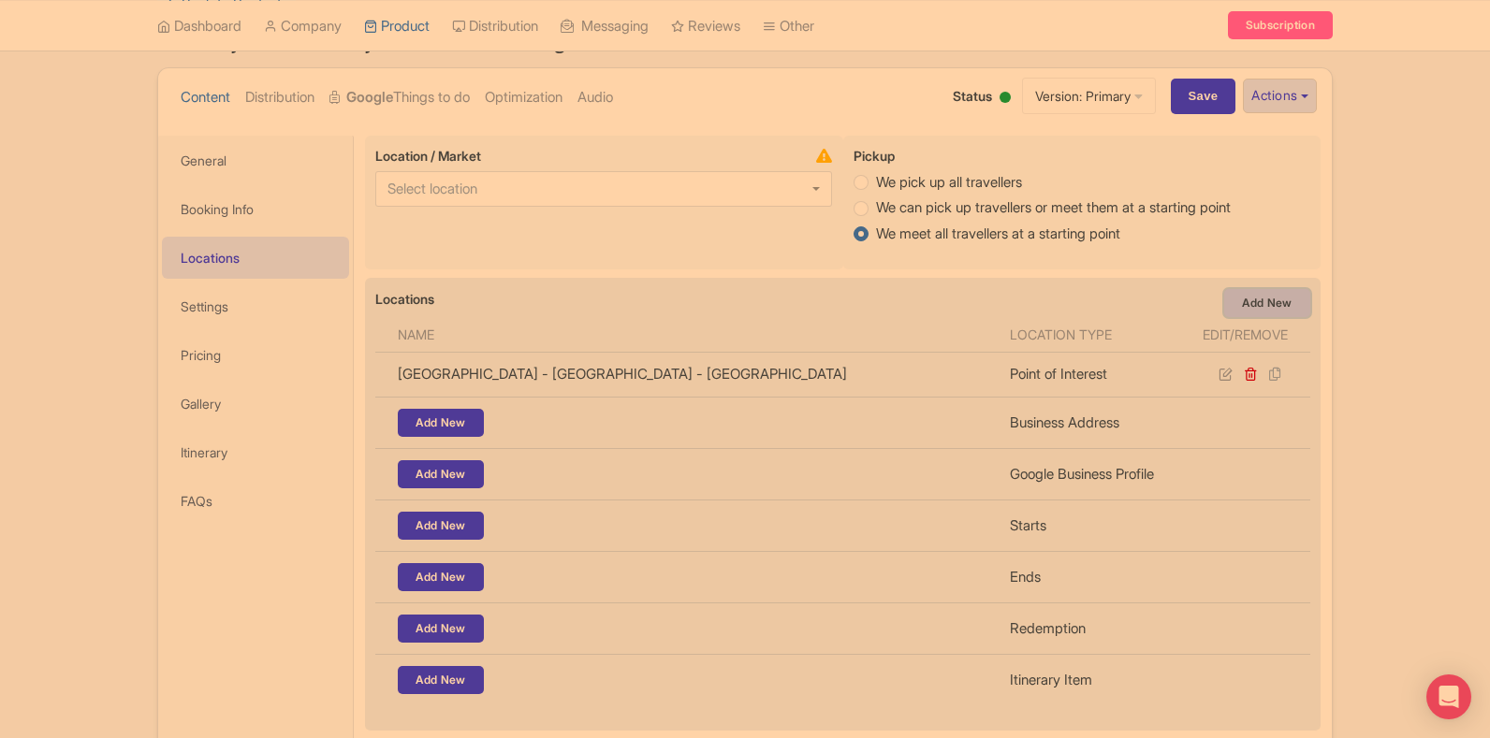
click at [1258, 309] on link "Add New" at bounding box center [1267, 303] width 86 height 28
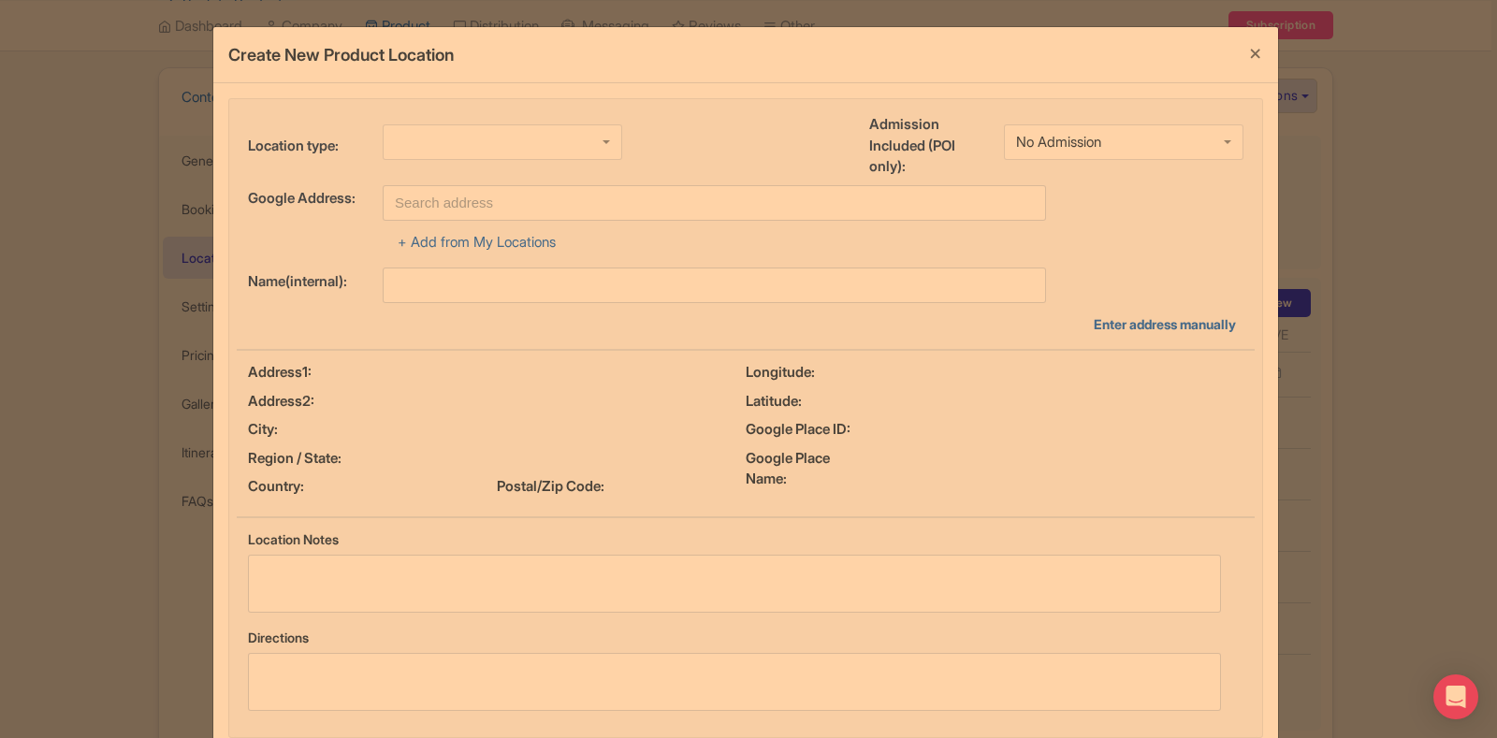
click at [461, 151] on div at bounding box center [503, 142] width 240 height 36
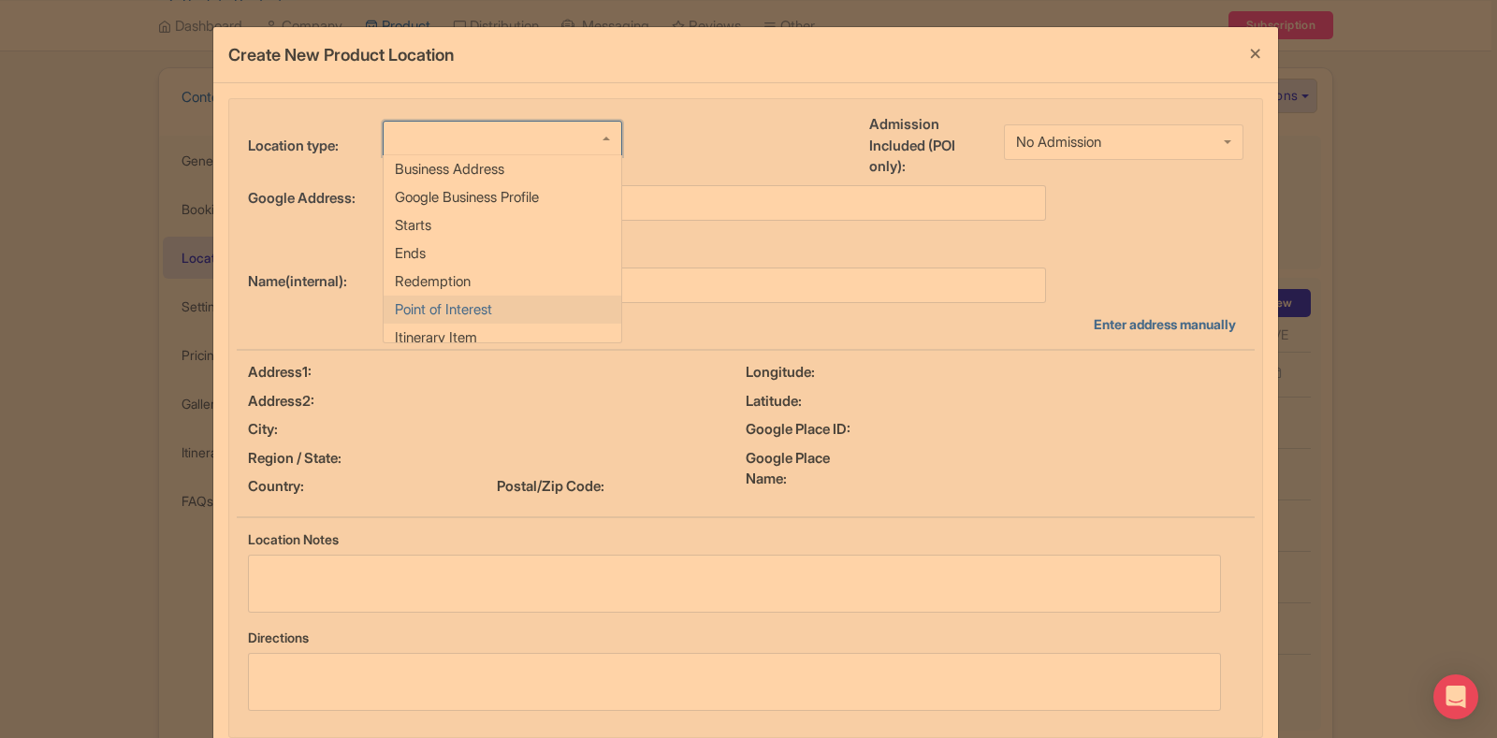
scroll to position [0, 0]
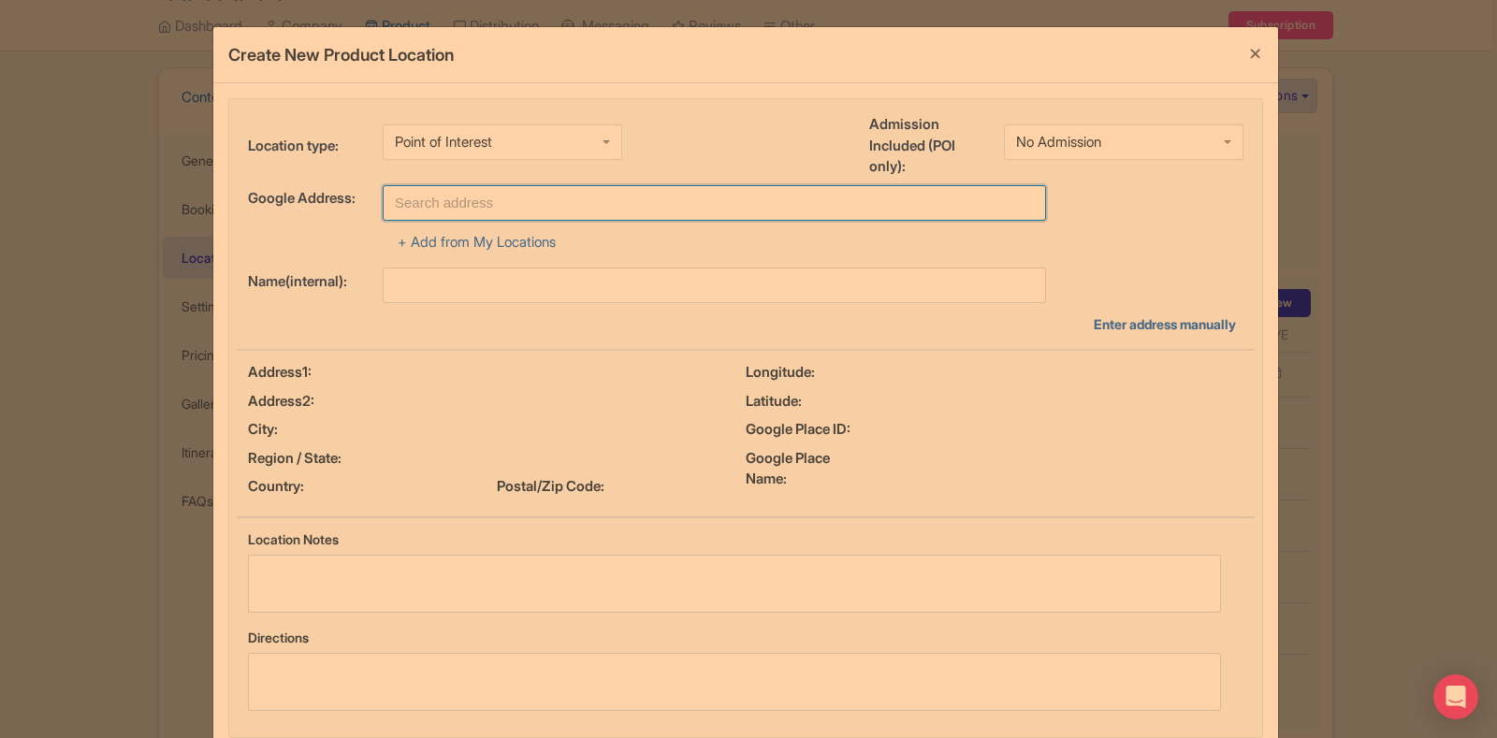
click at [492, 210] on input "text" at bounding box center [715, 203] width 664 height 36
type input "City Sightseeing Dubai - Dubai Mall - Dubai - United Arab Emirates"
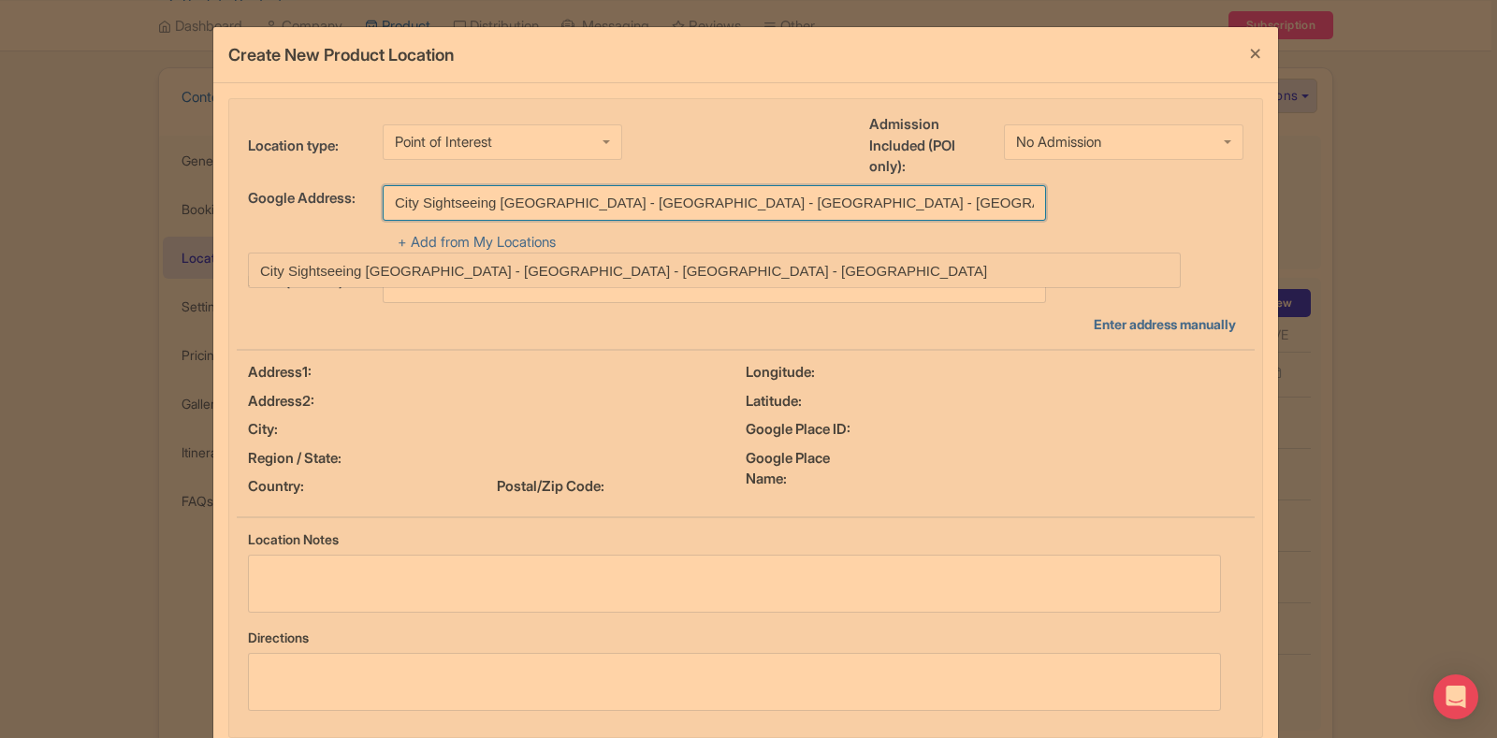
scroll to position [109, 0]
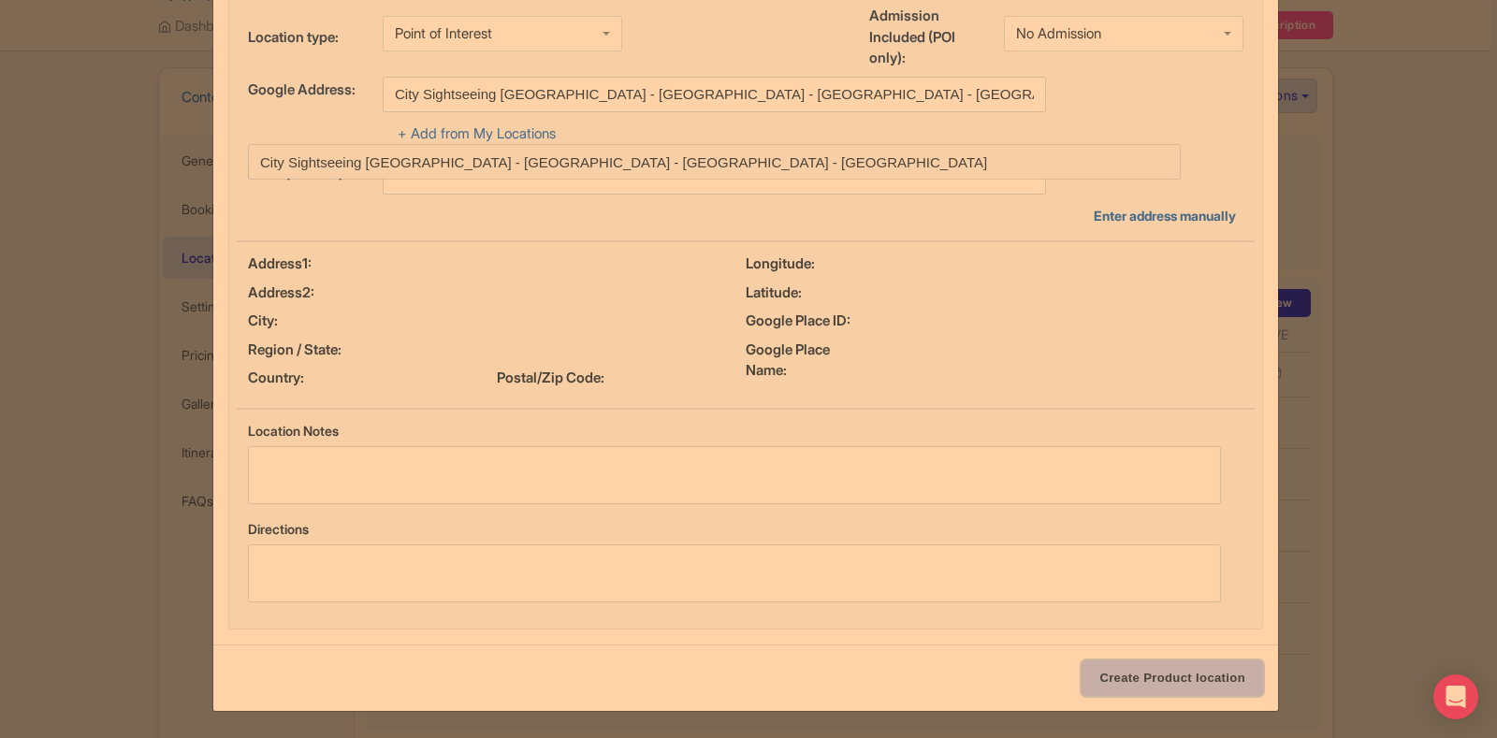
click at [1160, 681] on input "Create Product location" at bounding box center [1173, 679] width 182 height 36
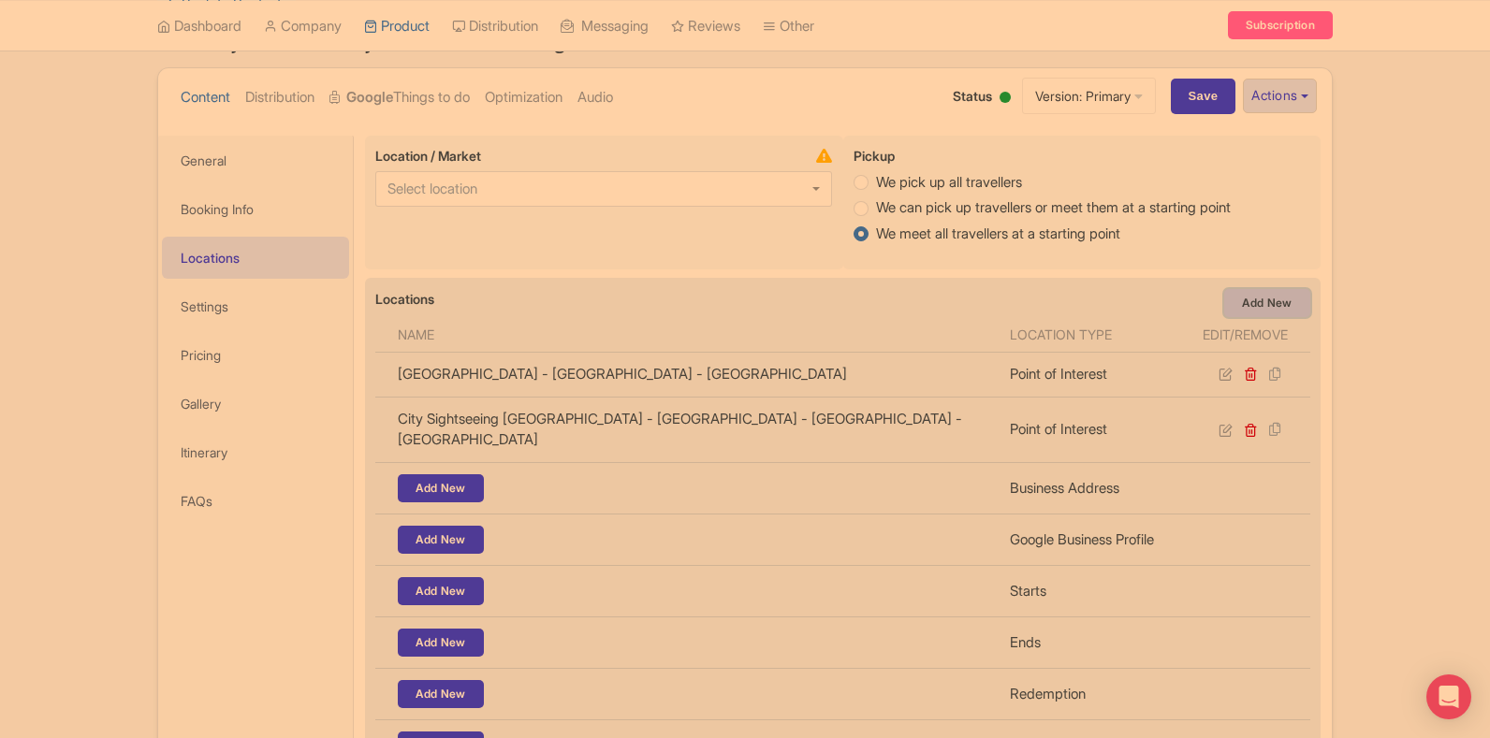
click at [1224, 303] on link "Add New" at bounding box center [1267, 303] width 86 height 28
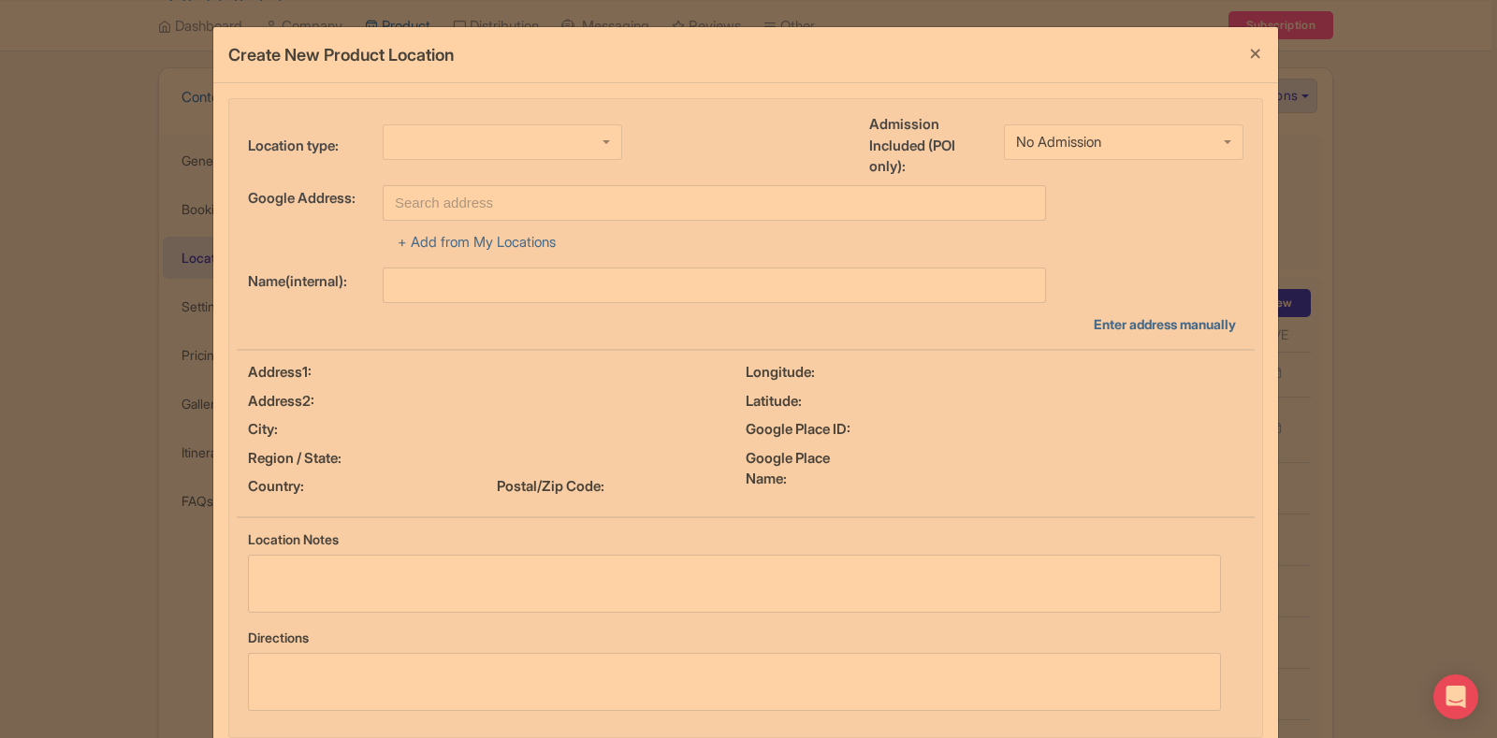
click at [445, 142] on div at bounding box center [503, 142] width 240 height 36
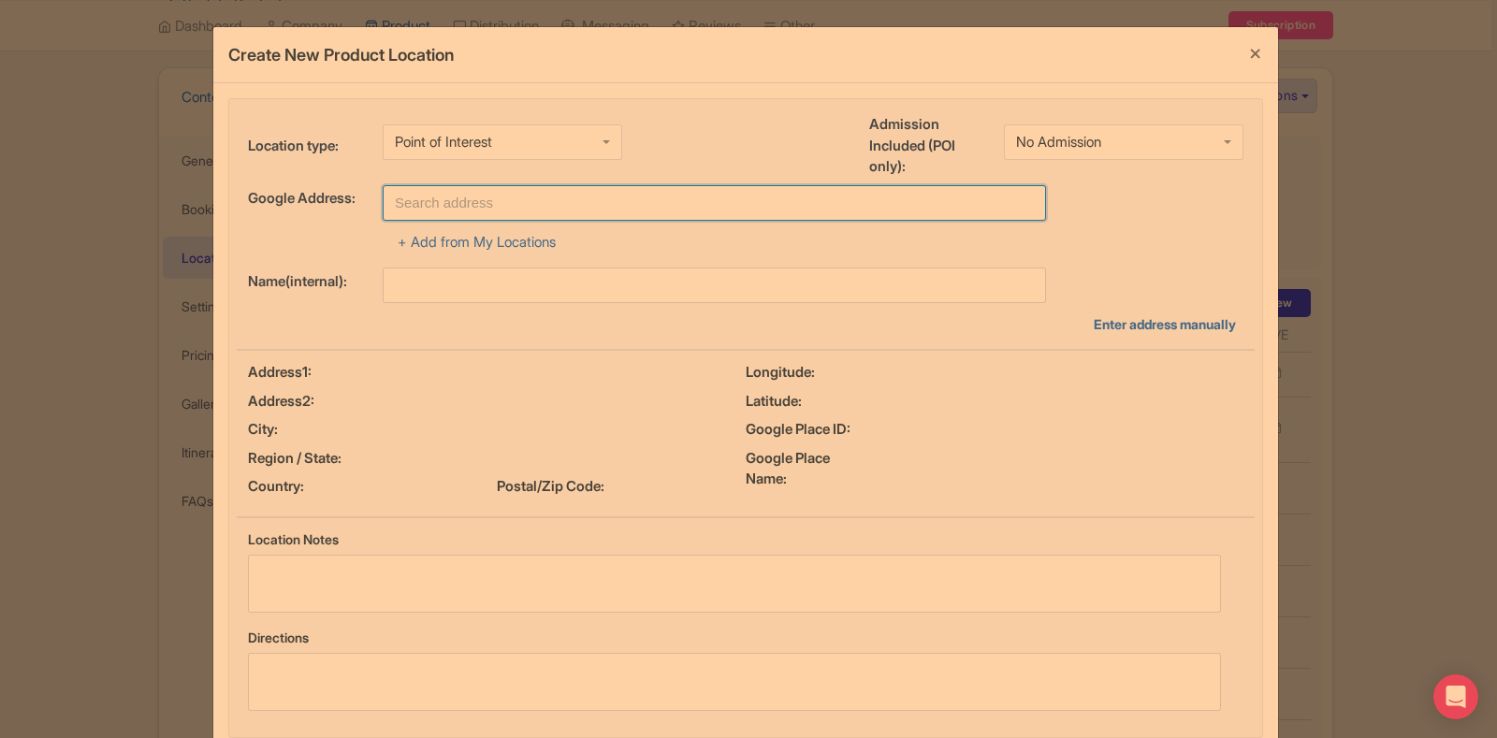
click at [488, 209] on input "text" at bounding box center [715, 203] width 664 height 36
type input "[PERSON_NAME] Tours Desert Safari [GEOGRAPHIC_DATA] - [GEOGRAPHIC_DATA] - [GEOG…"
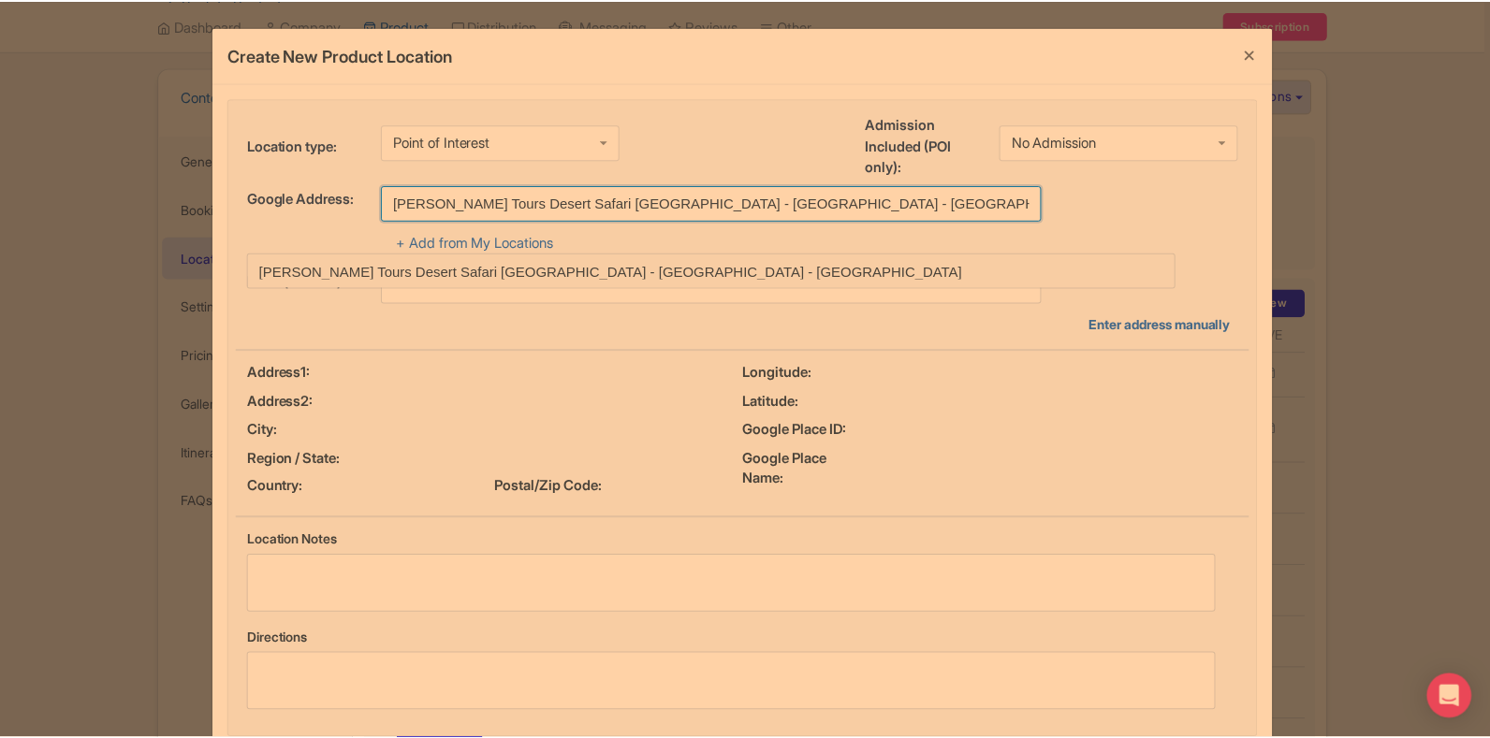
scroll to position [109, 0]
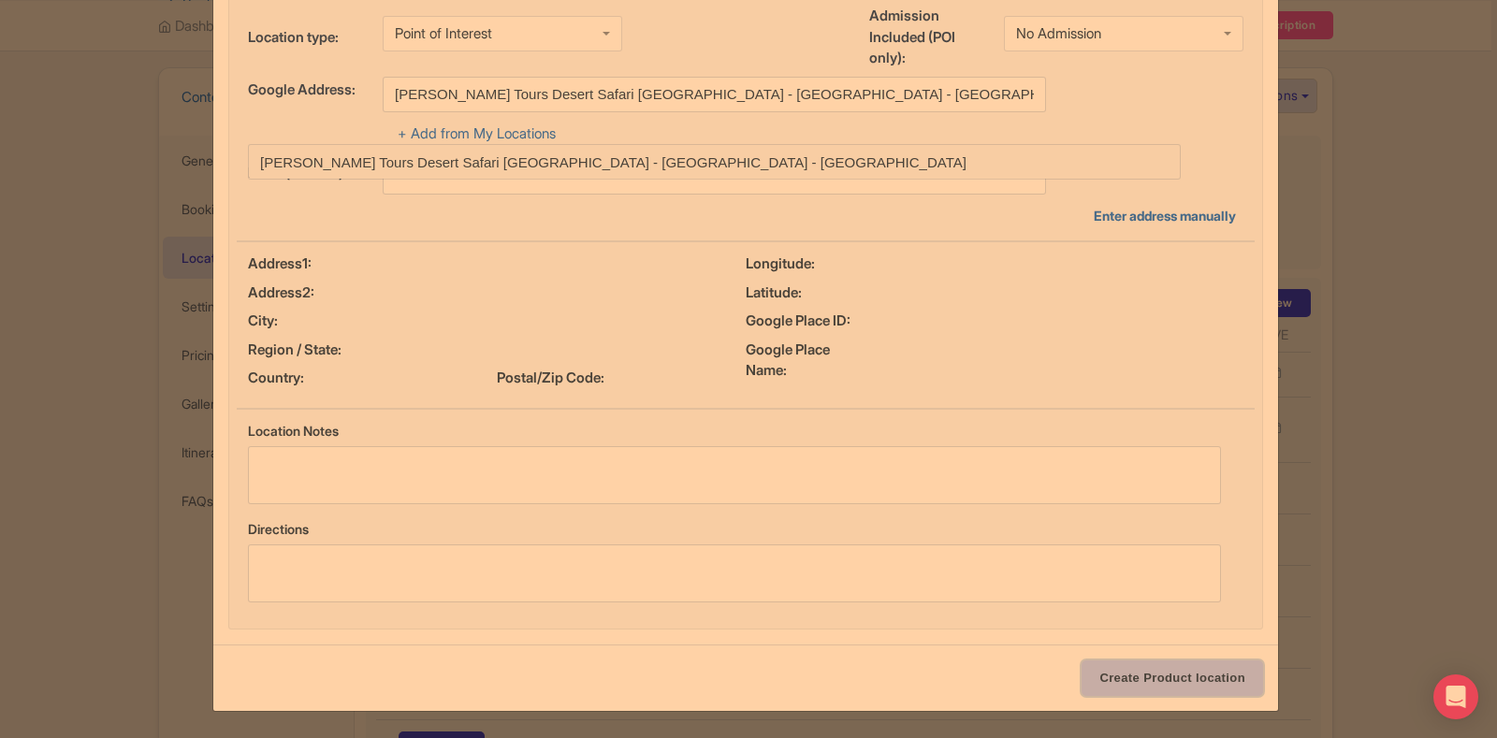
click at [1139, 680] on input "Create Product location" at bounding box center [1173, 679] width 182 height 36
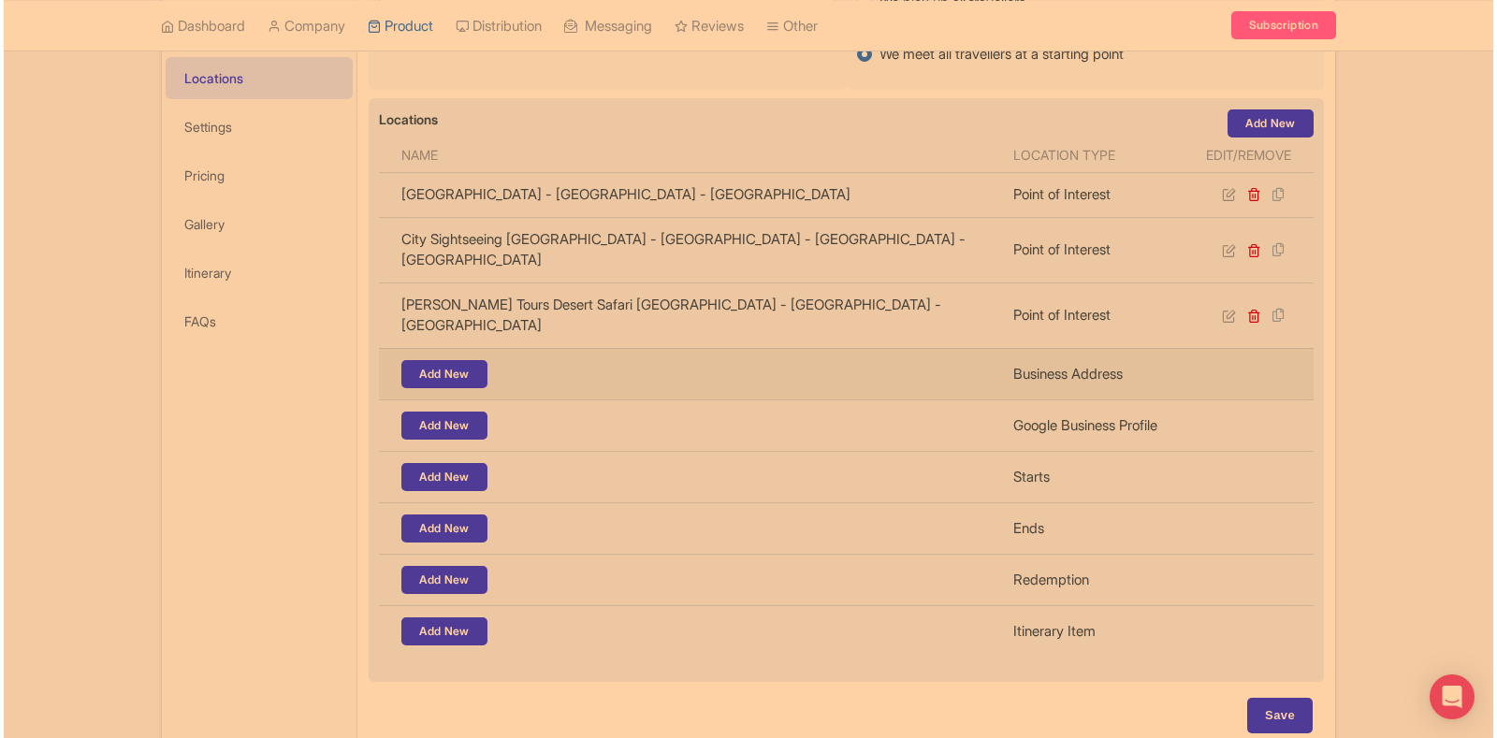
scroll to position [377, 0]
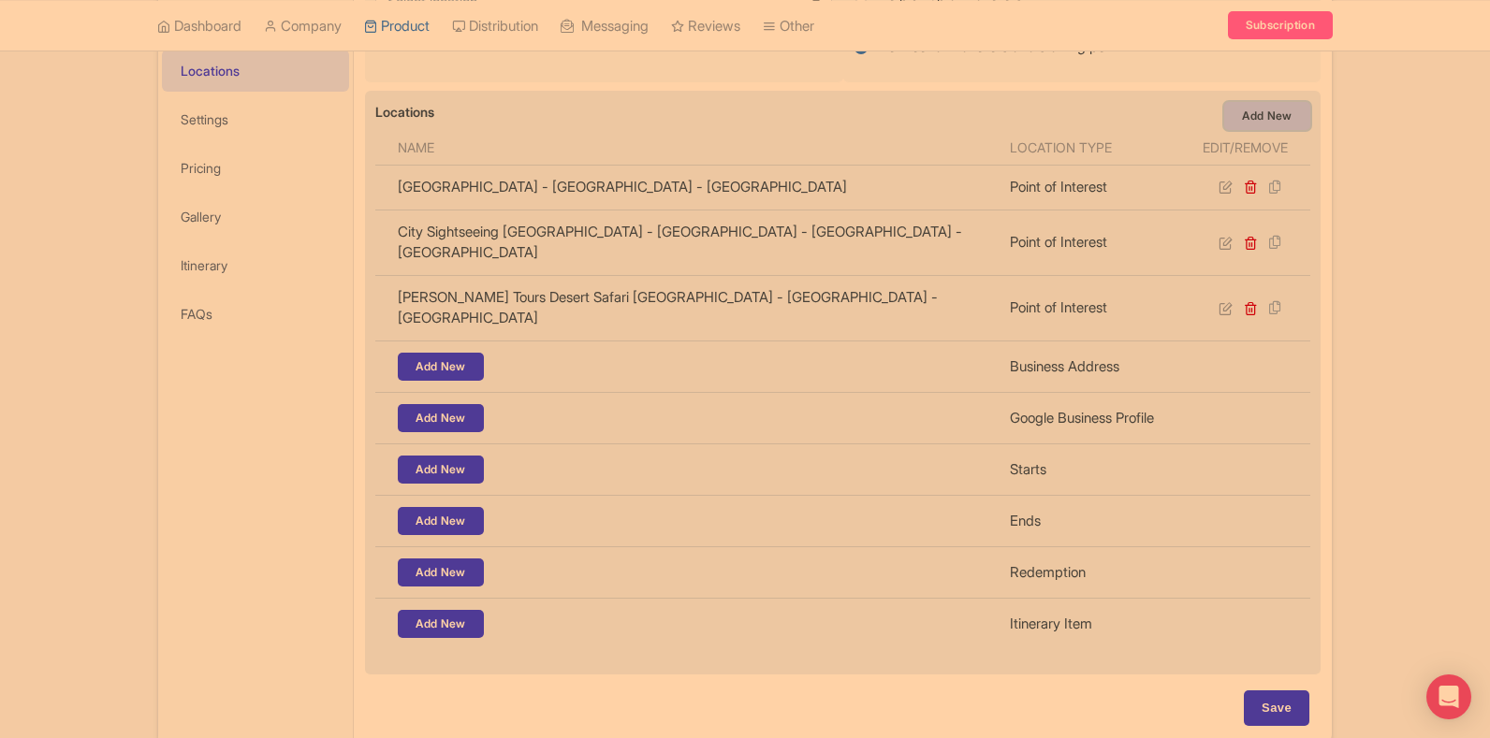
click at [1234, 123] on link "Add New" at bounding box center [1267, 116] width 86 height 28
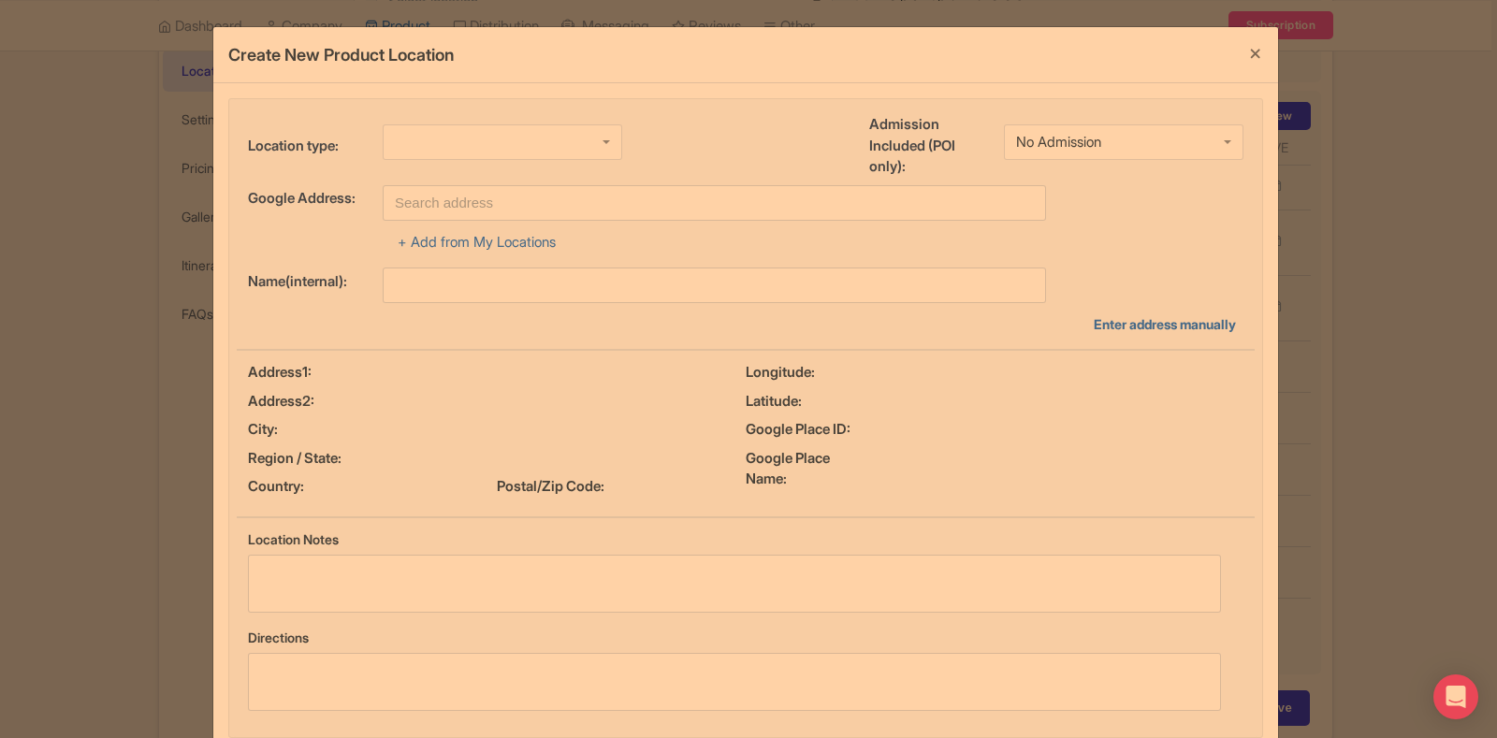
click at [440, 145] on div at bounding box center [503, 142] width 240 height 36
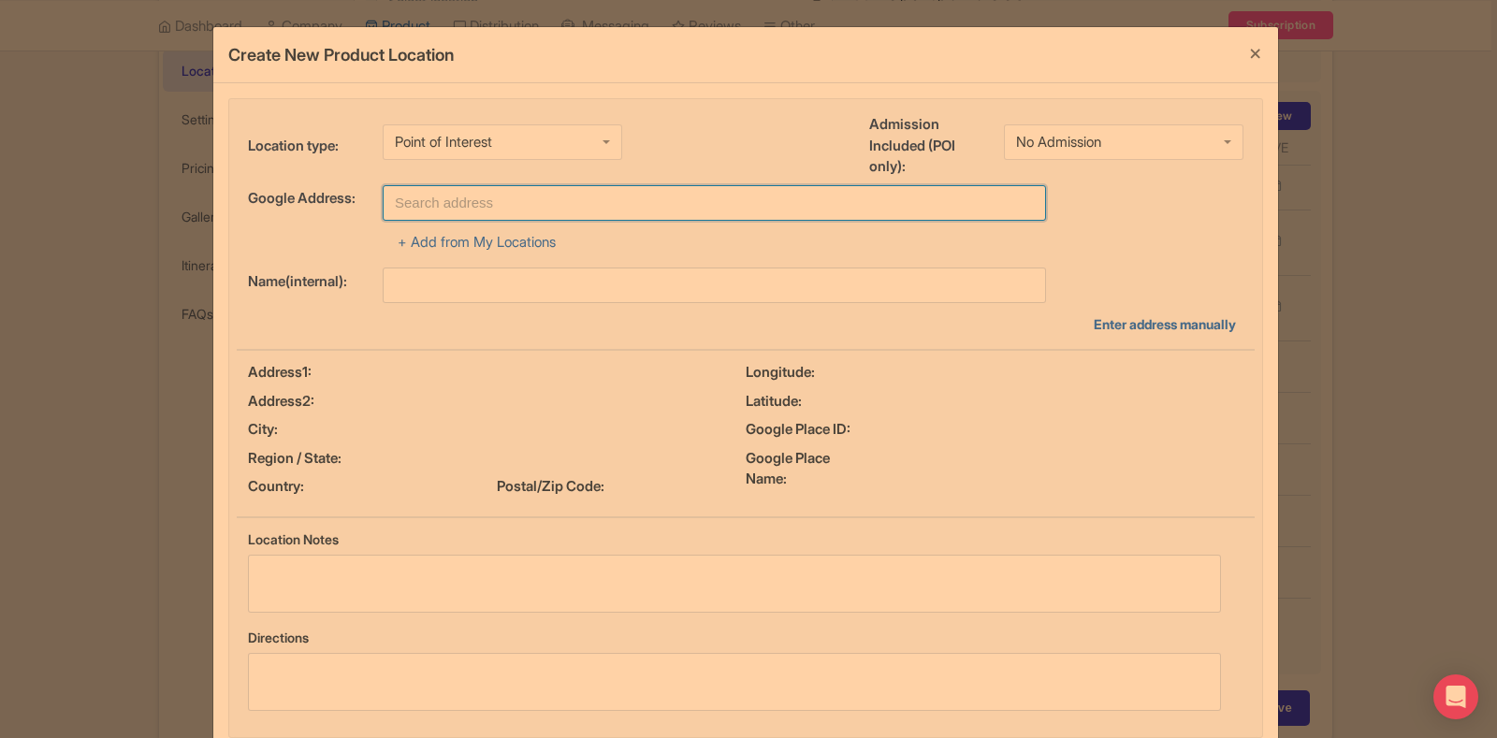
click at [484, 206] on input "text" at bounding box center [715, 203] width 664 height 36
paste input "Mushrif - Dubai - United Arab Emirates"
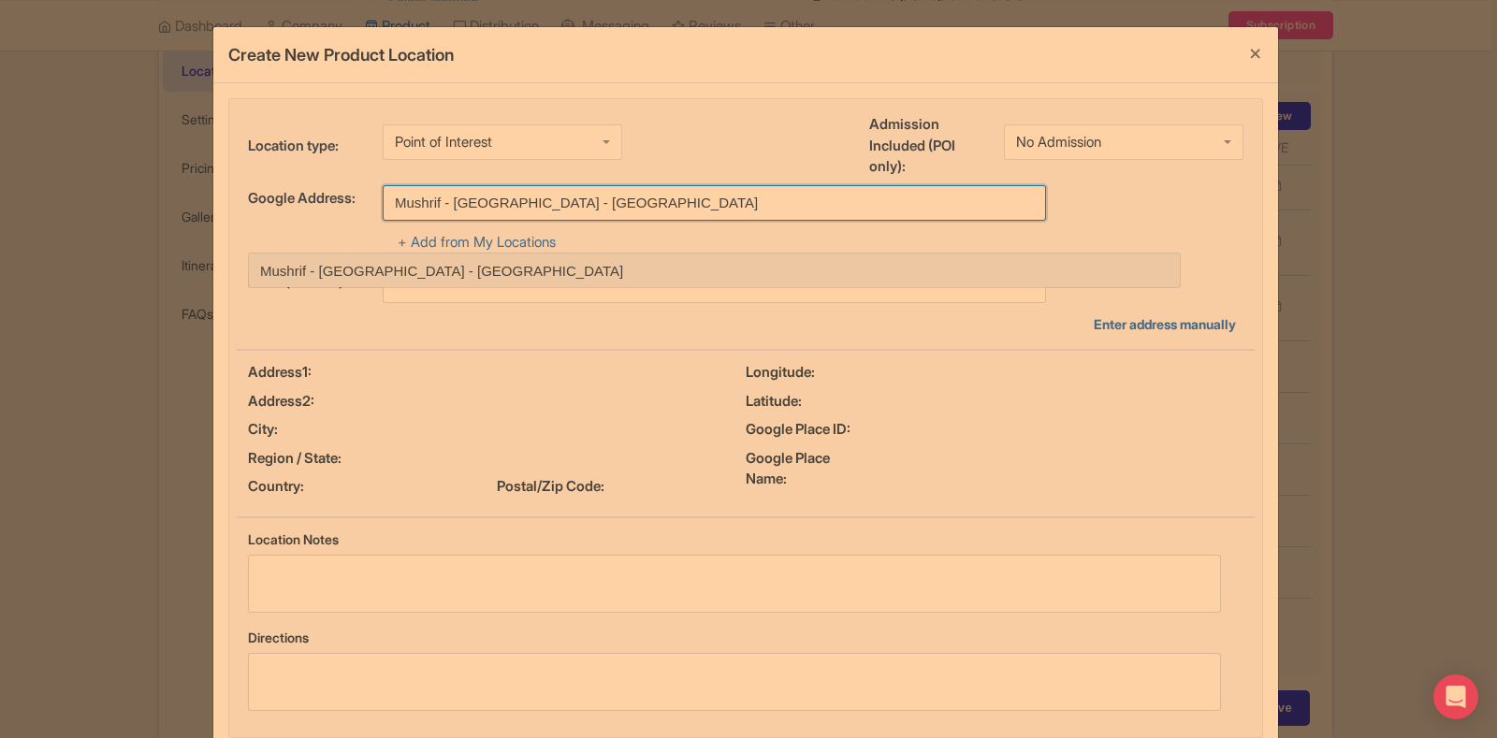
type input "Mushrif - Dubai - United Arab Emirates"
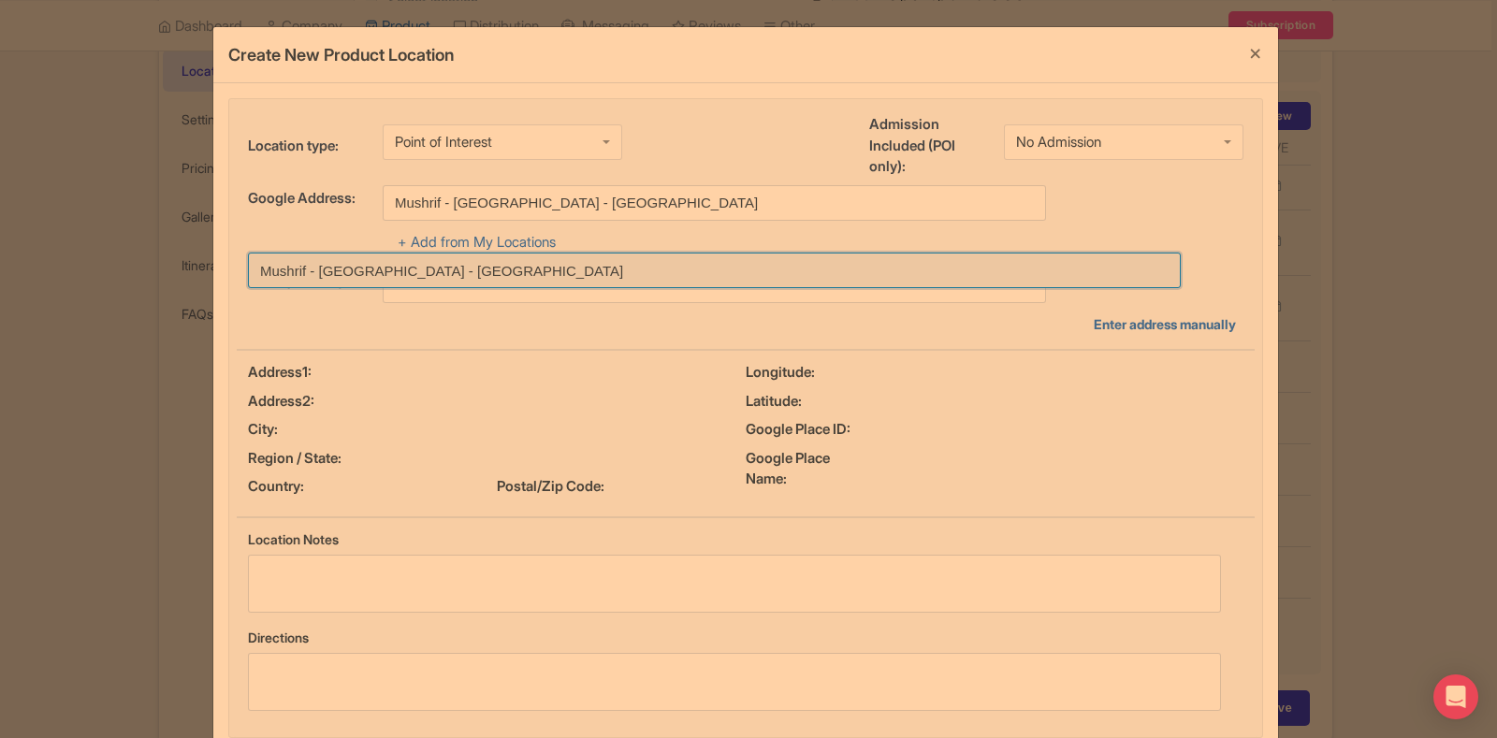
click at [453, 269] on input at bounding box center [714, 271] width 933 height 36
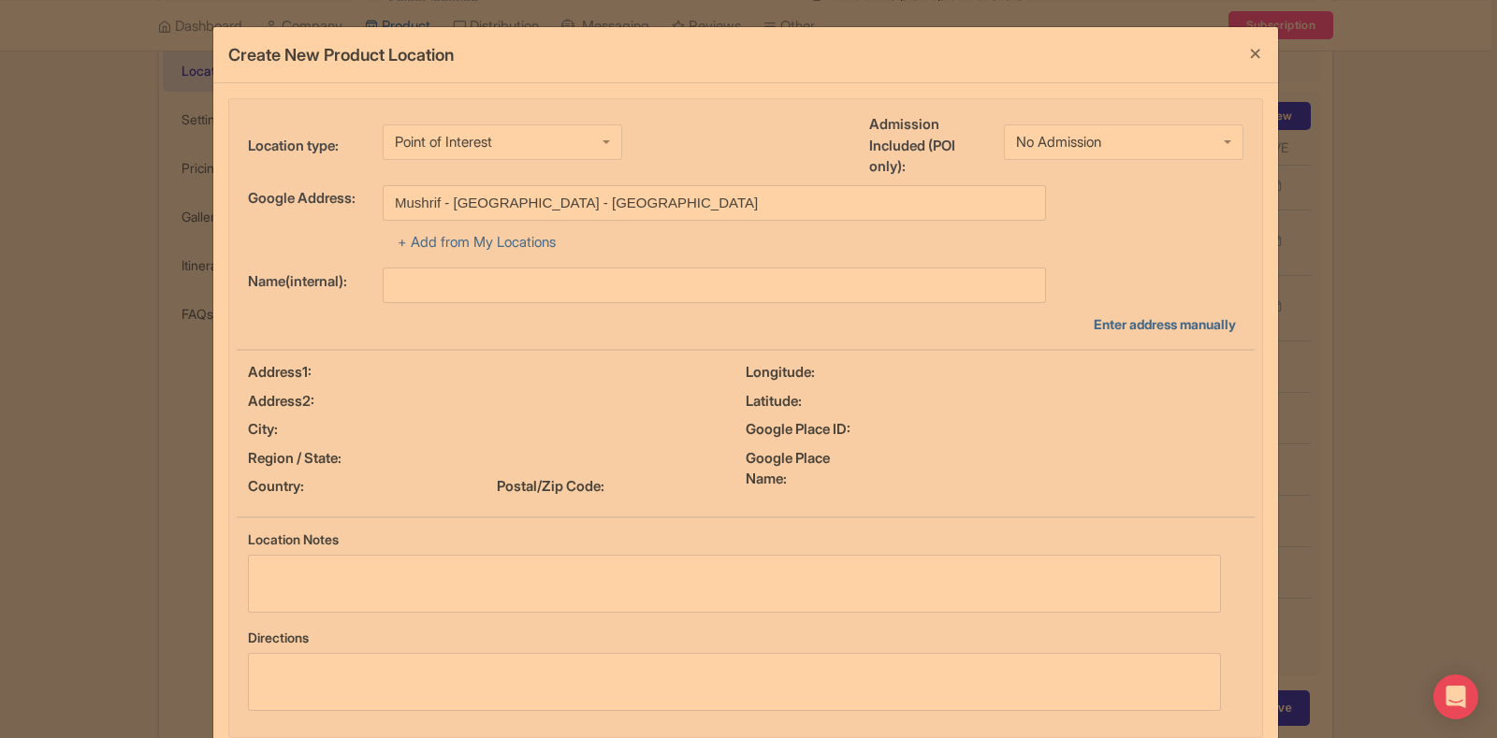
type input "Mushrif - Dubai - United Arab Emirates"
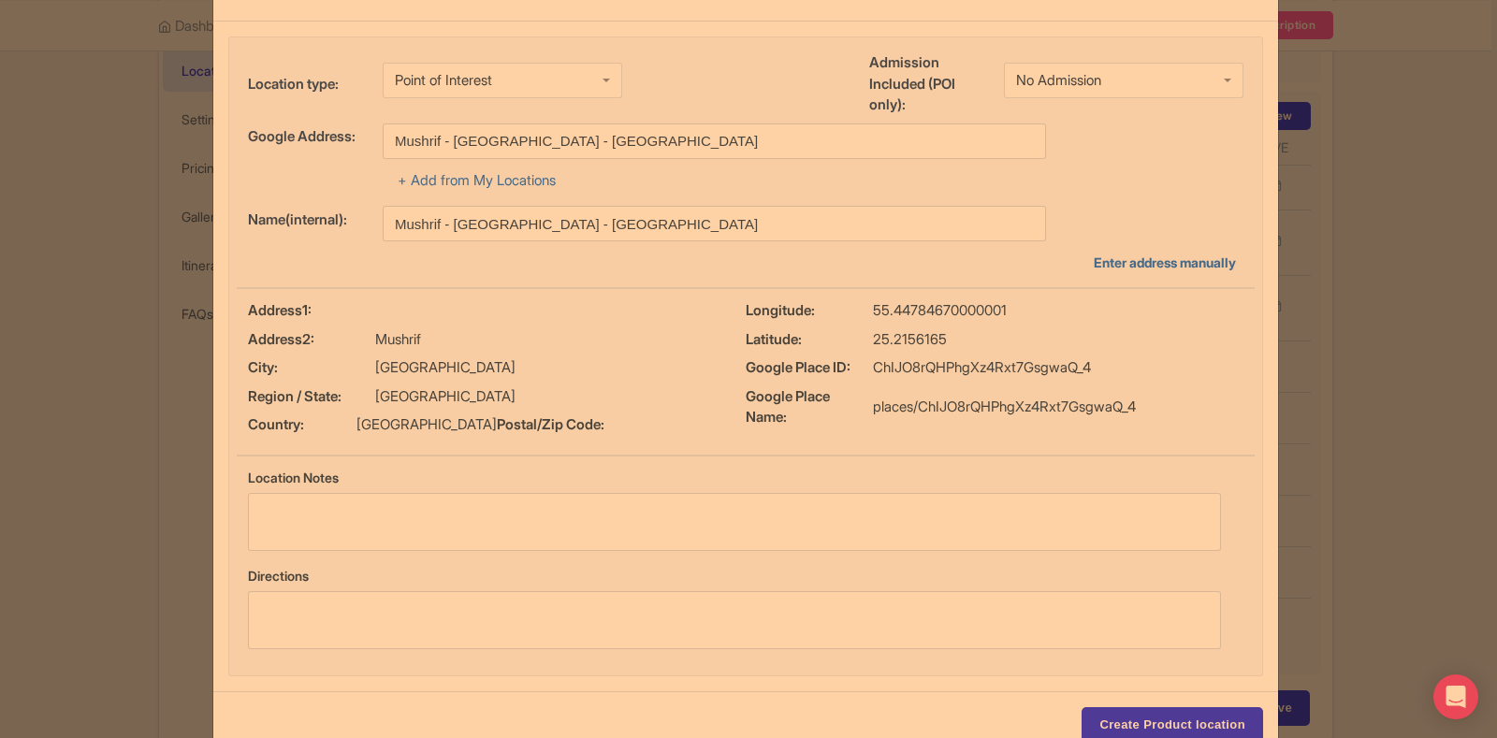
scroll to position [129, 0]
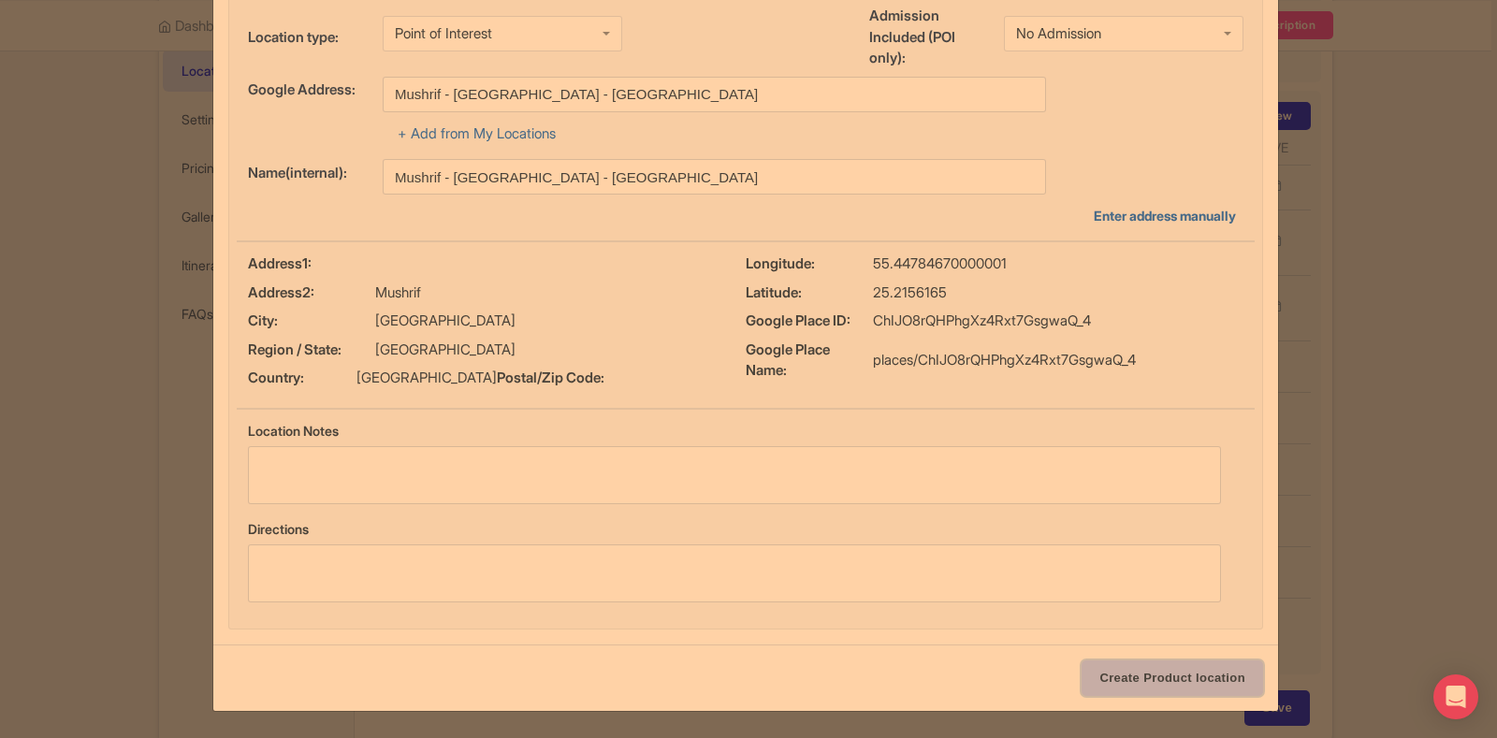
click at [1139, 671] on input "Create Product location" at bounding box center [1173, 679] width 182 height 36
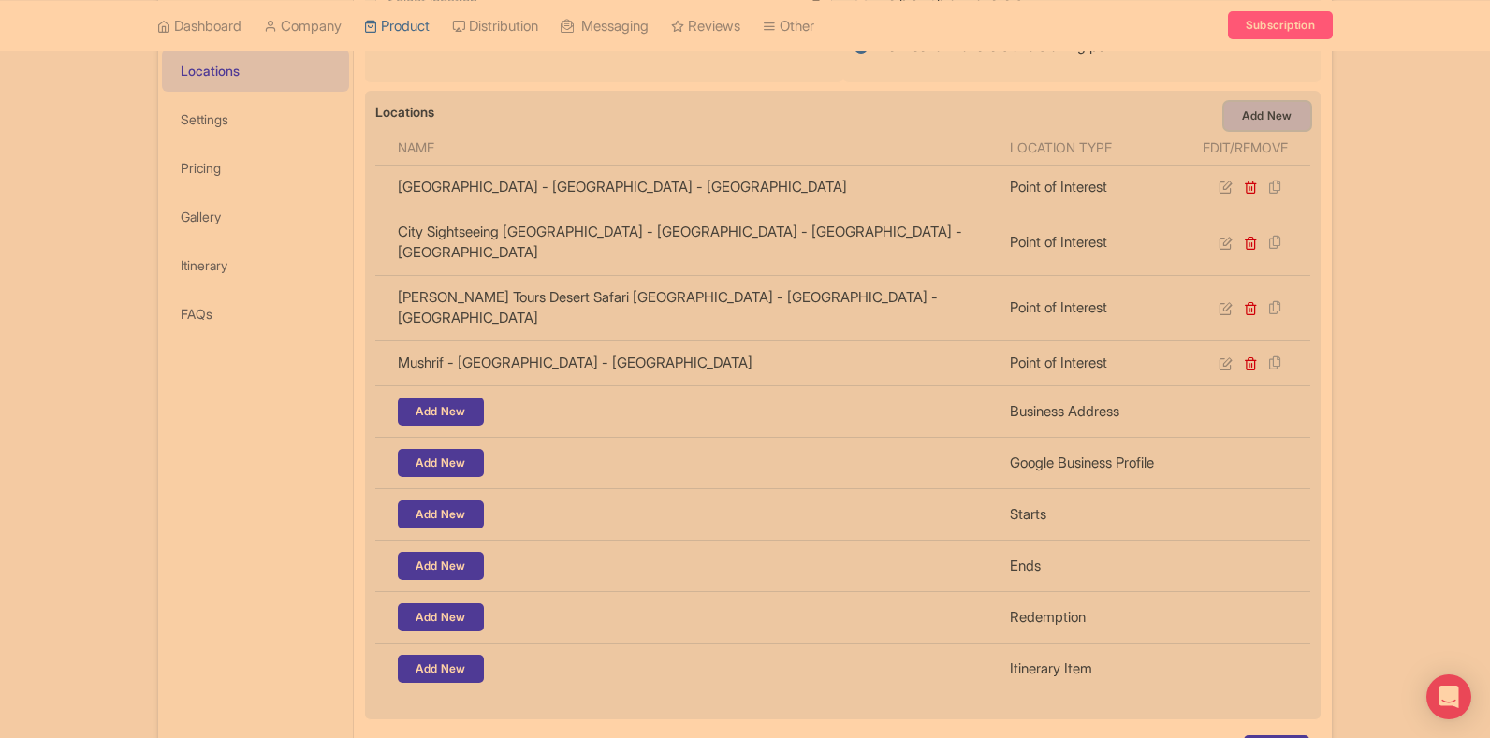
click at [1269, 124] on link "Add New" at bounding box center [1267, 116] width 86 height 28
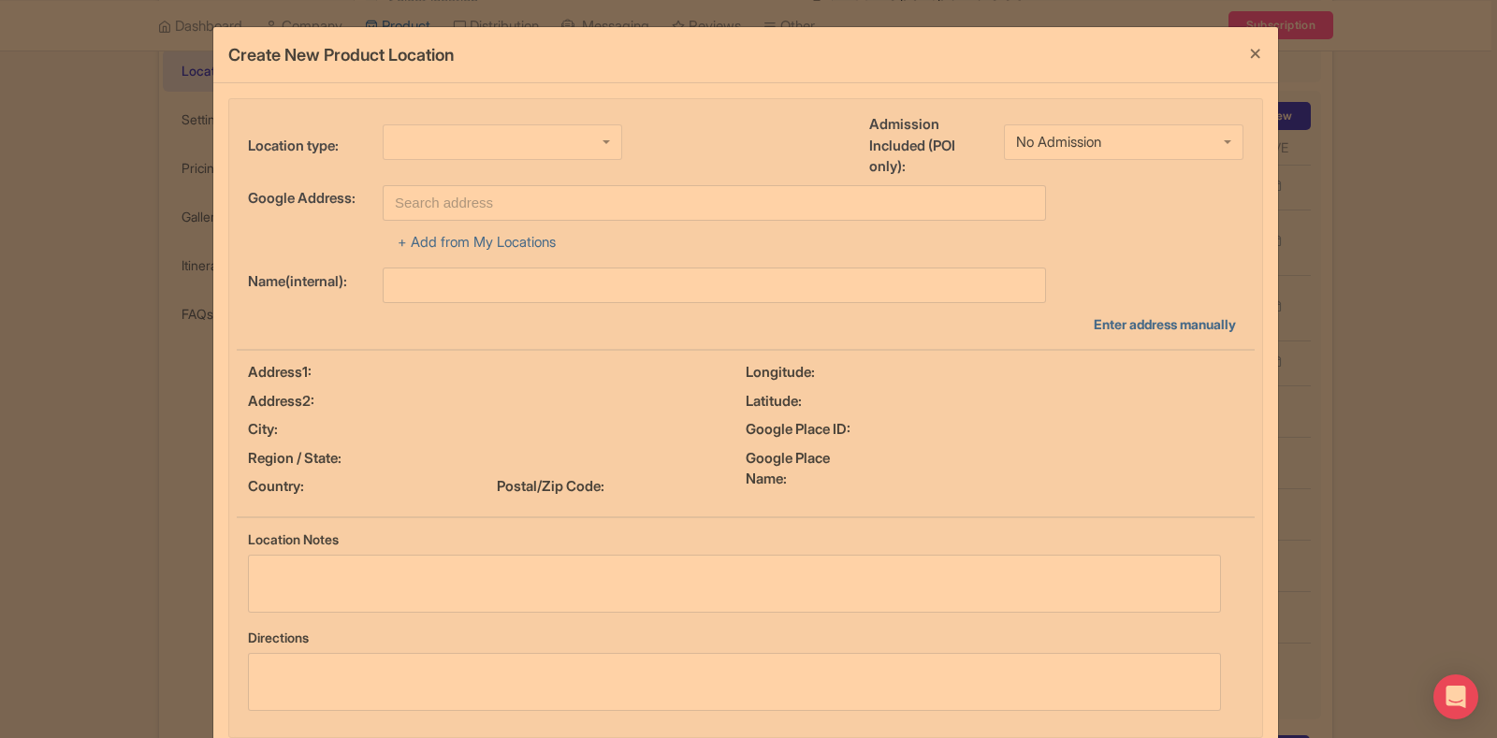
click at [502, 161] on div "Location type:" at bounding box center [435, 149] width 374 height 51
click at [503, 154] on div at bounding box center [503, 142] width 240 height 36
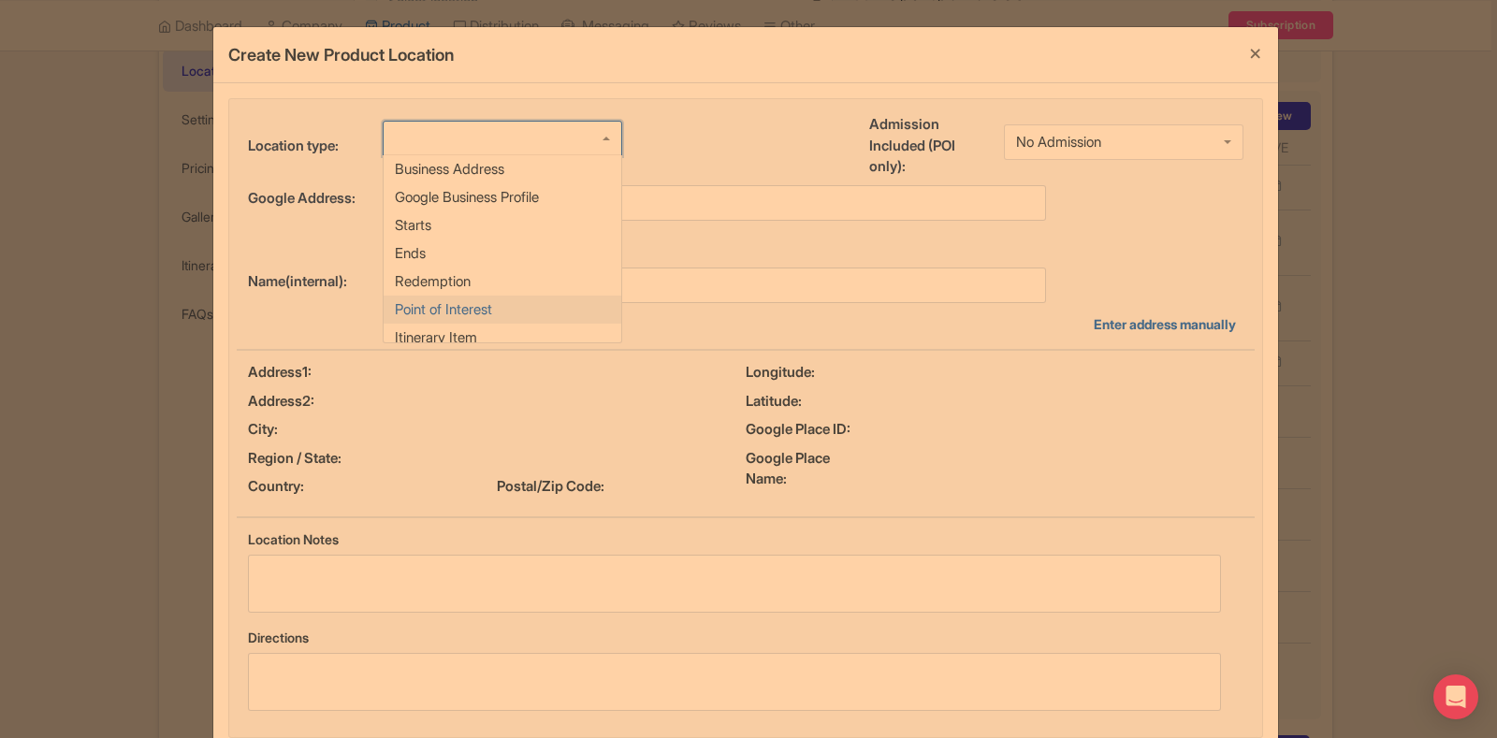
scroll to position [0, 0]
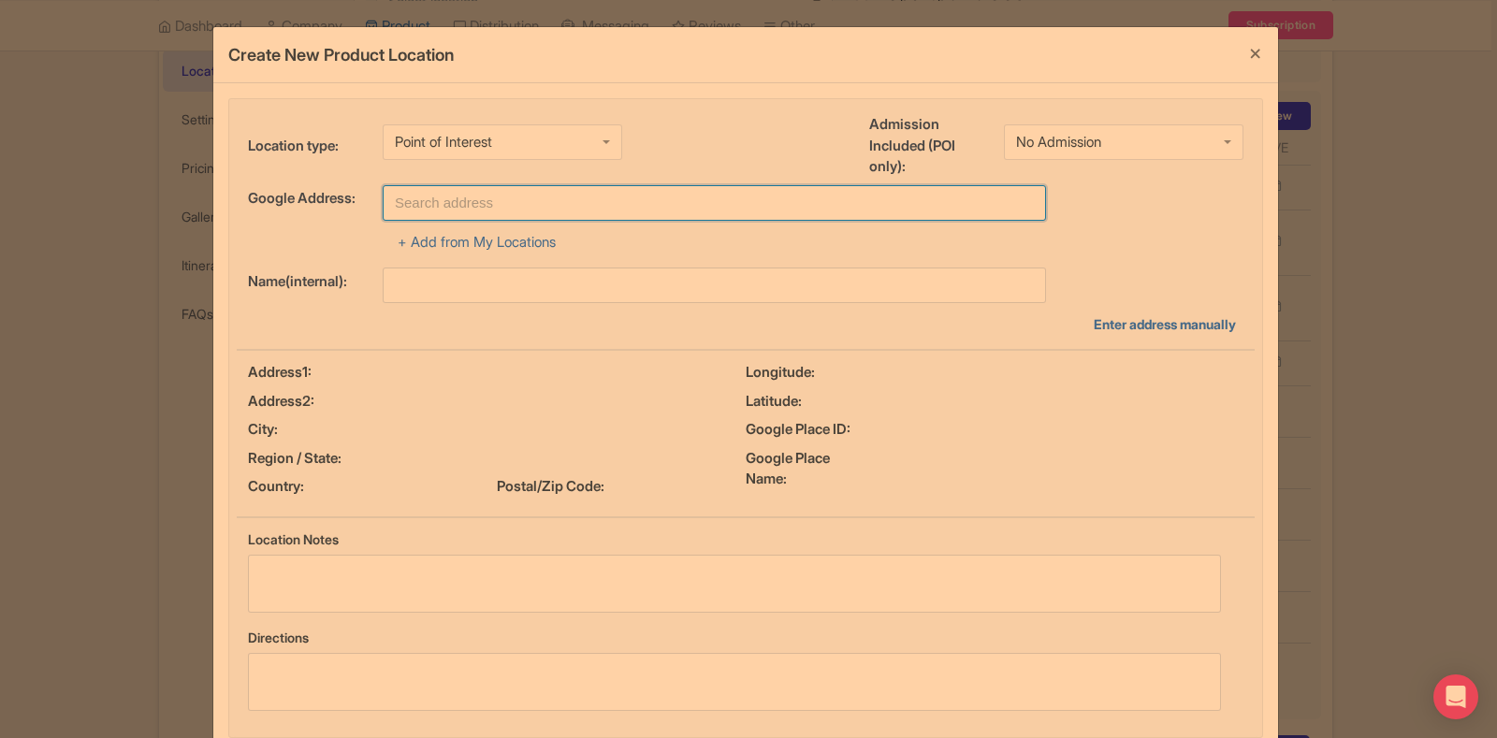
click at [486, 205] on input "text" at bounding box center [715, 203] width 664 height 36
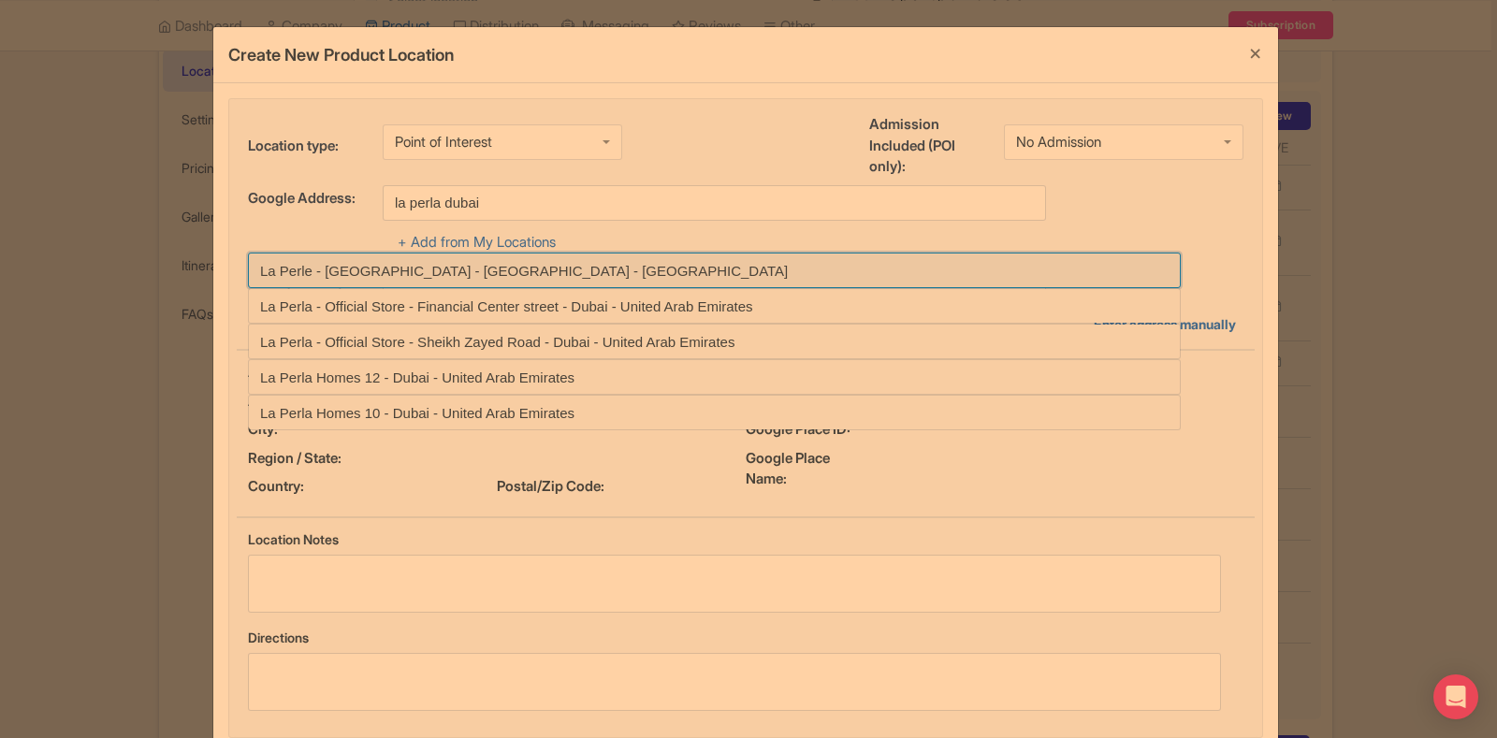
click at [501, 275] on input at bounding box center [714, 271] width 933 height 36
type input "La Perle - [GEOGRAPHIC_DATA] - [GEOGRAPHIC_DATA] - [GEOGRAPHIC_DATA]"
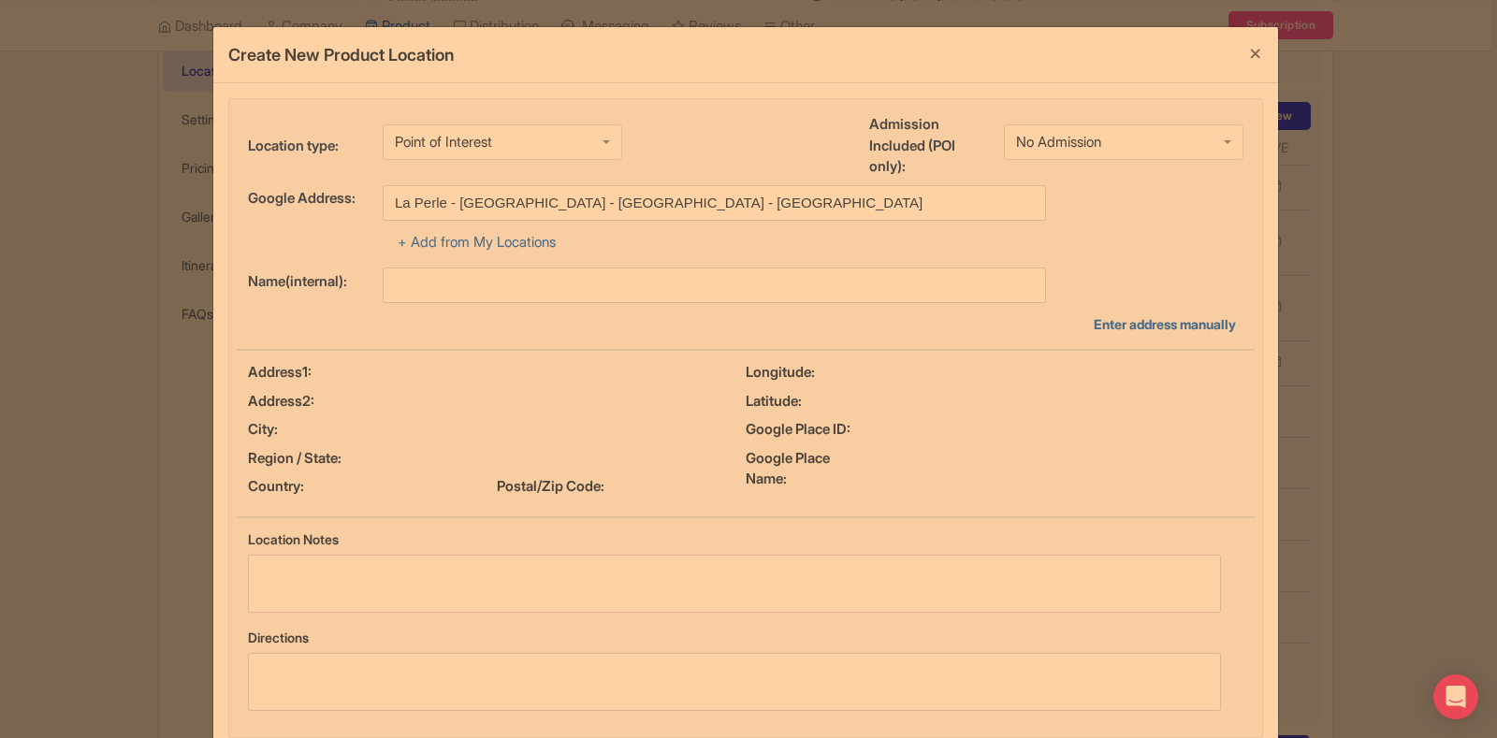
type input "La Perle - [GEOGRAPHIC_DATA] - [GEOGRAPHIC_DATA] - [GEOGRAPHIC_DATA]"
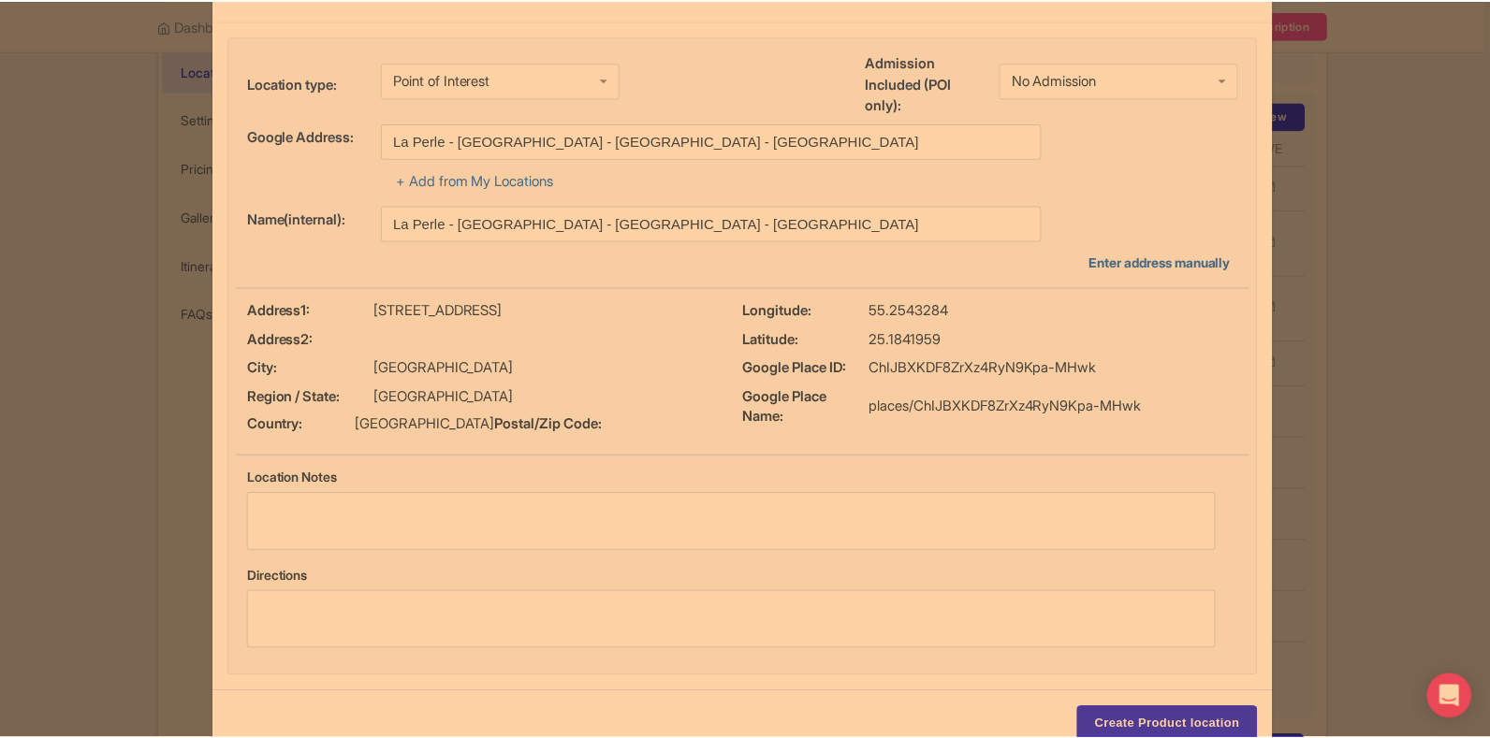
scroll to position [129, 0]
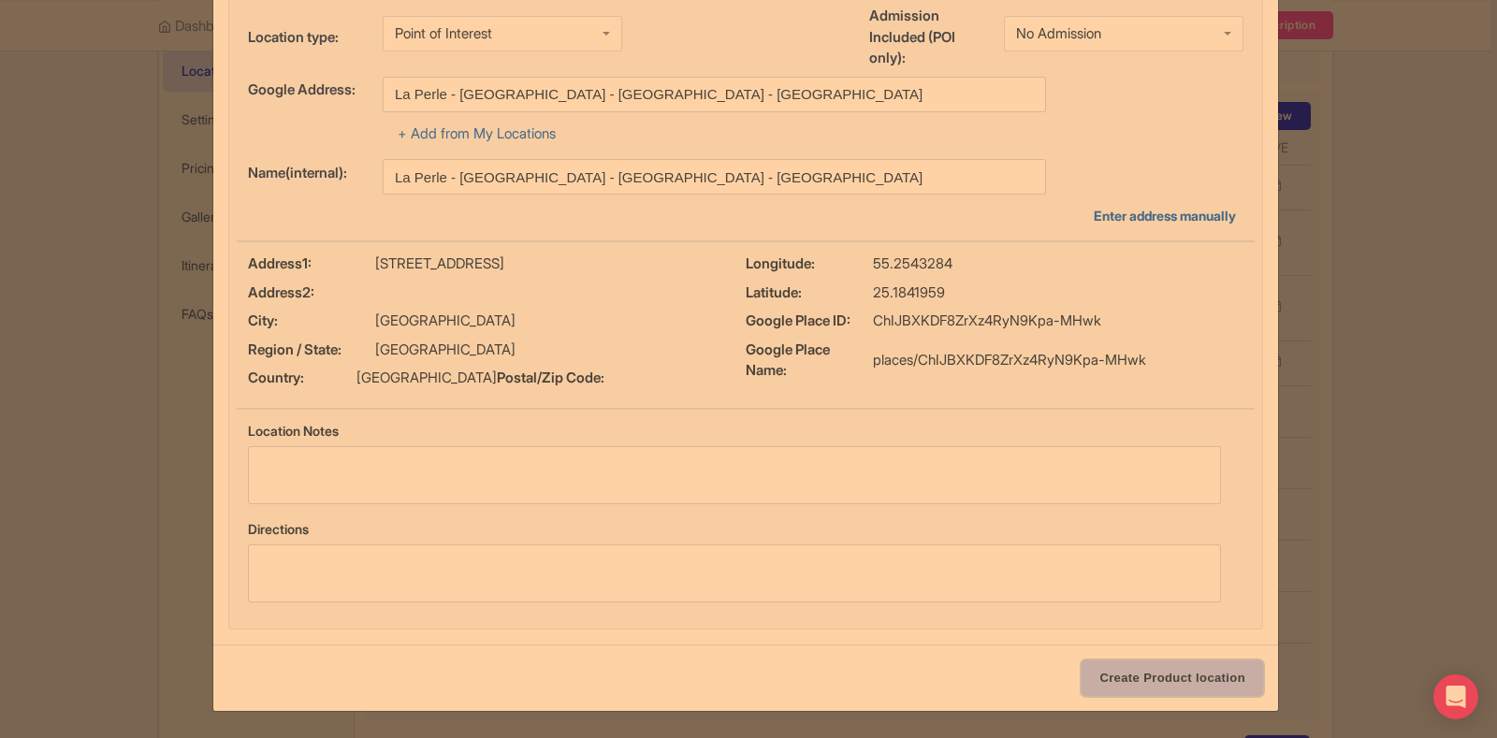
click at [1183, 671] on input "Create Product location" at bounding box center [1173, 679] width 182 height 36
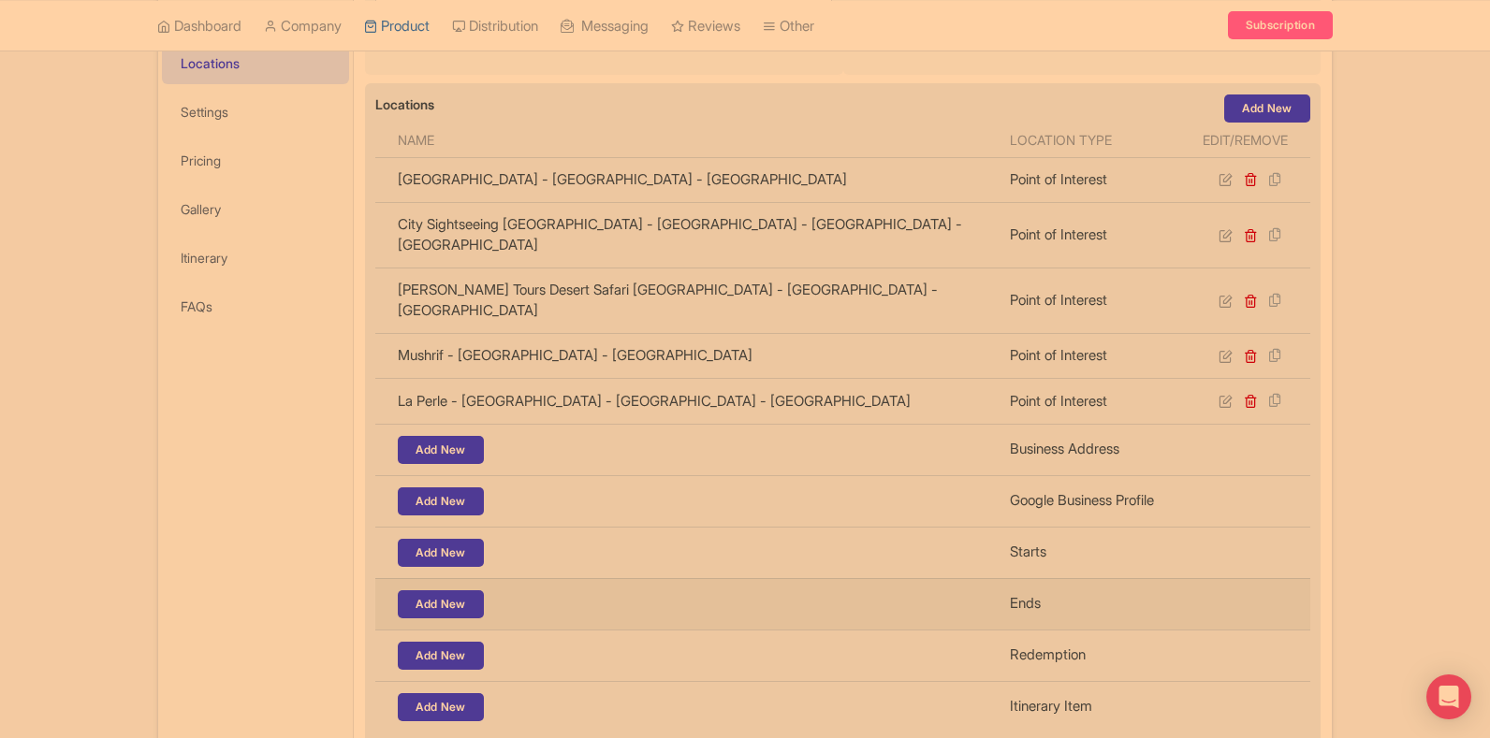
scroll to position [514, 0]
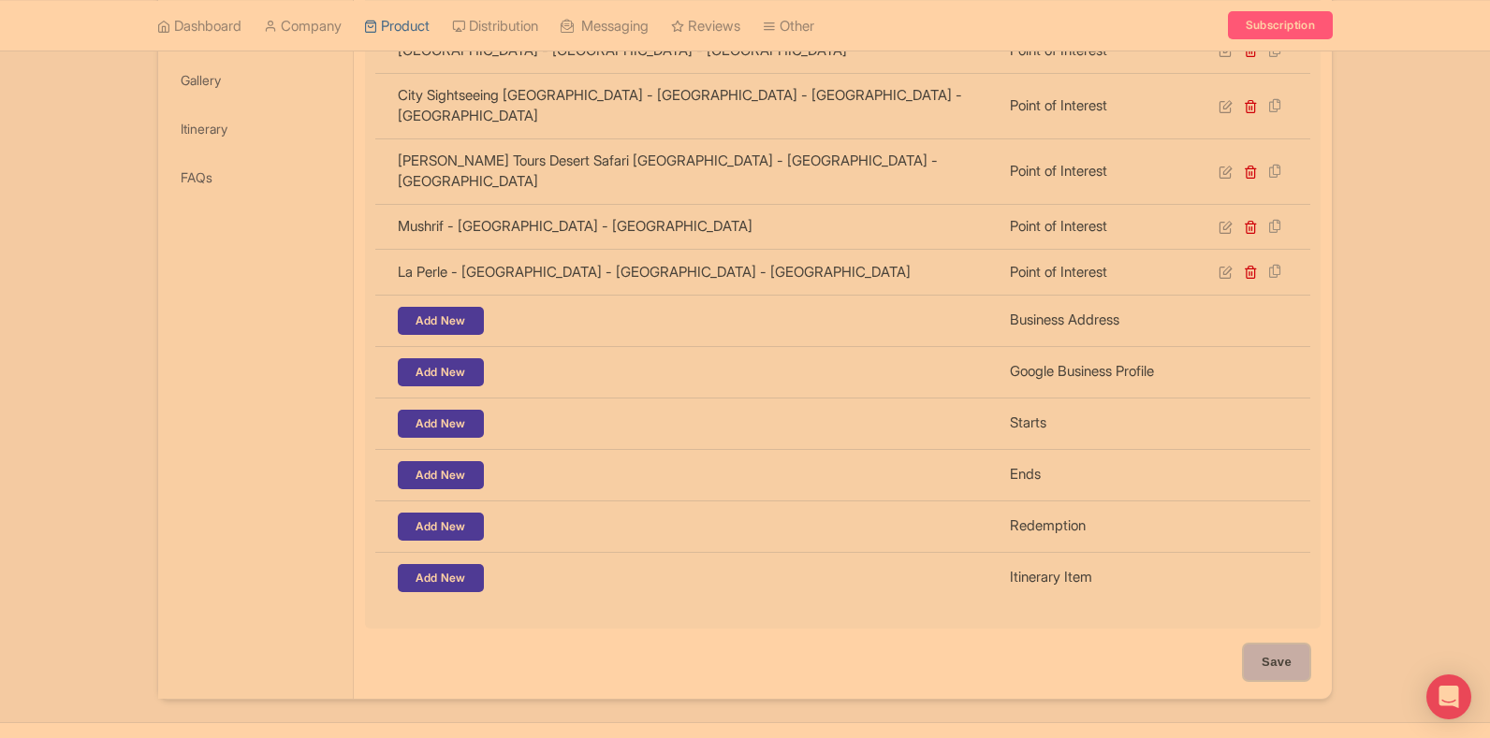
click at [1253, 645] on input "Save" at bounding box center [1277, 663] width 66 height 36
type input "Update Product"
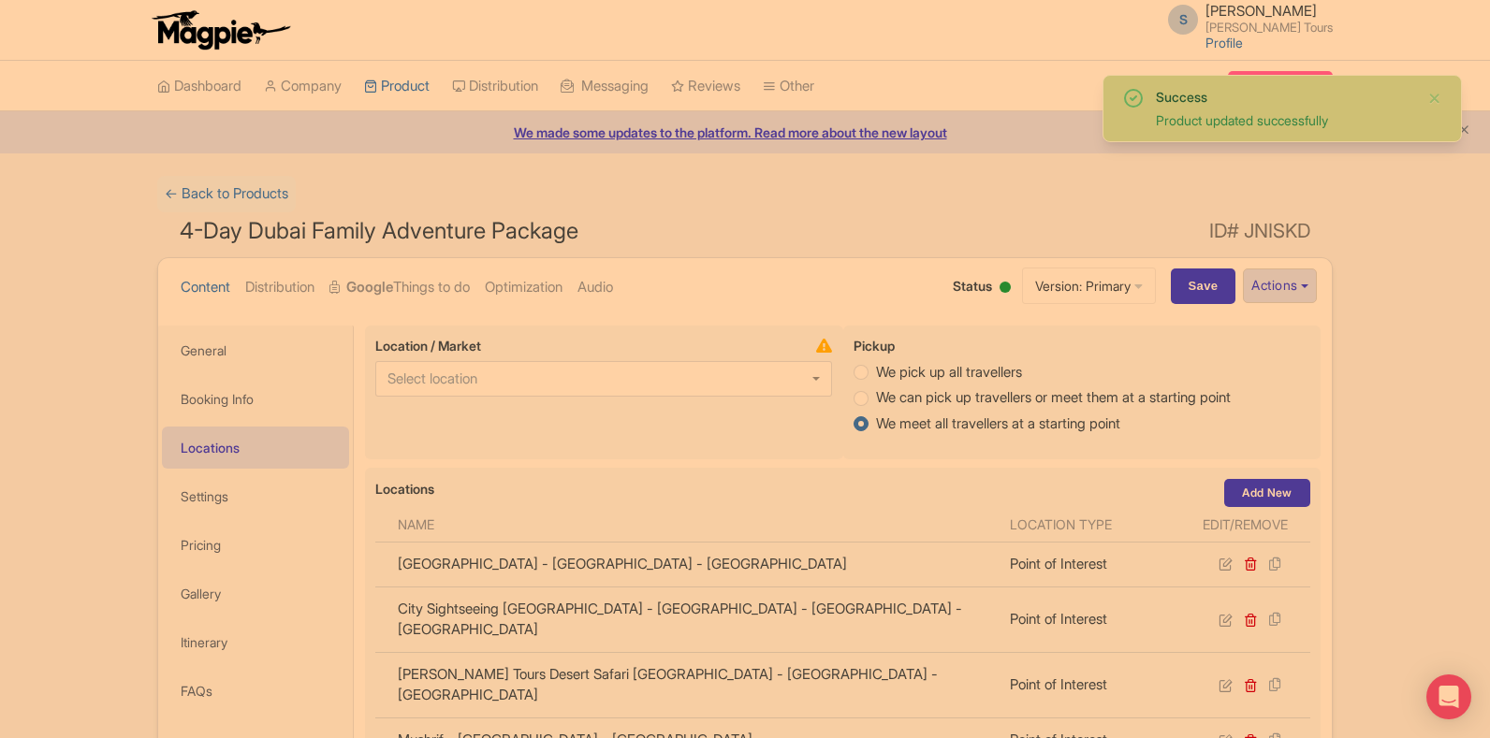
scroll to position [281, 0]
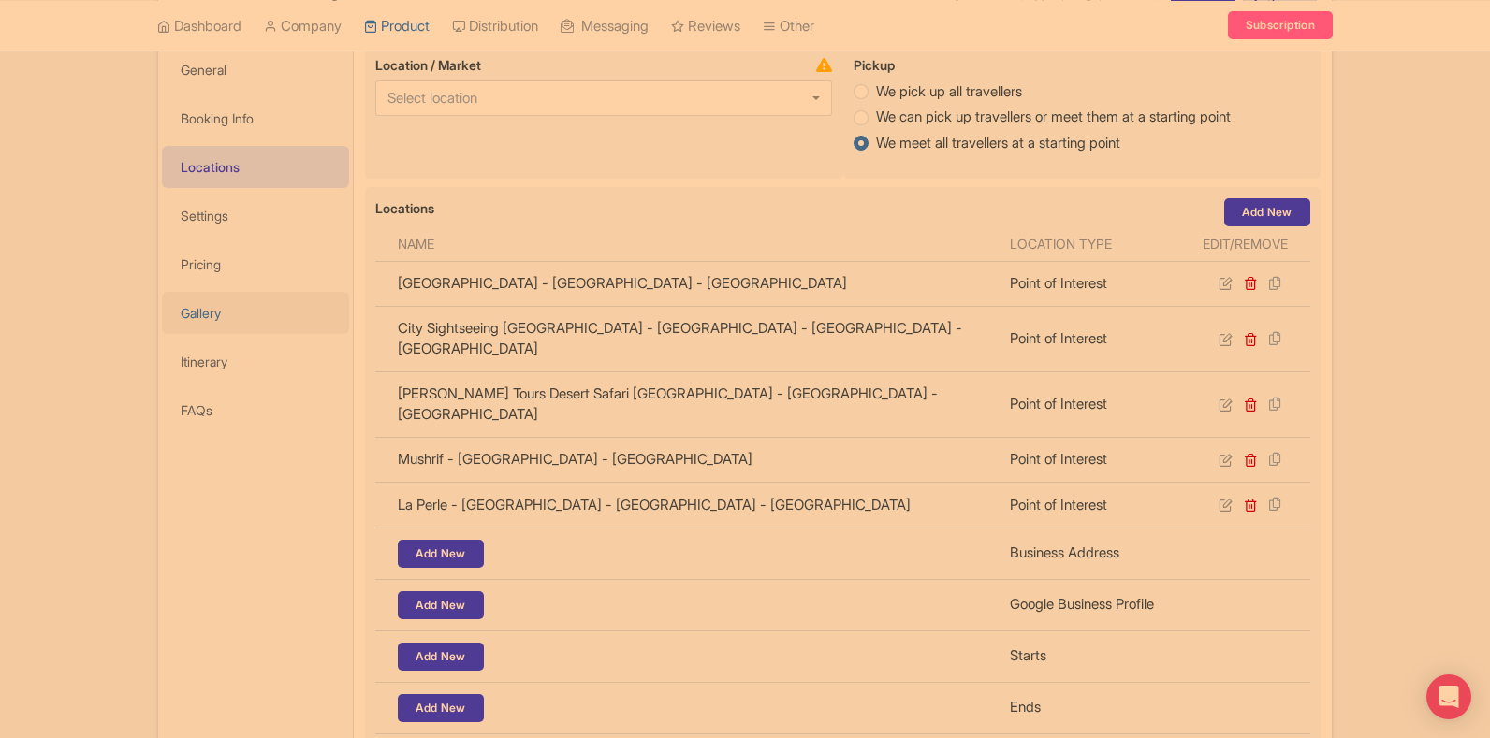
click at [197, 306] on link "Gallery" at bounding box center [255, 313] width 187 height 42
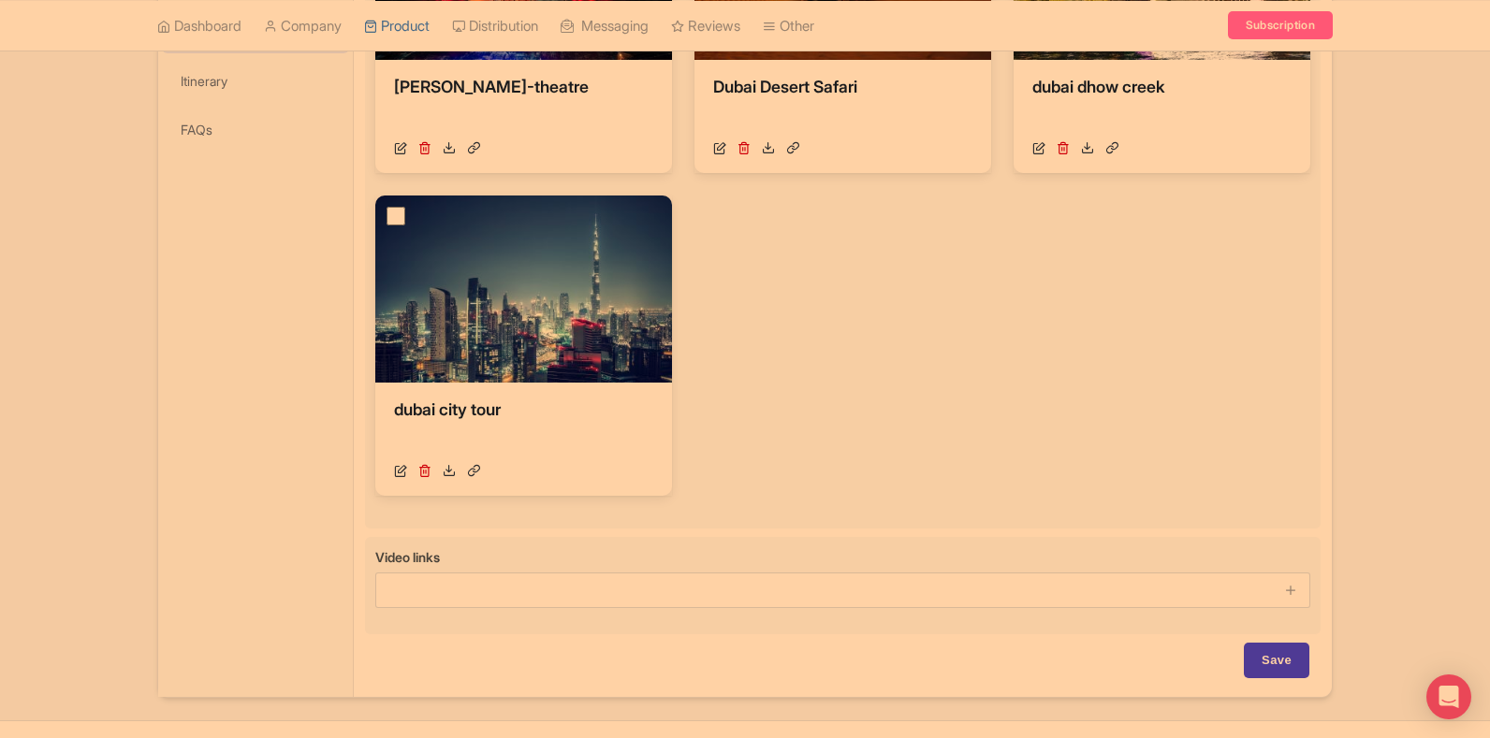
scroll to position [468, 0]
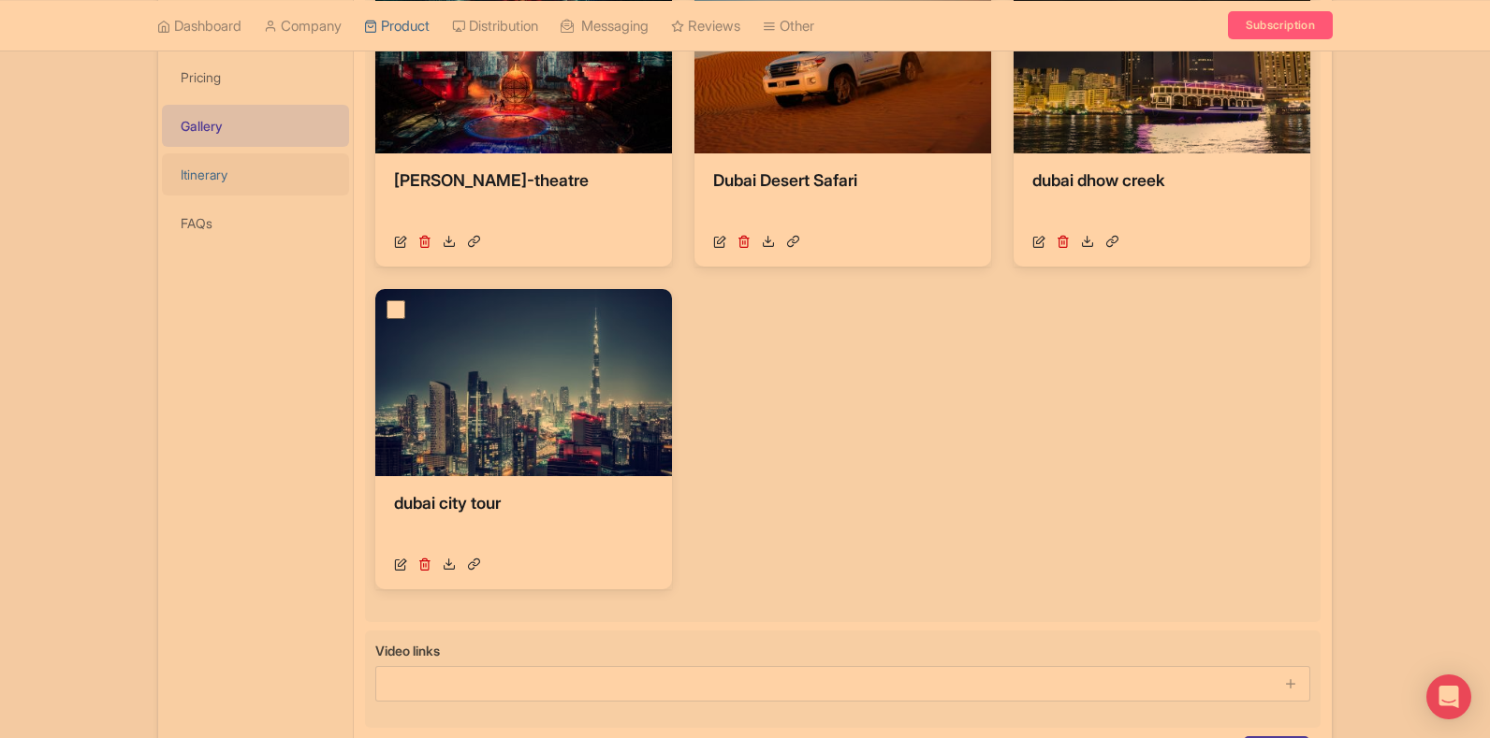
click at [233, 181] on link "Itinerary" at bounding box center [255, 174] width 187 height 42
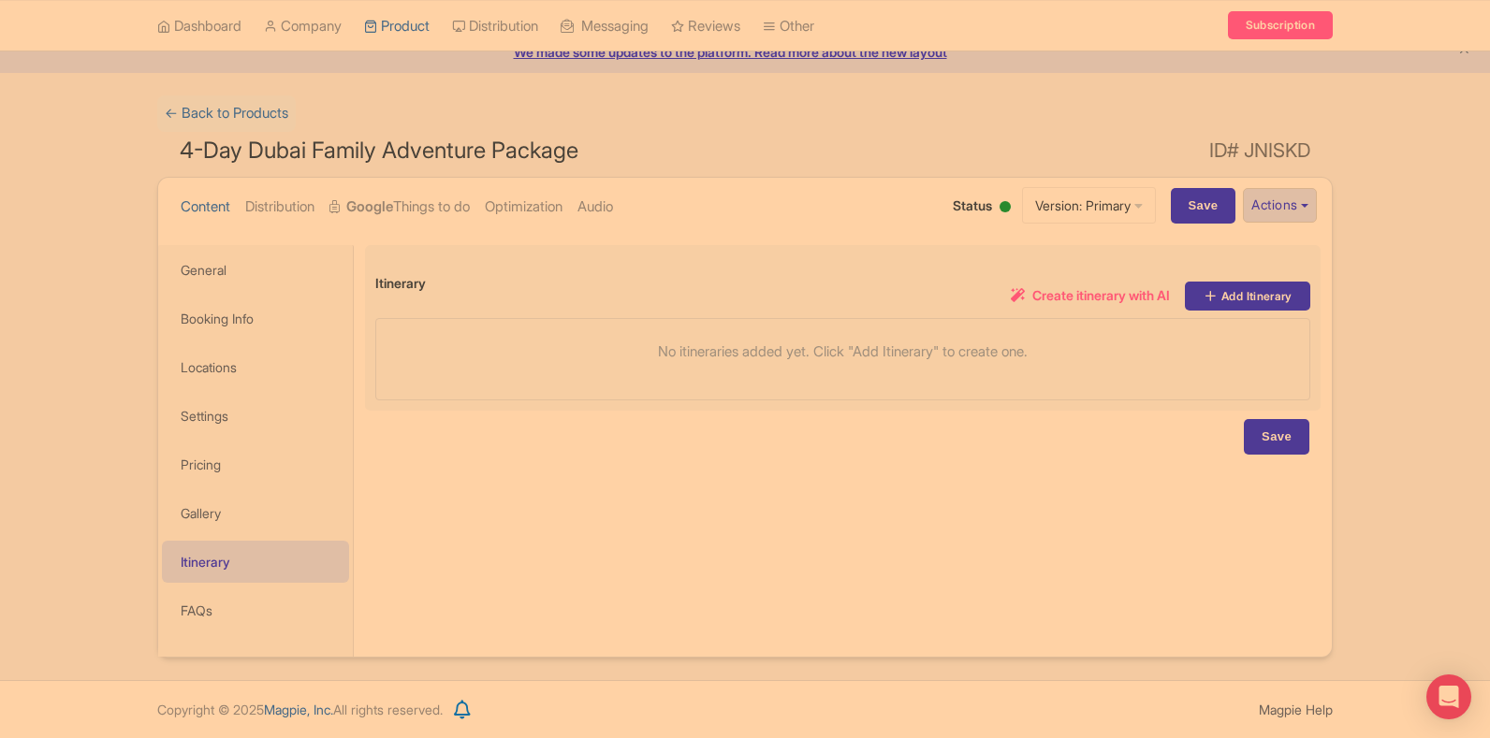
scroll to position [80, 0]
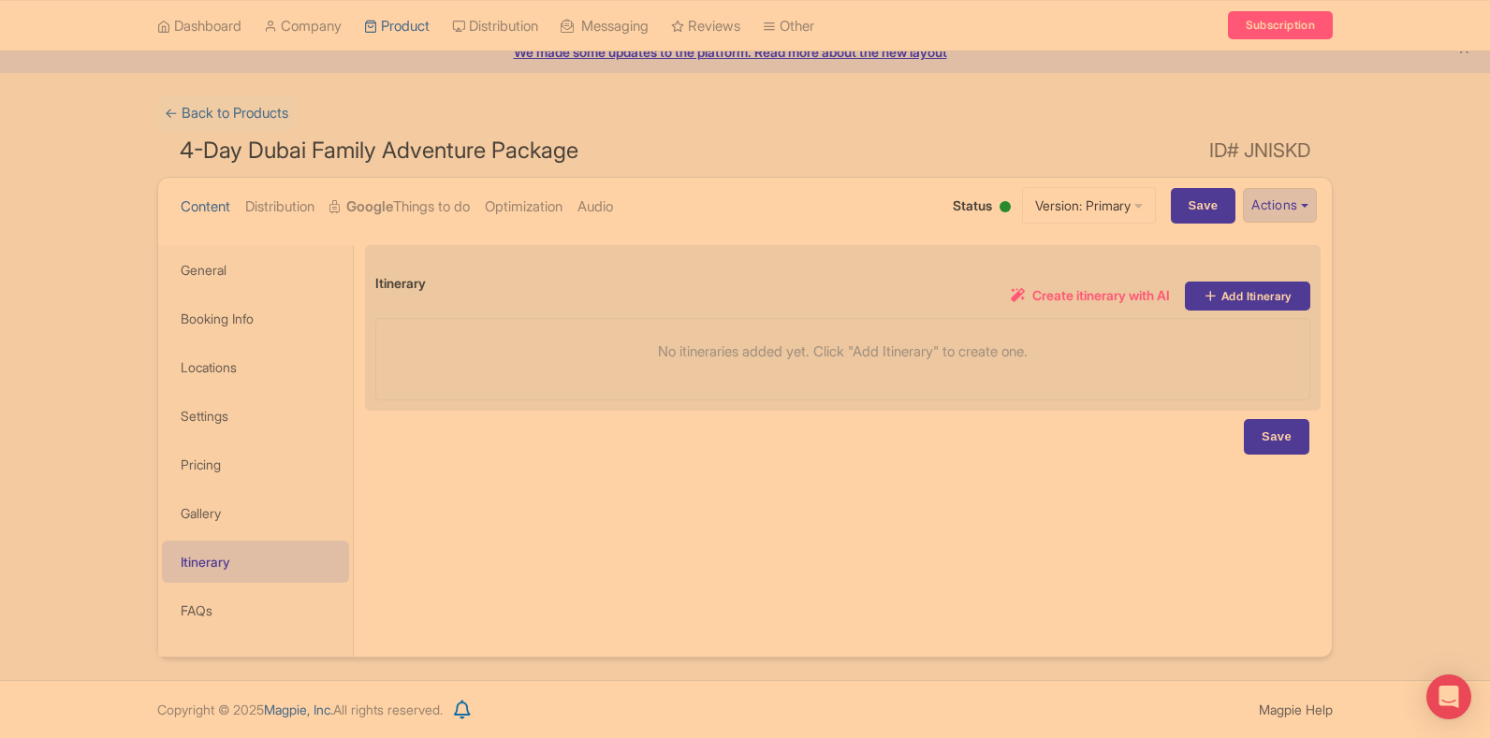
click at [1089, 300] on span "Create itinerary with AI" at bounding box center [1101, 295] width 138 height 20
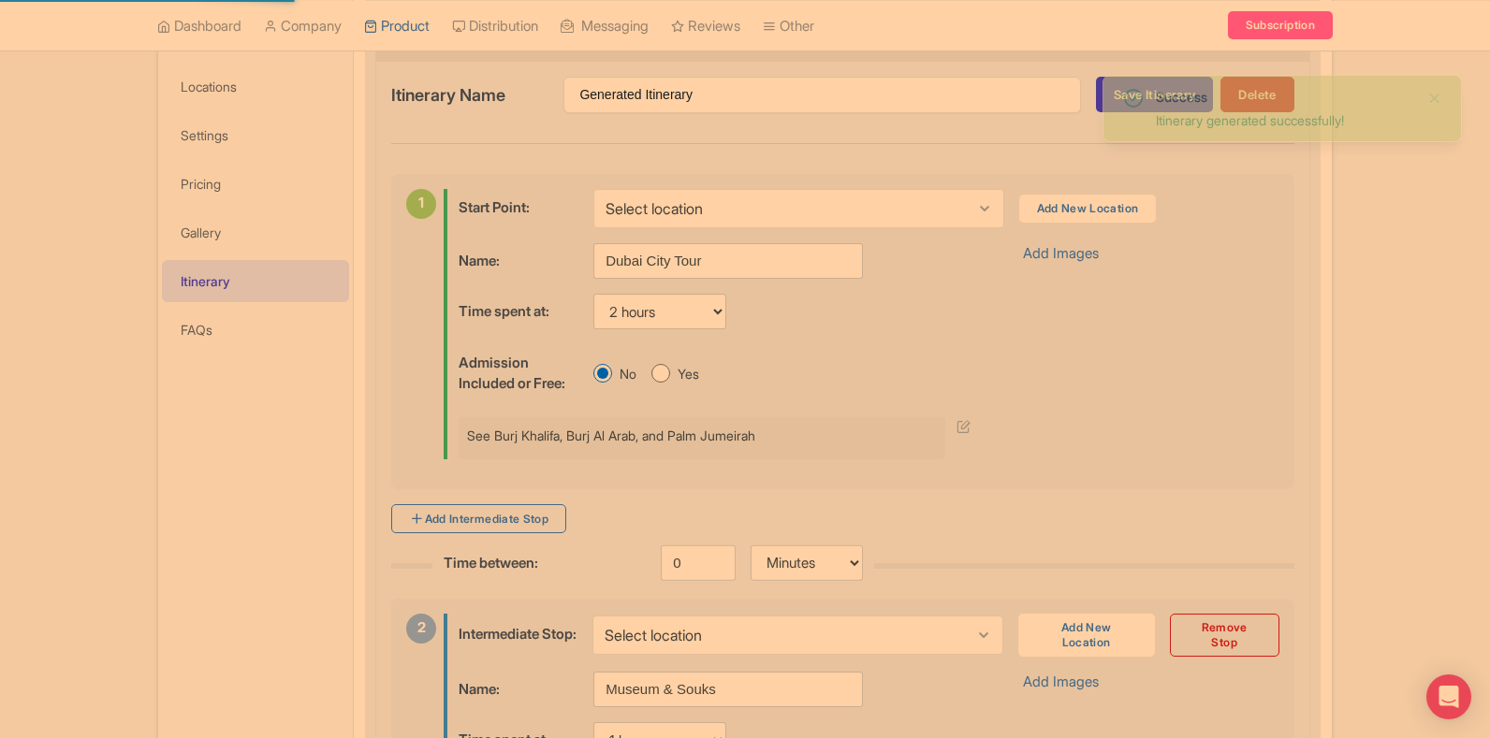
scroll to position [548, 0]
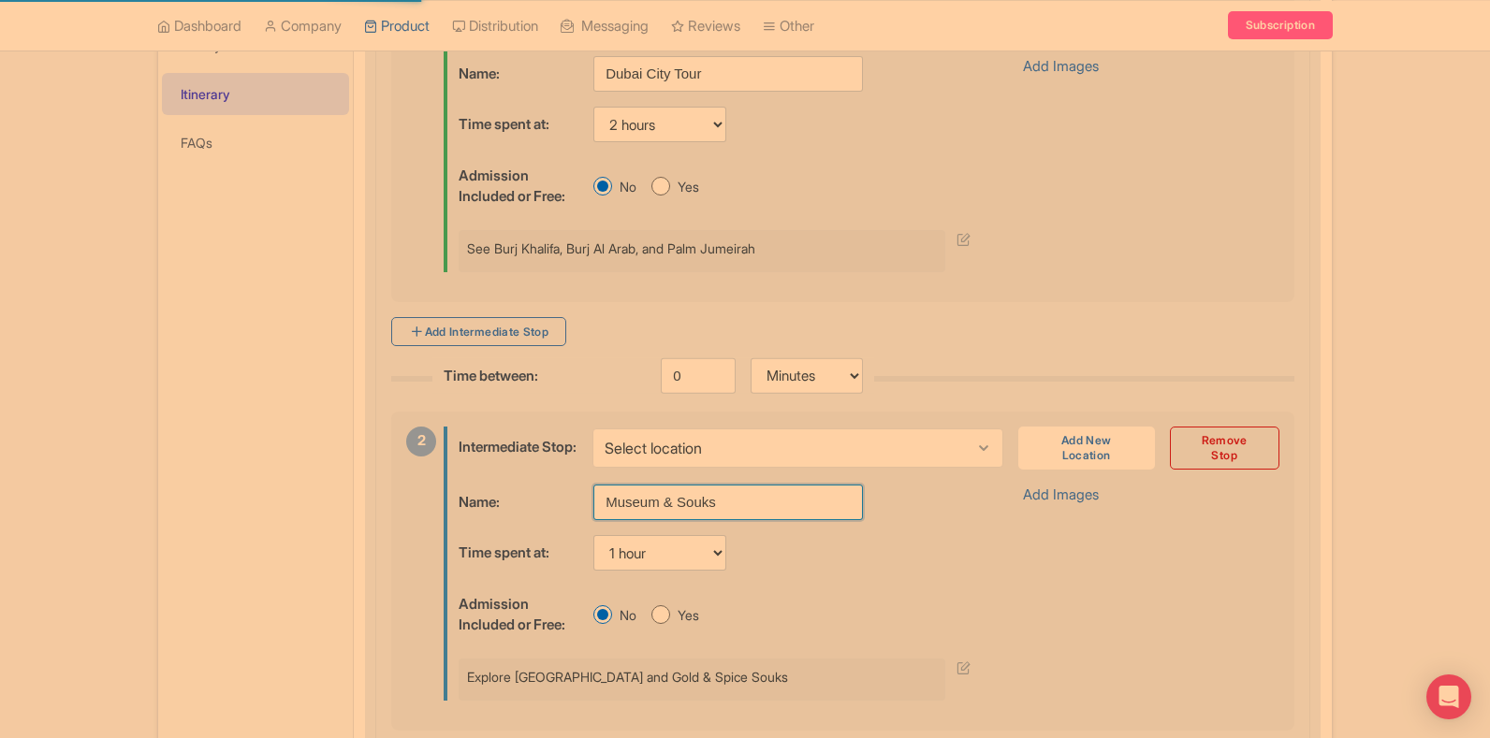
click at [643, 513] on input "Museum & Souks" at bounding box center [728, 503] width 270 height 36
paste input "Dubai Evening Desert Safari"
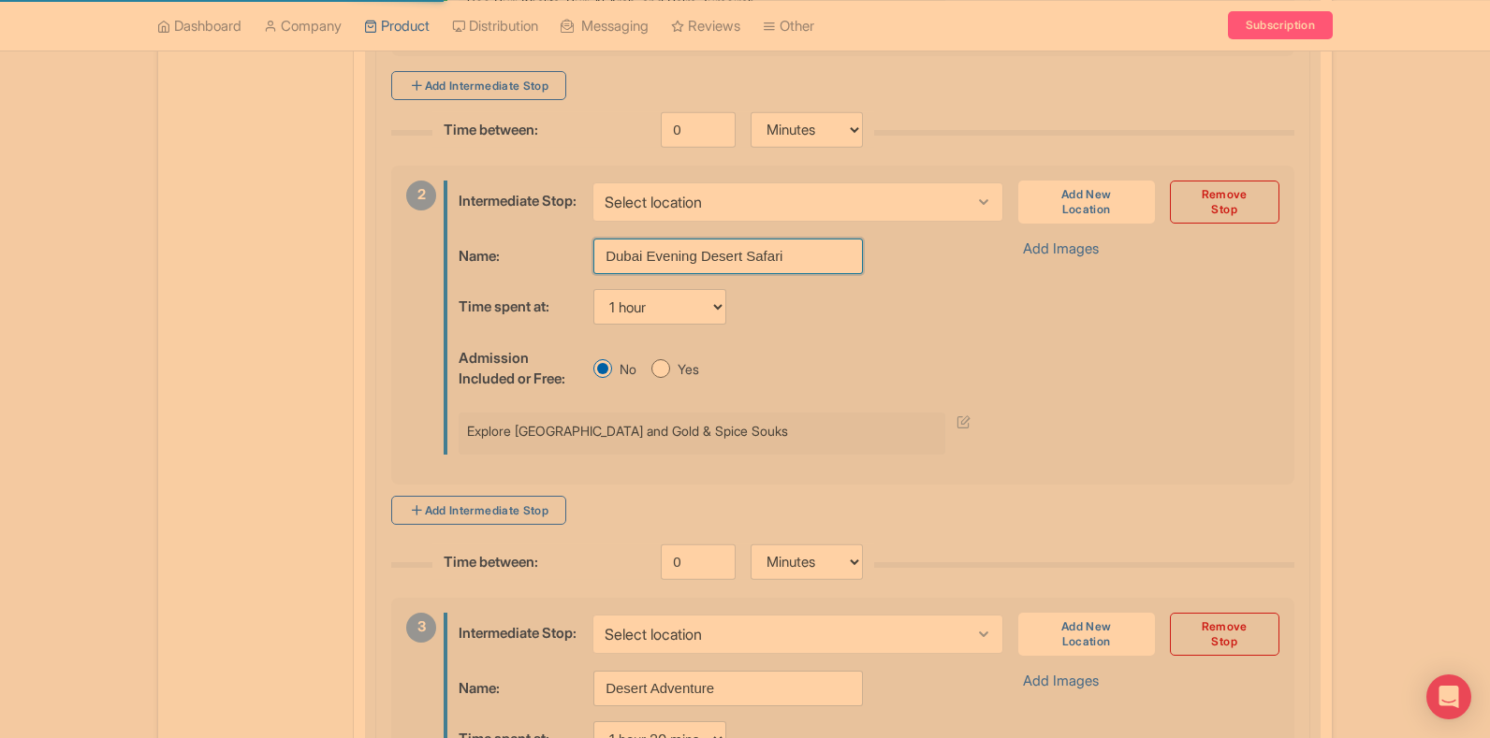
scroll to position [829, 0]
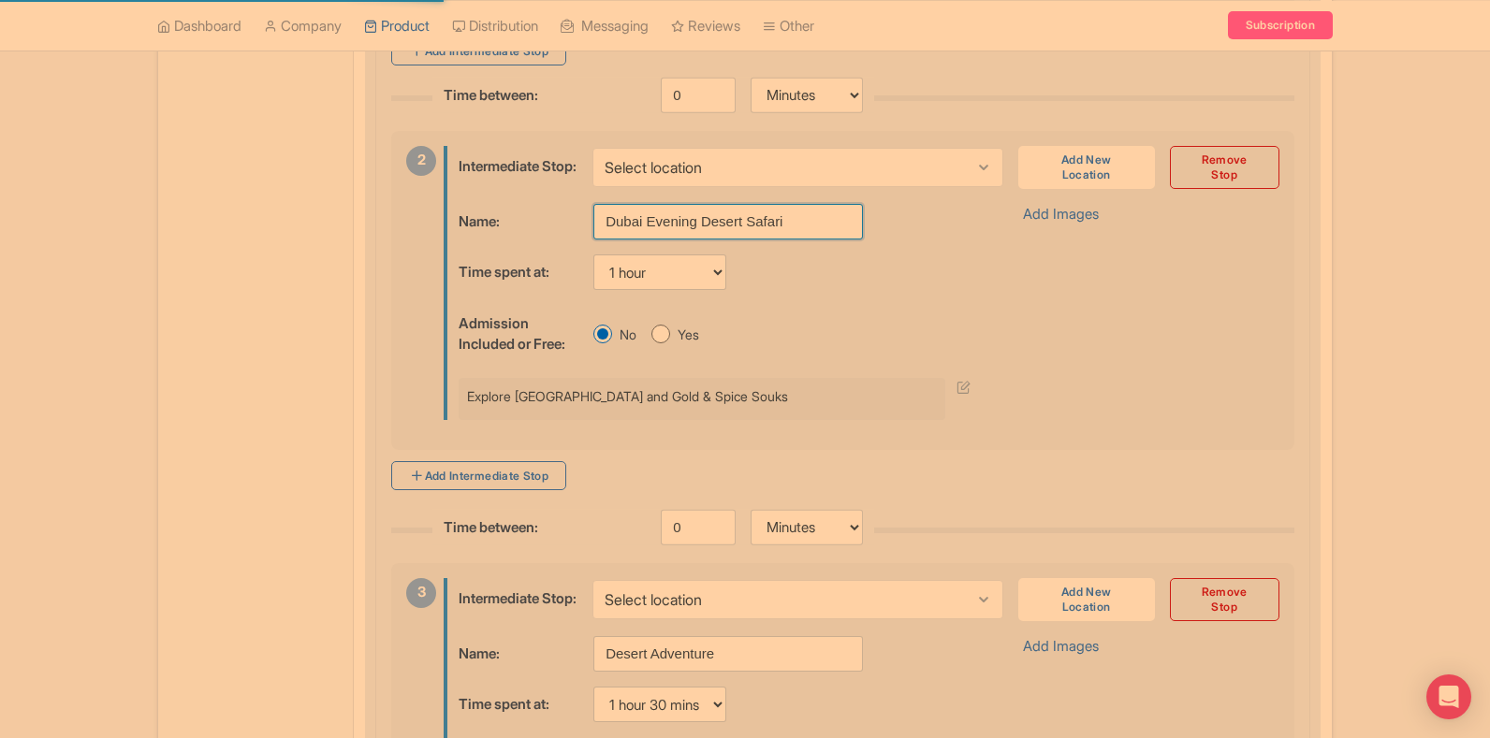
type input "Dubai Evening Desert Safari"
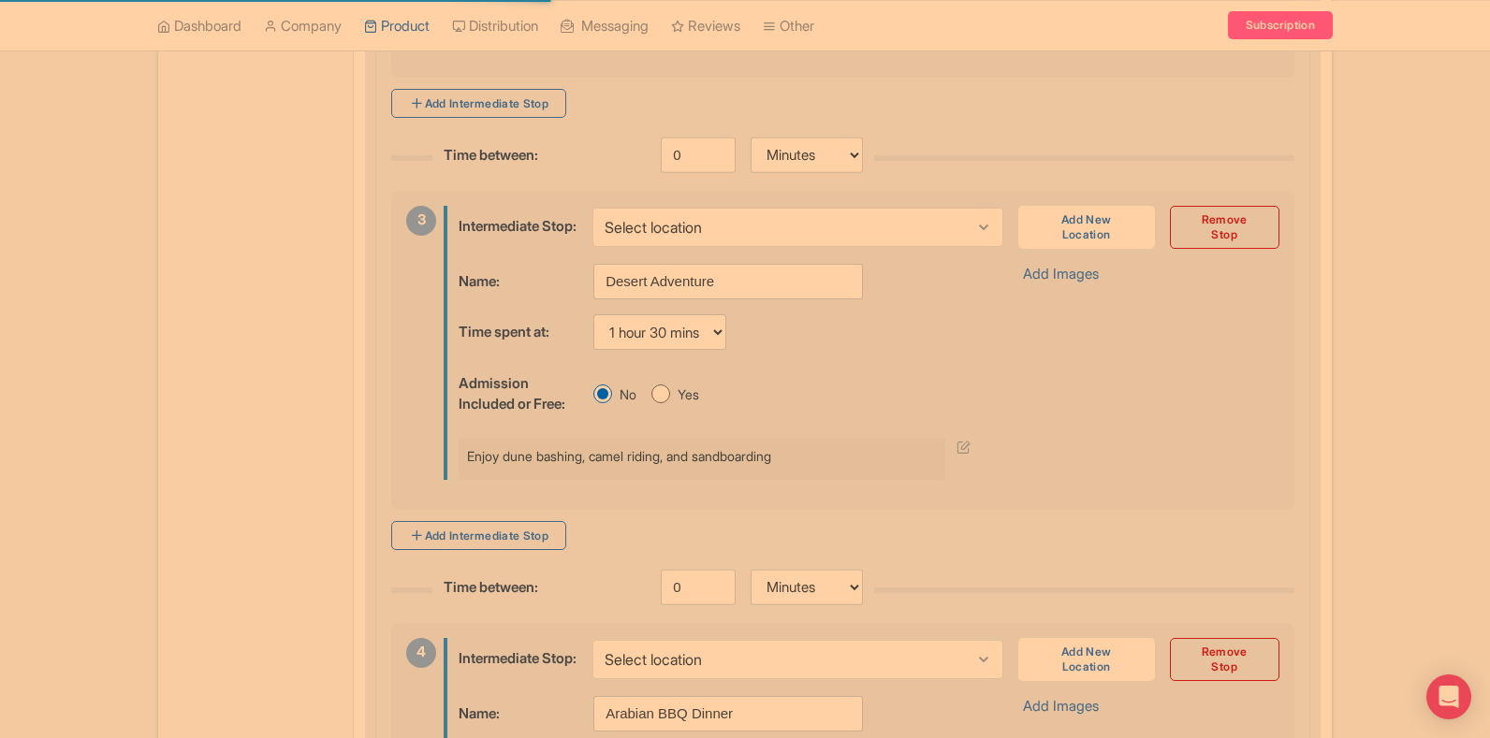
scroll to position [1204, 0]
click at [653, 296] on input "Desert Adventure" at bounding box center [728, 280] width 270 height 36
paste input "how Cruise at [GEOGRAPHIC_DATA]"
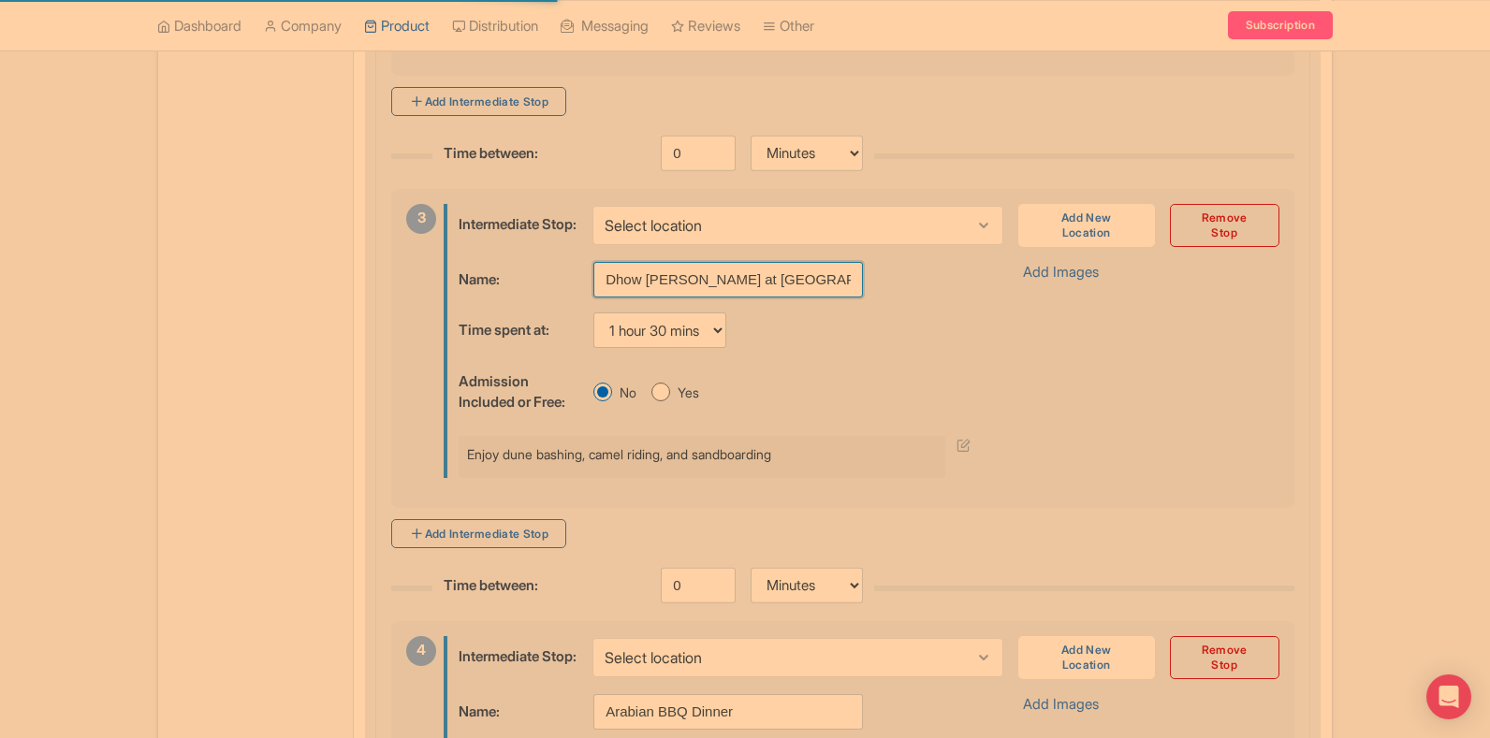
scroll to position [0, 87]
type input "Dhow [PERSON_NAME] at [GEOGRAPHIC_DATA]"
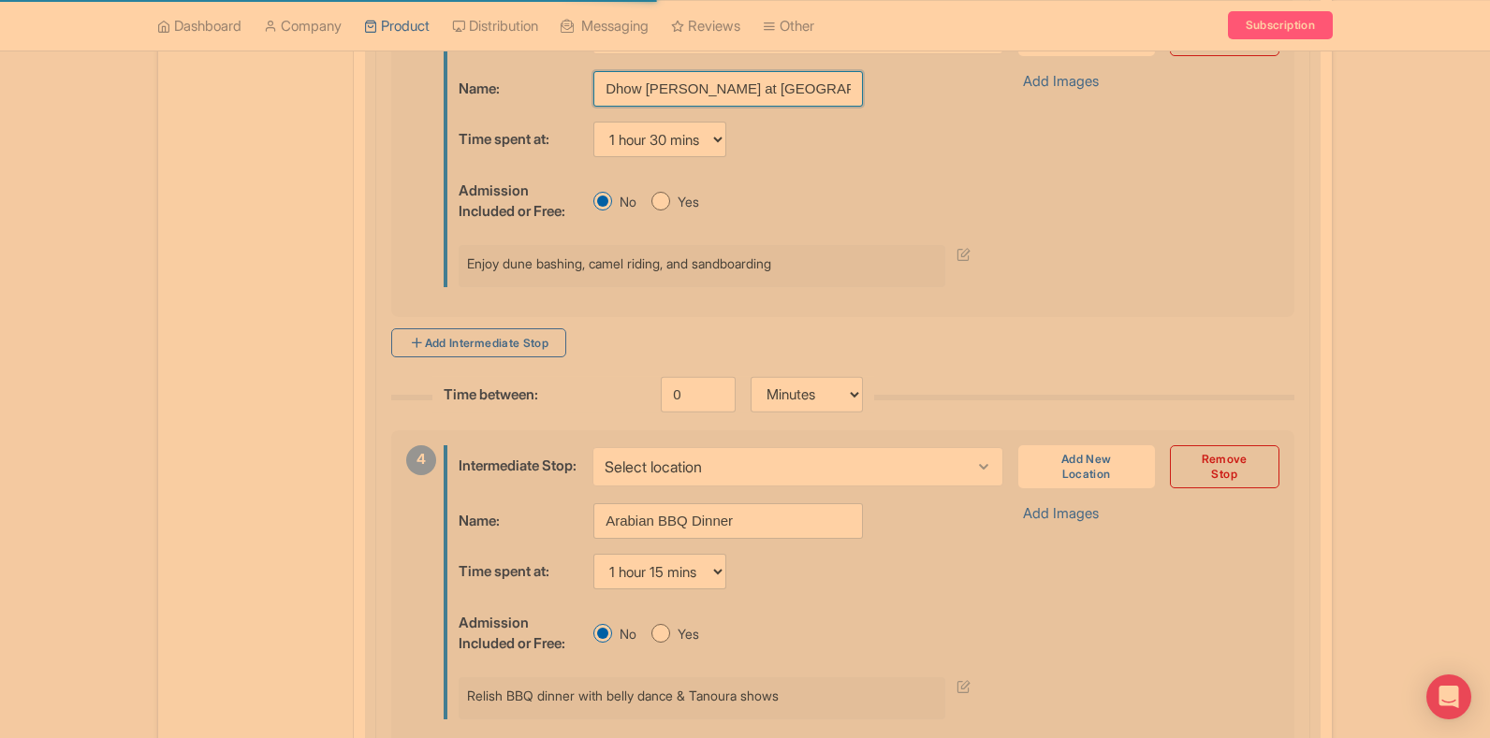
scroll to position [1484, 0]
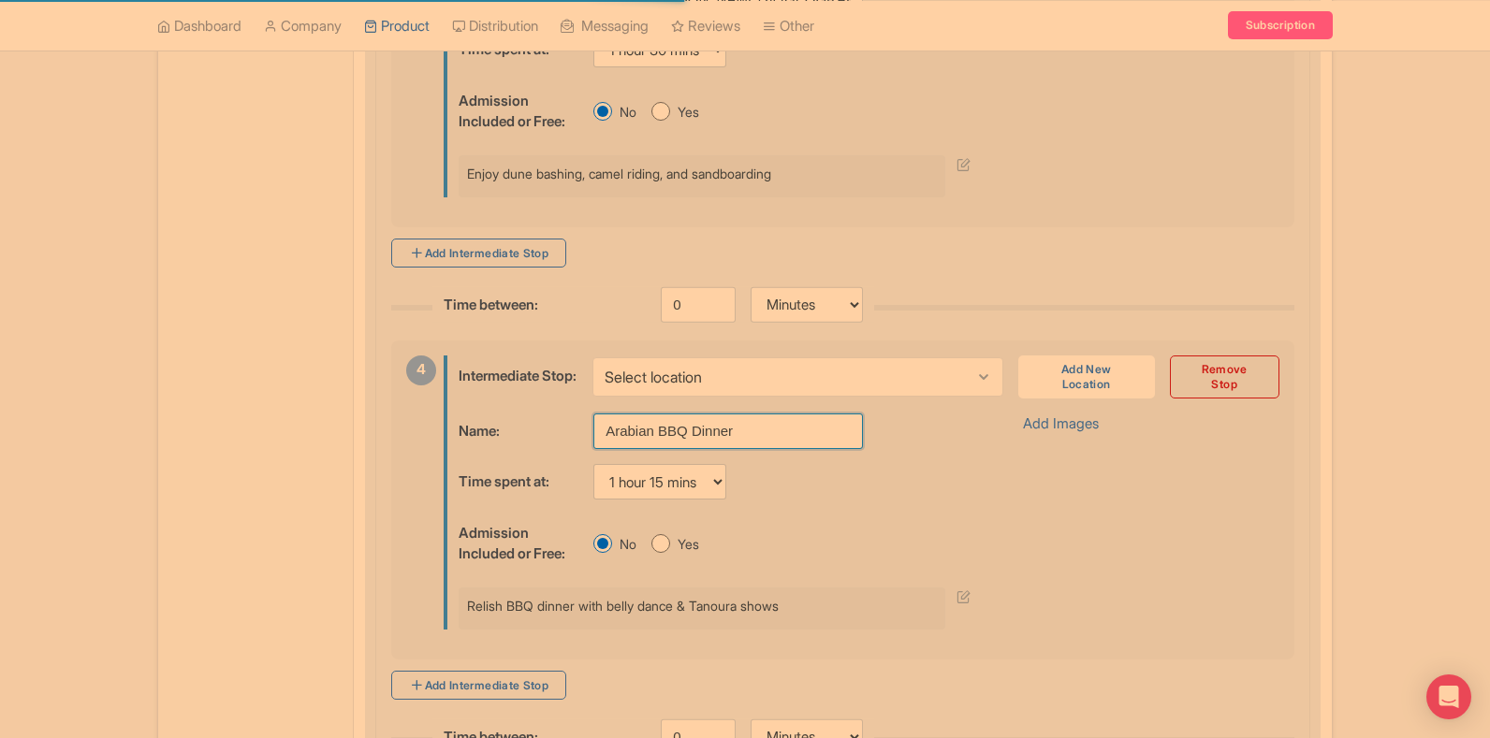
click at [642, 449] on input "Arabian BBQ Dinner" at bounding box center [728, 432] width 270 height 36
paste input "Dubai Expo City & La Perle by Dragons"
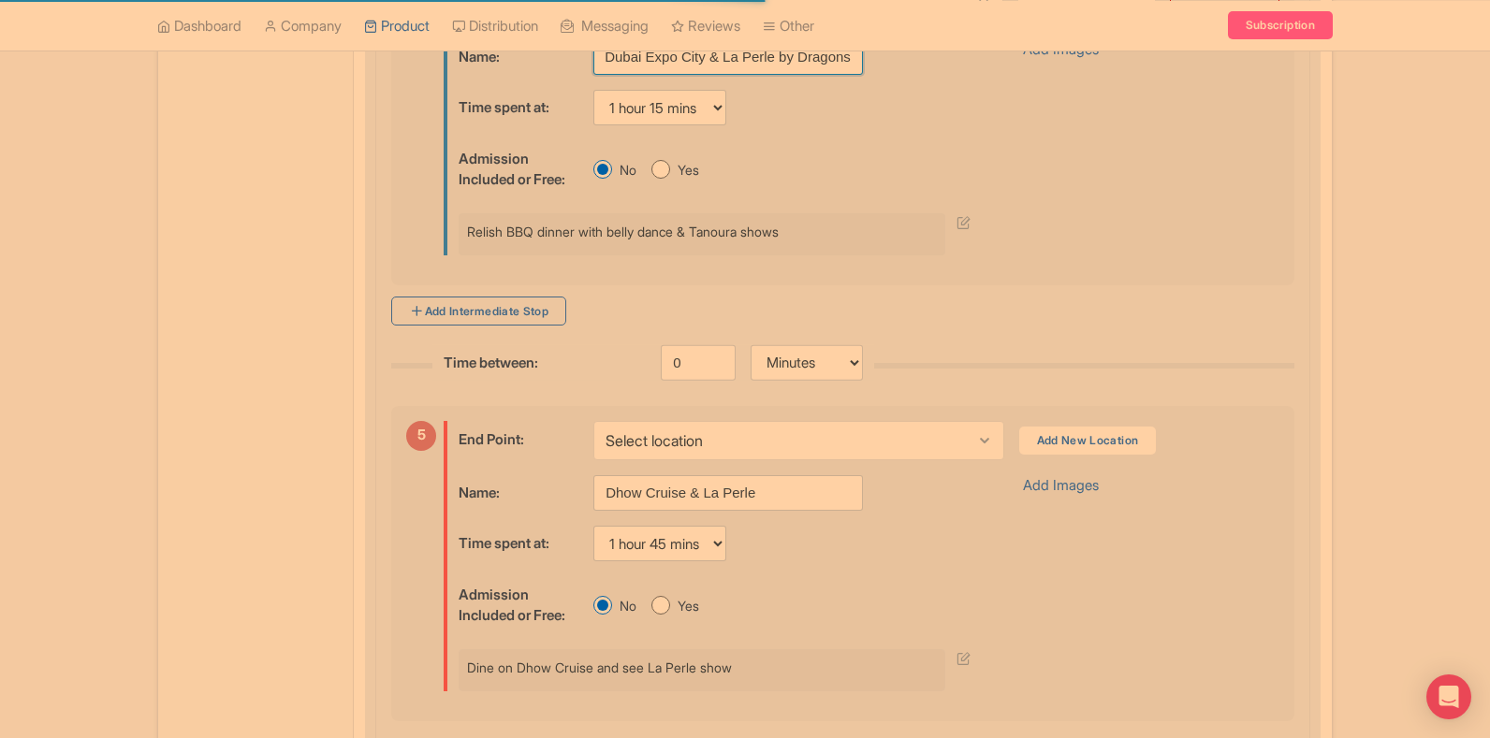
scroll to position [1578, 0]
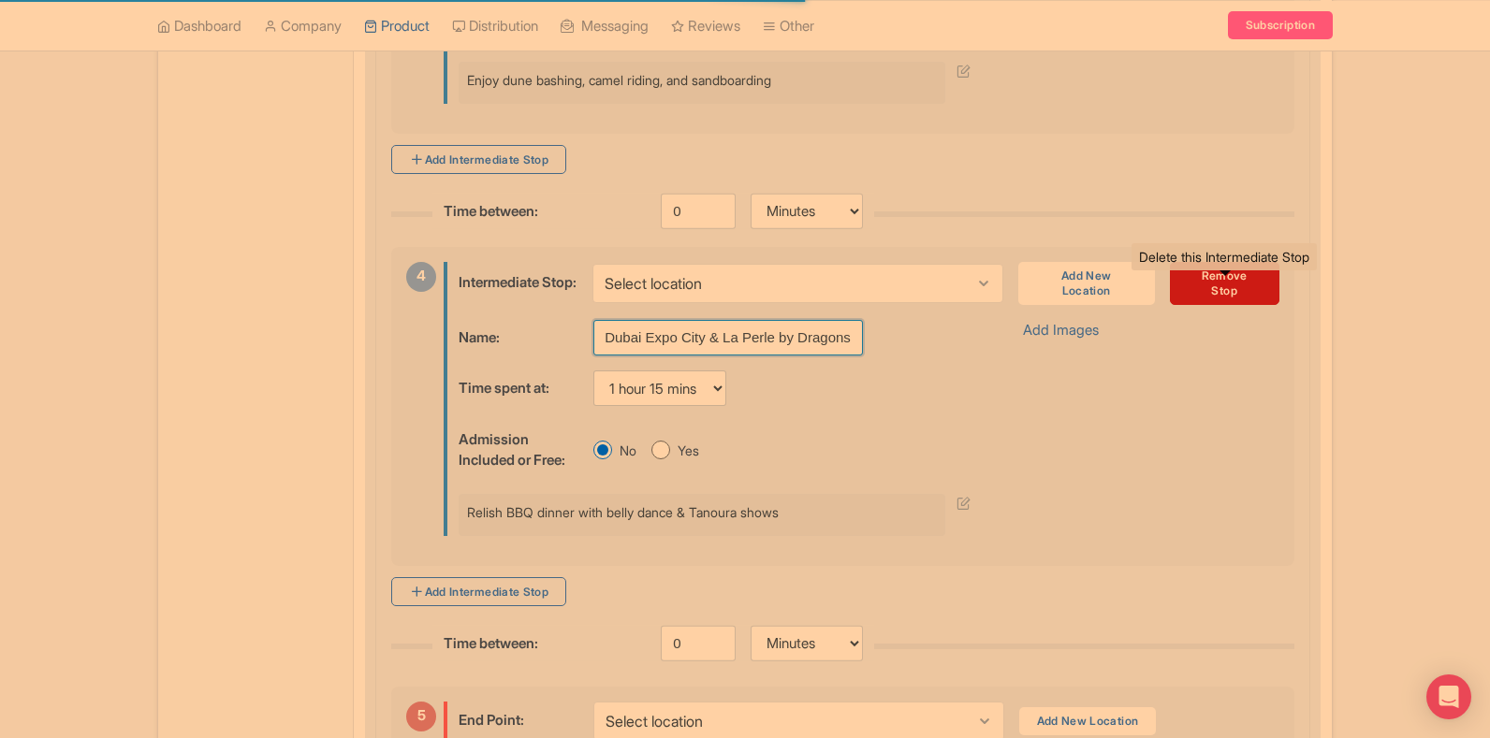
type input "Dubai Expo City & La Perle by Dragons"
click at [1220, 305] on link "Remove Stop" at bounding box center [1224, 283] width 109 height 43
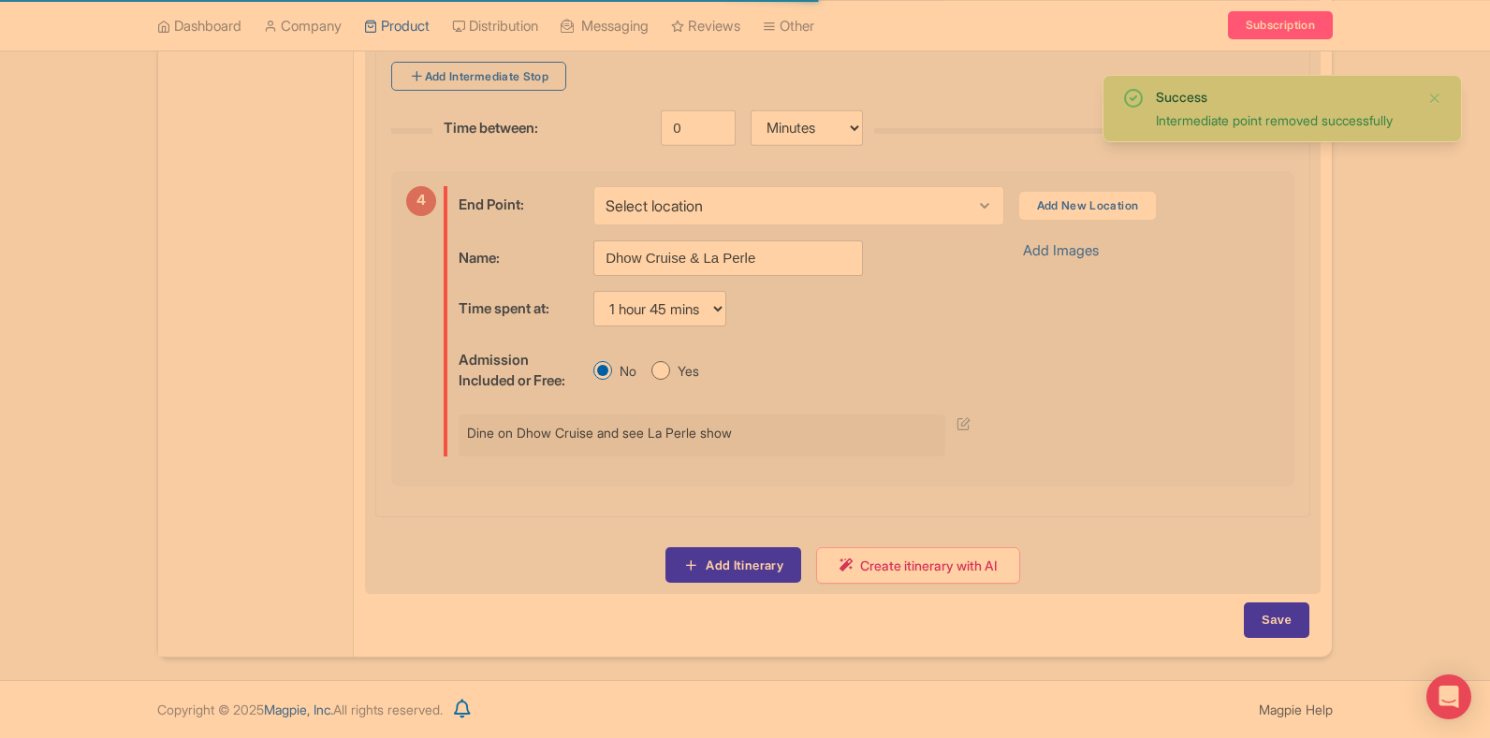
scroll to position [1689, 0]
click at [636, 255] on input "Dhow Cruise & La Perle" at bounding box center [728, 259] width 270 height 36
paste input "ubai Expo City & La Perle by Dragons"
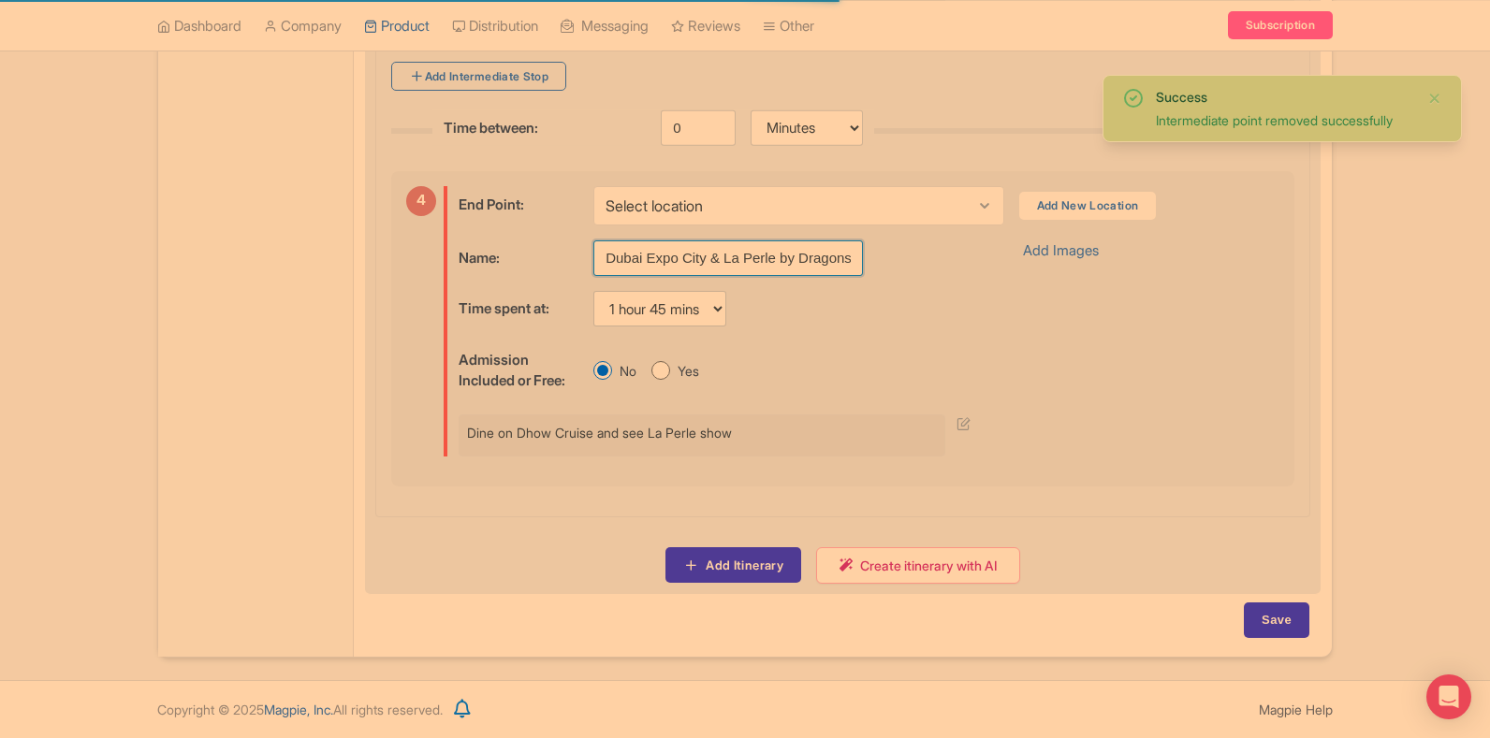
scroll to position [0, 1]
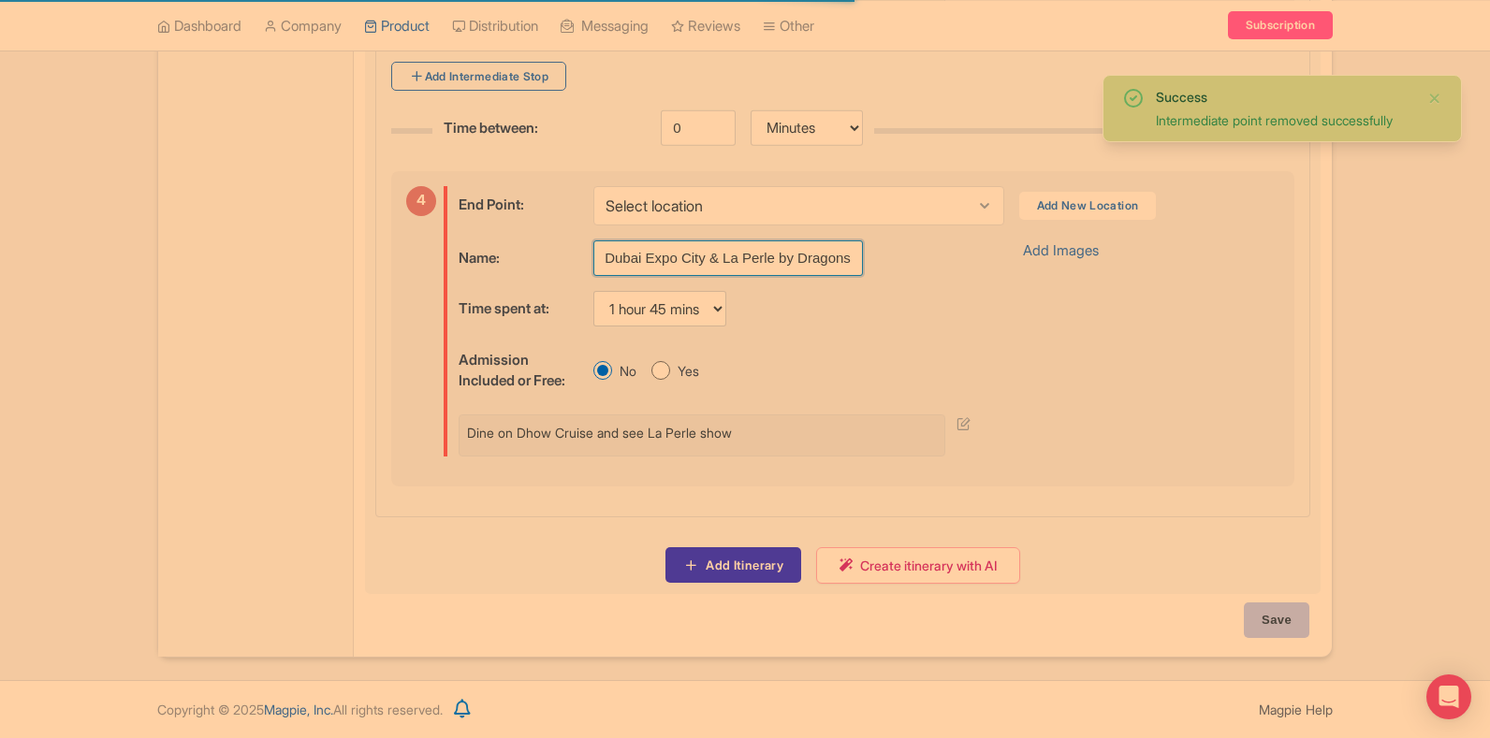
type input "Dubai Expo City & La Perle by Dragons"
click at [1287, 619] on input "Save" at bounding box center [1277, 621] width 66 height 36
type input "Saving..."
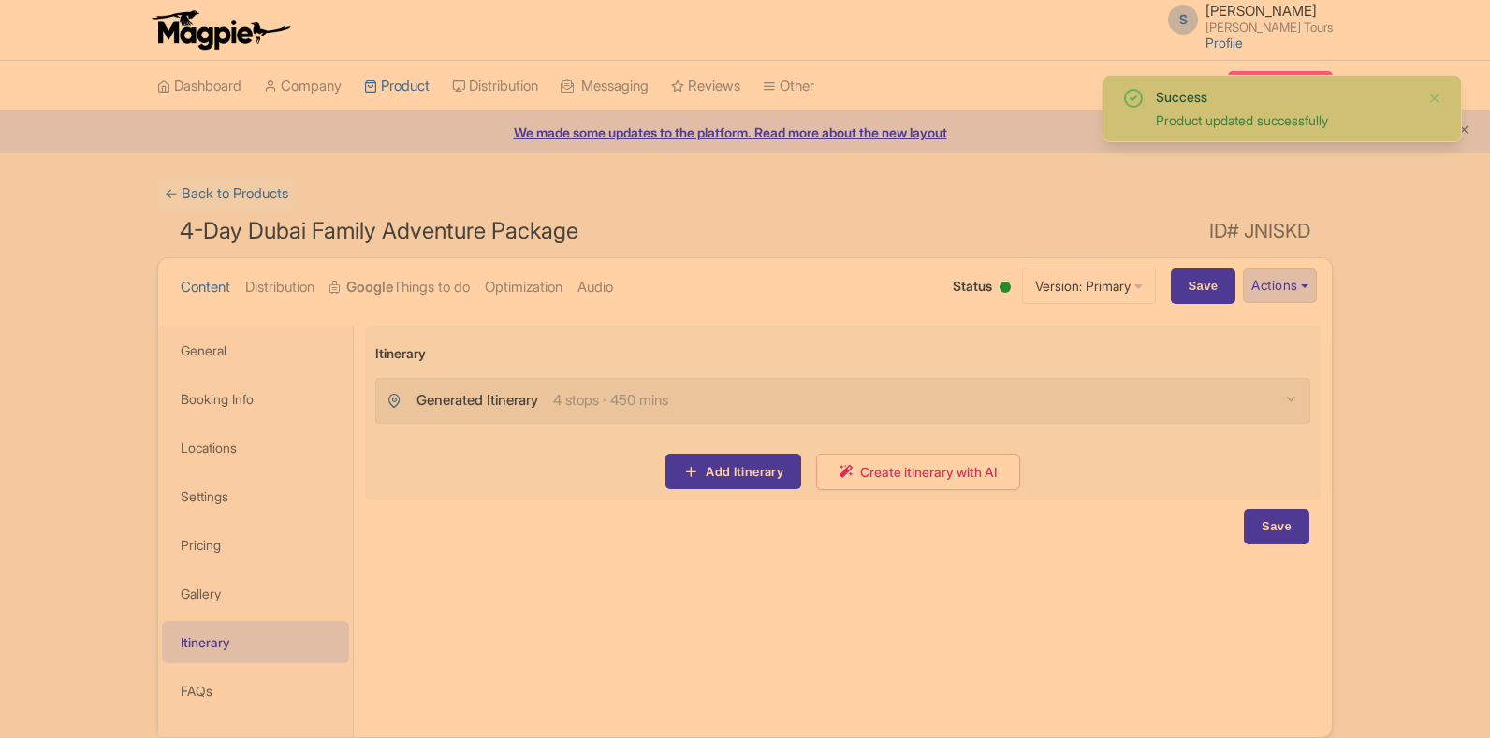
scroll to position [80, 0]
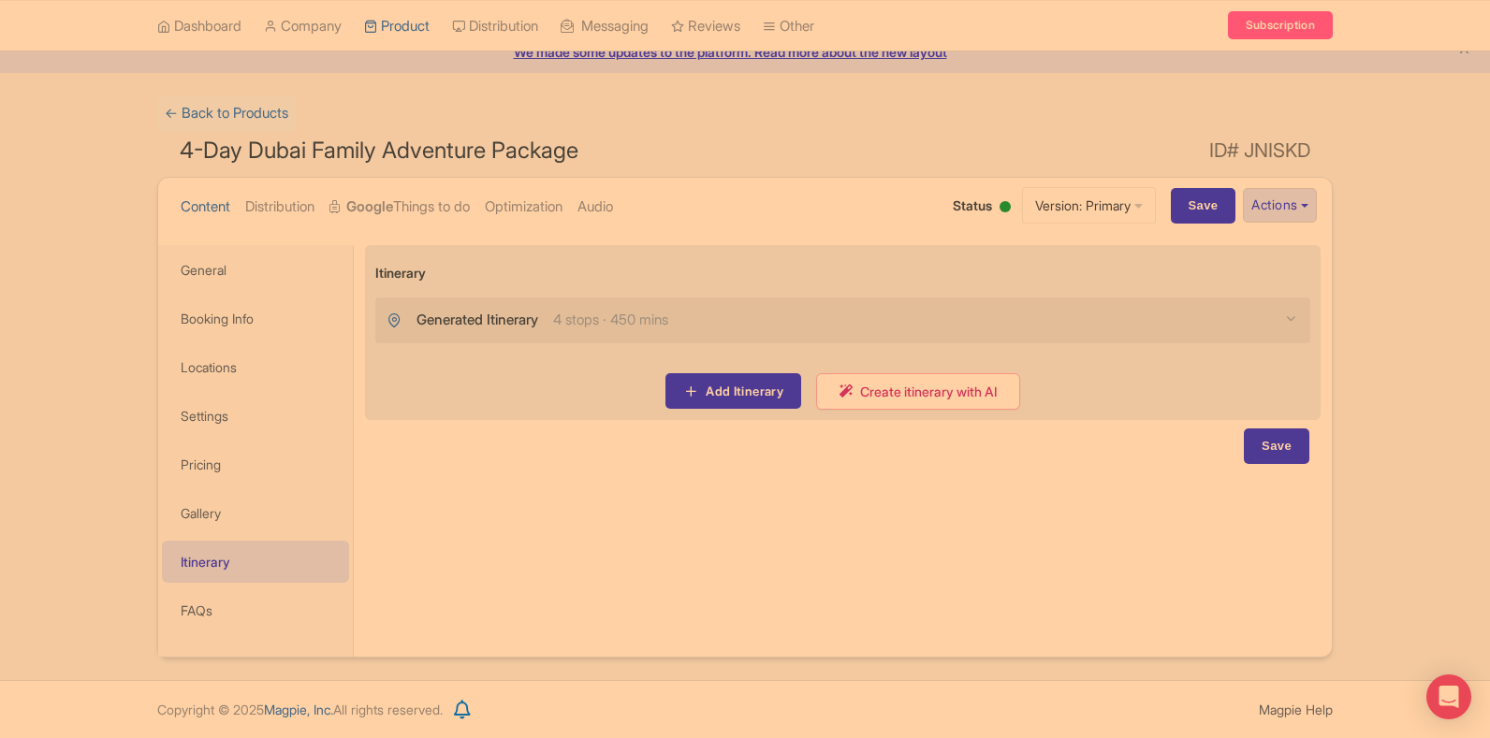
click at [649, 328] on span "4 stops · 450 mins" at bounding box center [610, 321] width 115 height 22
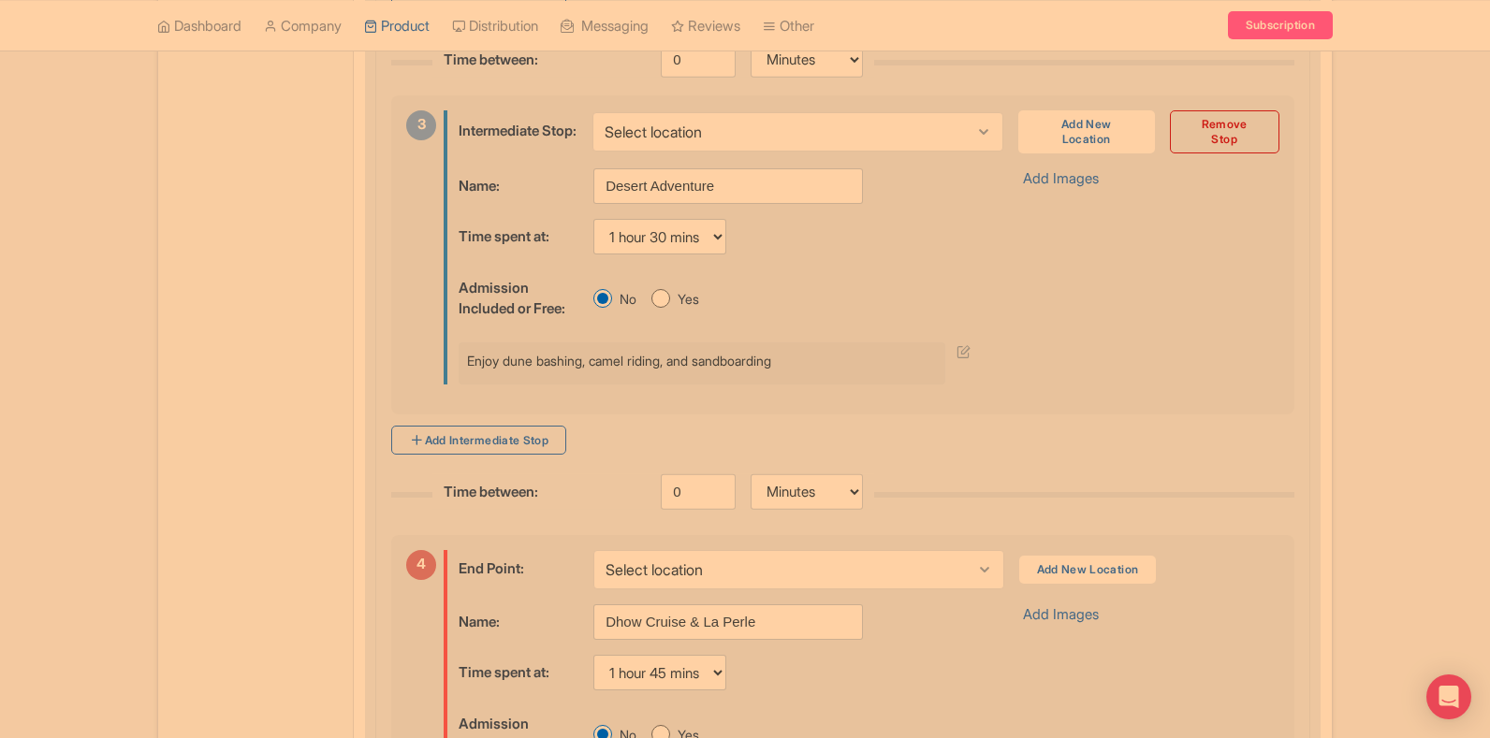
scroll to position [1110, 0]
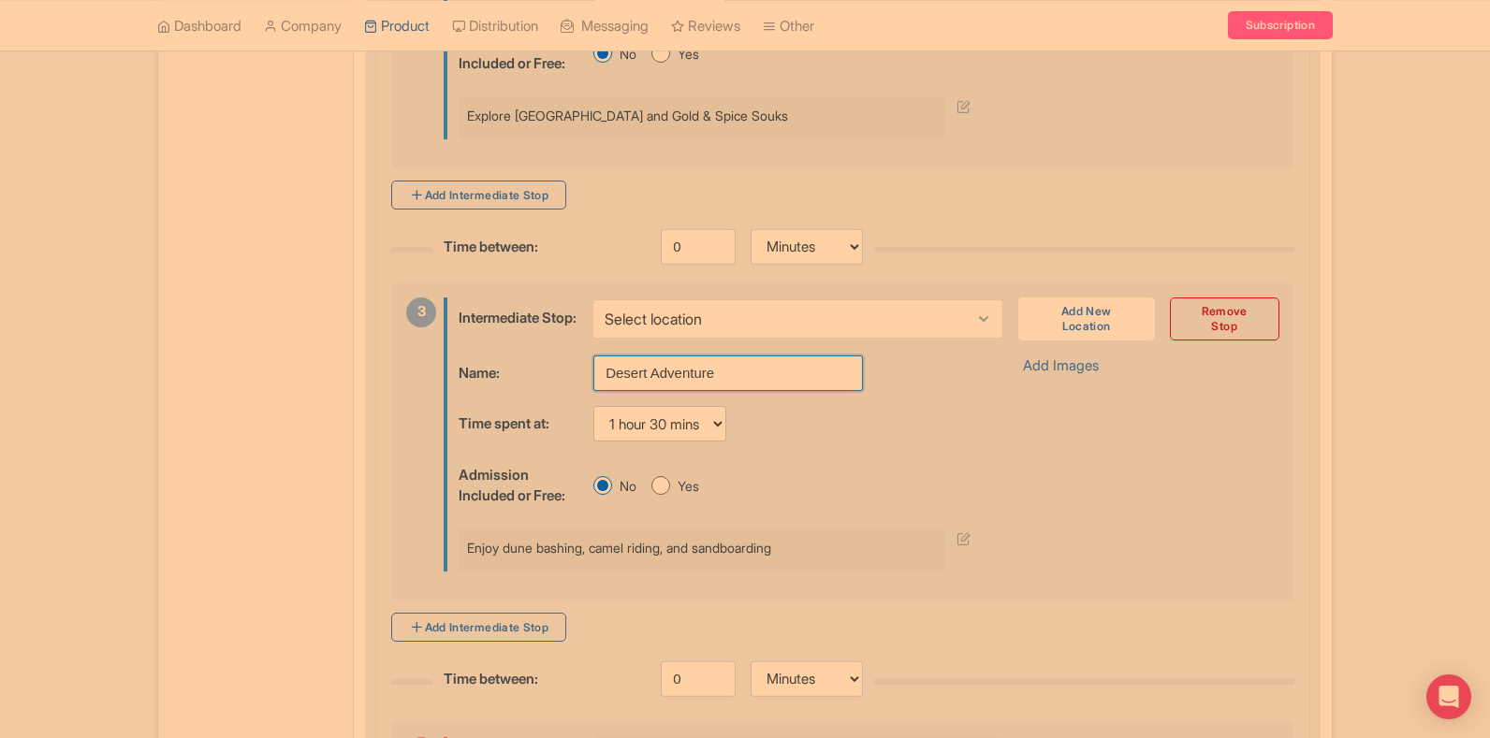
click at [699, 391] on input "Desert Adventure" at bounding box center [728, 374] width 270 height 36
type input "x"
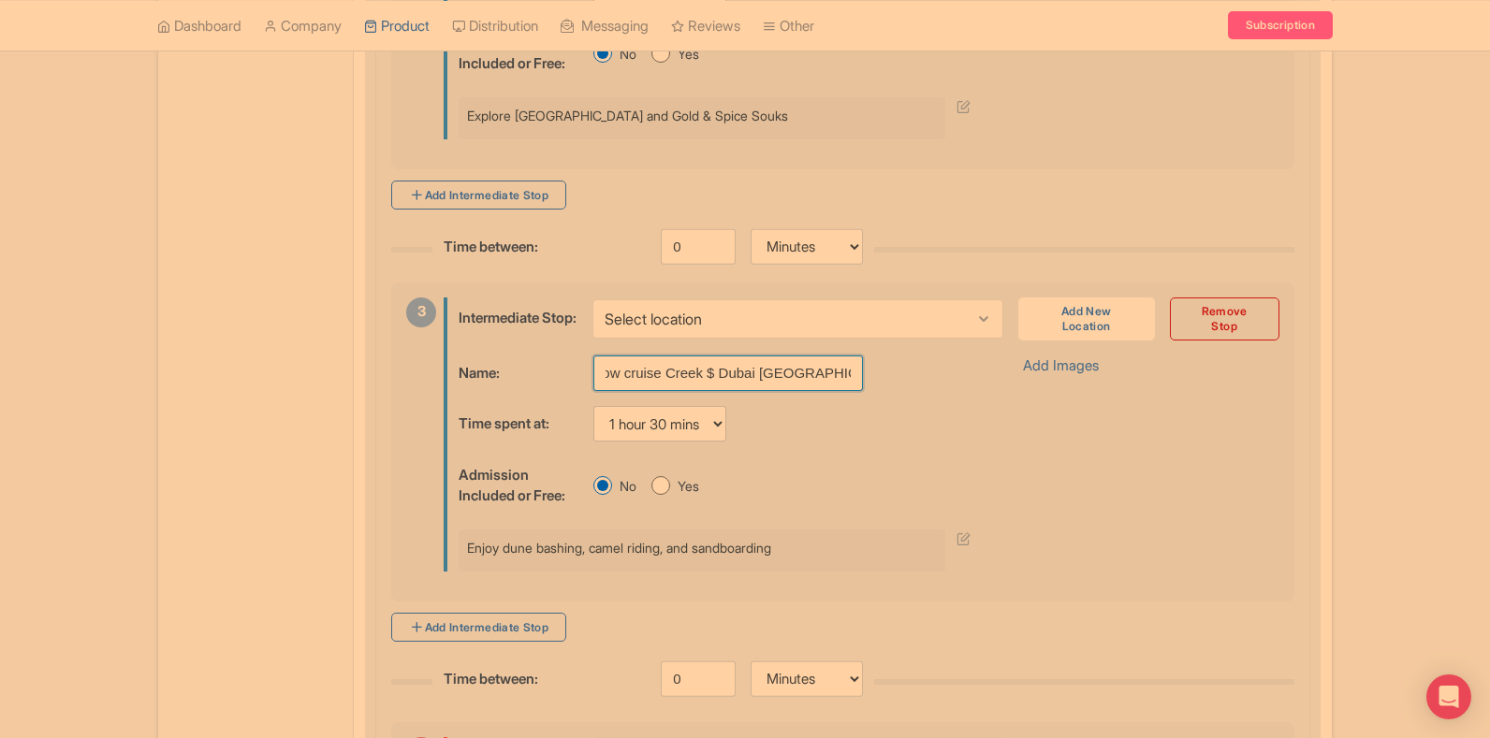
click at [715, 391] on input "Dhow cruise Creek $ Dubai Crocodile Park" at bounding box center [728, 374] width 270 height 36
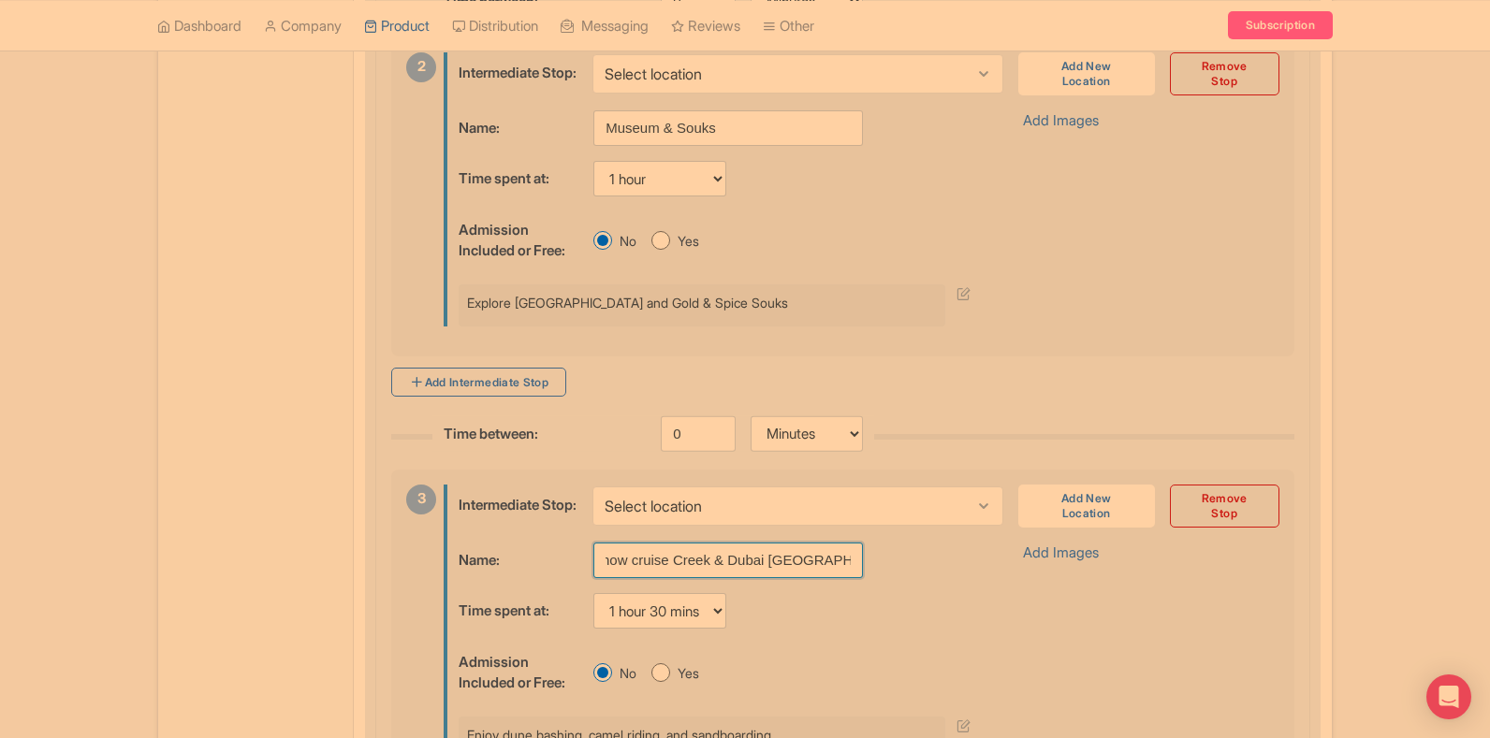
scroll to position [829, 0]
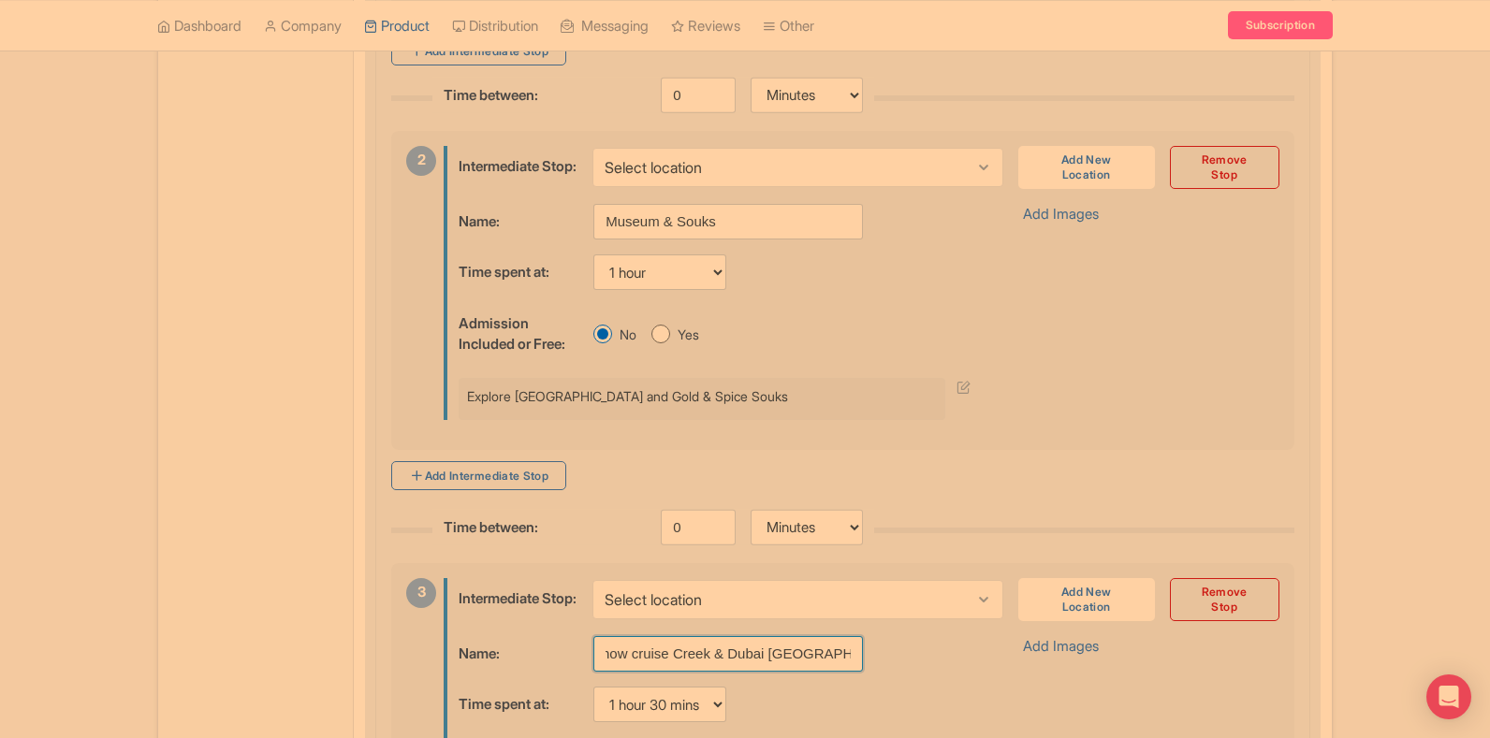
type input "Dhow cruise Creek & Dubai Crocodile Park"
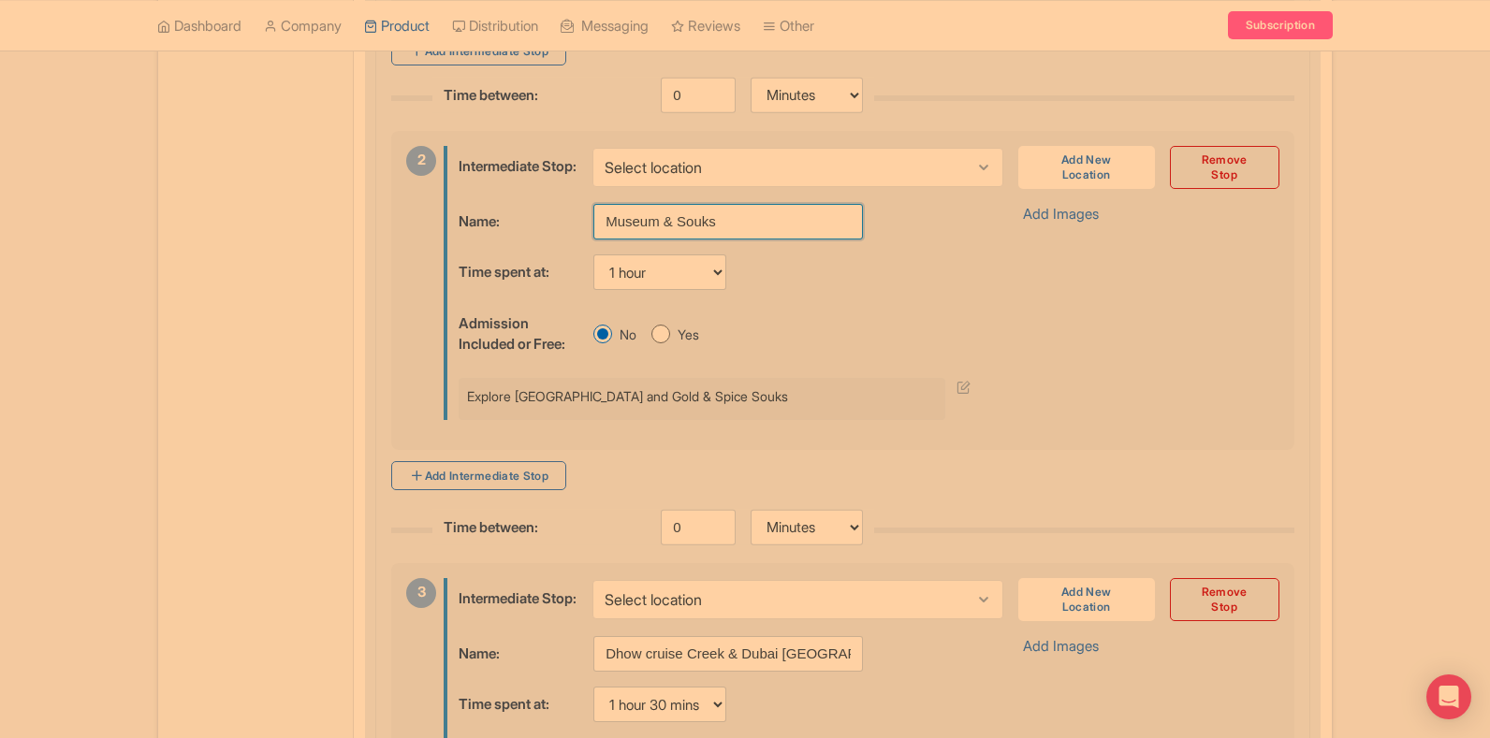
click at [666, 237] on input "Museum & Souks" at bounding box center [728, 222] width 270 height 36
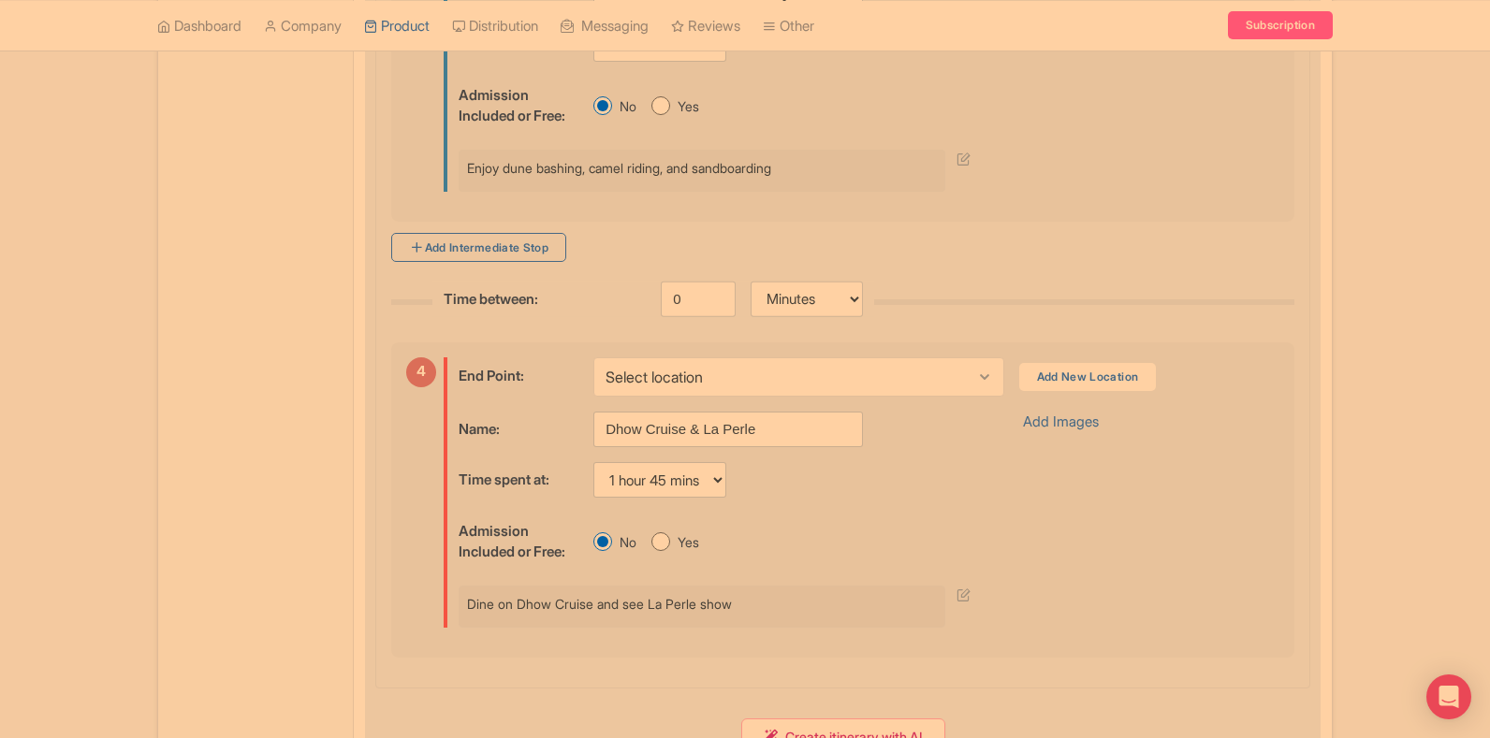
scroll to position [1689, 0]
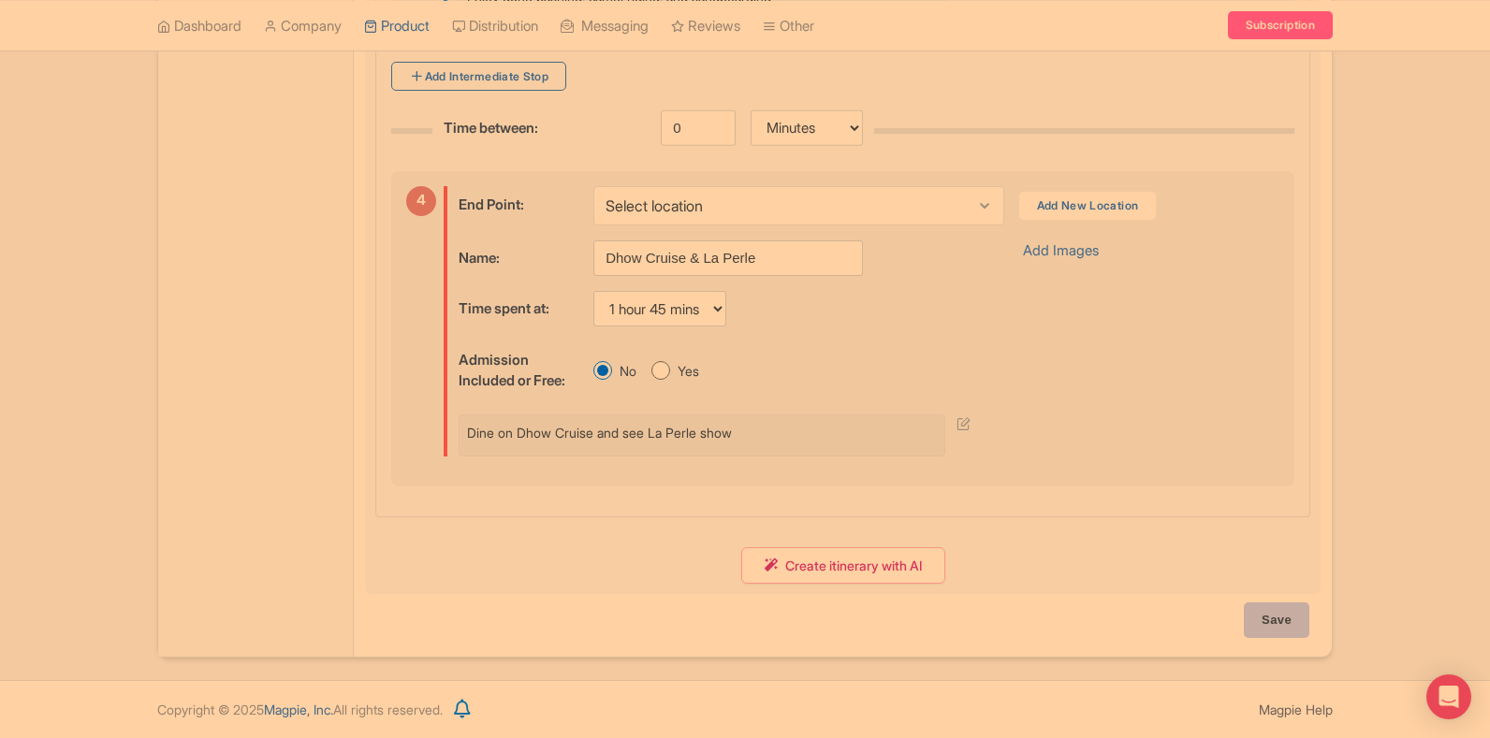
type input "Dubai Evening Desert Safari"
click at [1266, 610] on input "Save" at bounding box center [1277, 621] width 66 height 36
type input "Saving..."
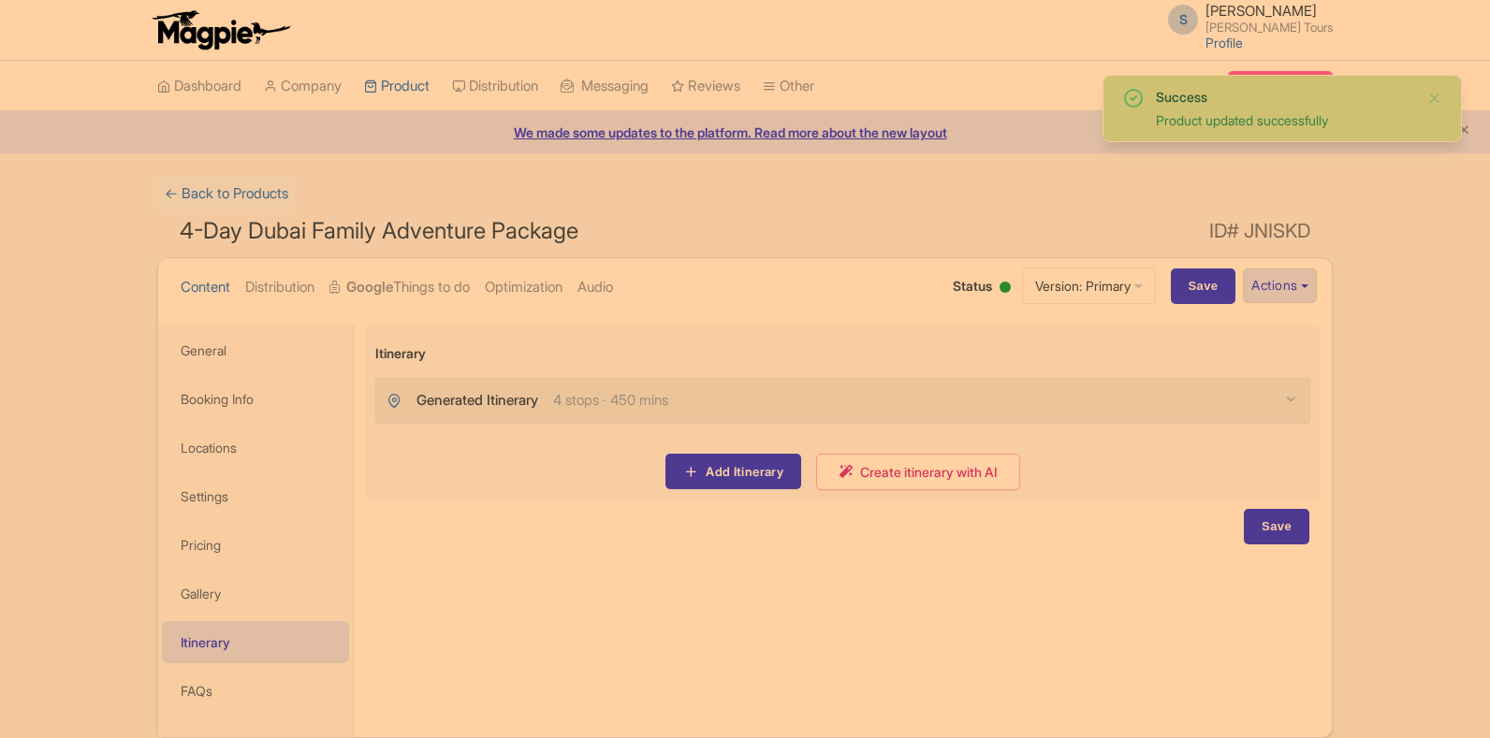
scroll to position [80, 0]
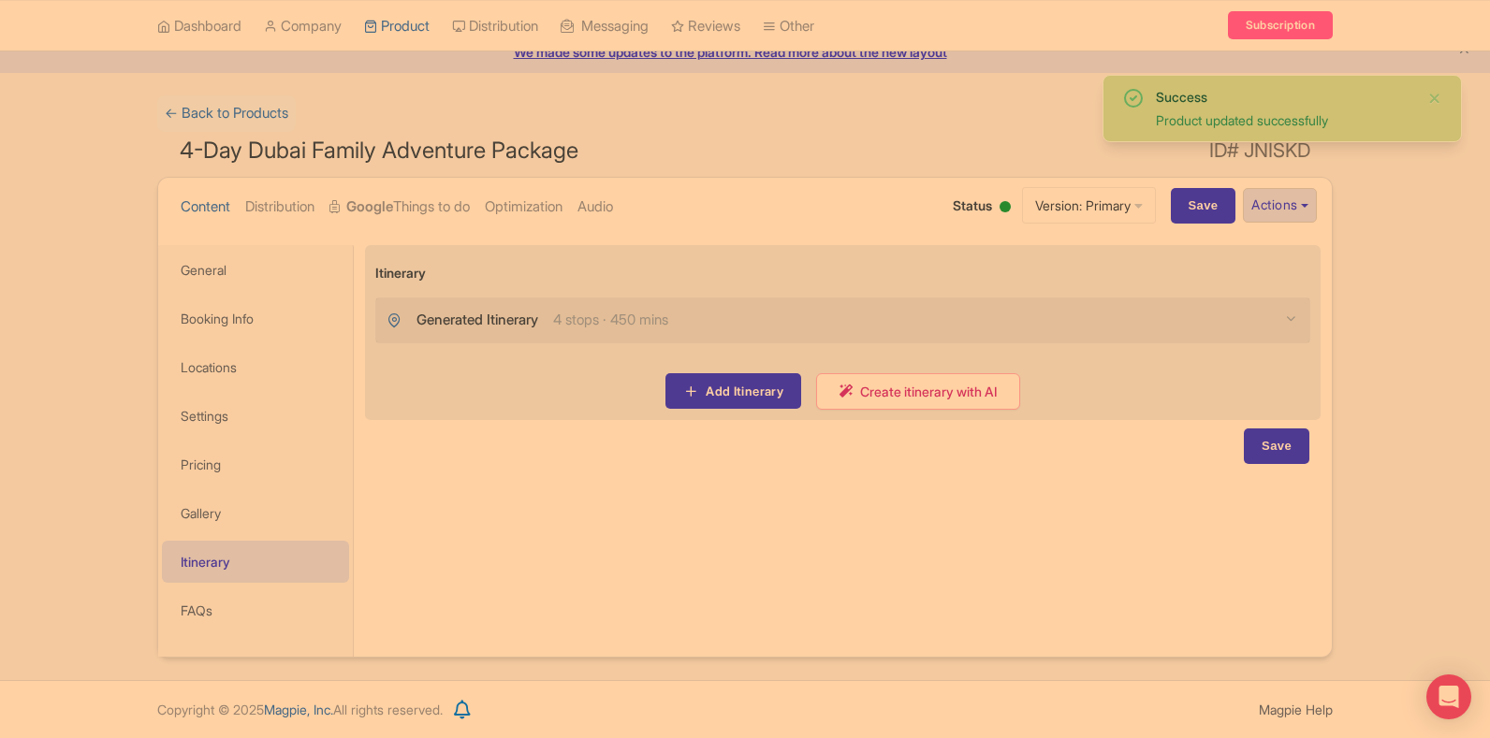
click at [614, 323] on span "4 stops · 450 mins" at bounding box center [610, 321] width 115 height 22
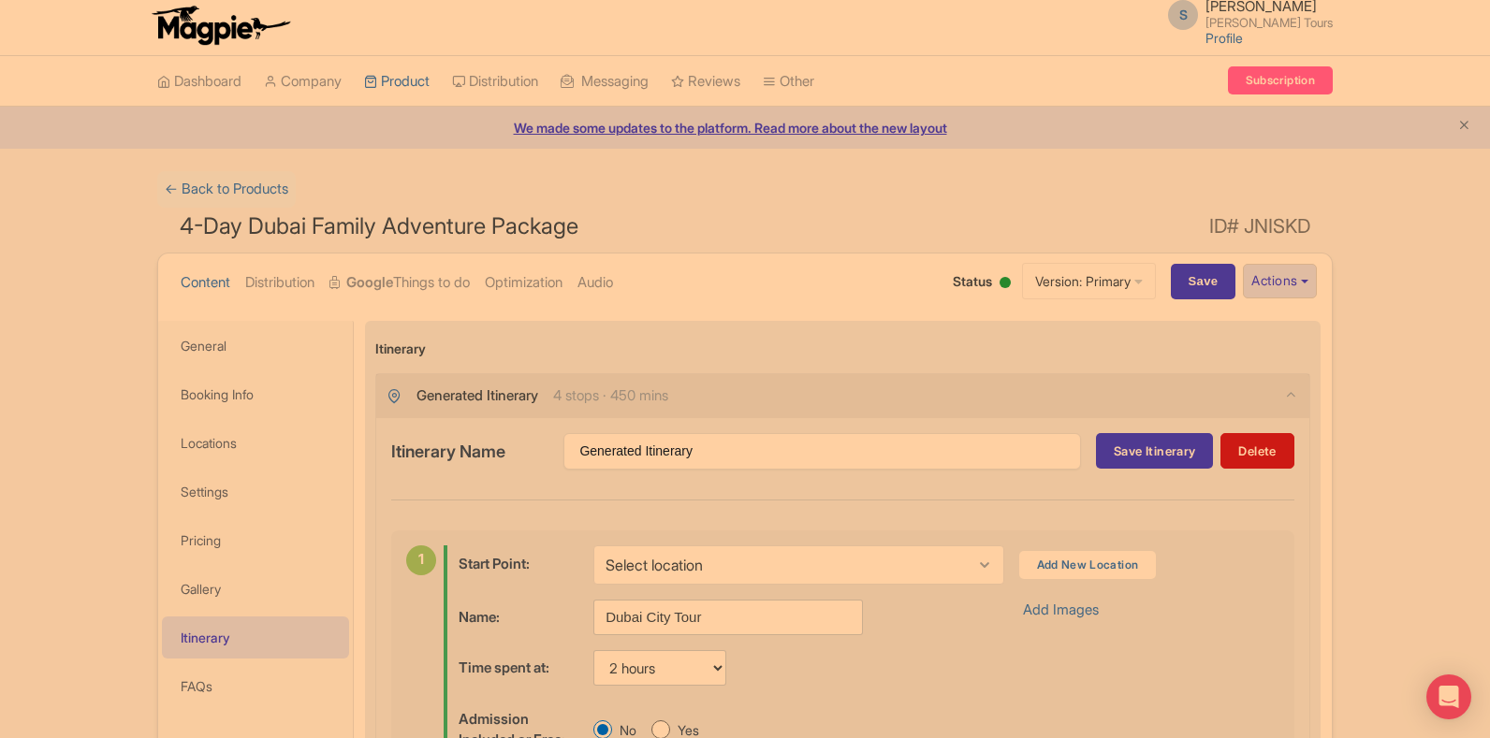
scroll to position [0, 0]
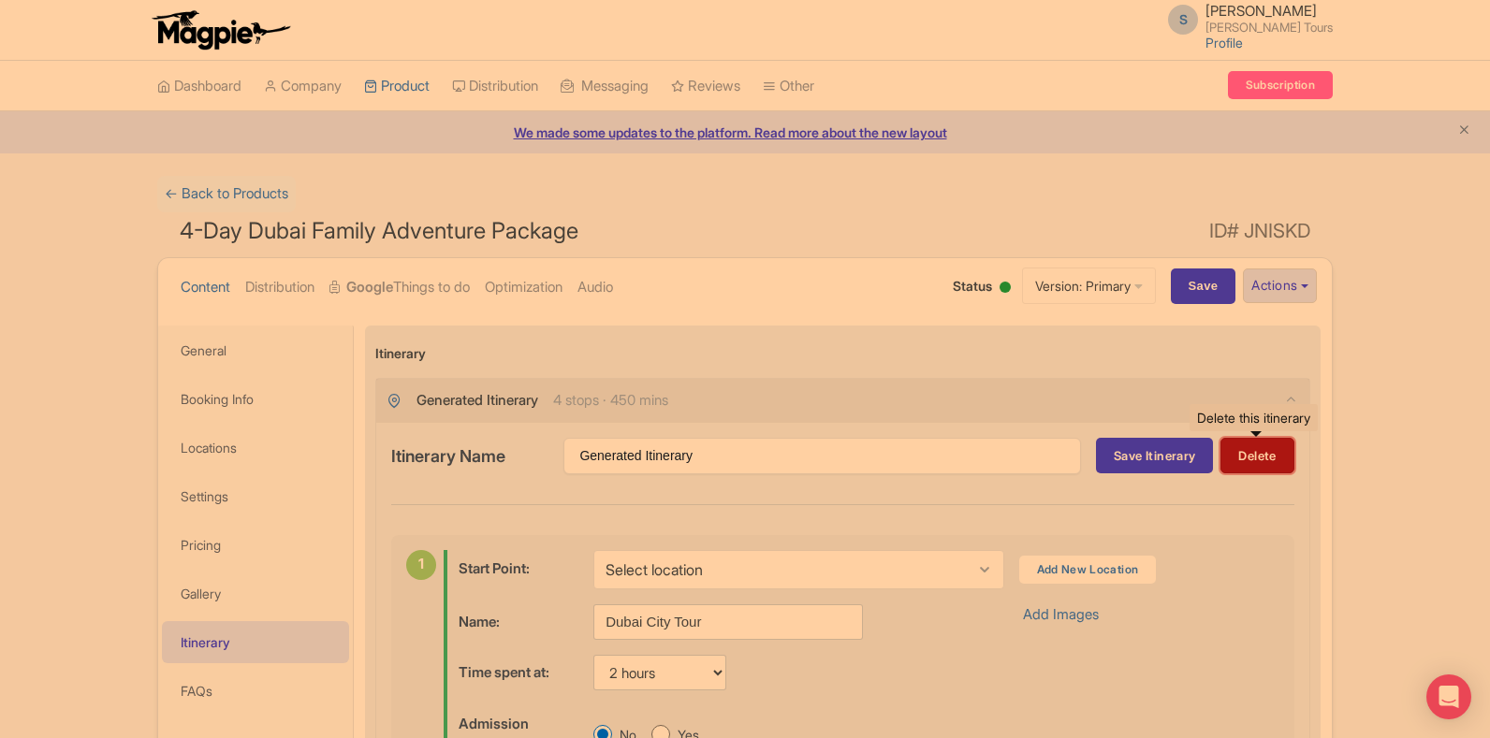
click at [1272, 472] on button "Delete" at bounding box center [1256, 456] width 73 height 36
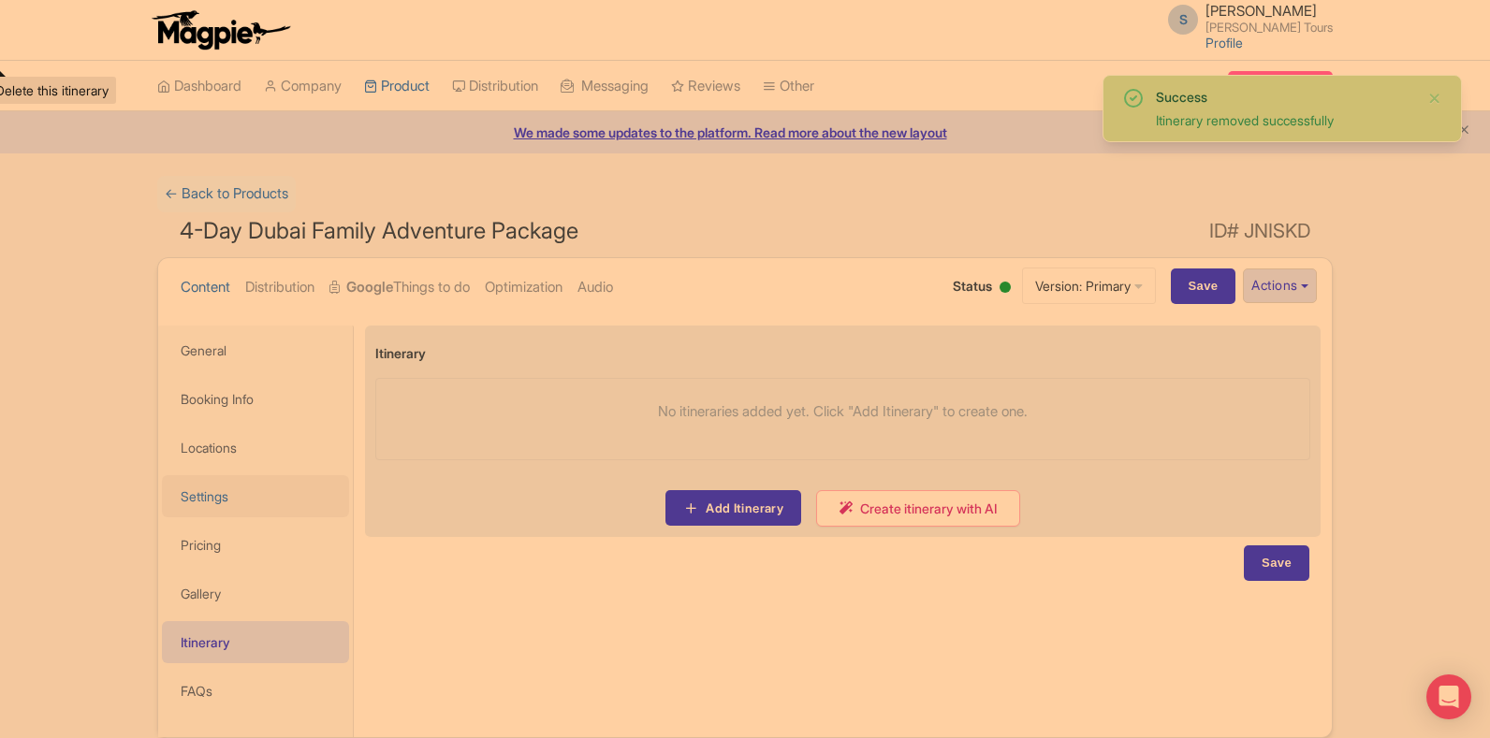
scroll to position [80, 0]
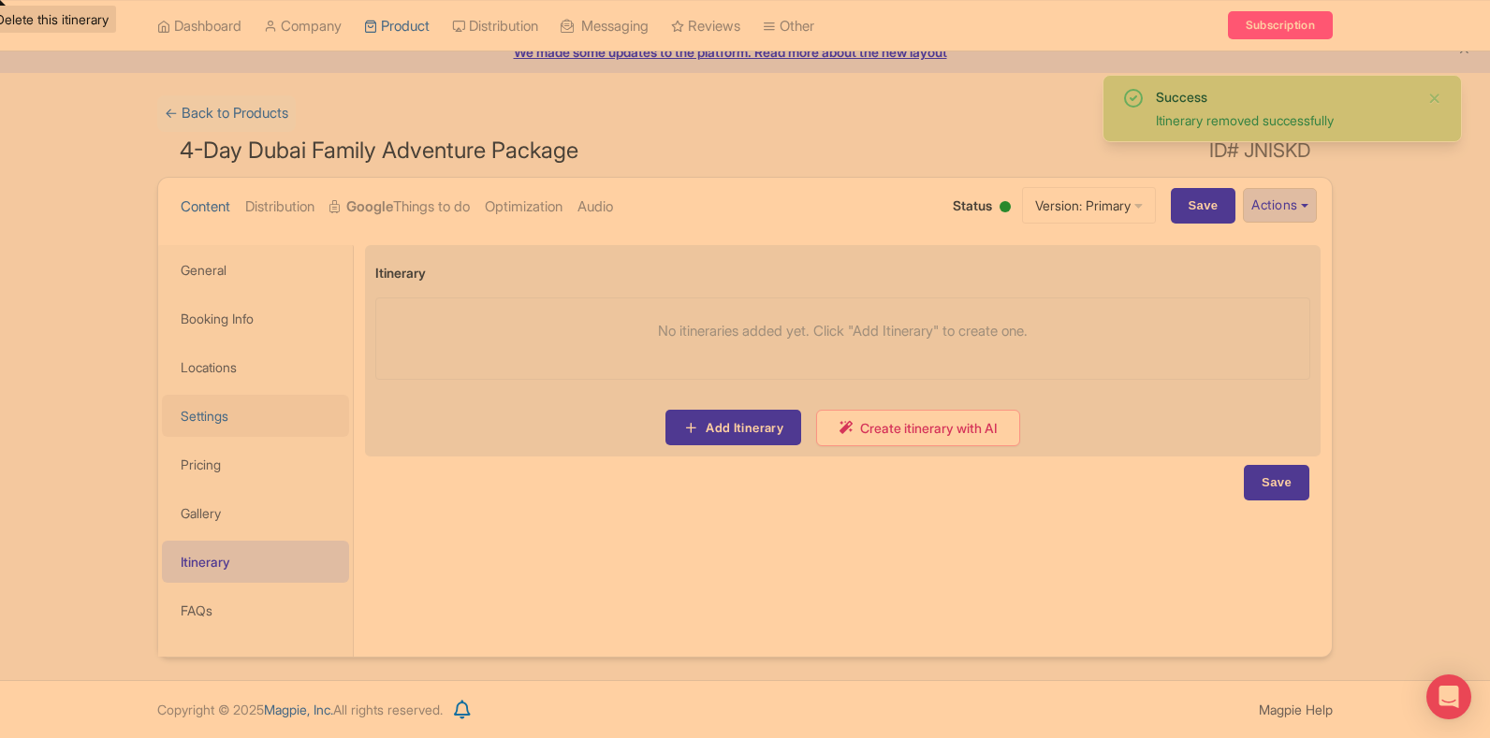
click at [238, 426] on link "Settings" at bounding box center [255, 416] width 187 height 42
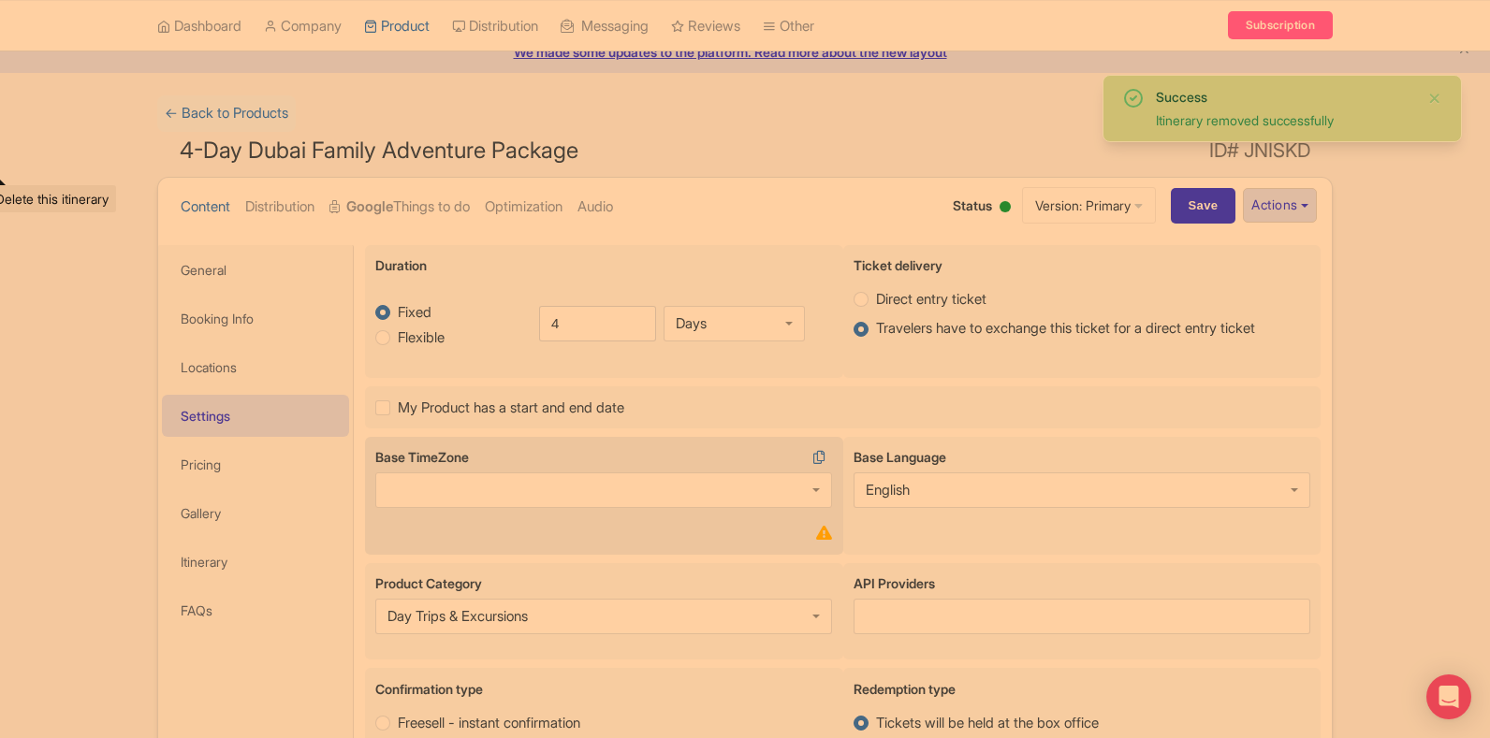
scroll to position [361, 0]
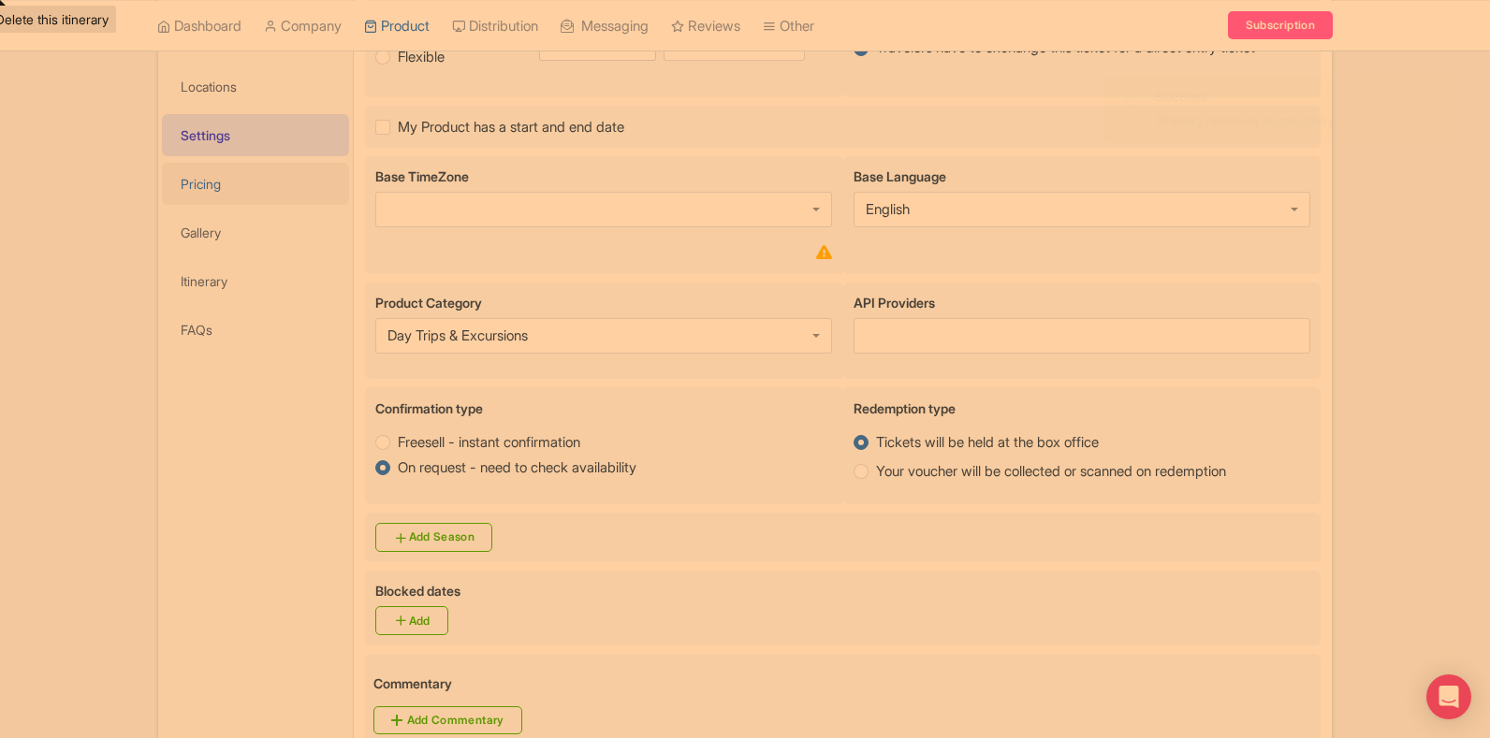
click at [226, 194] on link "Pricing" at bounding box center [255, 184] width 187 height 42
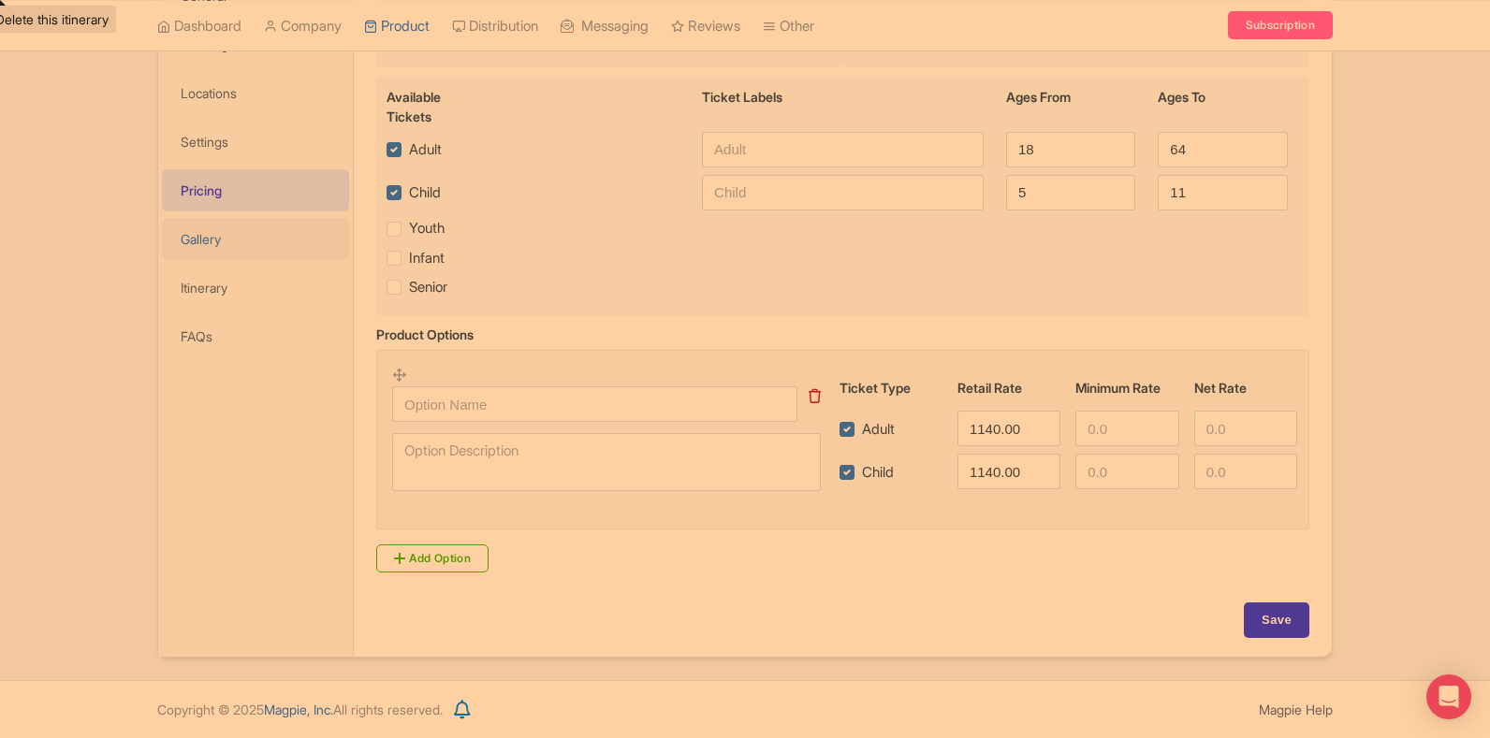
click at [207, 236] on link "Gallery" at bounding box center [255, 239] width 187 height 42
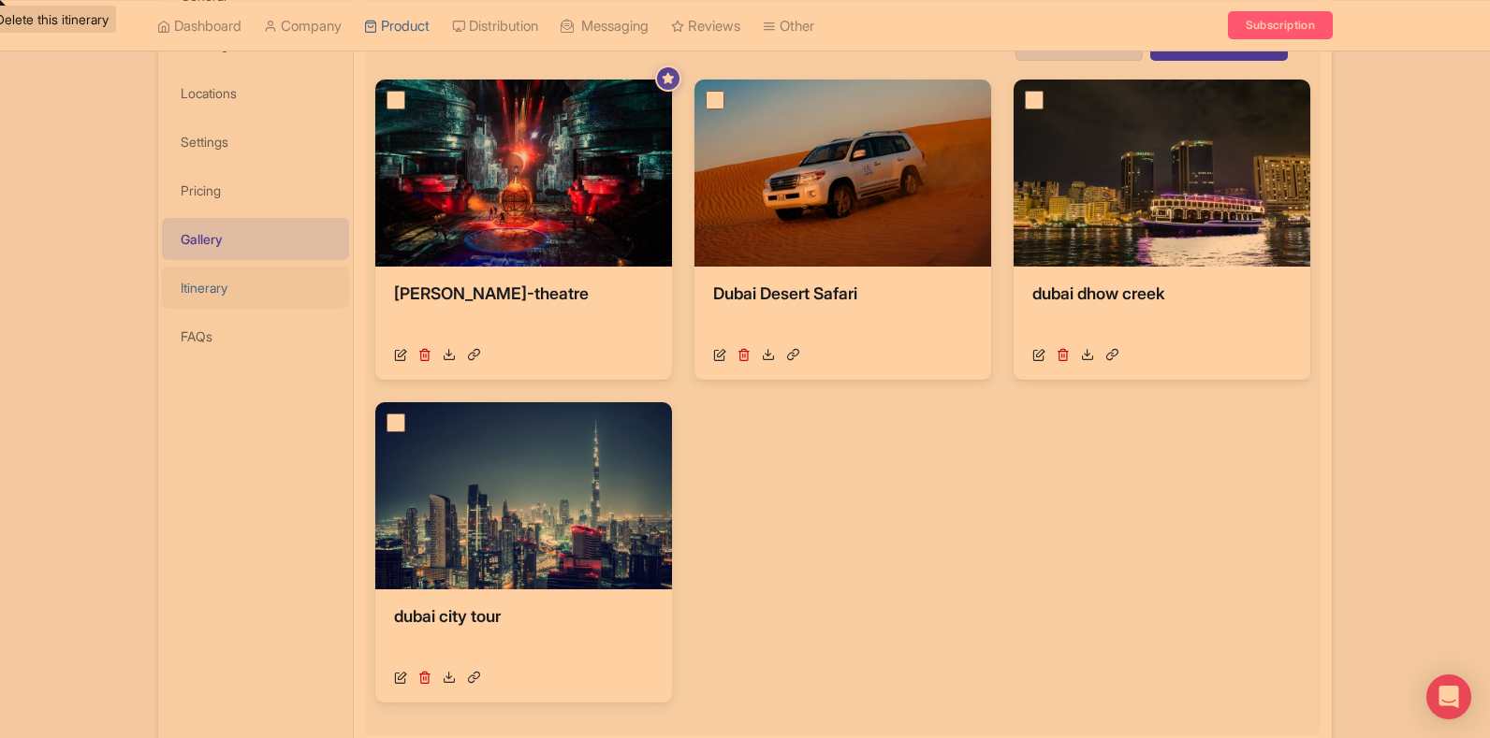
click at [253, 290] on link "Itinerary" at bounding box center [255, 288] width 187 height 42
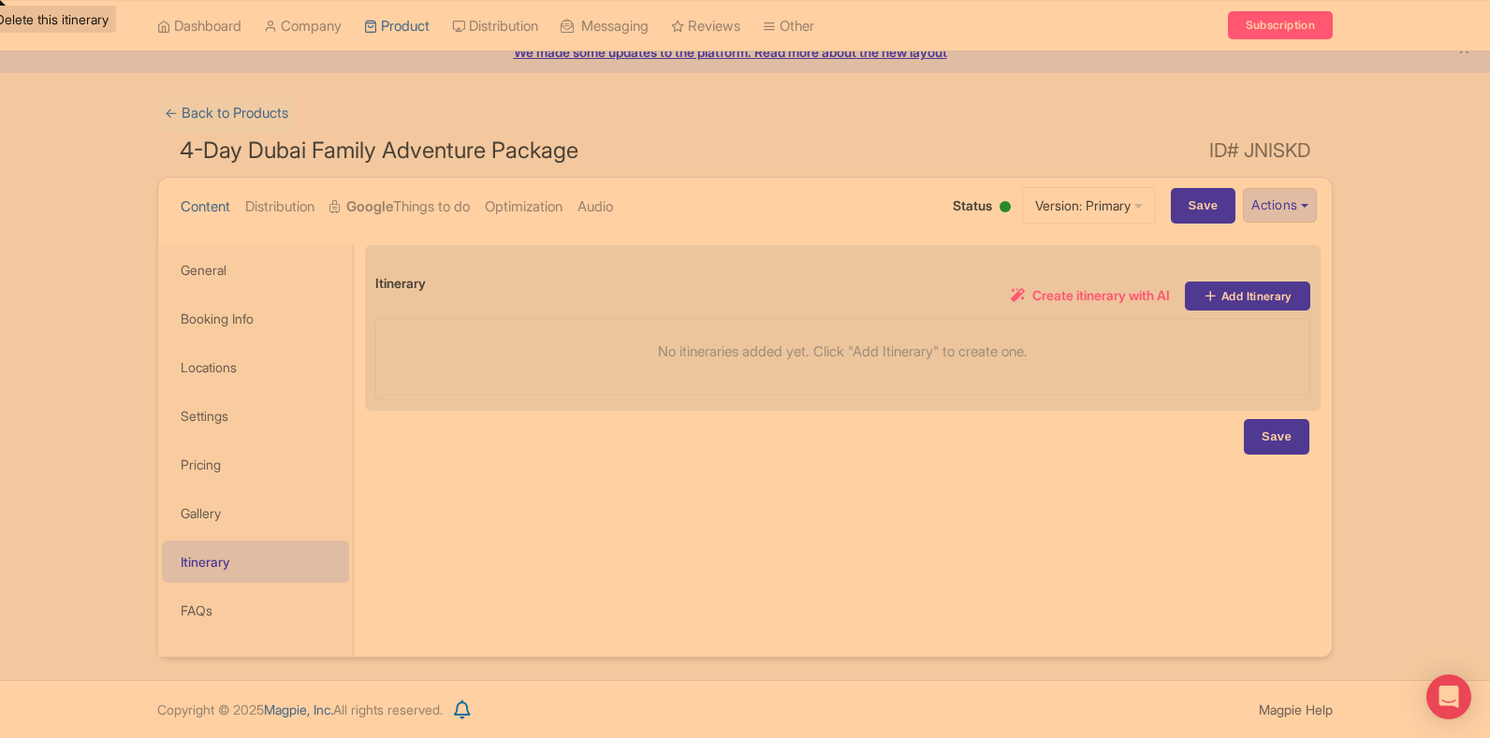
scroll to position [80, 0]
click at [1206, 290] on icon at bounding box center [1210, 295] width 15 height 15
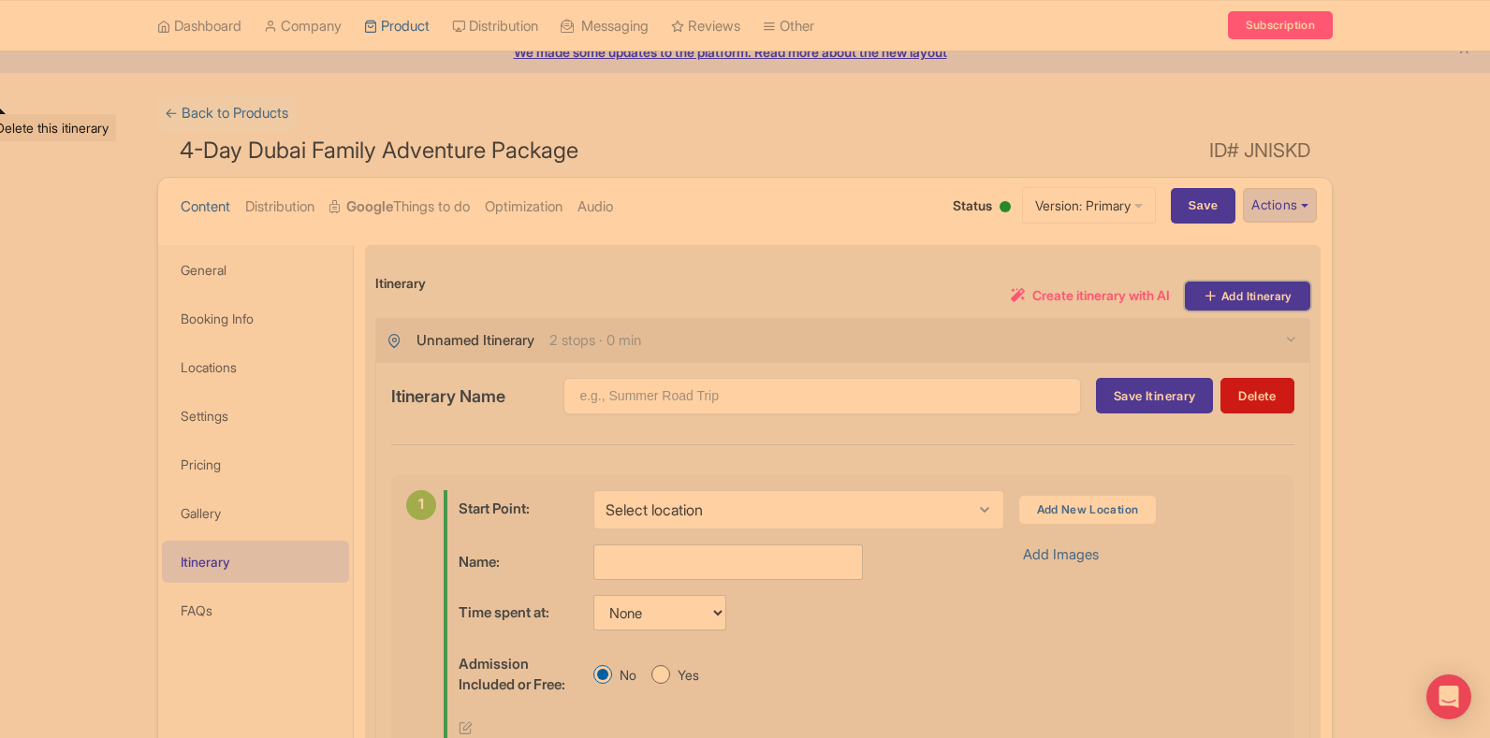
scroll to position [268, 0]
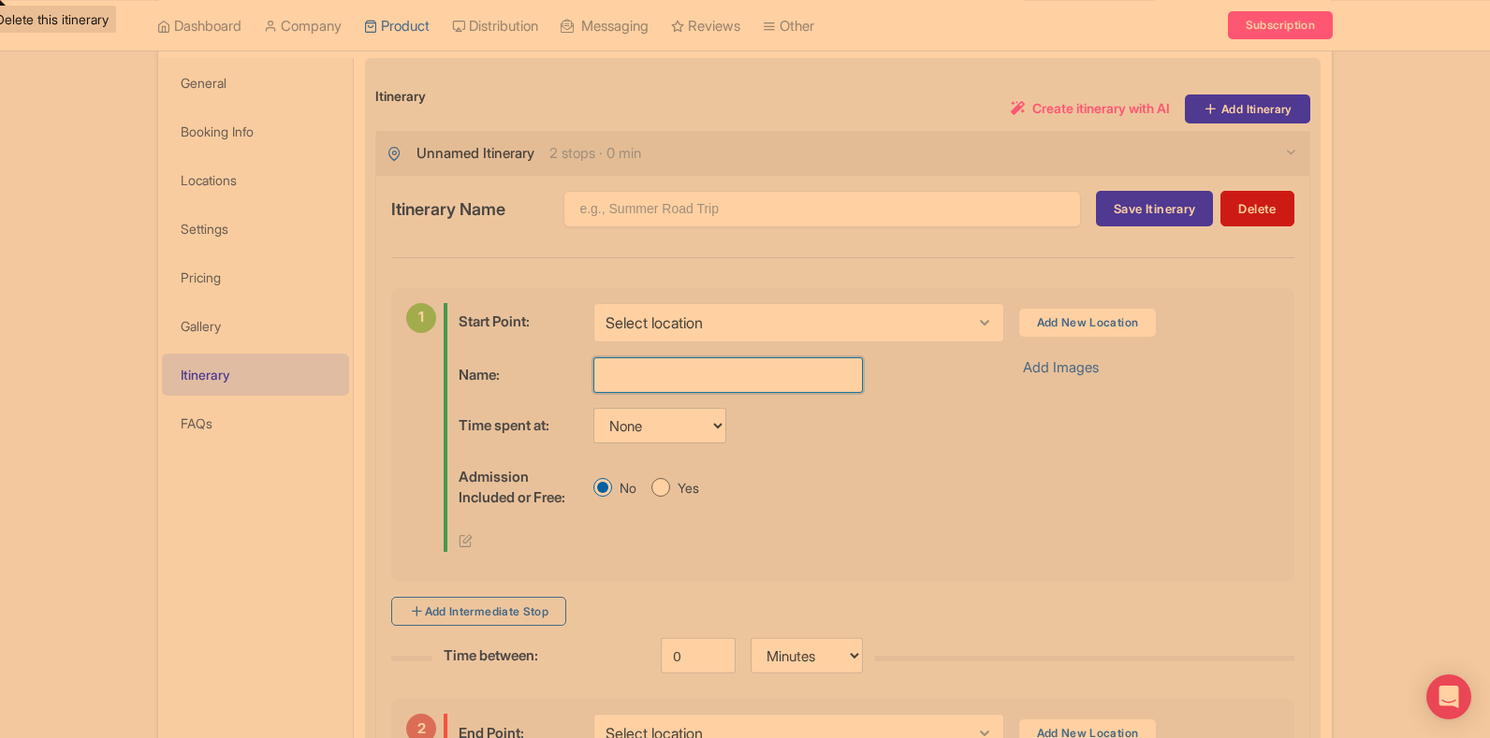
click at [636, 361] on input "text" at bounding box center [728, 375] width 270 height 36
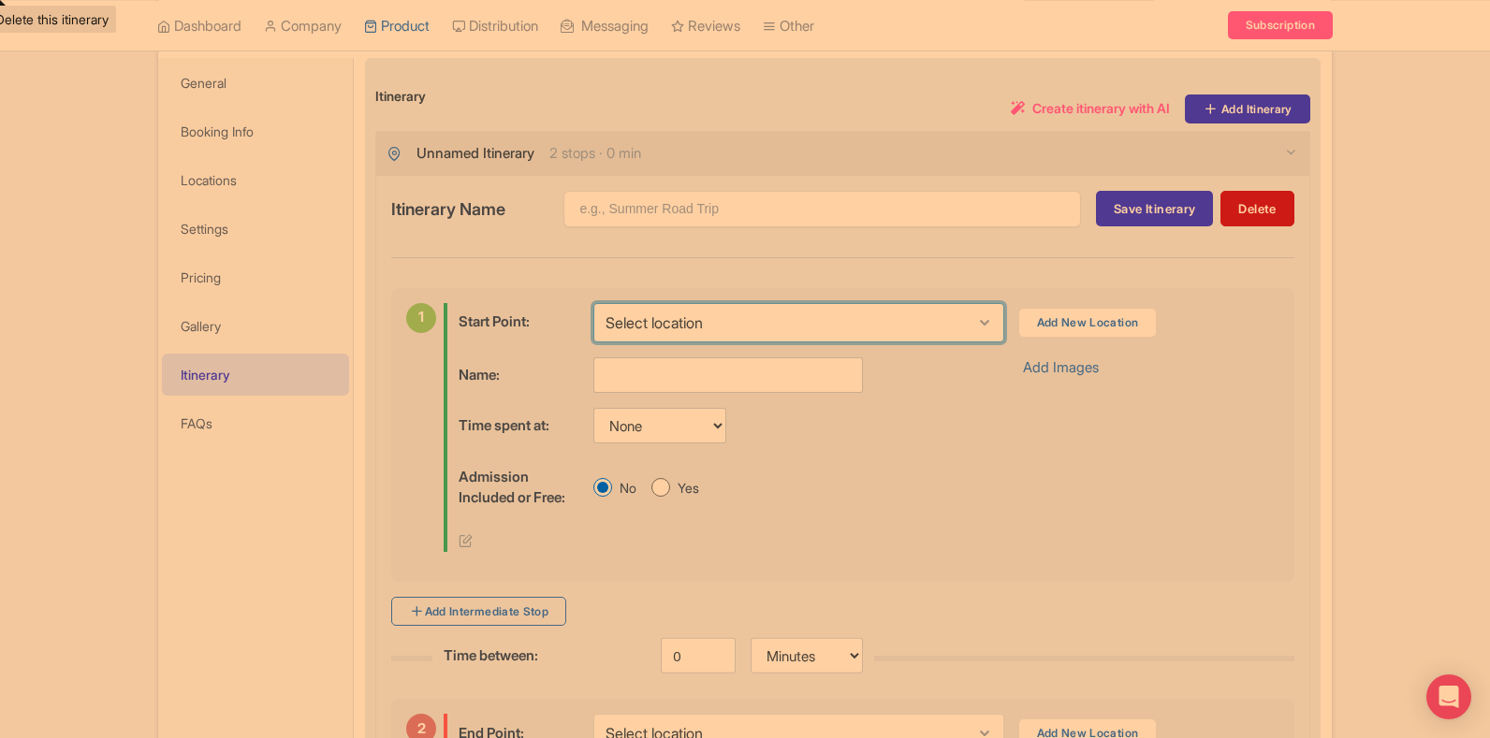
click at [652, 328] on select "Select location" at bounding box center [798, 322] width 410 height 39
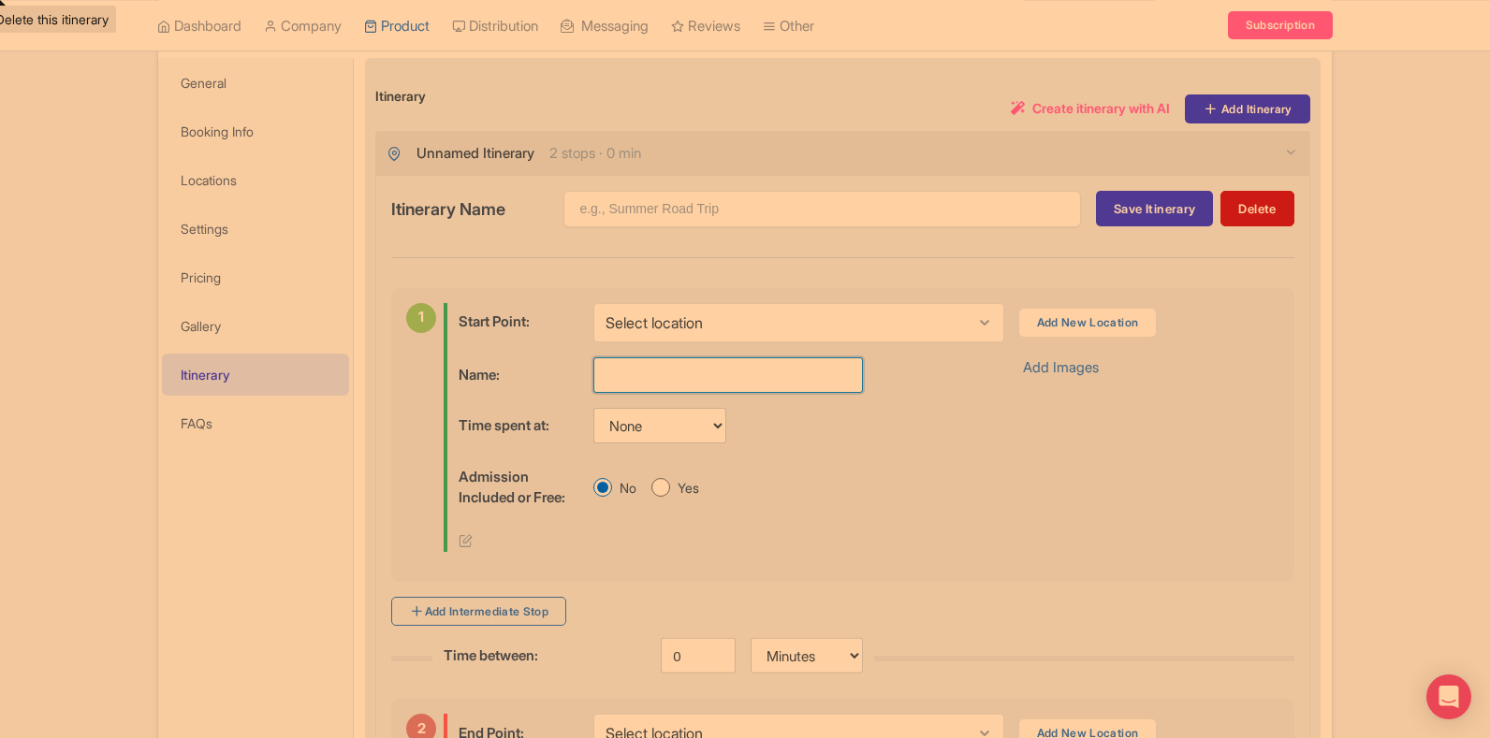
click at [652, 368] on input "text" at bounding box center [728, 375] width 270 height 36
paste input "Dubai City Tour"
type input "Dubai City Tour"
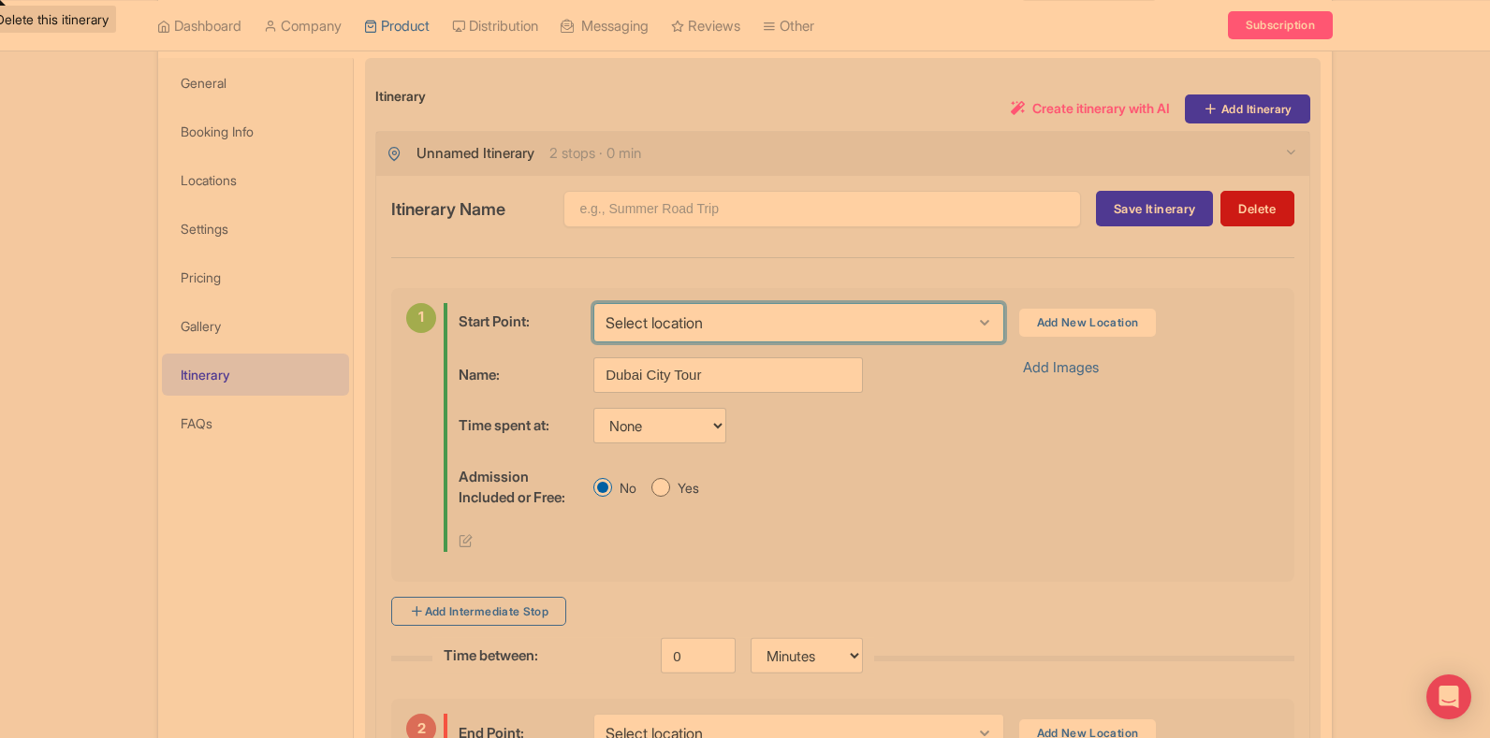
click at [664, 342] on select "Select location" at bounding box center [798, 322] width 410 height 39
click at [593, 303] on select "Select location" at bounding box center [798, 322] width 410 height 39
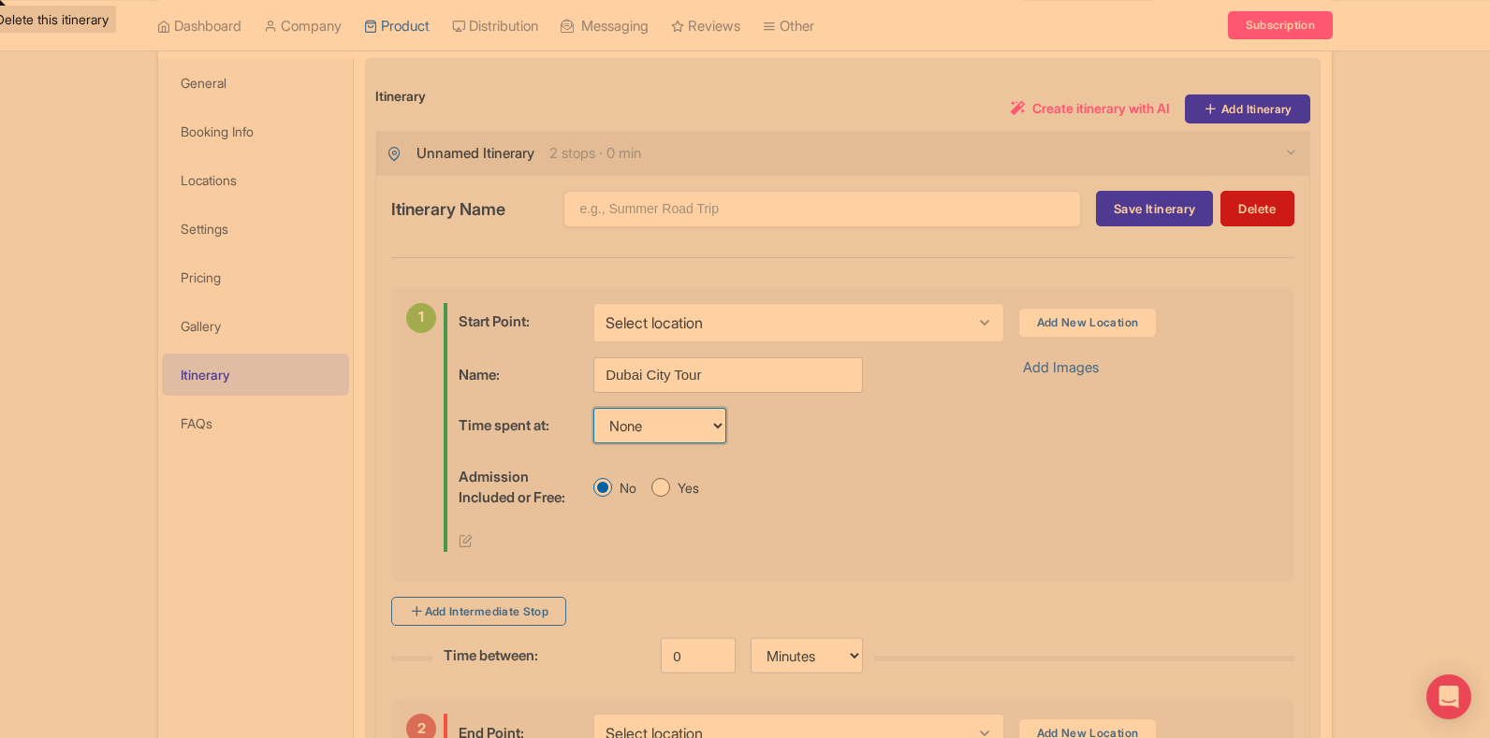
click at [661, 436] on select "None 15 mins 30 mins 45 mins 1 hour 1 hour 15 mins 1 hour 30 mins 1 hour 45 min…" at bounding box center [659, 426] width 133 height 36
select select "120"
click at [593, 408] on select "None 15 mins 30 mins 45 mins 1 hour 1 hour 15 mins 1 hour 30 mins 1 hour 45 min…" at bounding box center [659, 426] width 133 height 36
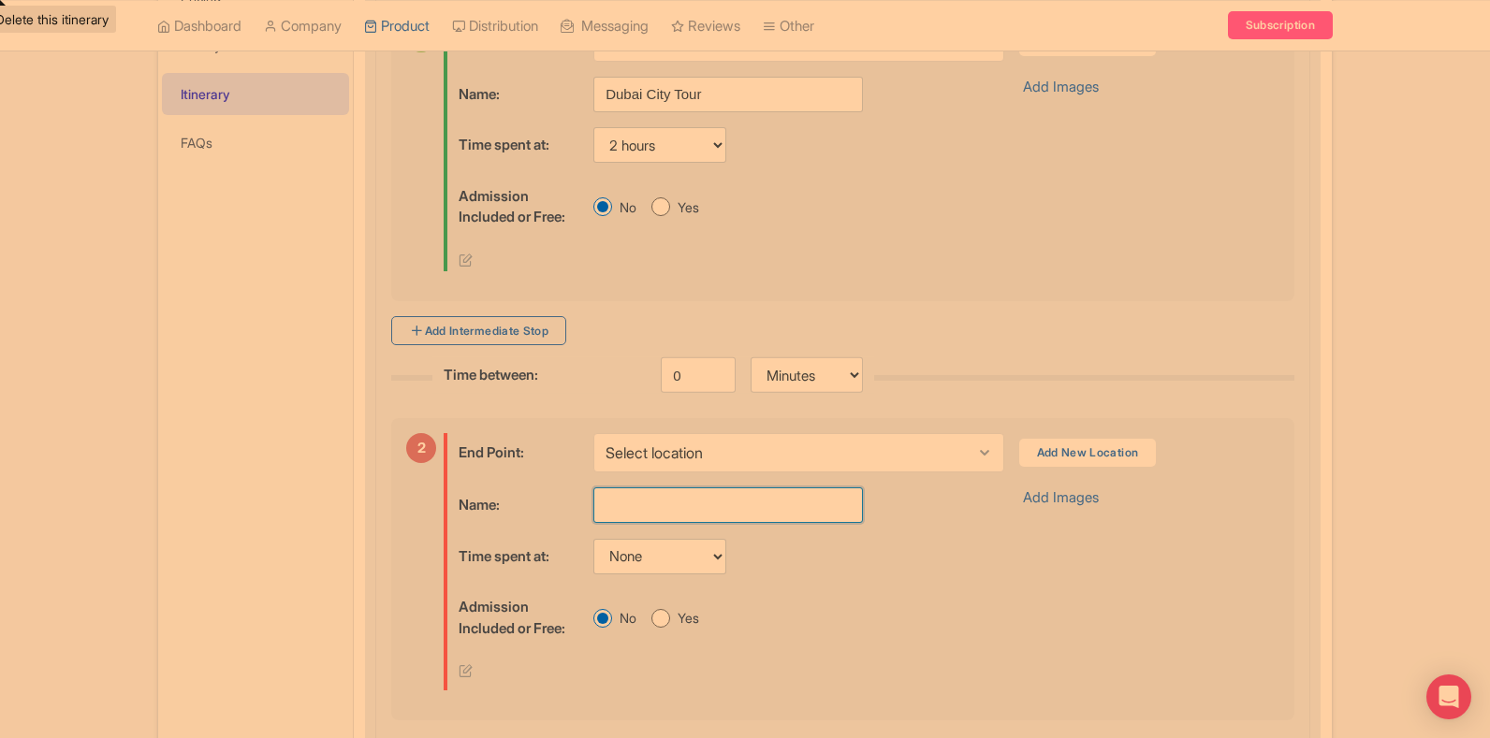
click at [650, 522] on input "text" at bounding box center [728, 506] width 270 height 36
paste input "Dubai Evening Desert Safari"
type input "Dubai Evening Desert Safari"
drag, startPoint x: 664, startPoint y: 547, endPoint x: 664, endPoint y: 580, distance: 32.8
click at [666, 547] on select "None 15 mins 30 mins 45 mins 1 hour 1 hour 15 mins 1 hour 30 mins 1 hour 45 min…" at bounding box center [659, 557] width 133 height 36
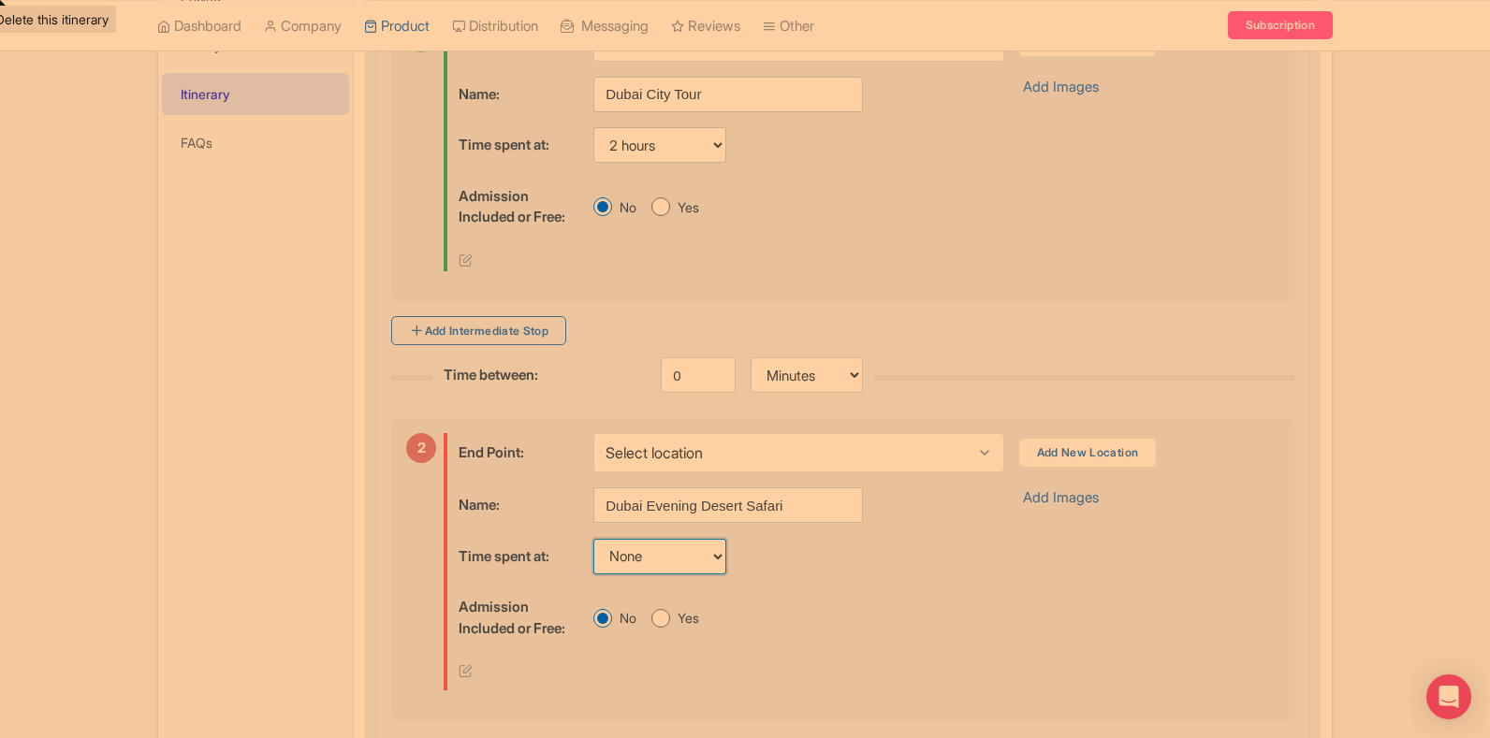
select select "120"
click at [593, 539] on select "None 15 mins 30 mins 45 mins 1 hour 1 hour 15 mins 1 hour 30 mins 1 hour 45 min…" at bounding box center [659, 557] width 133 height 36
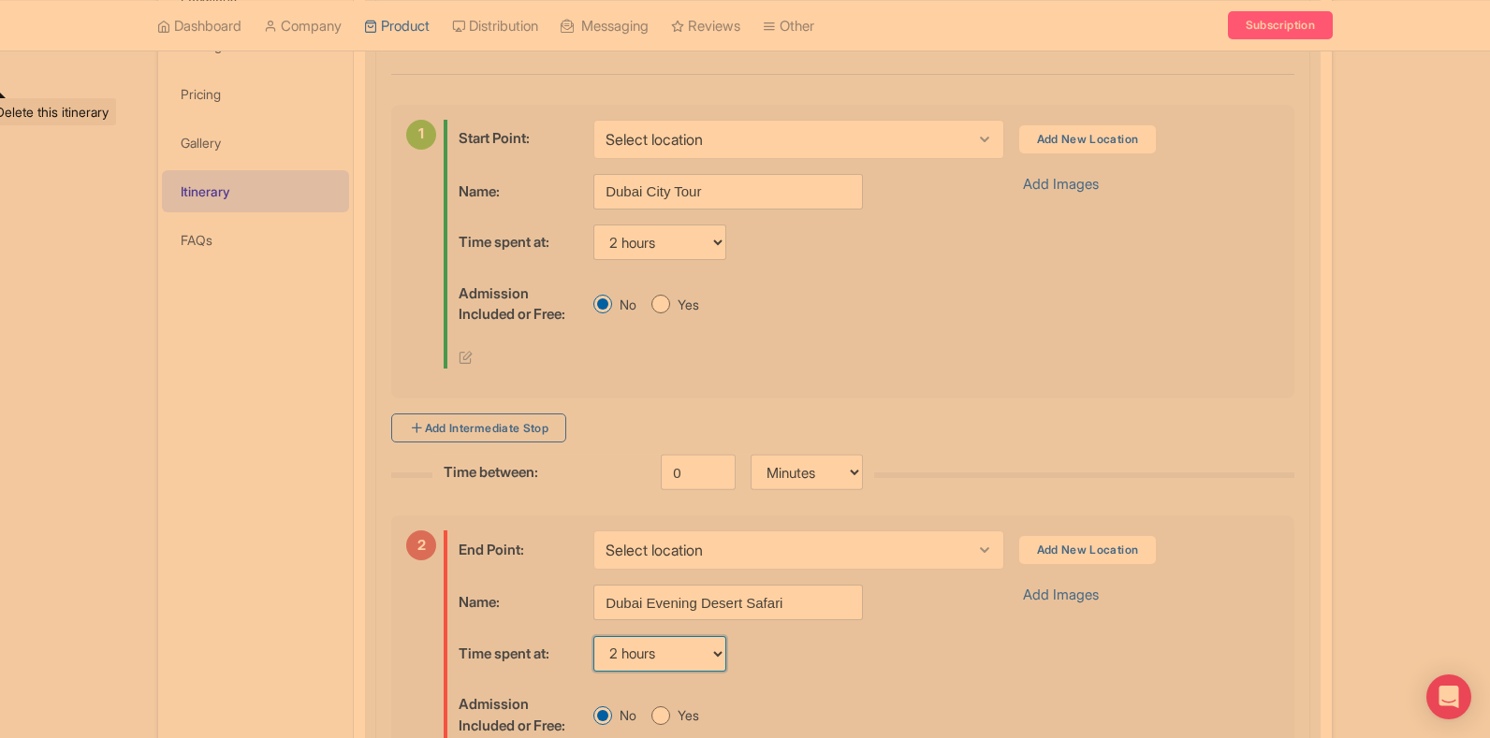
scroll to position [544, 0]
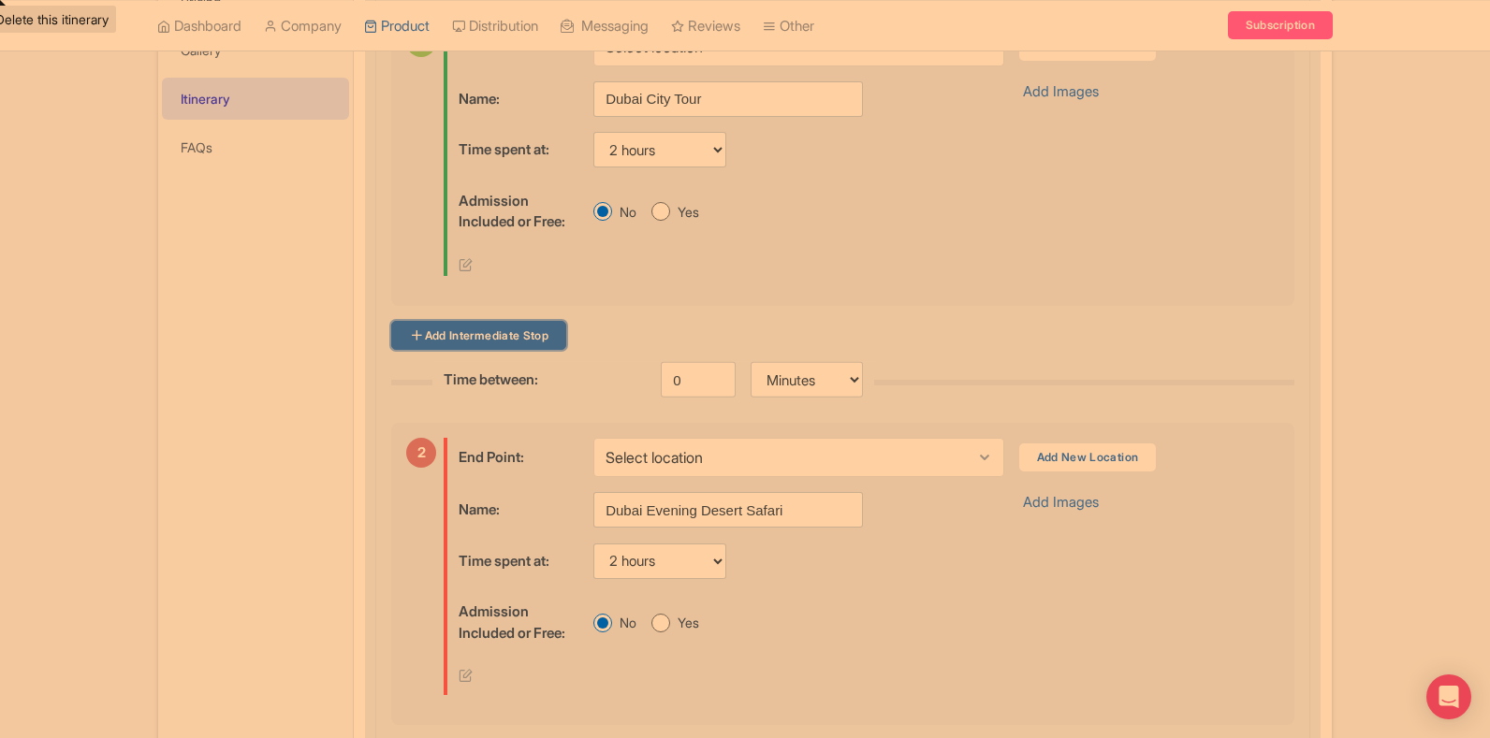
click at [507, 341] on link "Add Intermediate Stop" at bounding box center [478, 335] width 175 height 29
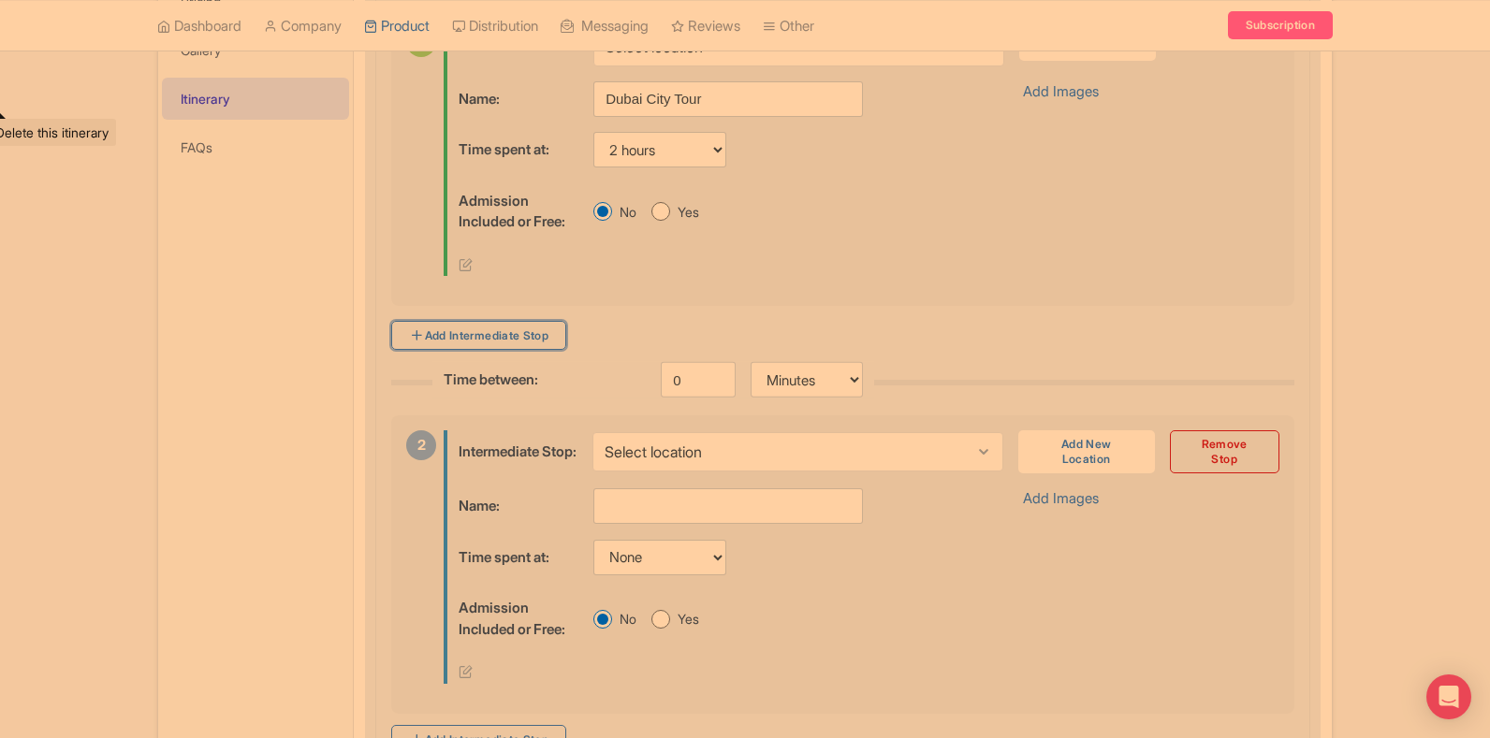
scroll to position [918, 0]
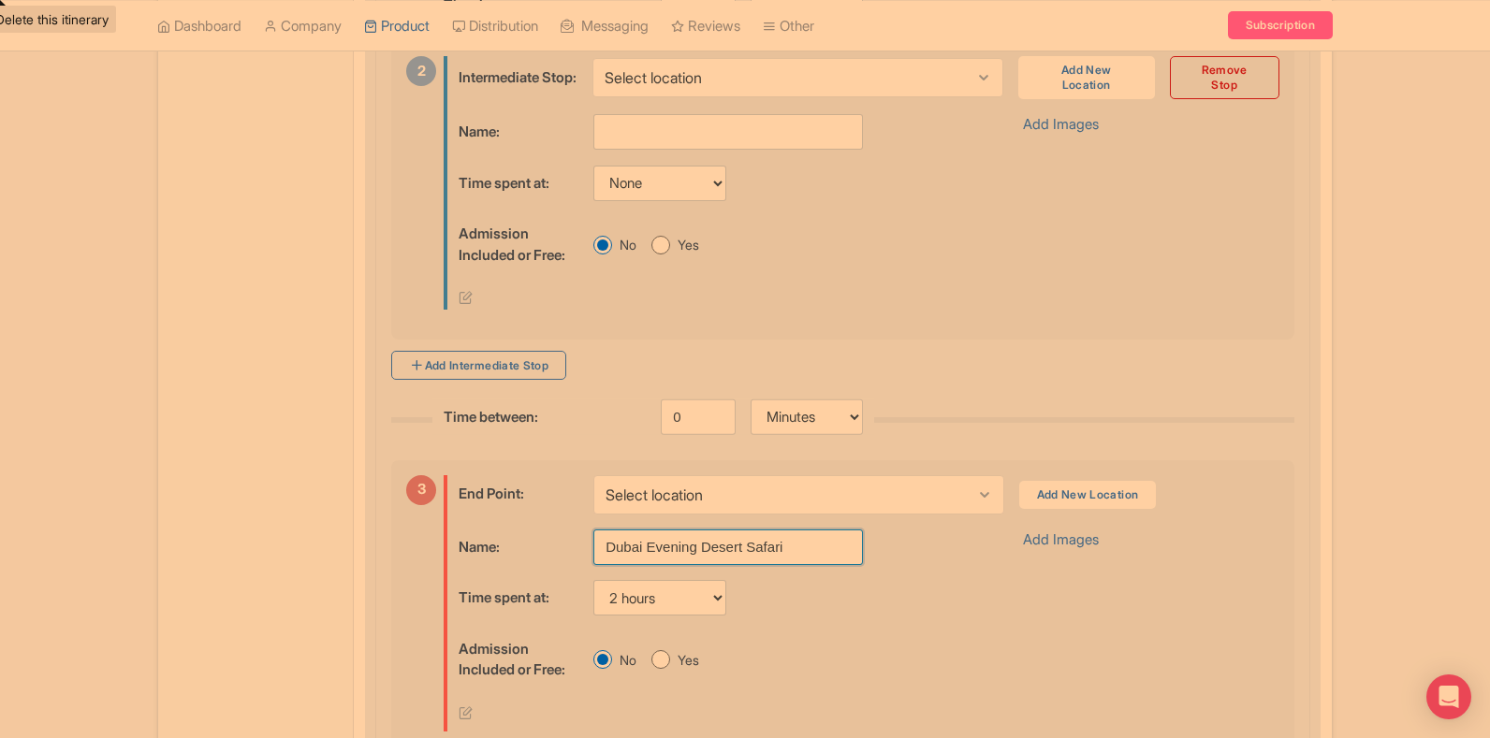
click at [709, 554] on input "Dubai Evening Desert Safari" at bounding box center [728, 548] width 270 height 36
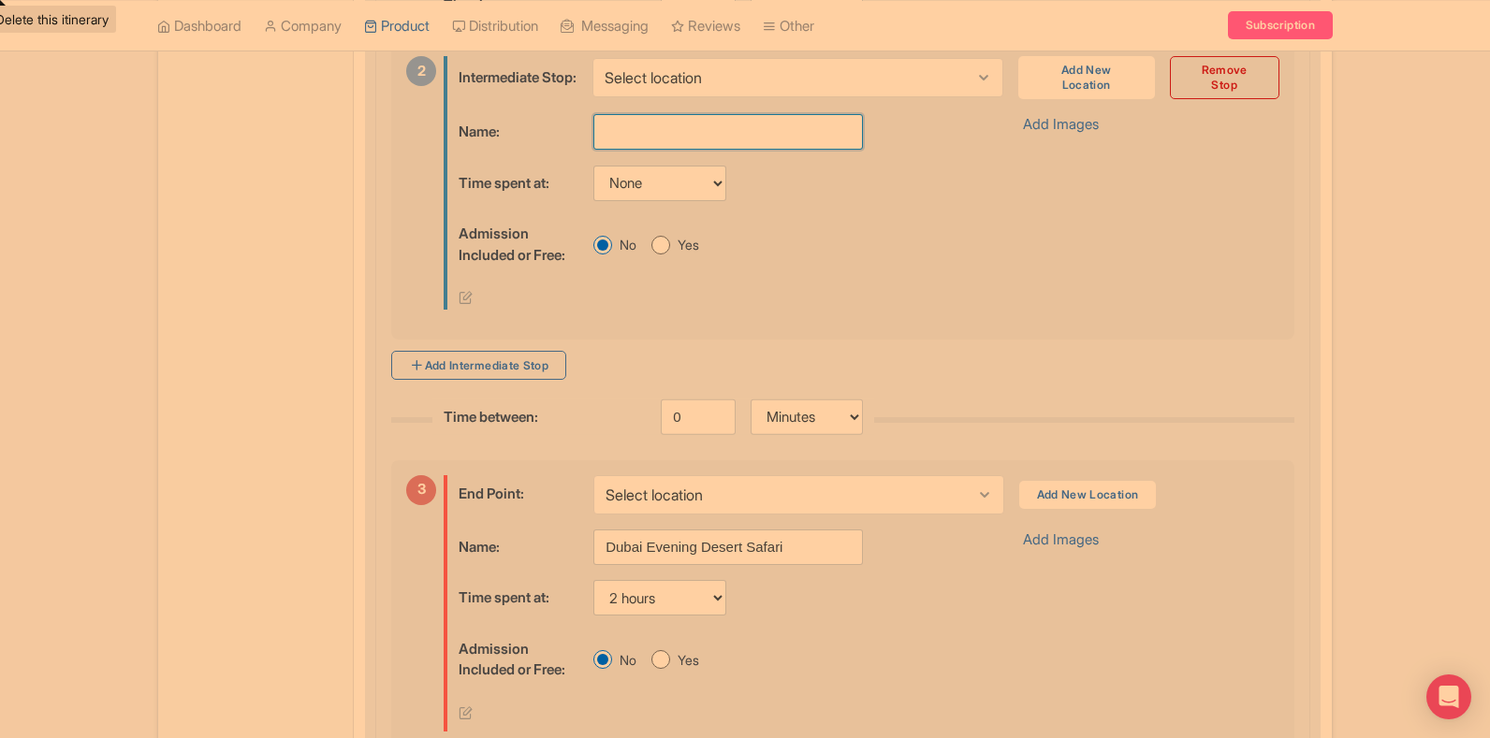
click at [650, 150] on input "text" at bounding box center [728, 132] width 270 height 36
paste input "Dubai Evening Desert Safari"
type input "Dubai Evening Desert Safari"
click at [652, 199] on select "None 15 mins 30 mins 45 mins 1 hour 1 hour 15 mins 1 hour 30 mins 1 hour 45 min…" at bounding box center [659, 184] width 133 height 36
select select "120"
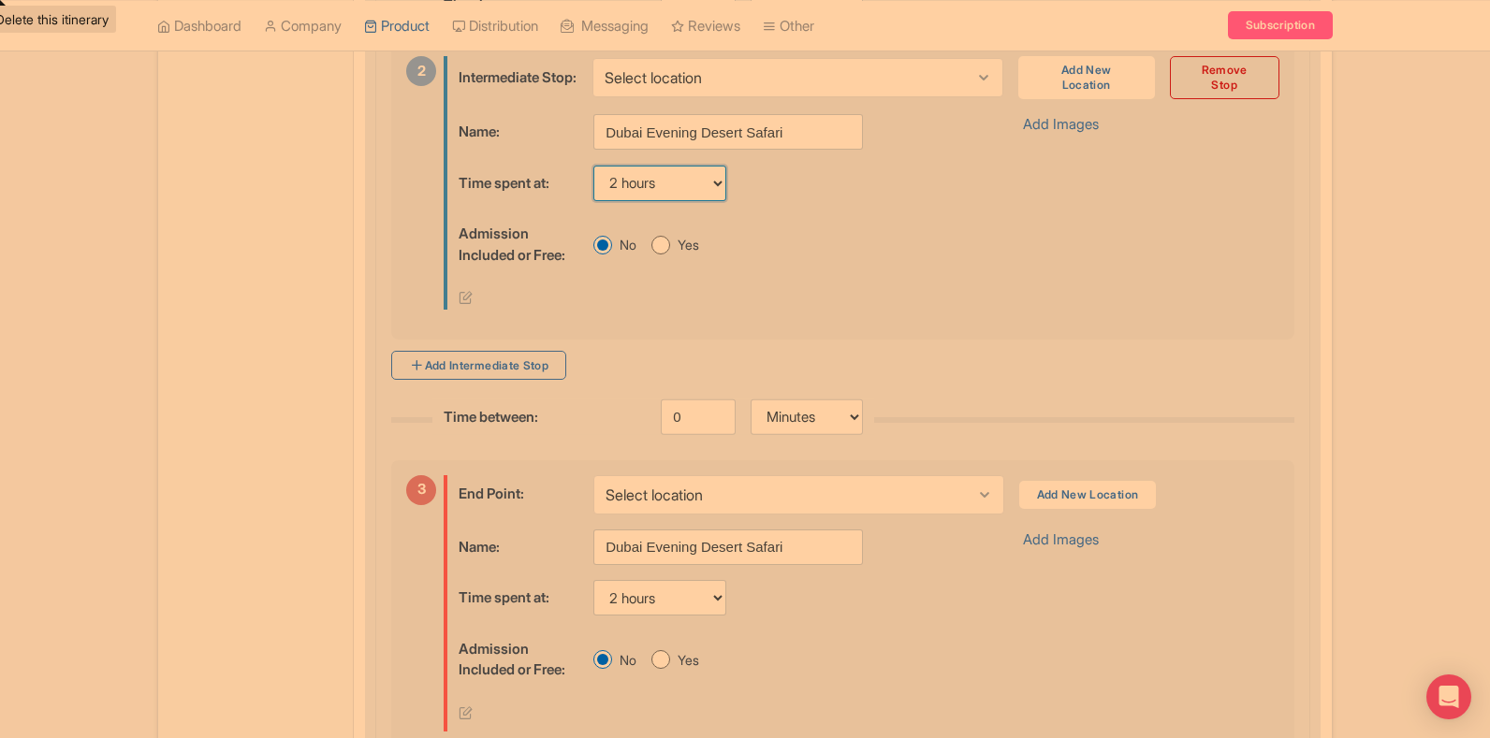
click at [593, 179] on select "None 15 mins 30 mins 45 mins 1 hour 1 hour 15 mins 1 hour 30 mins 1 hour 45 min…" at bounding box center [659, 184] width 133 height 36
click at [499, 373] on link "Add Intermediate Stop" at bounding box center [478, 365] width 175 height 29
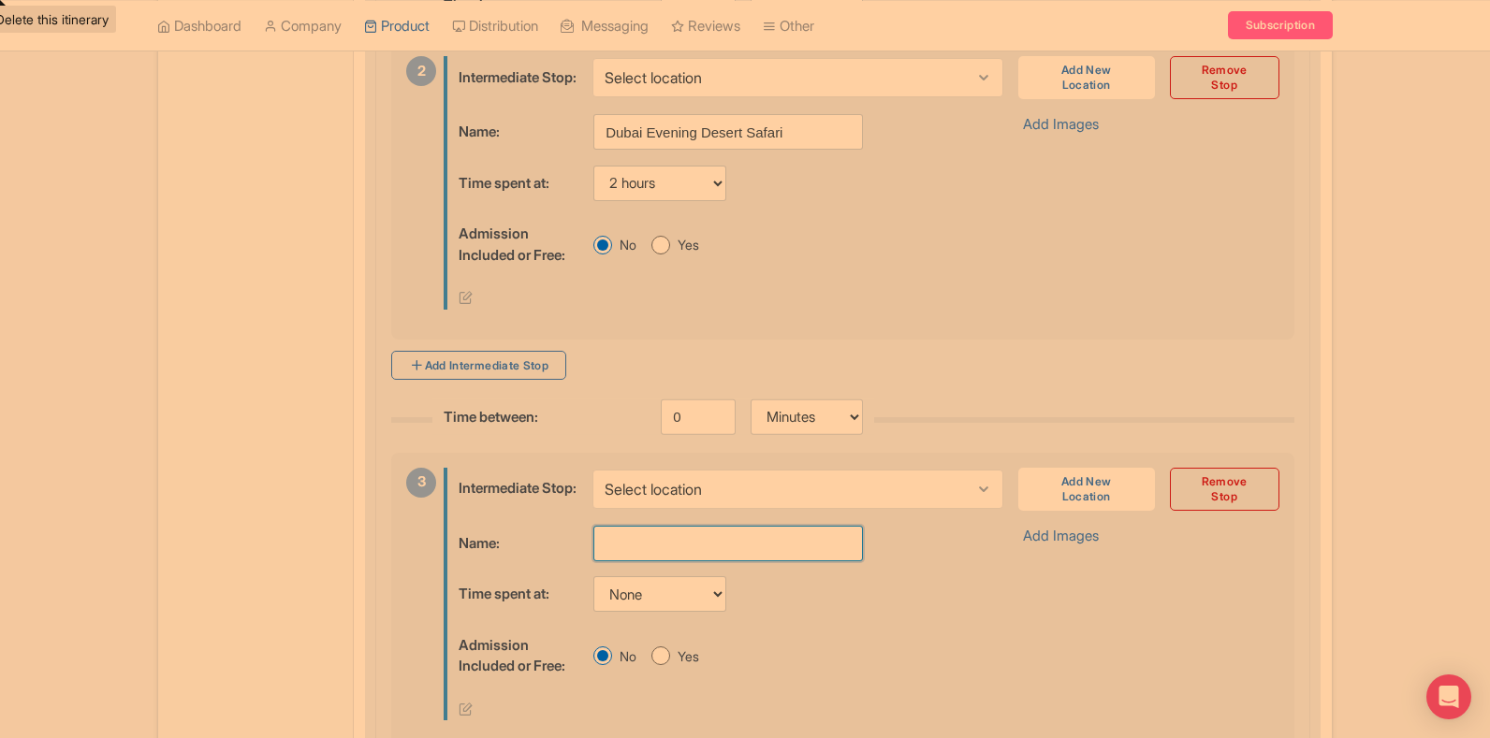
click at [685, 562] on input "text" at bounding box center [728, 544] width 270 height 36
paste input "Dhow Cruise at Dinner Creek & Dubai Crocodile Park"
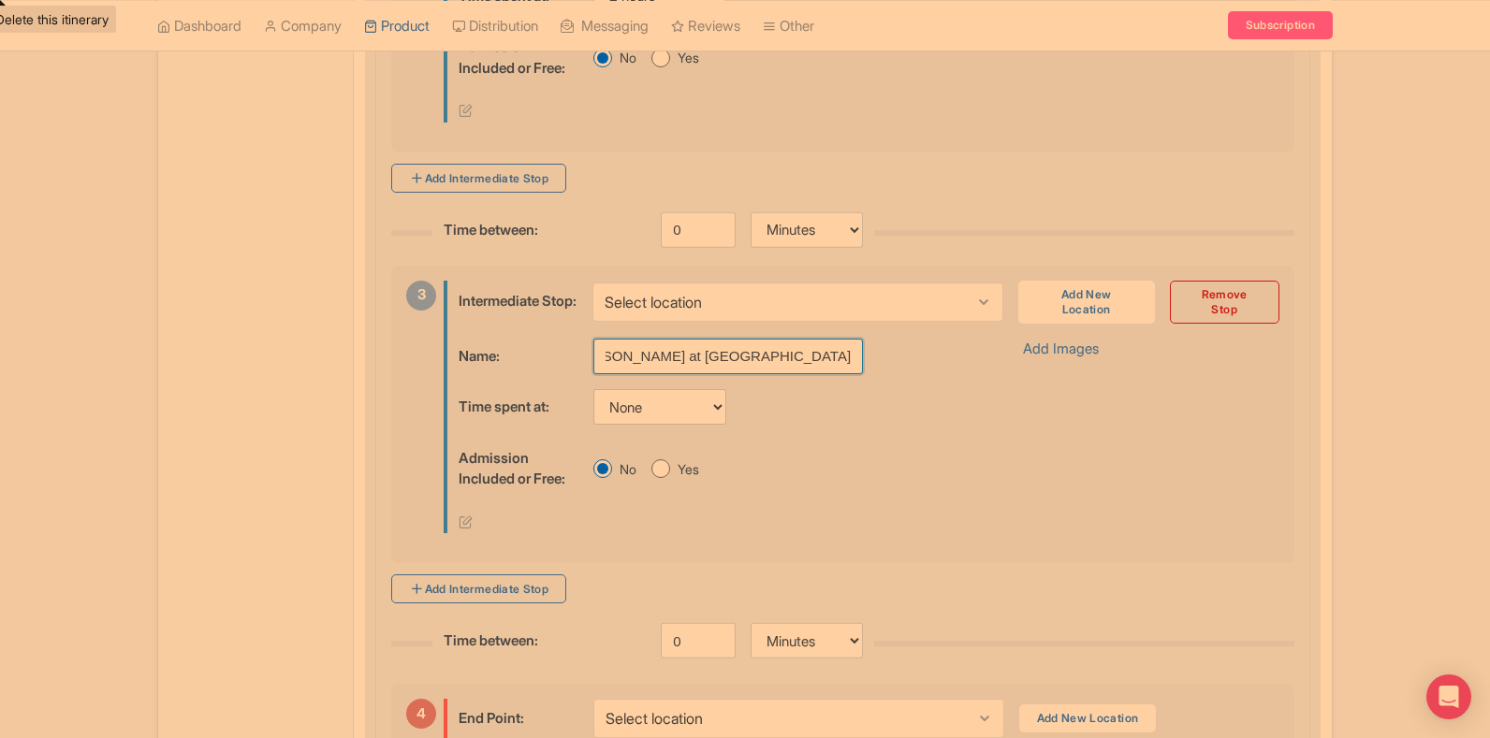
type input "Dhow Cruise at Dinner Creek & Dubai Crocodile Park"
click at [648, 425] on select "None 15 mins 30 mins 45 mins 1 hour 1 hour 15 mins 1 hour 30 mins 1 hour 45 min…" at bounding box center [659, 407] width 133 height 36
select select "120"
click at [593, 417] on select "None 15 mins 30 mins 45 mins 1 hour 1 hour 15 mins 1 hour 30 mins 1 hour 45 min…" at bounding box center [659, 407] width 133 height 36
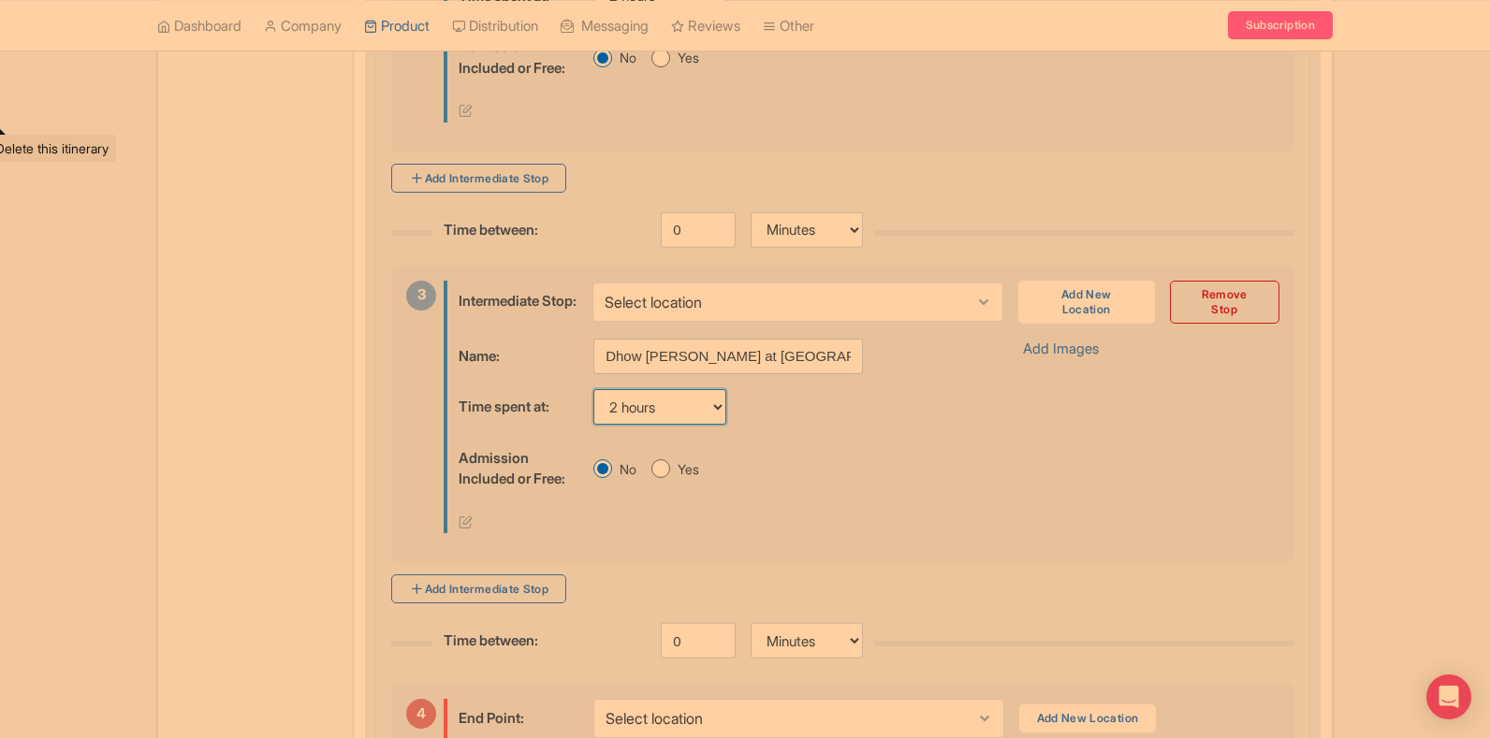
scroll to position [1480, 0]
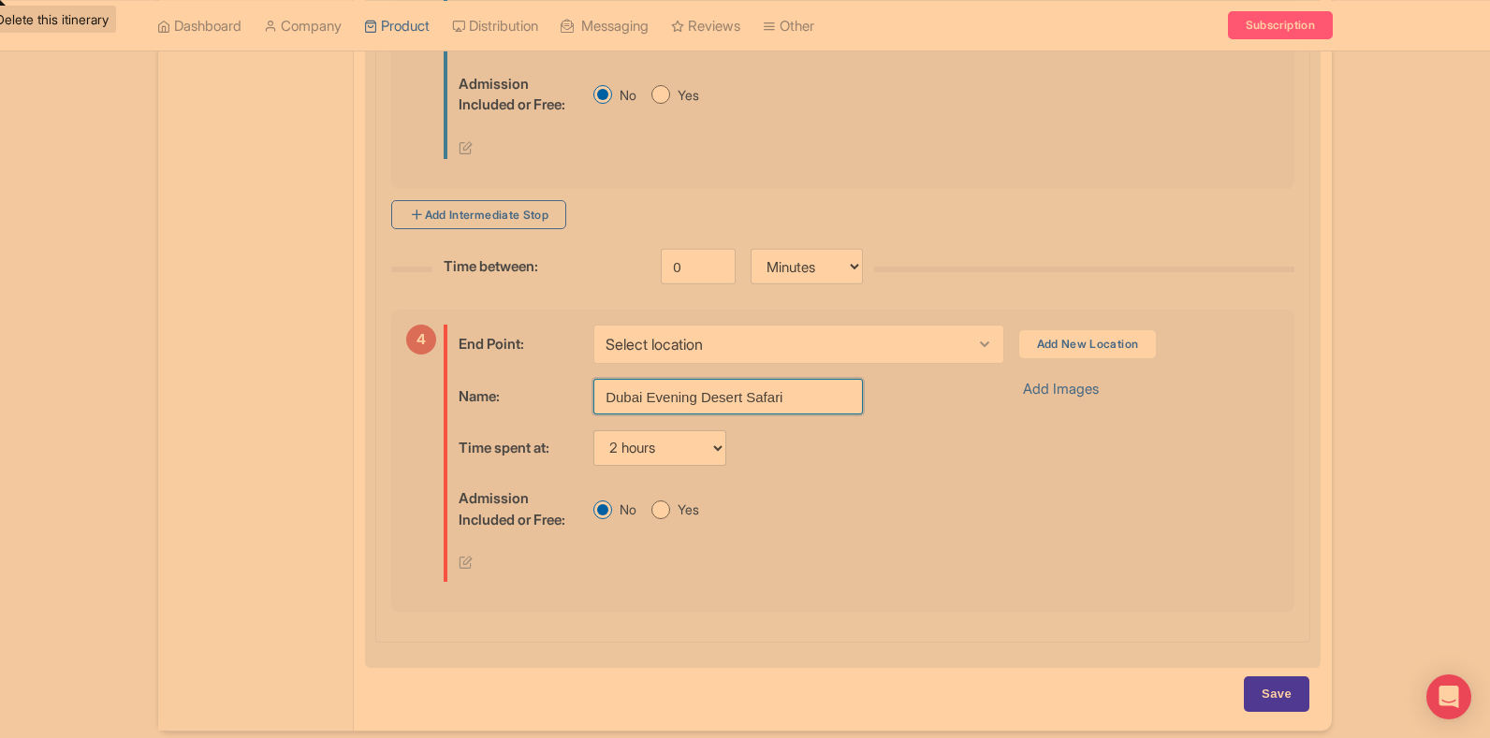
click at [656, 415] on input "Dubai Evening Desert Safari" at bounding box center [728, 397] width 270 height 36
paste input "xpo City & La Perle by Dragons"
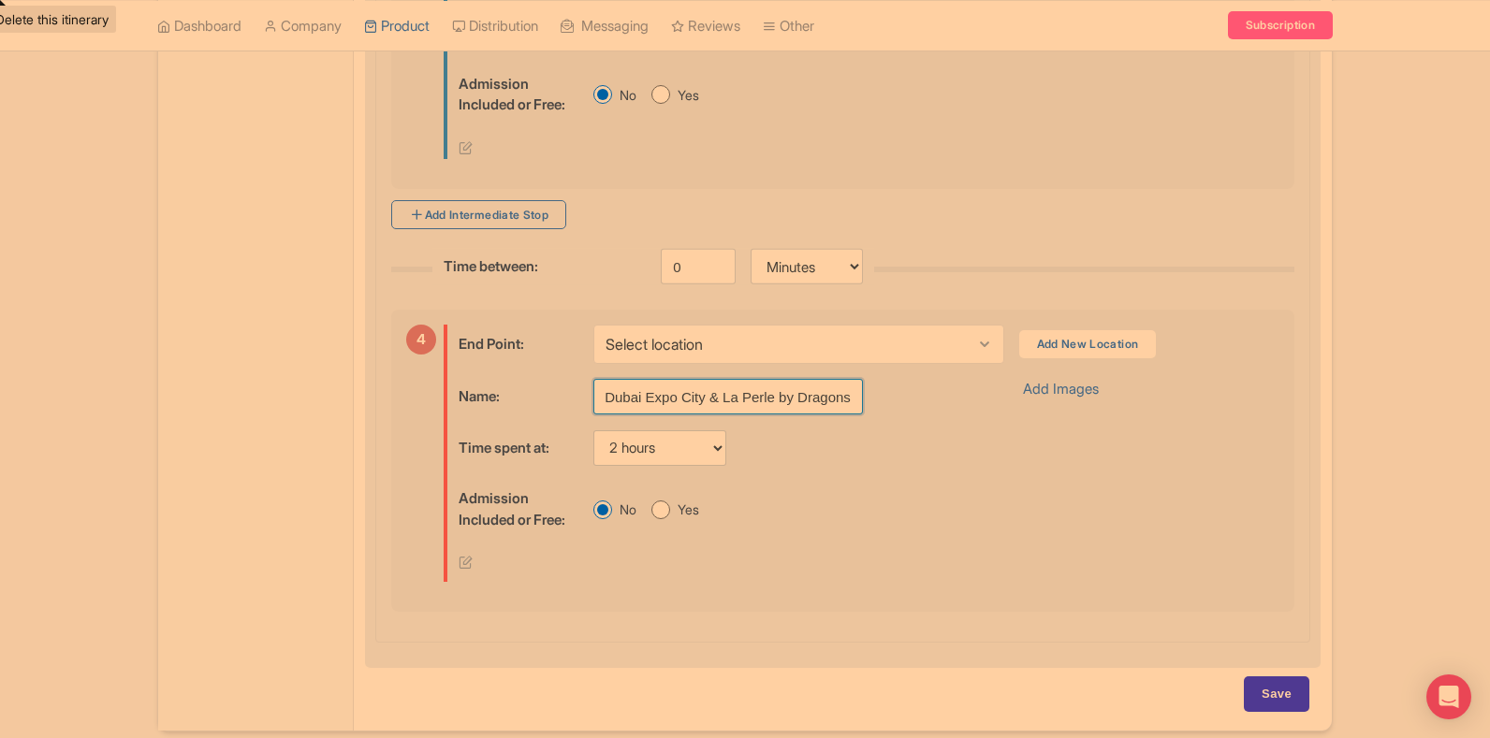
type input "Dubai Expo City & La Perle by Dragons"
click at [650, 466] on select "None 15 mins 30 mins 45 mins 1 hour 1 hour 15 mins 1 hour 30 mins 1 hour 45 min…" at bounding box center [659, 448] width 133 height 36
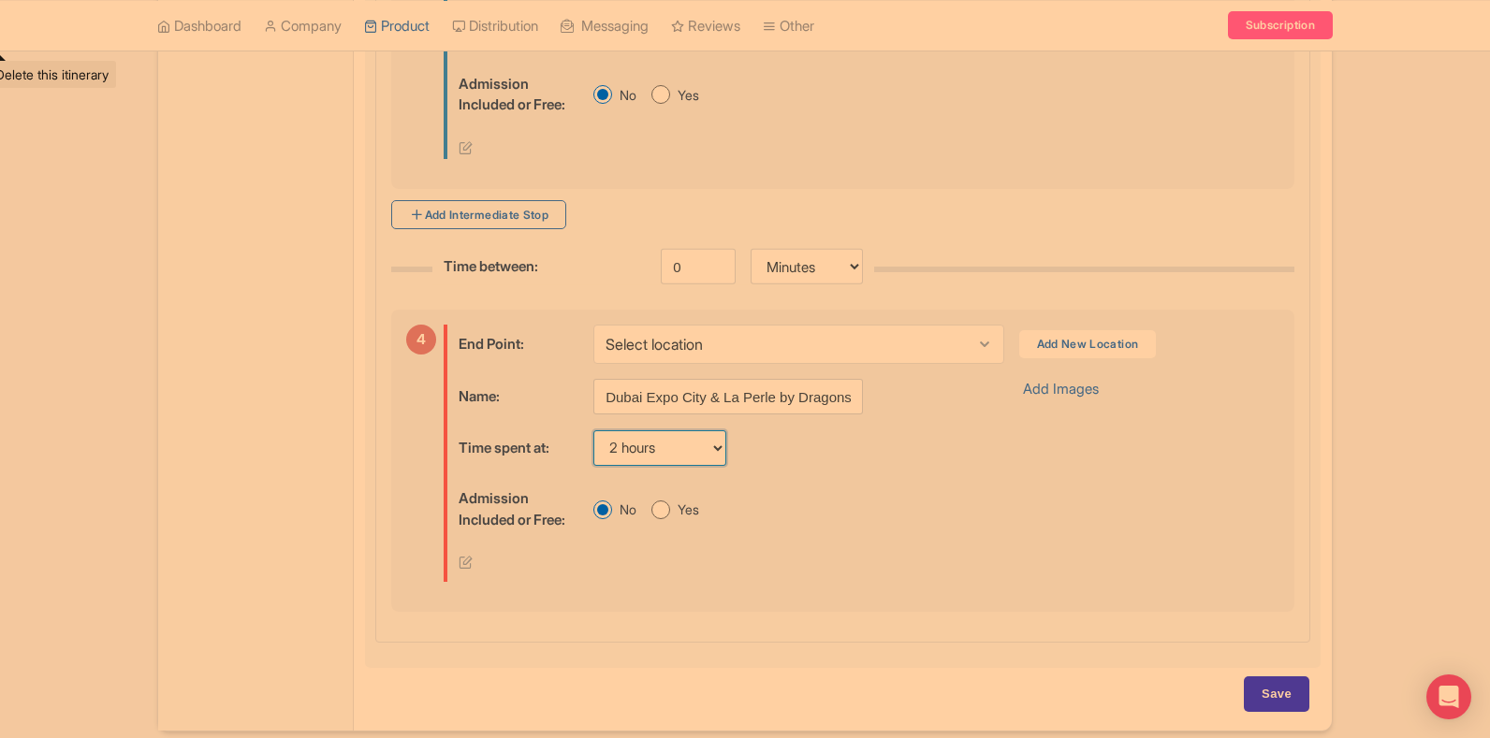
scroll to position [1582, 0]
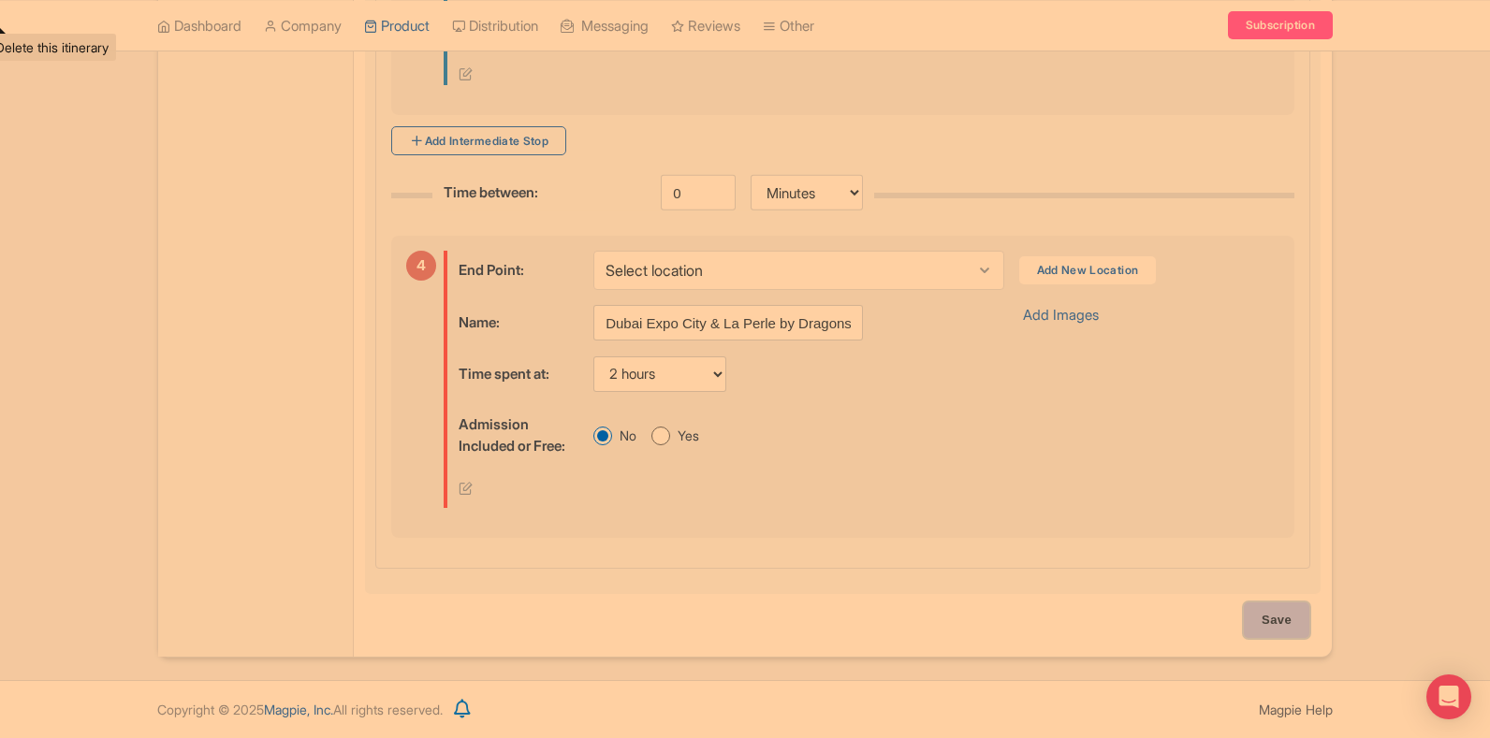
click at [1263, 625] on input "Save" at bounding box center [1277, 621] width 66 height 36
type input "Saving..."
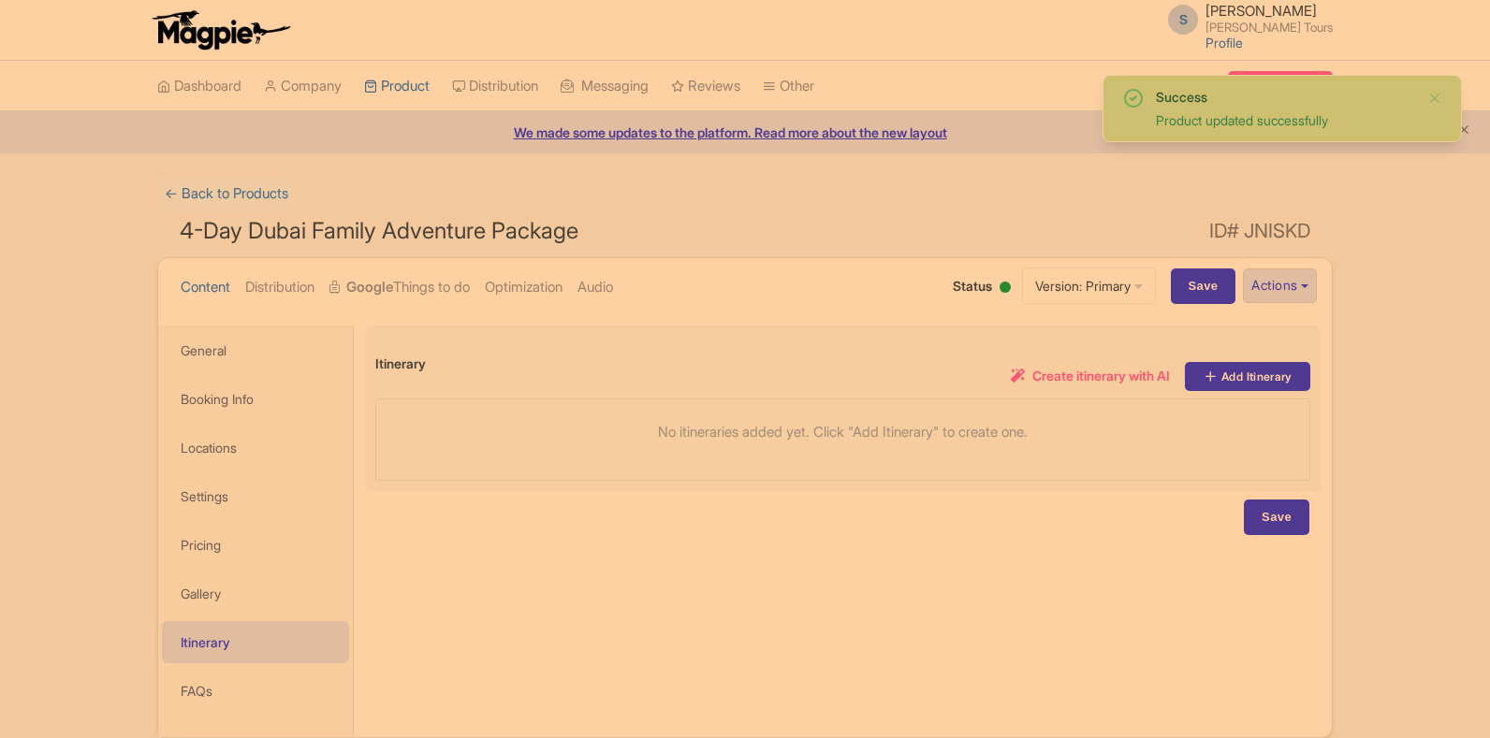
scroll to position [80, 0]
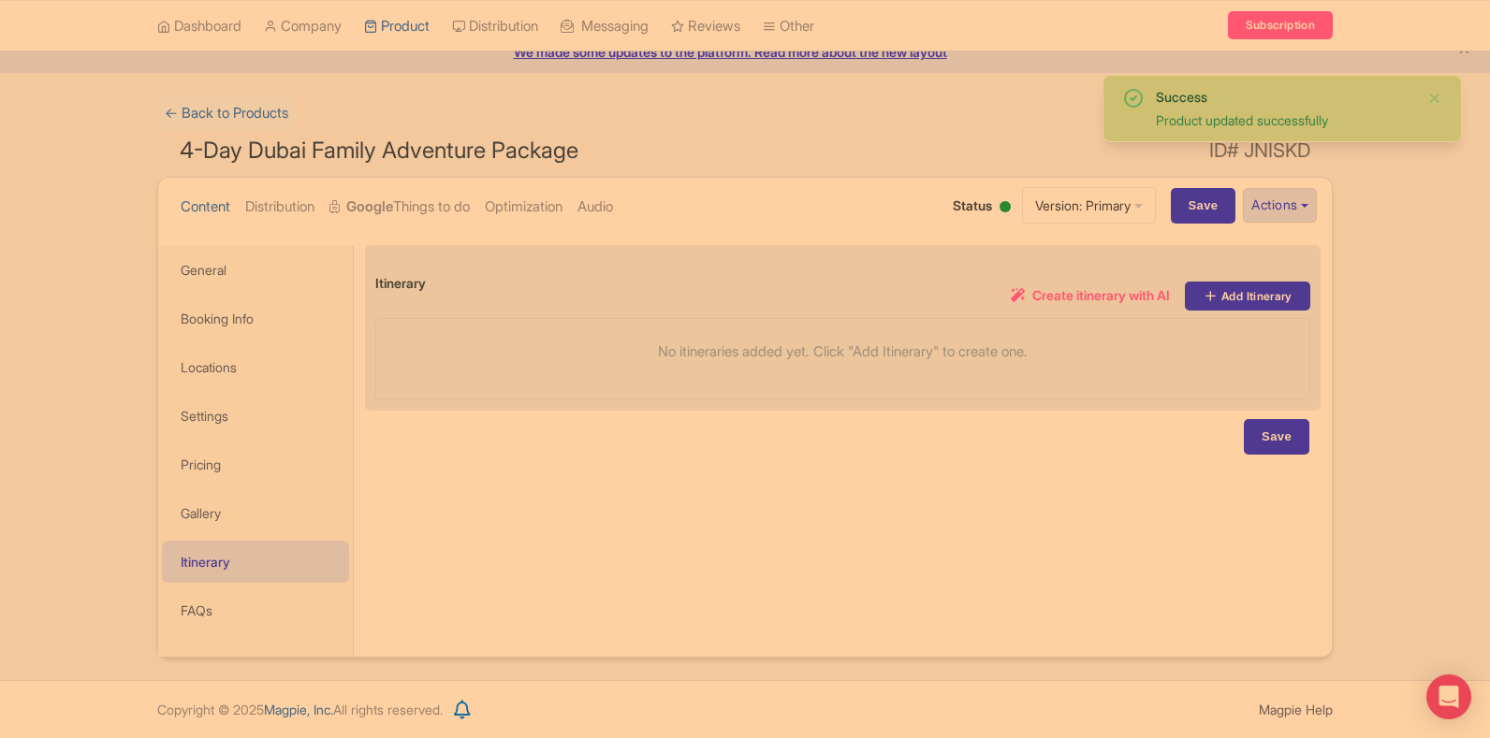
click at [615, 304] on div "Create itinerary with AI Add Itinerary" at bounding box center [868, 296] width 884 height 29
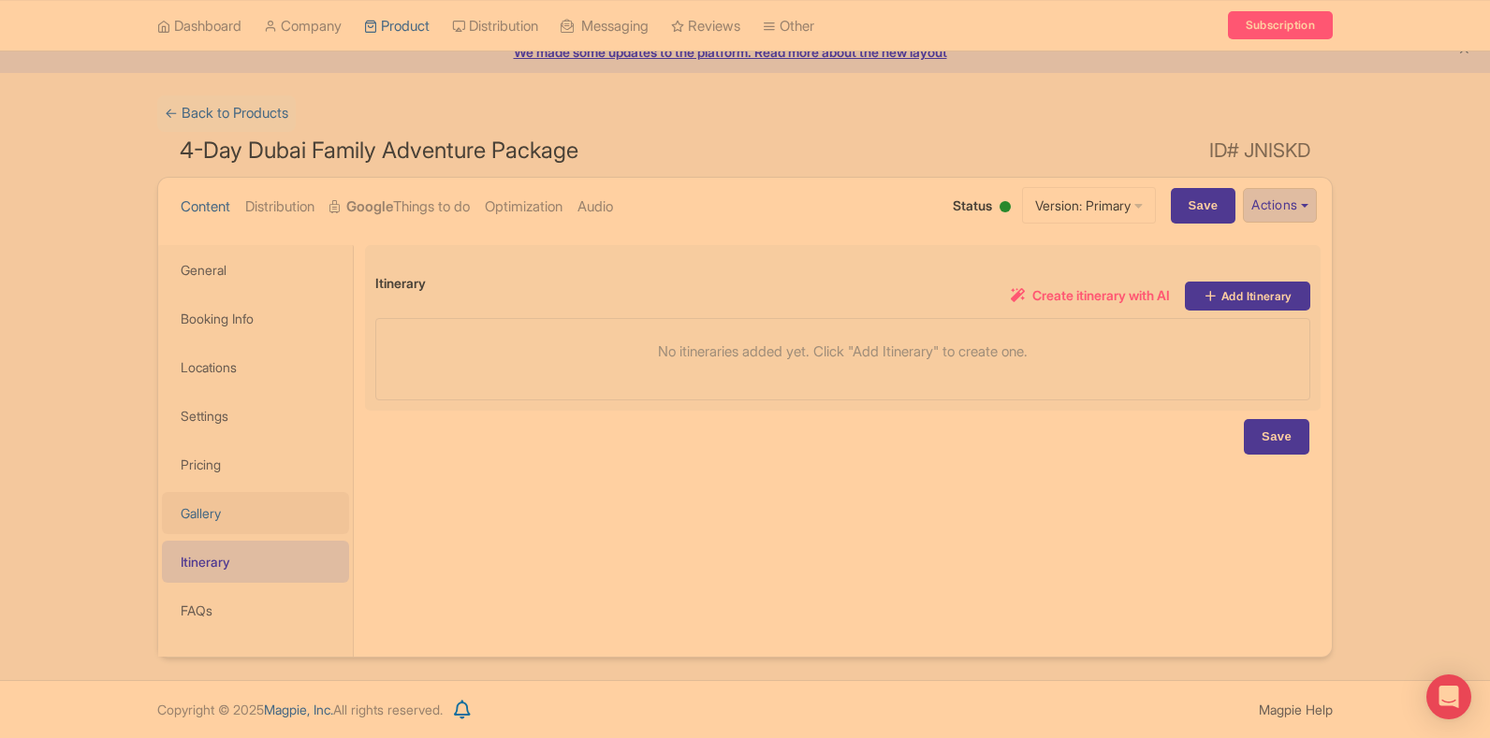
click at [219, 518] on link "Gallery" at bounding box center [255, 513] width 187 height 42
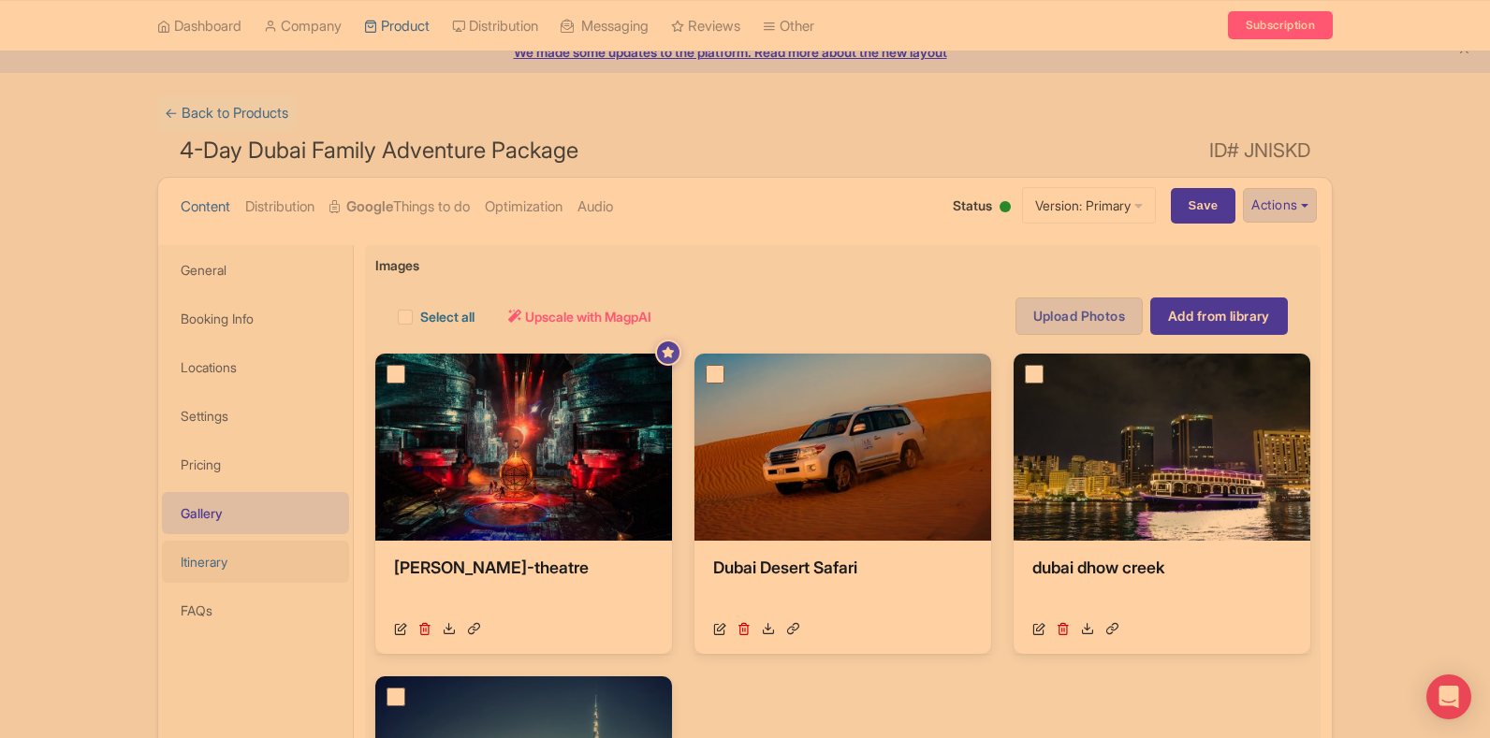
click at [231, 566] on link "Itinerary" at bounding box center [255, 562] width 187 height 42
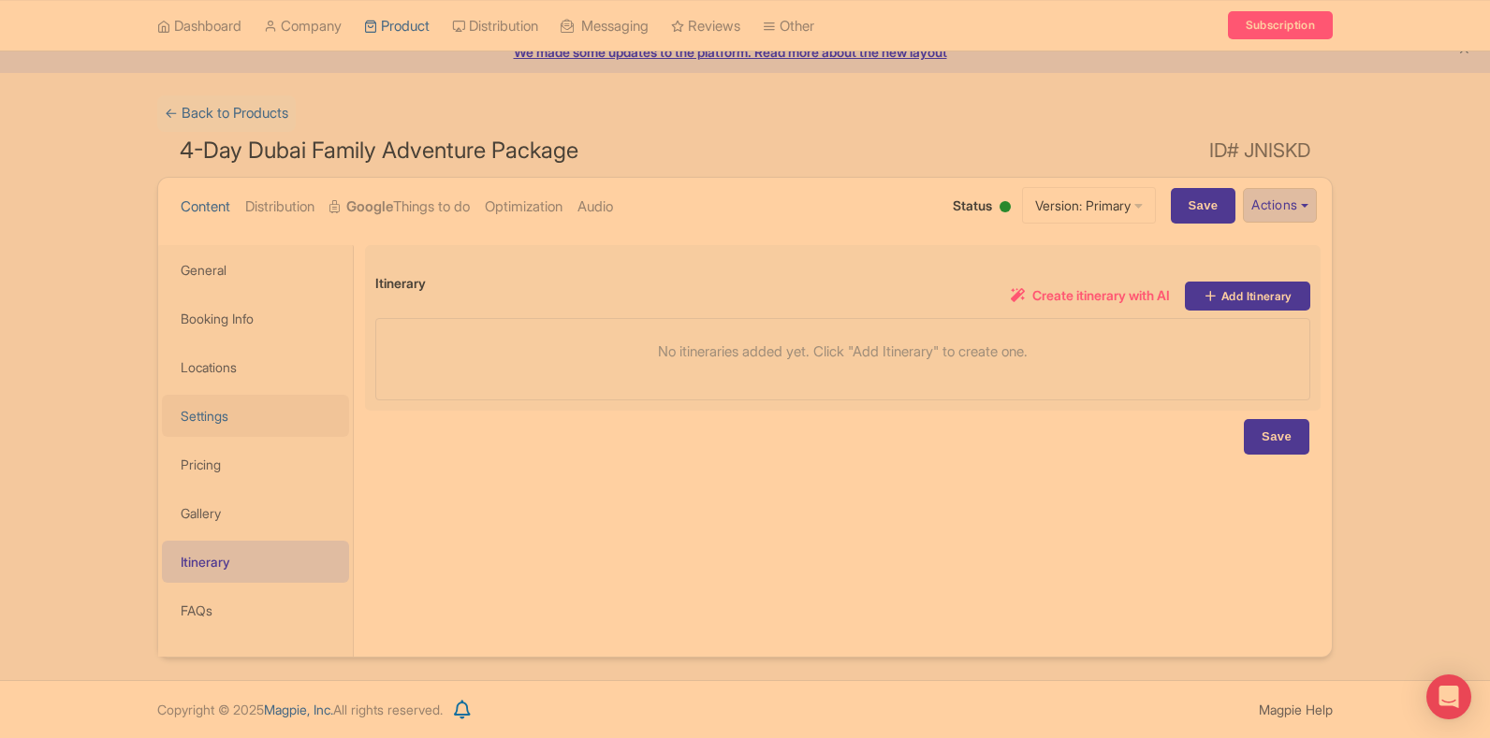
click at [254, 427] on link "Settings" at bounding box center [255, 416] width 187 height 42
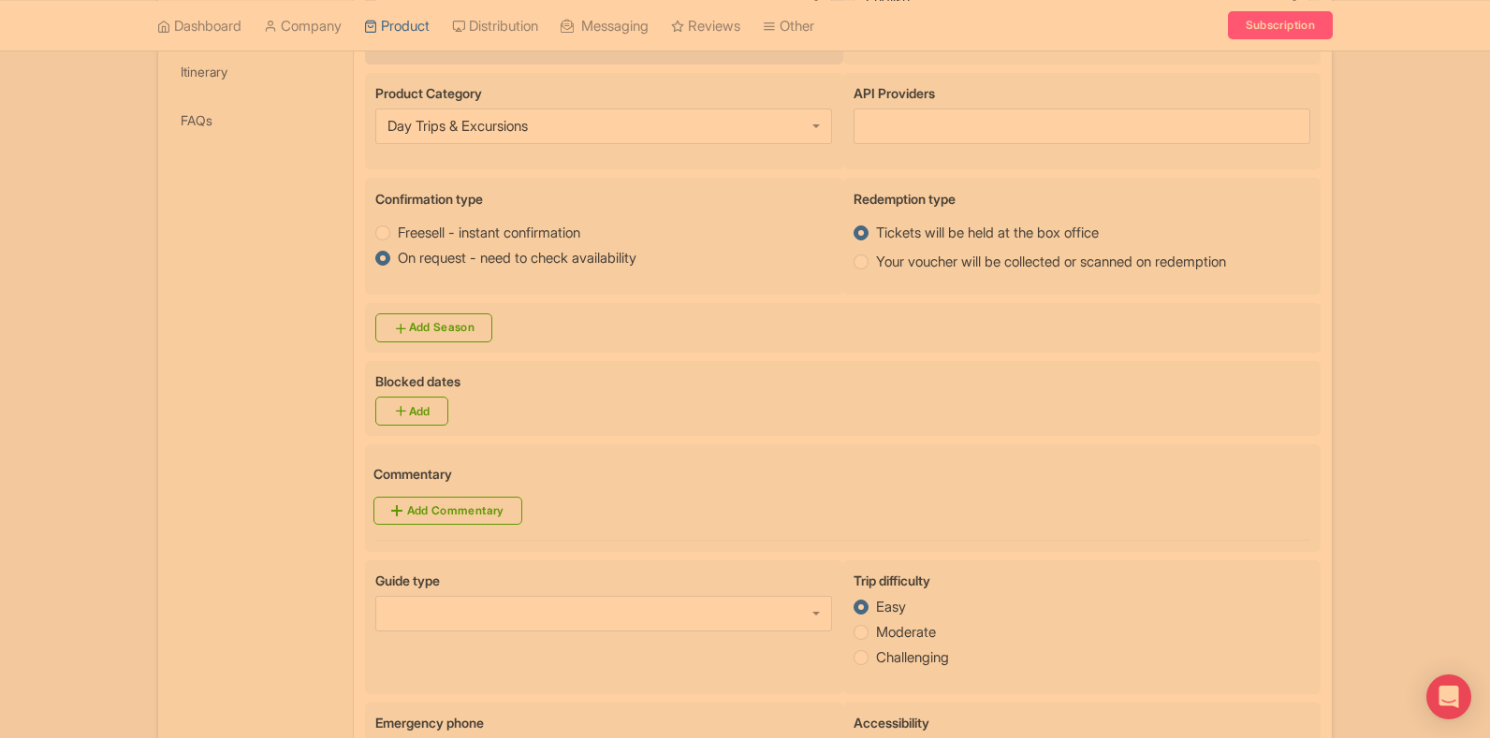
scroll to position [642, 0]
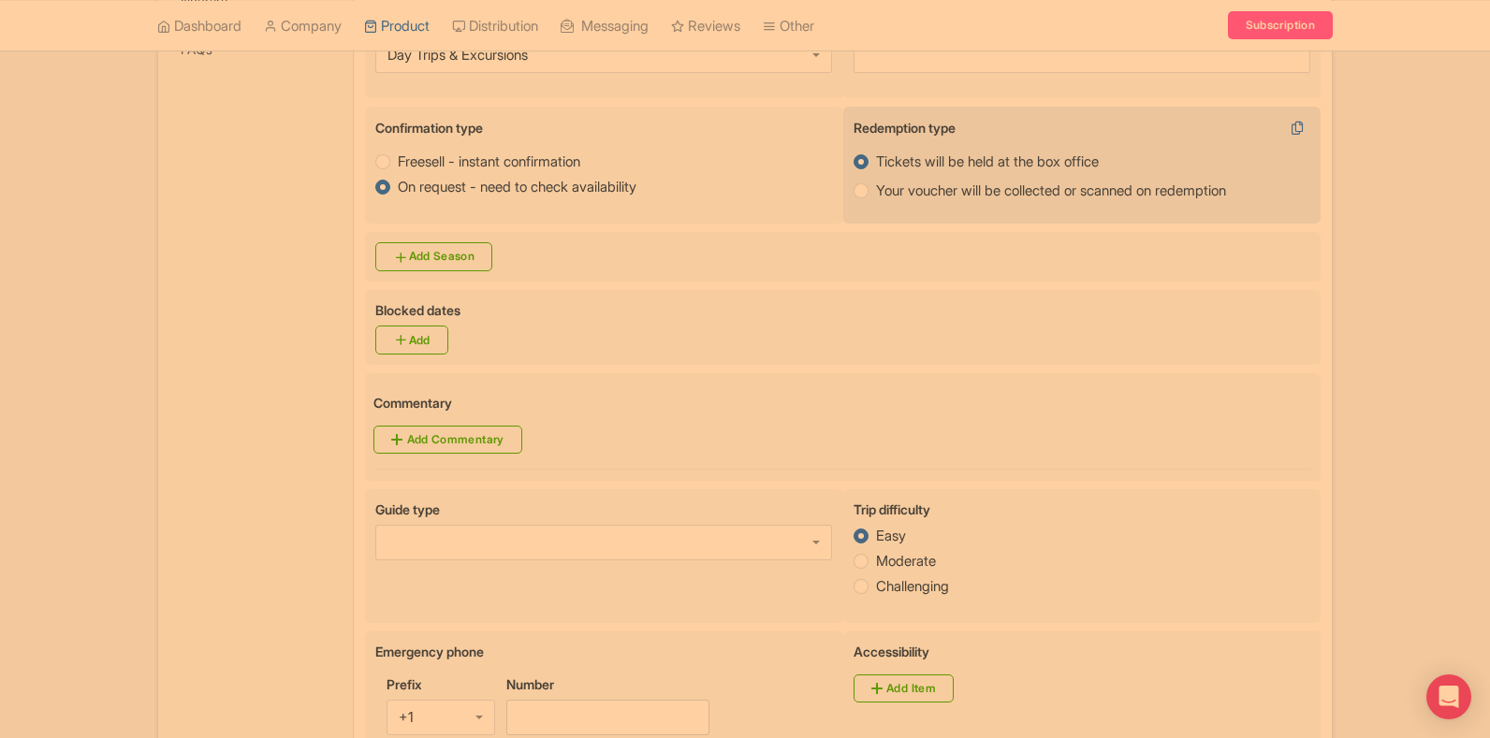
click at [876, 194] on label "Your voucher will be collected or scanned on redemption" at bounding box center [1051, 192] width 350 height 22
click at [876, 194] on input "Your voucher will be collected or scanned on redemption" at bounding box center [885, 189] width 19 height 19
radio input "true"
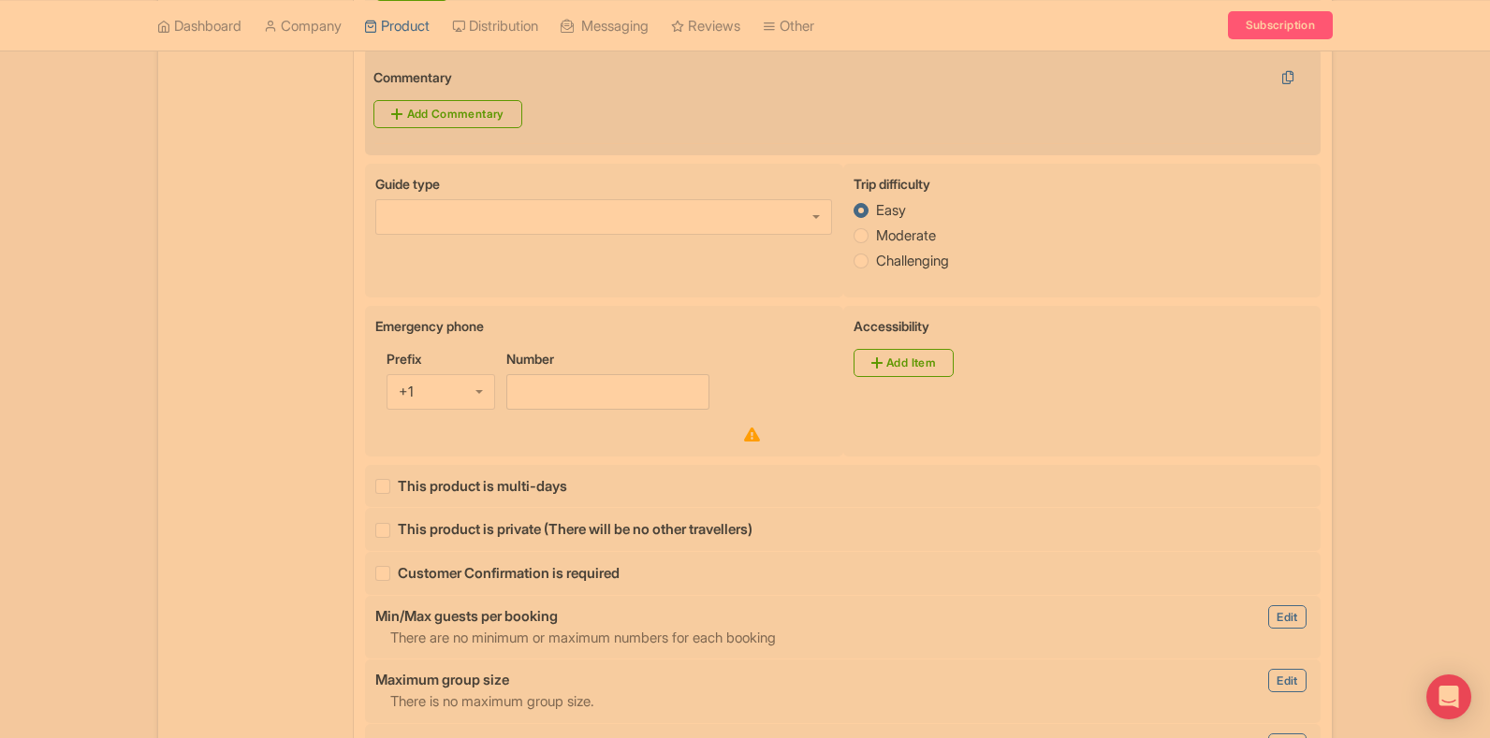
scroll to position [1016, 0]
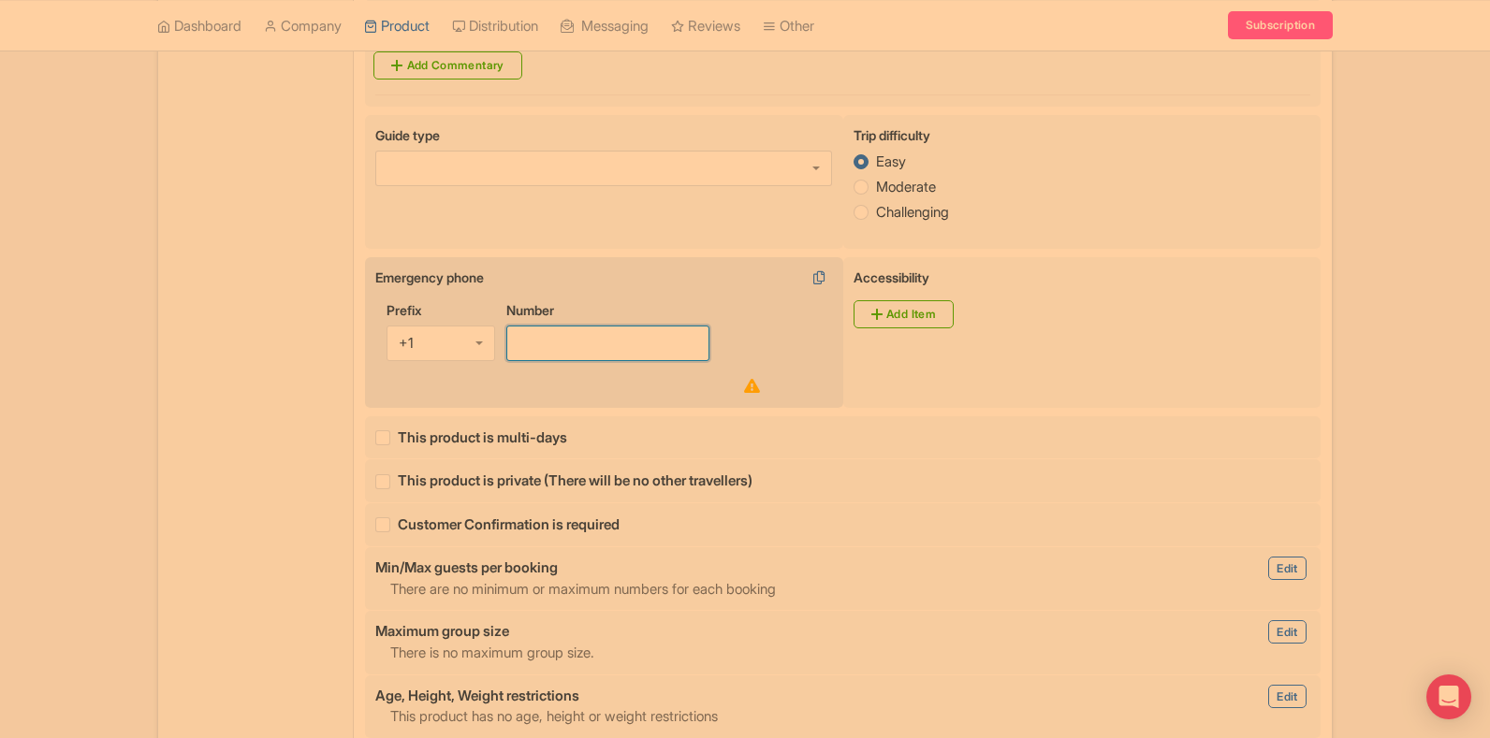
click at [551, 354] on input "Number" at bounding box center [607, 344] width 203 height 36
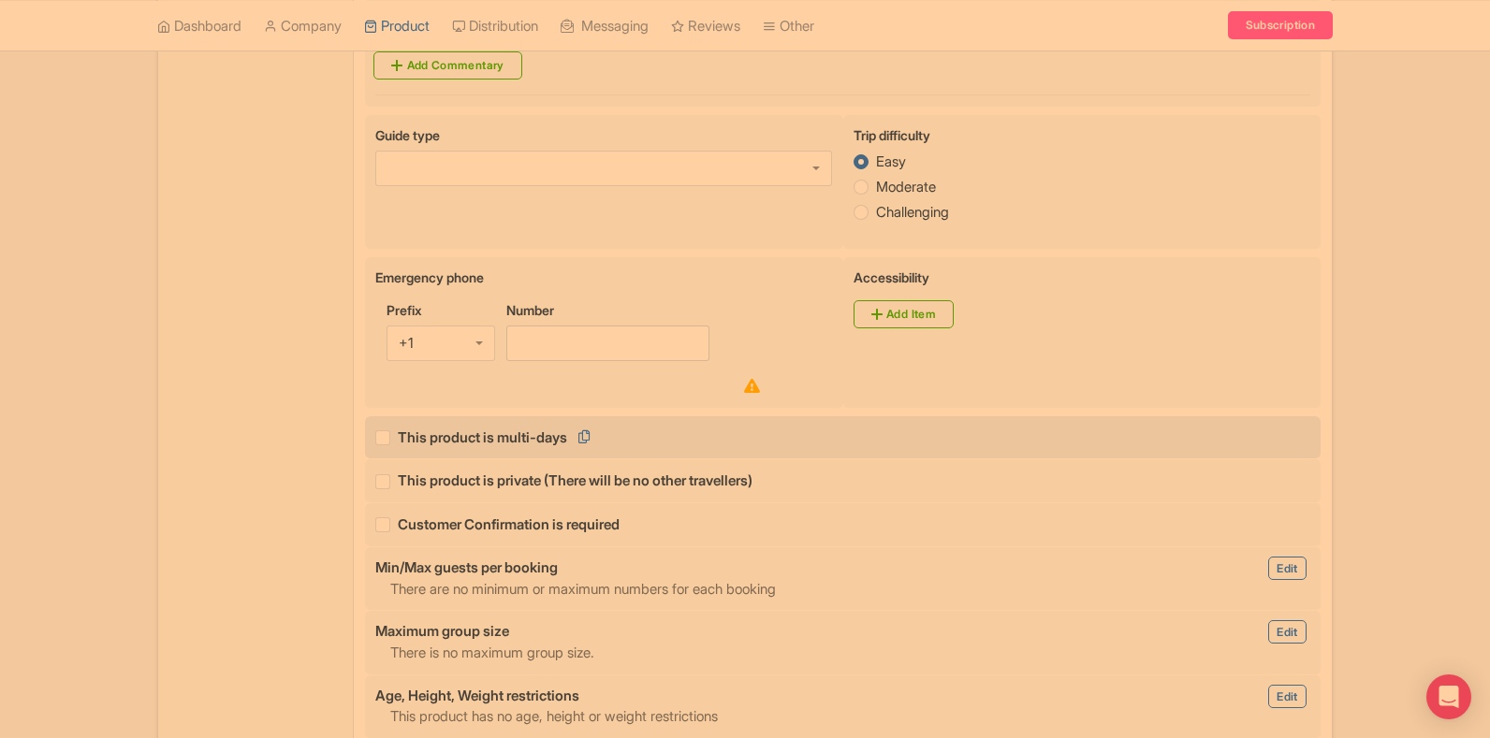
click at [669, 433] on div "false This product is multi-days" at bounding box center [842, 438] width 935 height 22
click at [398, 439] on label "This product is multi-days" at bounding box center [482, 439] width 169 height 22
click at [398, 439] on input "This product is multi-days" at bounding box center [404, 433] width 12 height 12
checkbox input "true"
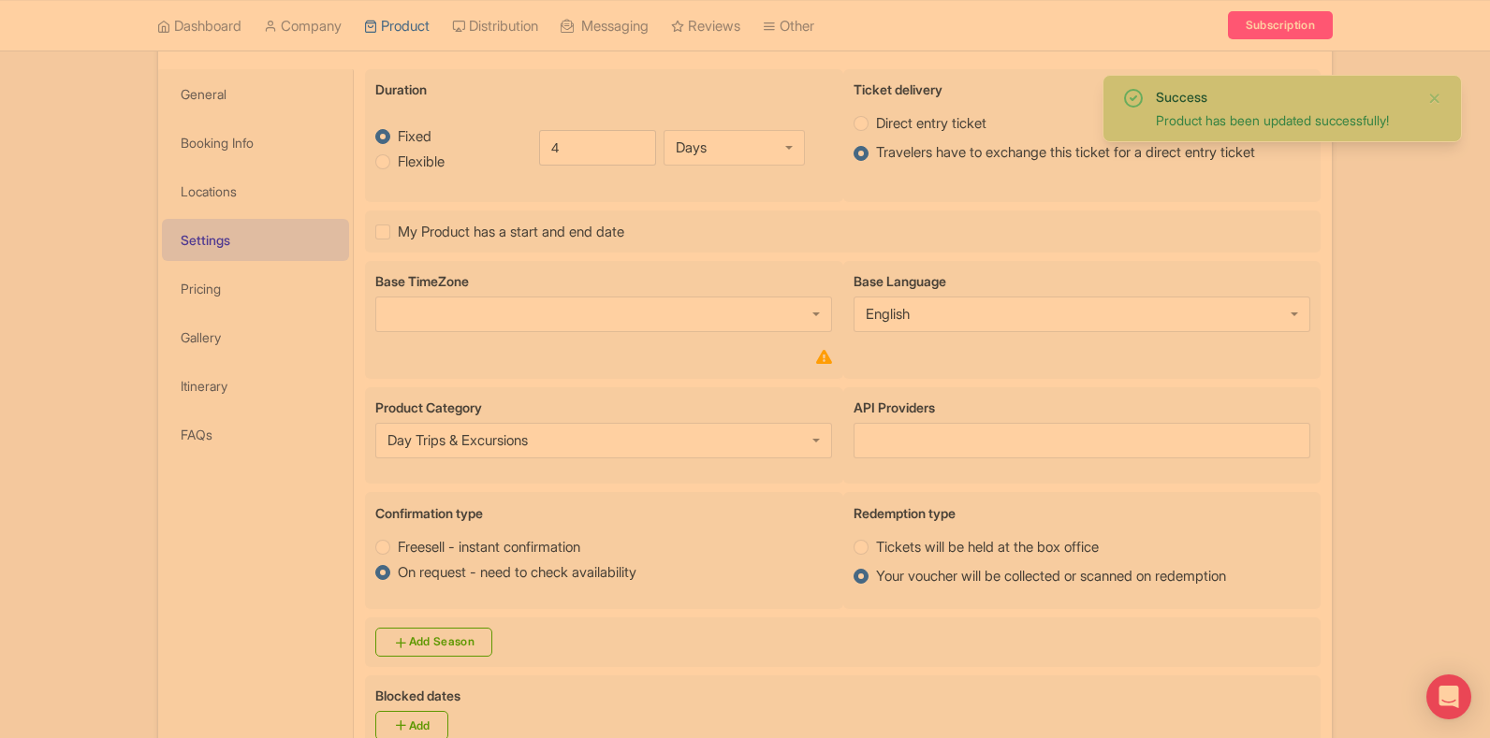
scroll to position [71, 0]
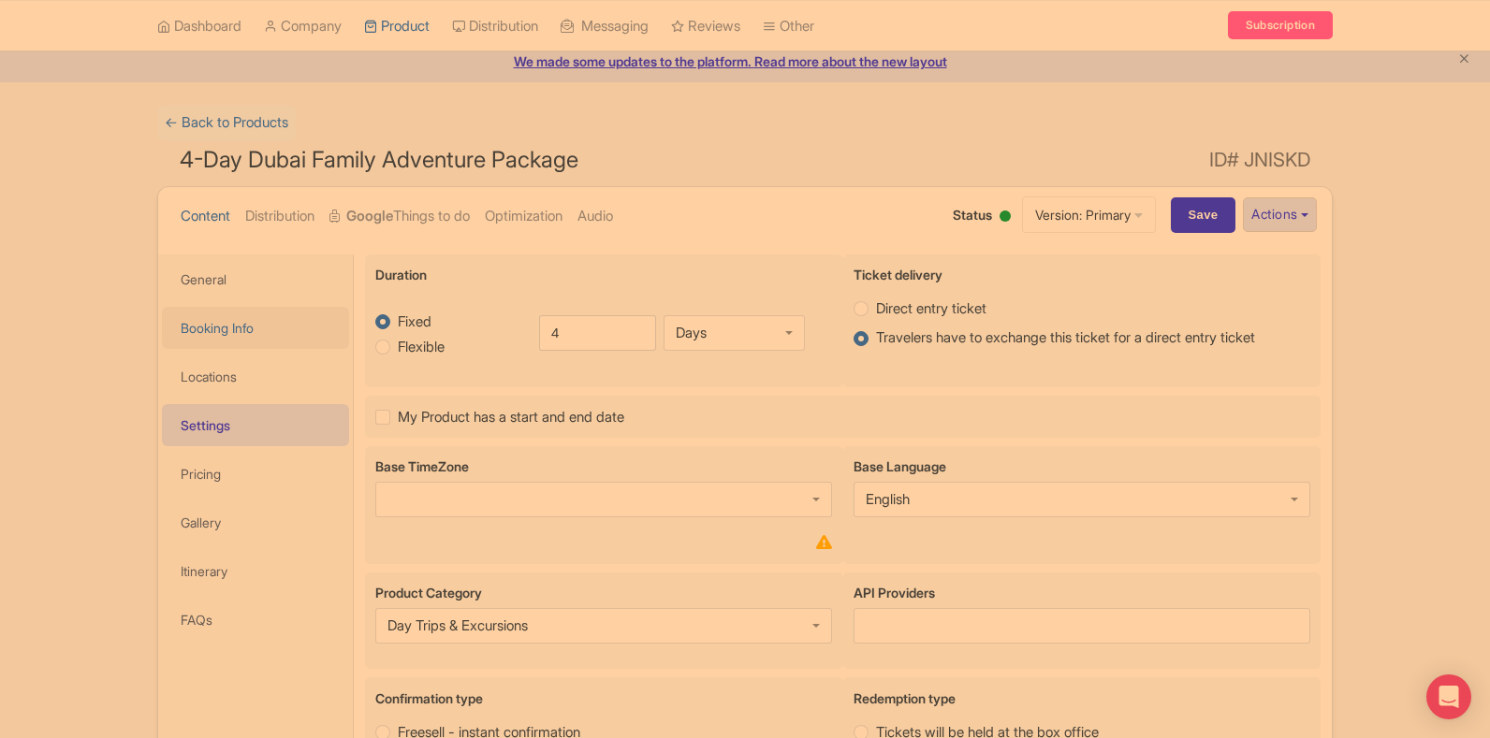
click at [249, 334] on link "Booking Info" at bounding box center [255, 328] width 187 height 42
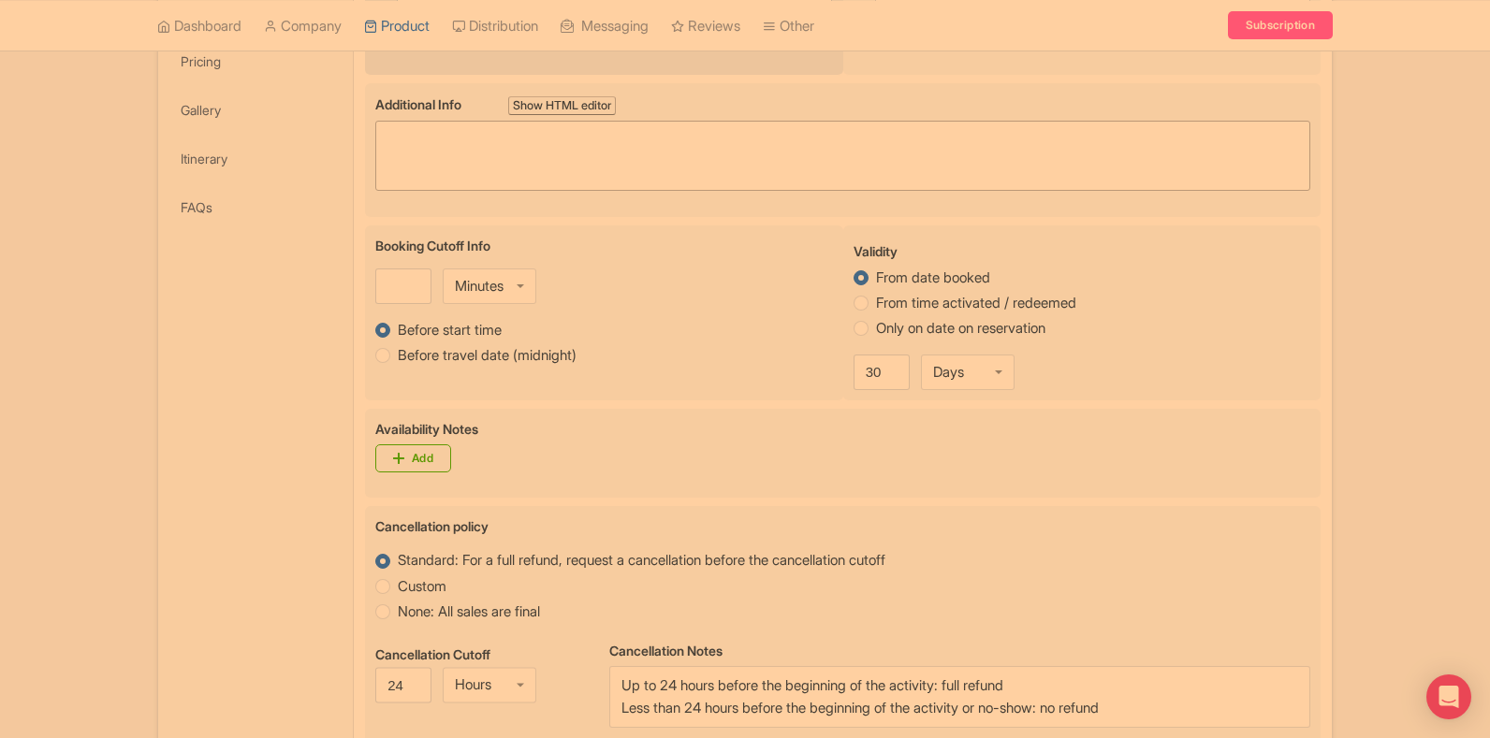
scroll to position [292, 0]
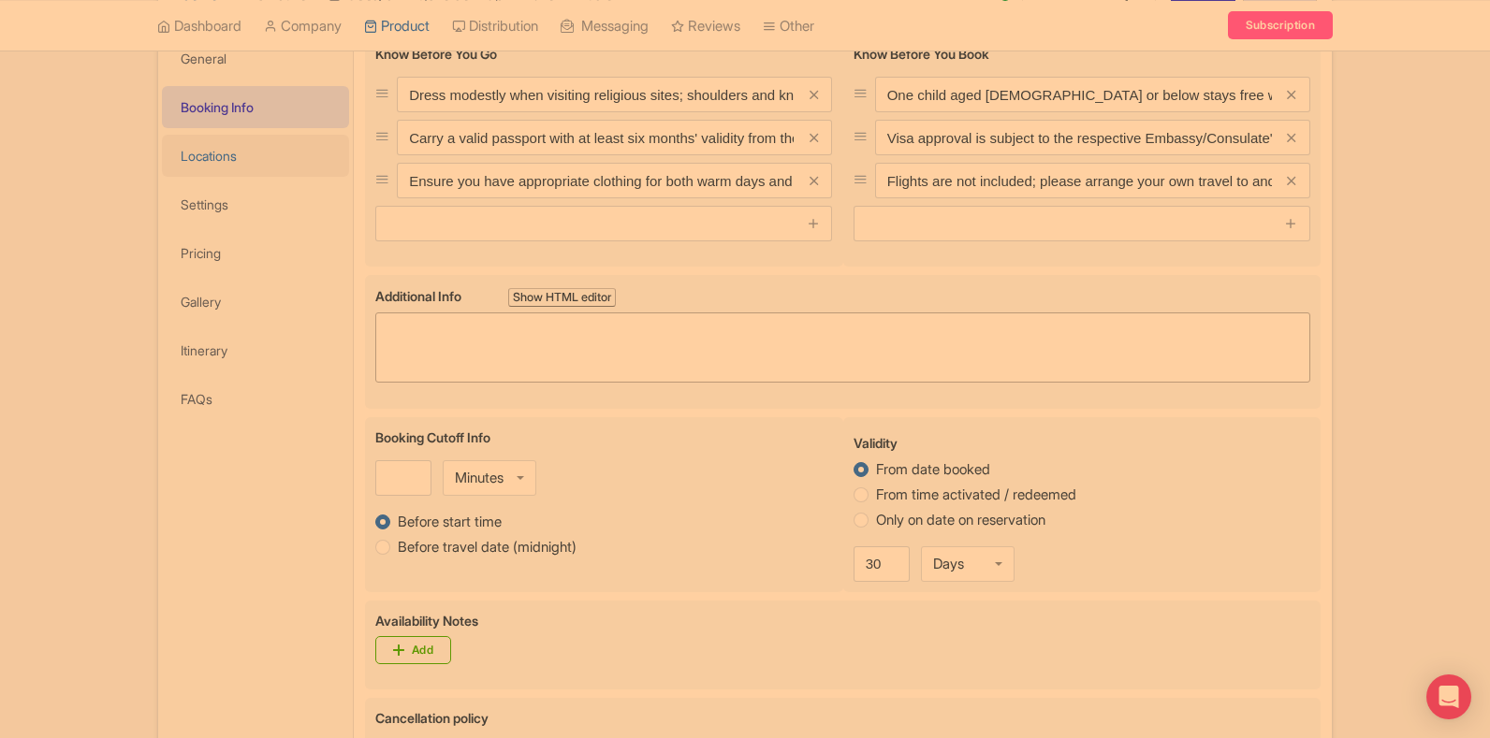
click at [191, 159] on link "Locations" at bounding box center [255, 156] width 187 height 42
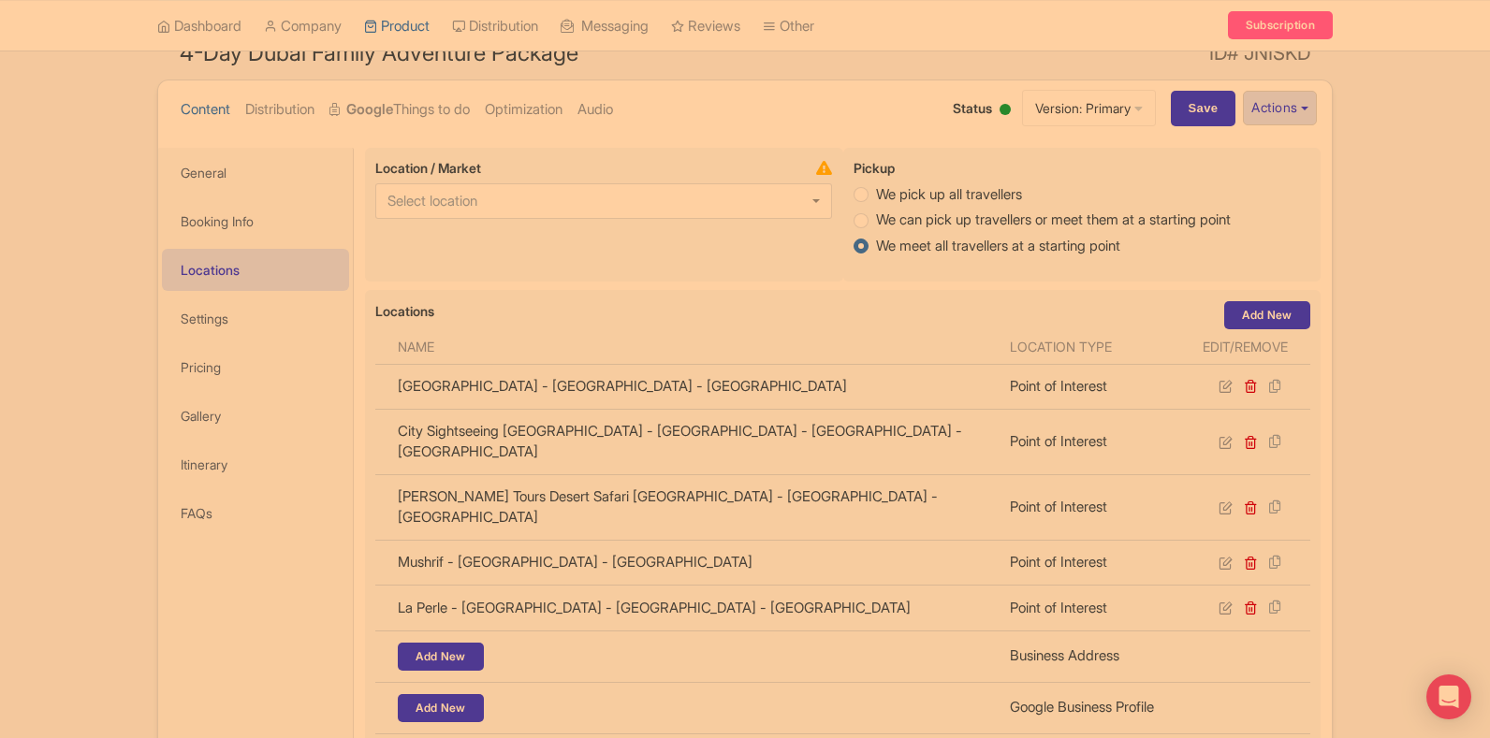
scroll to position [132, 0]
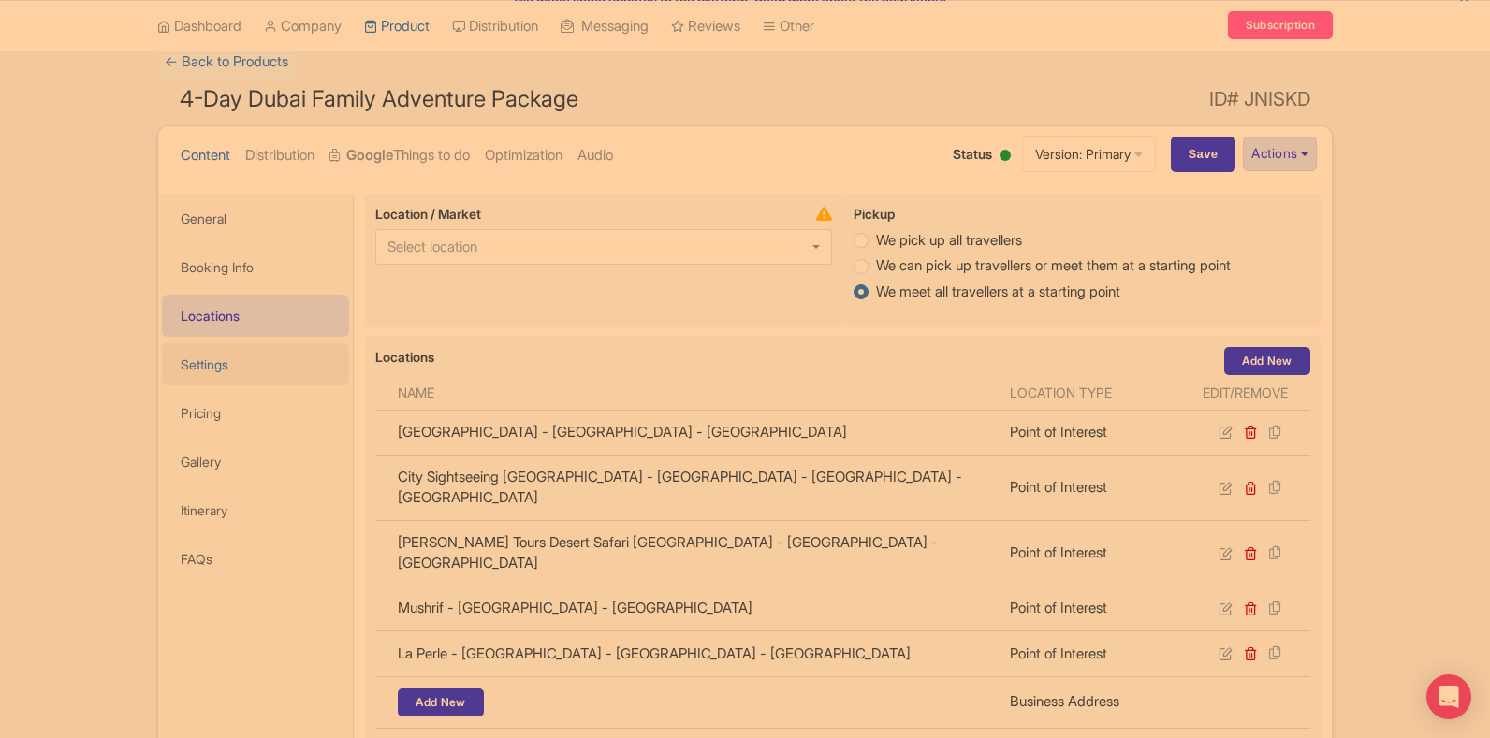
click at [213, 359] on link "Settings" at bounding box center [255, 364] width 187 height 42
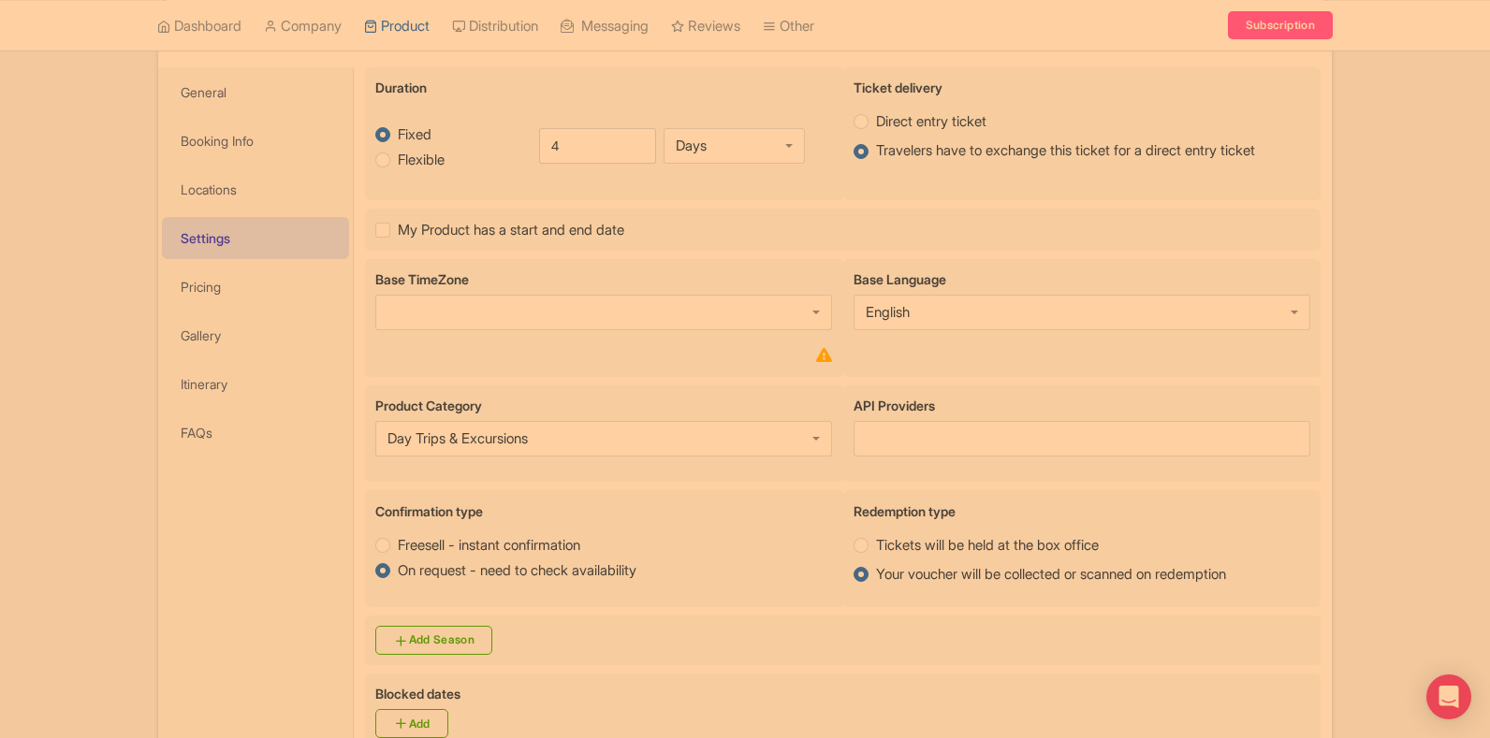
scroll to position [352, 0]
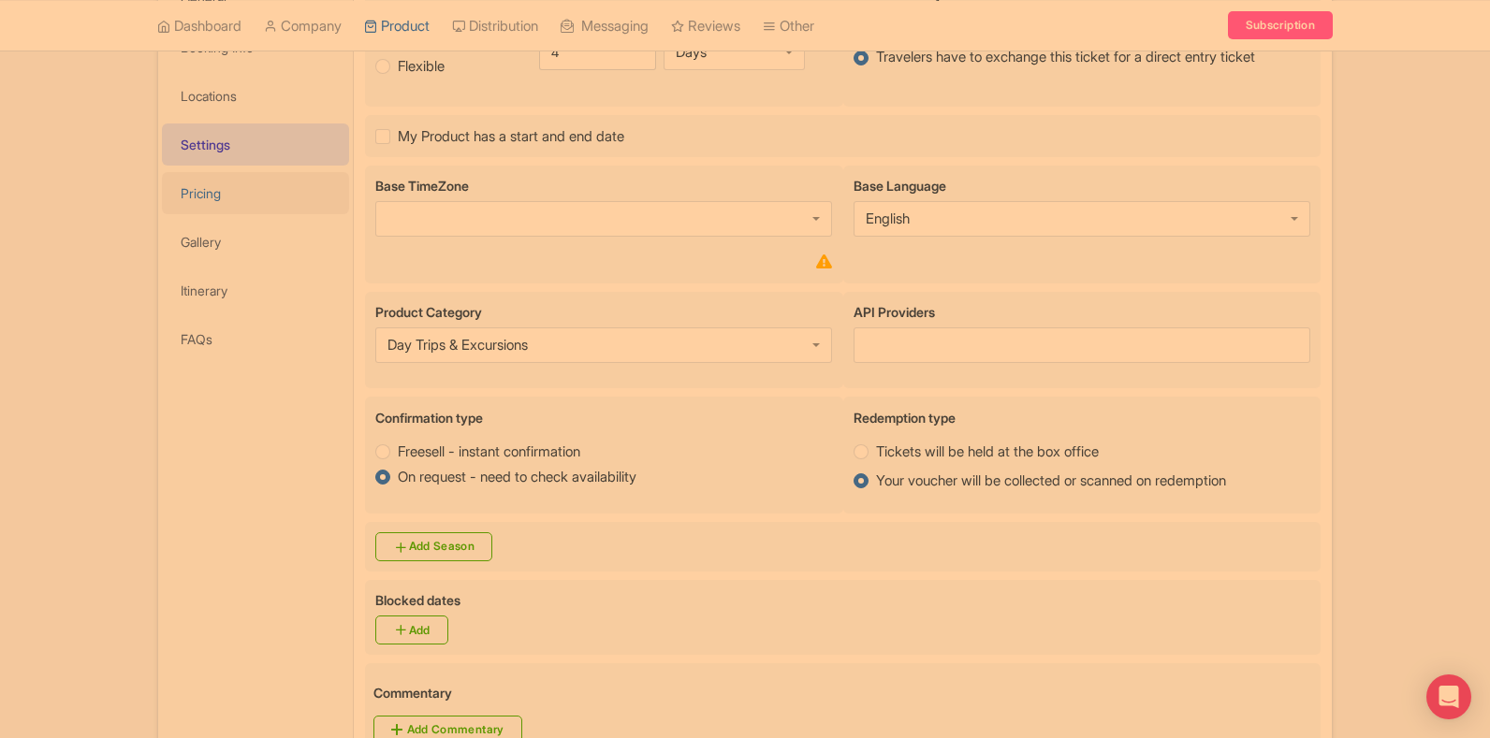
click at [241, 205] on link "Pricing" at bounding box center [255, 193] width 187 height 42
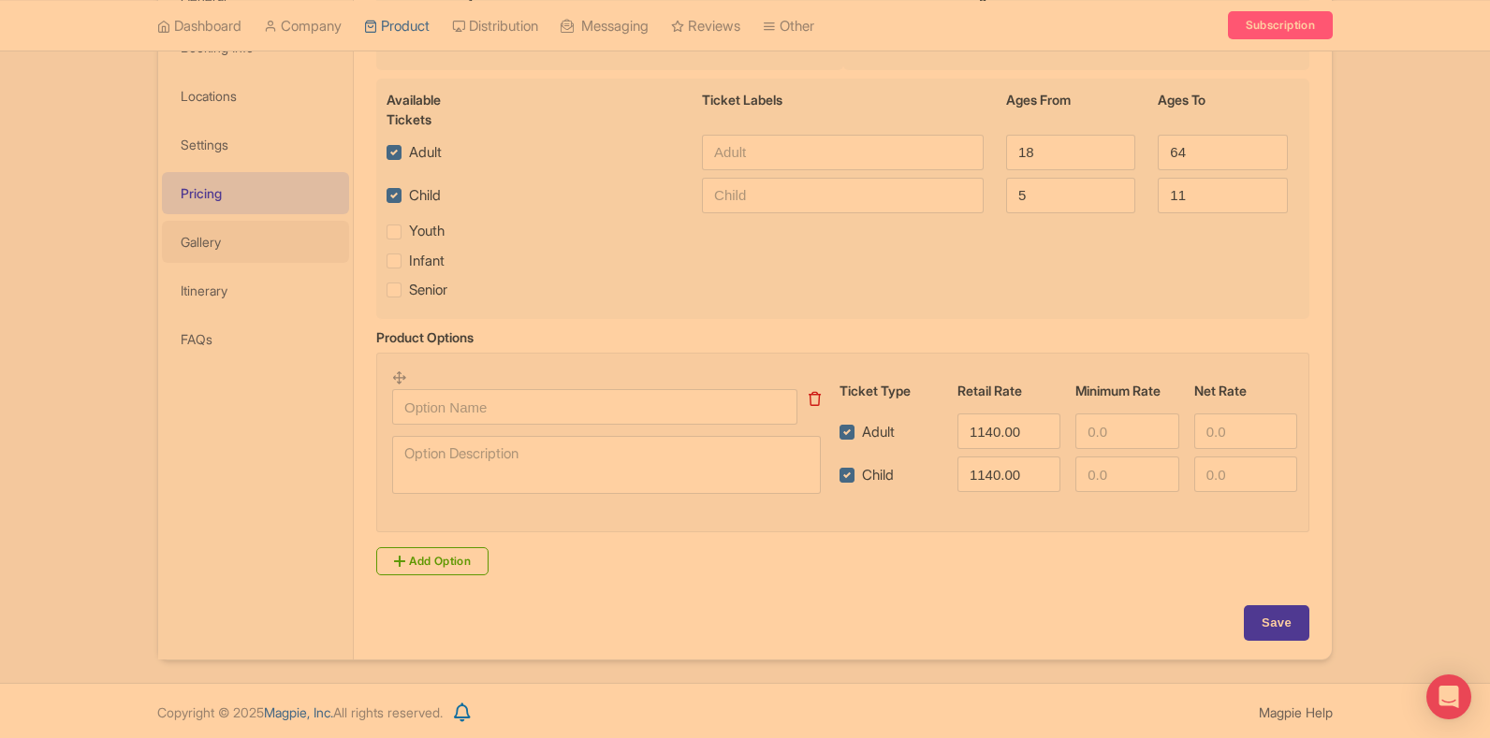
drag, startPoint x: 218, startPoint y: 222, endPoint x: 257, endPoint y: 219, distance: 39.4
click at [217, 222] on link "Gallery" at bounding box center [255, 242] width 187 height 42
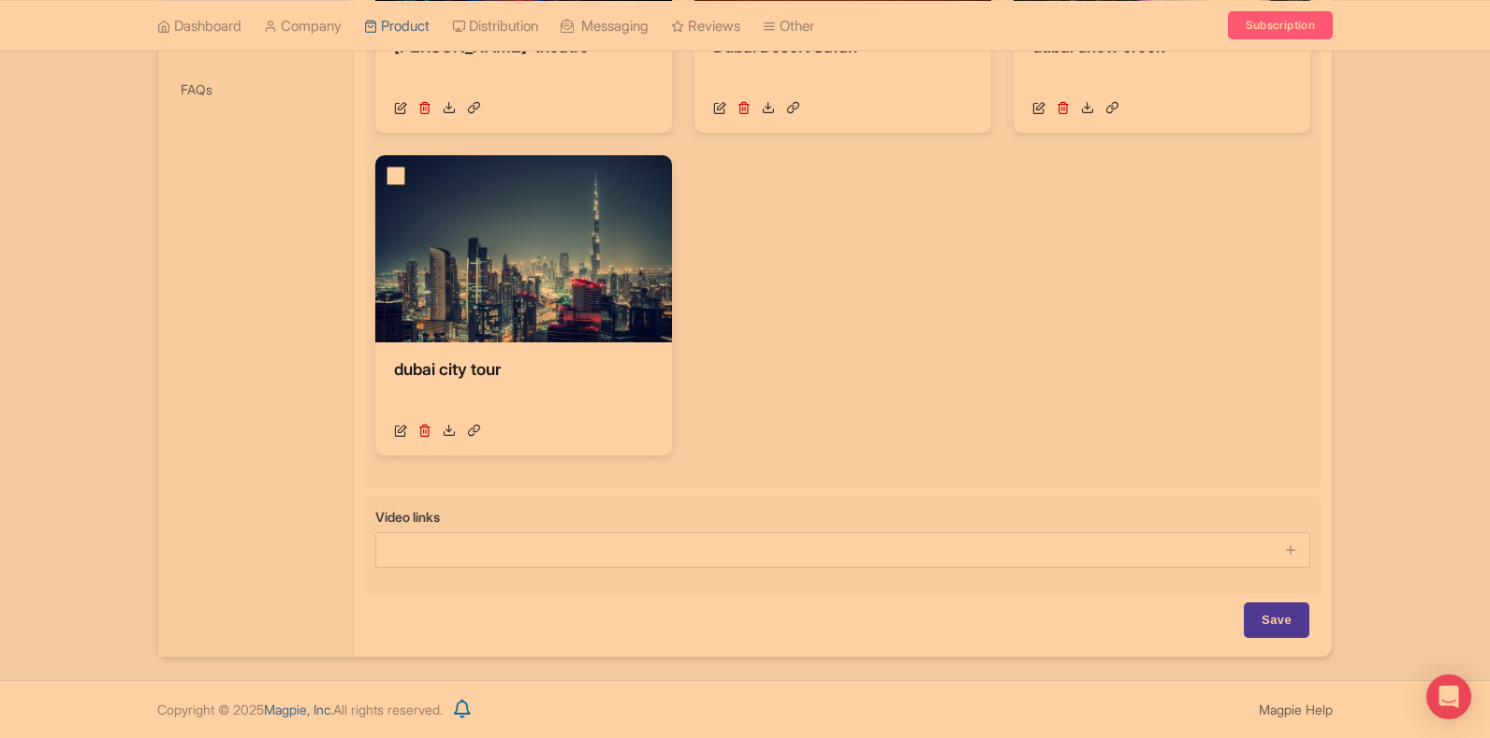
scroll to position [227, 0]
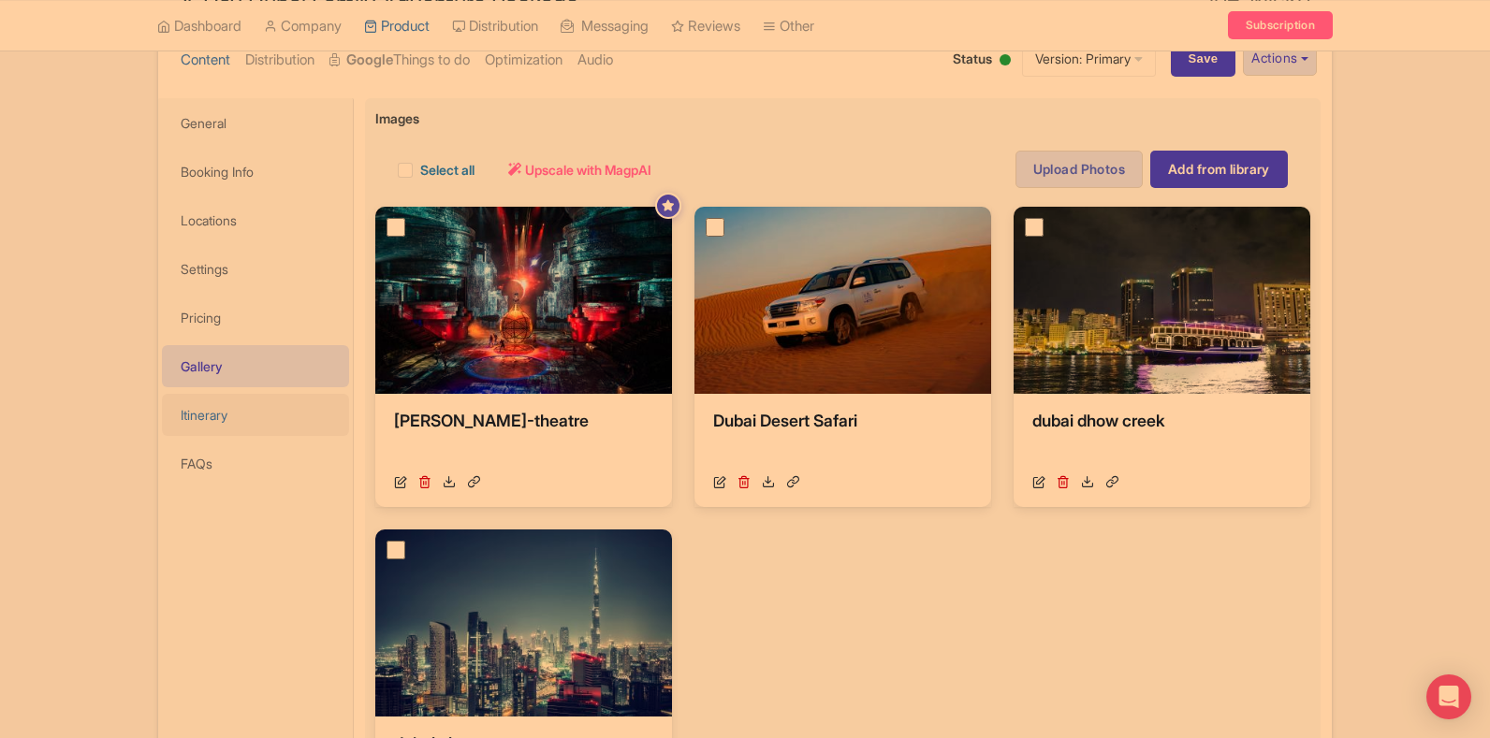
click at [208, 405] on link "Itinerary" at bounding box center [255, 415] width 187 height 42
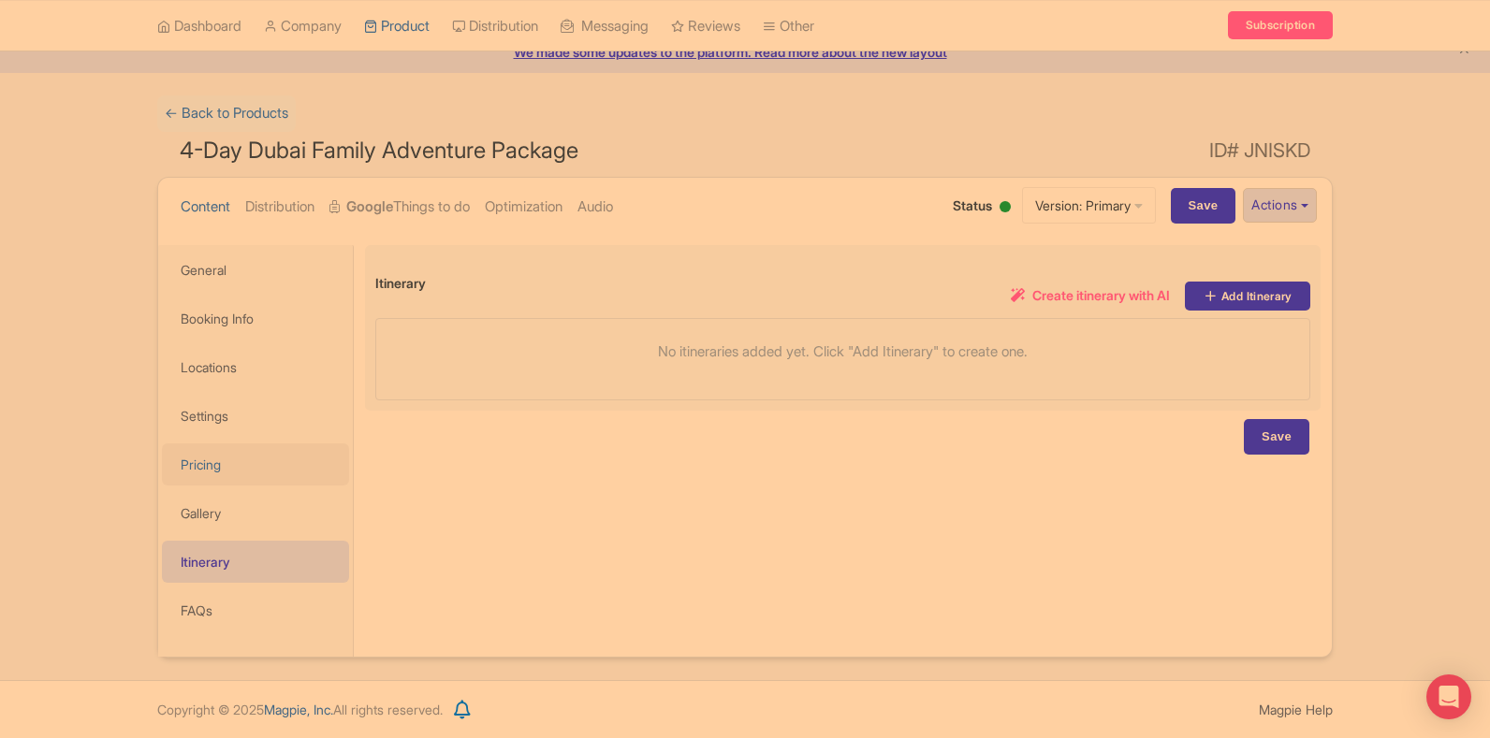
scroll to position [80, 0]
click at [257, 616] on link "FAQs" at bounding box center [255, 611] width 187 height 42
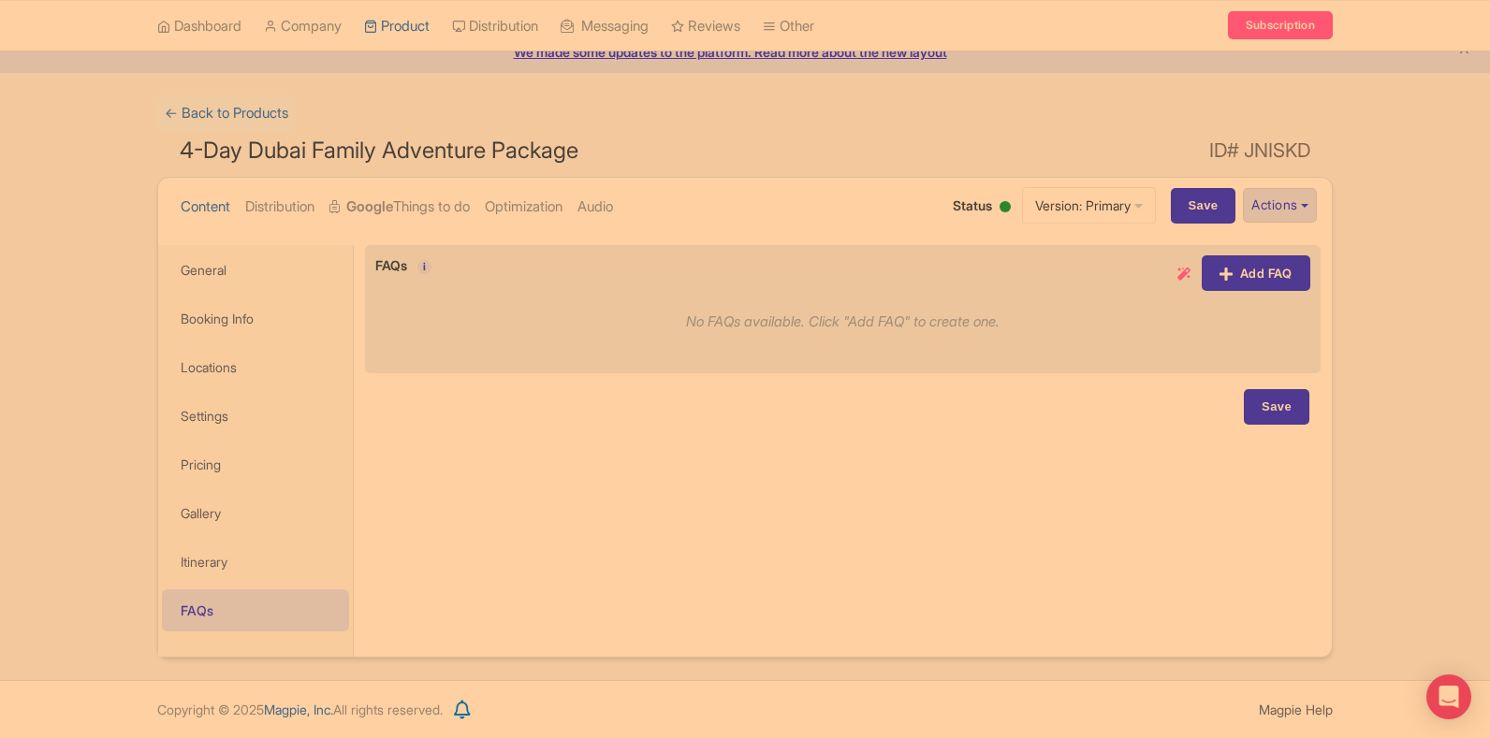
scroll to position [0, 0]
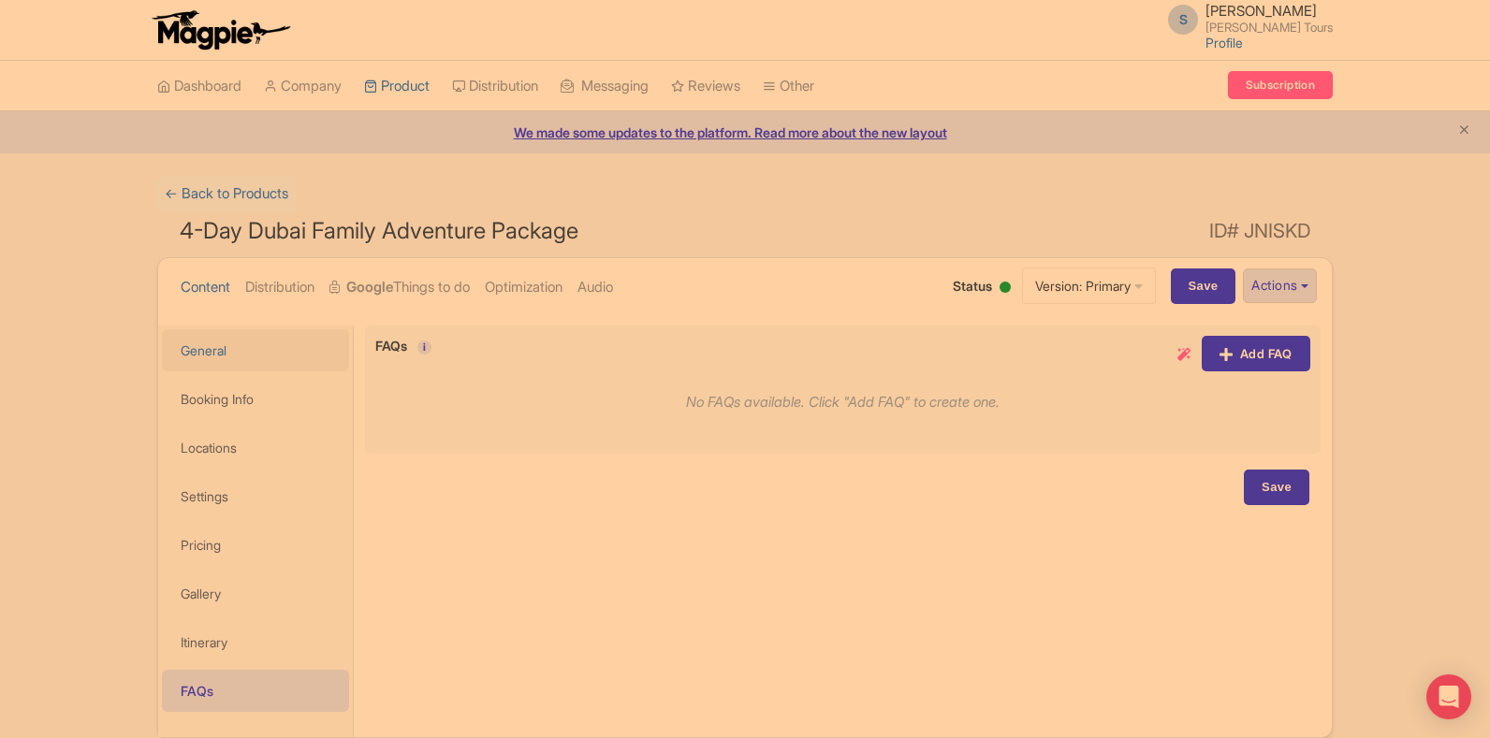
click at [214, 355] on link "General" at bounding box center [255, 350] width 187 height 42
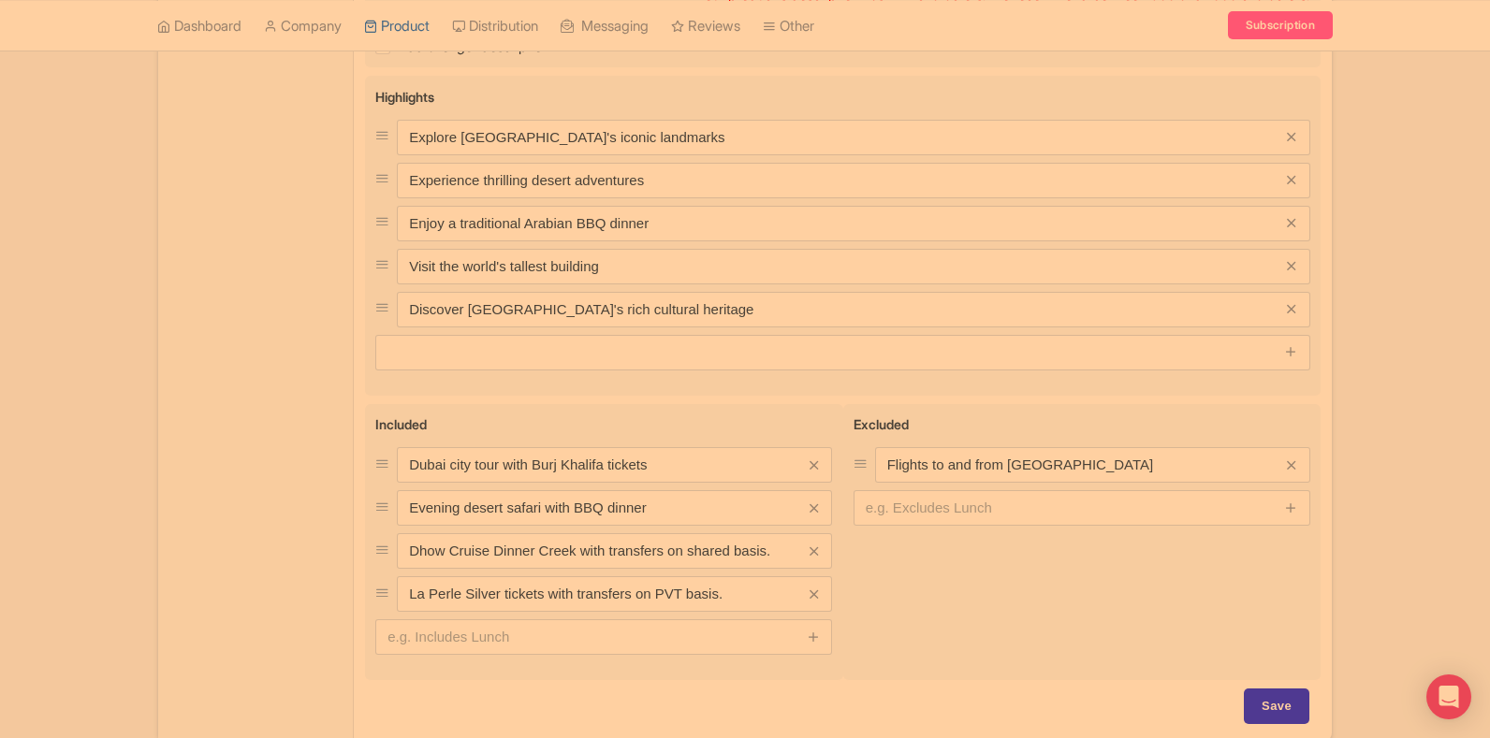
scroll to position [949, 0]
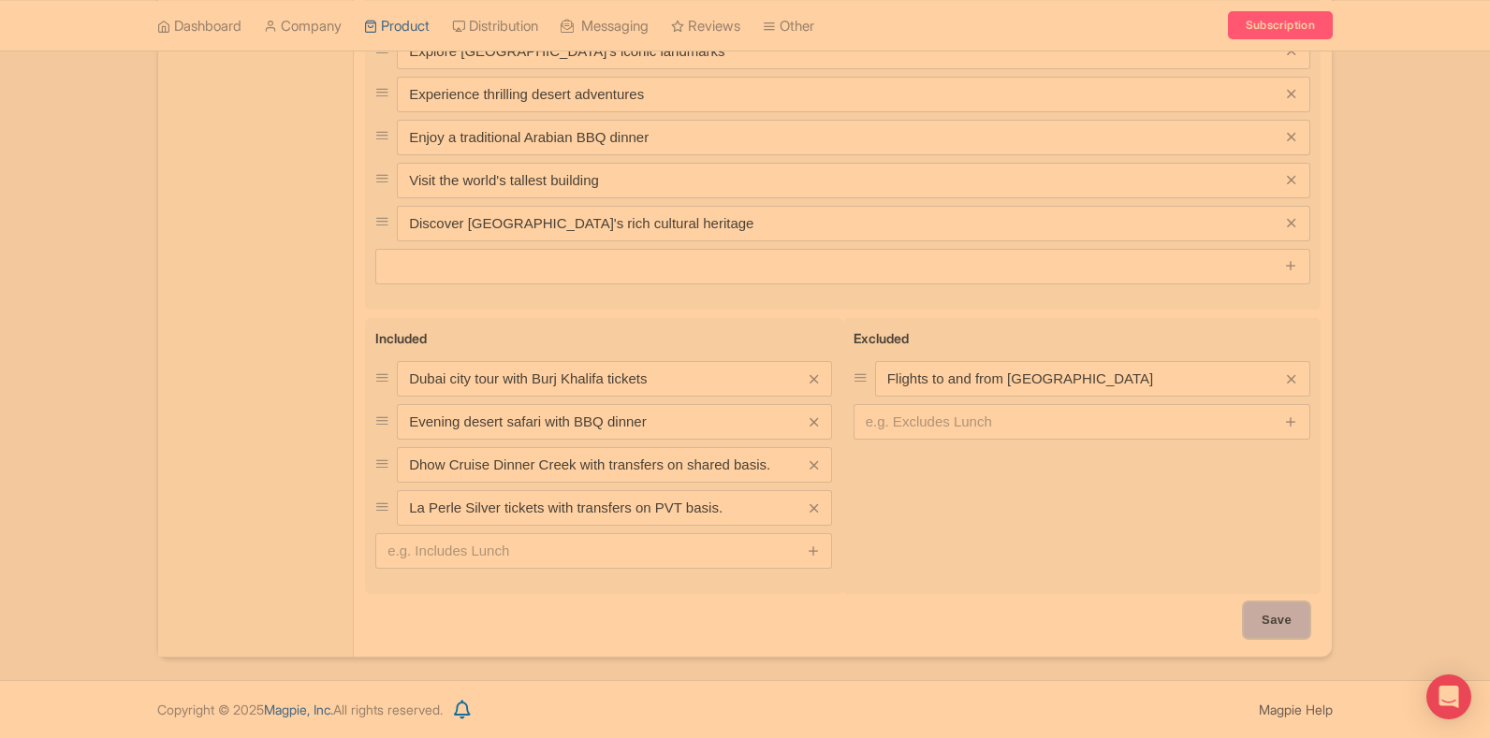
click at [1297, 616] on input "Save" at bounding box center [1277, 621] width 66 height 36
type input "Update Product"
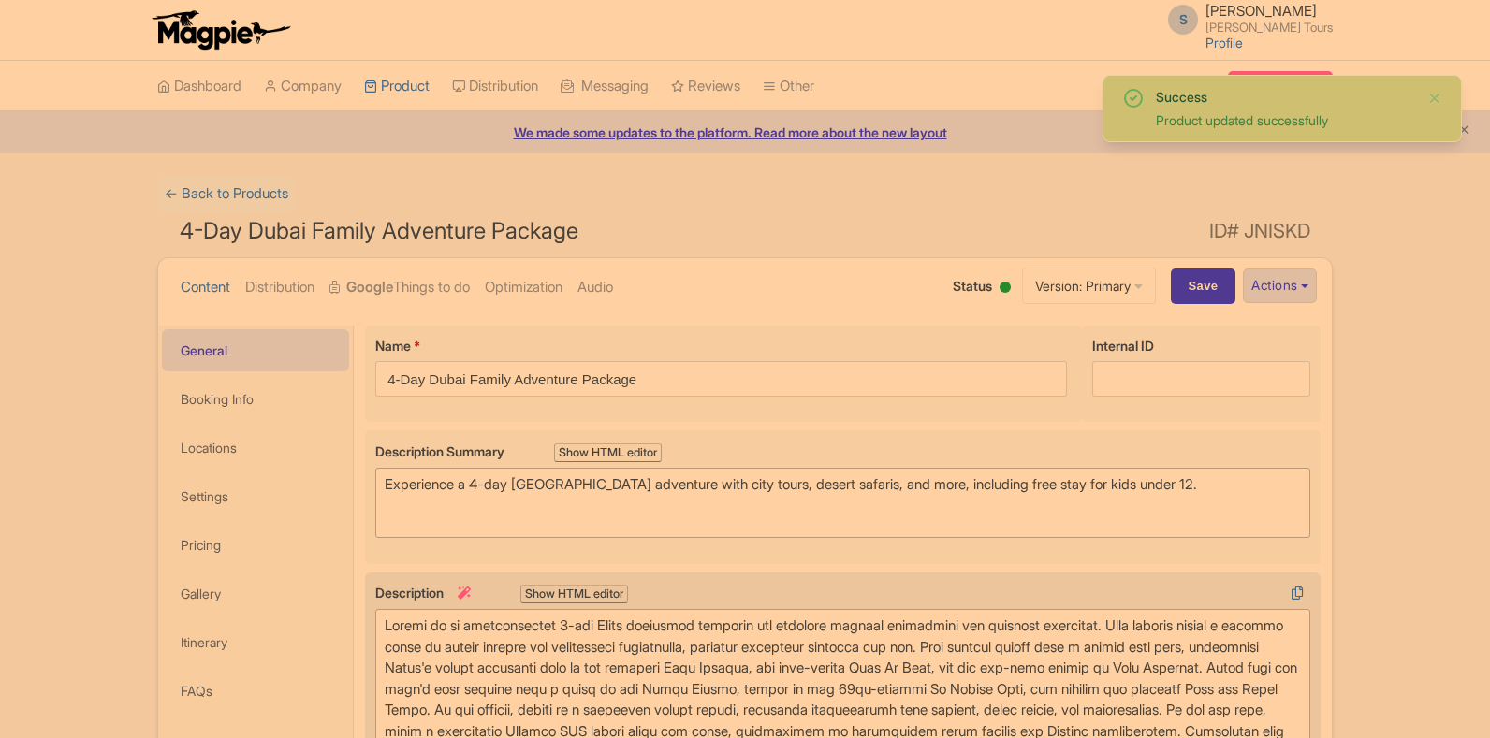
scroll to position [326, 0]
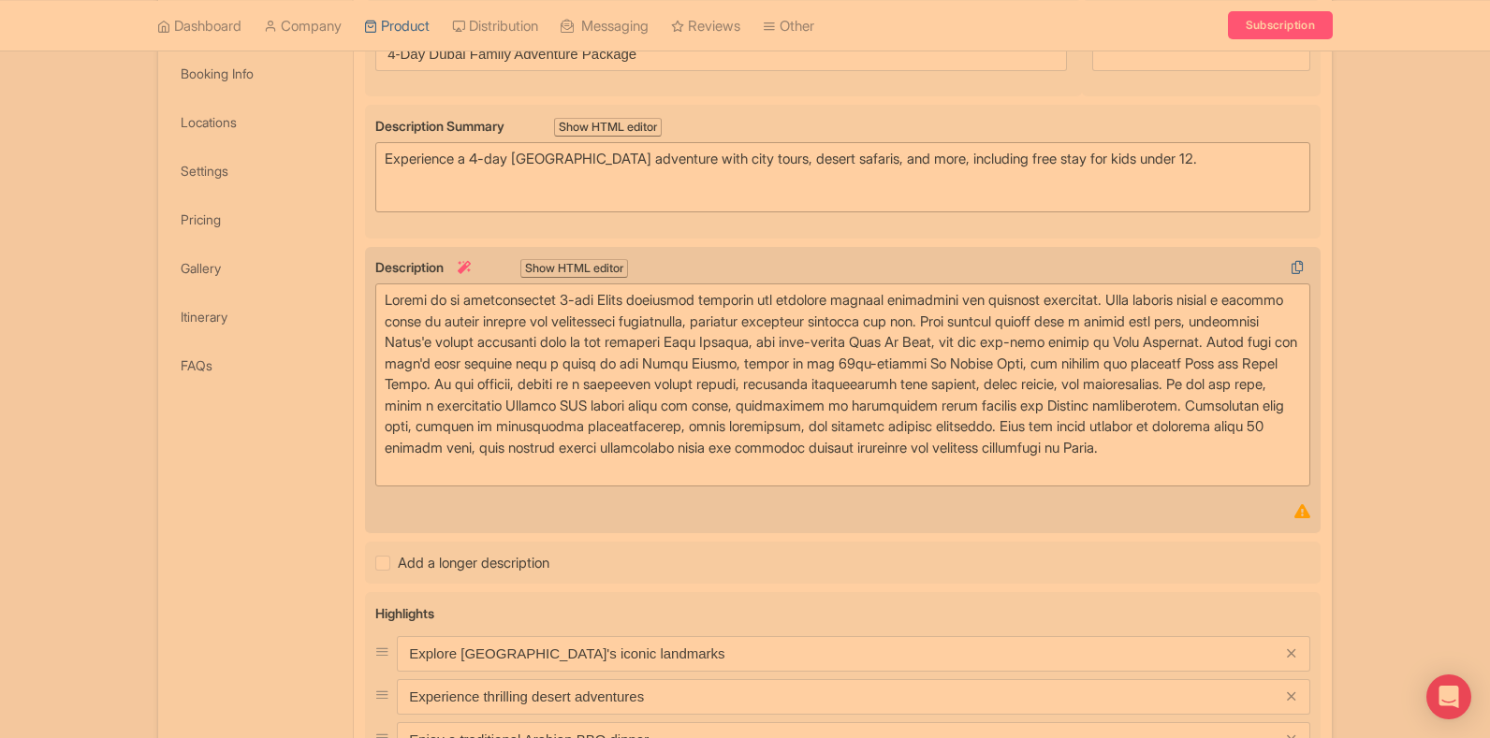
type trix-editor "<div>Embark on an unforgettable 4-day [GEOGRAPHIC_DATA] adventure designed for …"
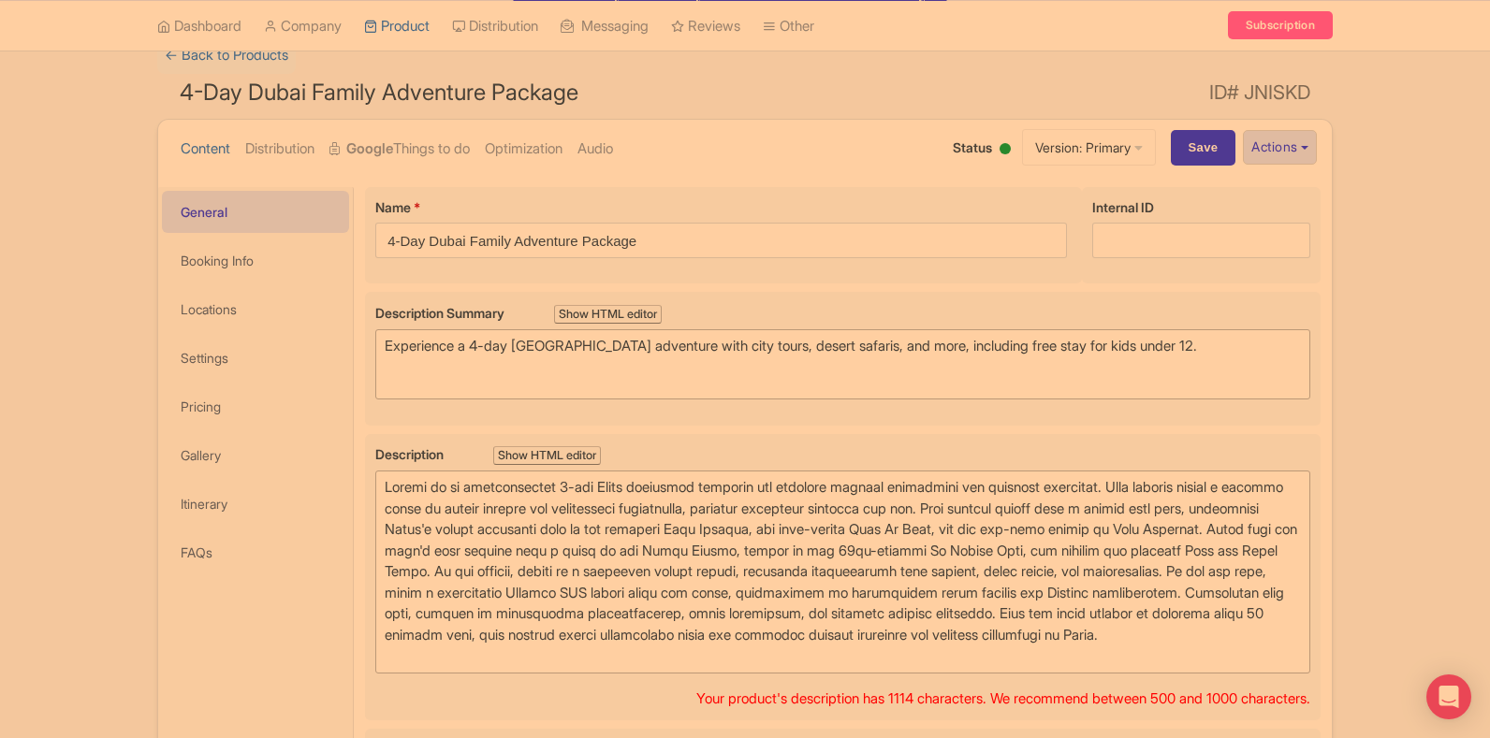
scroll to position [0, 0]
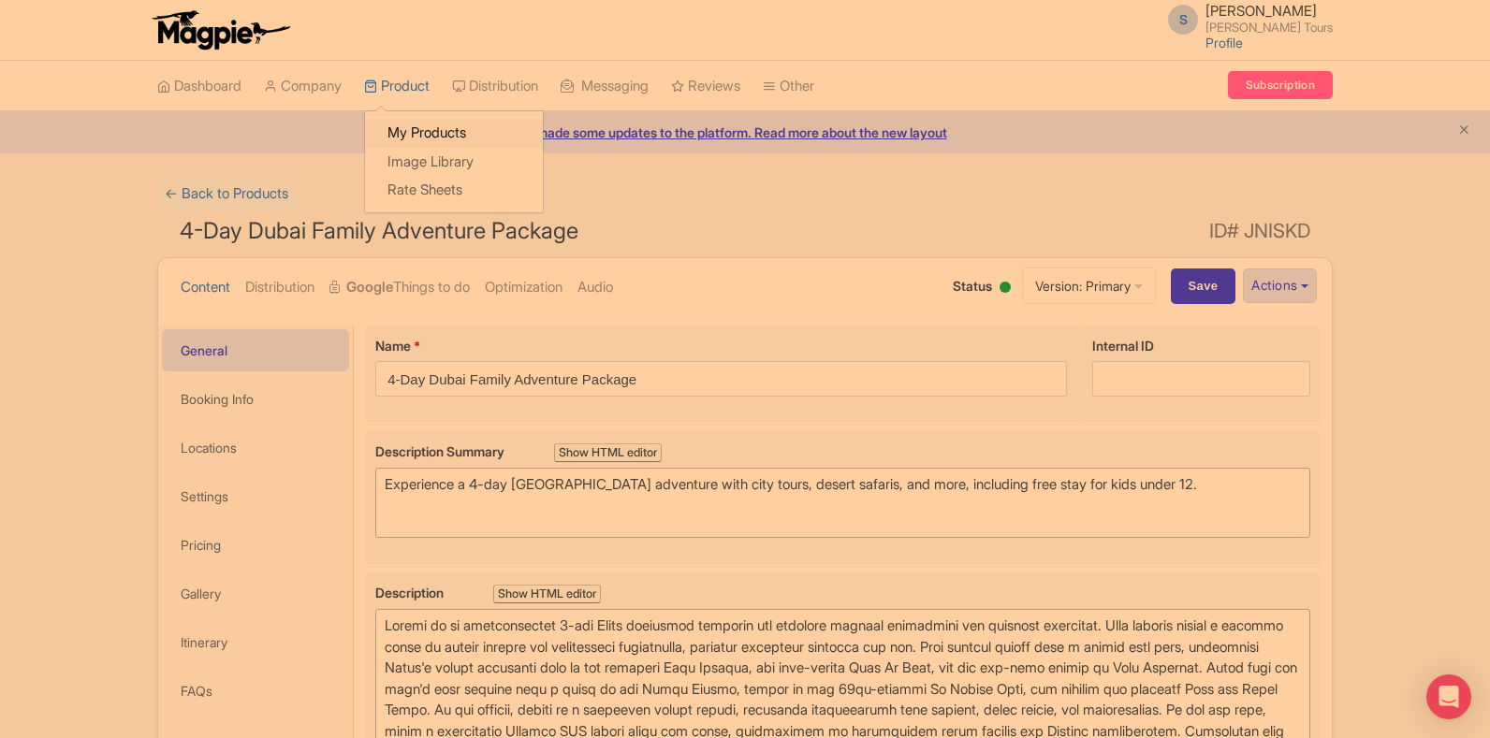
click at [402, 132] on link "My Products" at bounding box center [454, 133] width 178 height 29
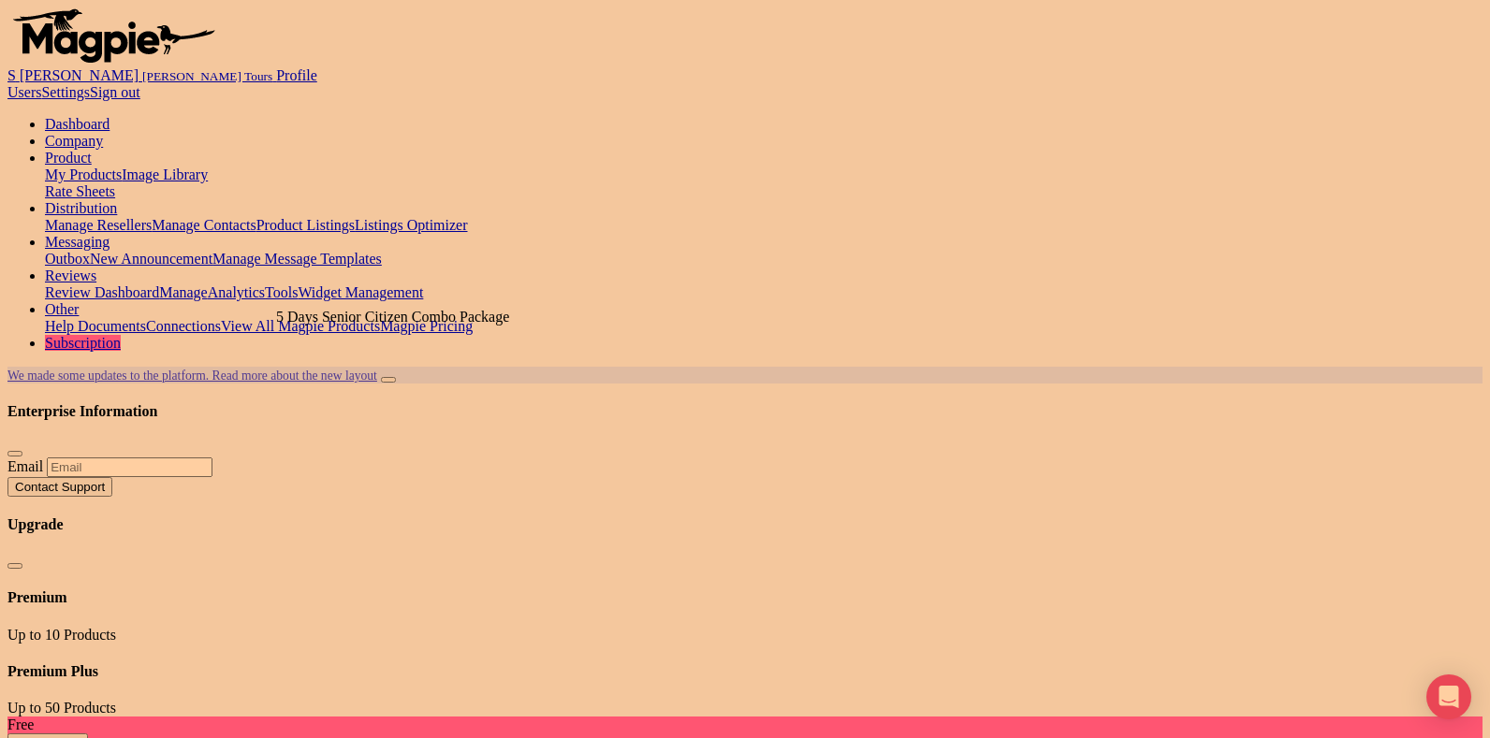
type input "5 Days"
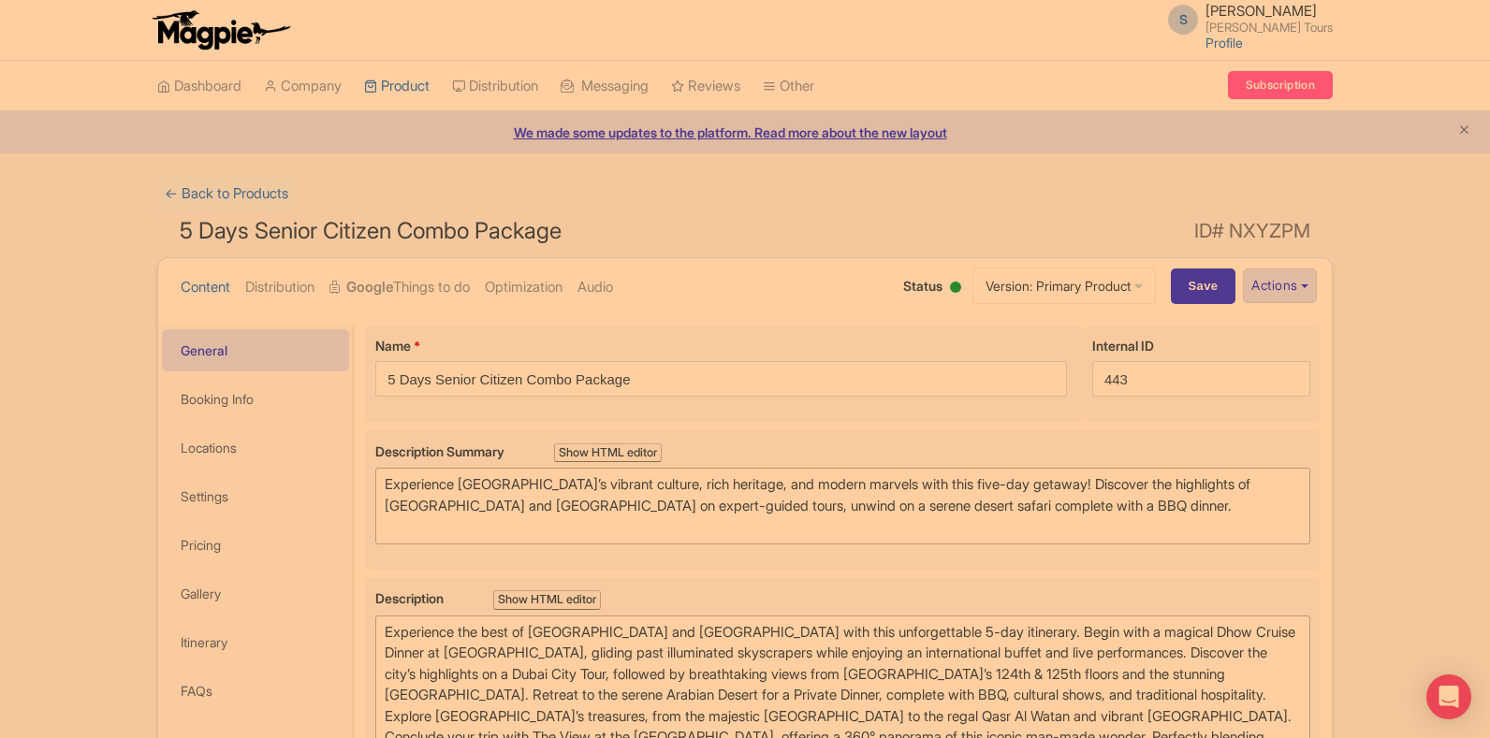
type trix-editor "<div>&nbsp;Experience the best of [GEOGRAPHIC_DATA] and [GEOGRAPHIC_DATA] with …"
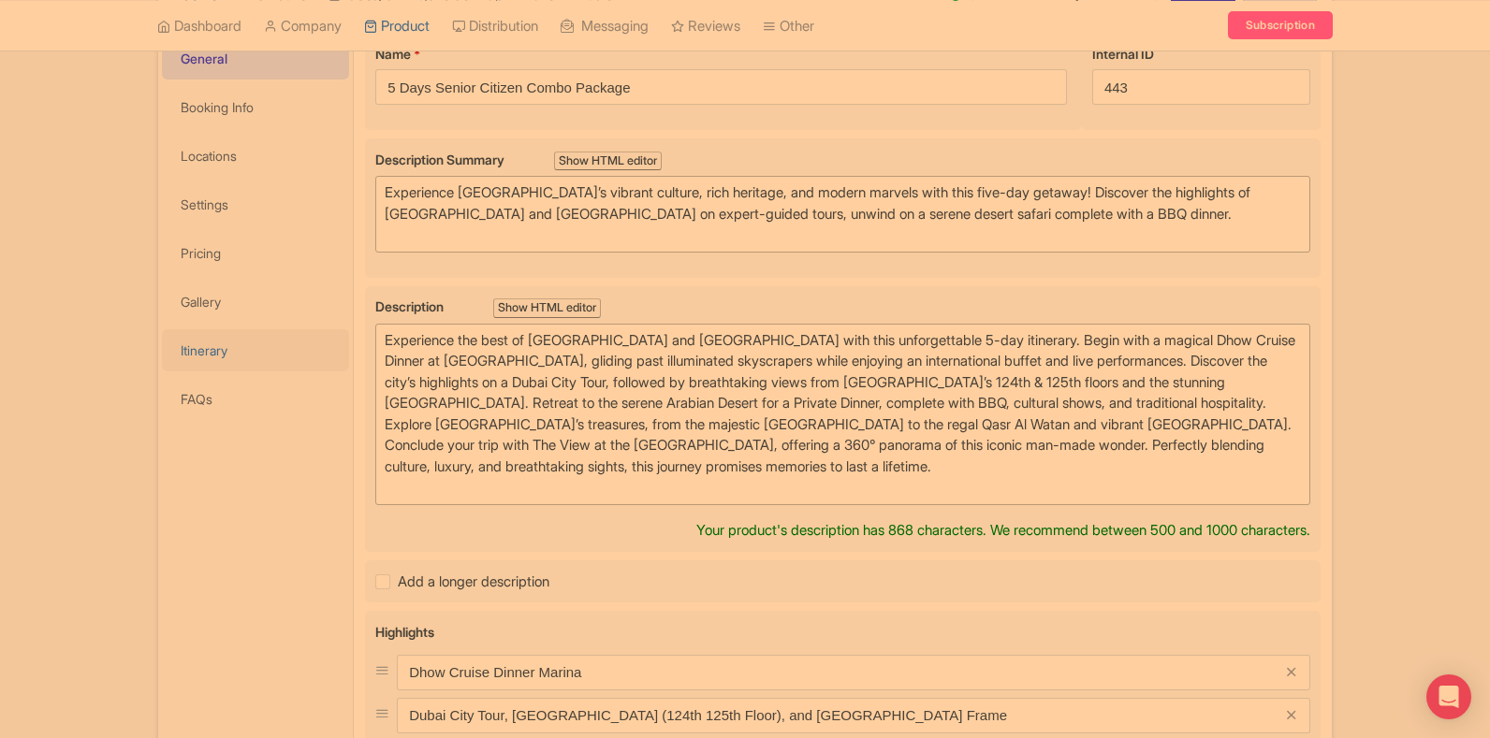
scroll to position [281, 0]
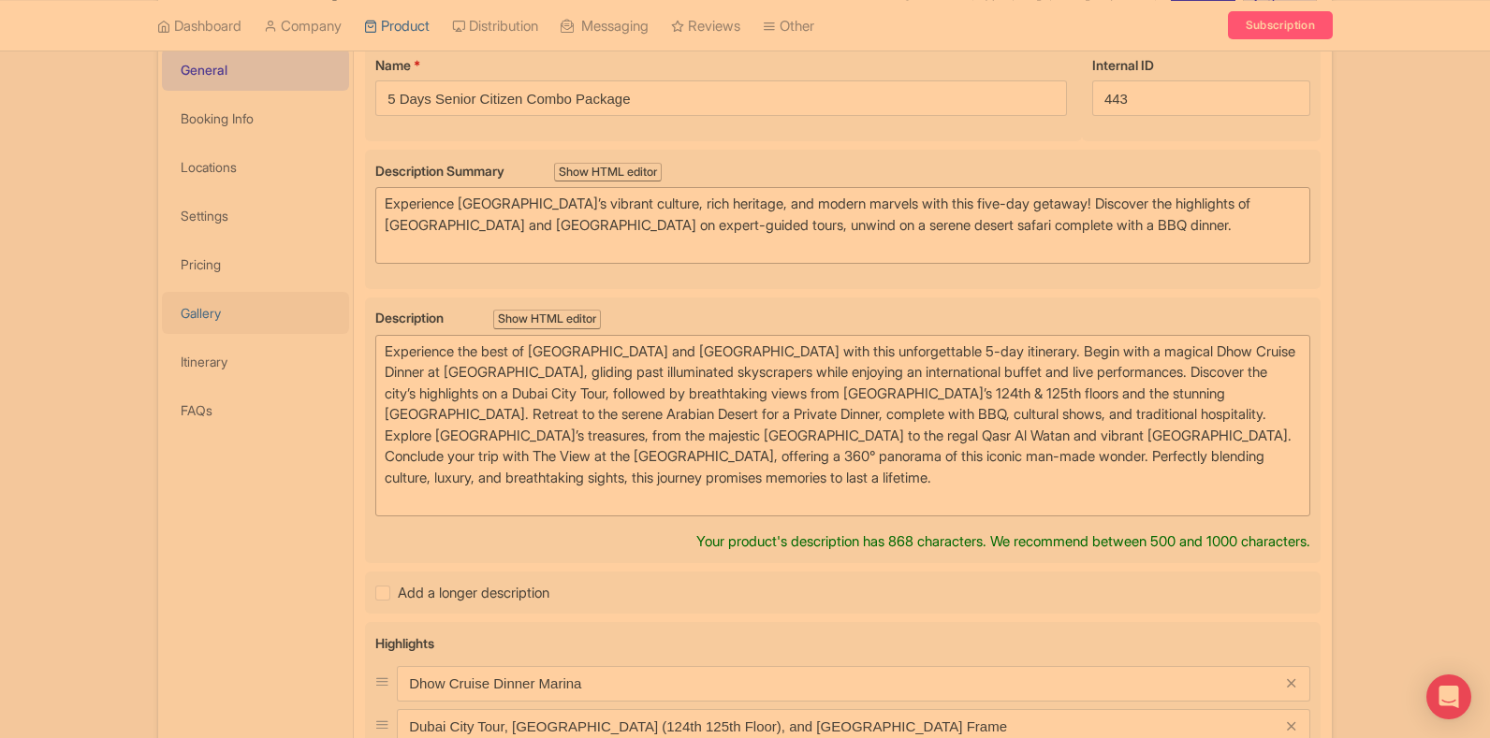
click at [219, 300] on link "Gallery" at bounding box center [255, 313] width 187 height 42
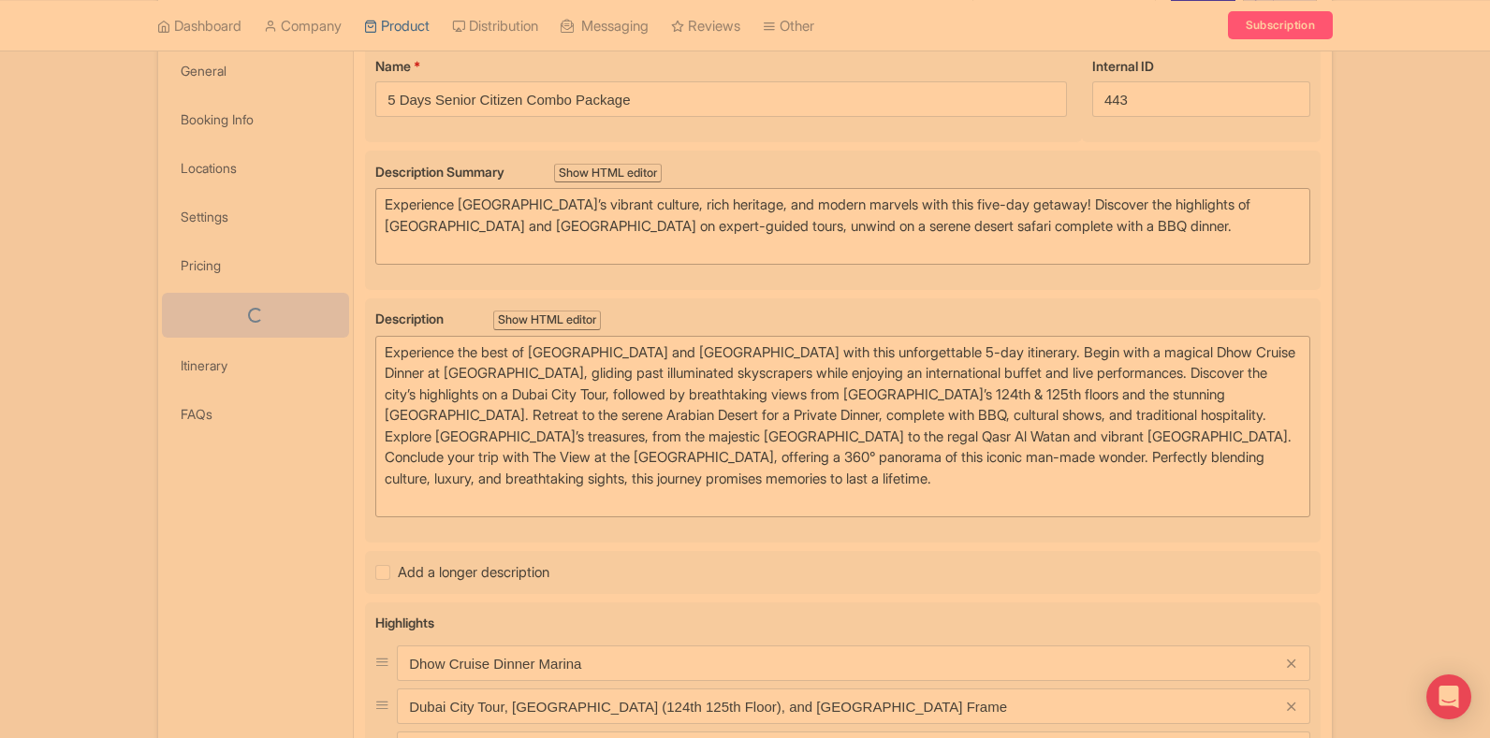
scroll to position [0, 0]
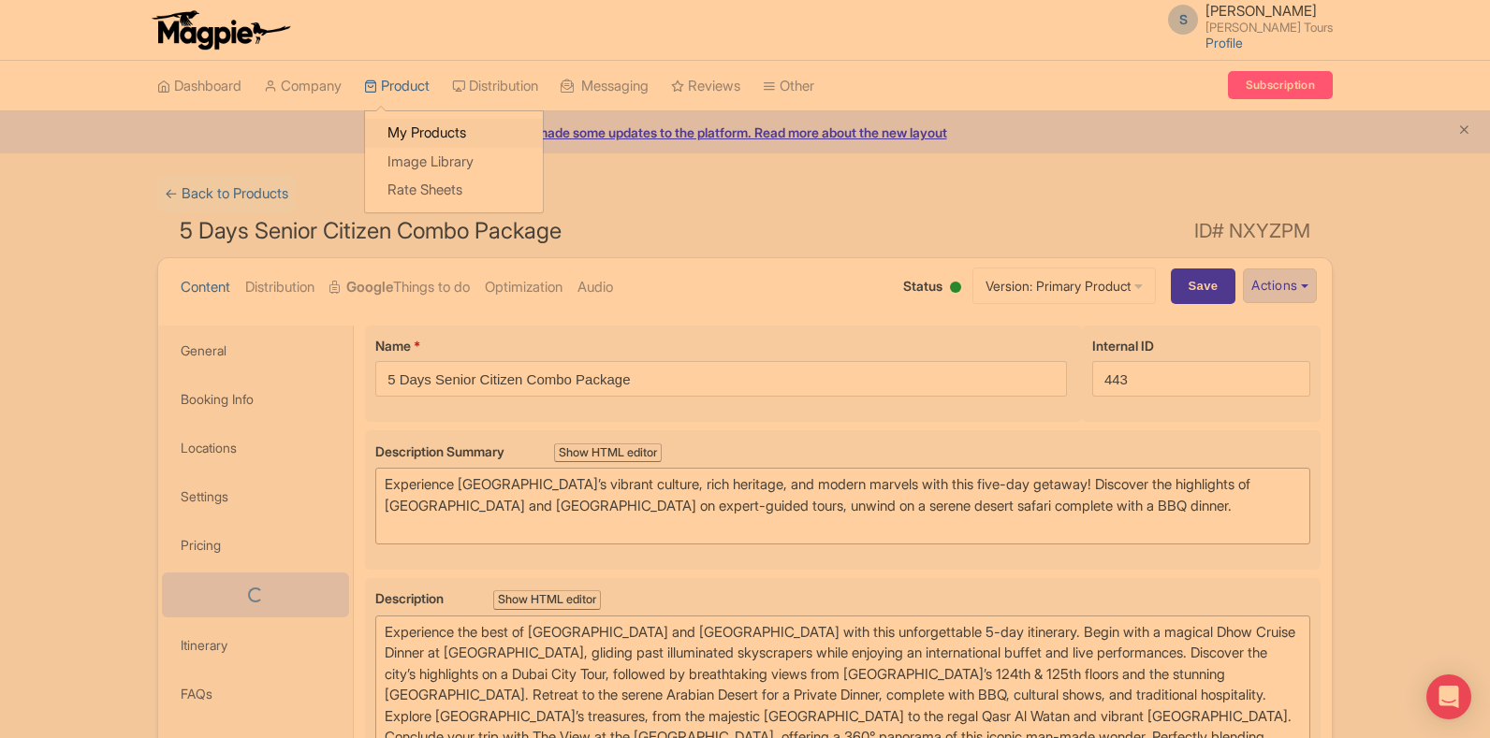
click at [422, 124] on link "My Products" at bounding box center [454, 133] width 178 height 29
click at [416, 141] on link "My Products" at bounding box center [454, 133] width 178 height 29
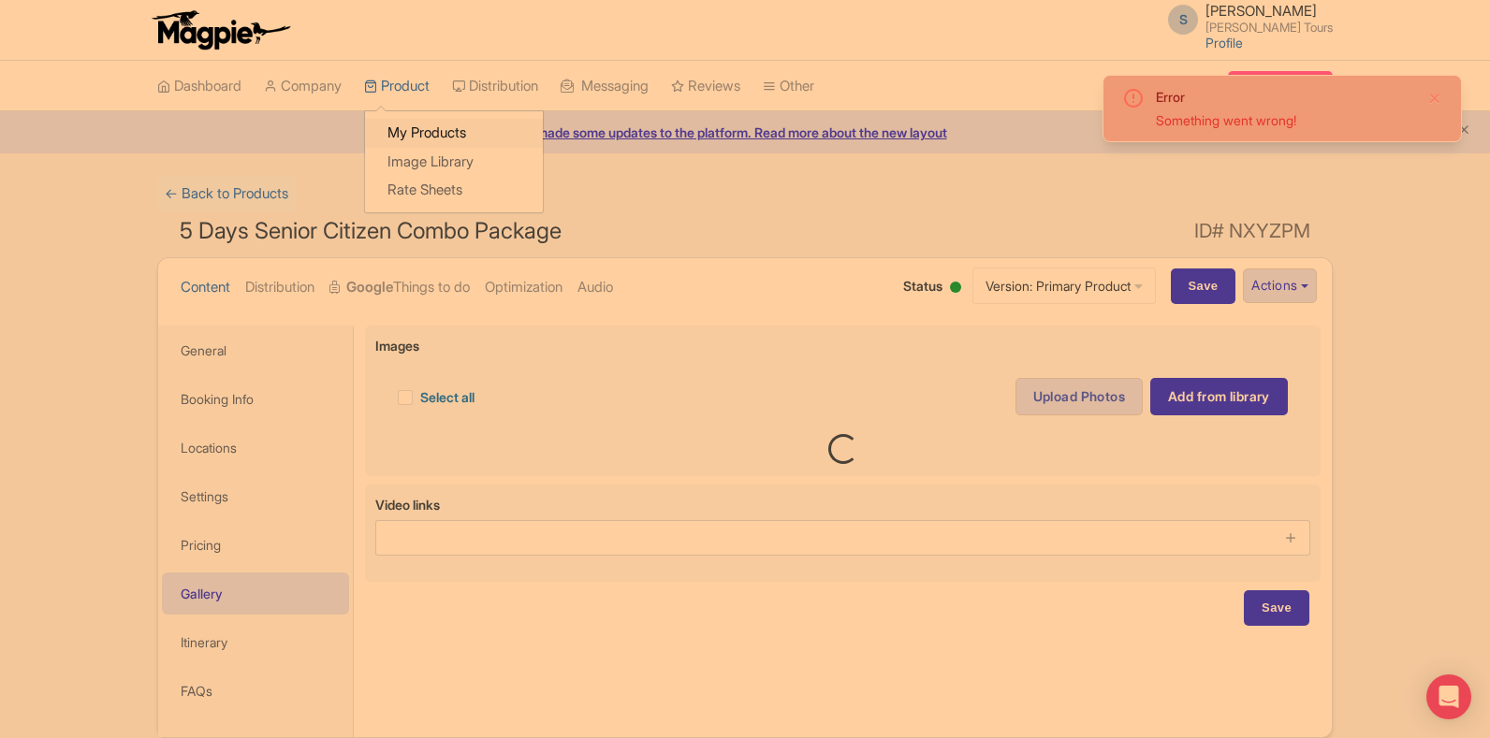
click at [386, 130] on link "My Products" at bounding box center [454, 133] width 178 height 29
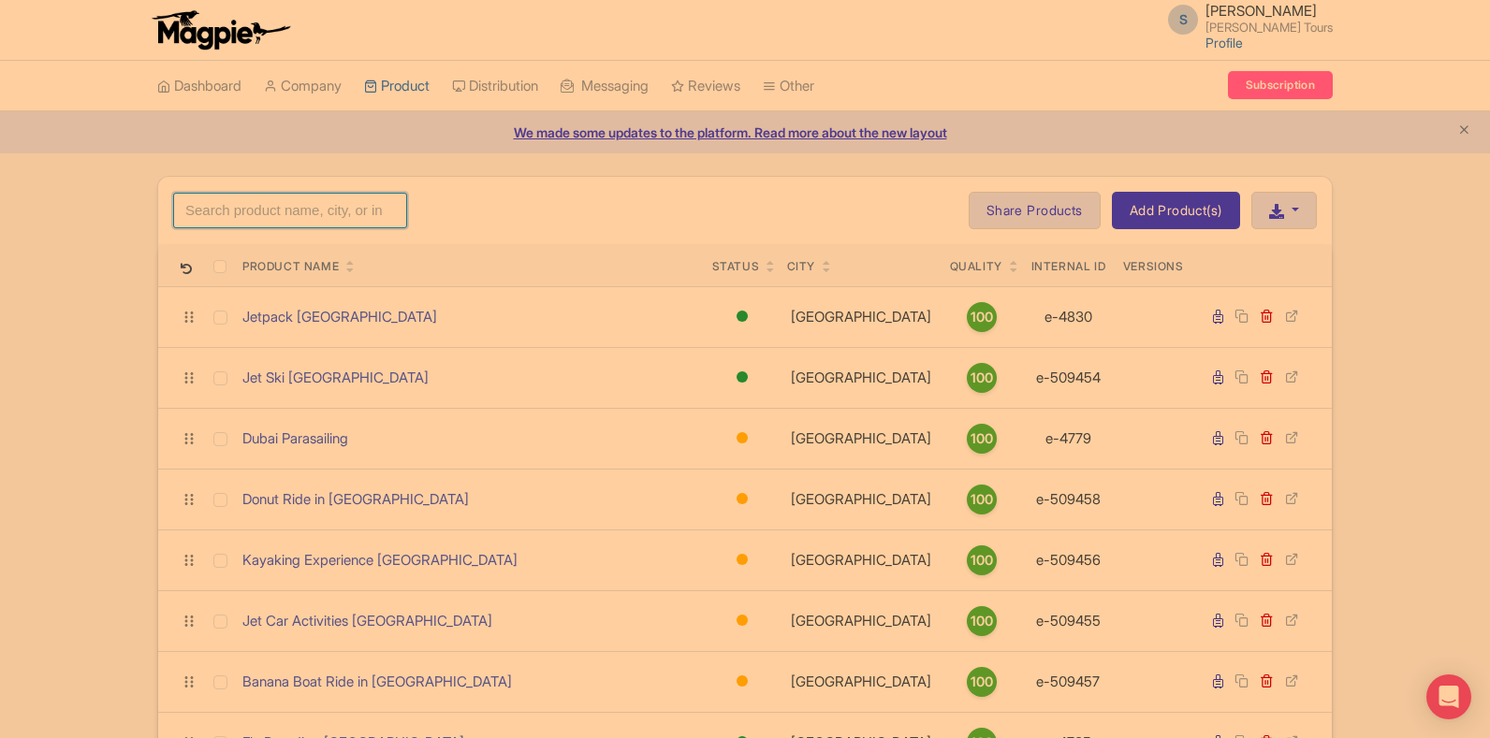
click at [333, 219] on input "search" at bounding box center [290, 211] width 234 height 36
drag, startPoint x: 228, startPoint y: 217, endPoint x: 157, endPoint y: 213, distance: 71.2
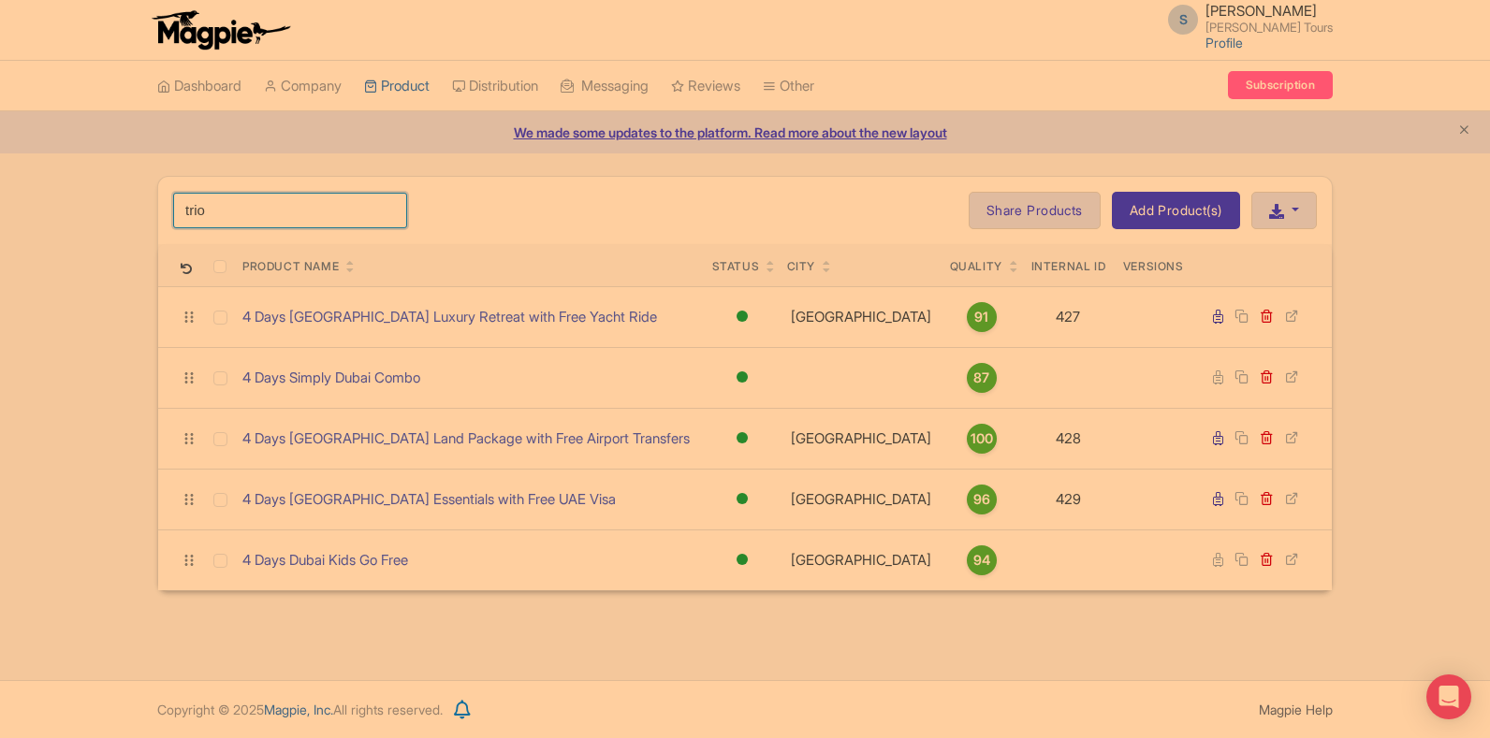
type input "trio"
click button "Search" at bounding box center [0, 0] width 0 height 0
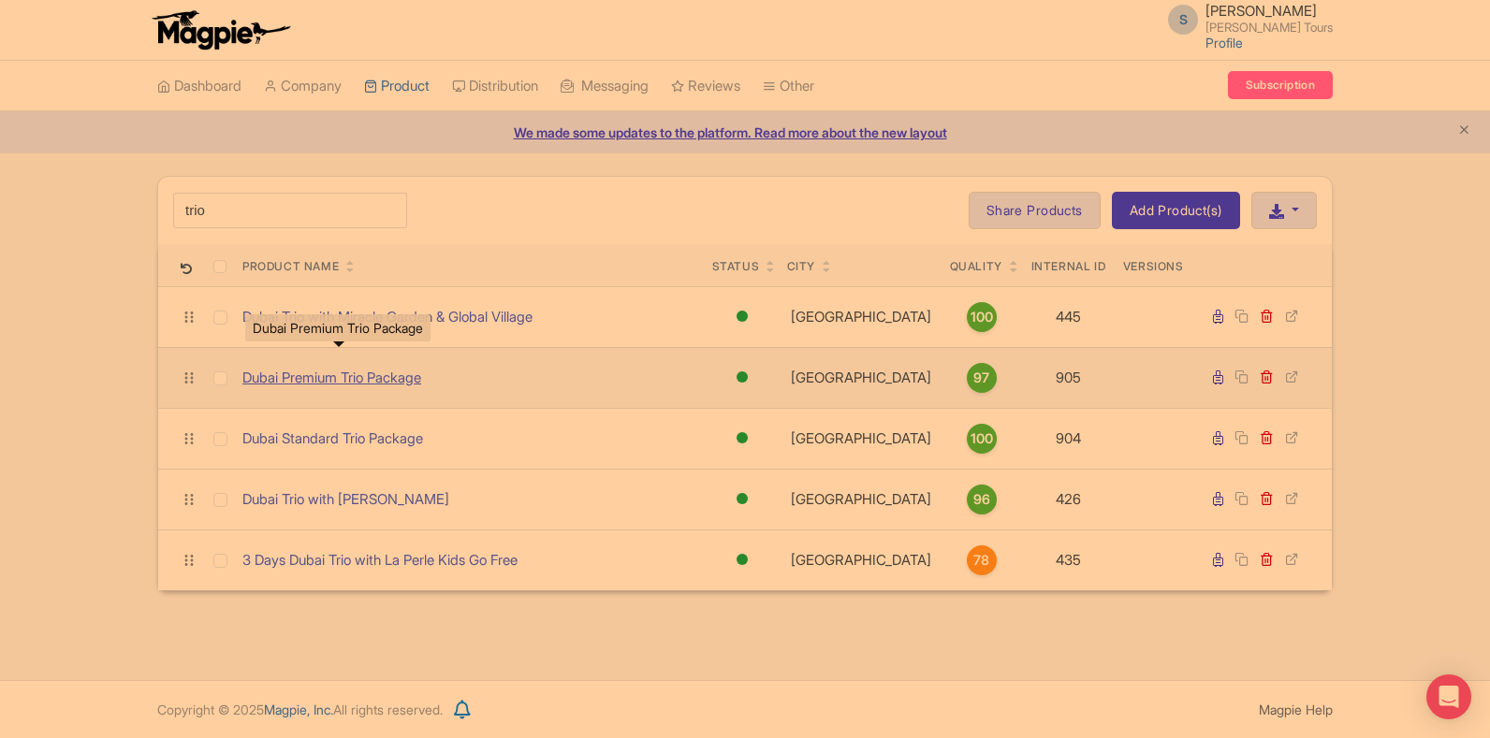
click at [389, 377] on link "Dubai Premium Trio Package" at bounding box center [331, 379] width 179 height 22
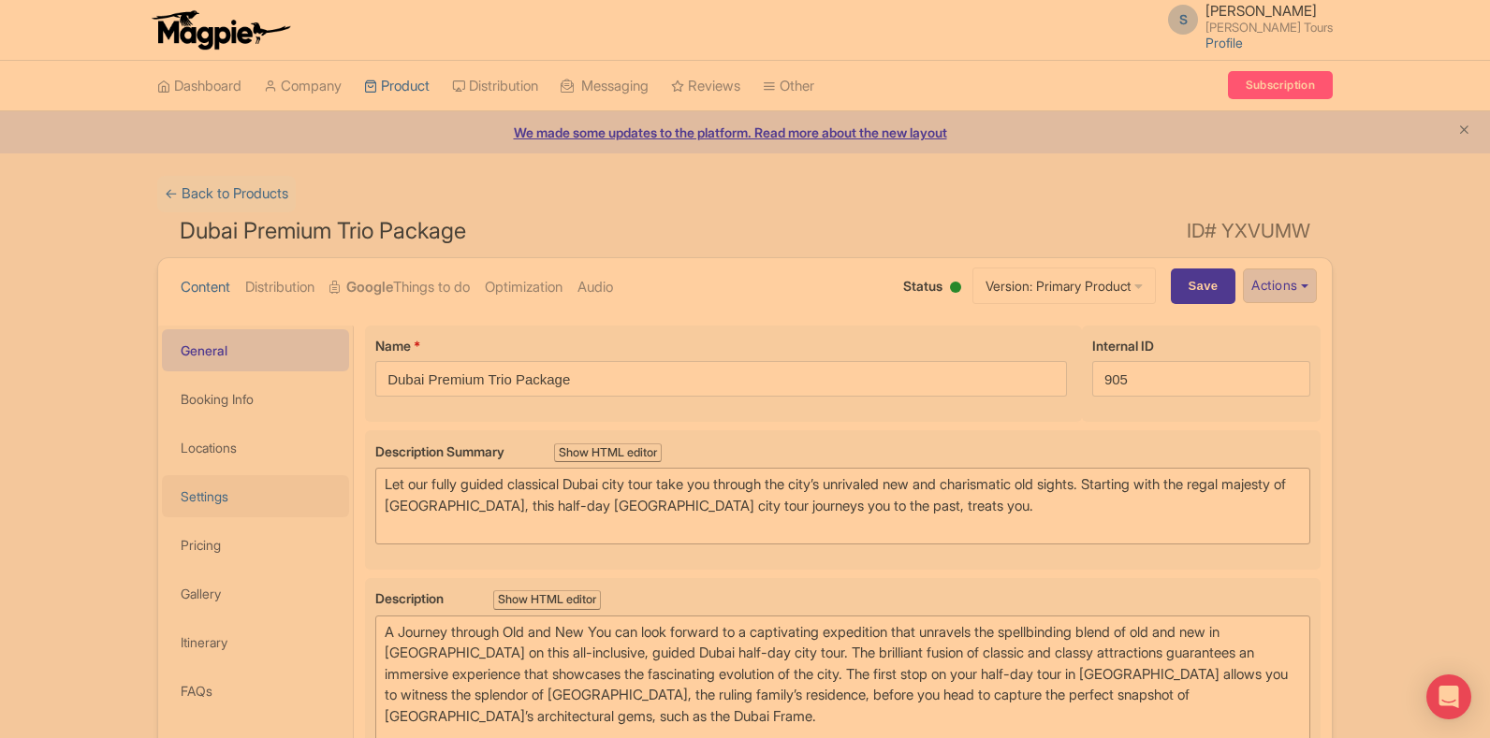
click at [250, 491] on link "Settings" at bounding box center [255, 496] width 187 height 42
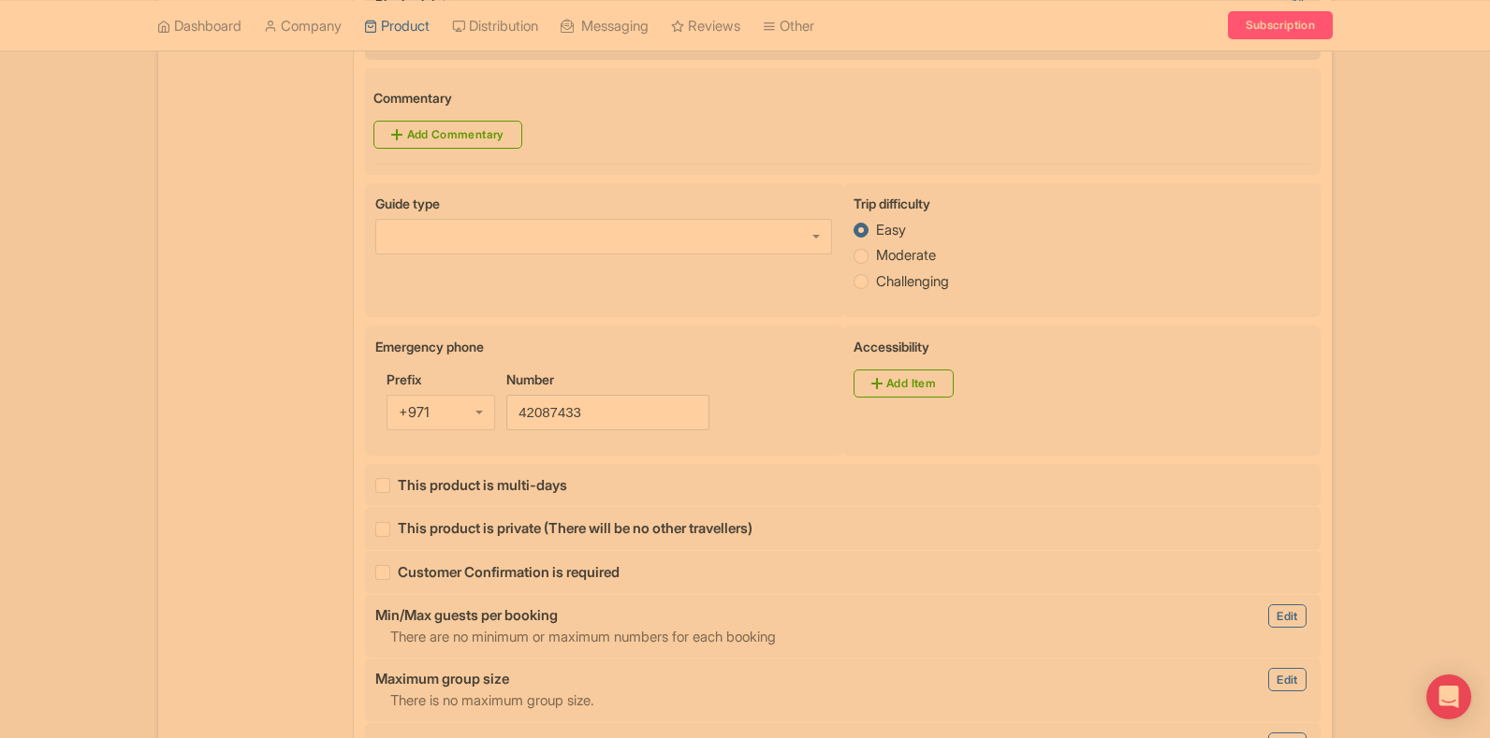
scroll to position [936, 0]
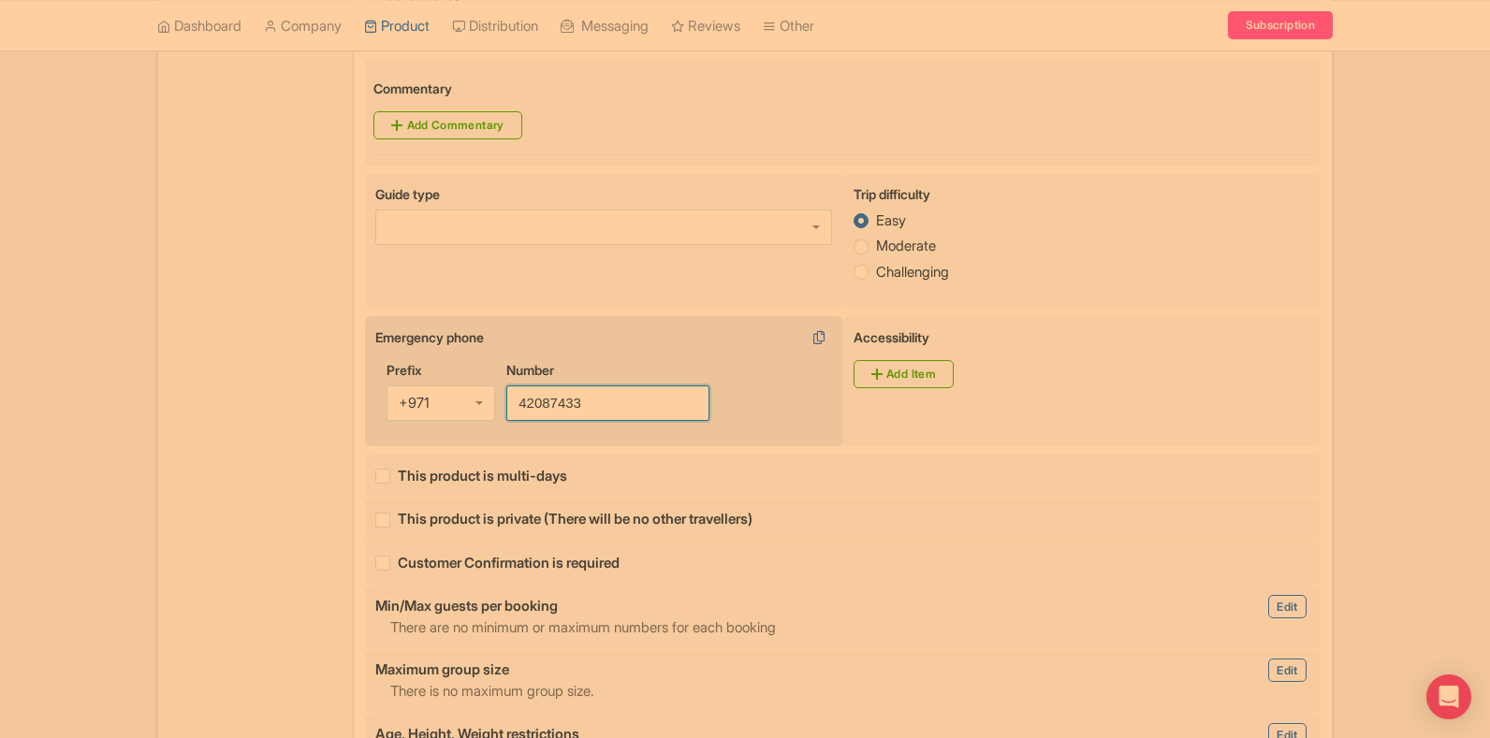
drag, startPoint x: 586, startPoint y: 405, endPoint x: 513, endPoint y: 401, distance: 73.1
click at [513, 401] on input "42087433" at bounding box center [607, 404] width 203 height 36
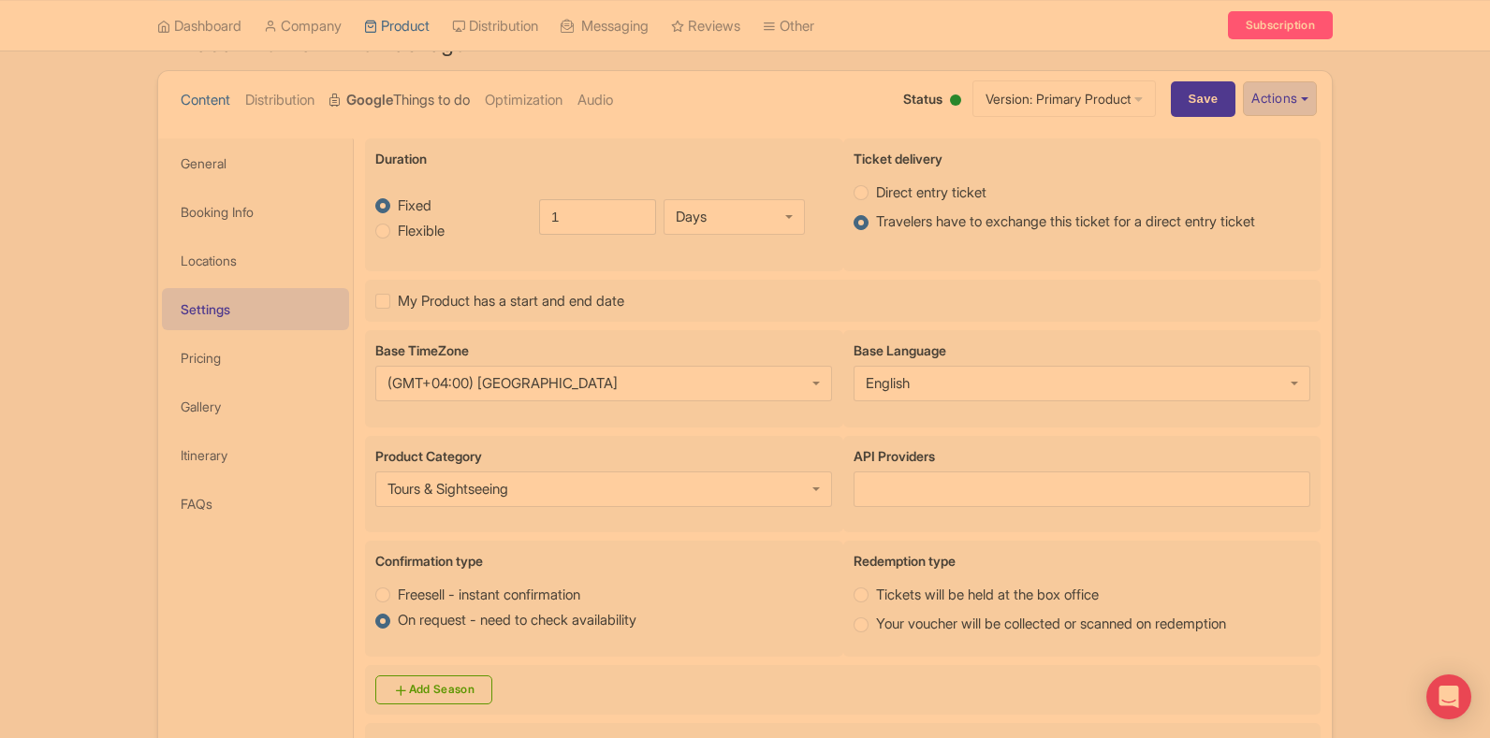
scroll to position [0, 0]
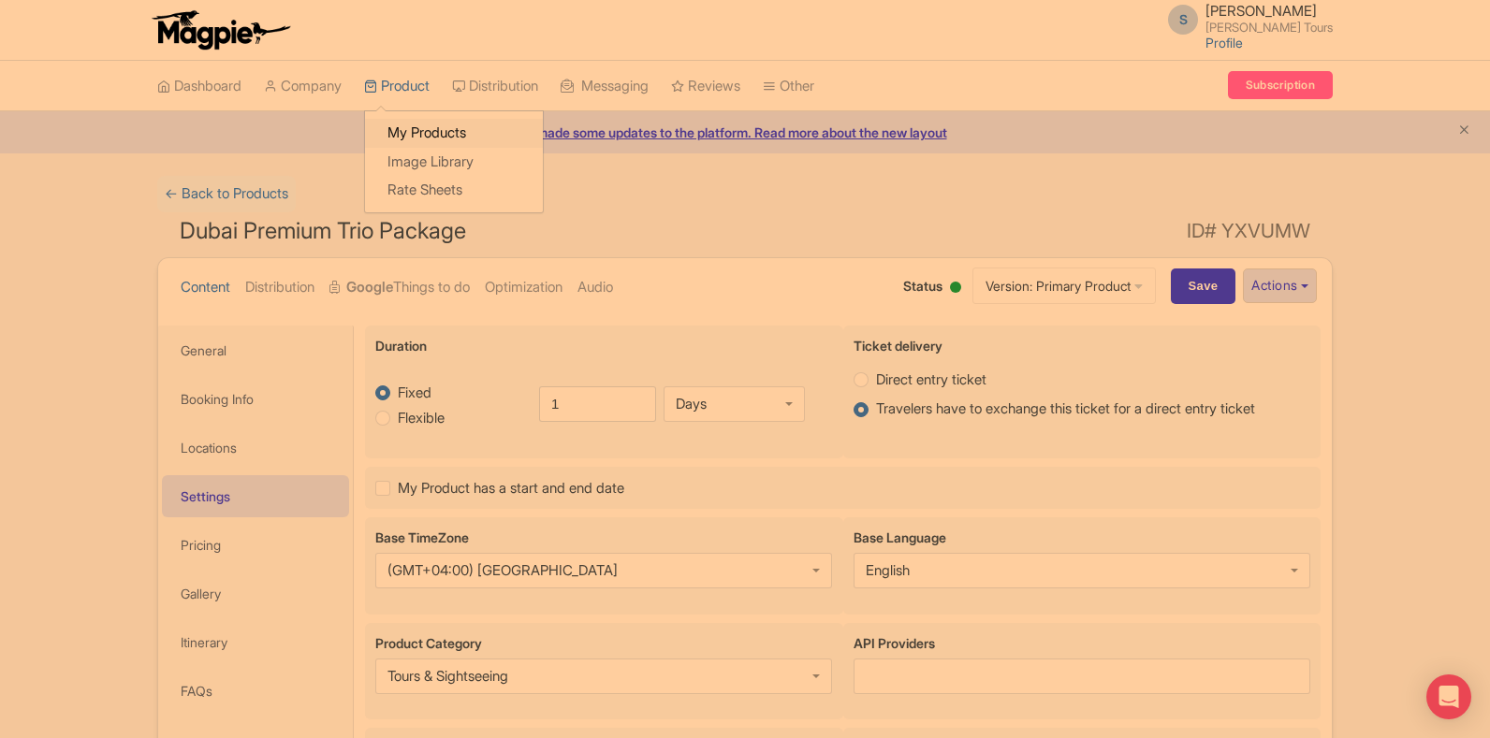
click at [408, 127] on link "My Products" at bounding box center [454, 133] width 178 height 29
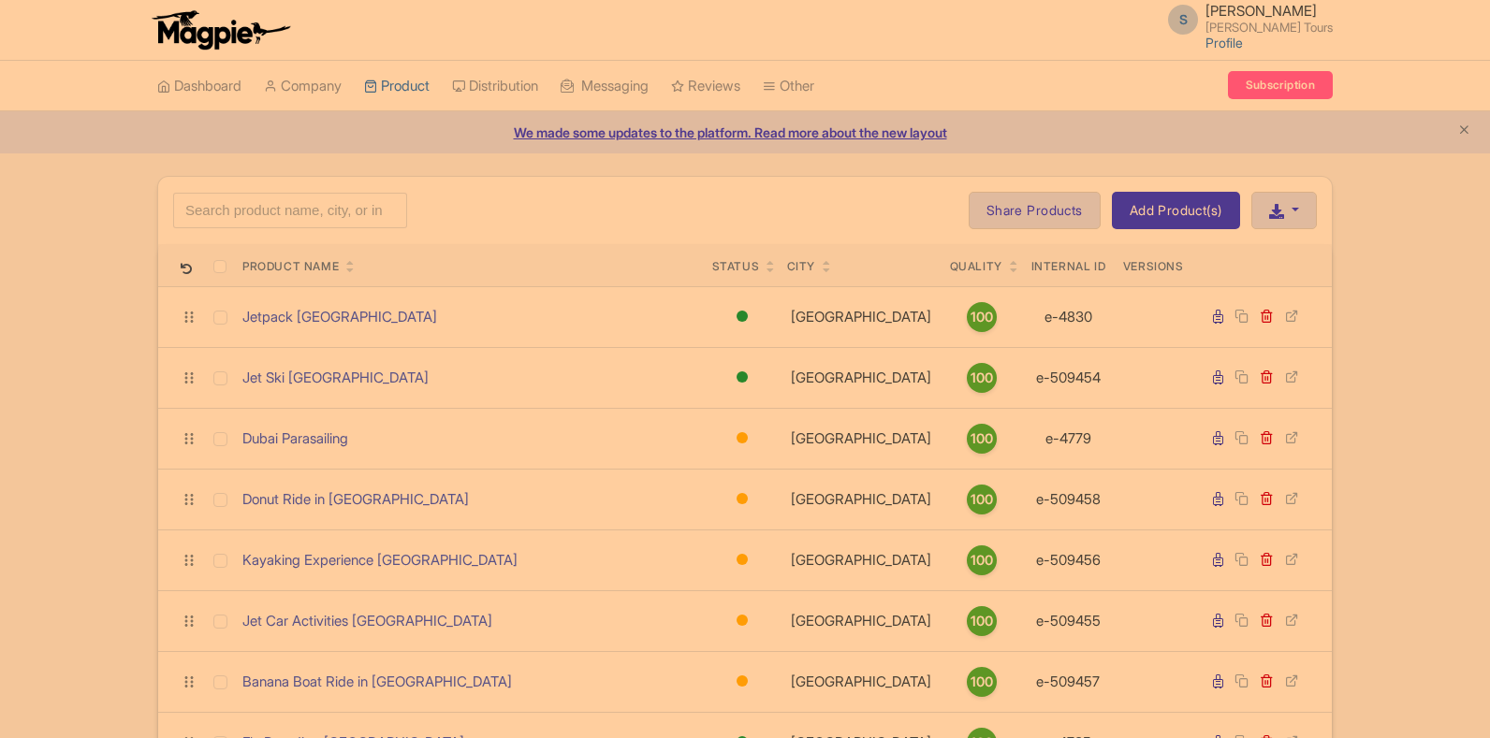
click at [363, 202] on input "search" at bounding box center [290, 211] width 234 height 36
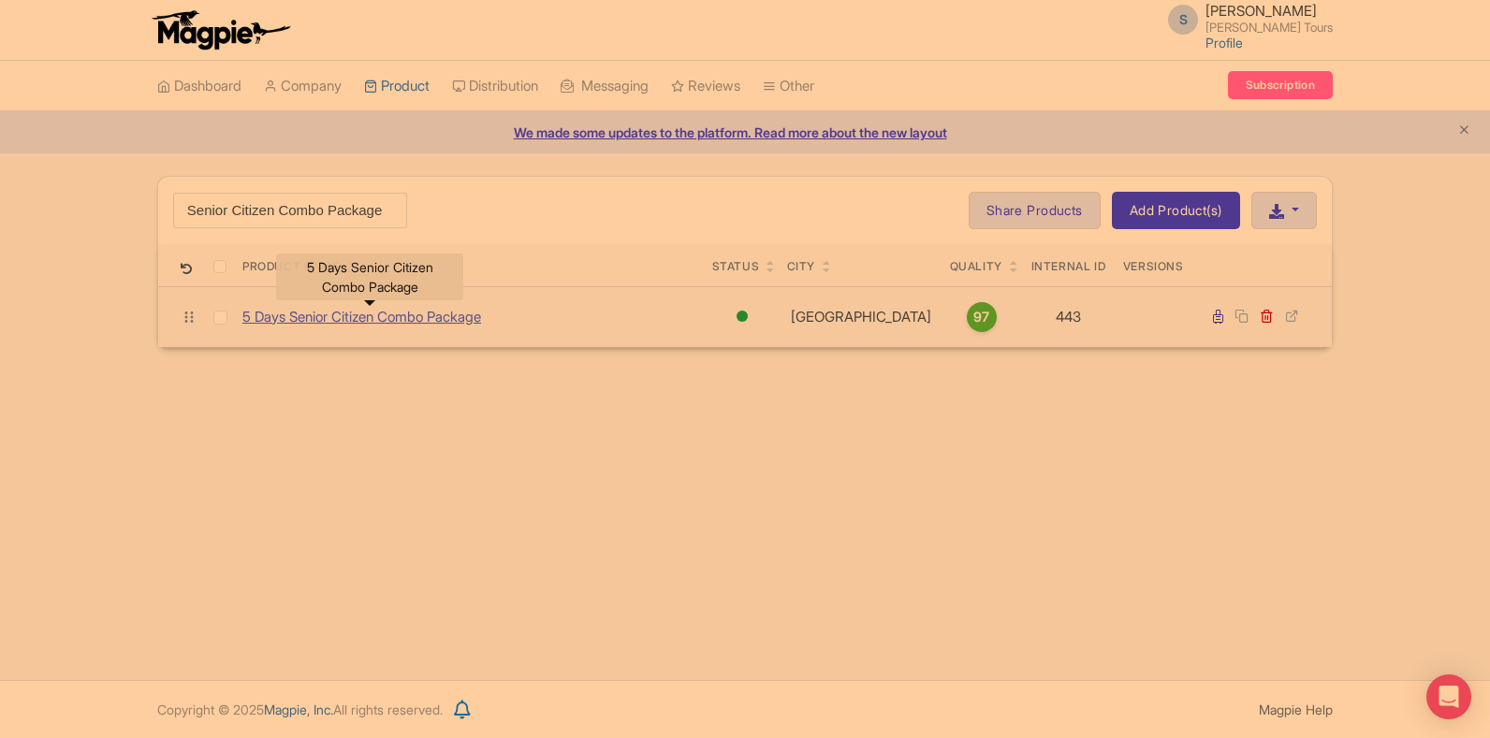
type input "5 Days Senior Citizen Combo Package"
click at [397, 323] on link "5 Days Senior Citizen Combo Package" at bounding box center [361, 318] width 239 height 22
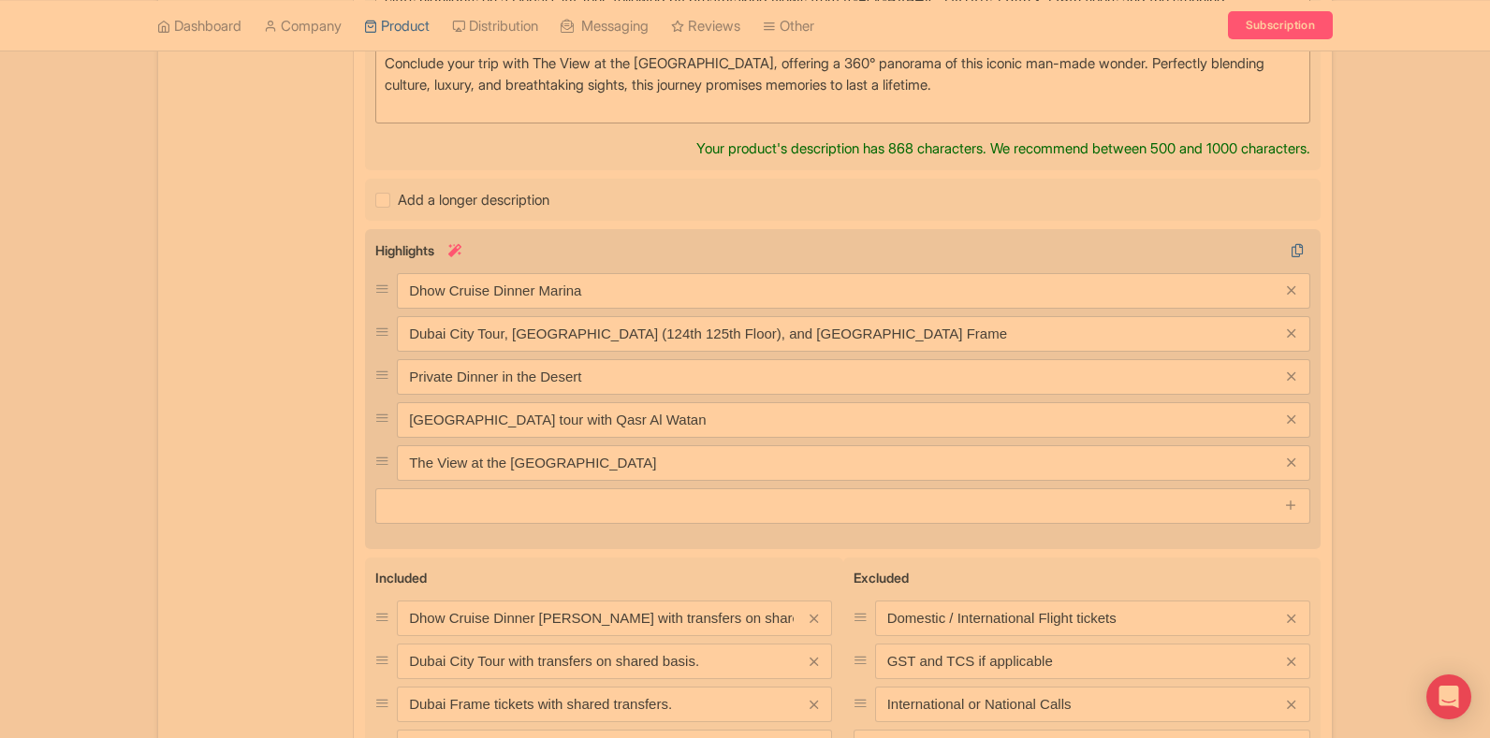
scroll to position [928, 0]
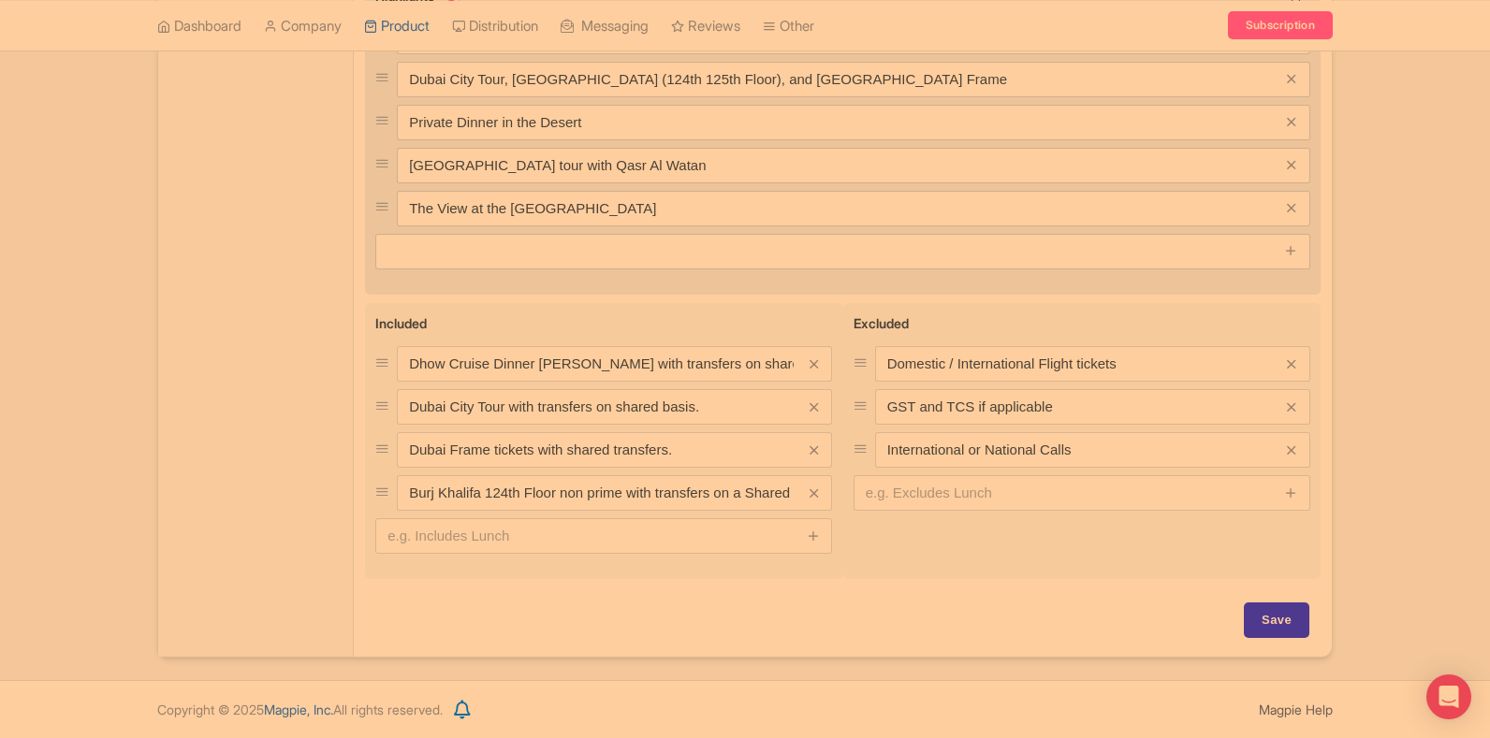
type trix-editor "<div>&nbsp;Experience the best of [GEOGRAPHIC_DATA] and [GEOGRAPHIC_DATA] with …"
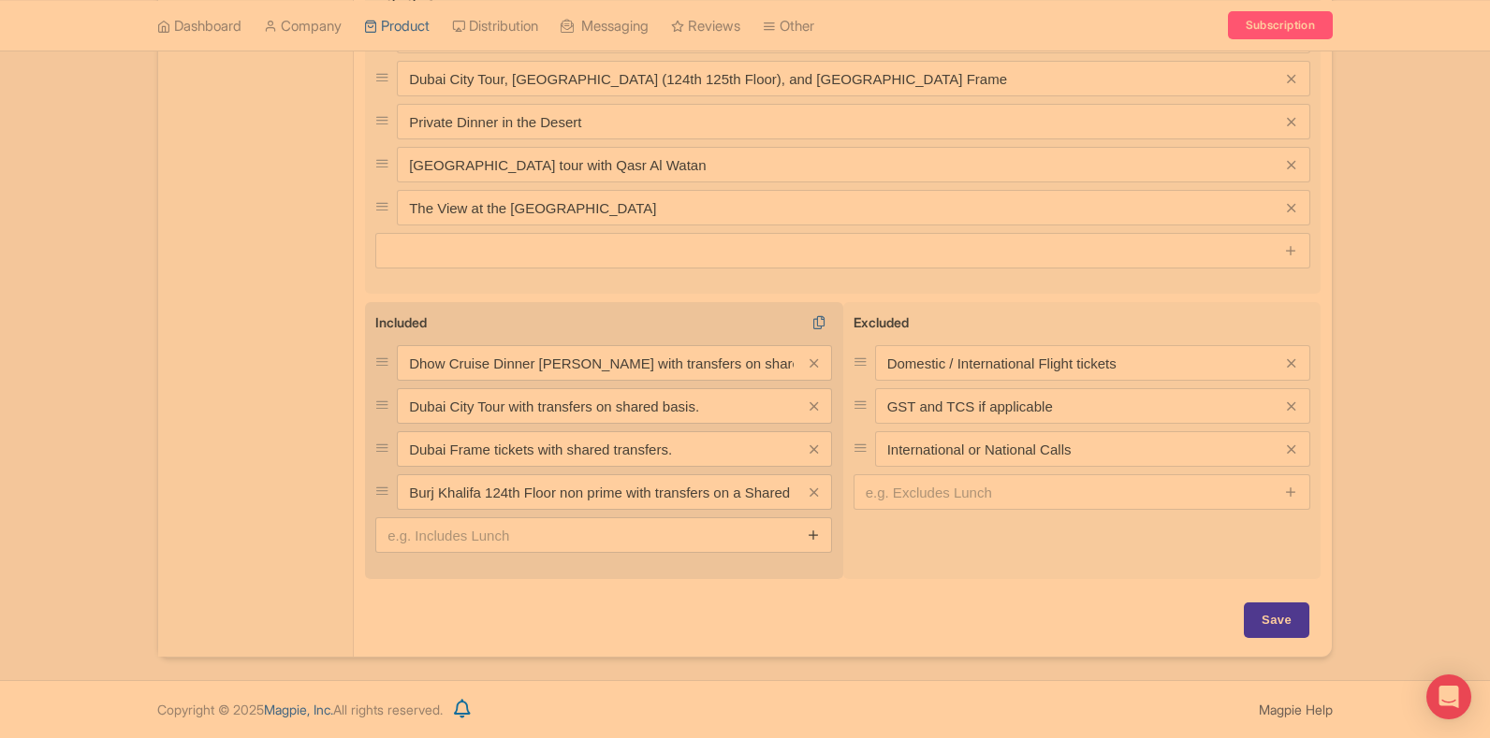
scroll to position [907, 0]
click at [810, 533] on icon at bounding box center [814, 536] width 14 height 14
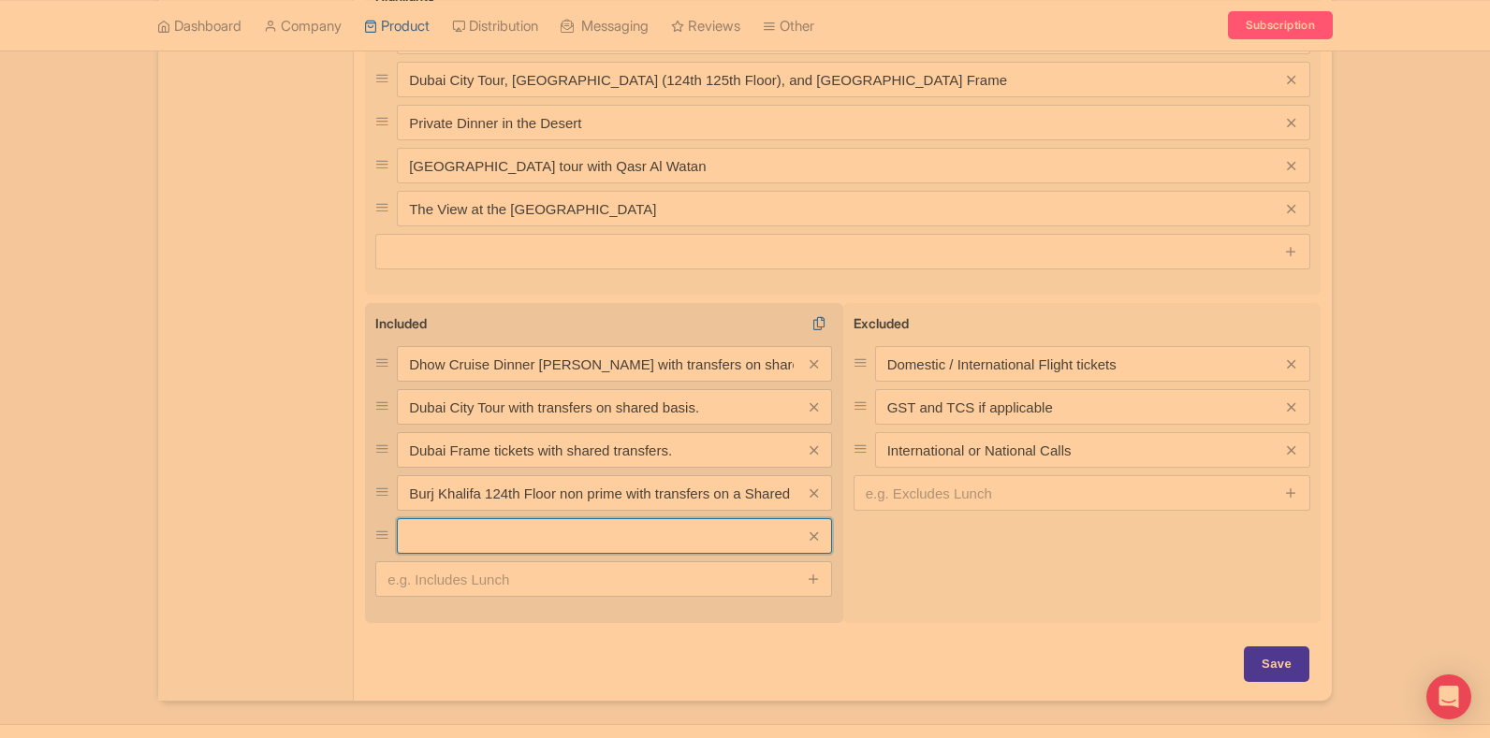
click at [587, 533] on input "text" at bounding box center [614, 536] width 435 height 36
paste input "Abu Dhabi City Tour with Qasr Al Watan on a Shared basis."
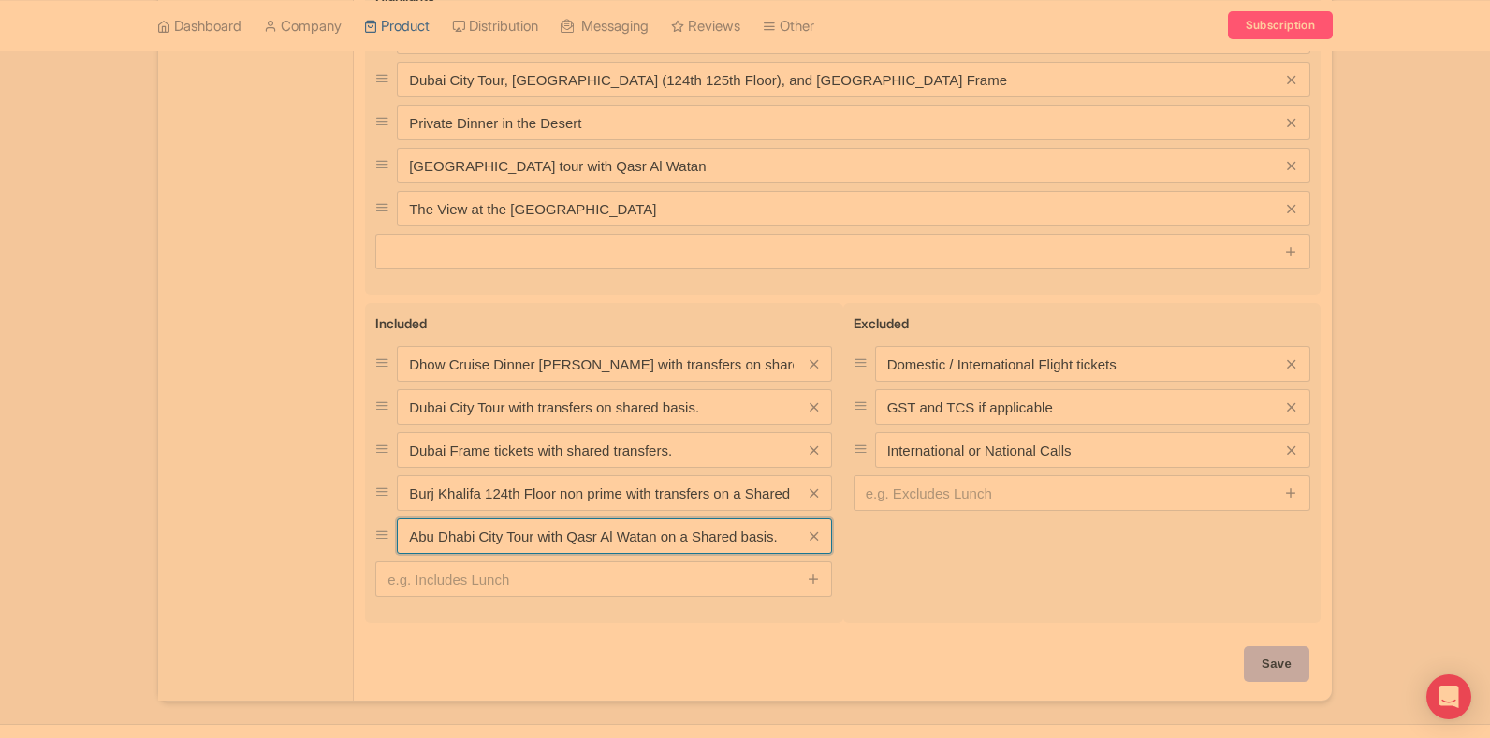
type input "Abu Dhabi City Tour with Qasr Al Watan on a Shared basis."
click at [1259, 667] on input "Save" at bounding box center [1277, 665] width 66 height 36
type input "Saving..."
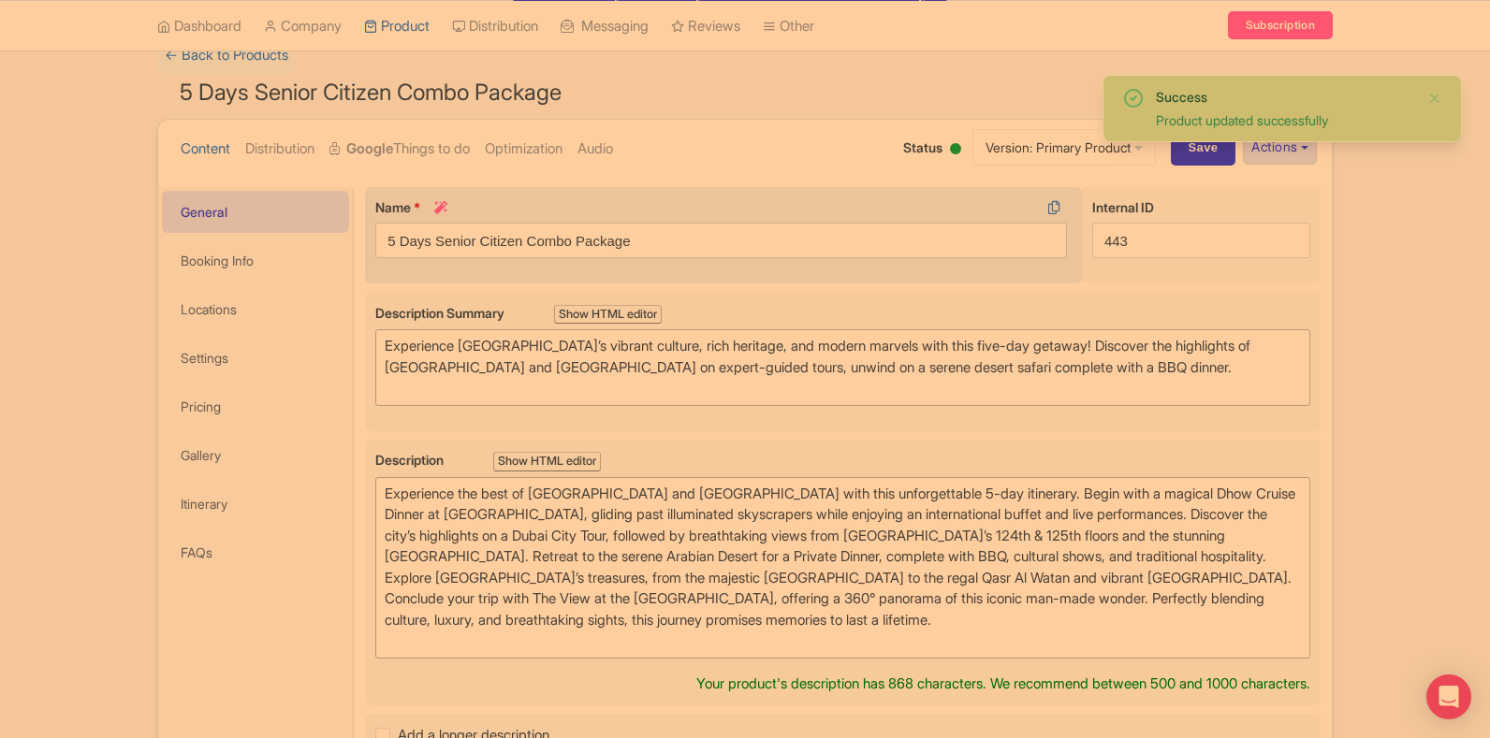
scroll to position [139, 0]
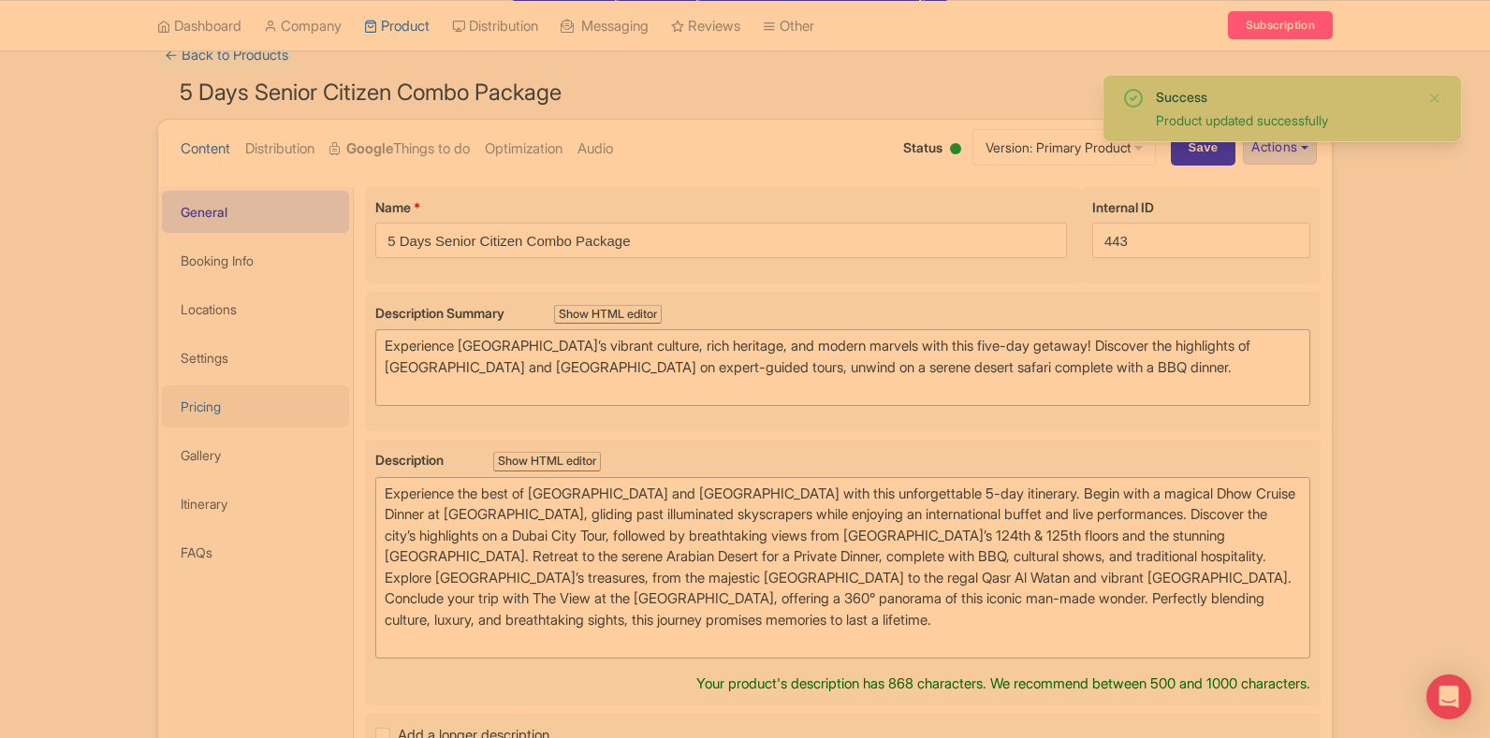
click at [216, 408] on link "Pricing" at bounding box center [255, 407] width 187 height 42
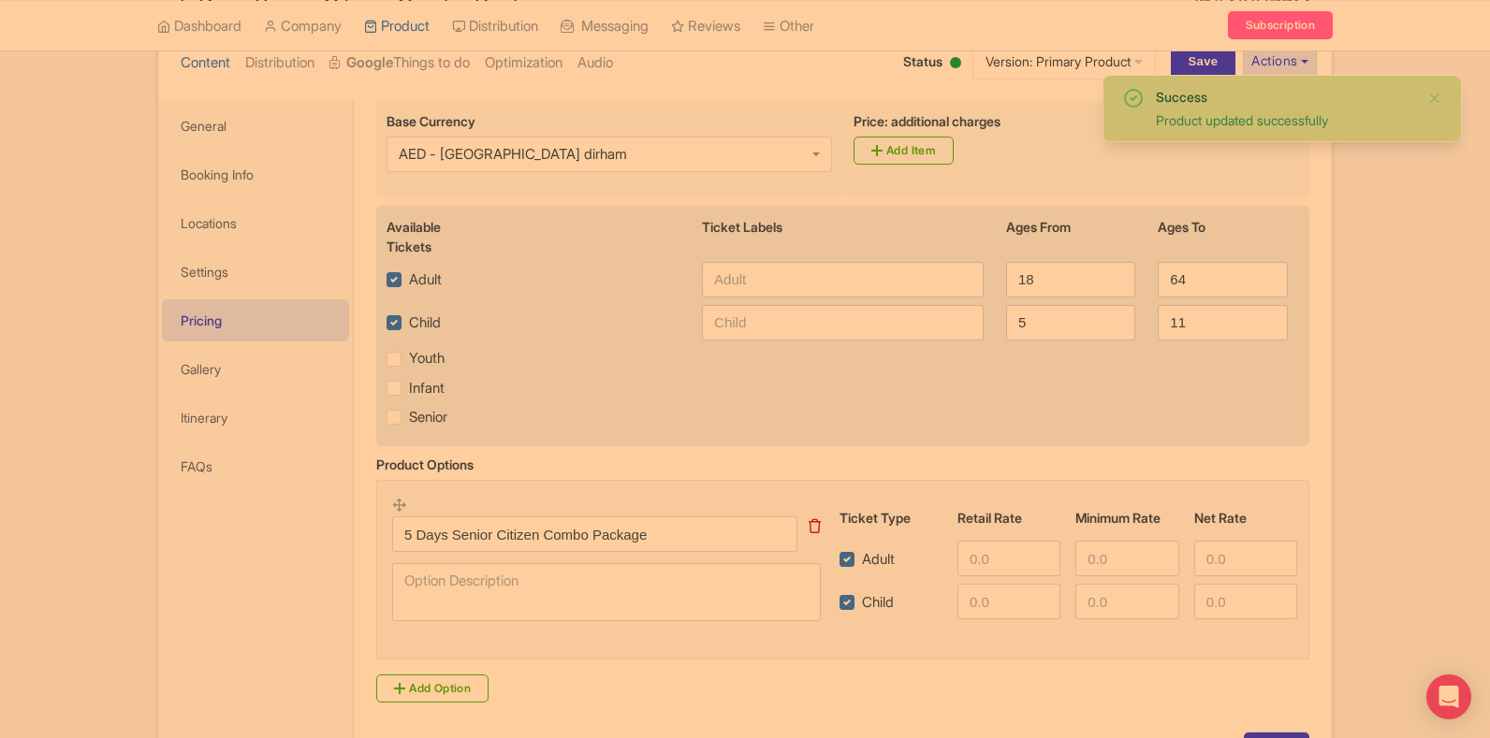
scroll to position [355, 0]
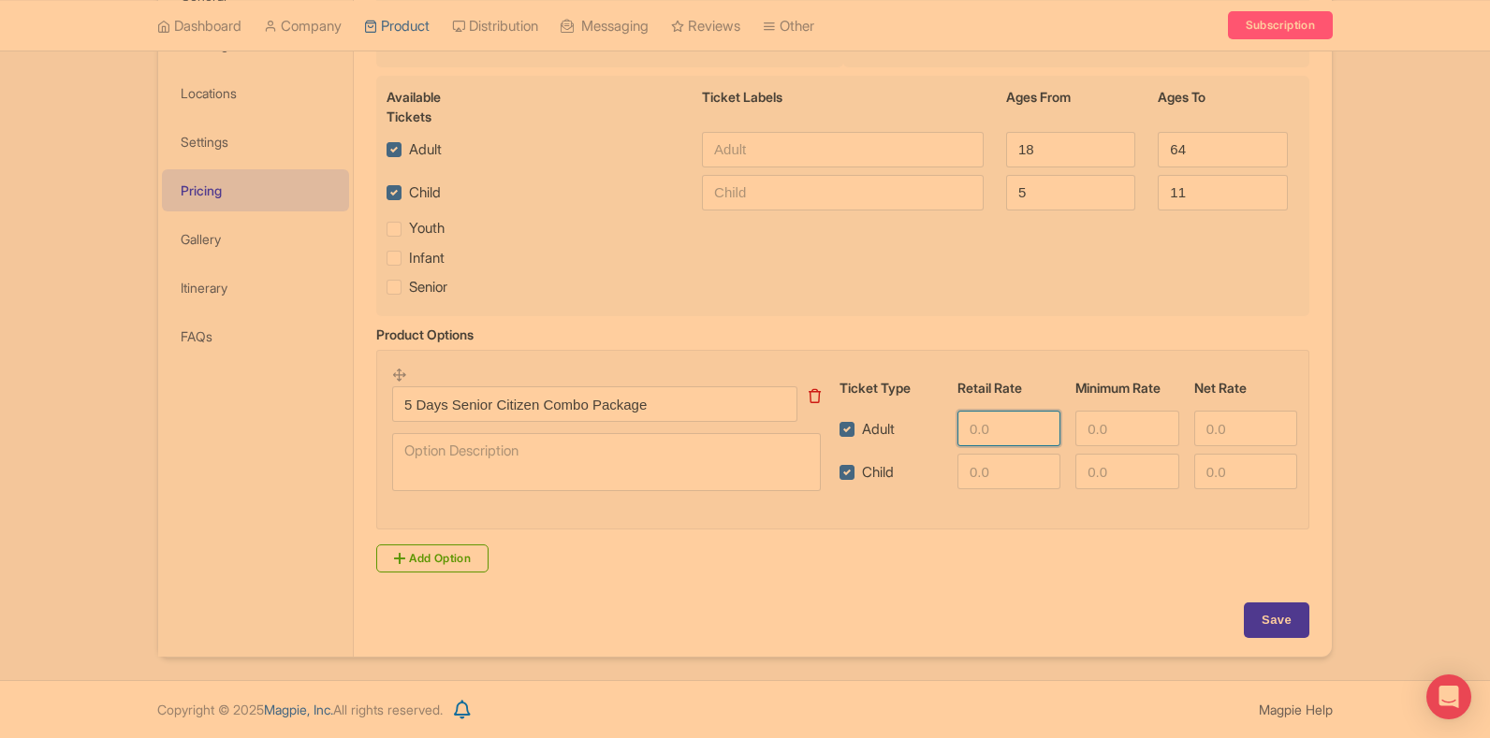
click at [1010, 429] on input "number" at bounding box center [1008, 429] width 103 height 36
type input "1140"
click at [977, 464] on input "number" at bounding box center [1008, 472] width 103 height 36
type input "1140"
click at [1271, 607] on input "Save" at bounding box center [1277, 621] width 66 height 36
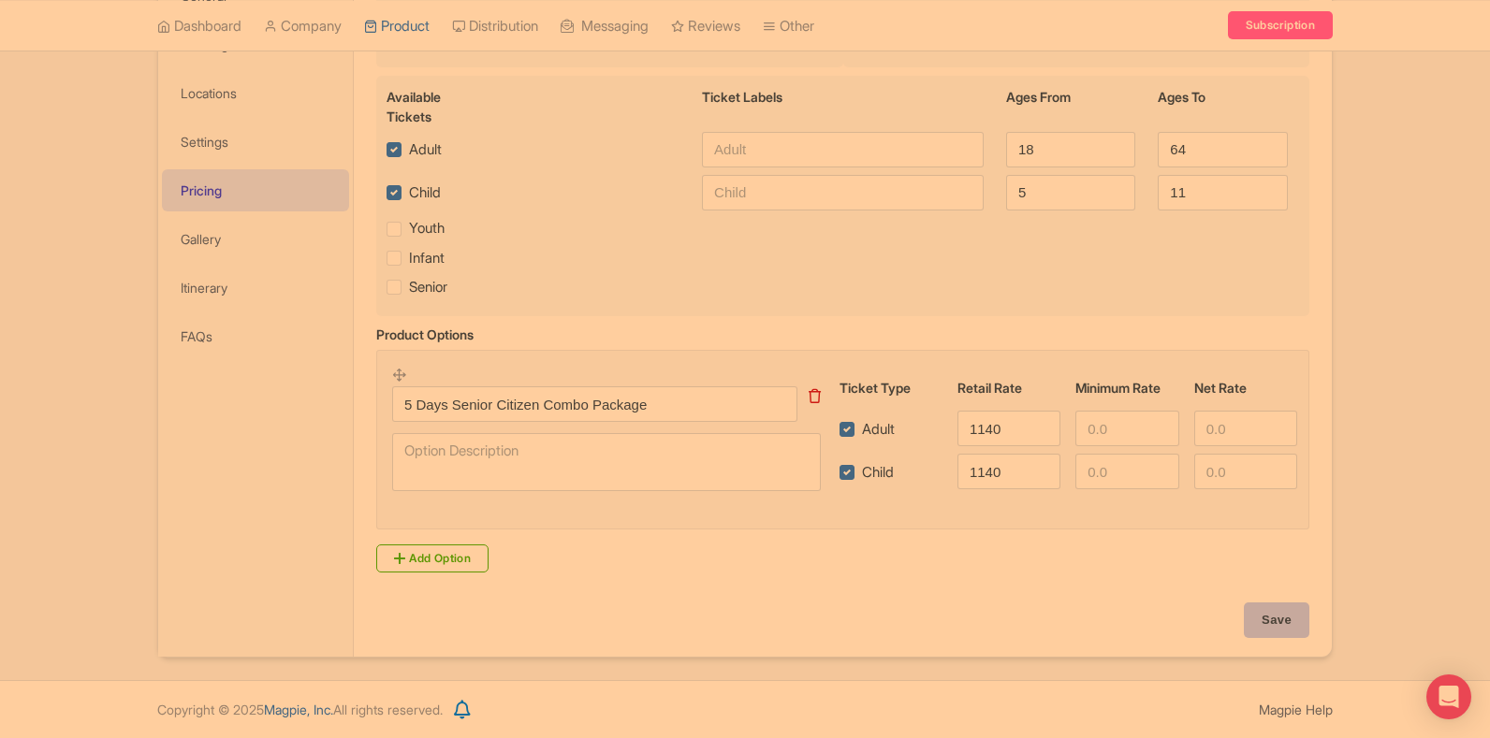
type input "Saving..."
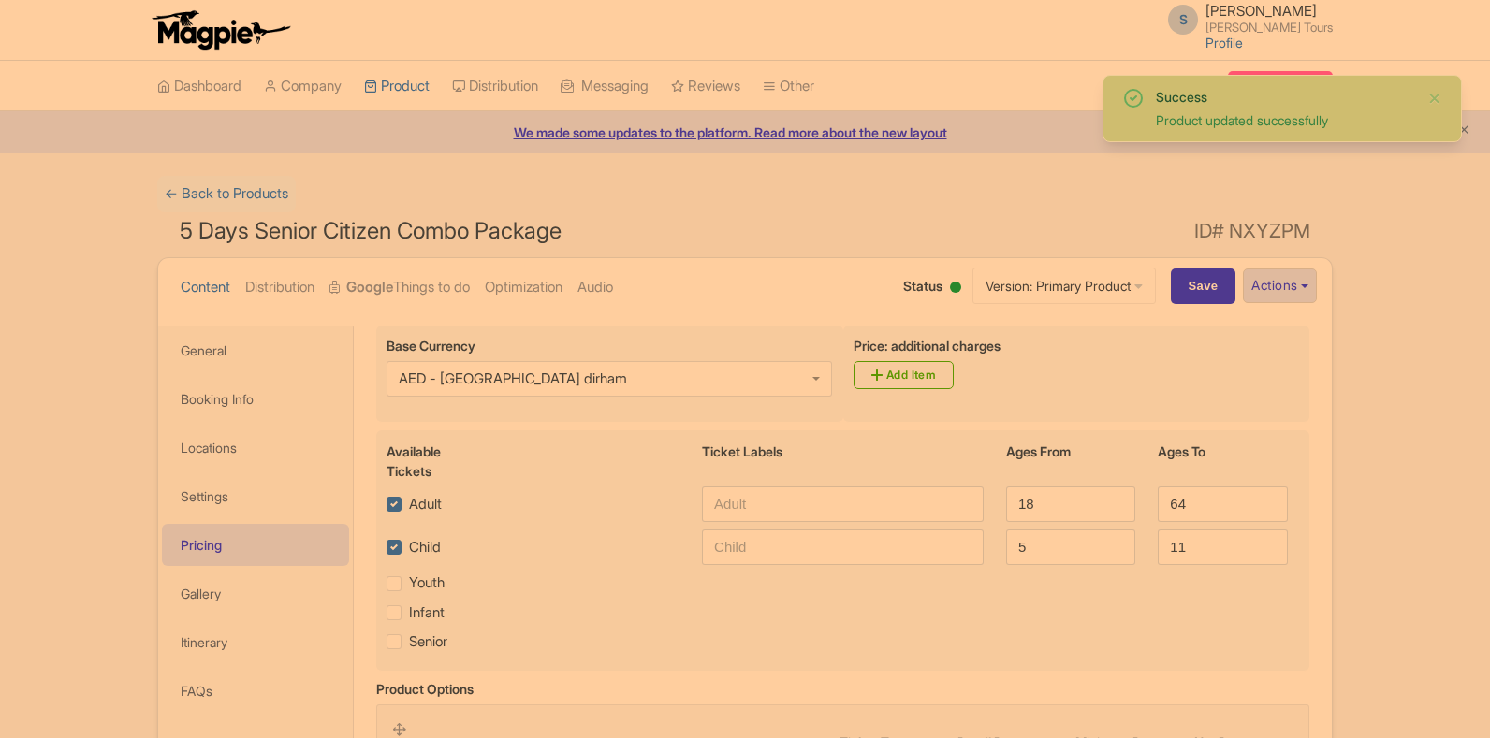
scroll to position [326, 0]
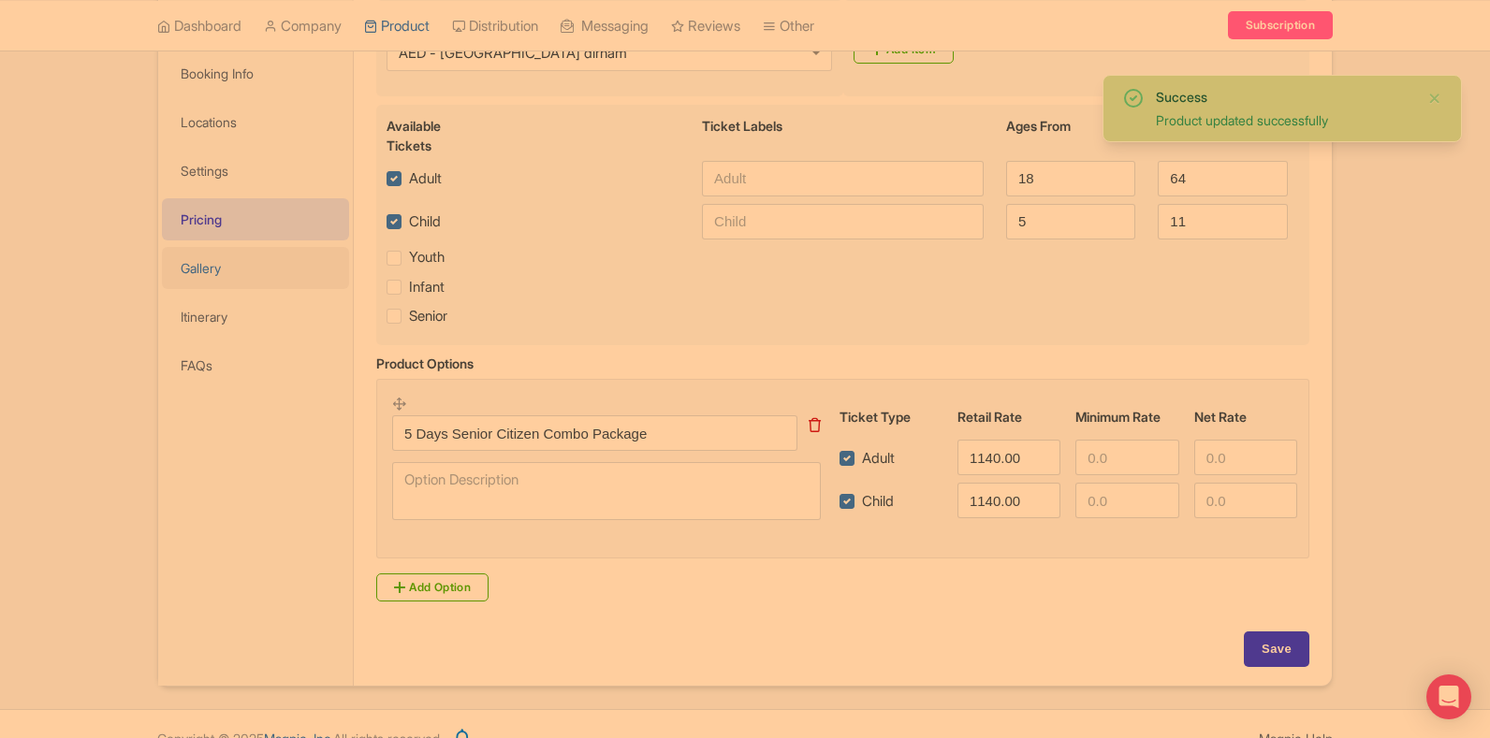
click at [208, 270] on link "Gallery" at bounding box center [255, 268] width 187 height 42
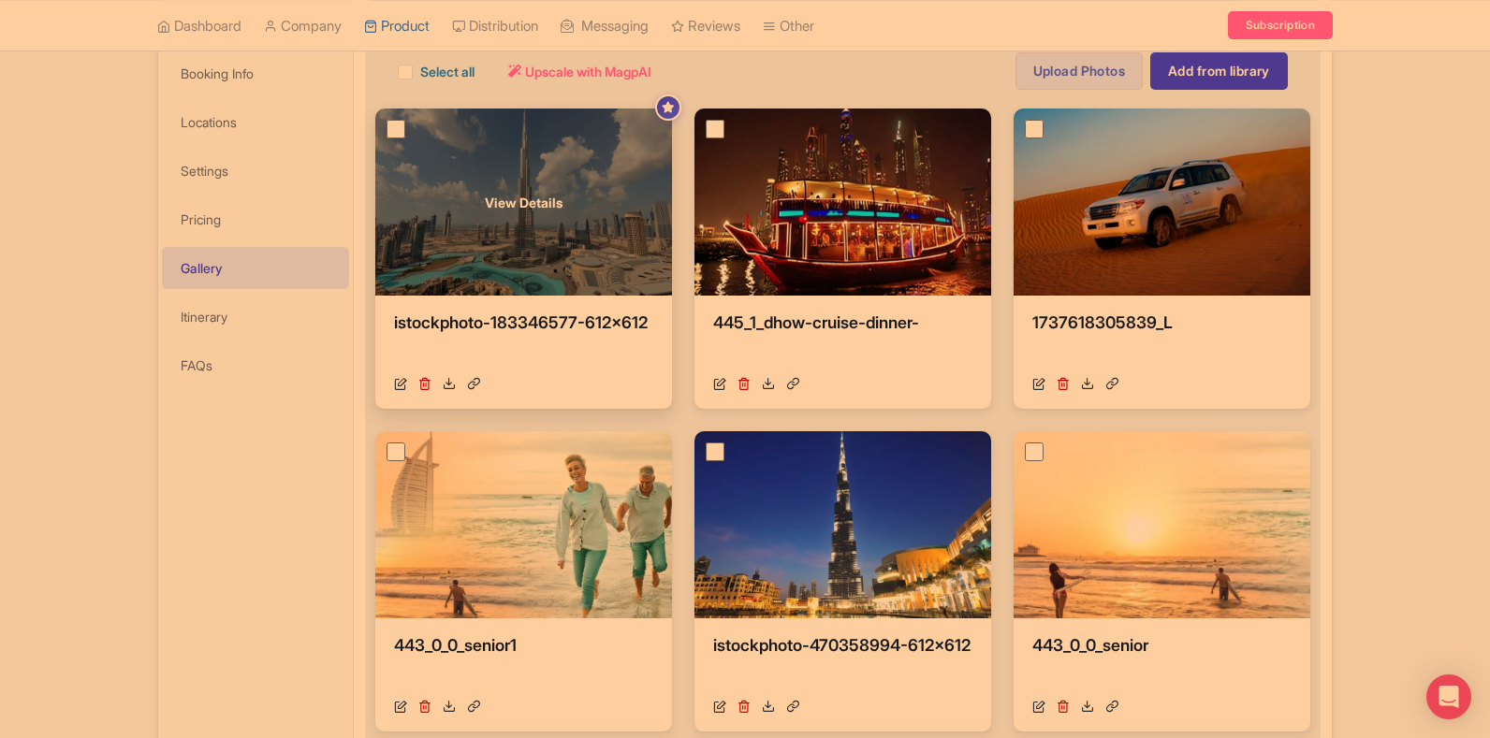
click at [460, 331] on div "istockphoto-183346577-612x612" at bounding box center [523, 339] width 259 height 56
click at [400, 378] on icon at bounding box center [400, 383] width 13 height 13
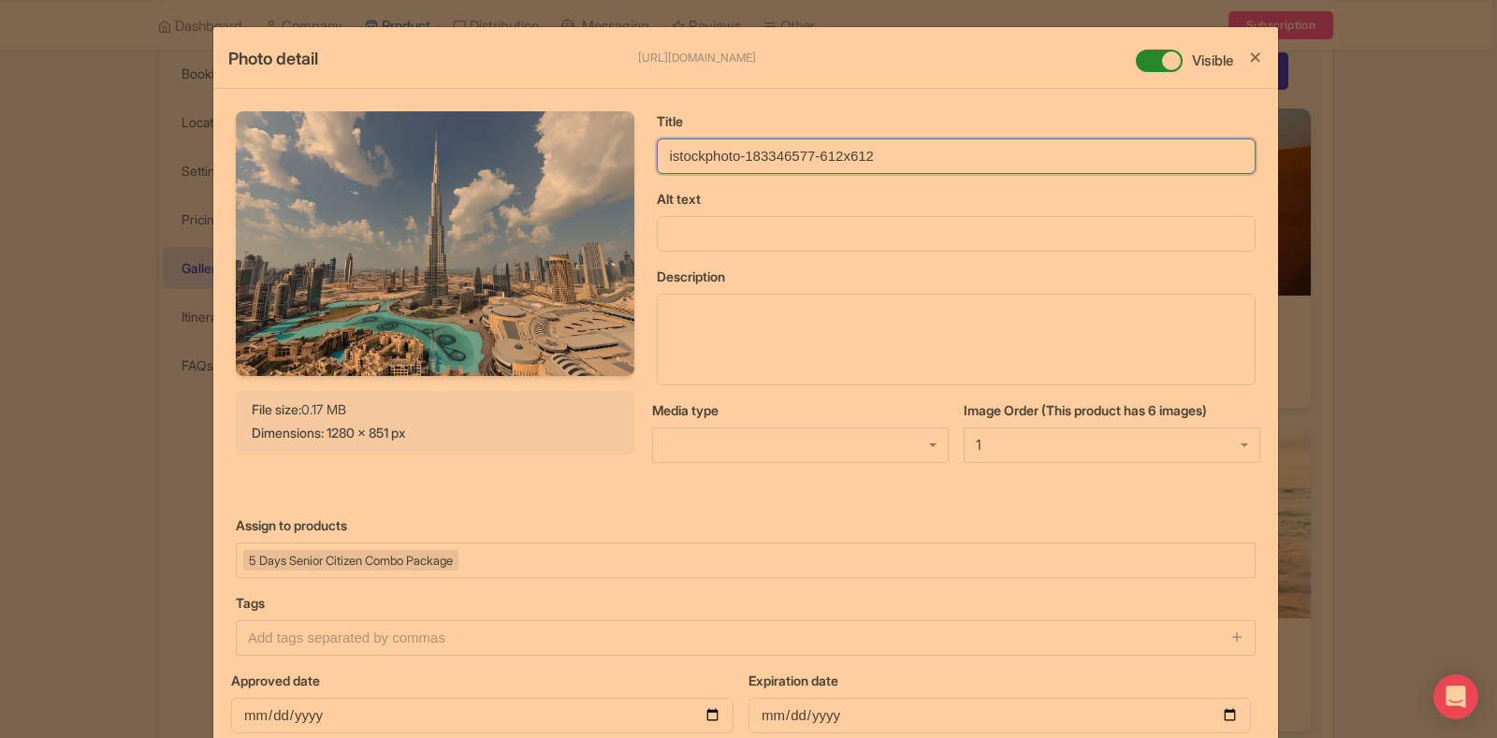
click at [738, 162] on input "istockphoto-183346577-612x612" at bounding box center [956, 157] width 599 height 36
drag, startPoint x: 738, startPoint y: 162, endPoint x: 656, endPoint y: 156, distance: 82.5
click at [657, 156] on input "[PERSON_NAME]" at bounding box center [956, 157] width 599 height 36
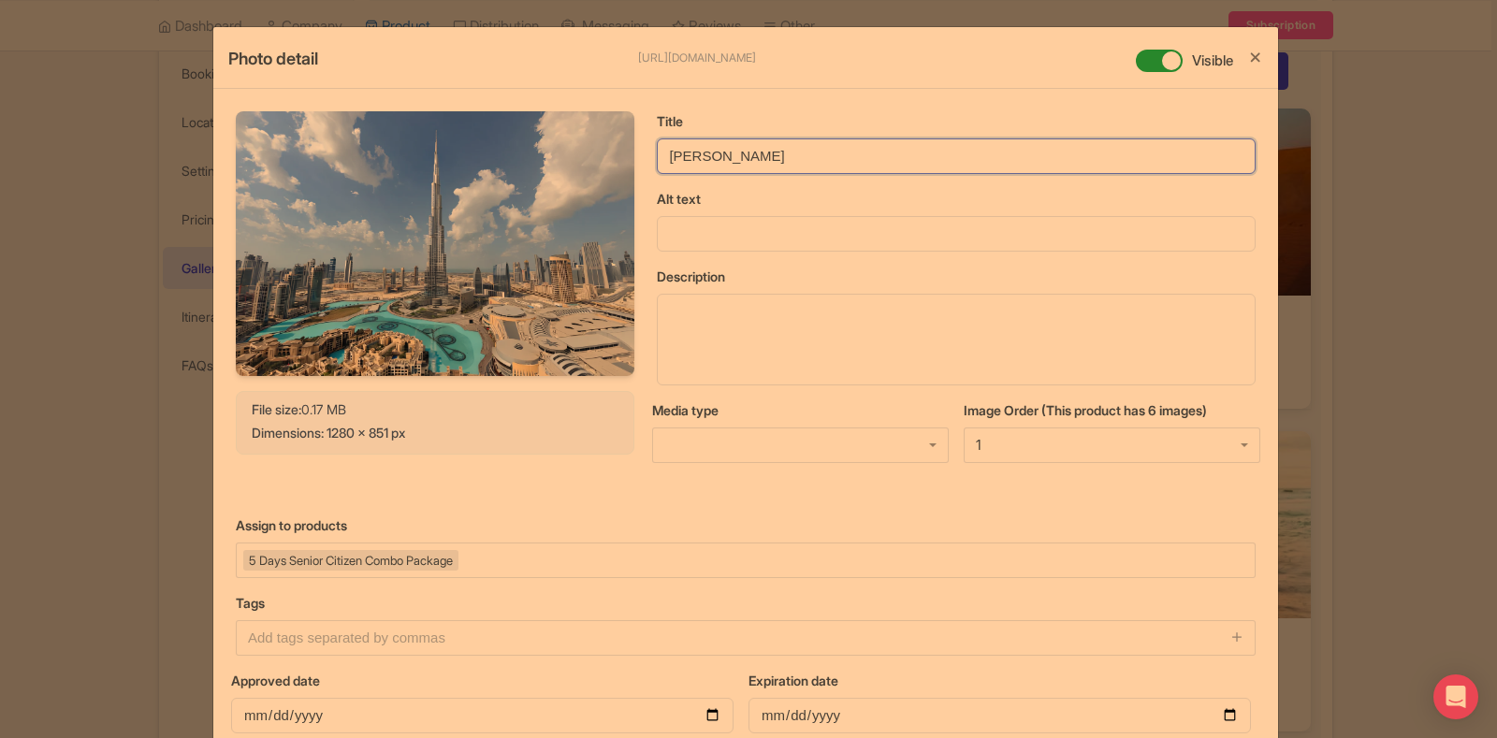
type input "[PERSON_NAME]"
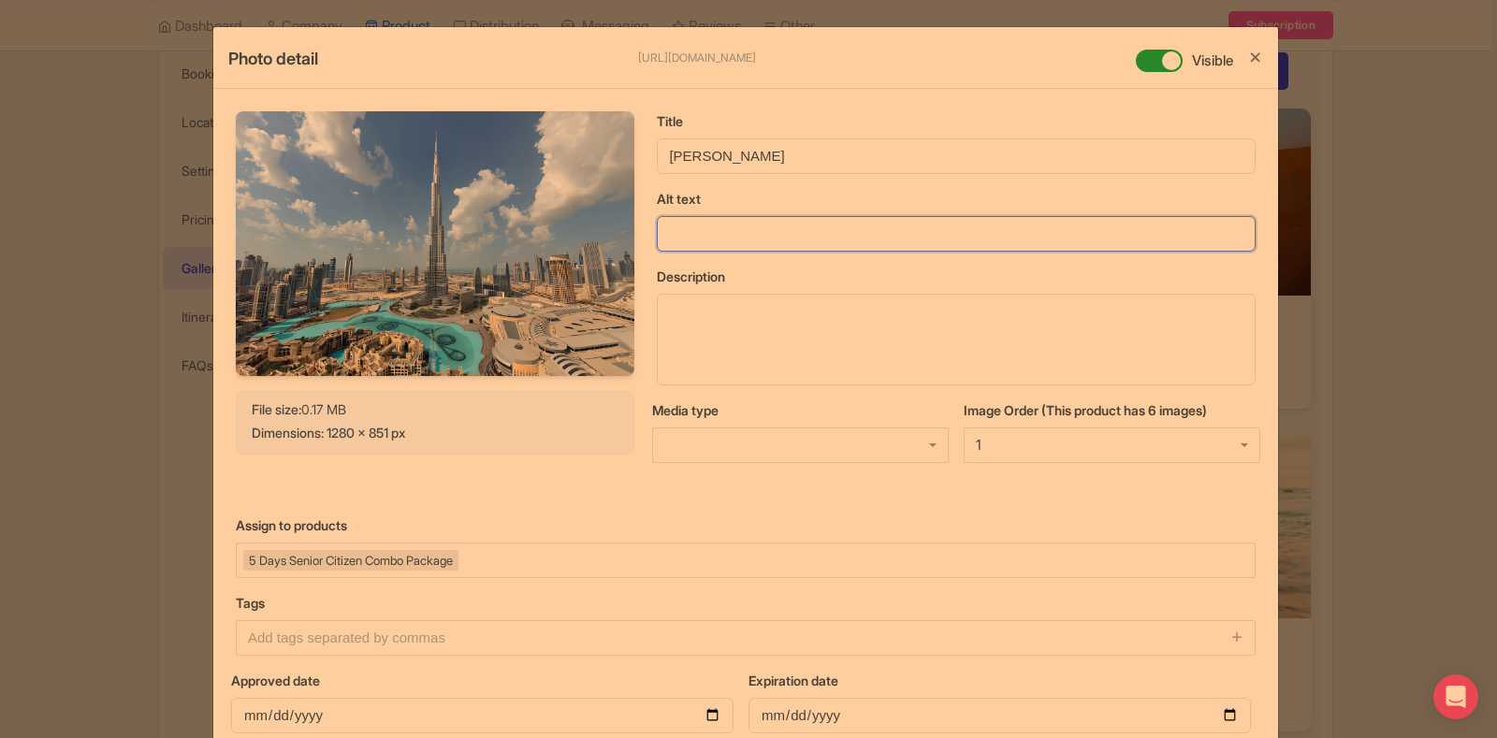
click at [699, 239] on input "Alt text" at bounding box center [956, 234] width 599 height 36
paste input "[PERSON_NAME]"
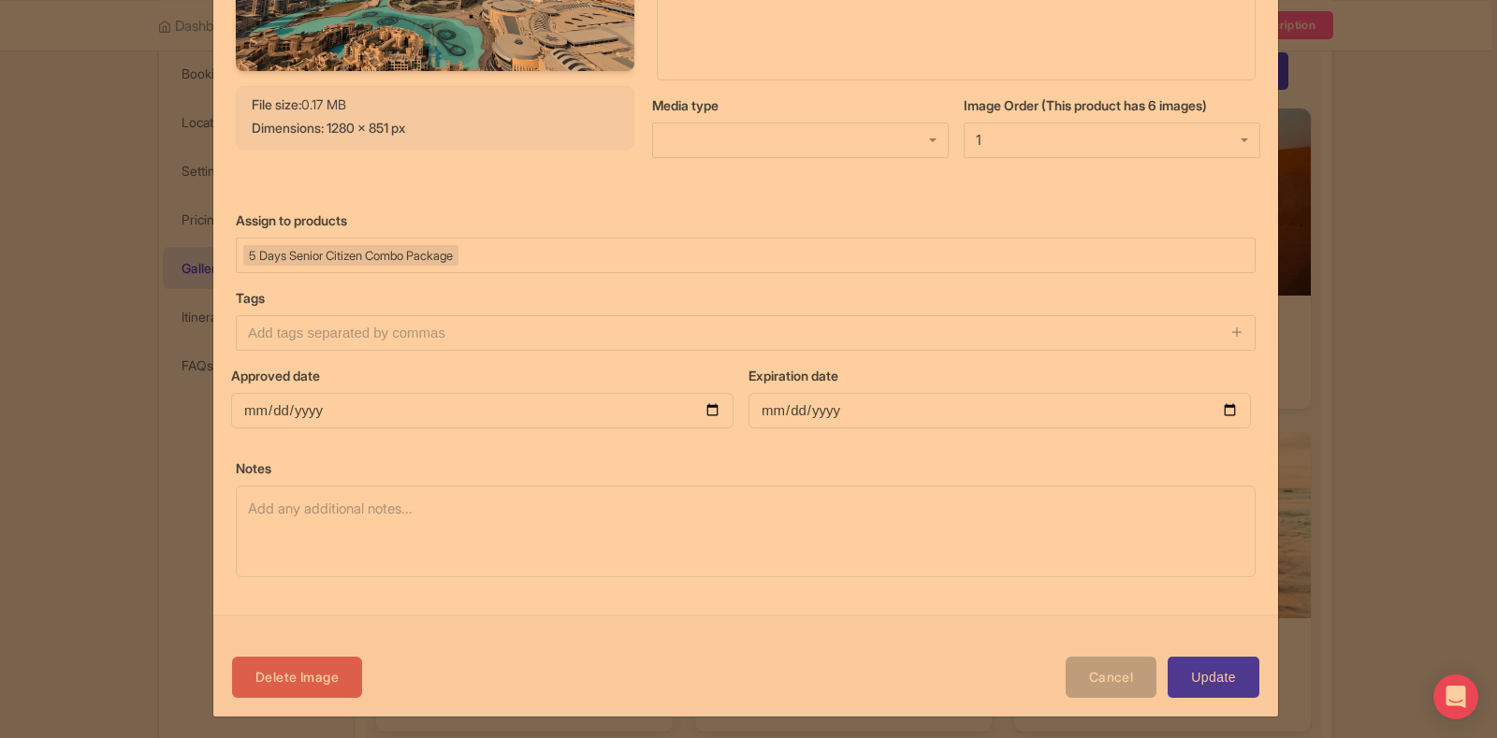
scroll to position [311, 0]
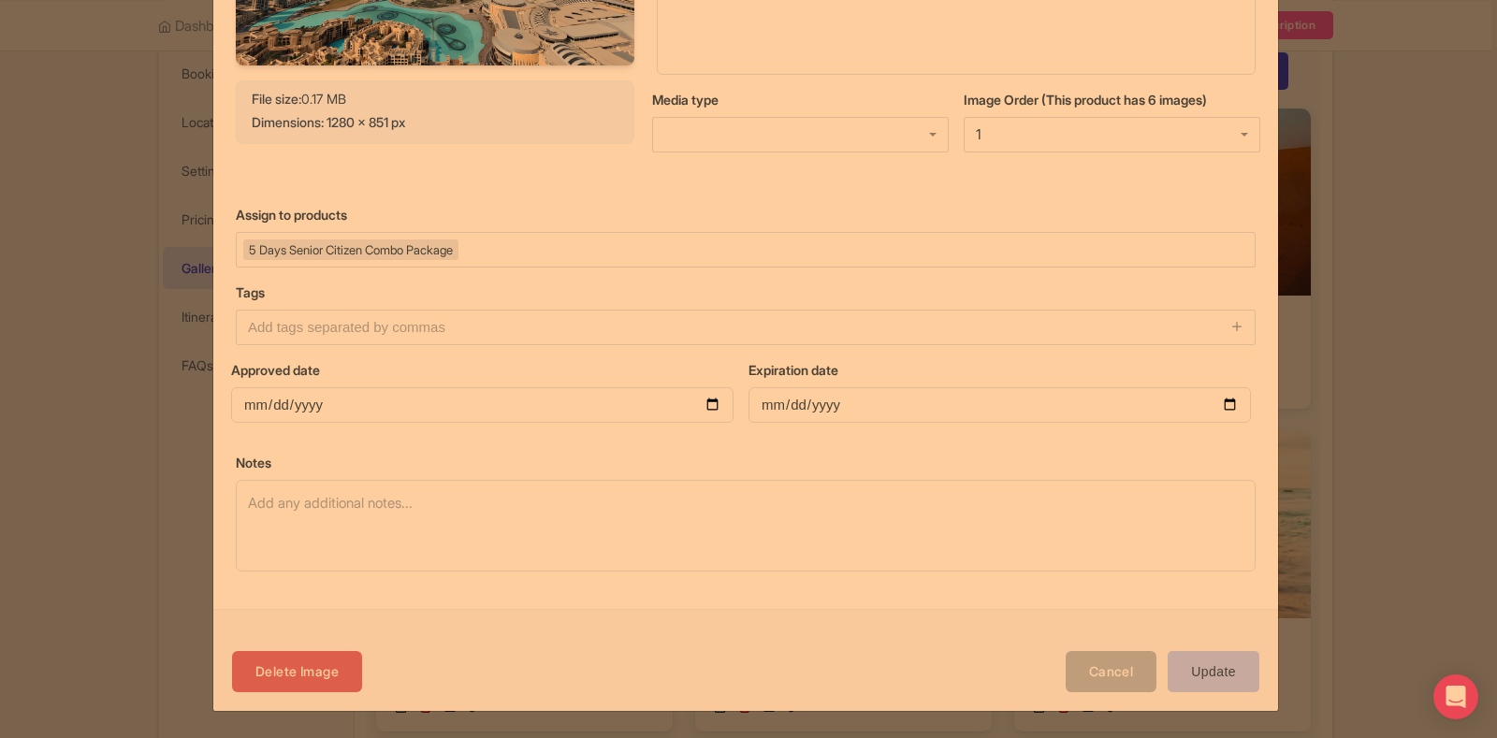
type input "[PERSON_NAME]"
click at [1205, 674] on input "Update" at bounding box center [1214, 672] width 92 height 42
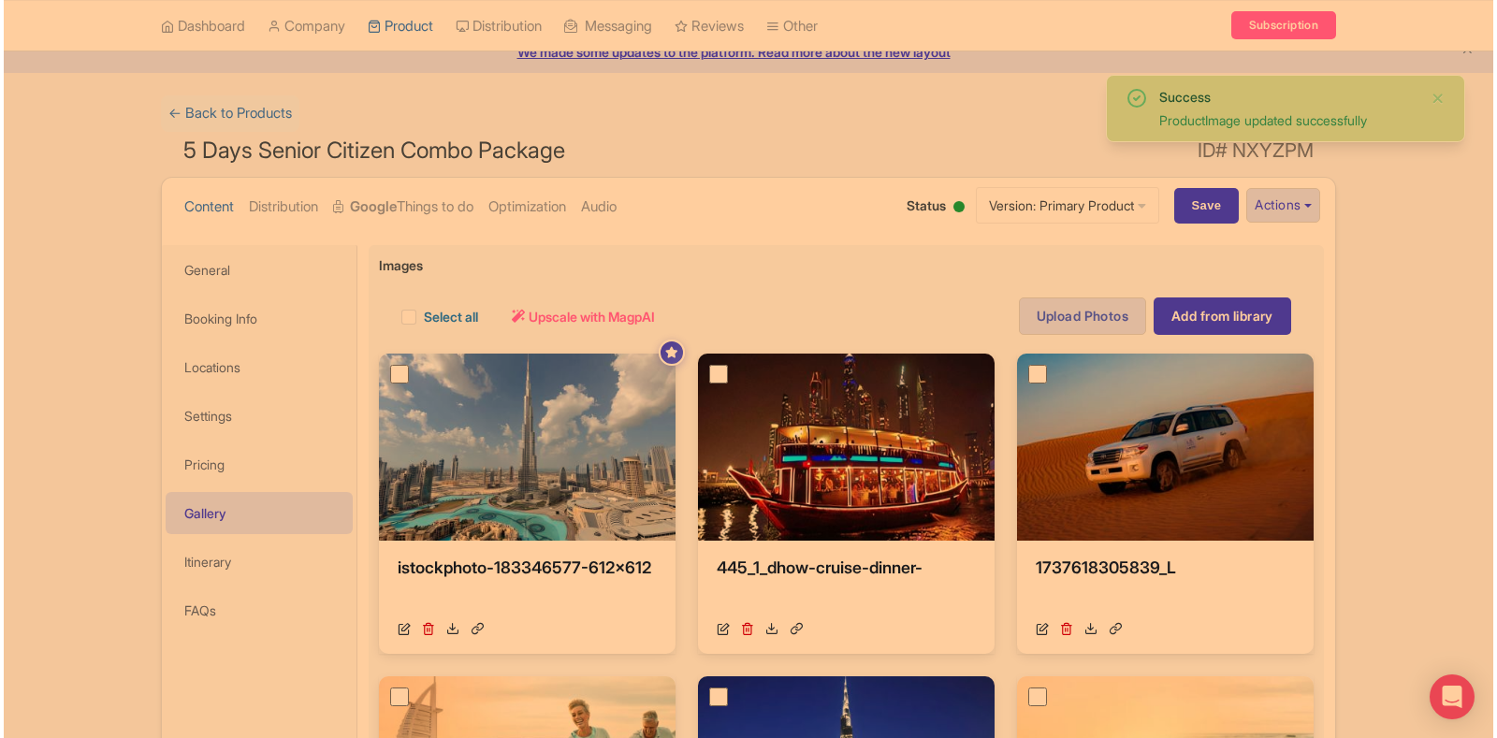
scroll to position [268, 0]
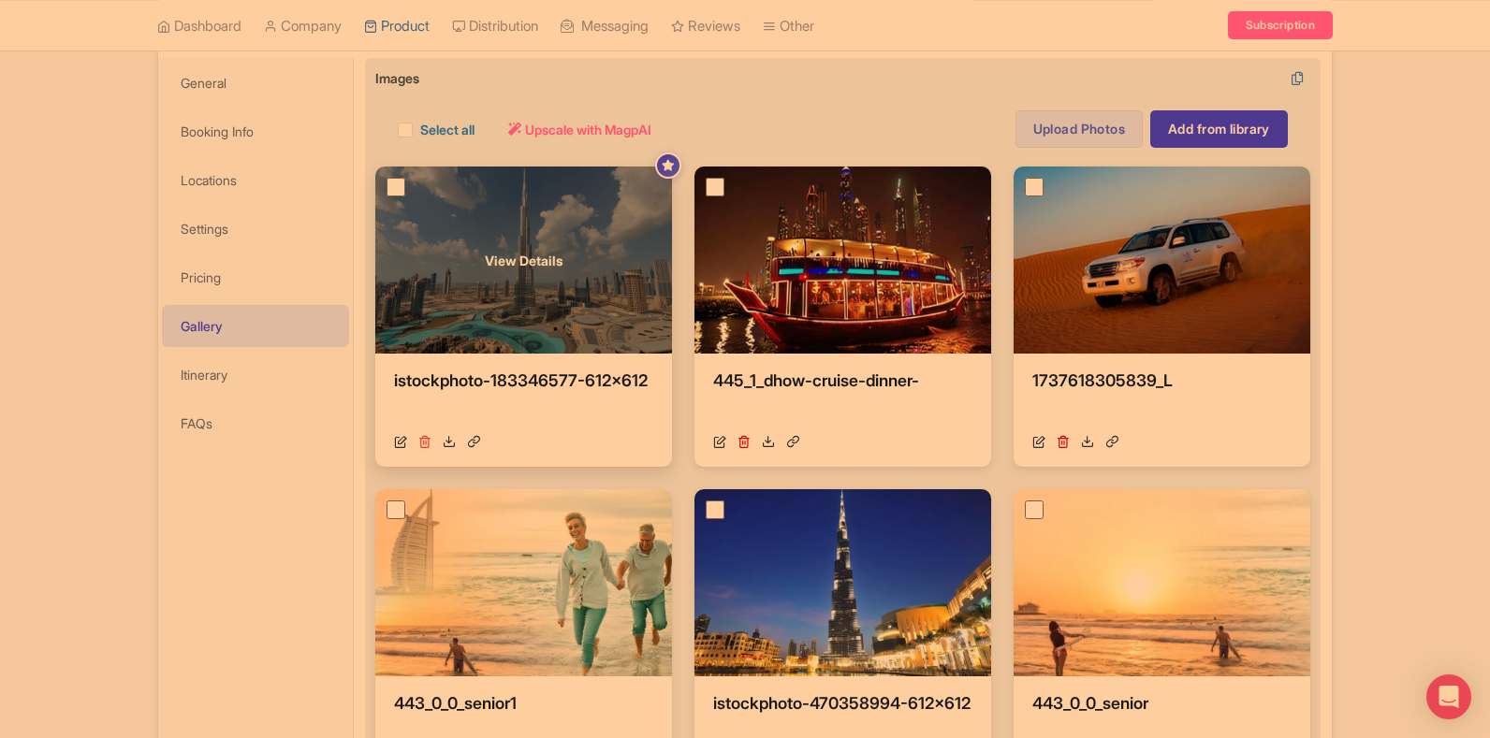
click at [428, 445] on icon at bounding box center [424, 441] width 13 height 13
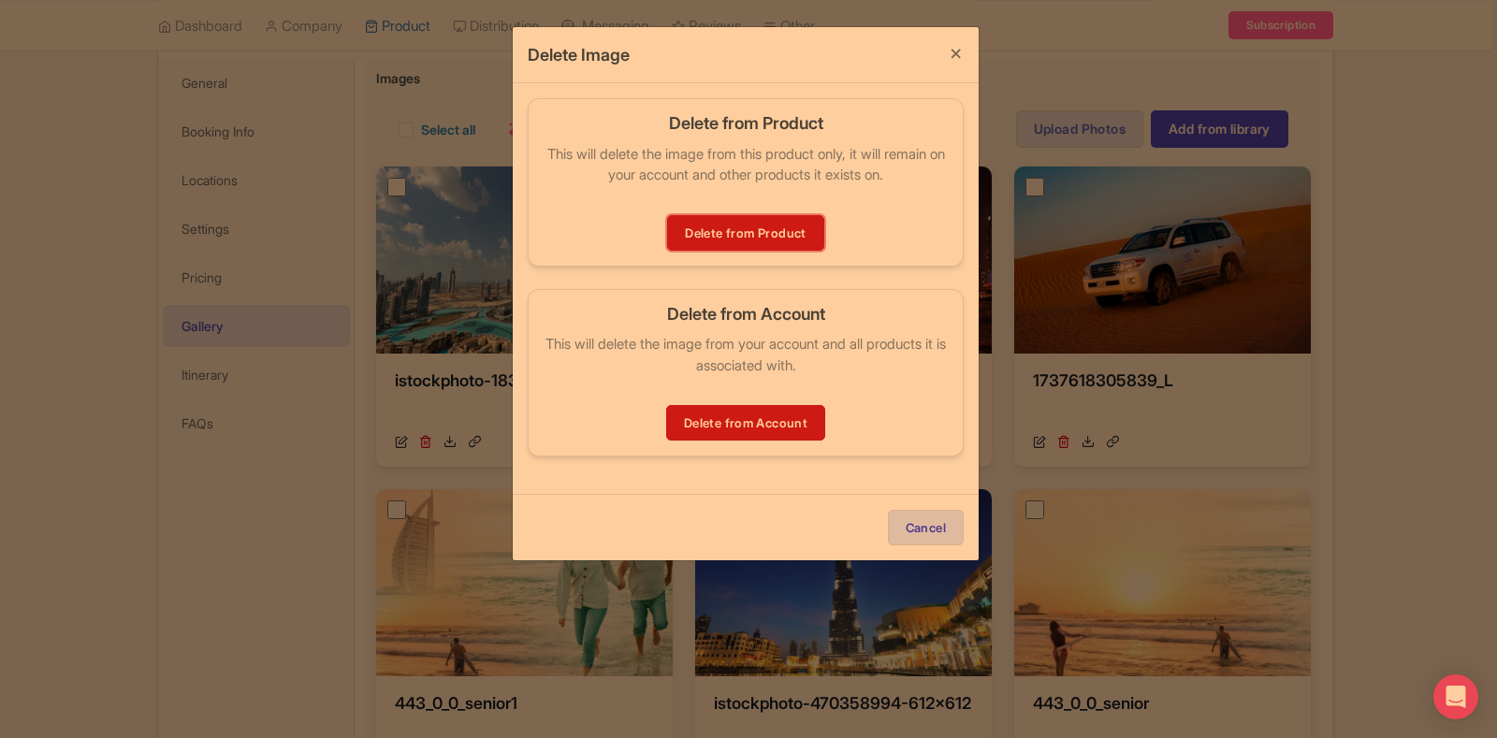
click at [710, 220] on link "Delete from Product" at bounding box center [745, 233] width 156 height 36
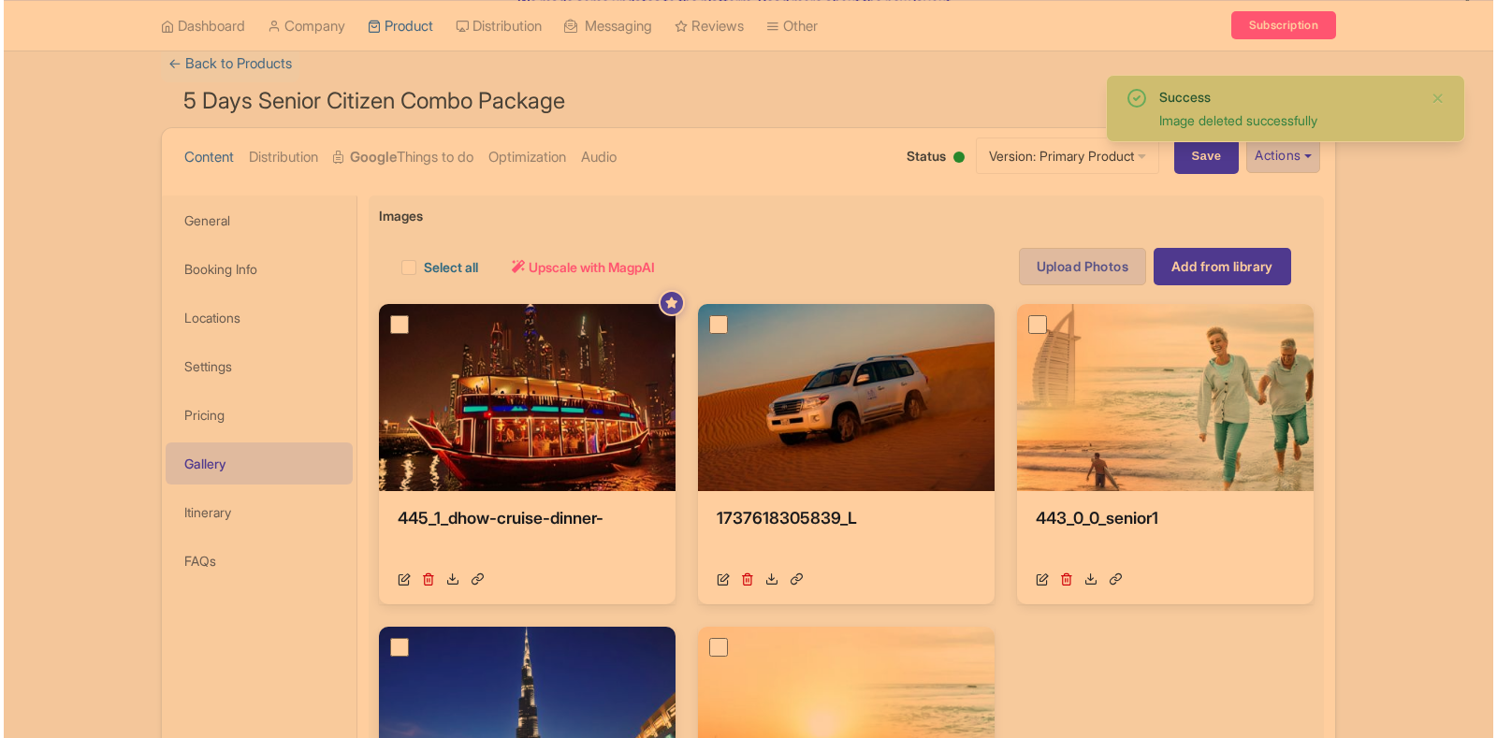
scroll to position [177, 0]
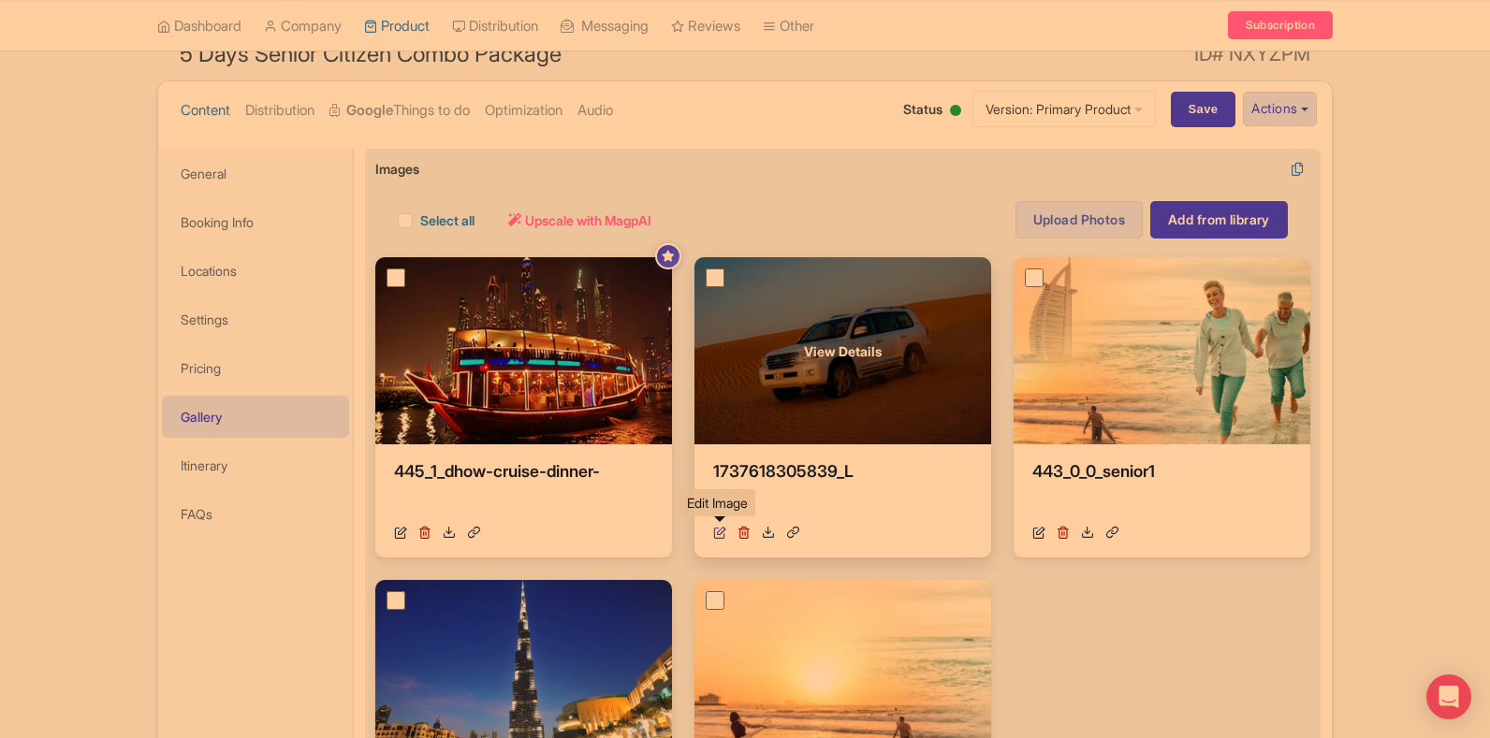
click at [719, 532] on icon at bounding box center [719, 532] width 13 height 13
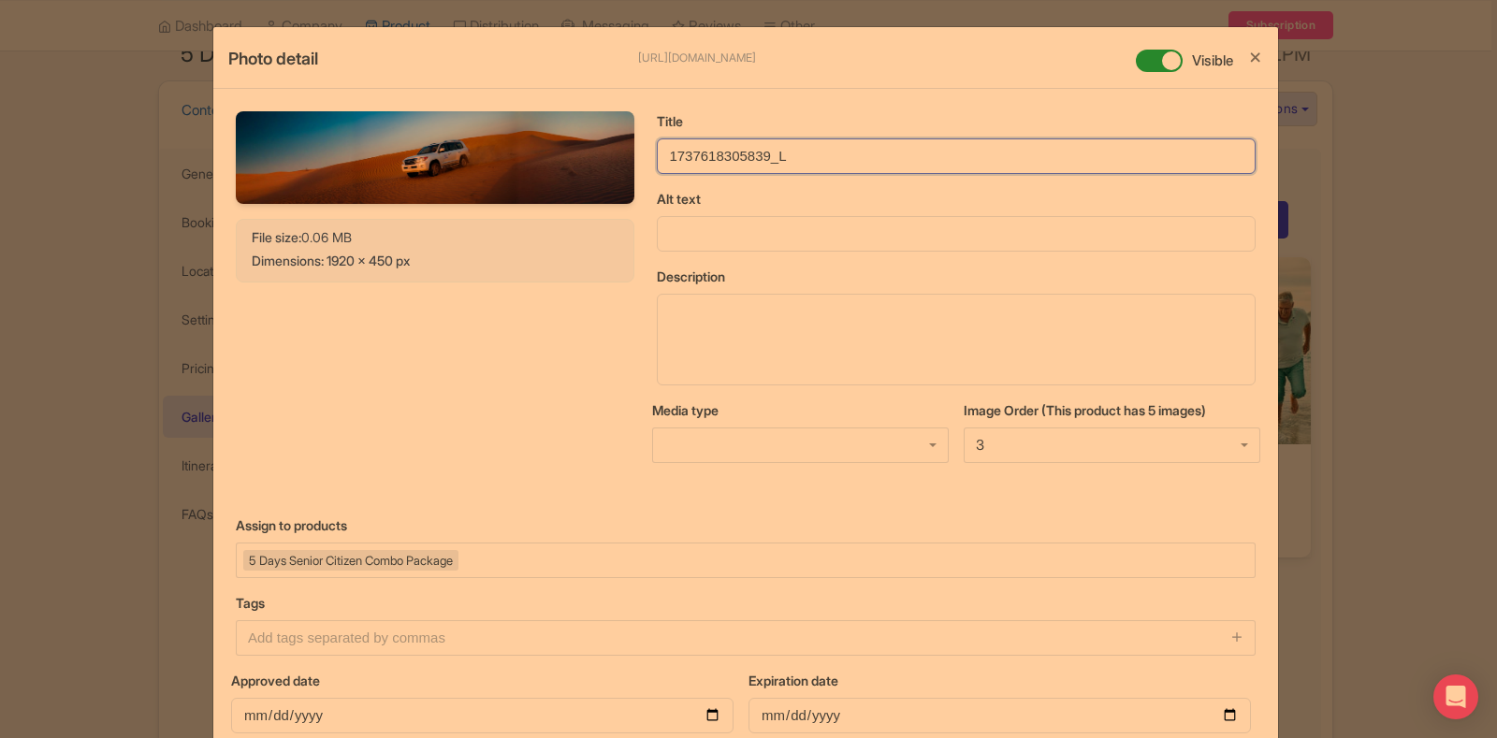
click at [727, 164] on input "1737618305839_L" at bounding box center [956, 157] width 599 height 36
click at [727, 164] on input "desert safari" at bounding box center [956, 157] width 599 height 36
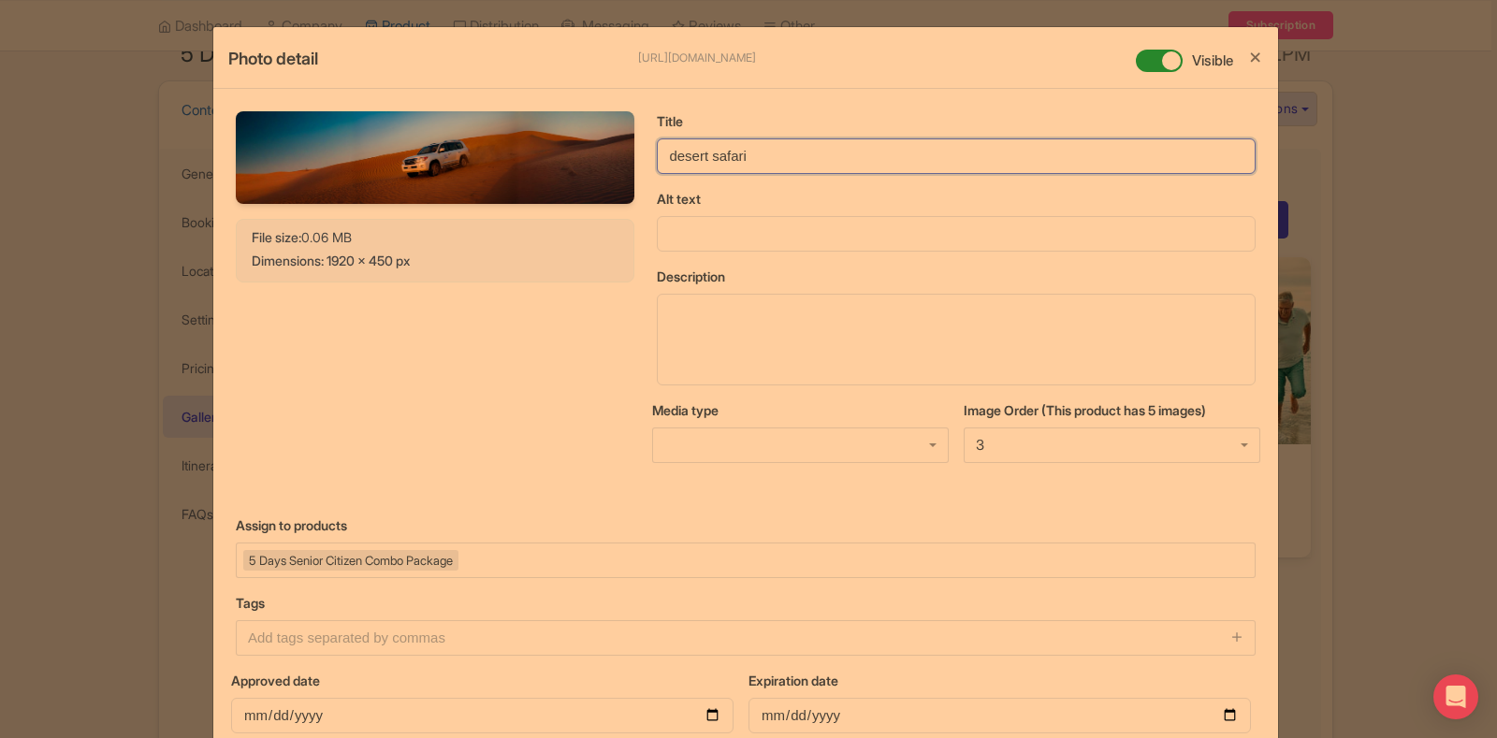
click at [727, 164] on input "desert safari" at bounding box center [956, 157] width 599 height 36
type input "desert safari"
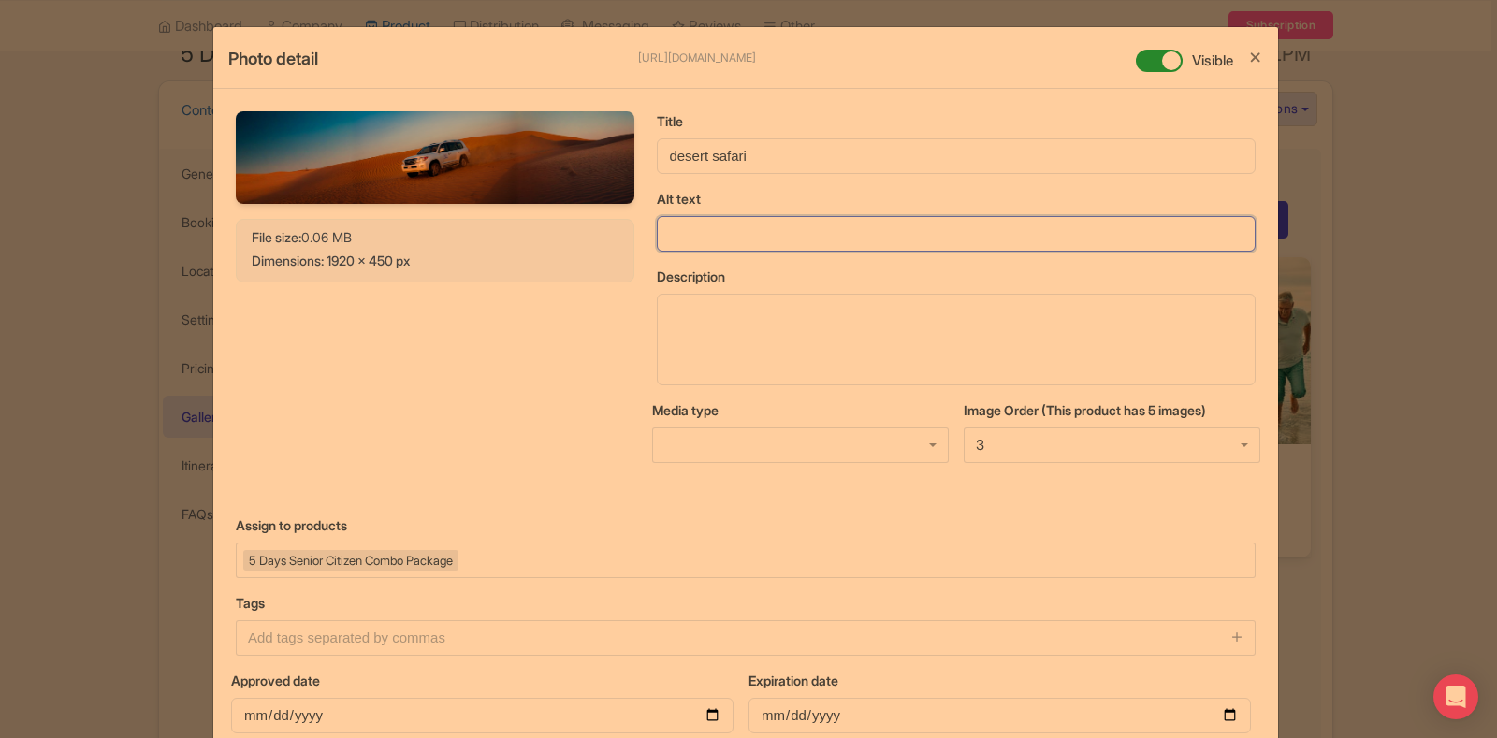
click at [734, 233] on input "Alt text" at bounding box center [956, 234] width 599 height 36
paste input "desert safari"
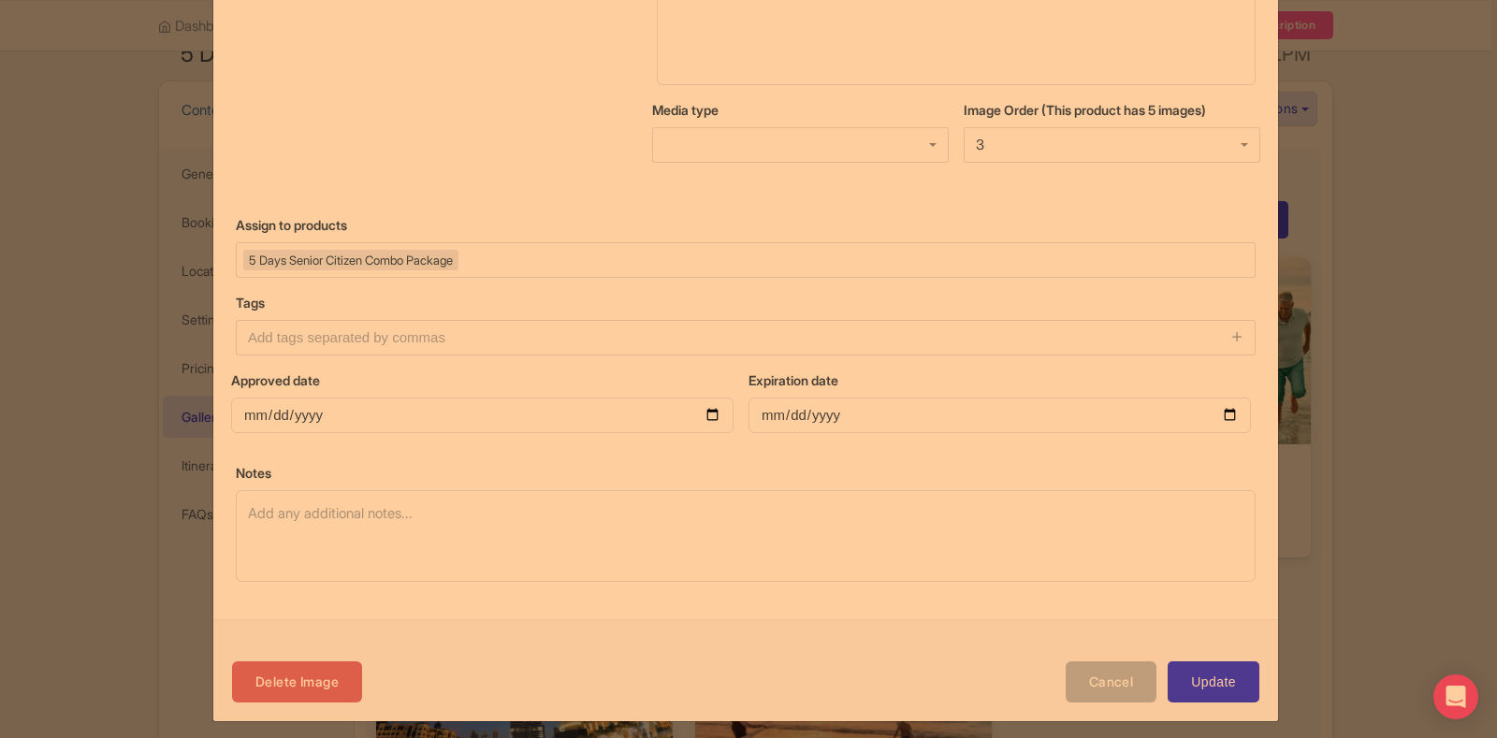
scroll to position [311, 0]
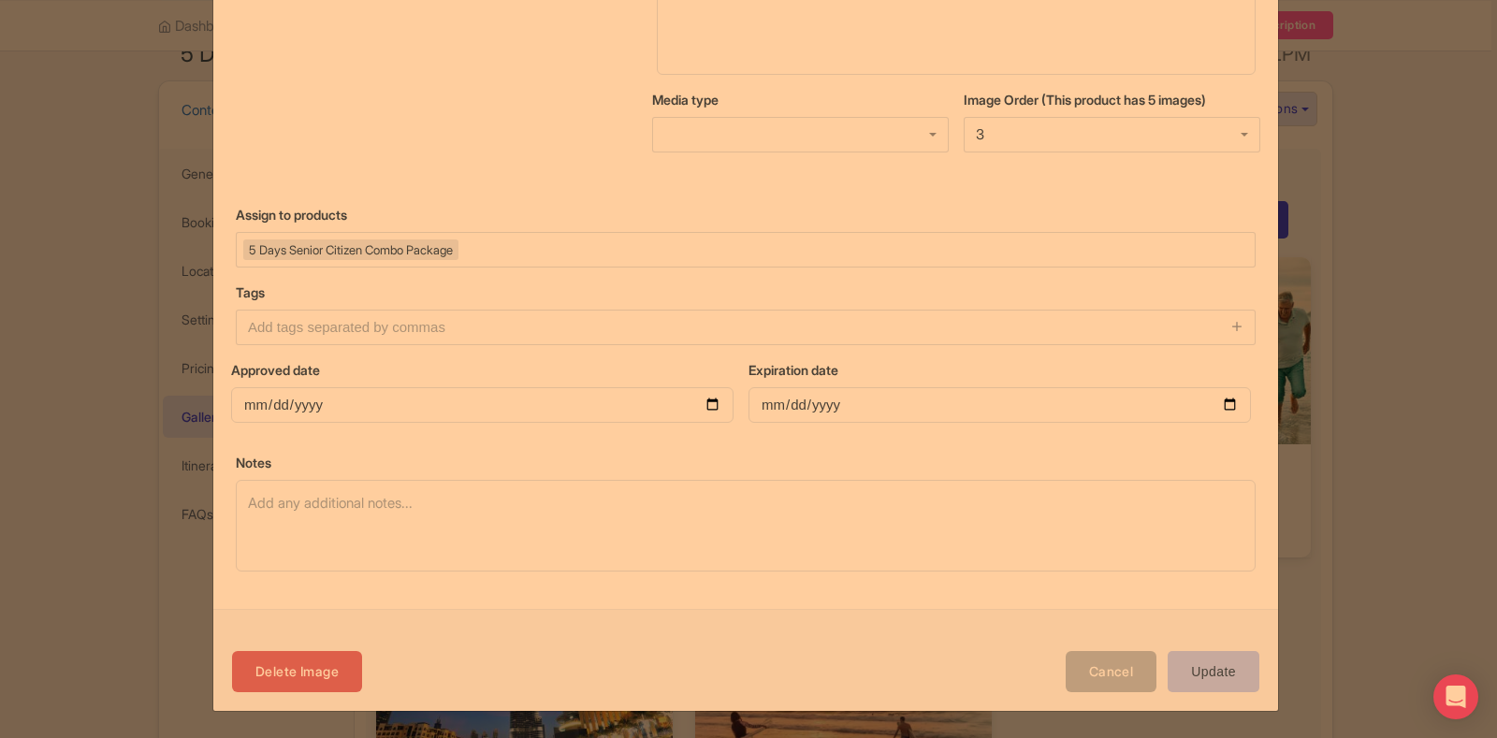
type input "desert safari"
click at [1200, 661] on input "Update" at bounding box center [1214, 672] width 92 height 42
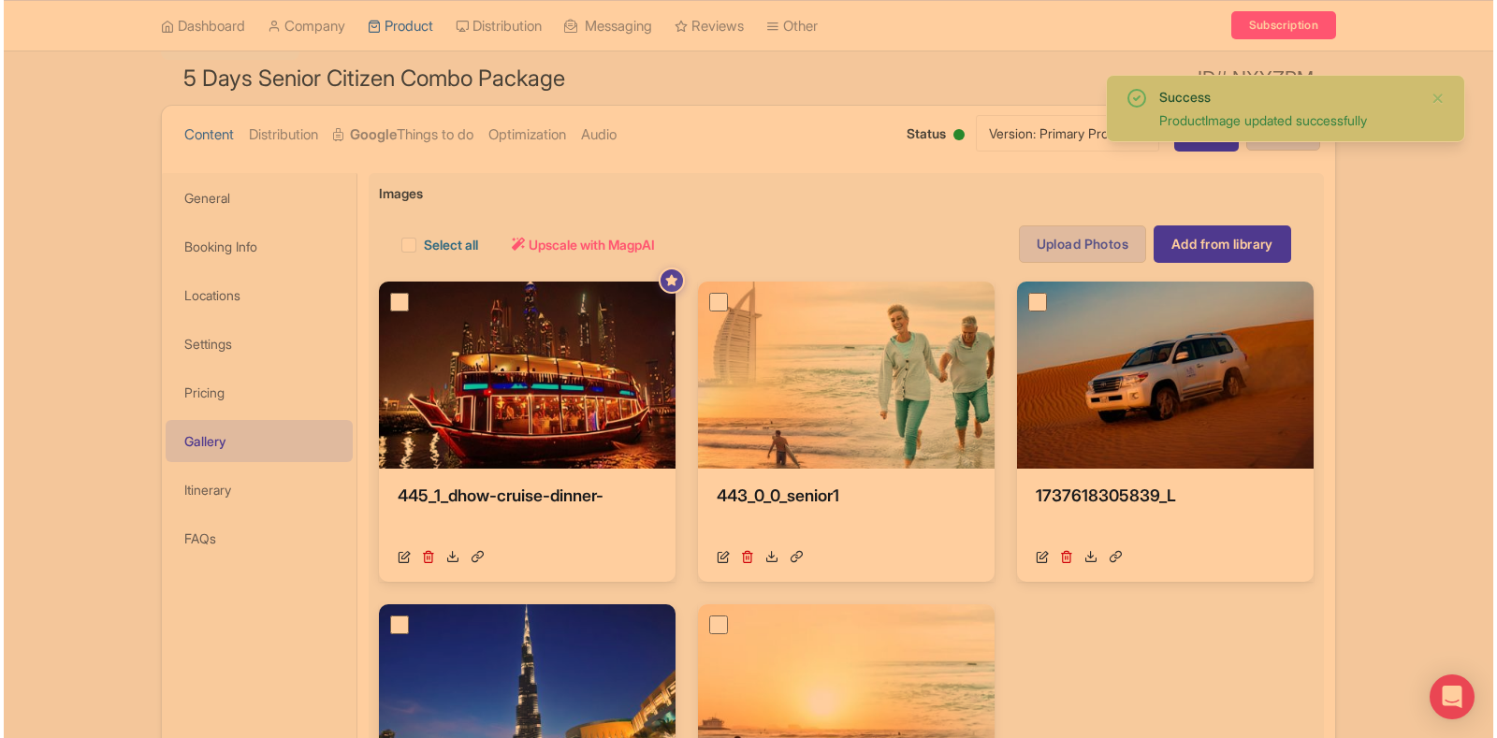
scroll to position [268, 0]
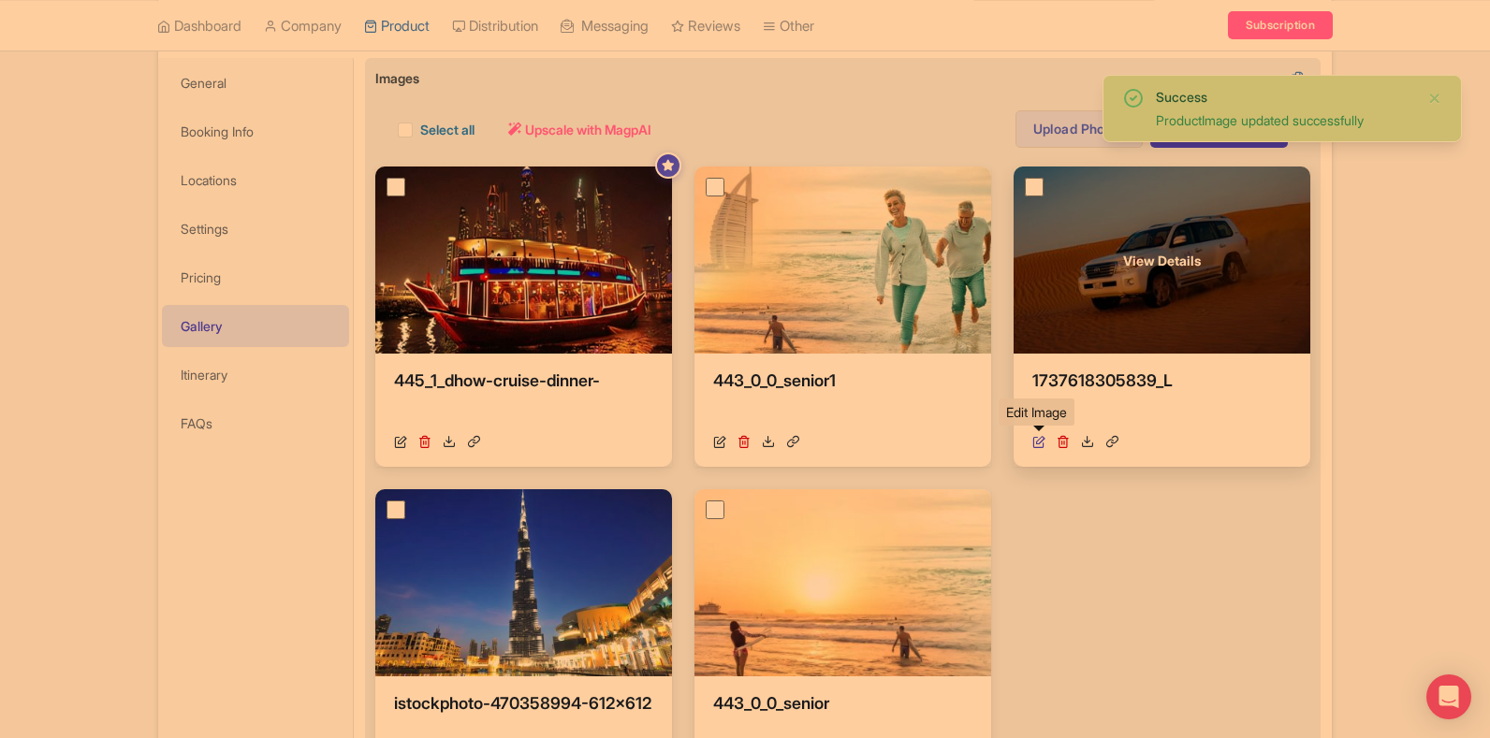
click at [1035, 441] on icon at bounding box center [1038, 441] width 13 height 13
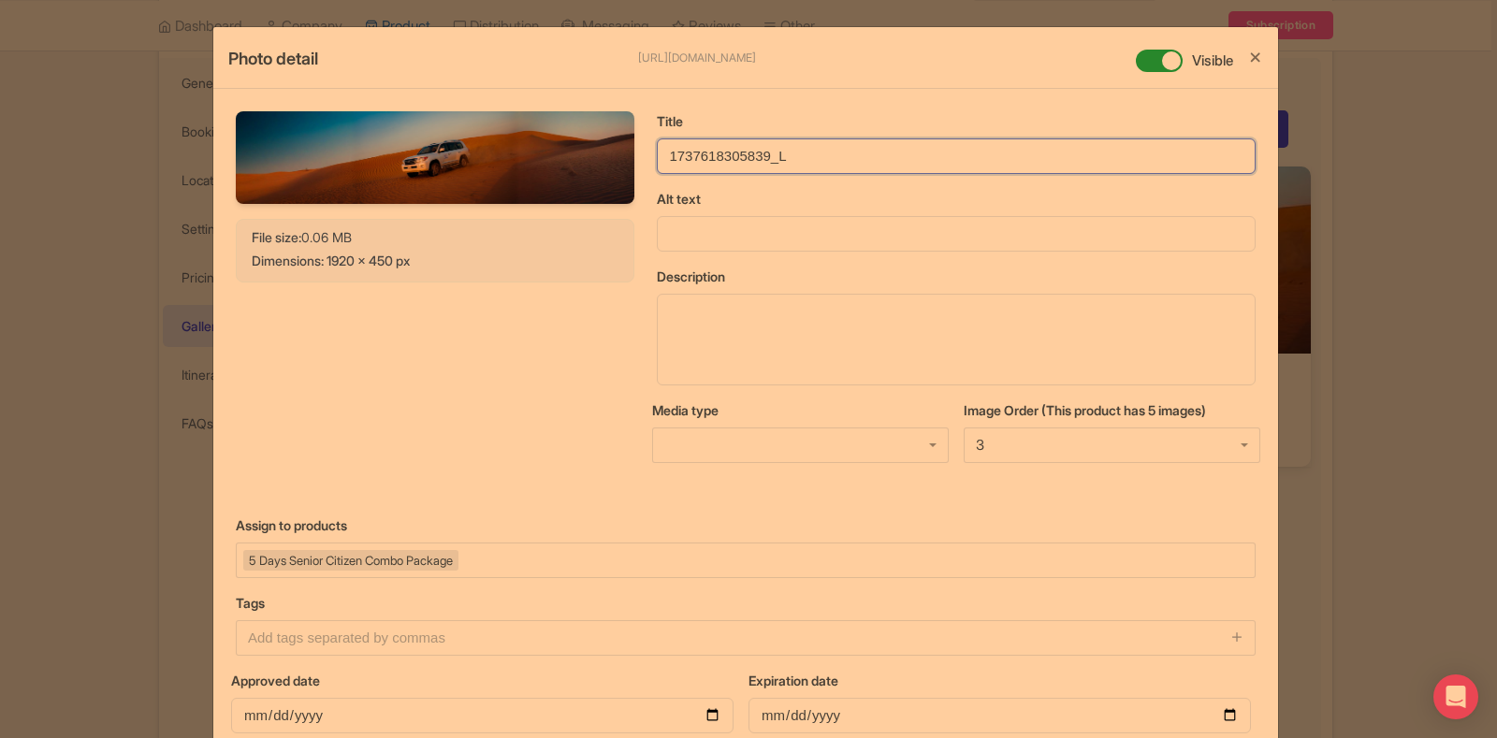
click at [675, 143] on input "1737618305839_L" at bounding box center [956, 157] width 599 height 36
click at [676, 143] on input "1737618305839_L" at bounding box center [956, 157] width 599 height 36
type input "Desert safari"
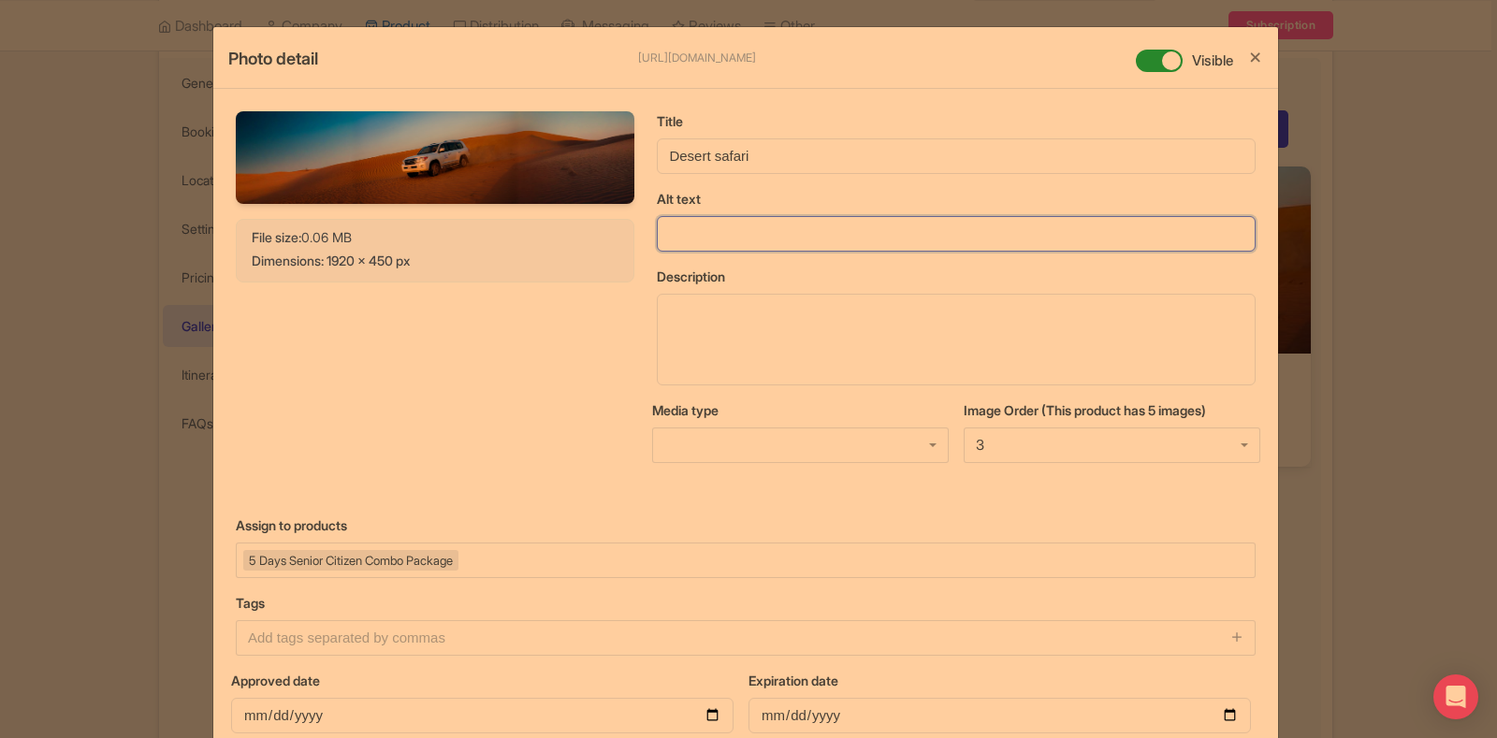
click at [690, 240] on input "Alt text" at bounding box center [956, 234] width 599 height 36
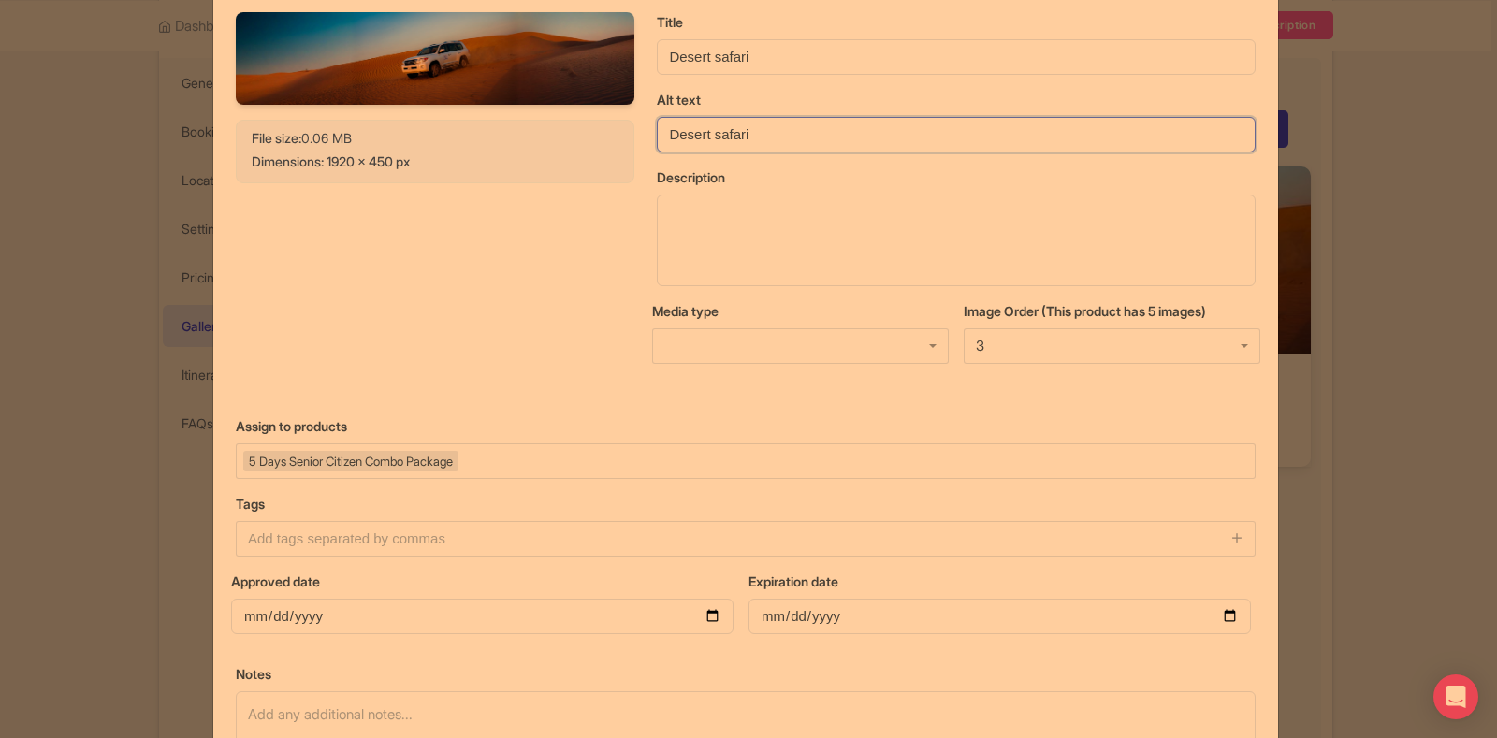
scroll to position [311, 0]
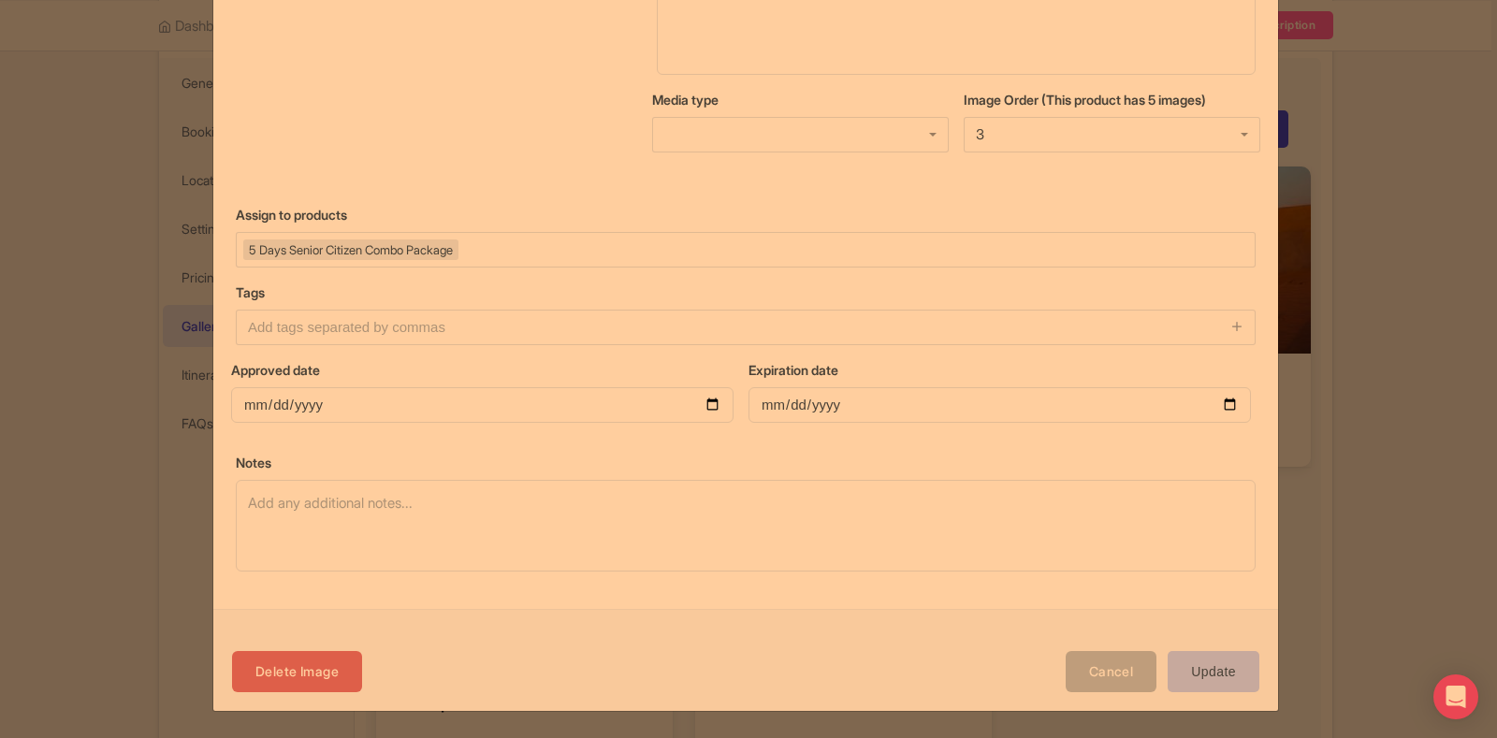
type input "Desert safari"
click at [1209, 668] on input "Update" at bounding box center [1214, 672] width 92 height 42
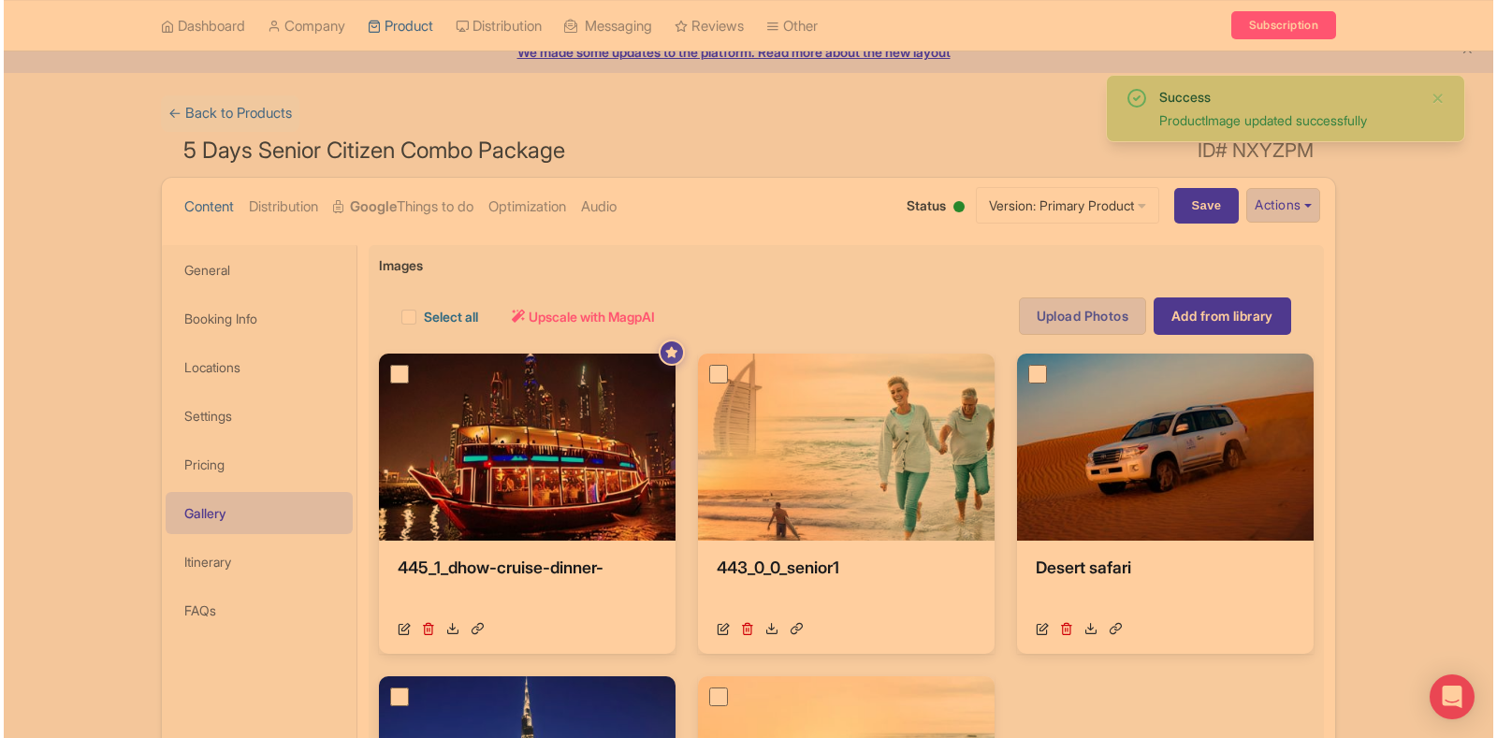
scroll to position [268, 0]
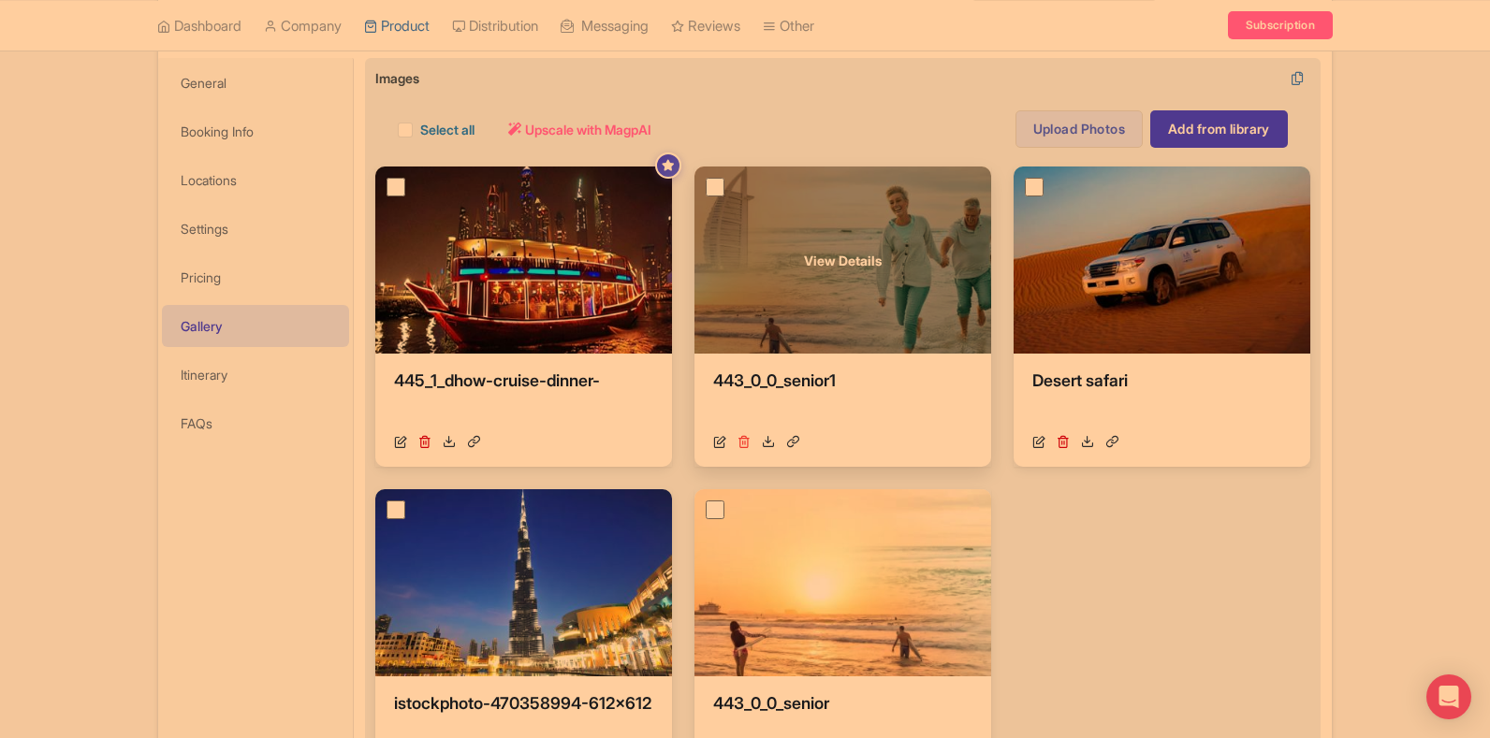
click at [747, 444] on icon at bounding box center [743, 441] width 13 height 13
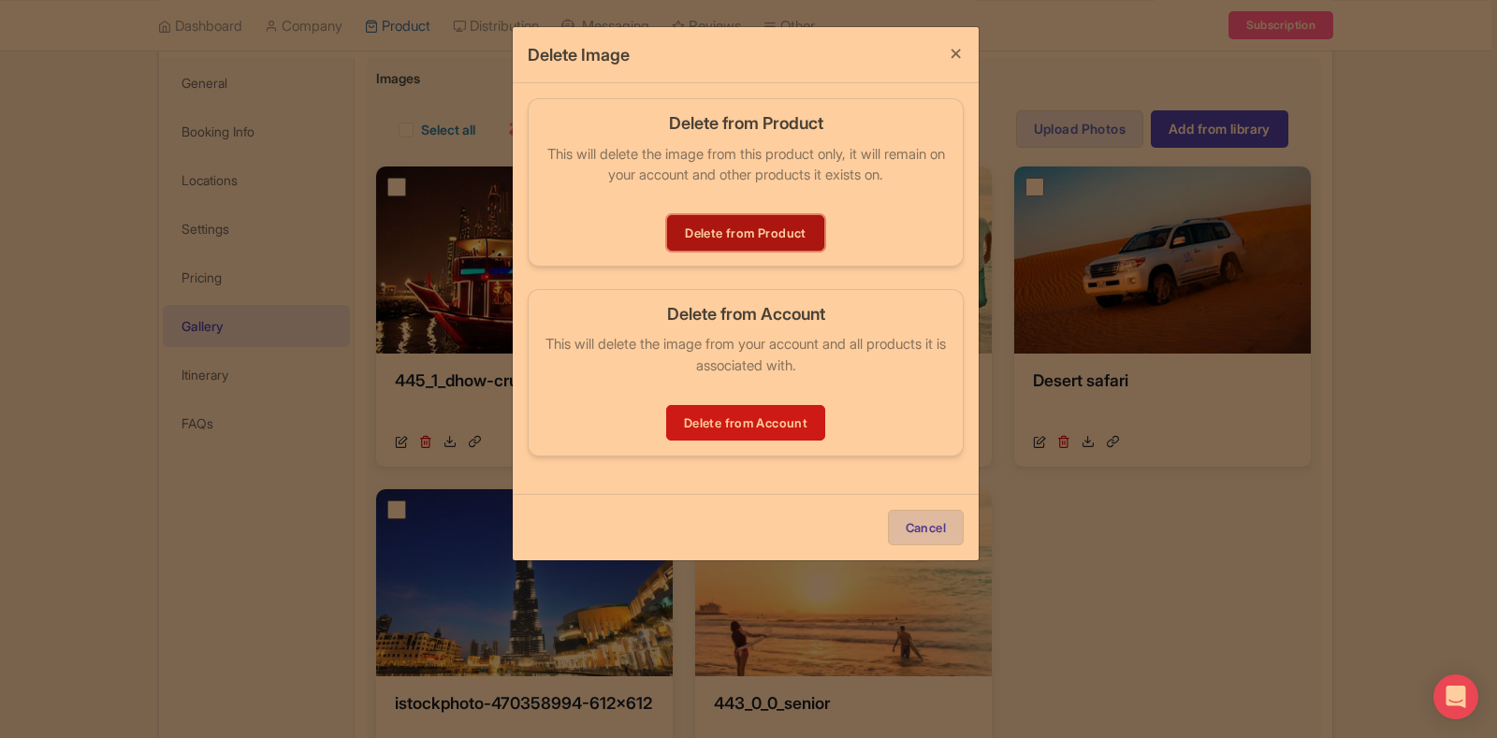
click at [765, 229] on link "Delete from Product" at bounding box center [745, 233] width 156 height 36
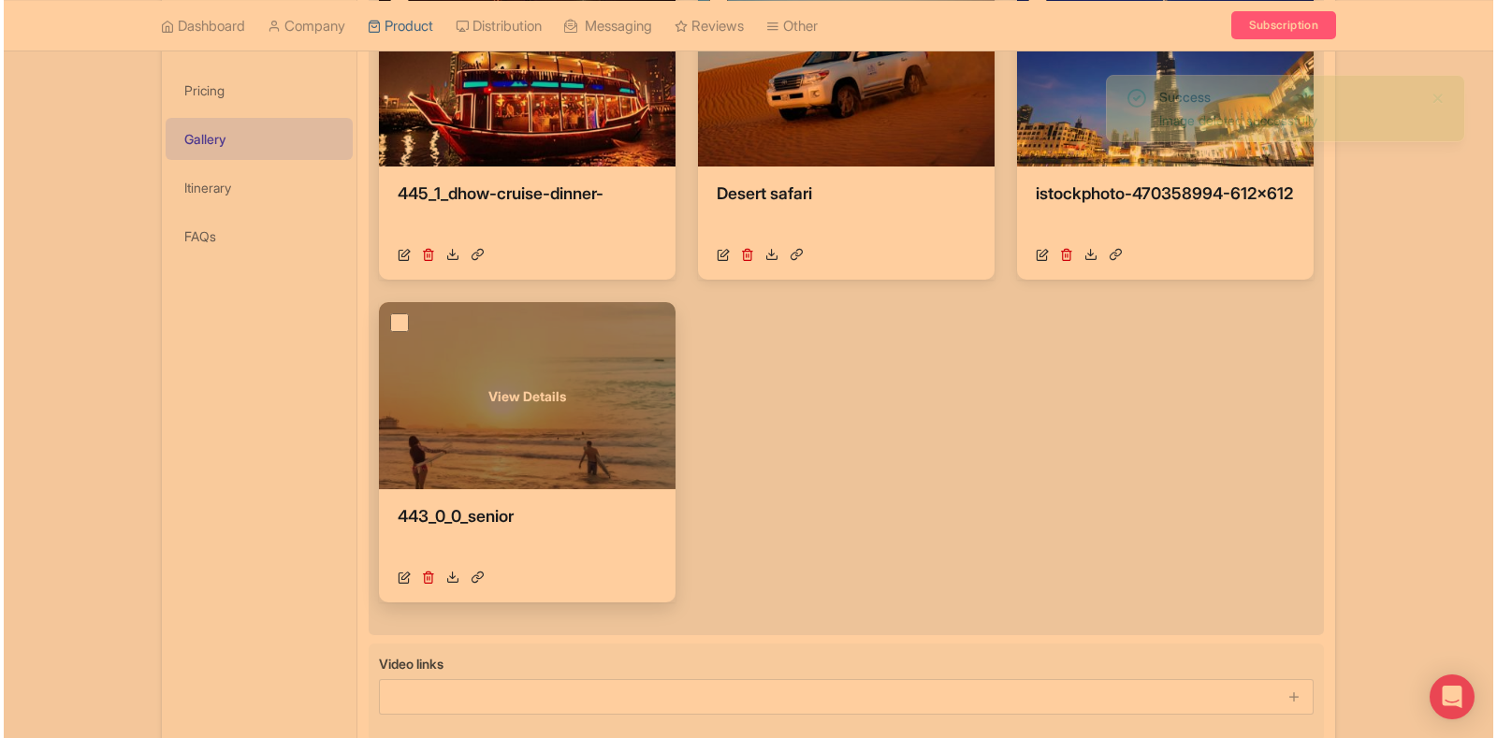
scroll to position [361, 0]
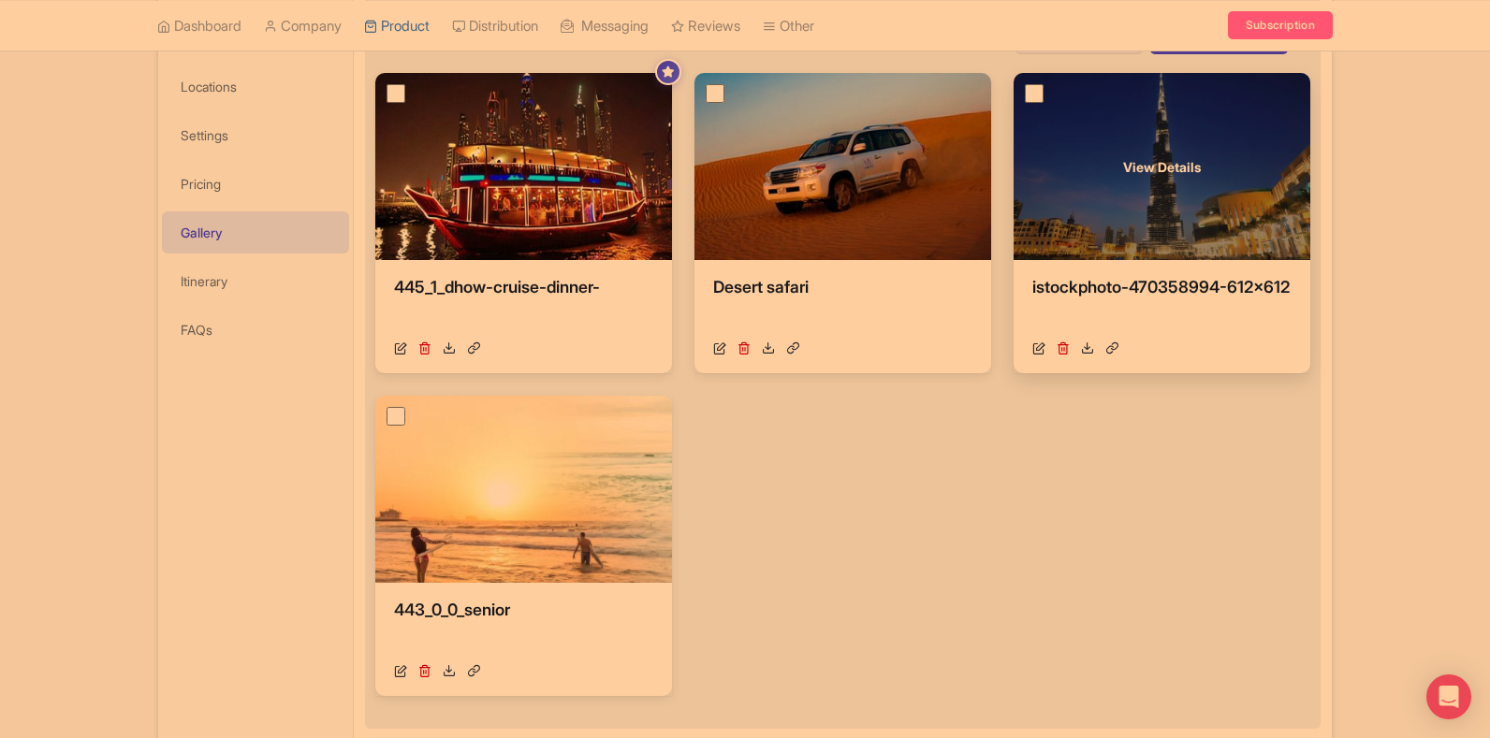
click at [1045, 355] on div "[URL][DOMAIN_NAME]" at bounding box center [1161, 349] width 259 height 20
click at [1043, 354] on icon at bounding box center [1038, 348] width 13 height 13
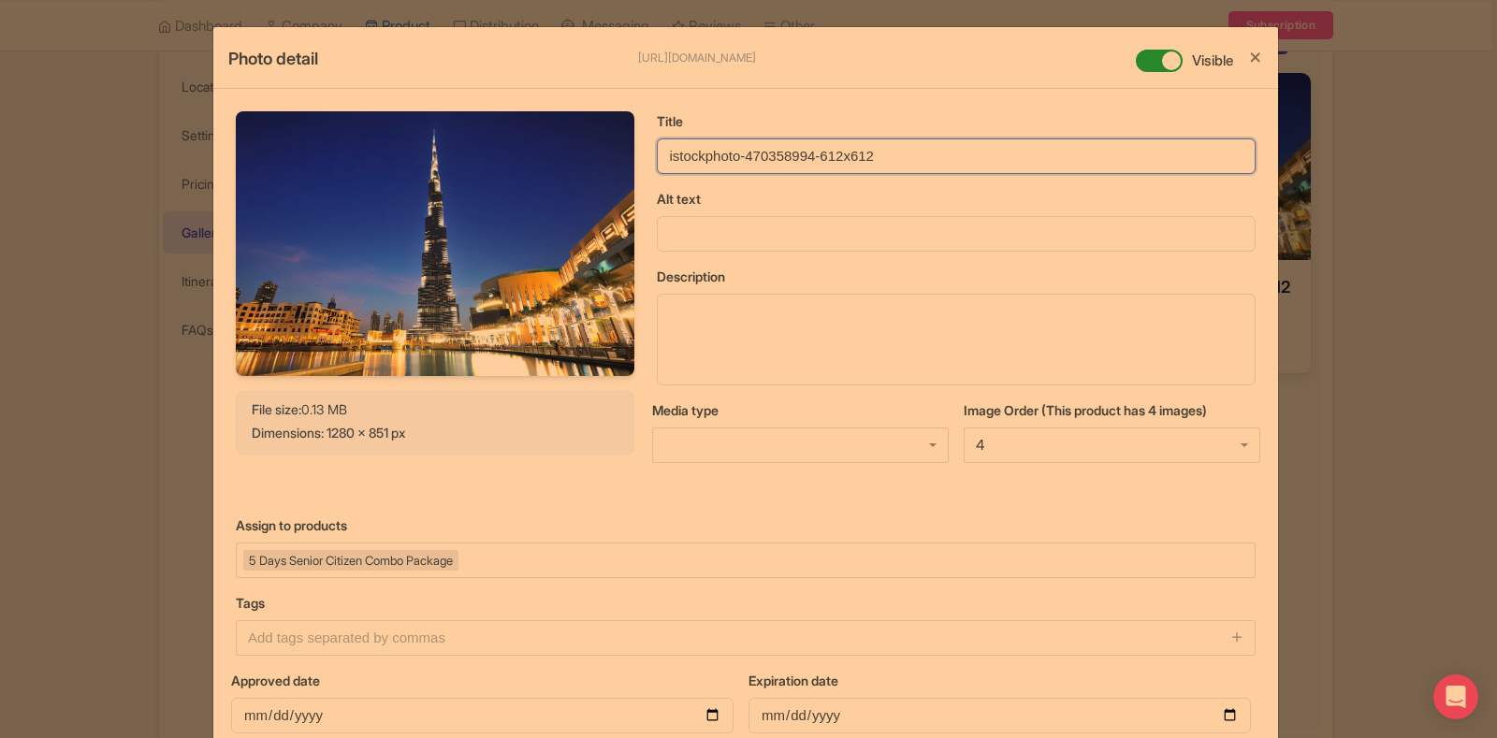
click at [787, 163] on input "istockphoto-470358994-612x612" at bounding box center [956, 157] width 599 height 36
type input "Burj Khalifa"
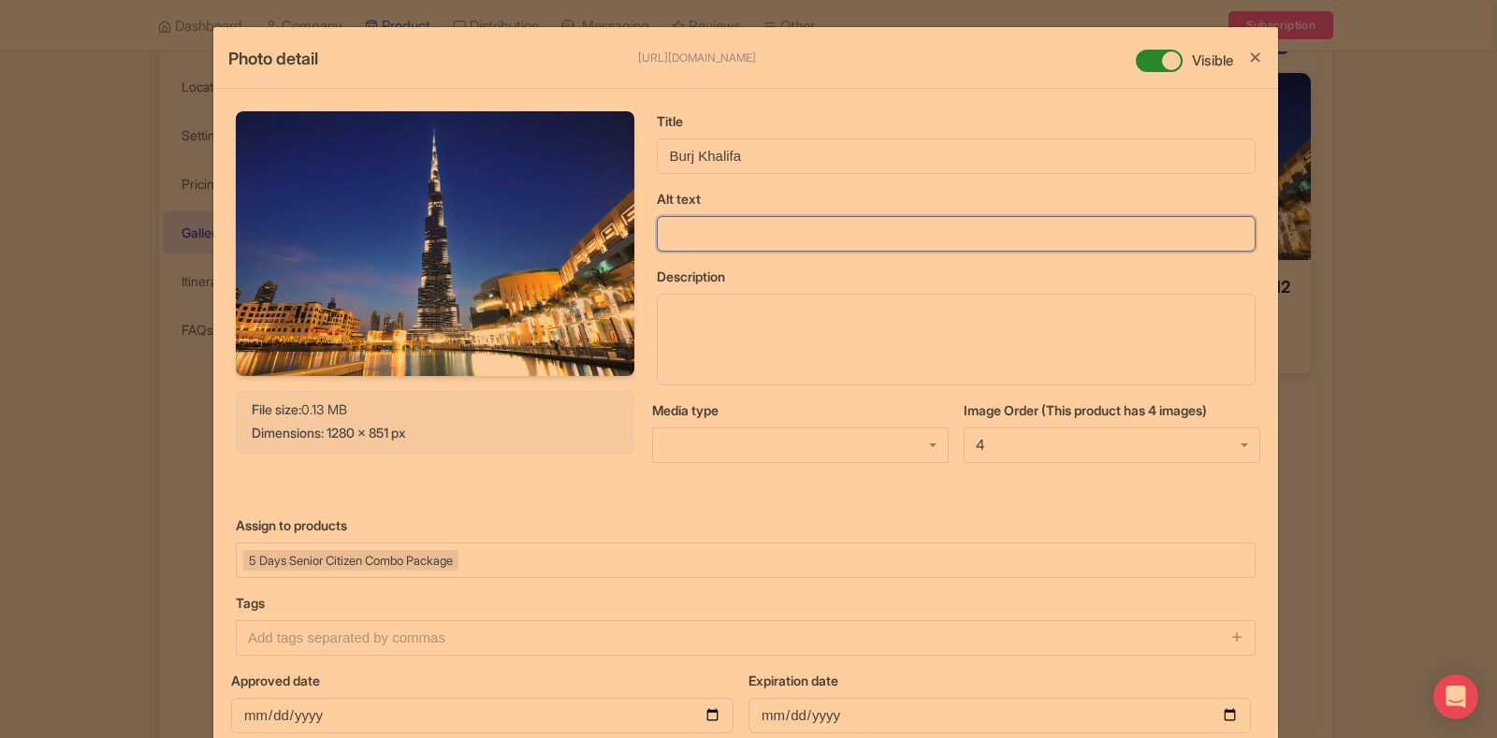
click at [758, 246] on input "Alt text" at bounding box center [956, 234] width 599 height 36
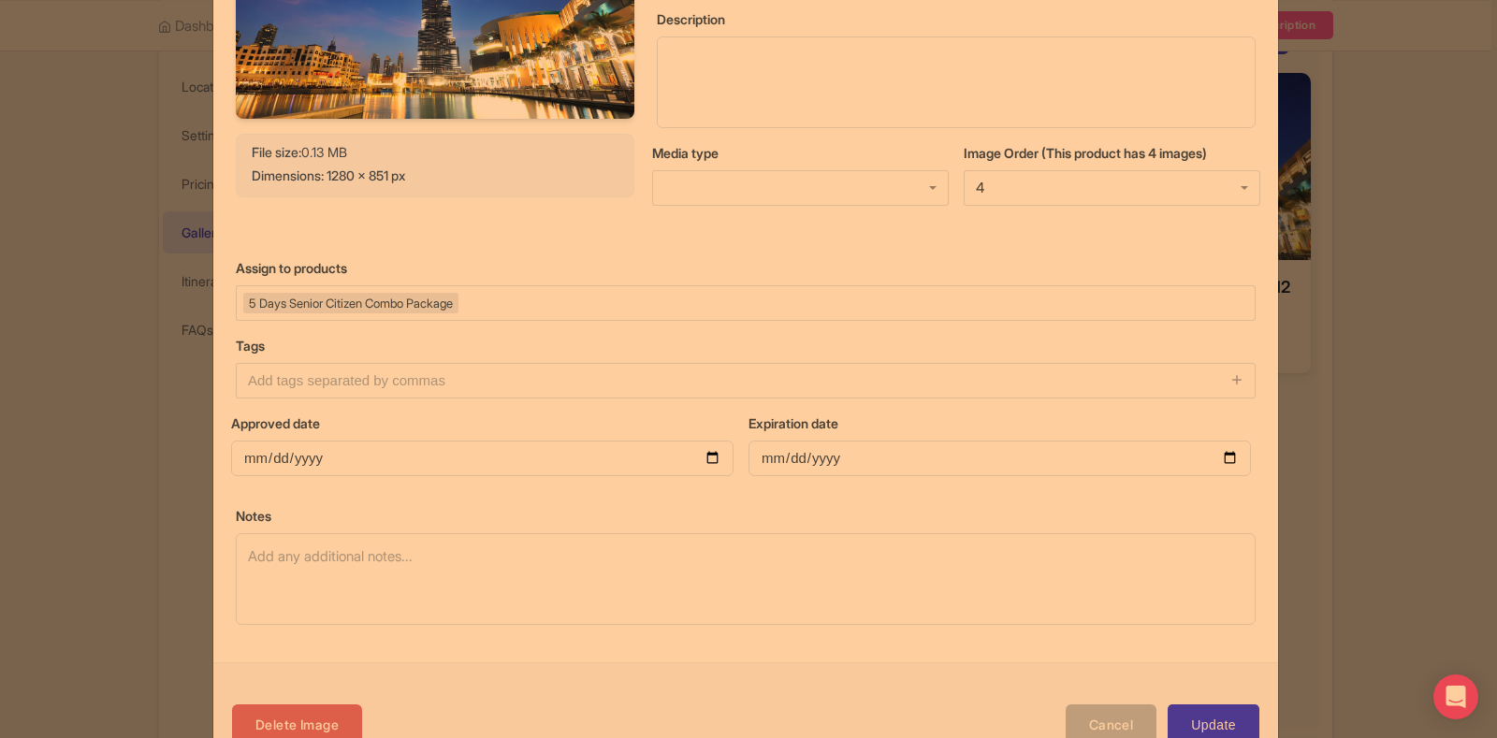
scroll to position [281, 0]
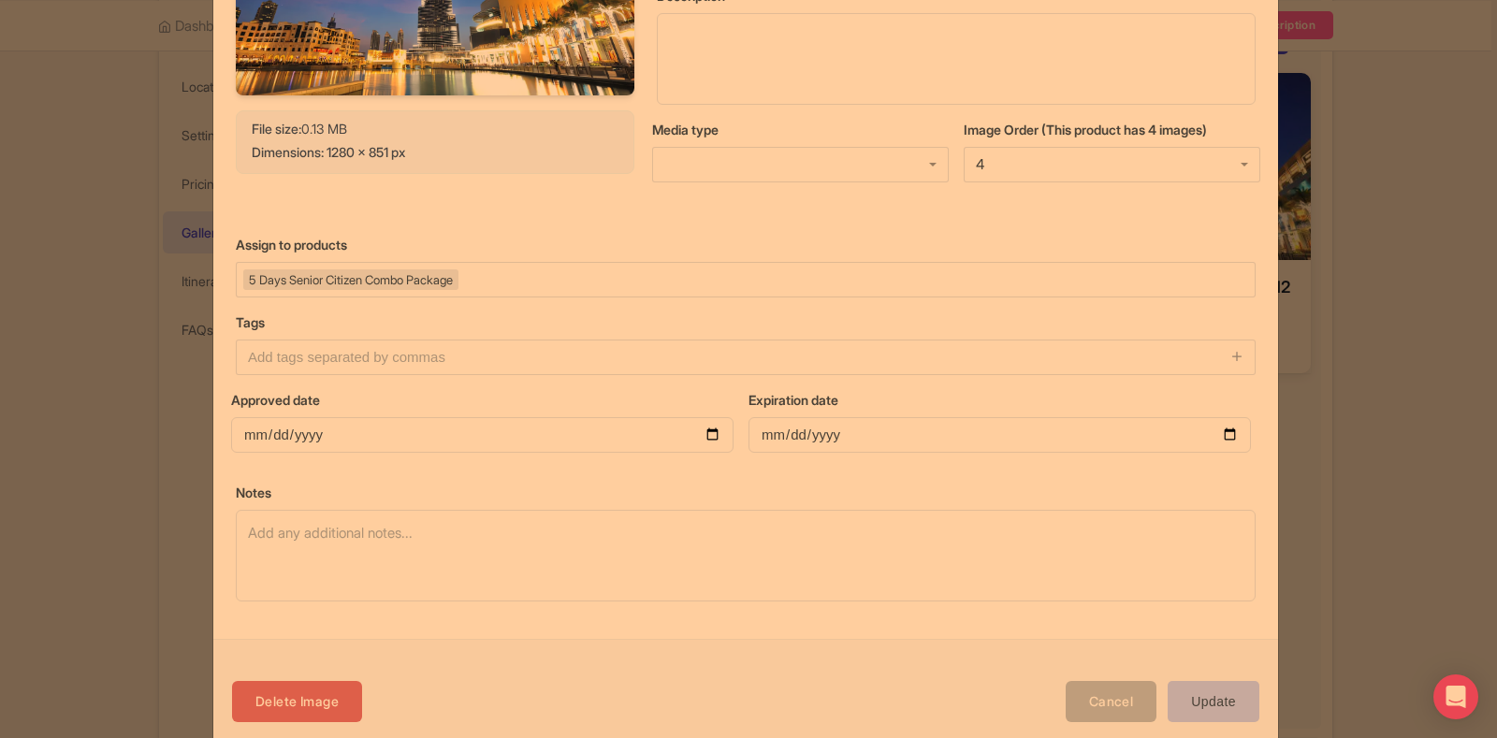
type input "Burj Khalifa"
click at [1195, 698] on input "Update" at bounding box center [1214, 702] width 92 height 42
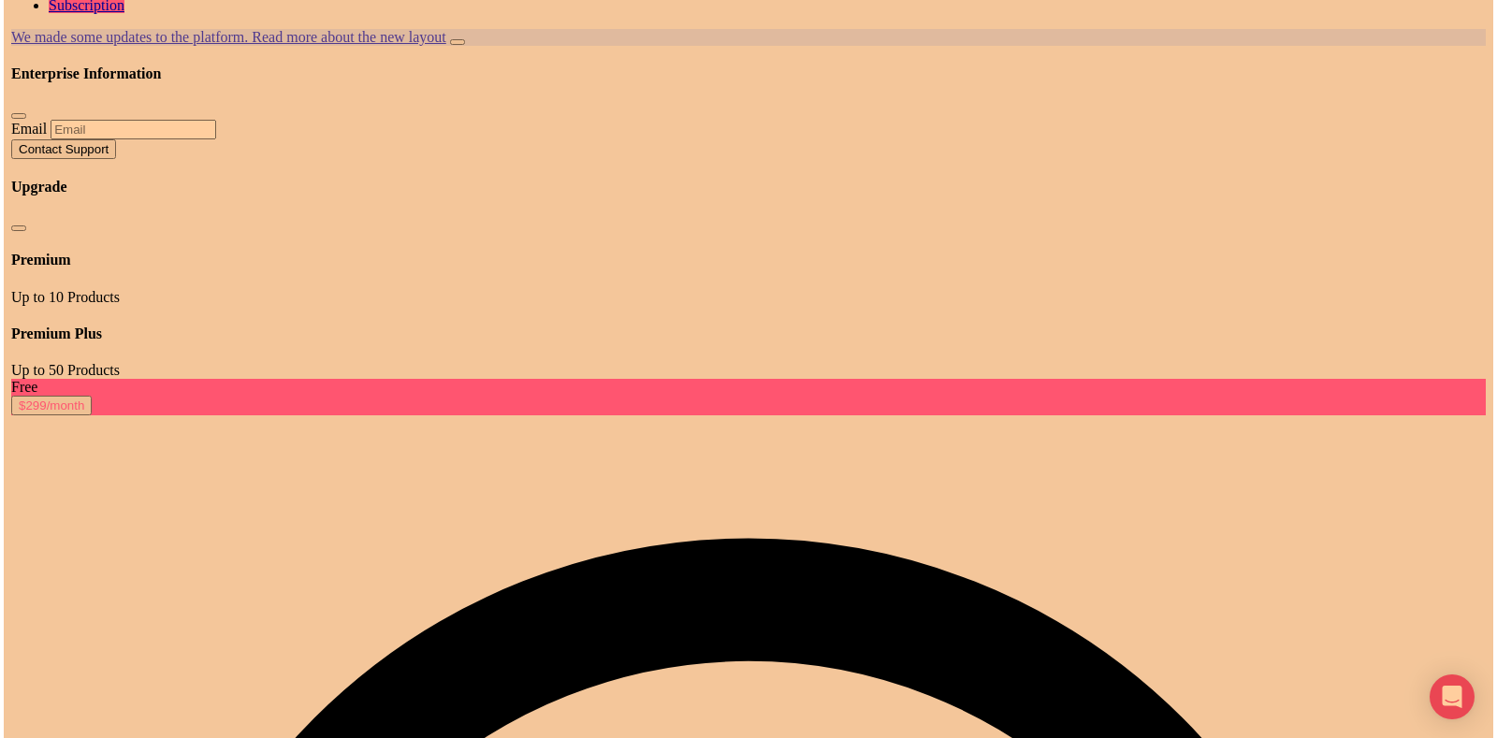
scroll to position [364, 0]
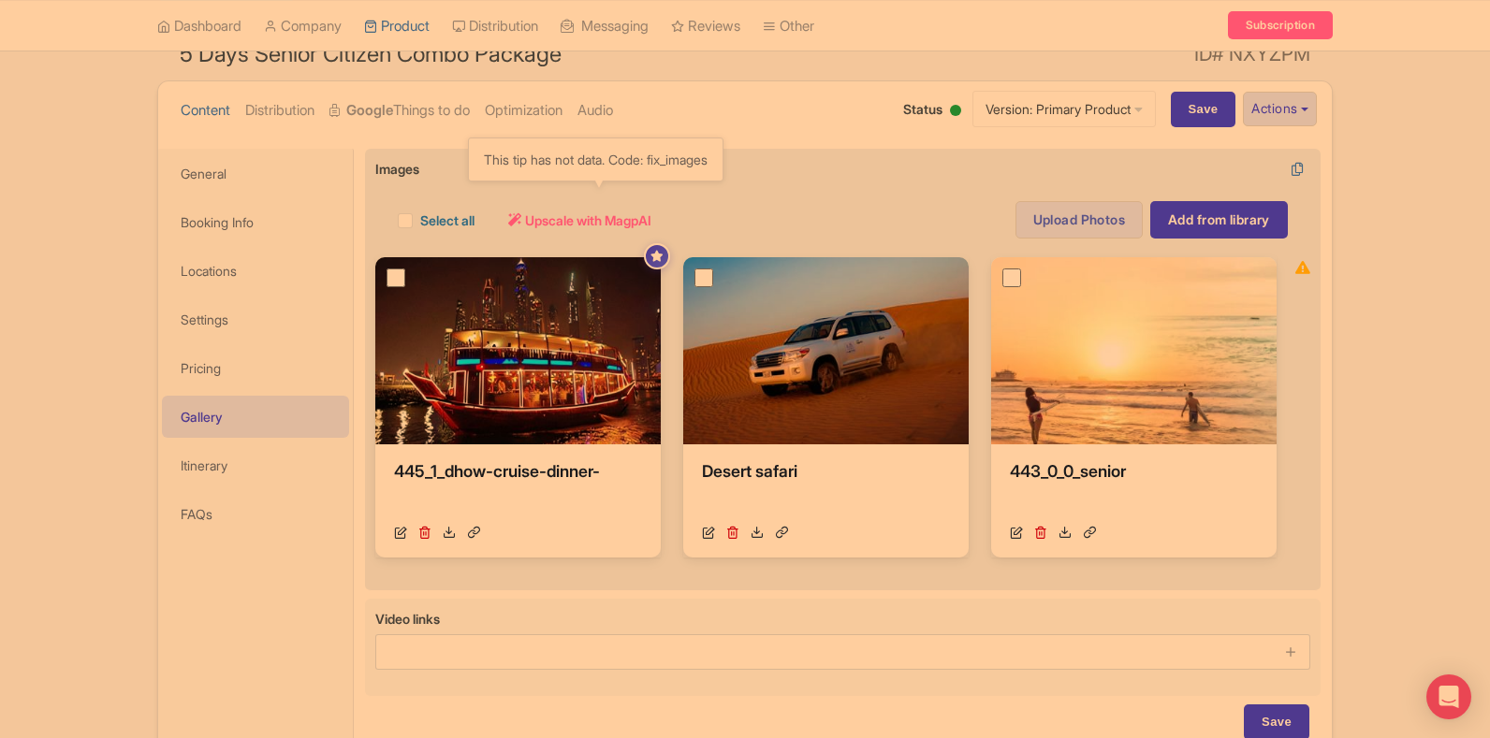
scroll to position [83, 0]
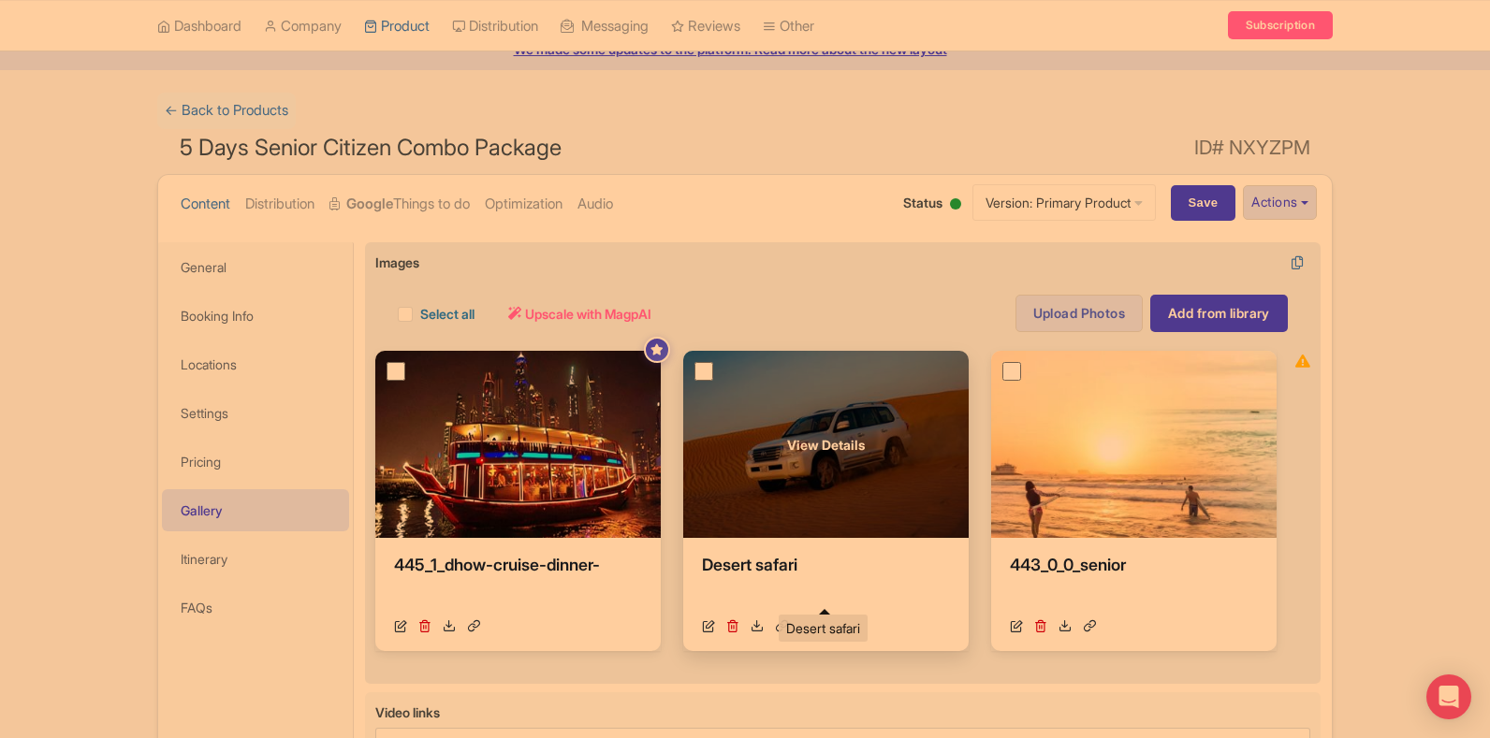
click at [899, 590] on div "Desert safari" at bounding box center [826, 581] width 248 height 56
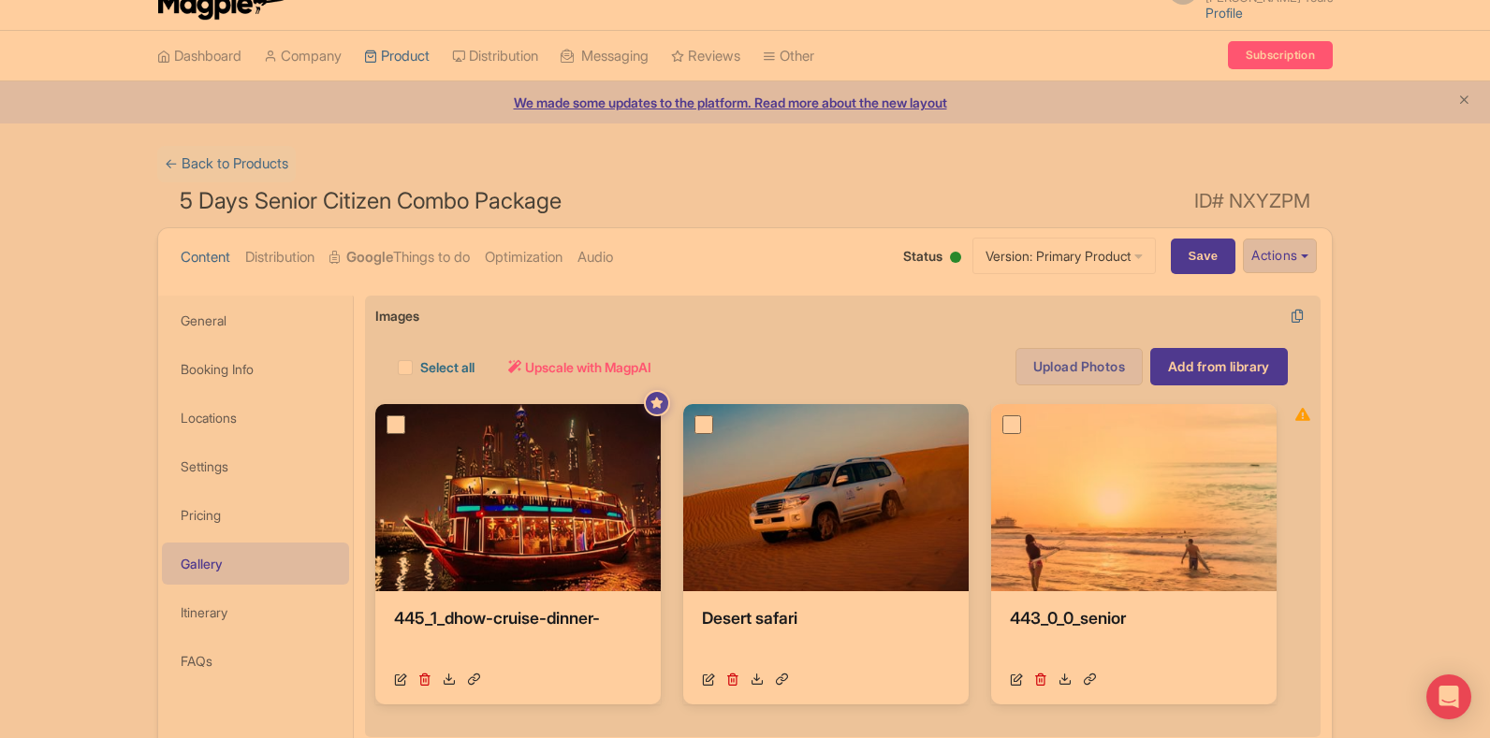
scroll to position [0, 0]
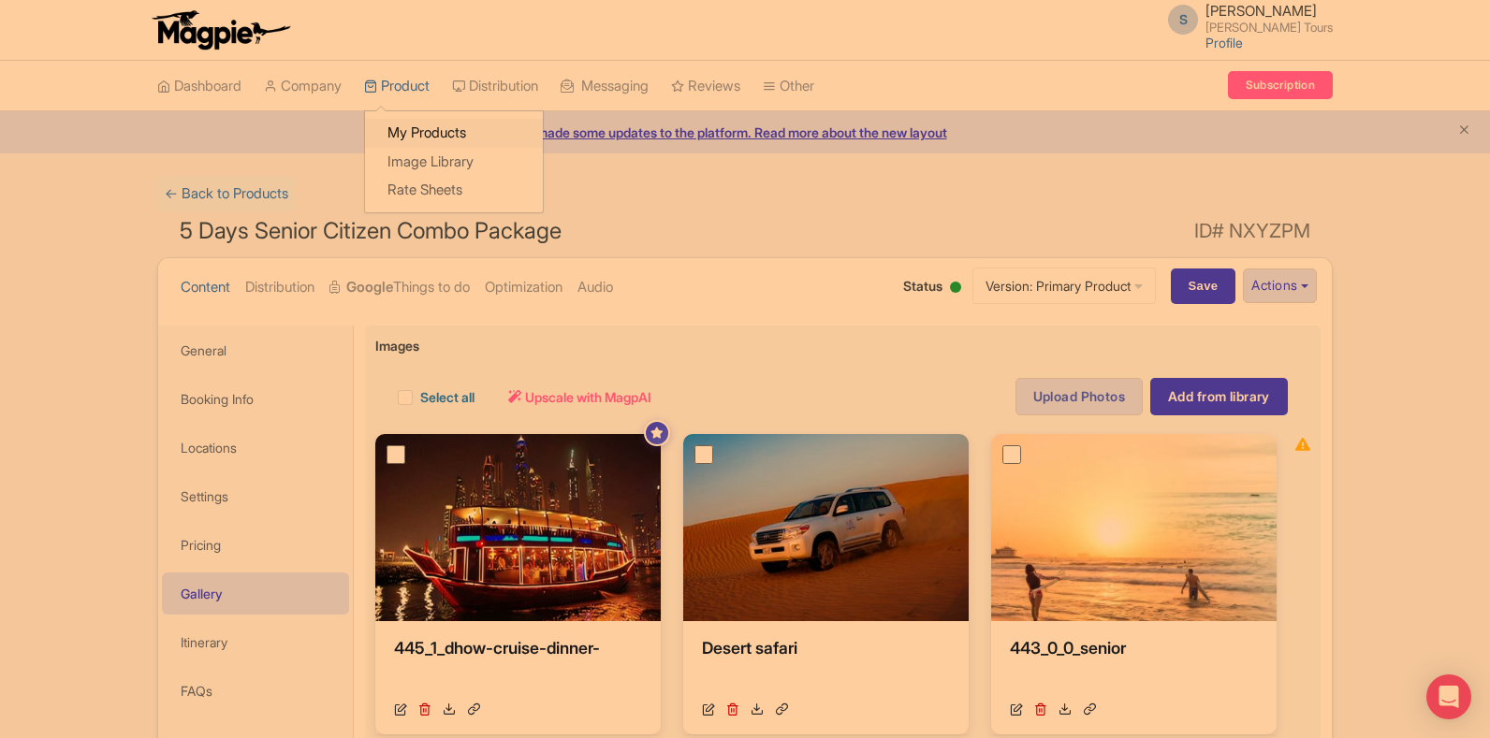
click at [435, 125] on link "My Products" at bounding box center [454, 133] width 178 height 29
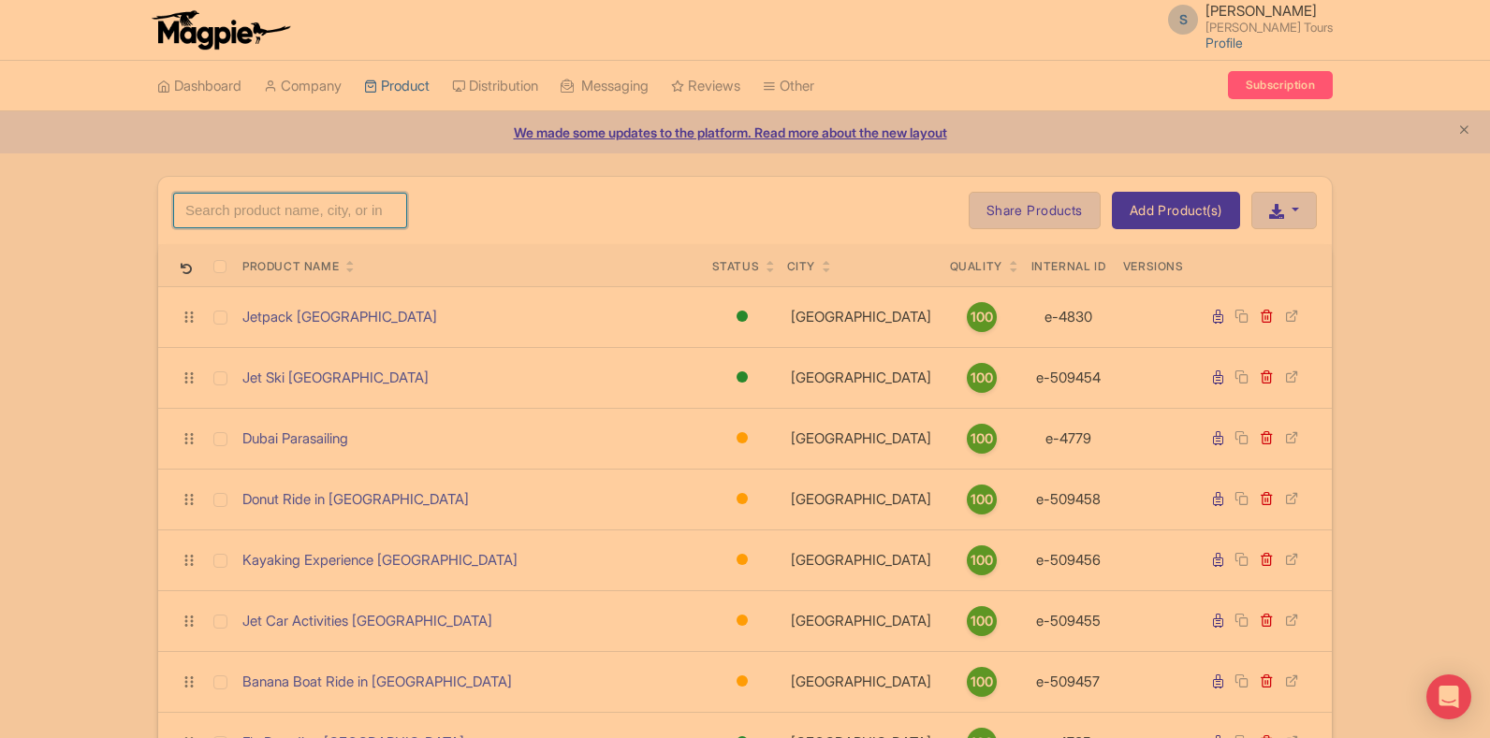
click at [295, 199] on input "search" at bounding box center [290, 211] width 234 height 36
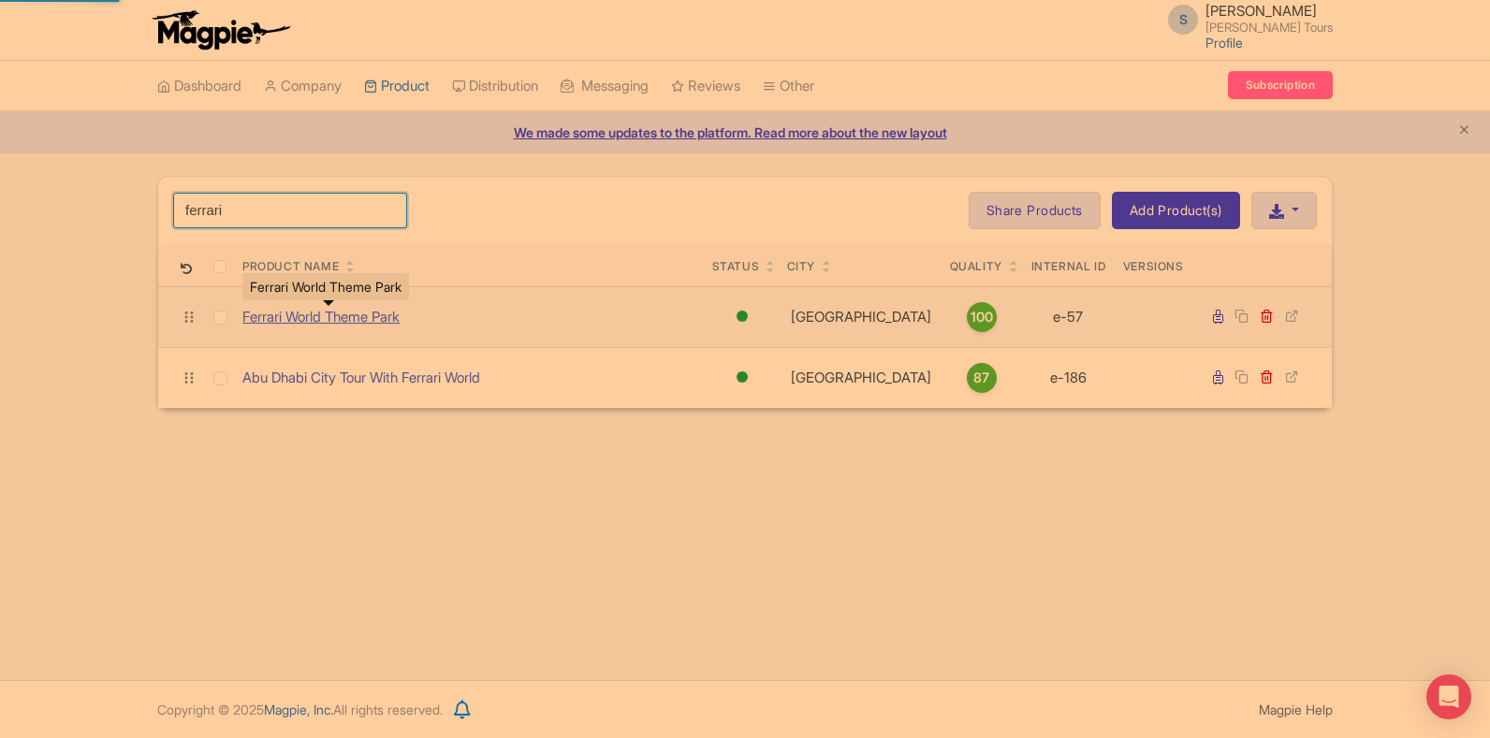
type input "ferrari"
click at [315, 308] on link "Ferrari World Theme Park" at bounding box center [320, 318] width 157 height 22
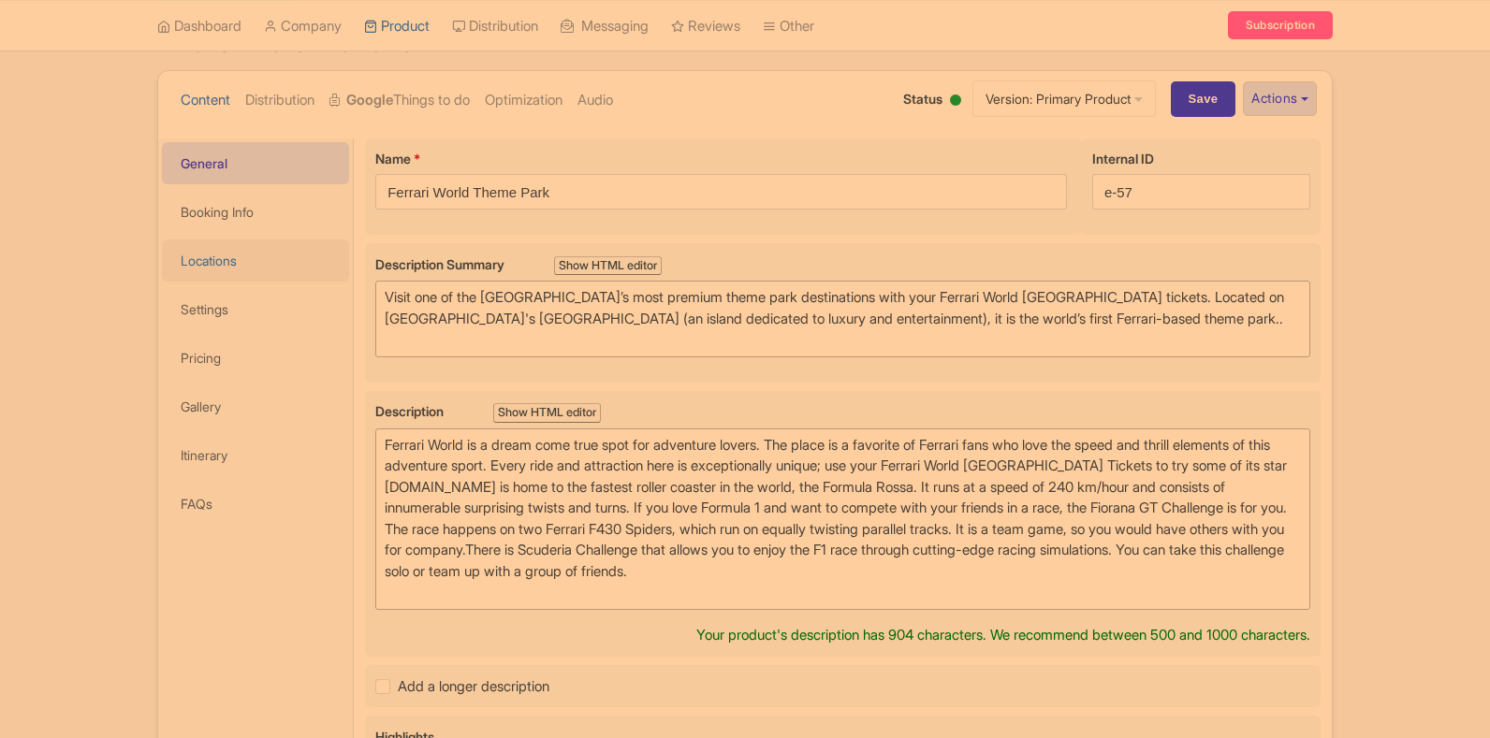
scroll to position [187, 0]
click at [421, 113] on link "Google Things to do" at bounding box center [399, 100] width 140 height 59
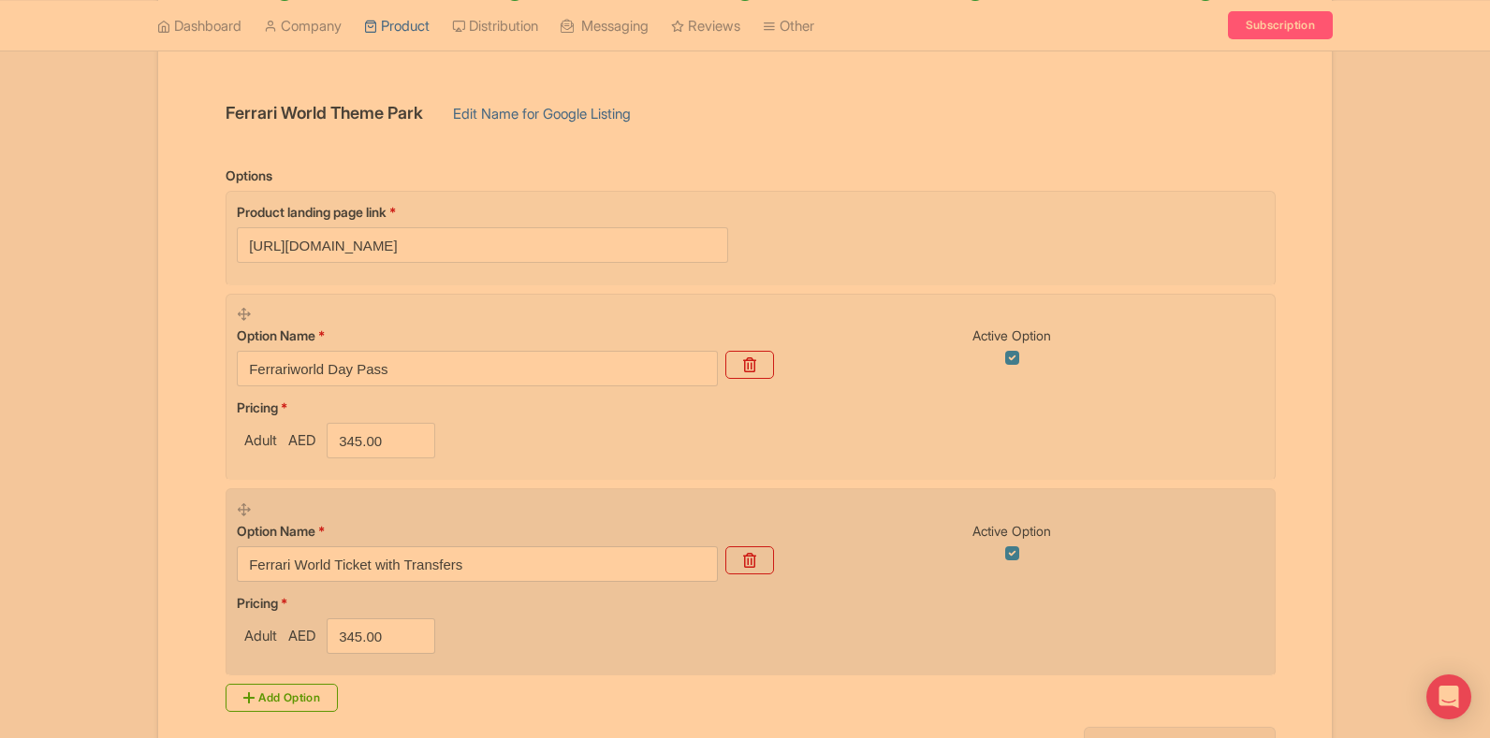
scroll to position [281, 0]
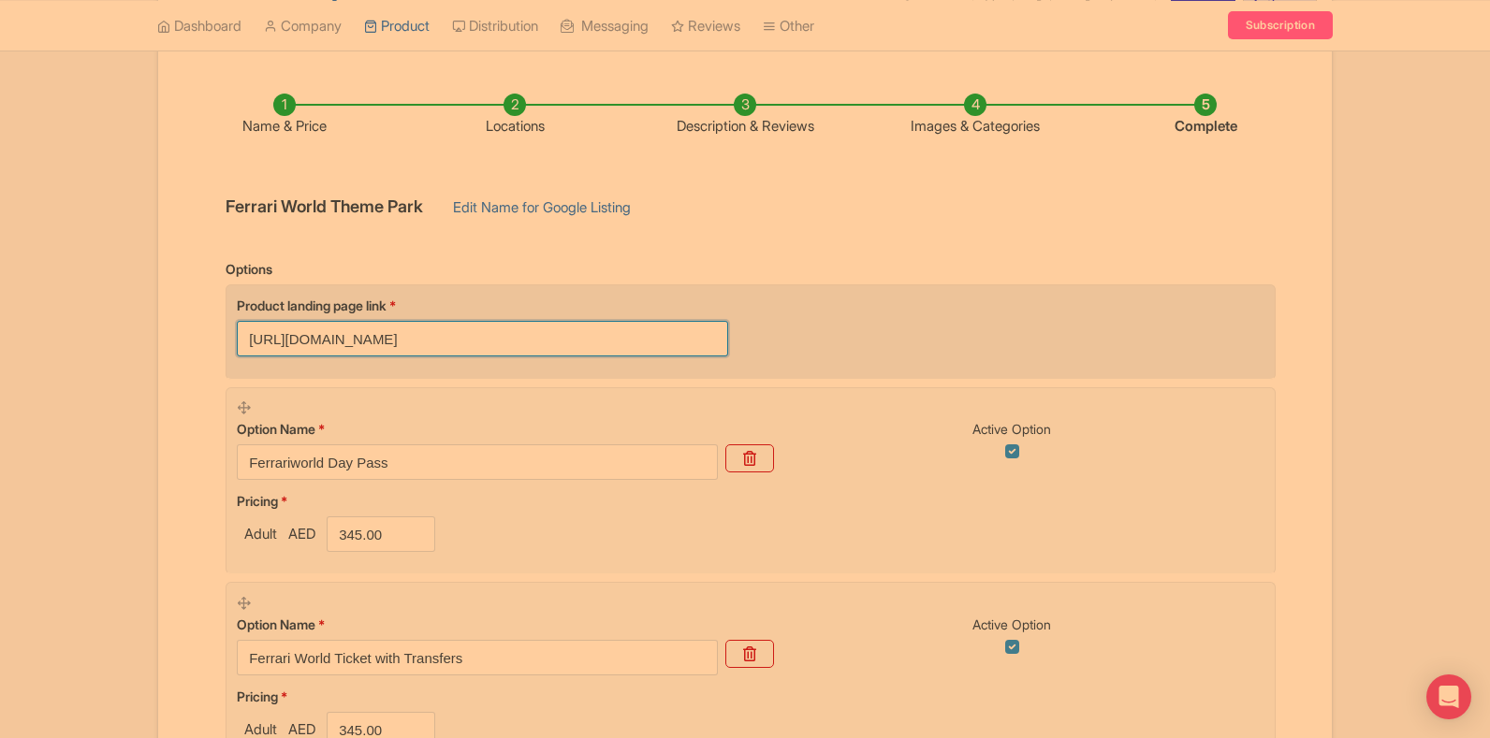
click at [369, 341] on input "https://www.raynatours.com/dubai/theme-parks/ferrari-world-theme-park-e-57" at bounding box center [482, 339] width 491 height 36
paste input "dubai.raynatours.com/ferrari-worlds-combo-deals"
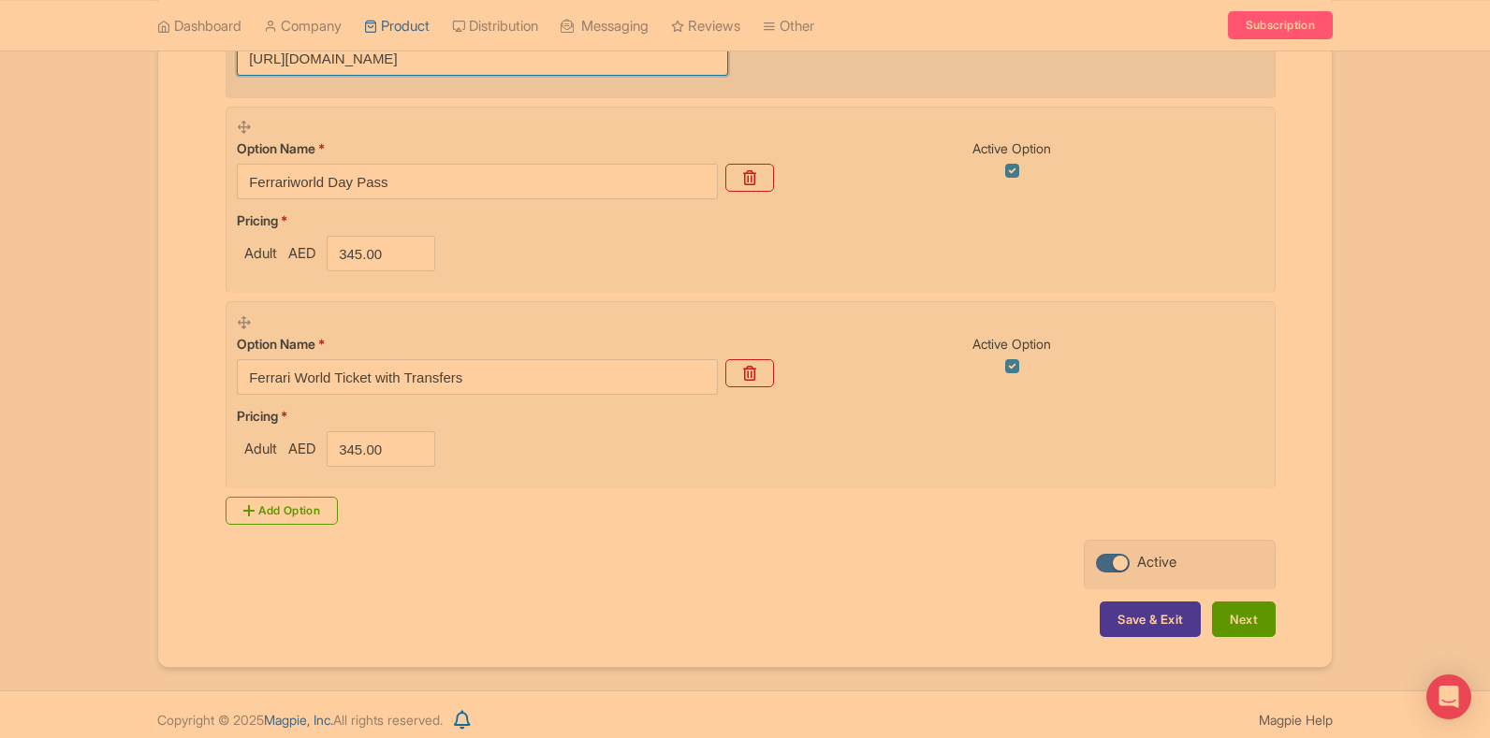
scroll to position [572, 0]
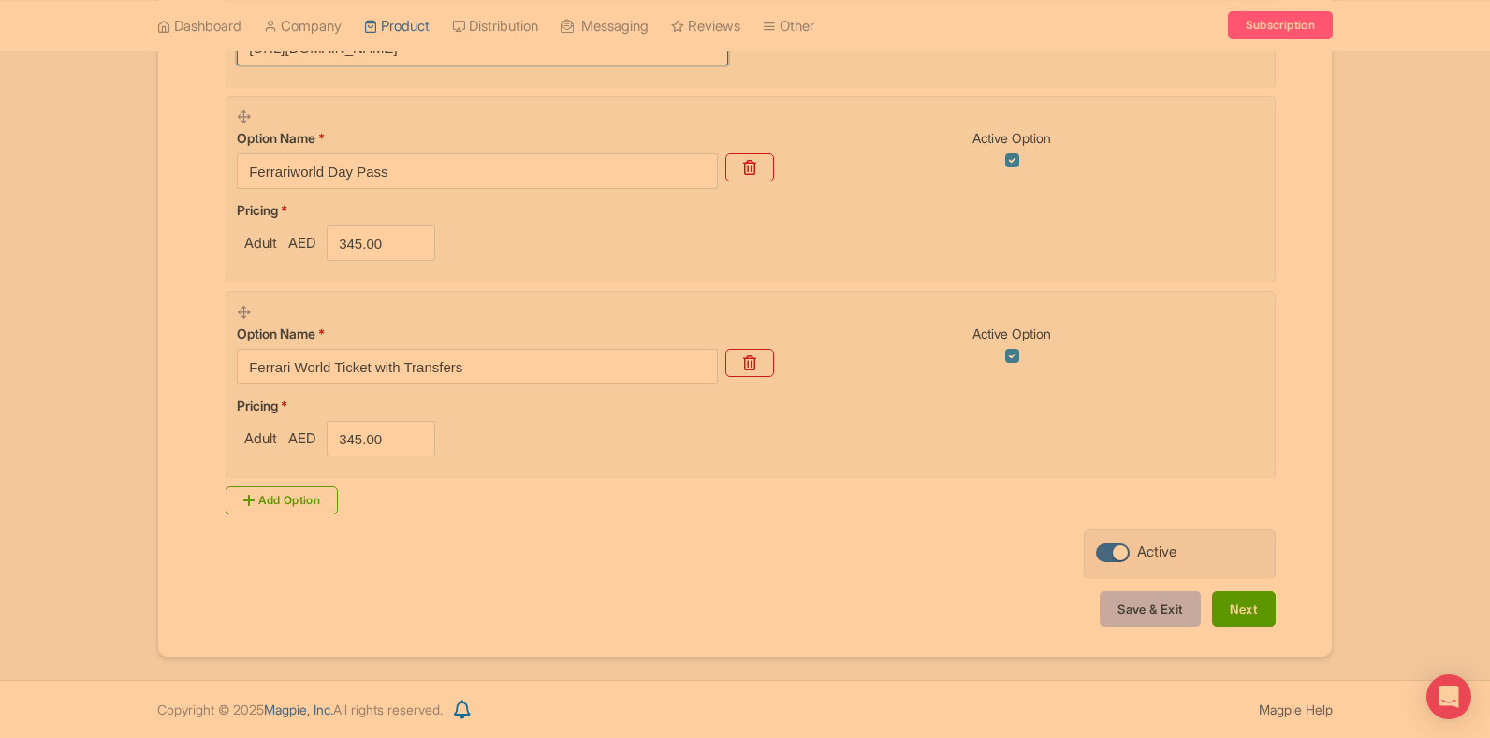
type input "https://dubai.raynatours.com/ferrari-worlds-combo-deals"
click at [1163, 621] on button "Save & Exit" at bounding box center [1150, 609] width 101 height 36
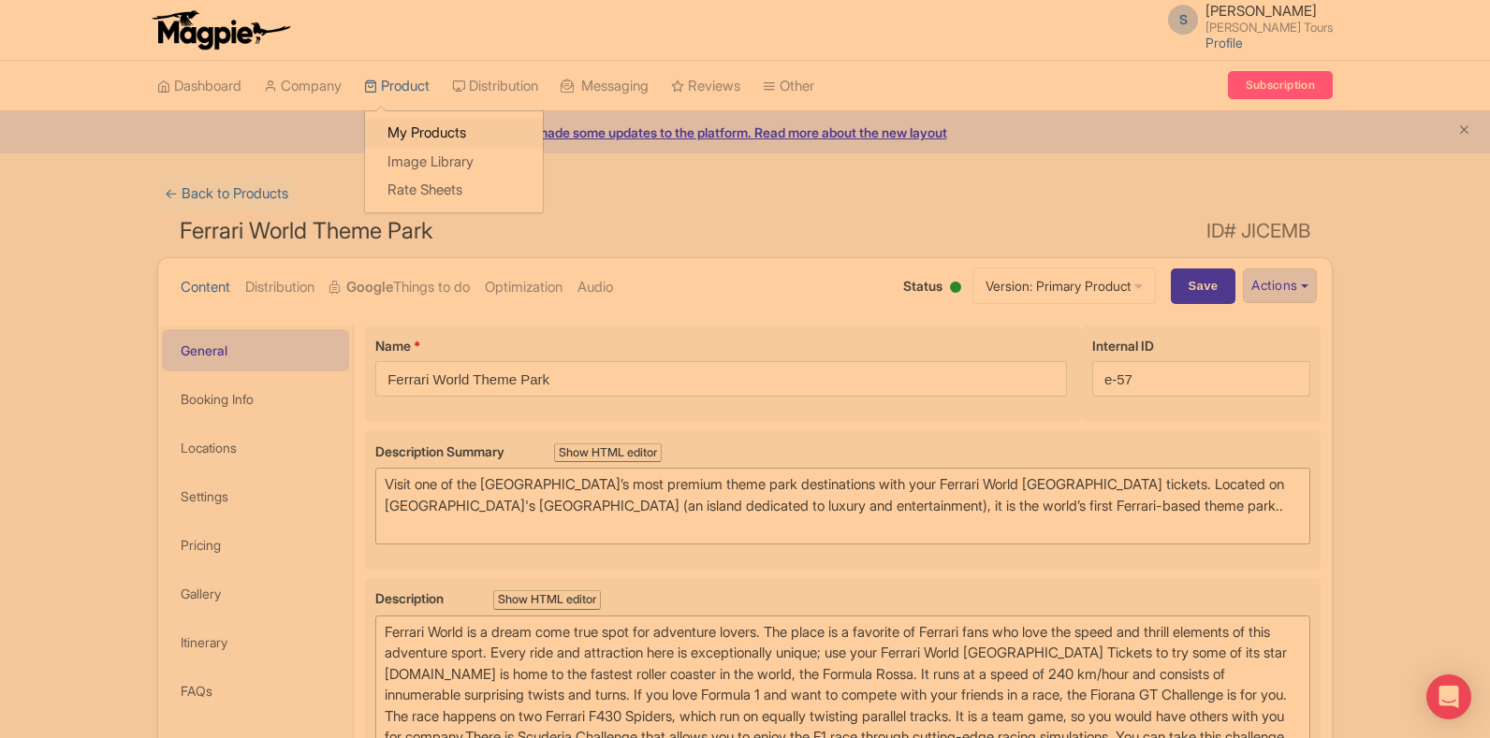
click at [425, 132] on link "My Products" at bounding box center [454, 133] width 178 height 29
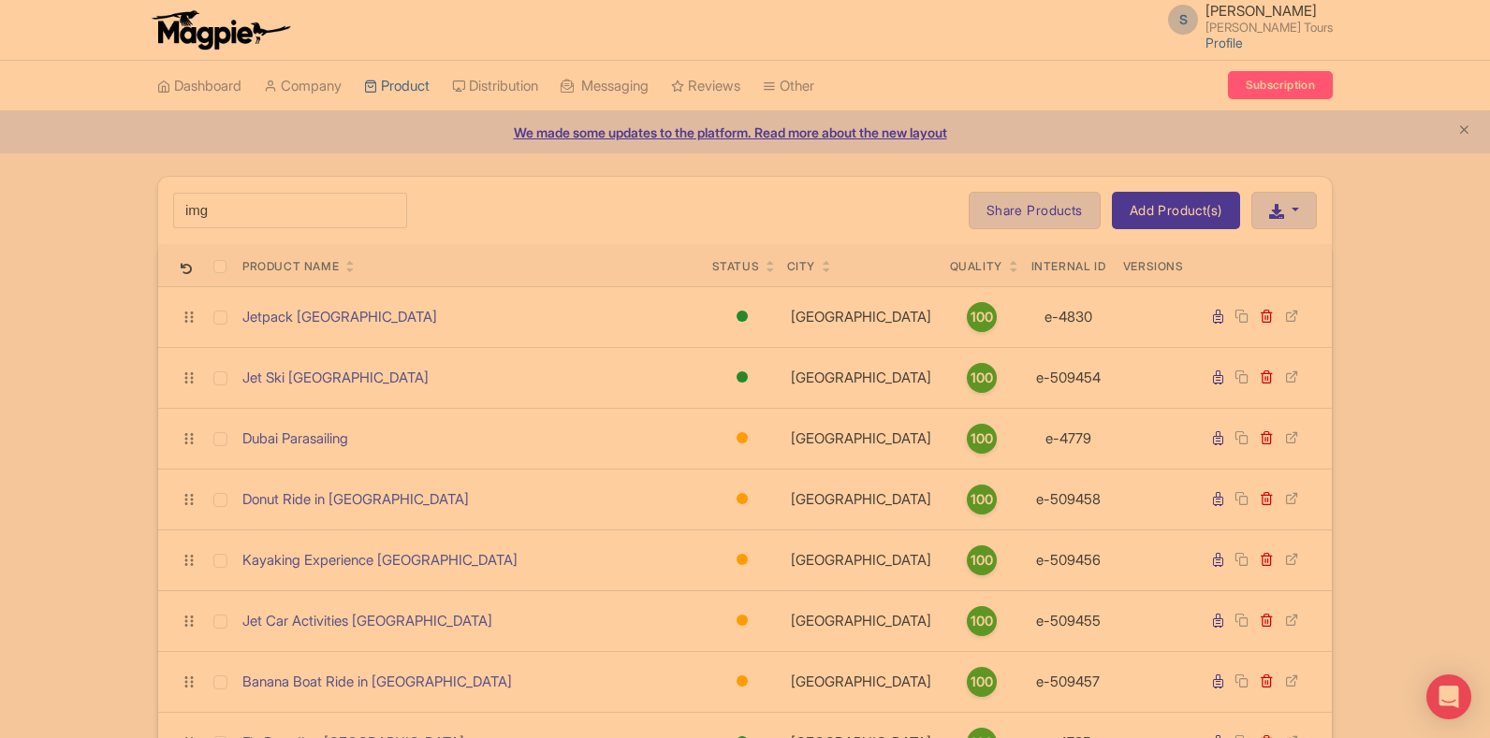
type input "img"
click button "Search" at bounding box center [0, 0] width 0 height 0
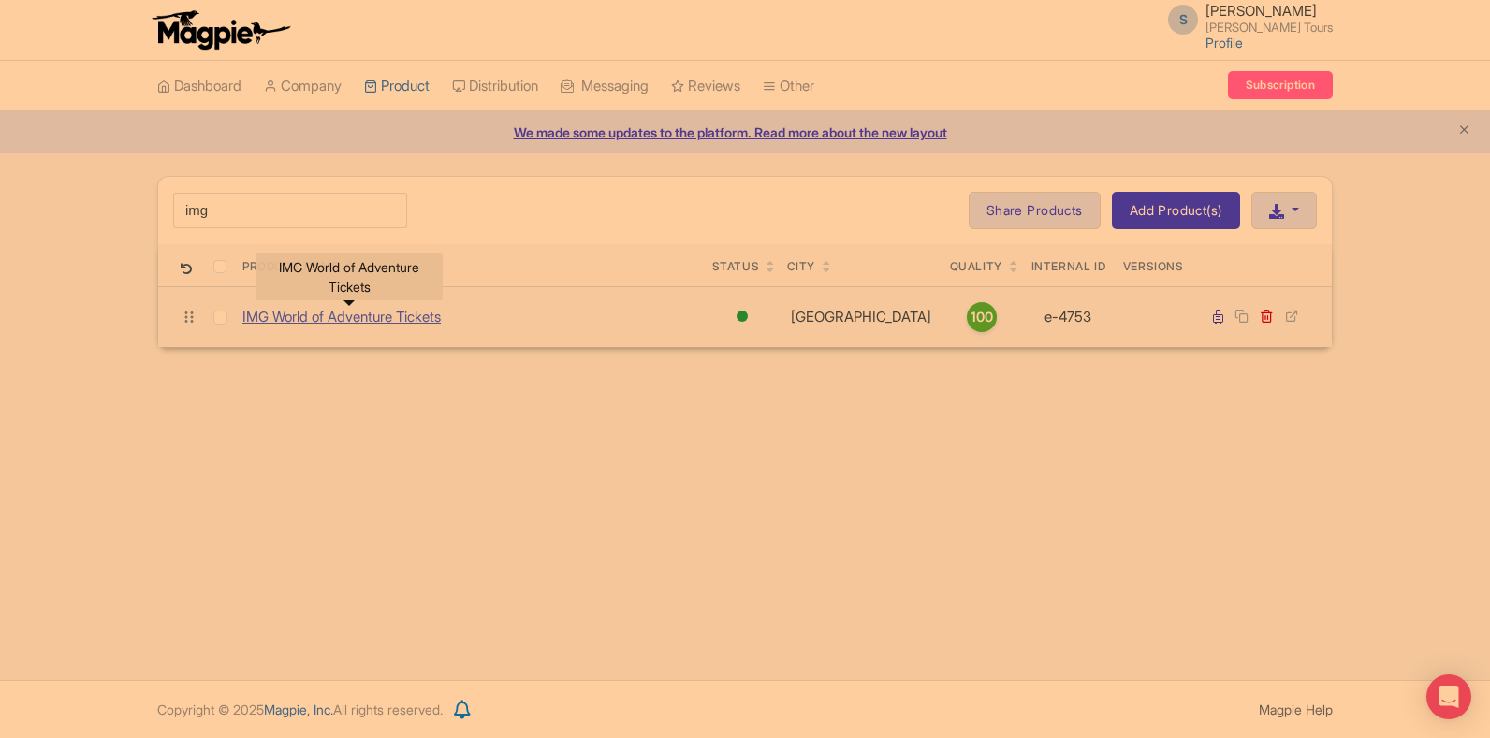
click at [305, 319] on link "IMG World of Adventure Tickets" at bounding box center [341, 318] width 198 height 22
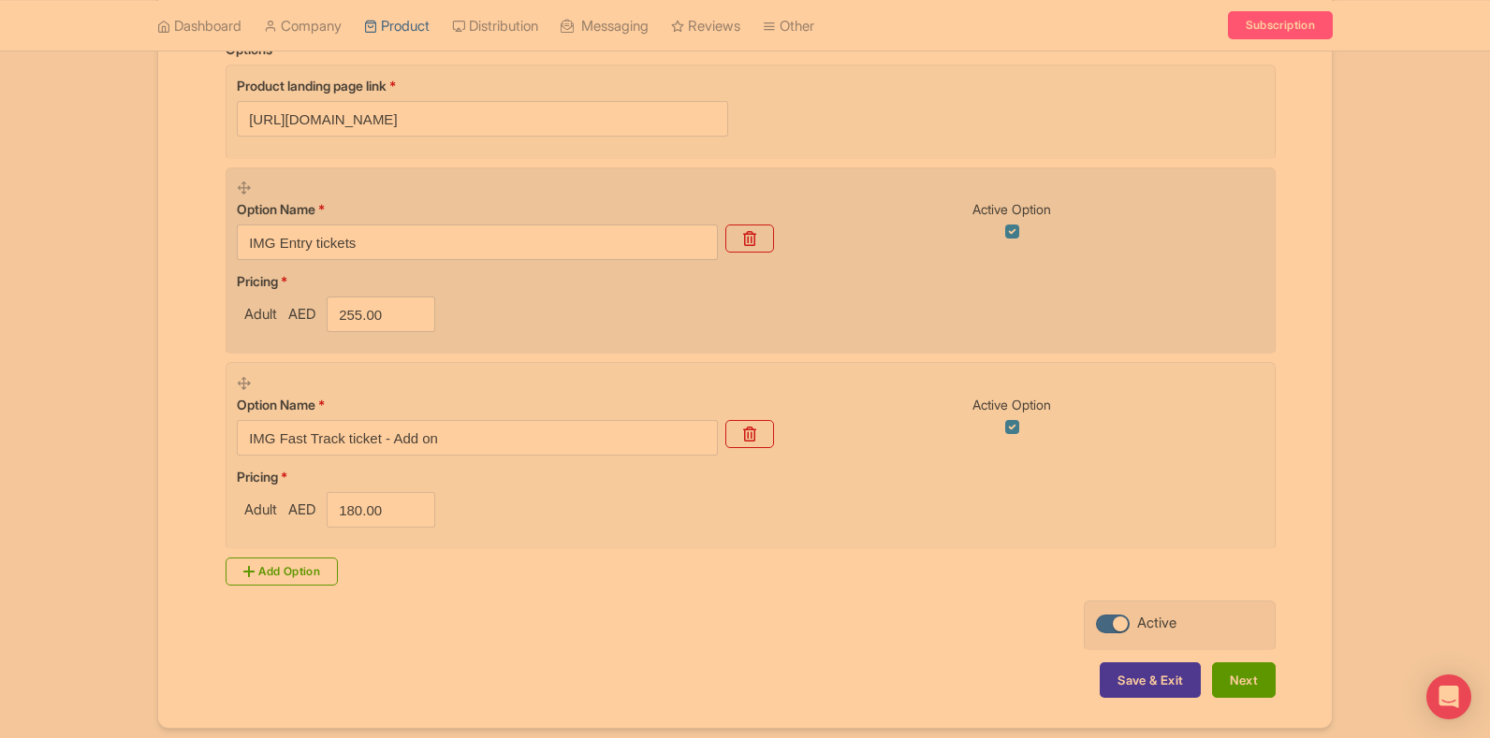
scroll to position [468, 0]
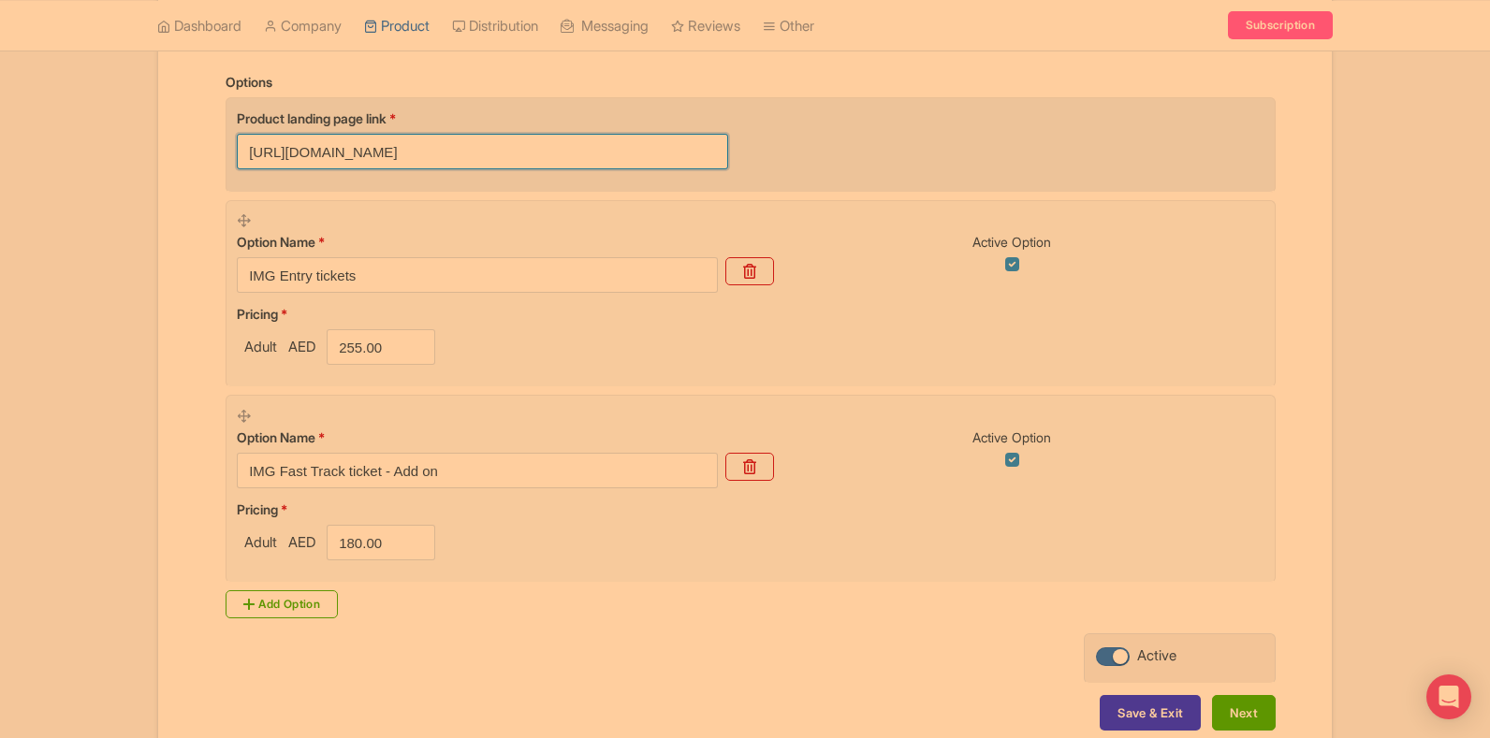
click at [411, 154] on input "https://www.raynatours.com/dubai/theme-parks/img-worlds-of-adventure-e-4753" at bounding box center [482, 152] width 491 height 36
paste input "dubai.raynatours.com/img-worlds-combo-deals"
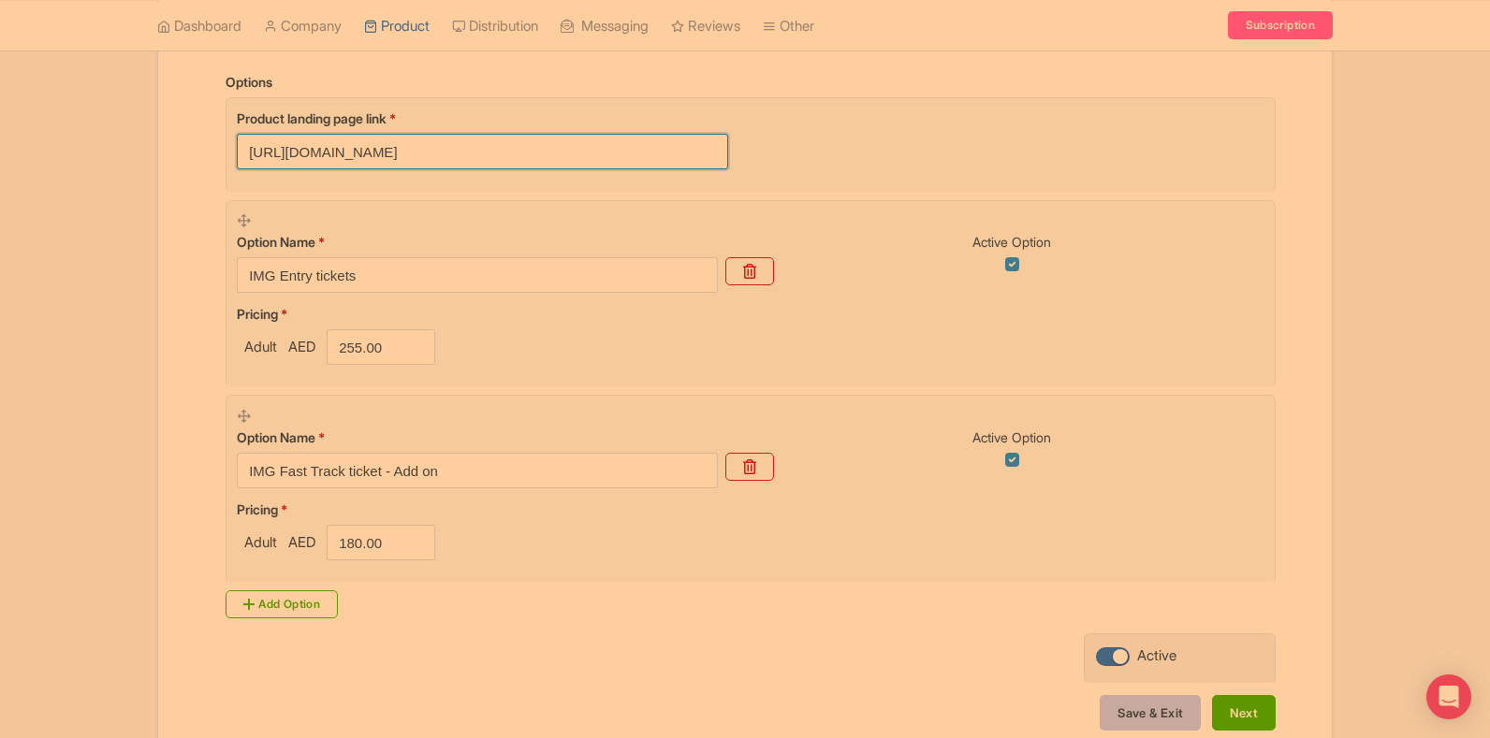
type input "https://dubai.raynatours.com/img-worlds-combo-deals"
click at [1105, 701] on button "Save & Exit" at bounding box center [1150, 713] width 101 height 36
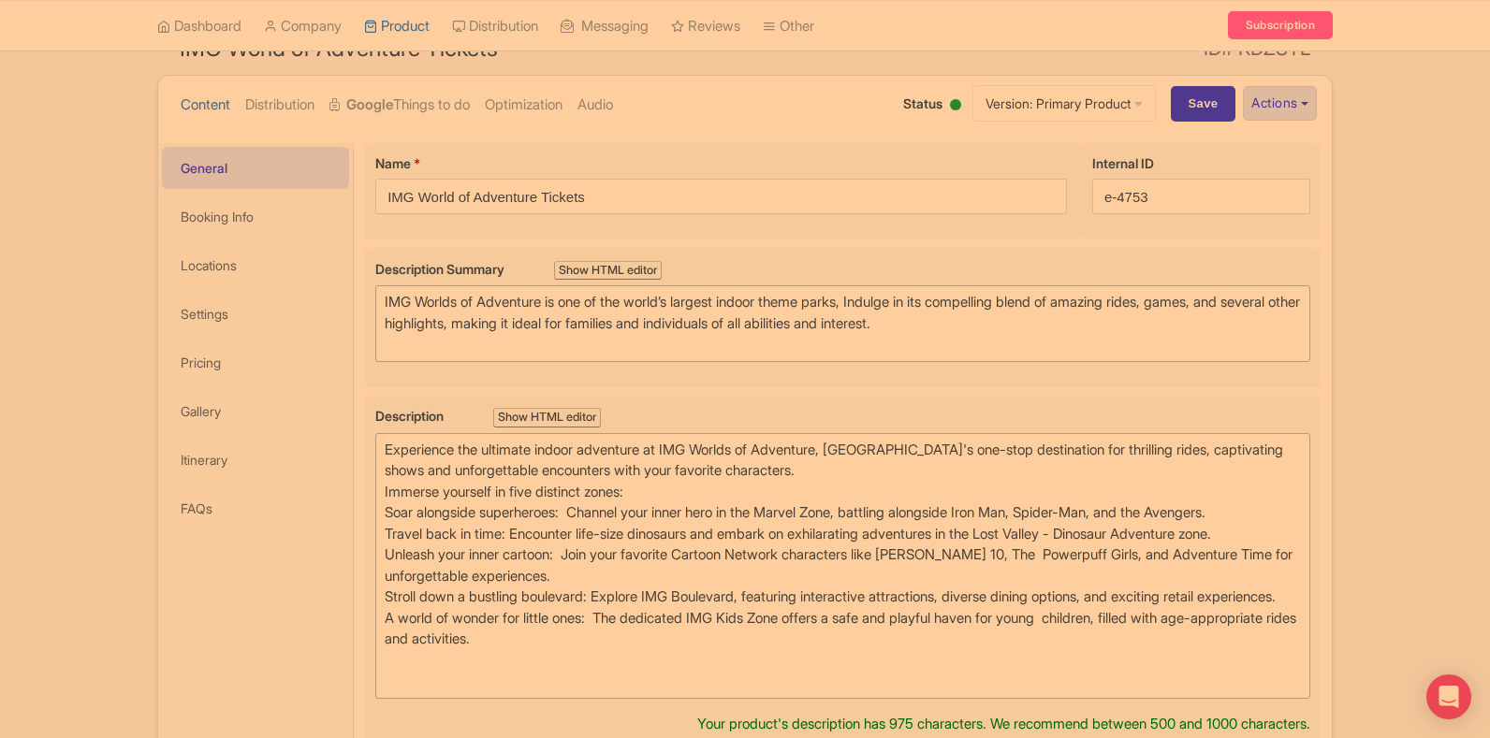
scroll to position [281, 0]
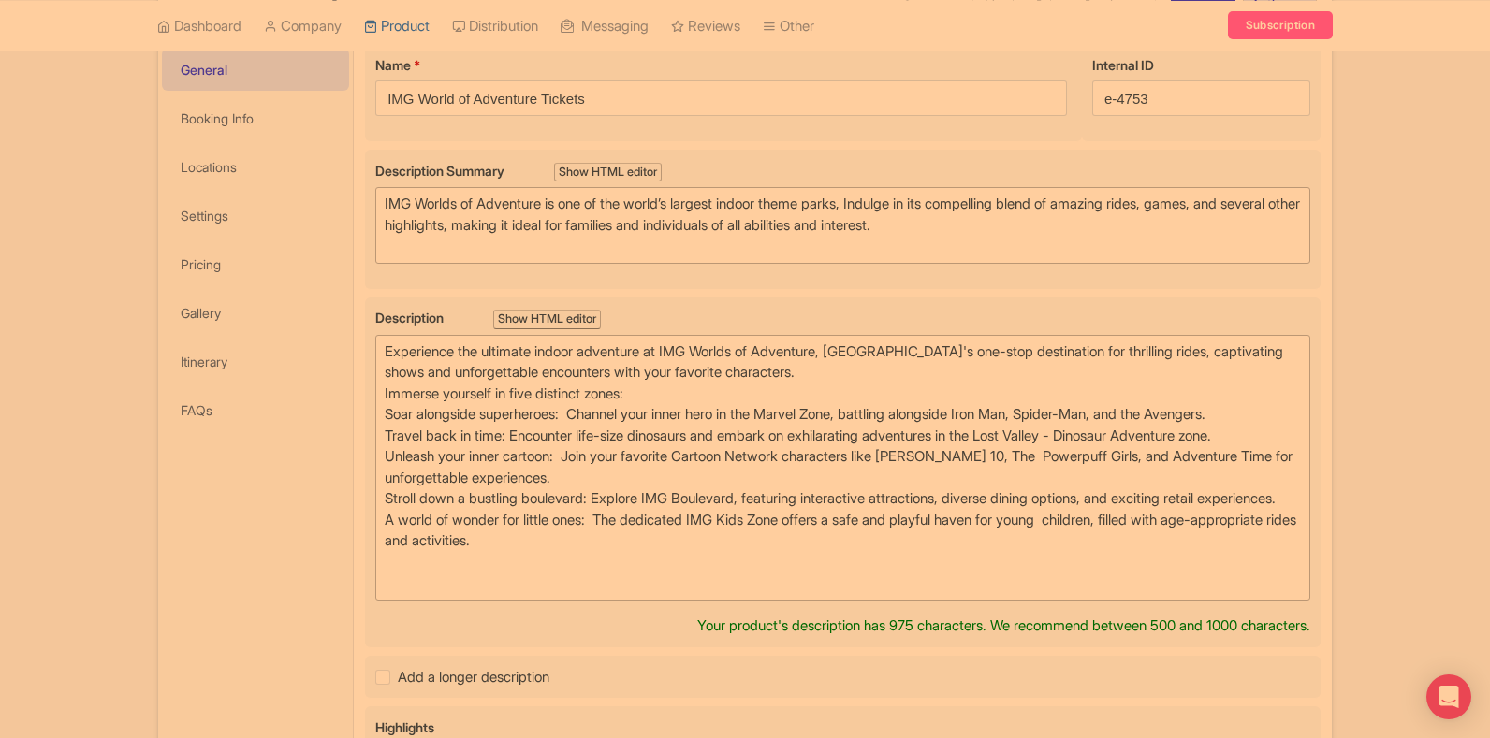
type trix-editor "<div>Experience the ultimate indoor adventure at IMG Worlds of Adventure, Dubai…"
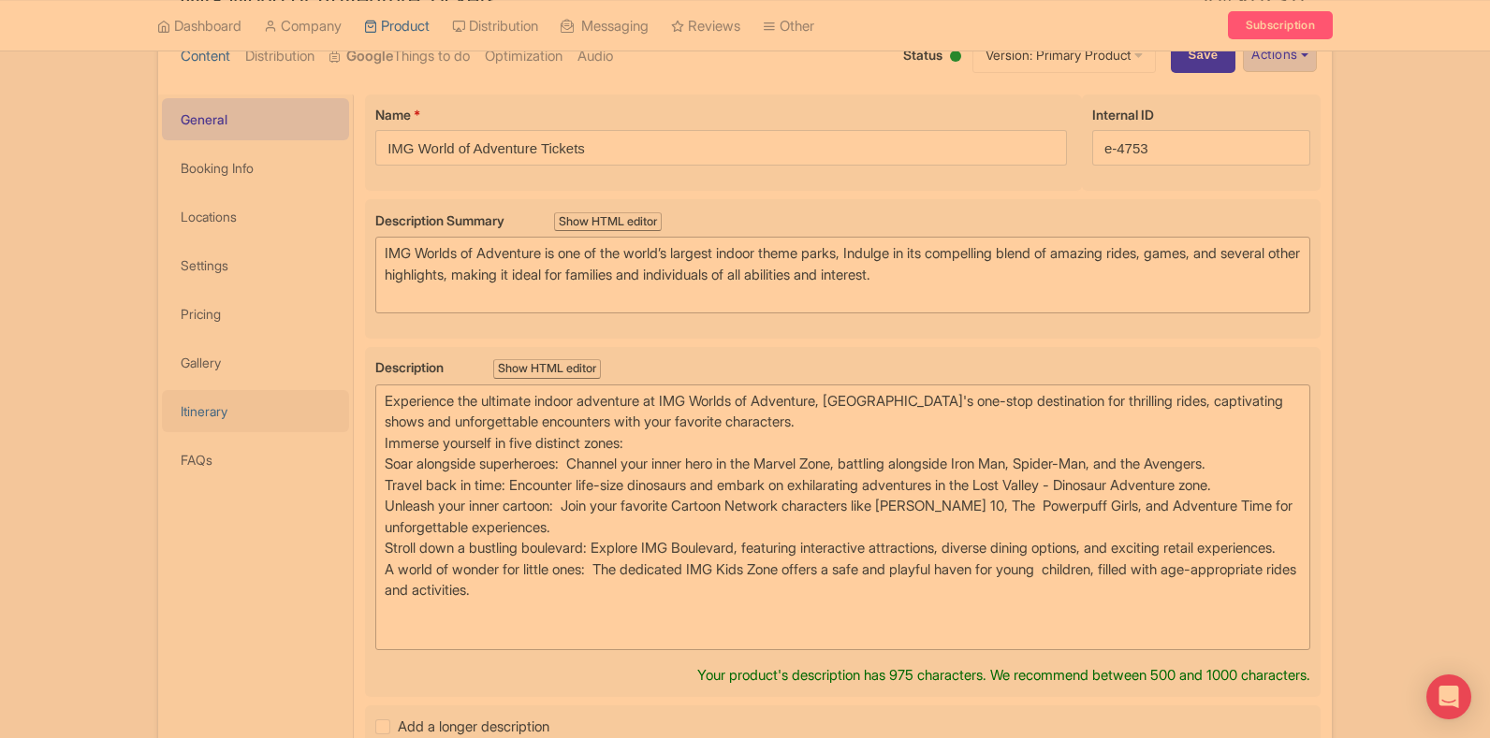
scroll to position [94, 0]
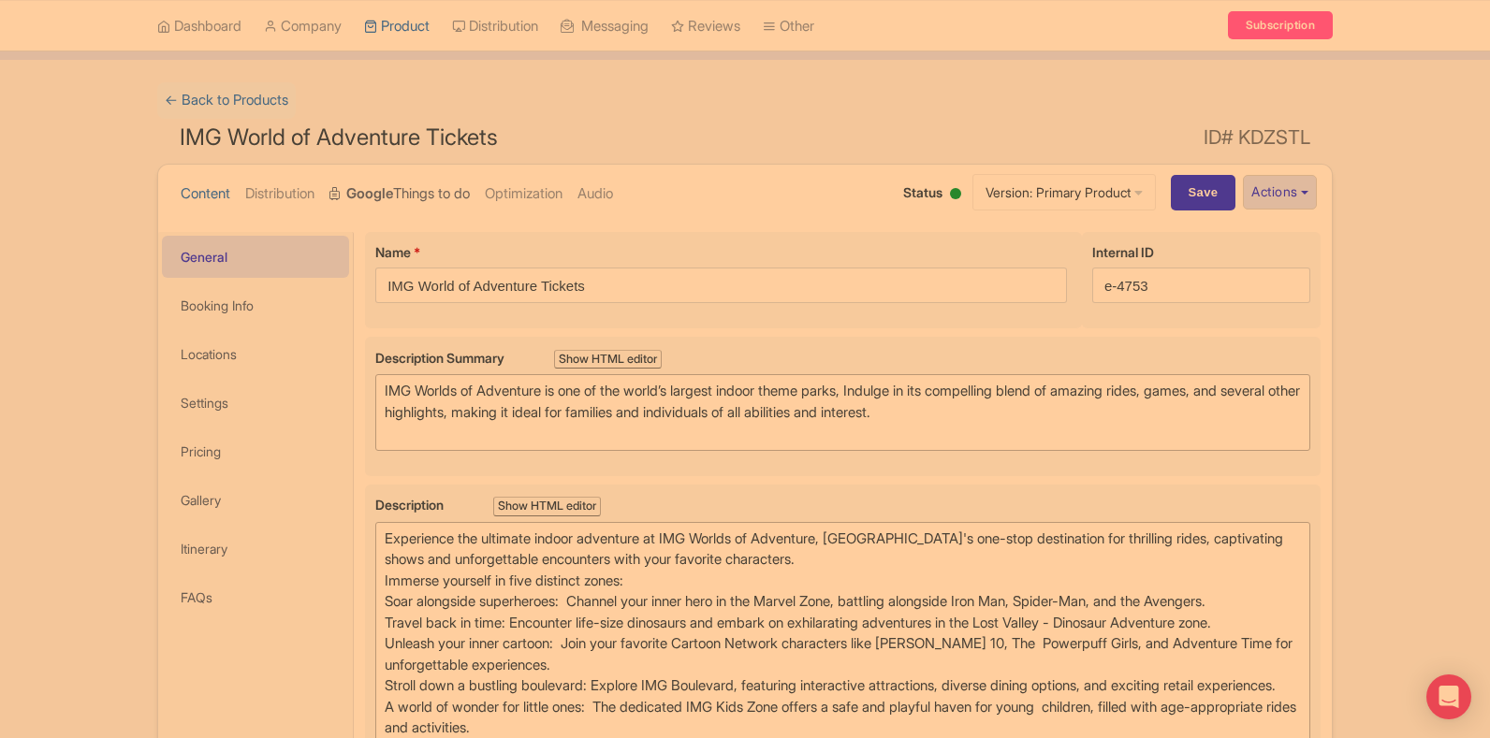
click at [393, 196] on strong "Google" at bounding box center [369, 194] width 47 height 22
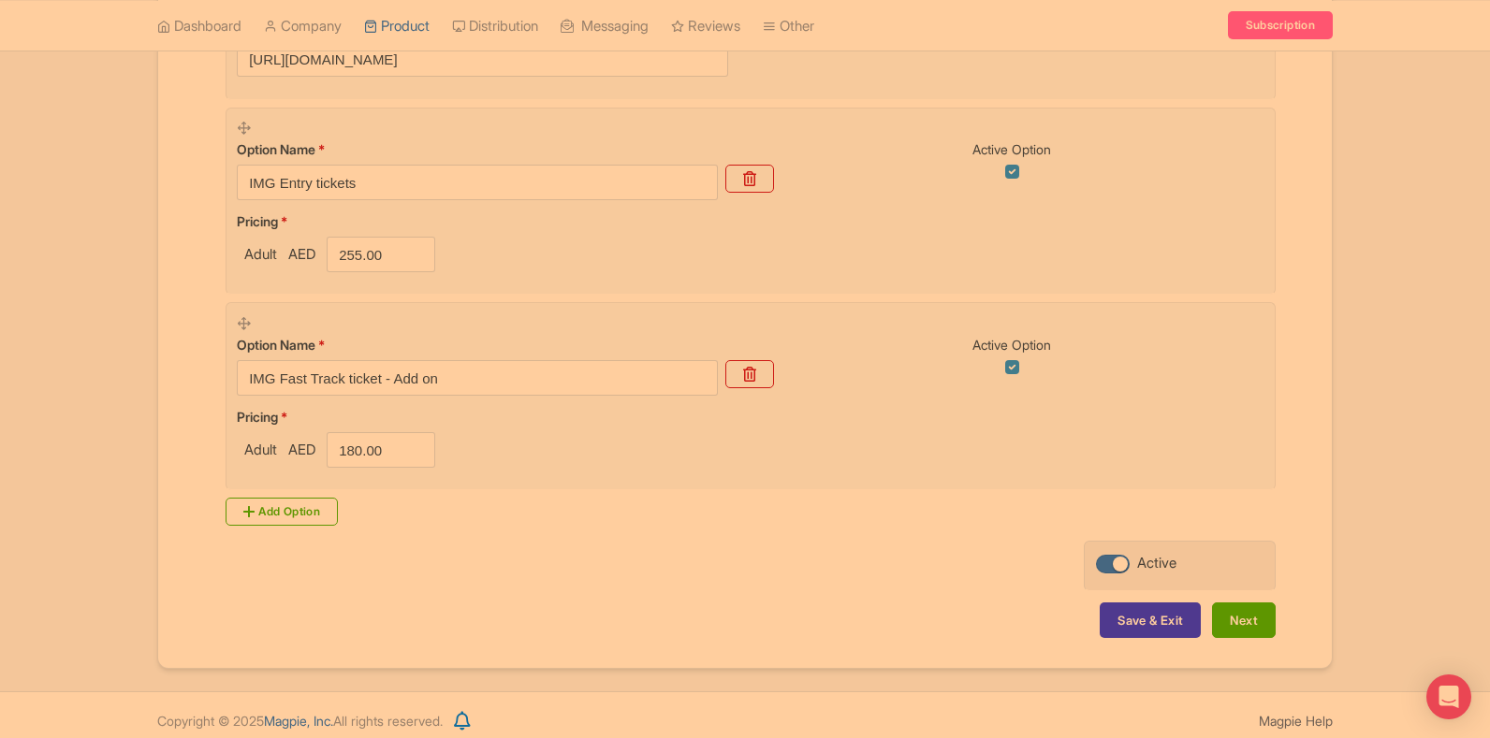
scroll to position [572, 0]
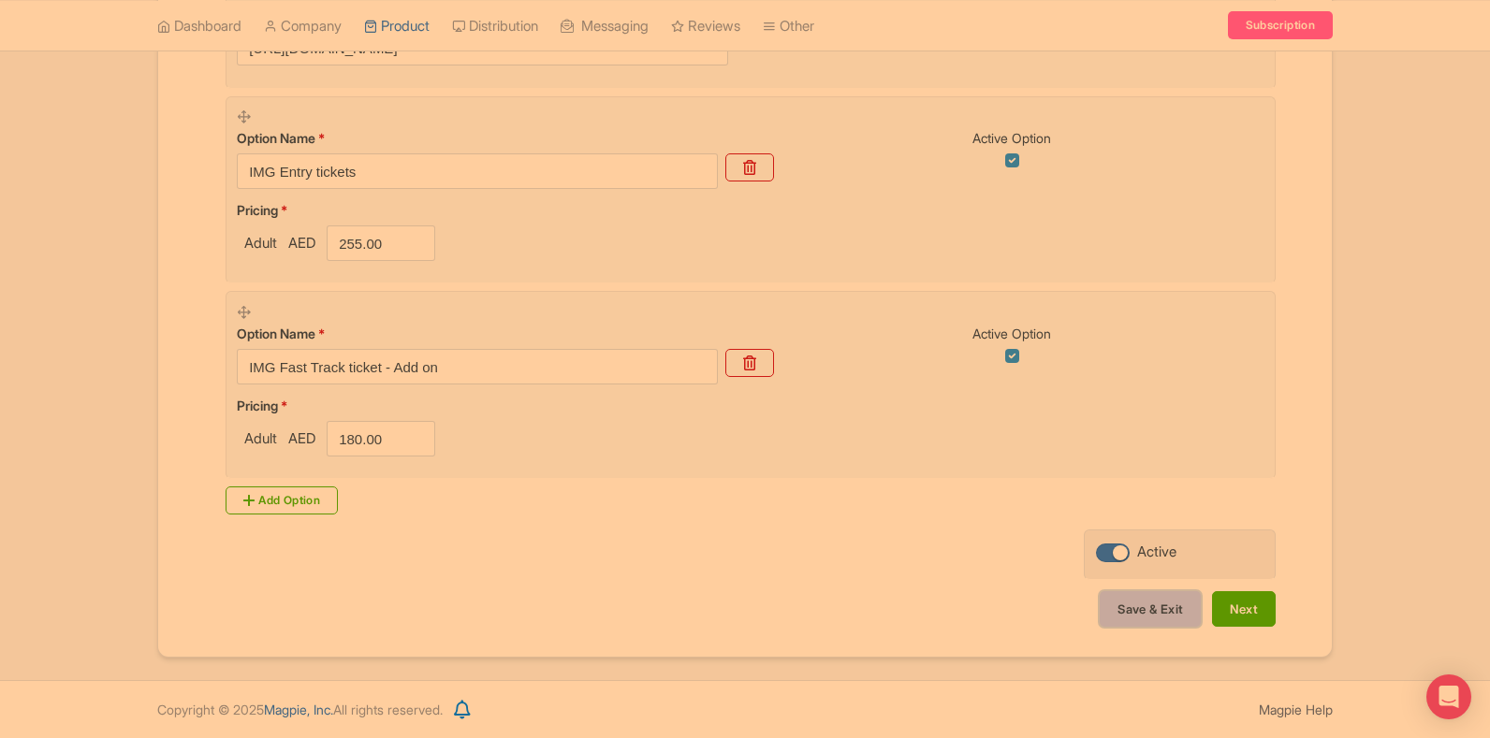
click at [1131, 608] on button "Save & Exit" at bounding box center [1150, 609] width 101 height 36
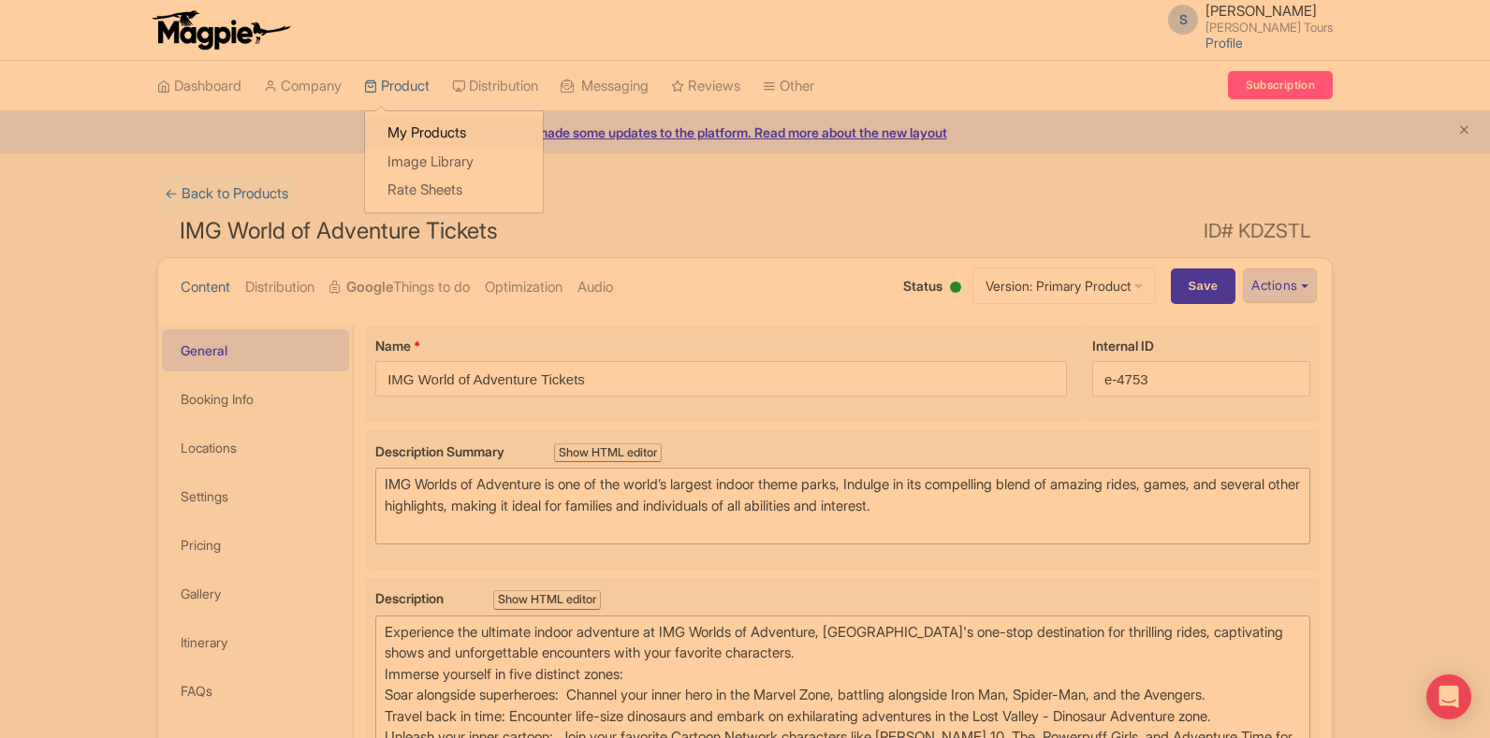
click at [414, 140] on link "My Products" at bounding box center [454, 133] width 178 height 29
